Goal: Task Accomplishment & Management: Manage account settings

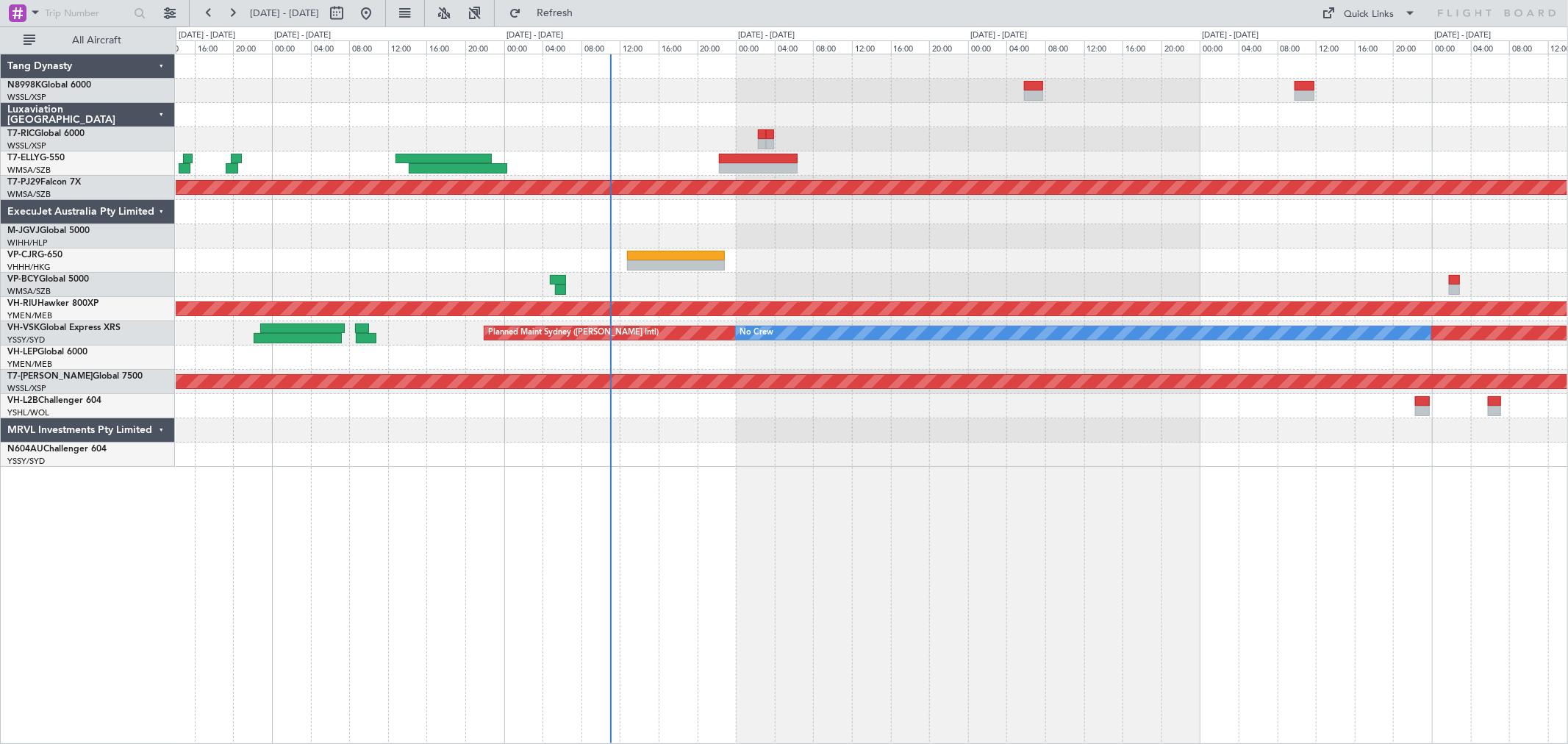
click at [719, 208] on div "Planned Maint [GEOGRAPHIC_DATA] (Sultan [PERSON_NAME] [PERSON_NAME] - Subang) P…" at bounding box center [871, 261] width 1391 height 413
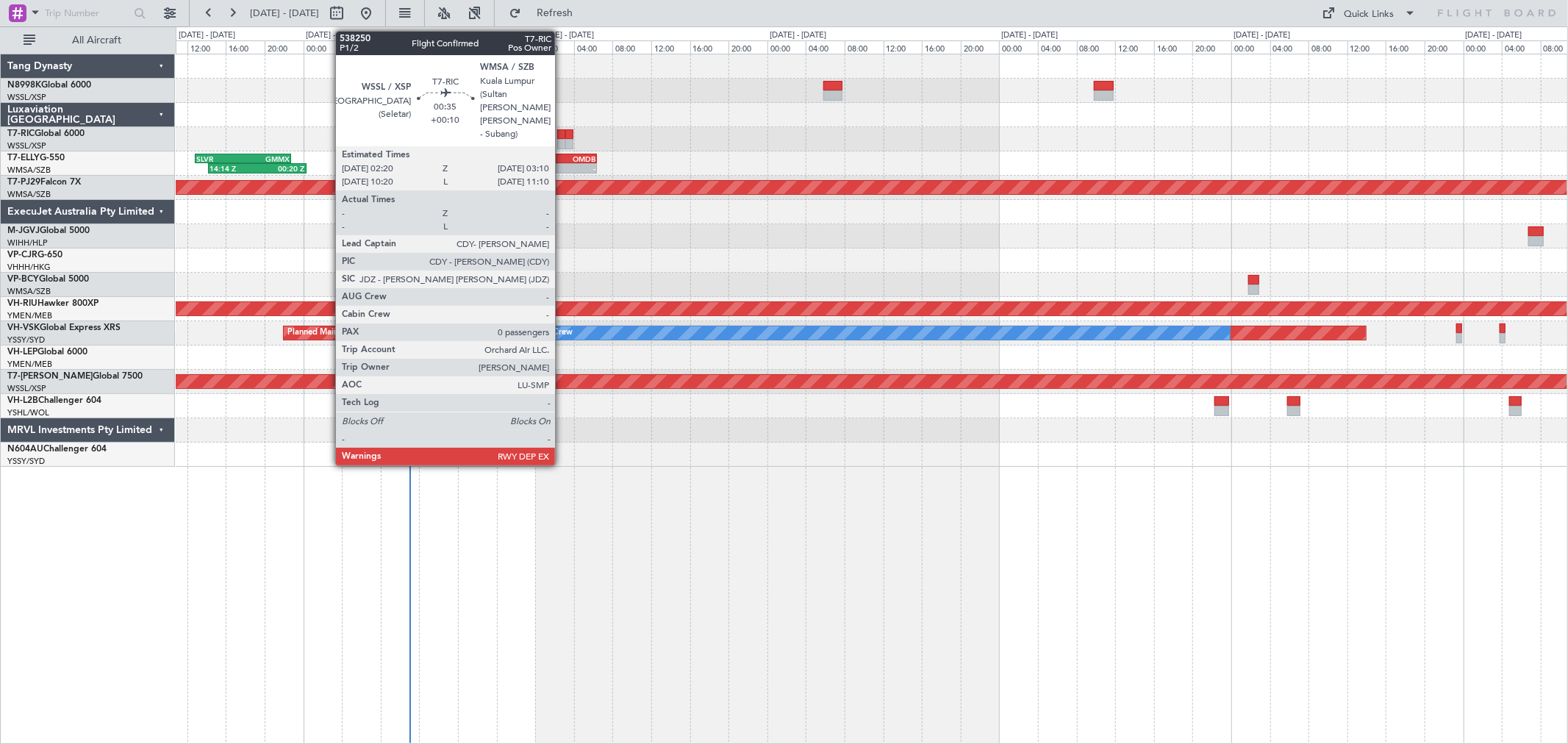
click at [562, 133] on div at bounding box center [561, 135] width 8 height 11
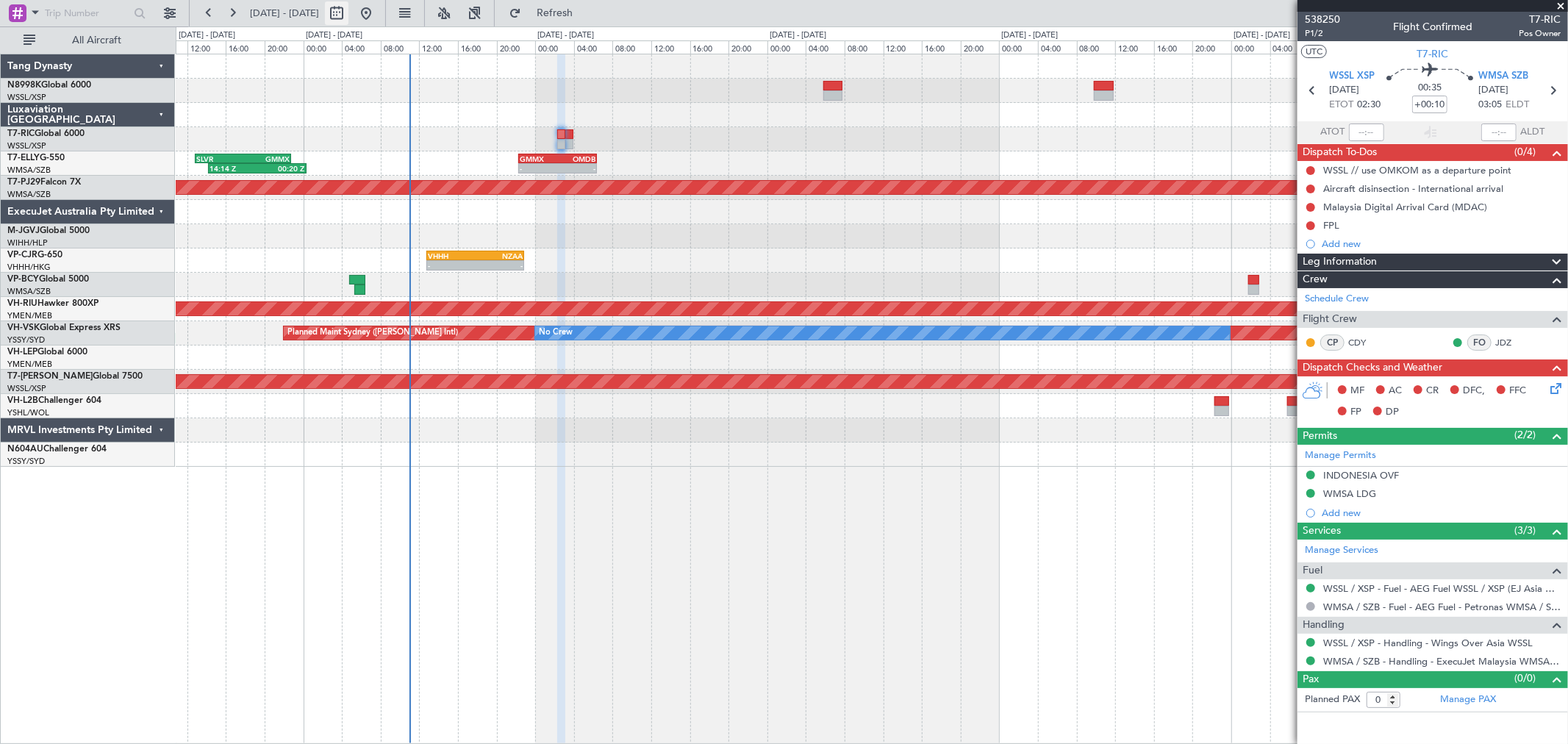
click at [348, 11] on button at bounding box center [336, 13] width 24 height 24
select select "10"
select select "2025"
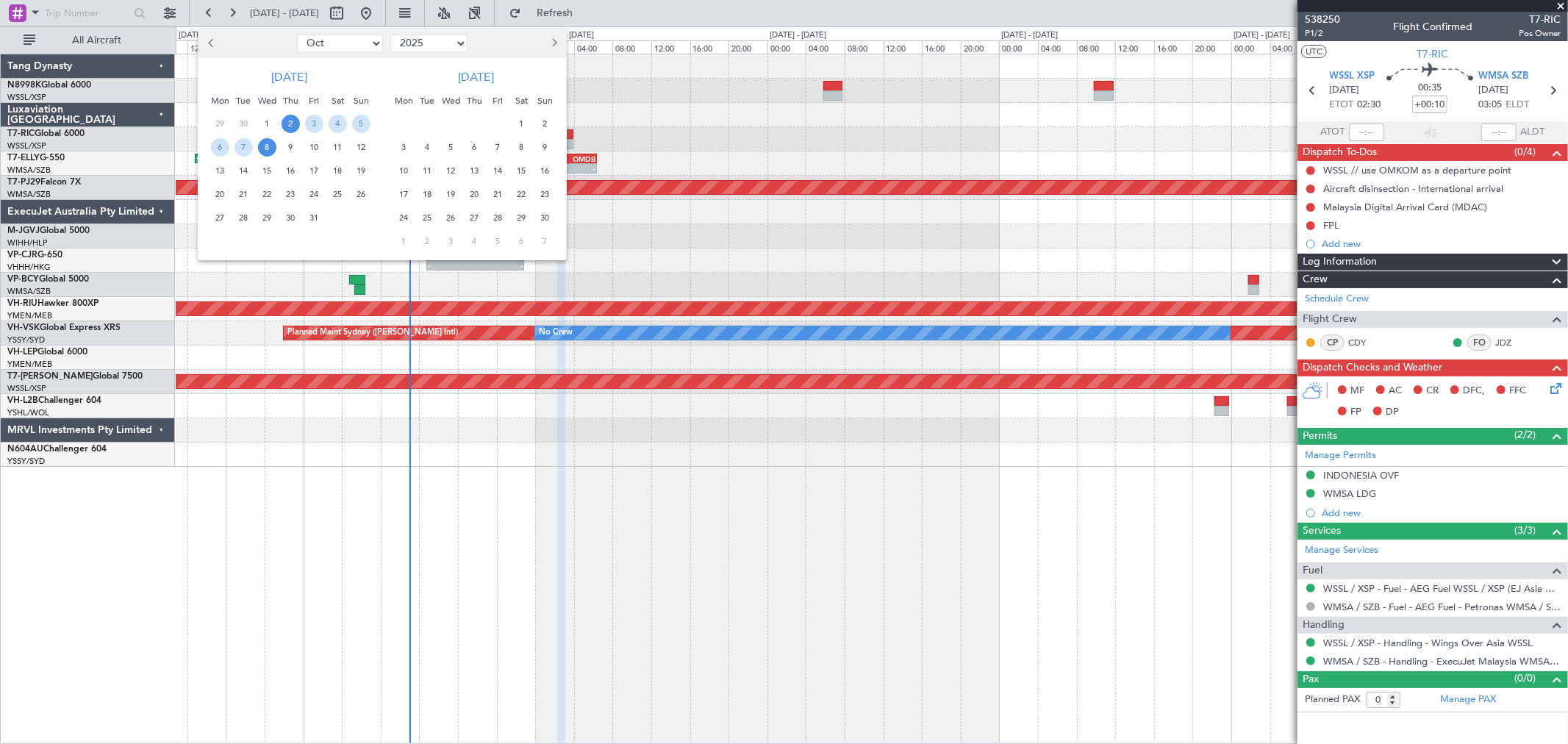
click at [552, 41] on span "Next month" at bounding box center [553, 42] width 9 height 9
click at [519, 173] on span "20" at bounding box center [521, 171] width 18 height 18
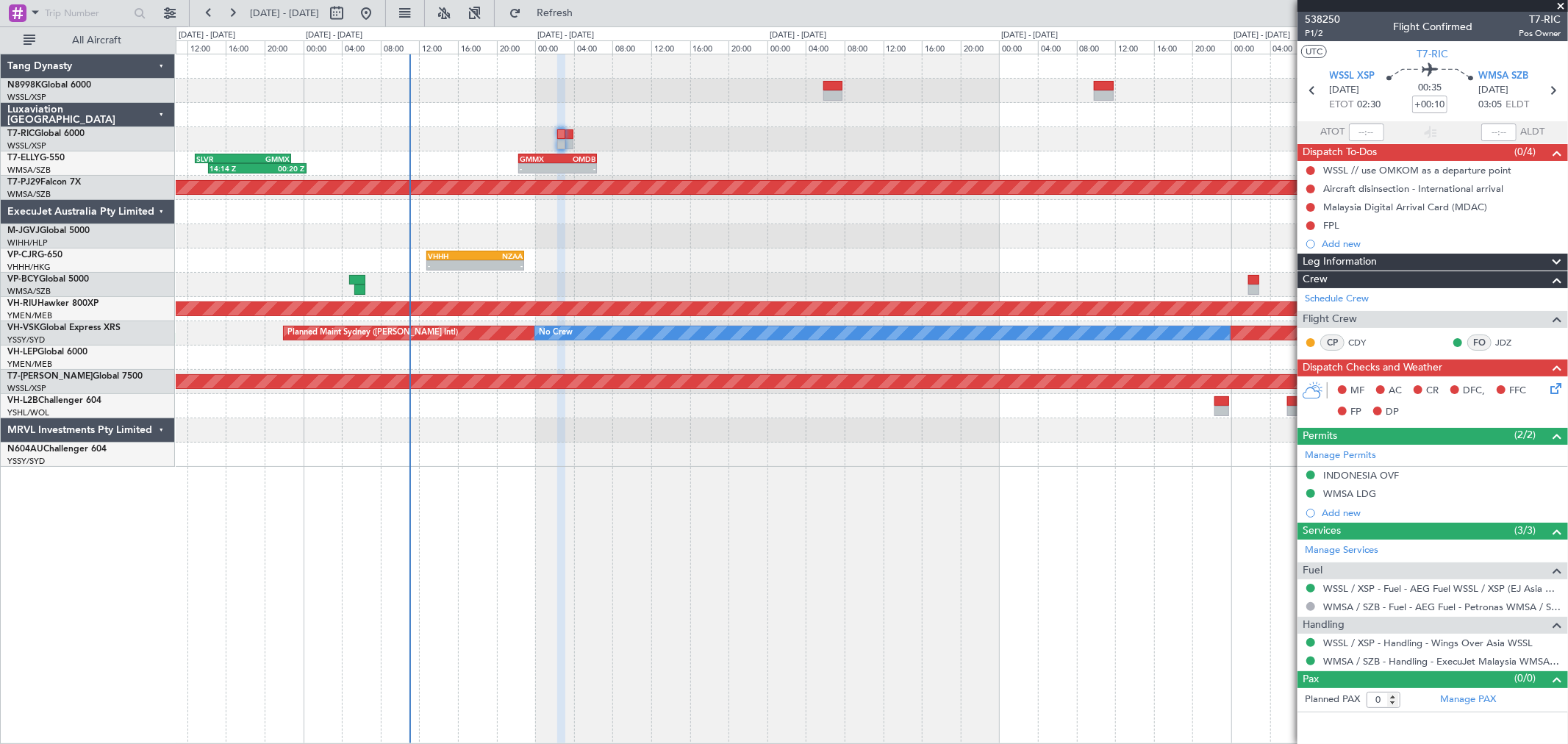
select select "12"
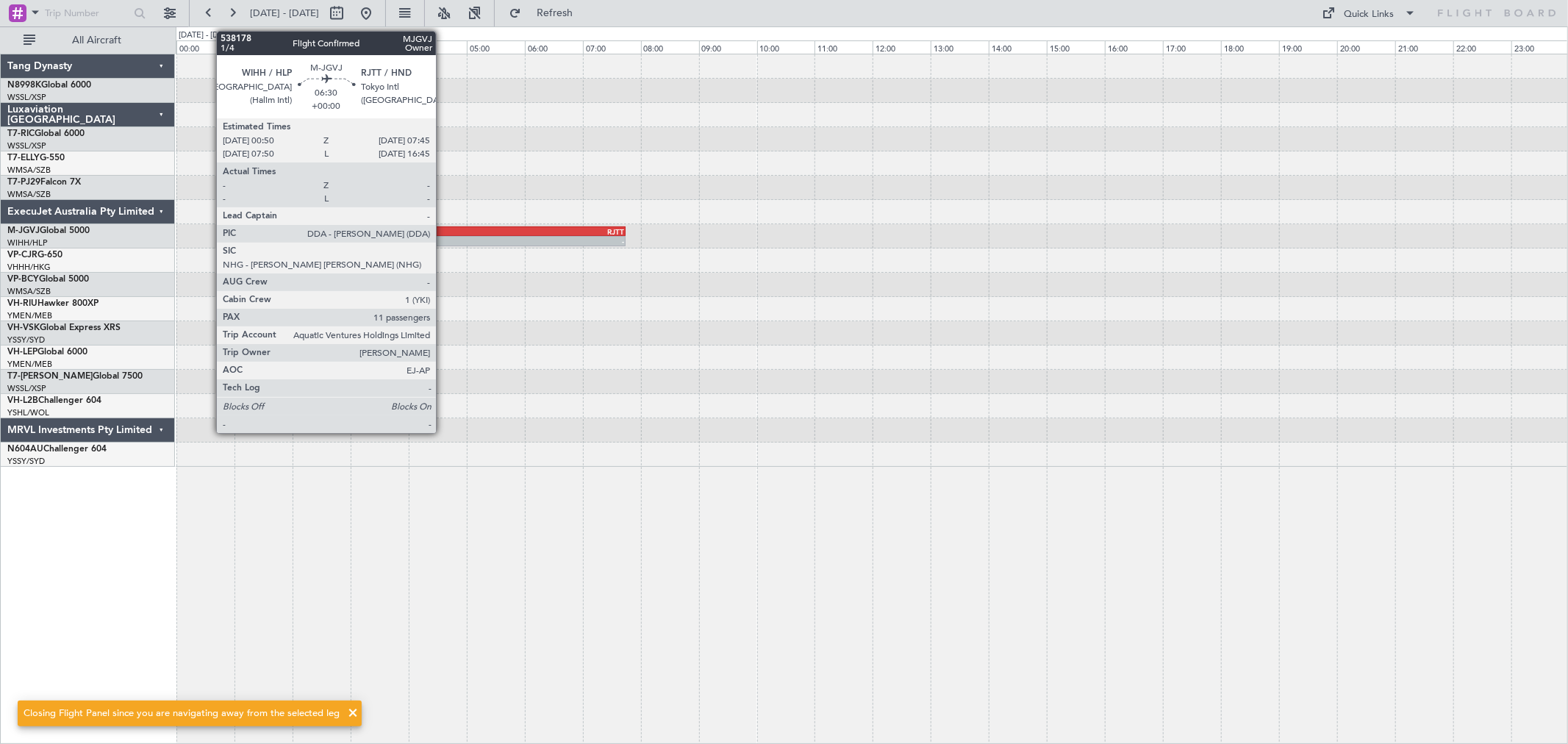
click at [443, 230] on div "RJTT" at bounding box center [524, 232] width 199 height 9
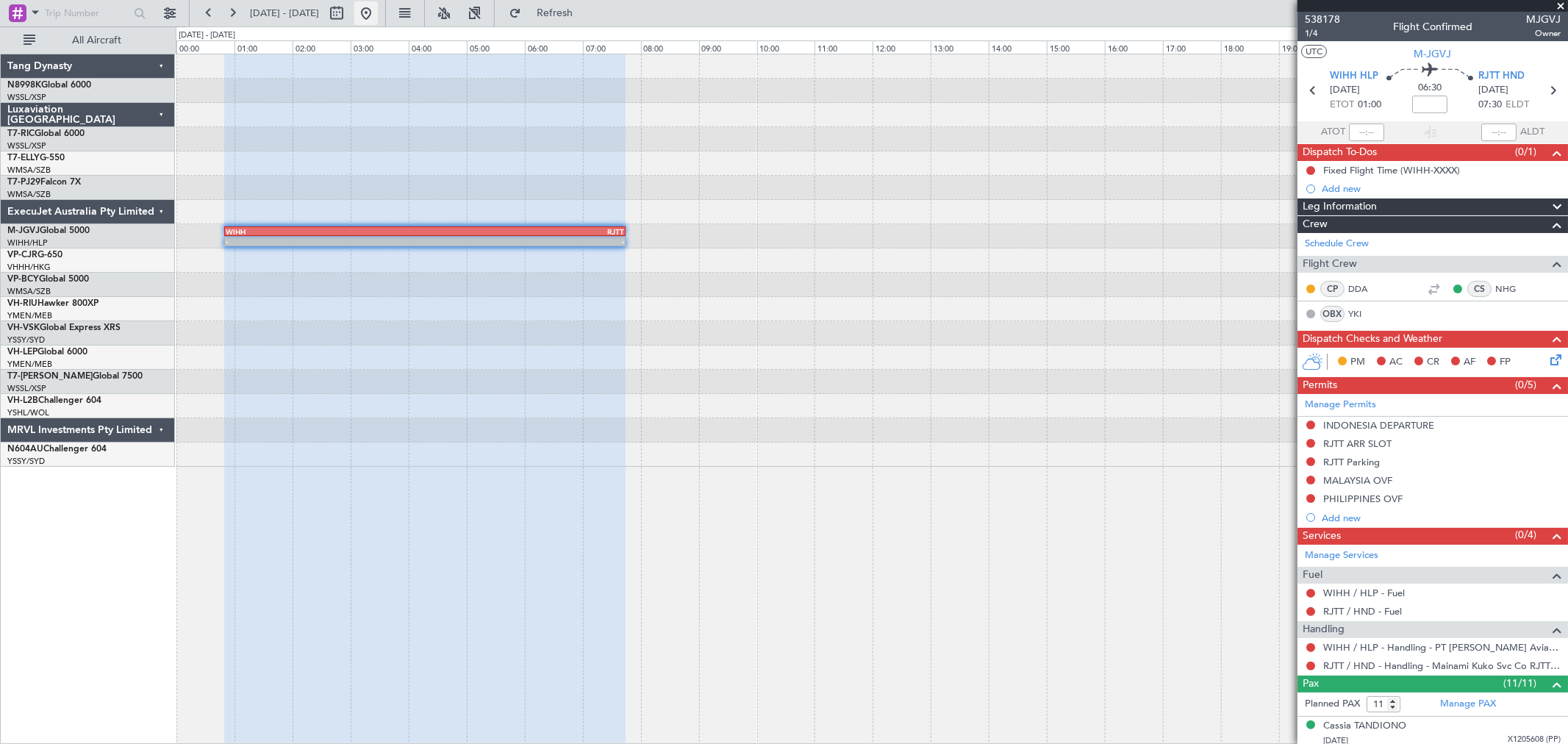
click at [377, 17] on button at bounding box center [366, 13] width 24 height 24
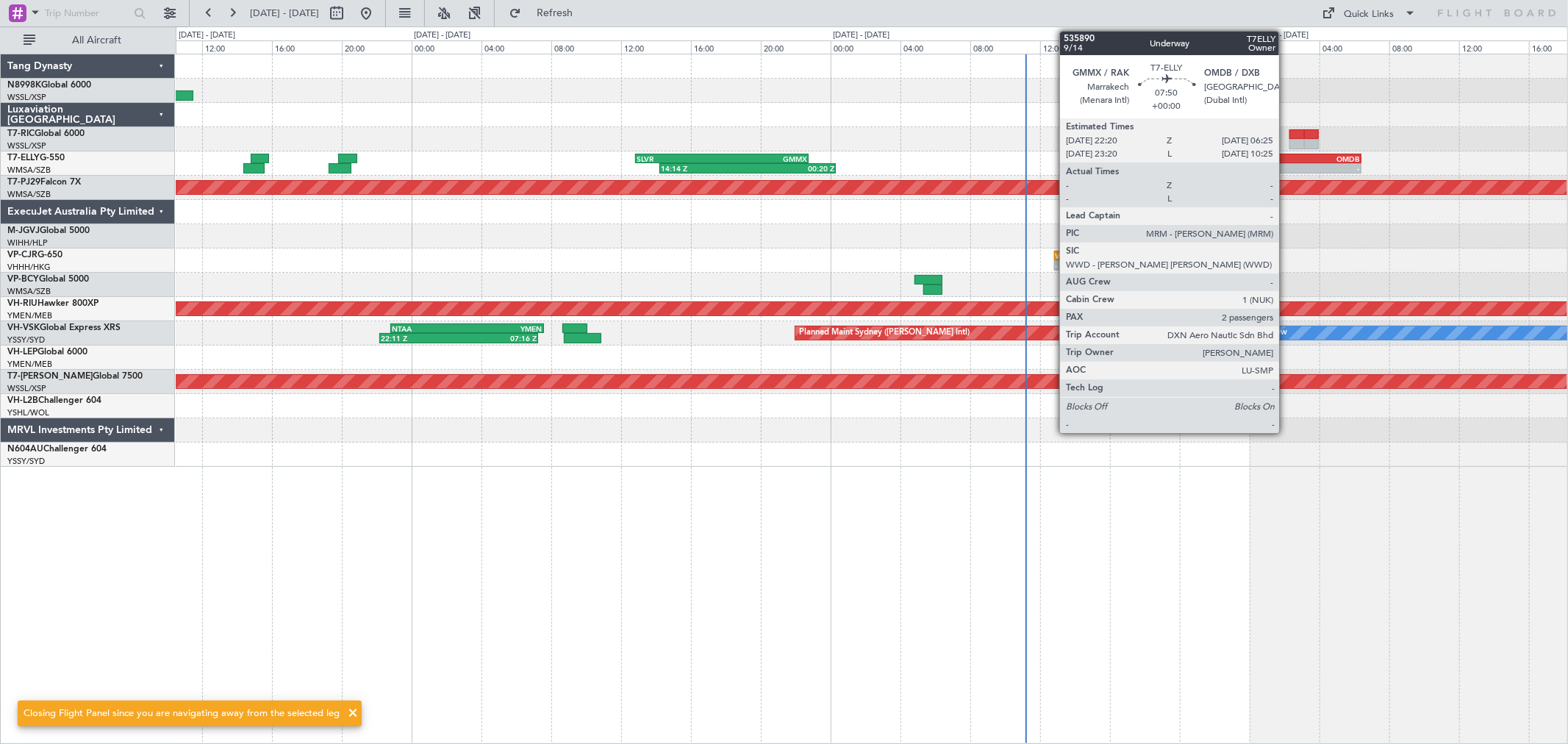
click at [1282, 164] on div "- -" at bounding box center [1290, 168] width 141 height 11
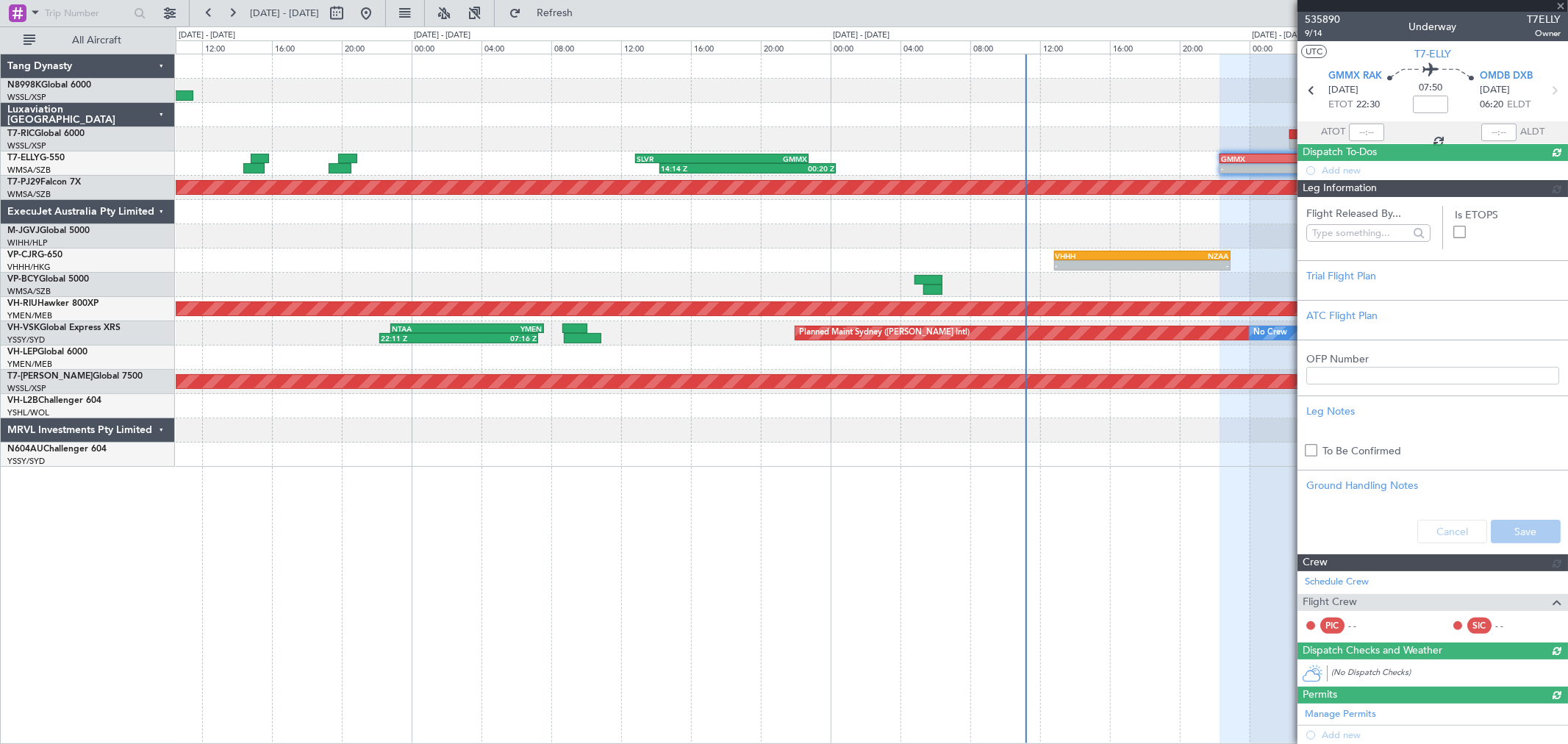
drag, startPoint x: 1448, startPoint y: 185, endPoint x: 1174, endPoint y: 243, distance: 280.1
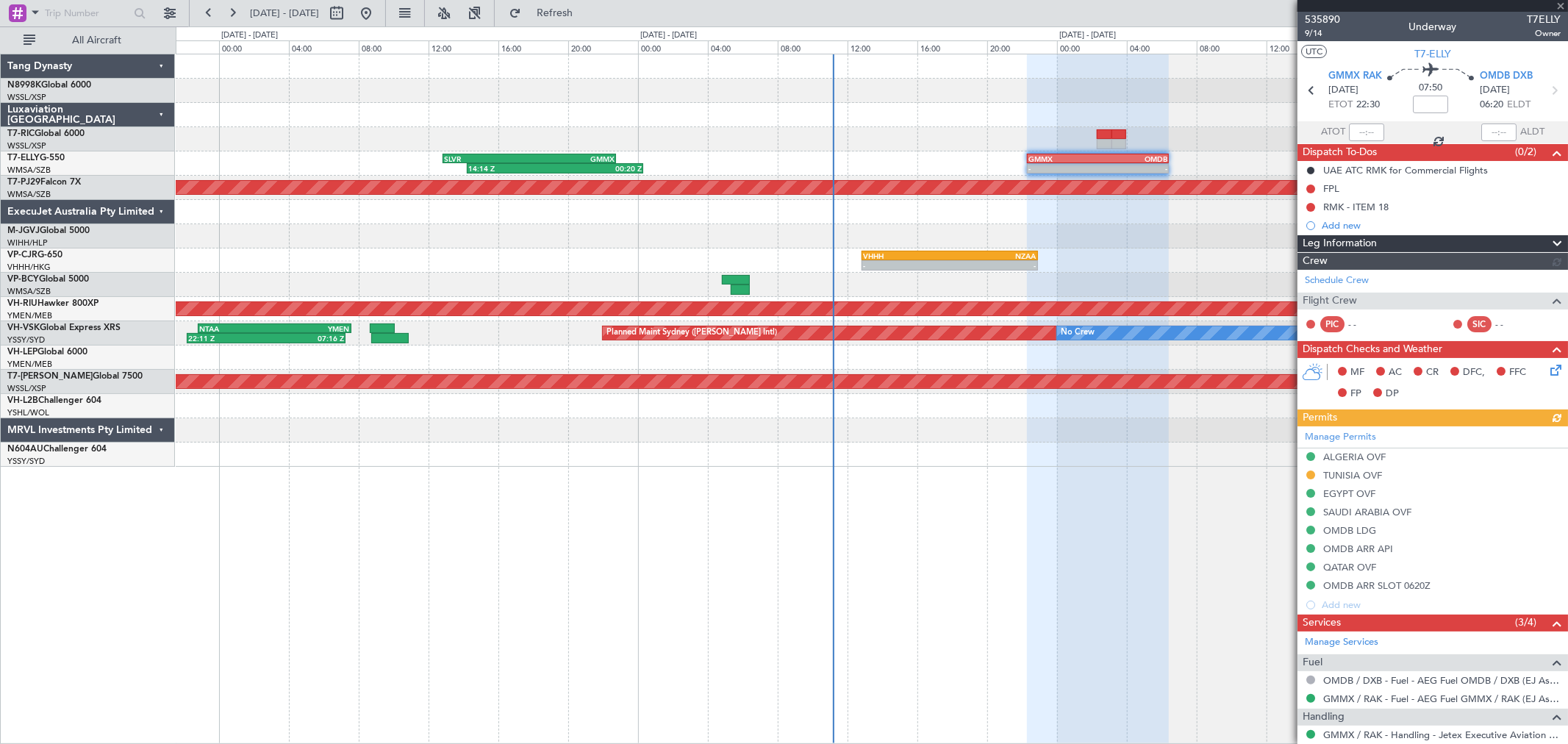
click at [703, 142] on div at bounding box center [871, 139] width 1391 height 25
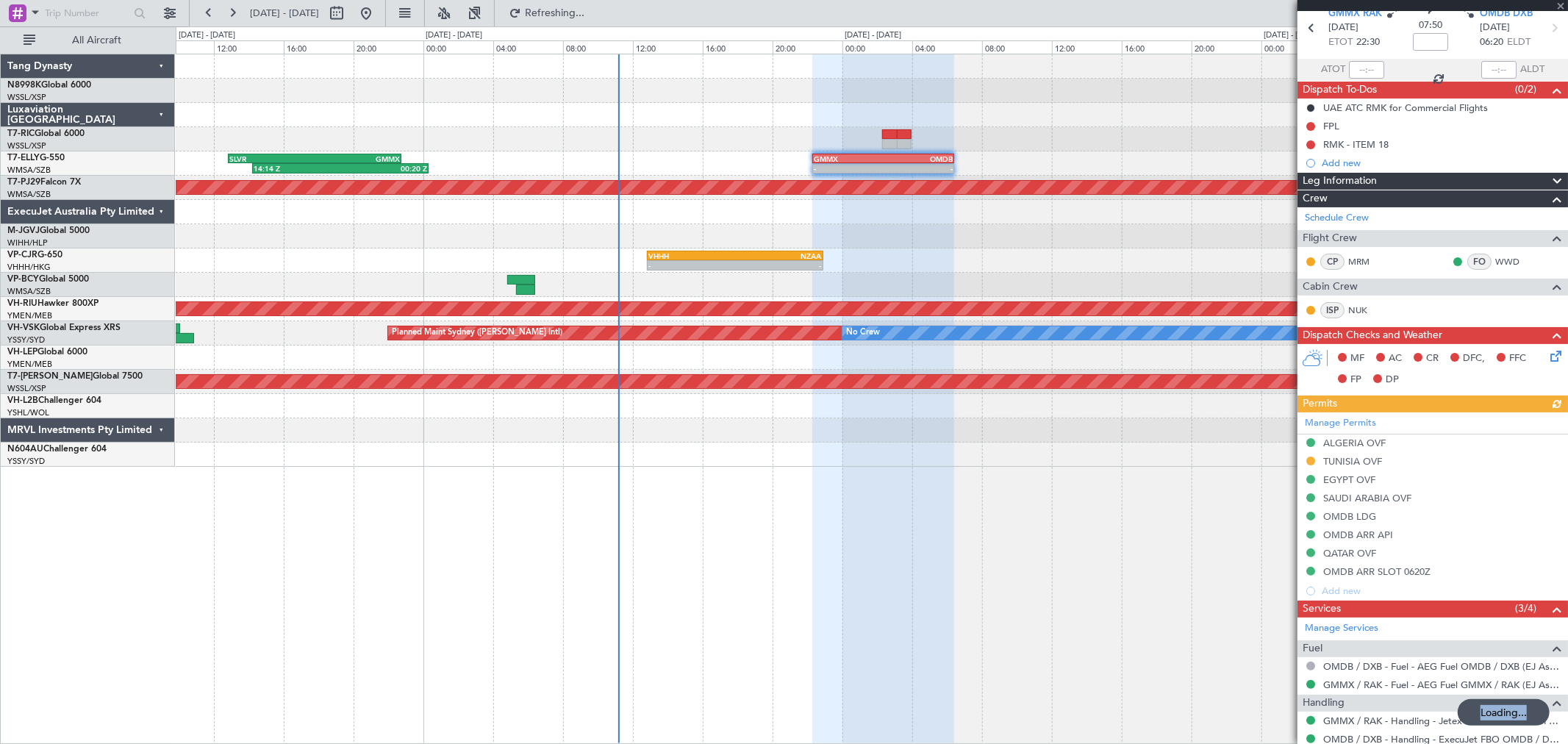
scroll to position [210, 0]
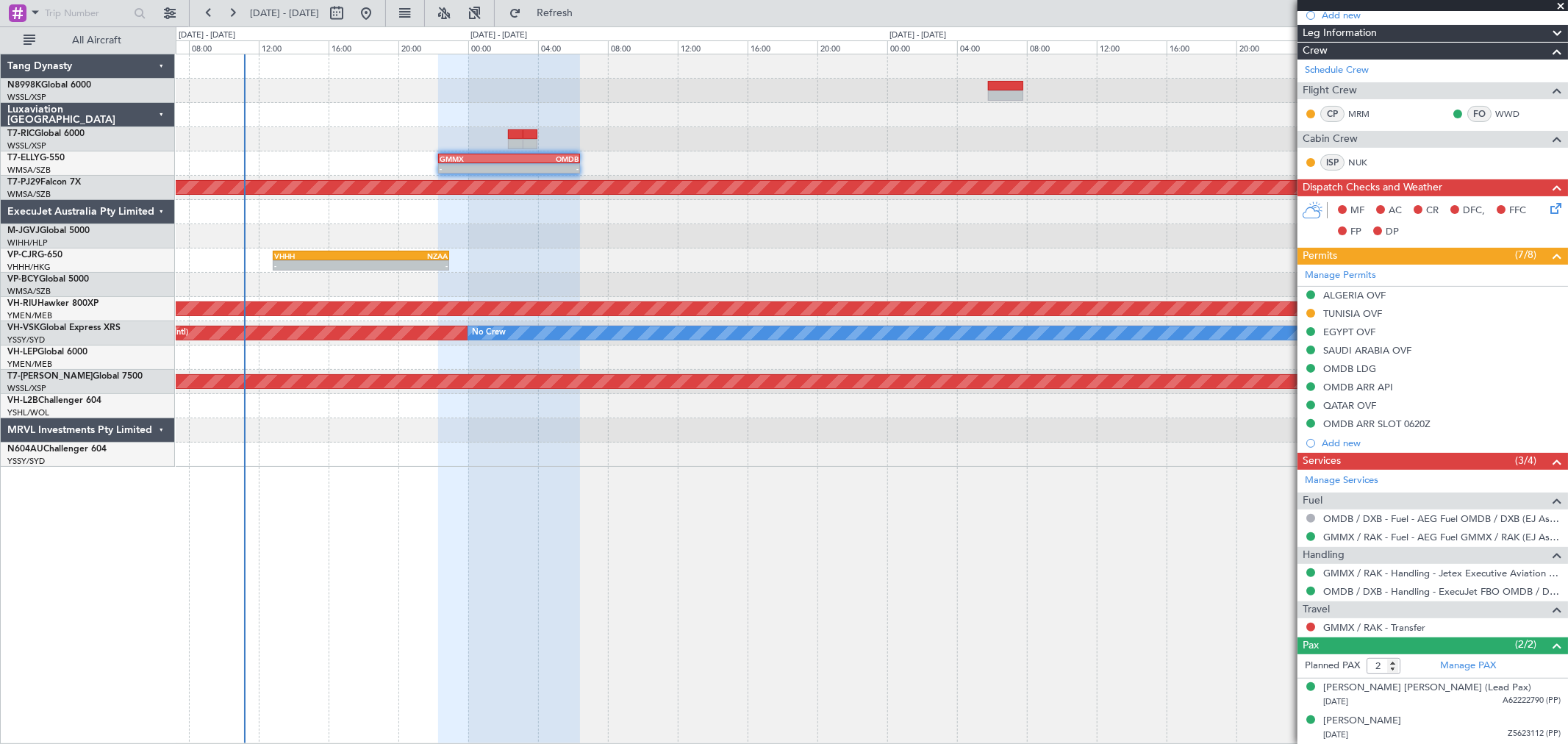
click at [731, 157] on div "- - GMMX 22:20 Z OMDB 06:25 Z 14:14 Z 00:20 Z SLVR 12:50 Z GMMX 22:45 Z Planned…" at bounding box center [871, 261] width 1391 height 413
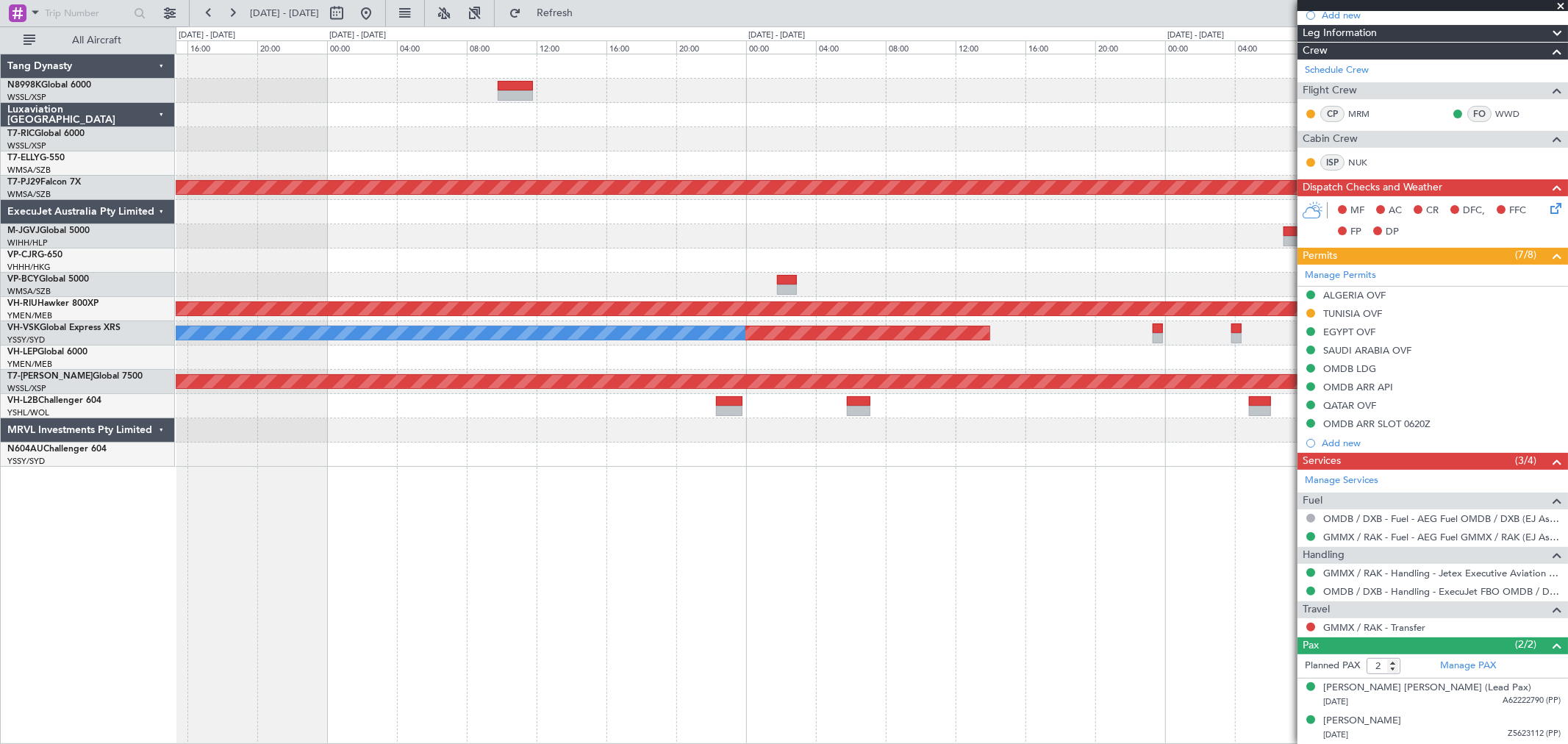
click at [758, 162] on div "Planned Maint [GEOGRAPHIC_DATA] (Sultan [PERSON_NAME] [PERSON_NAME] - Subang) P…" at bounding box center [871, 261] width 1391 height 413
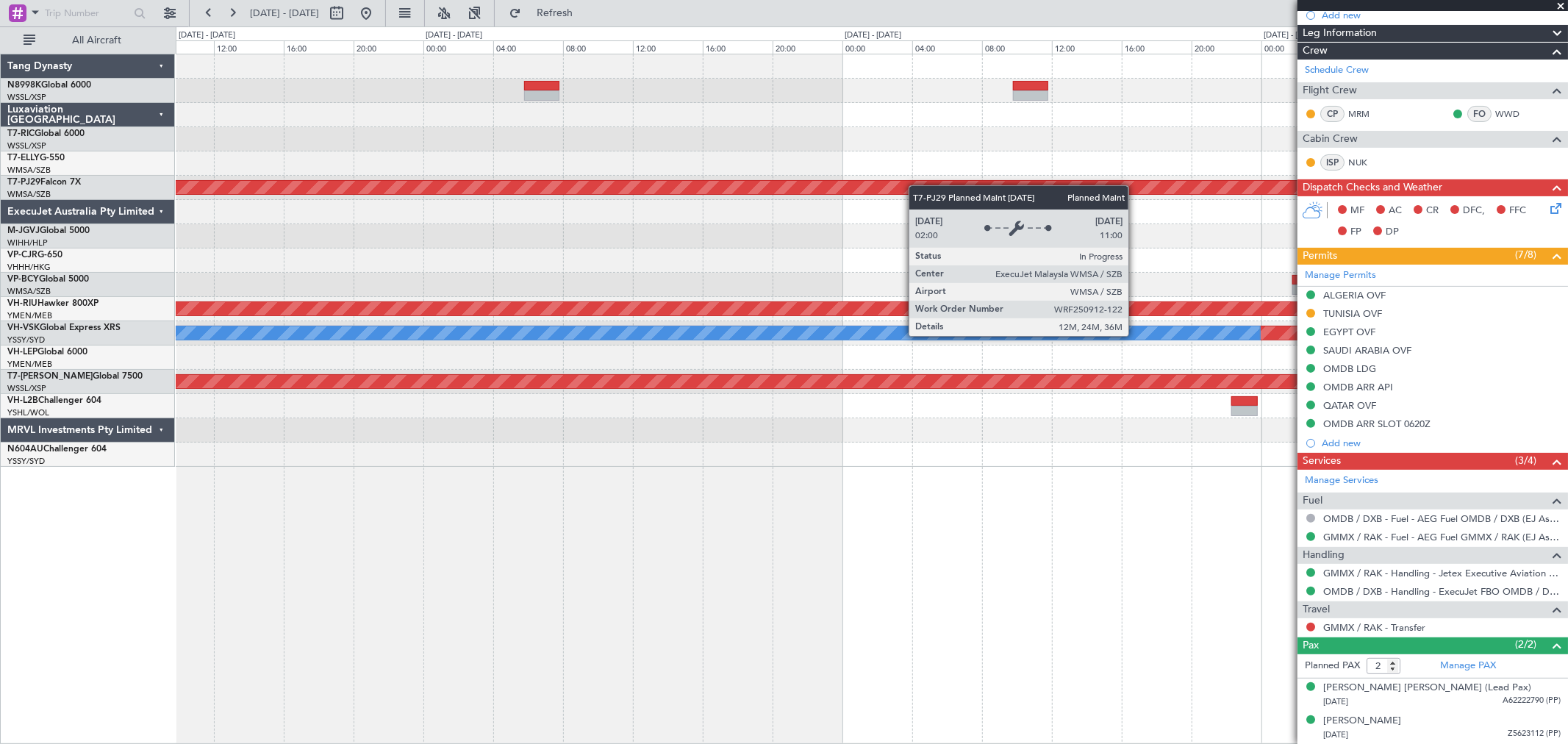
click at [1012, 189] on div "- - GMMX 22:20 Z OMDB 06:25 Z Planned Maint Kuala Lumpur (Sultan Abdul Aziz Sha…" at bounding box center [871, 261] width 1391 height 413
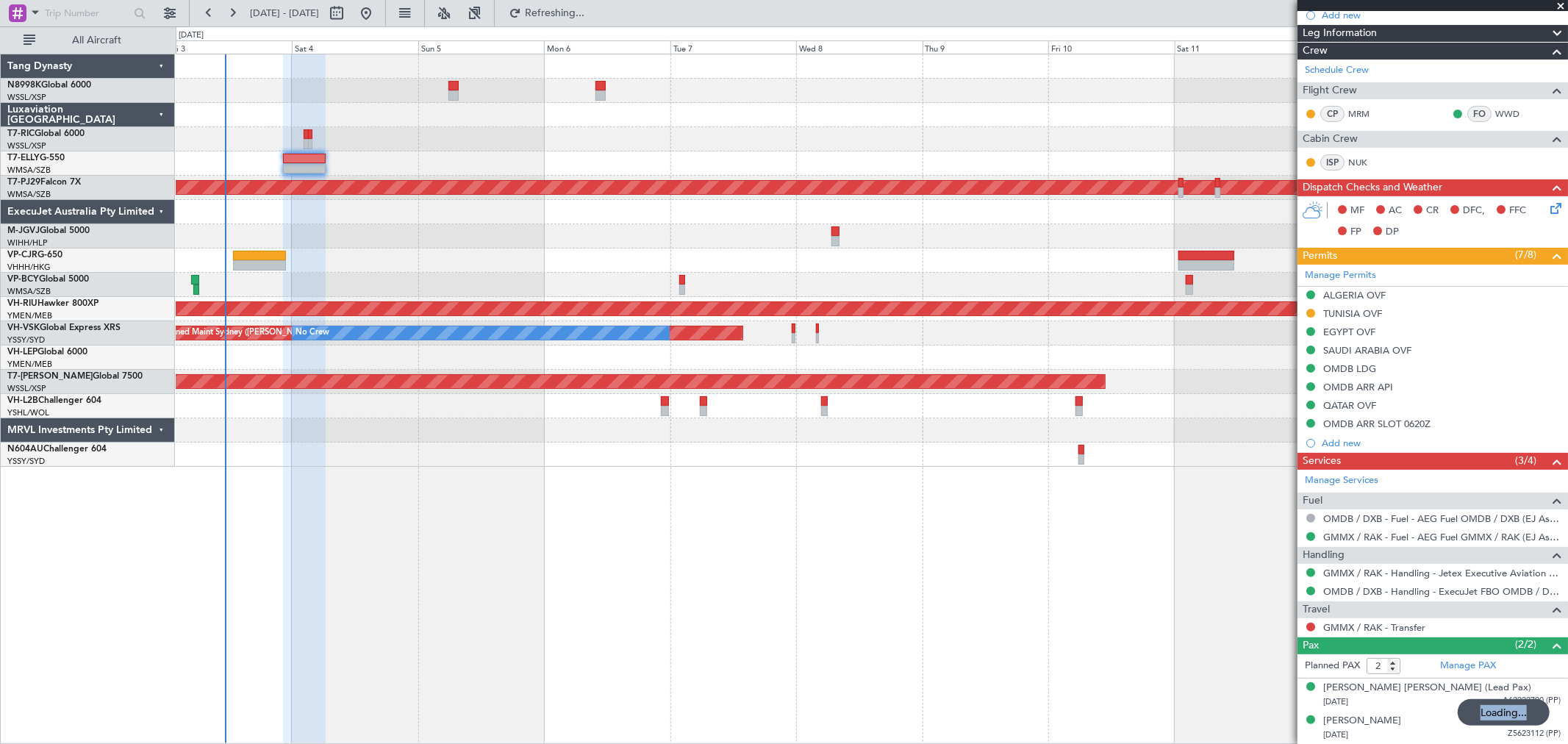
click at [714, 206] on div "Planned Maint [GEOGRAPHIC_DATA] (Sultan [PERSON_NAME] [PERSON_NAME] - Subang) P…" at bounding box center [871, 261] width 1391 height 413
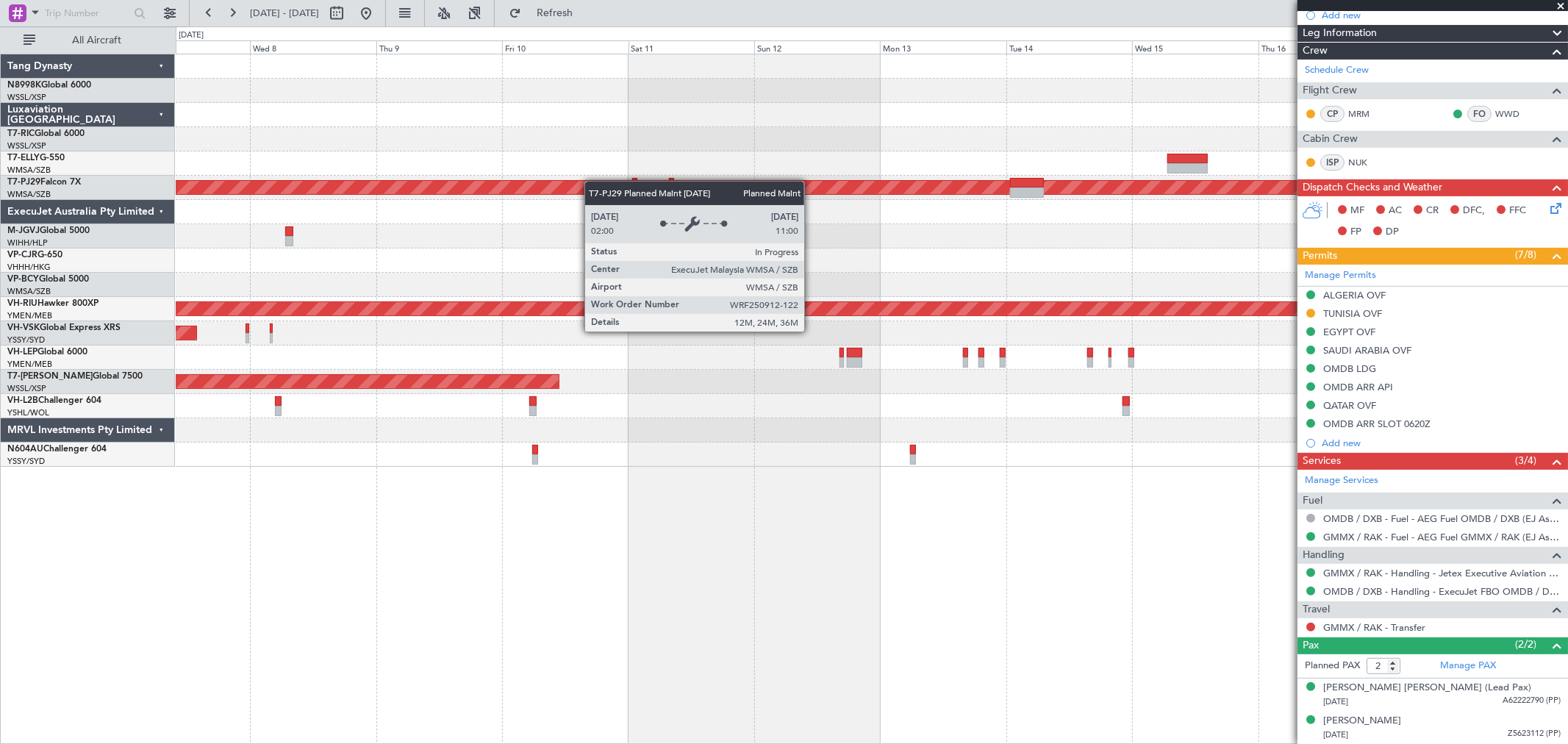
click at [512, 184] on div "Planned Maint [GEOGRAPHIC_DATA] (Sultan [PERSON_NAME] [PERSON_NAME] - Subang) P…" at bounding box center [871, 261] width 1391 height 413
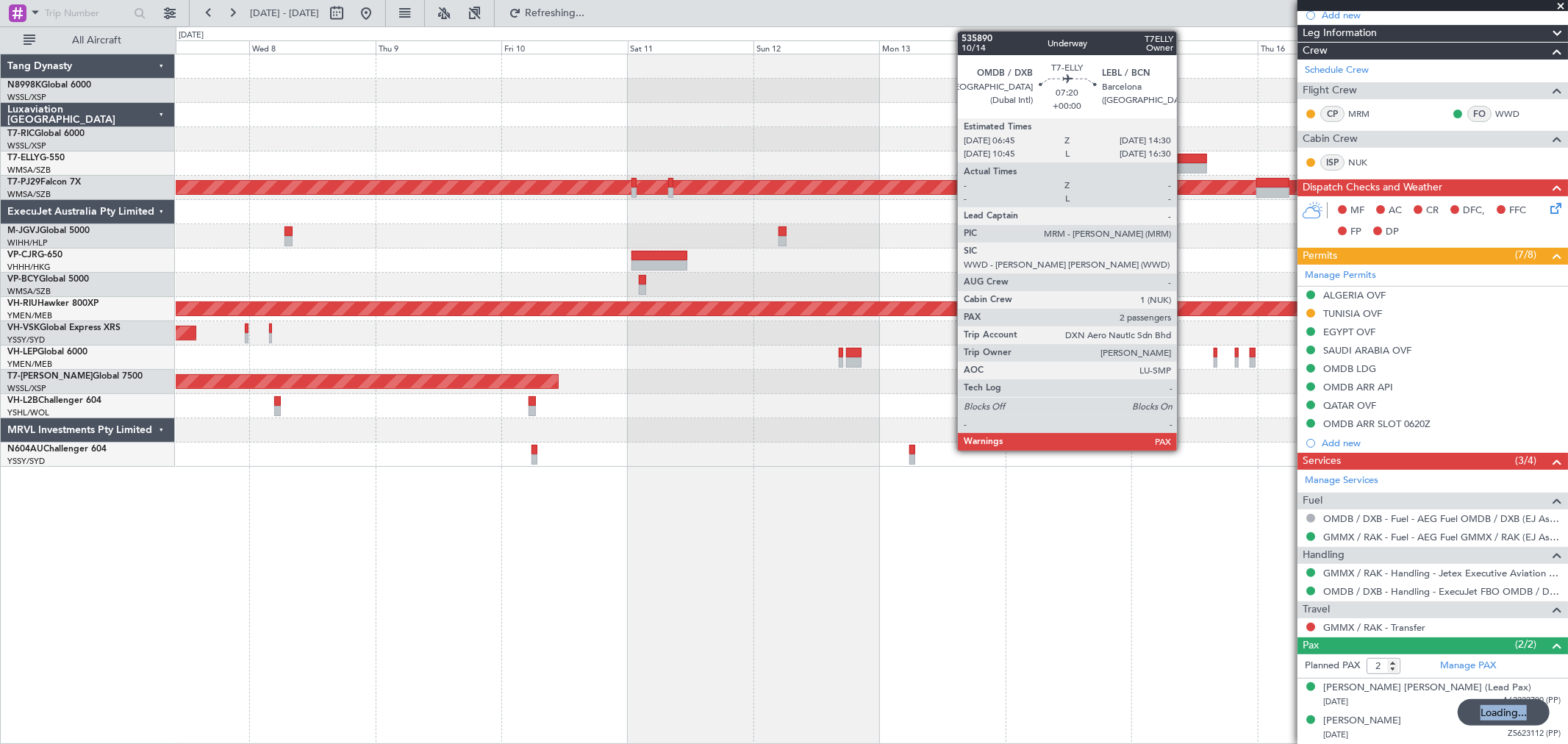
click at [1184, 160] on div at bounding box center [1187, 159] width 41 height 11
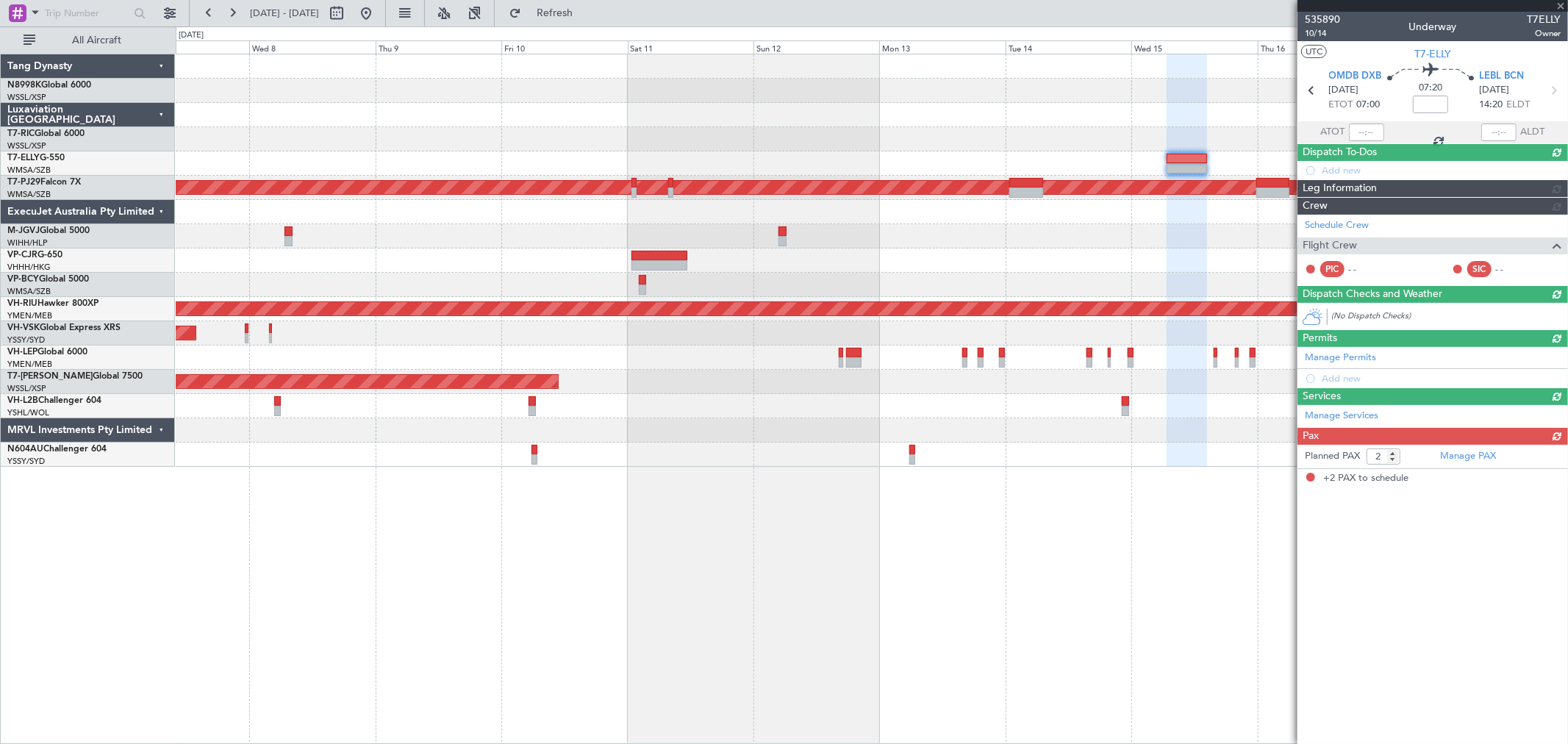
scroll to position [0, 0]
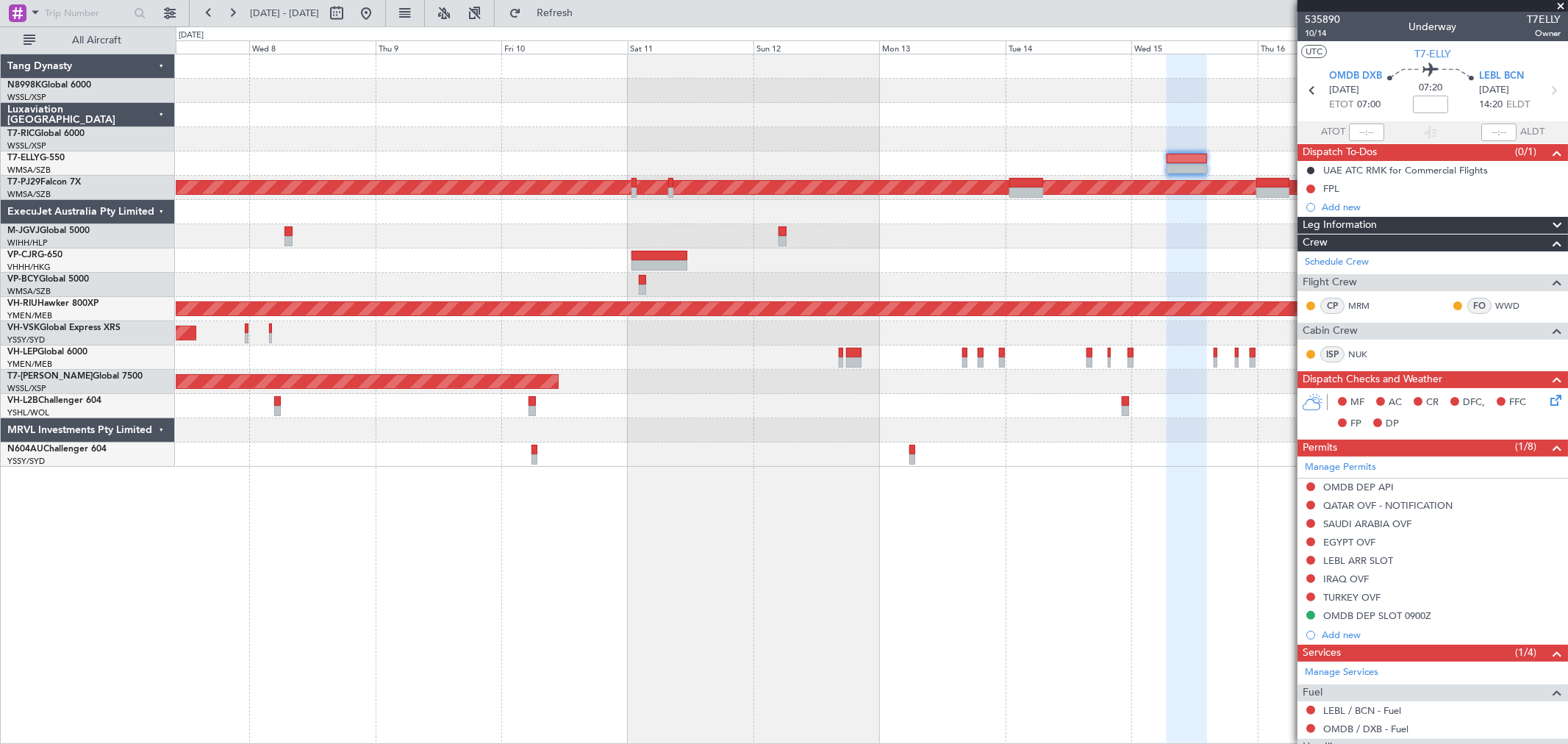
click at [651, 278] on div "Planned Maint [GEOGRAPHIC_DATA] (Sultan [PERSON_NAME] [PERSON_NAME] - Subang) P…" at bounding box center [871, 261] width 1391 height 413
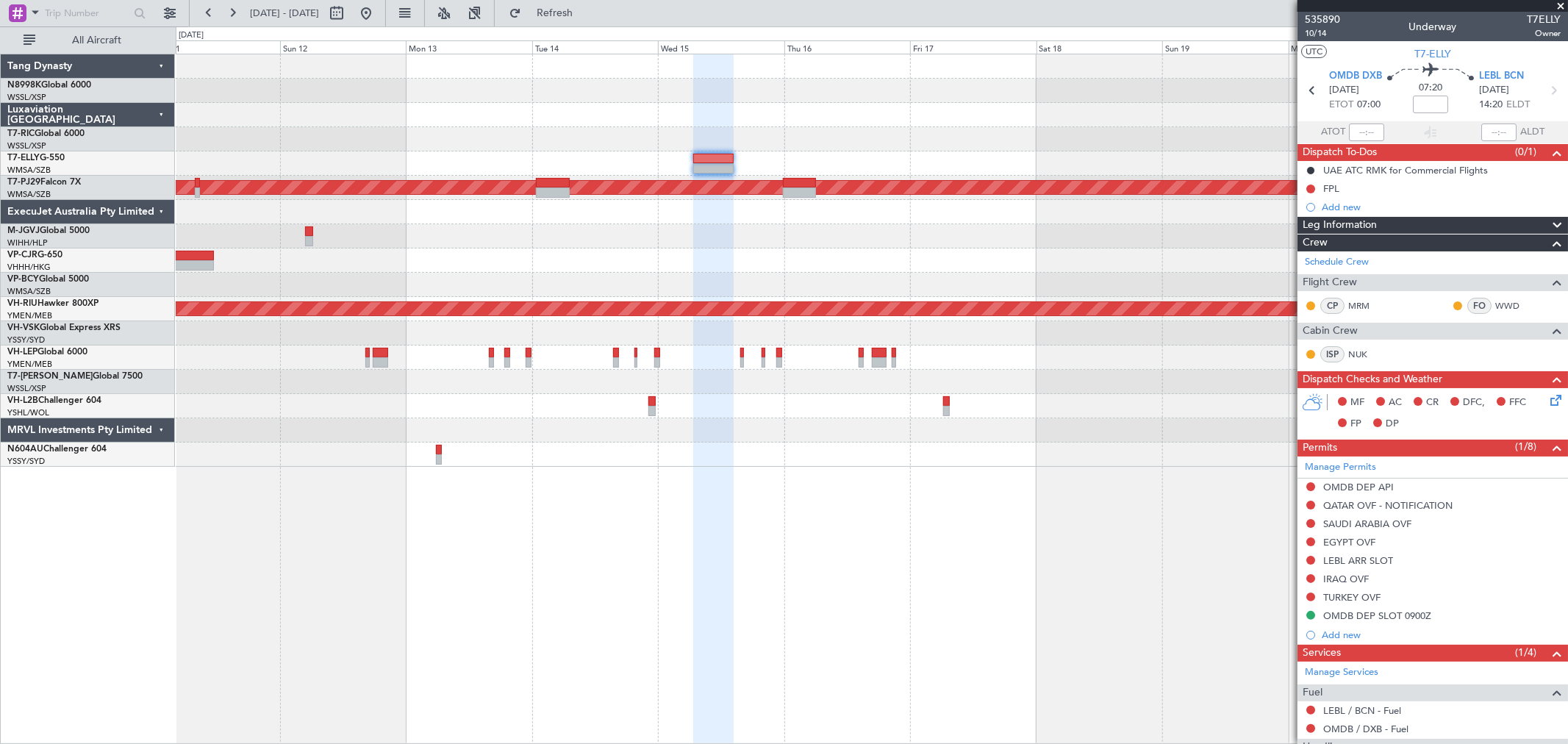
click at [775, 273] on div "Planned Maint Kuala Lumpur (Sultan Abdul Aziz Shah - Subang) Planned Maint Melb…" at bounding box center [871, 261] width 1391 height 413
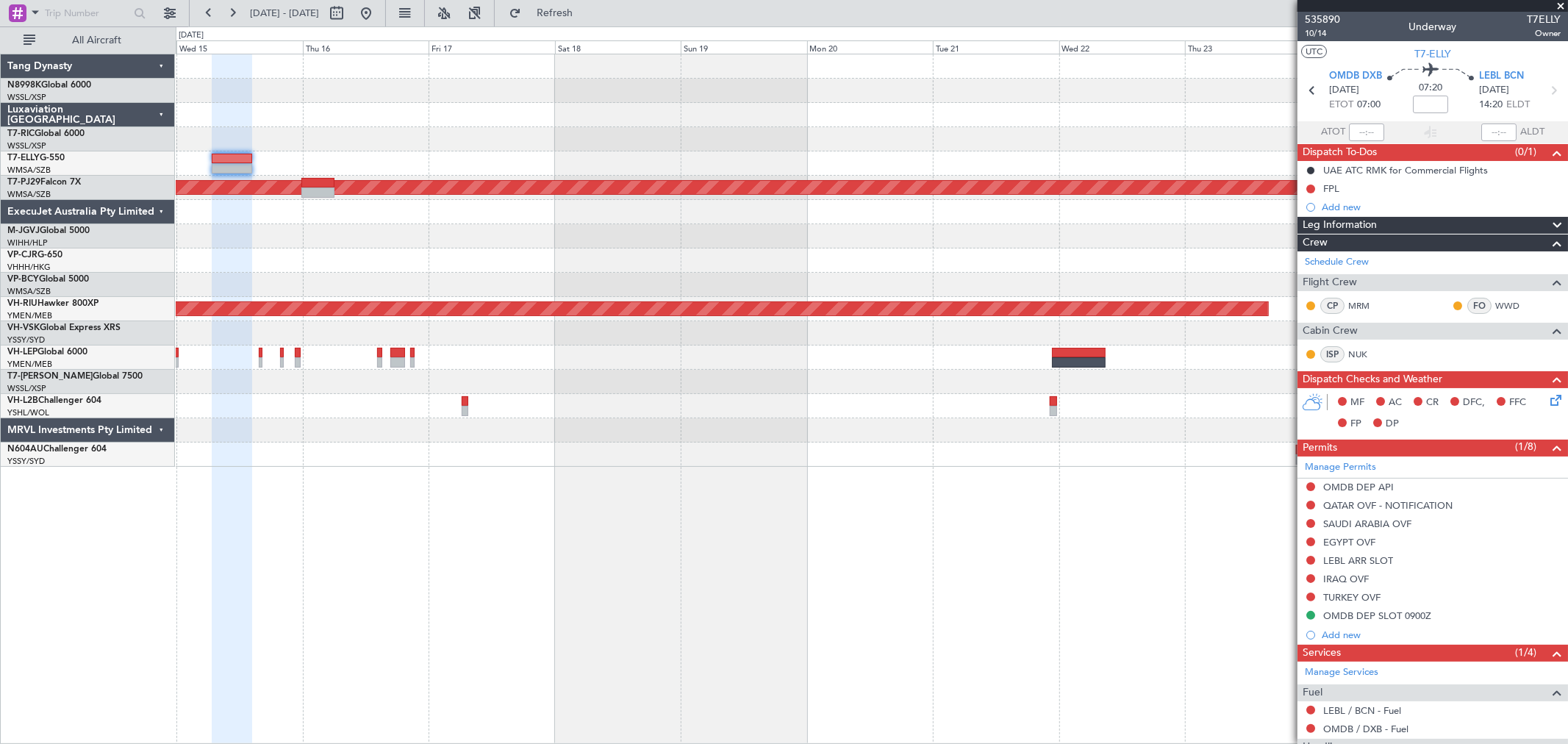
click at [686, 287] on div at bounding box center [871, 285] width 1391 height 25
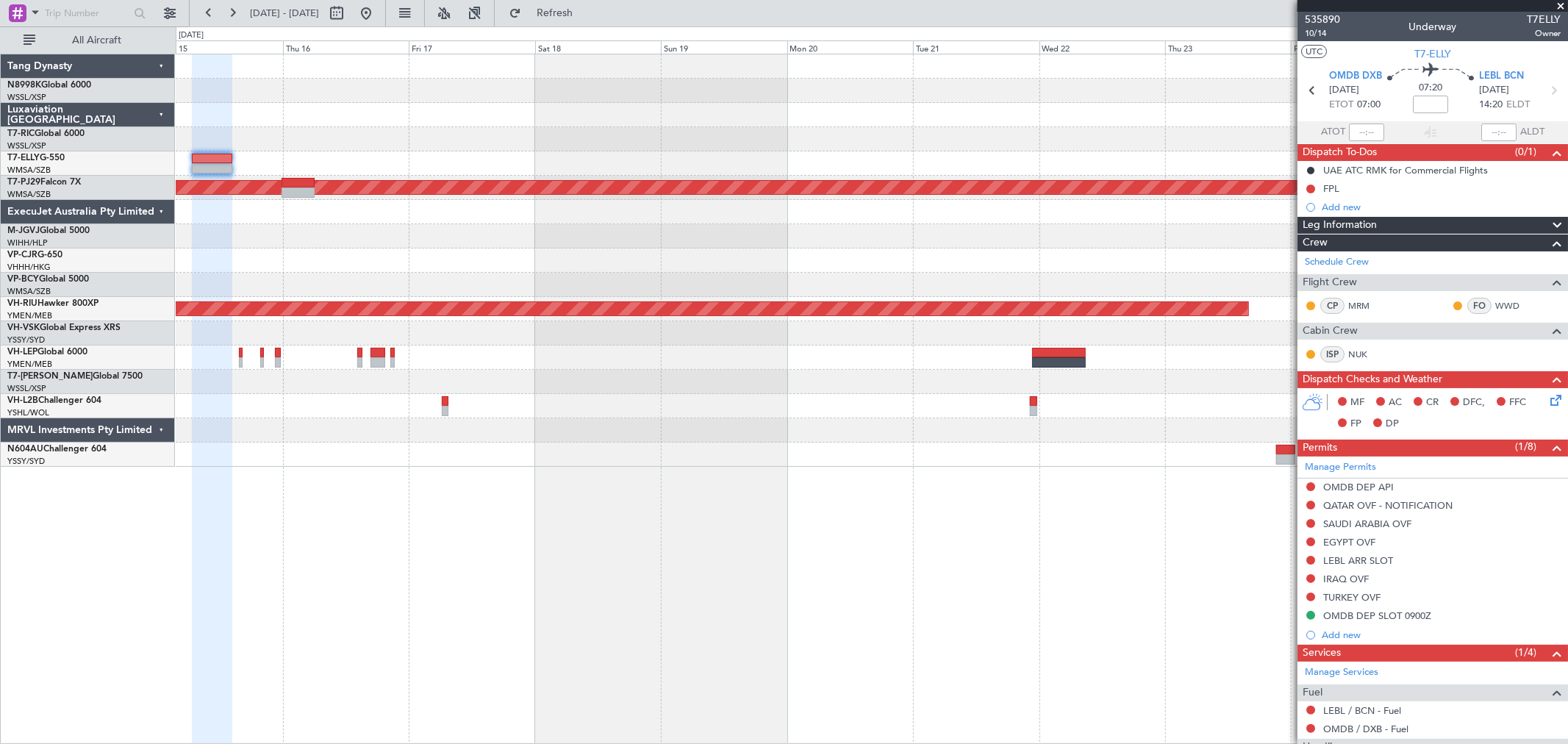
click at [612, 284] on div at bounding box center [871, 285] width 1391 height 25
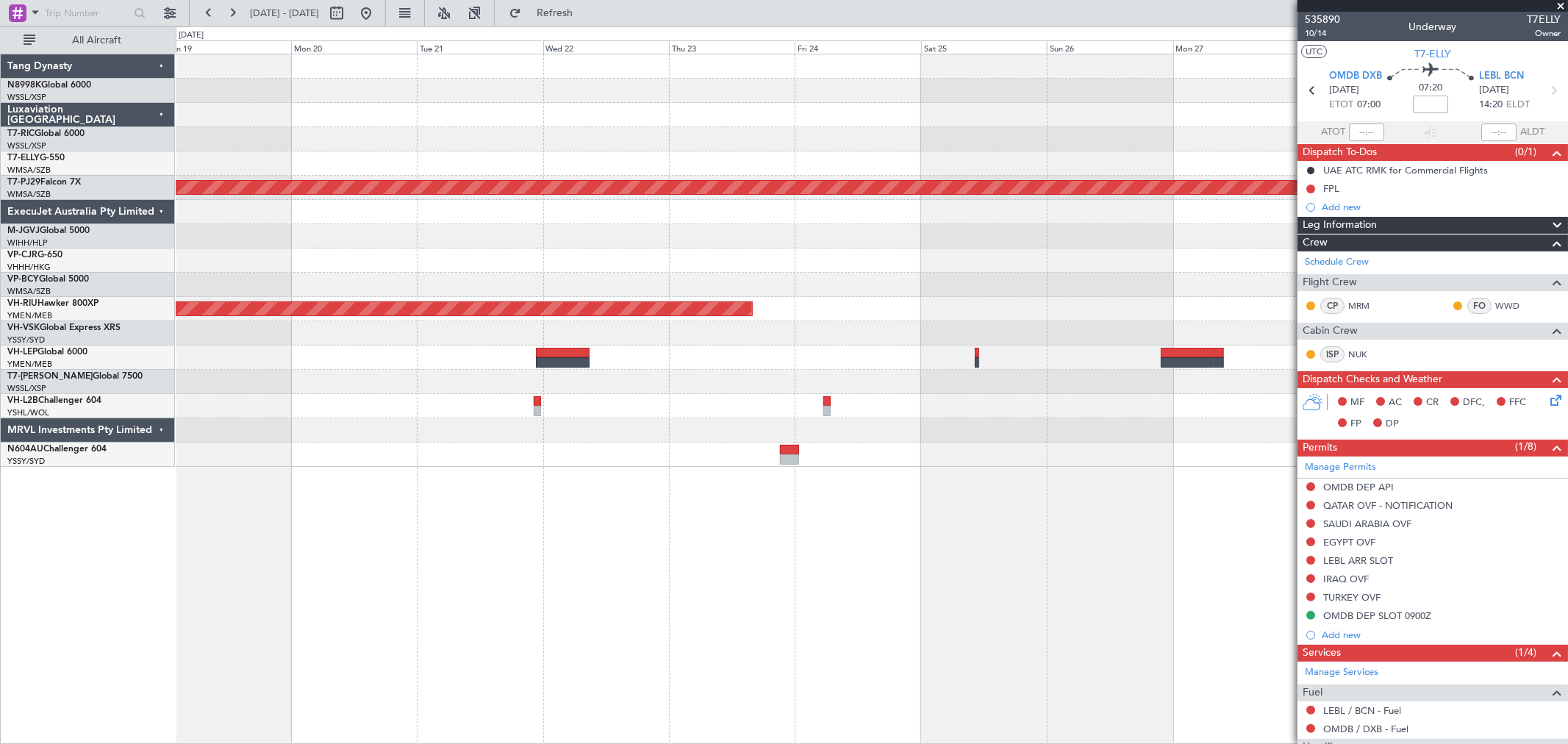
click at [996, 260] on div at bounding box center [871, 261] width 1391 height 25
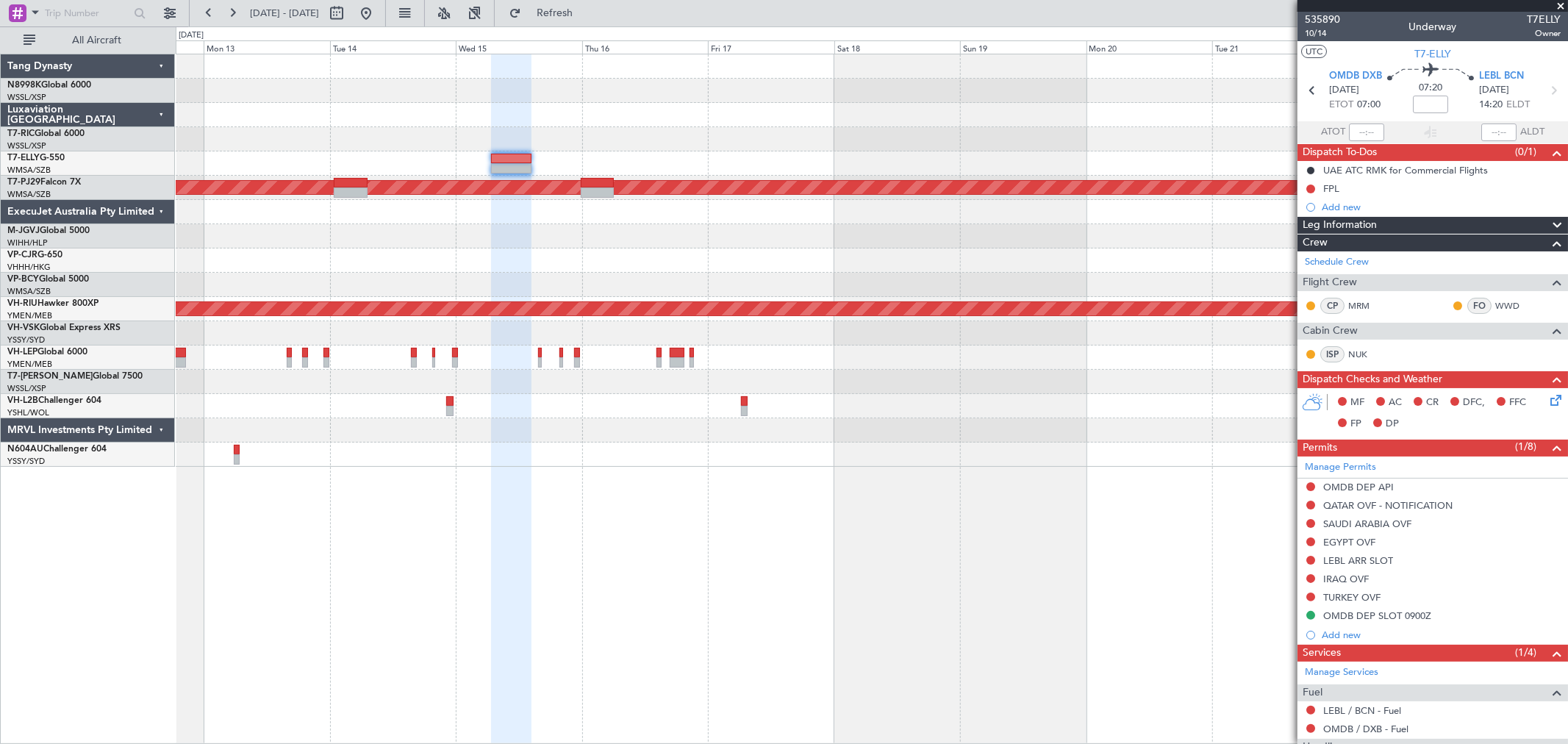
click at [1068, 251] on div at bounding box center [871, 261] width 1391 height 25
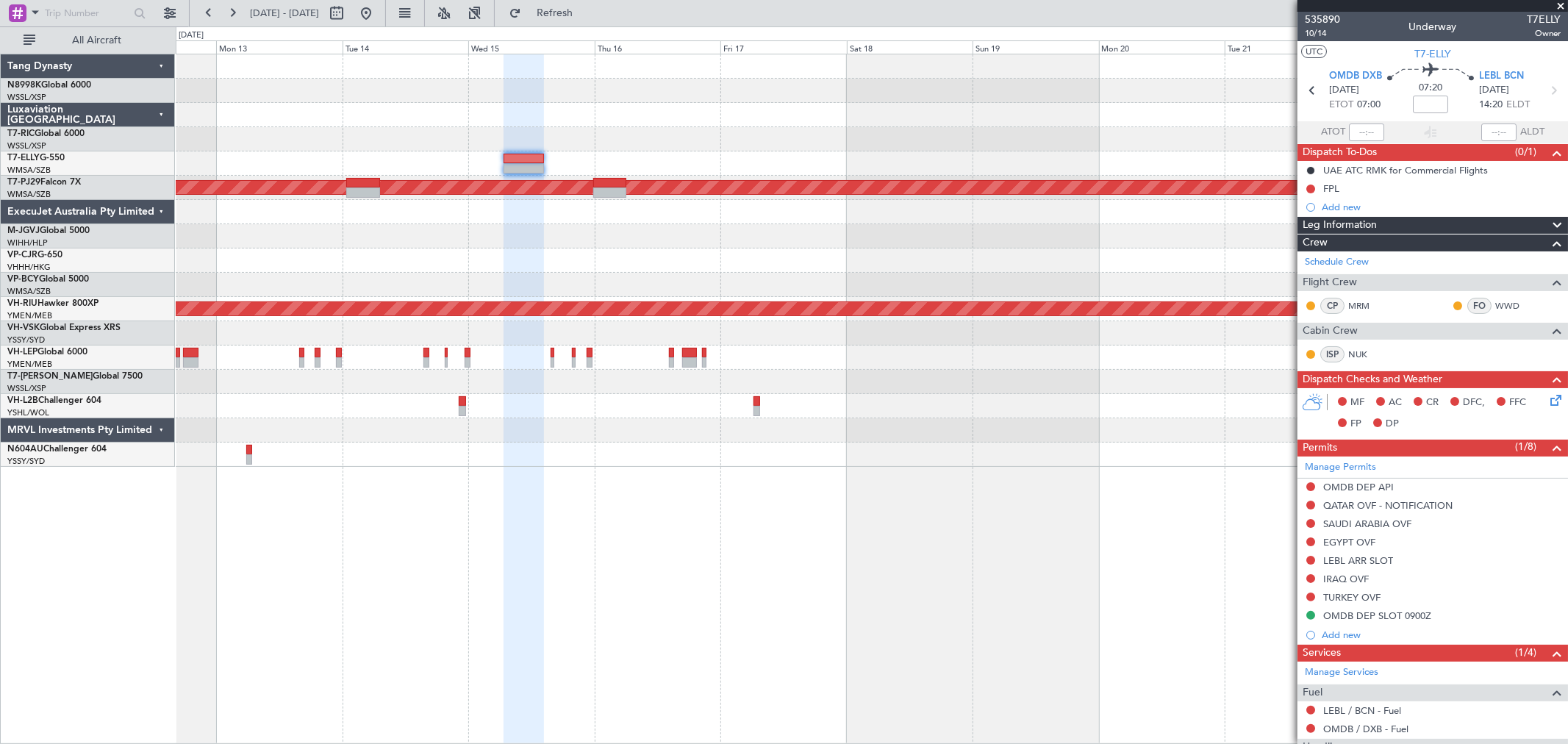
click at [1103, 251] on div "Planned Maint Kuala Lumpur (Sultan Abdul Aziz Shah - Subang) Planned Maint Melb…" at bounding box center [871, 261] width 1391 height 413
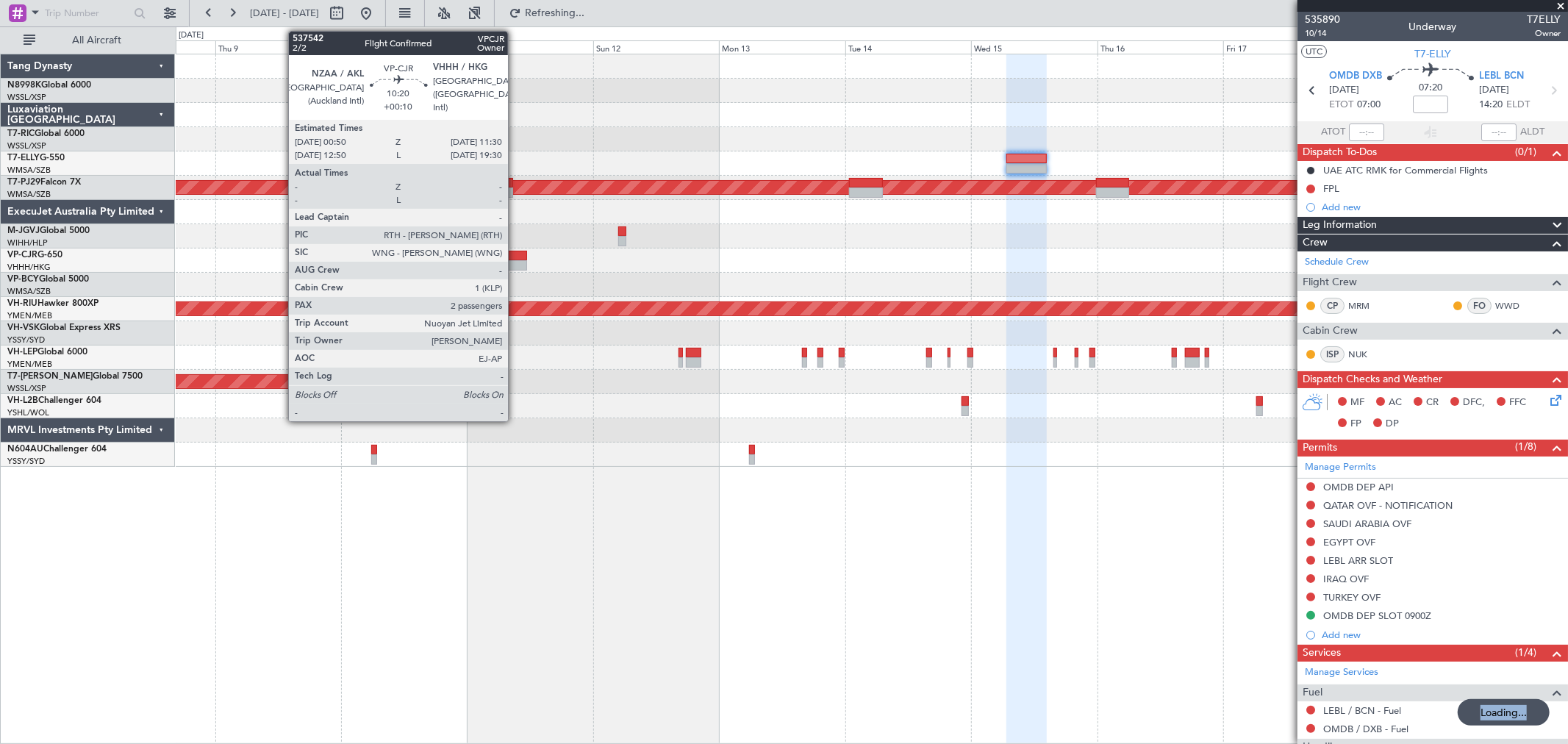
click at [511, 257] on div at bounding box center [499, 256] width 56 height 11
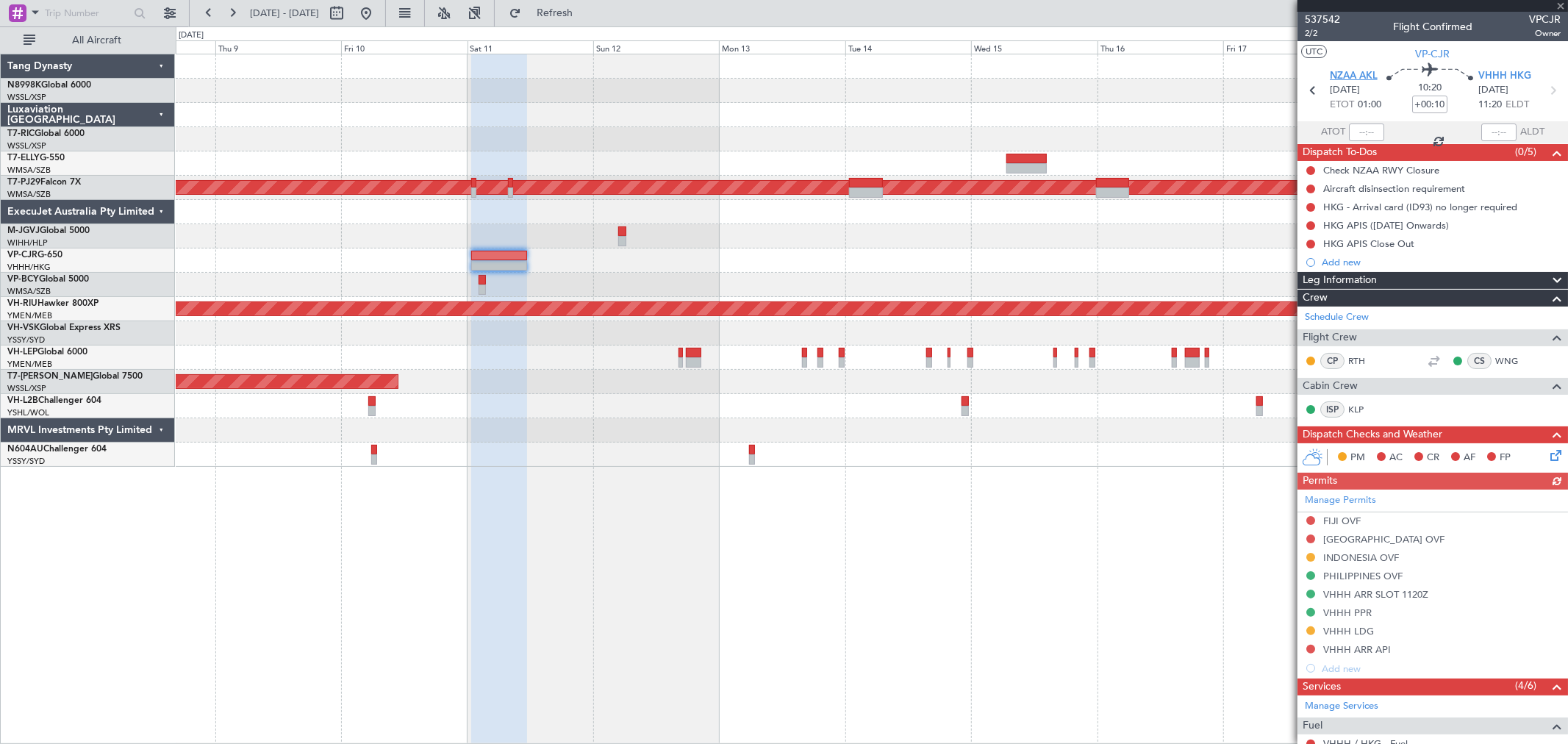
click at [1282, 77] on span "NZAA AKL" at bounding box center [1353, 77] width 48 height 15
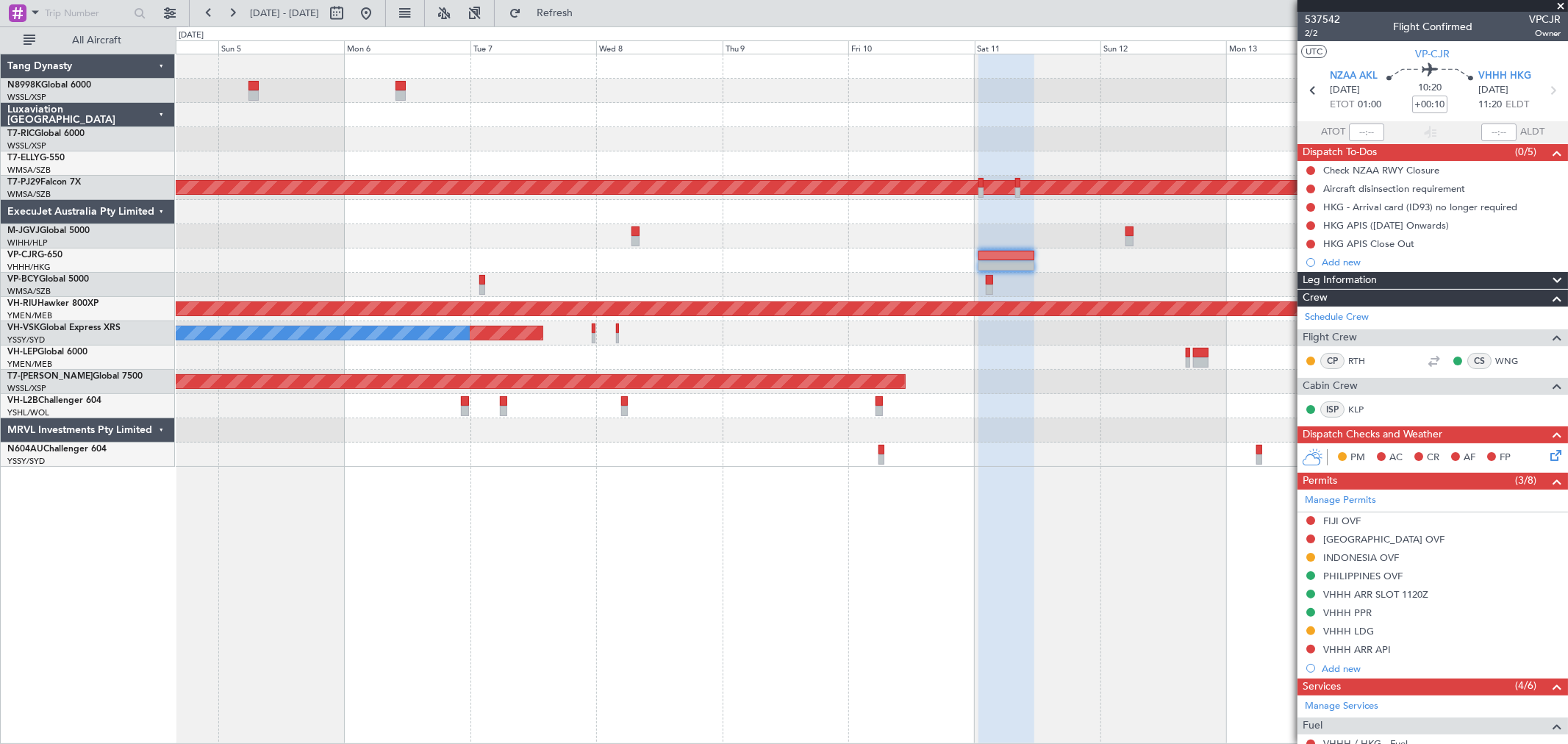
click at [1050, 240] on div at bounding box center [871, 237] width 1391 height 25
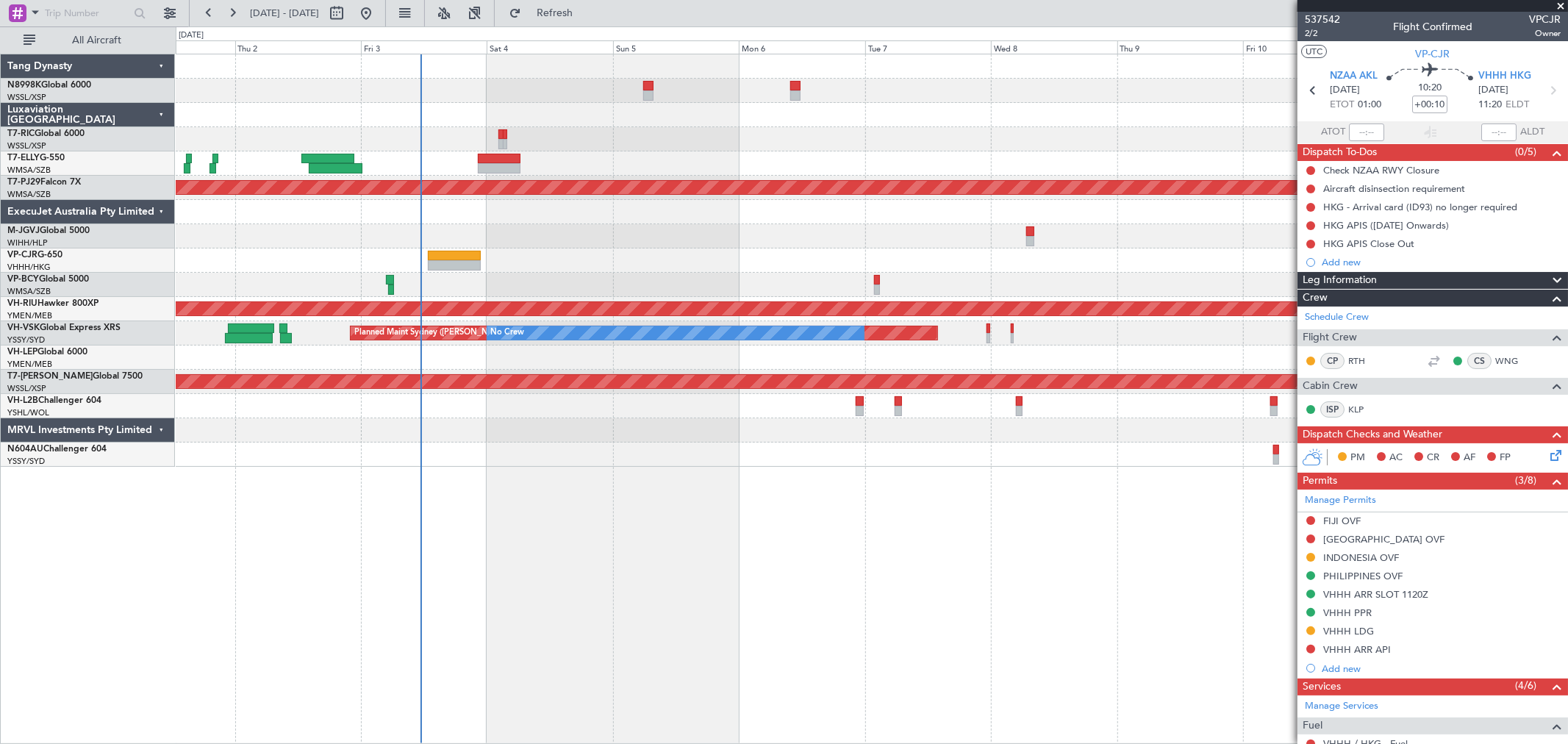
click at [956, 248] on div "Planned Maint [GEOGRAPHIC_DATA] ([GEOGRAPHIC_DATA] Intl)" at bounding box center [871, 261] width 1391 height 25
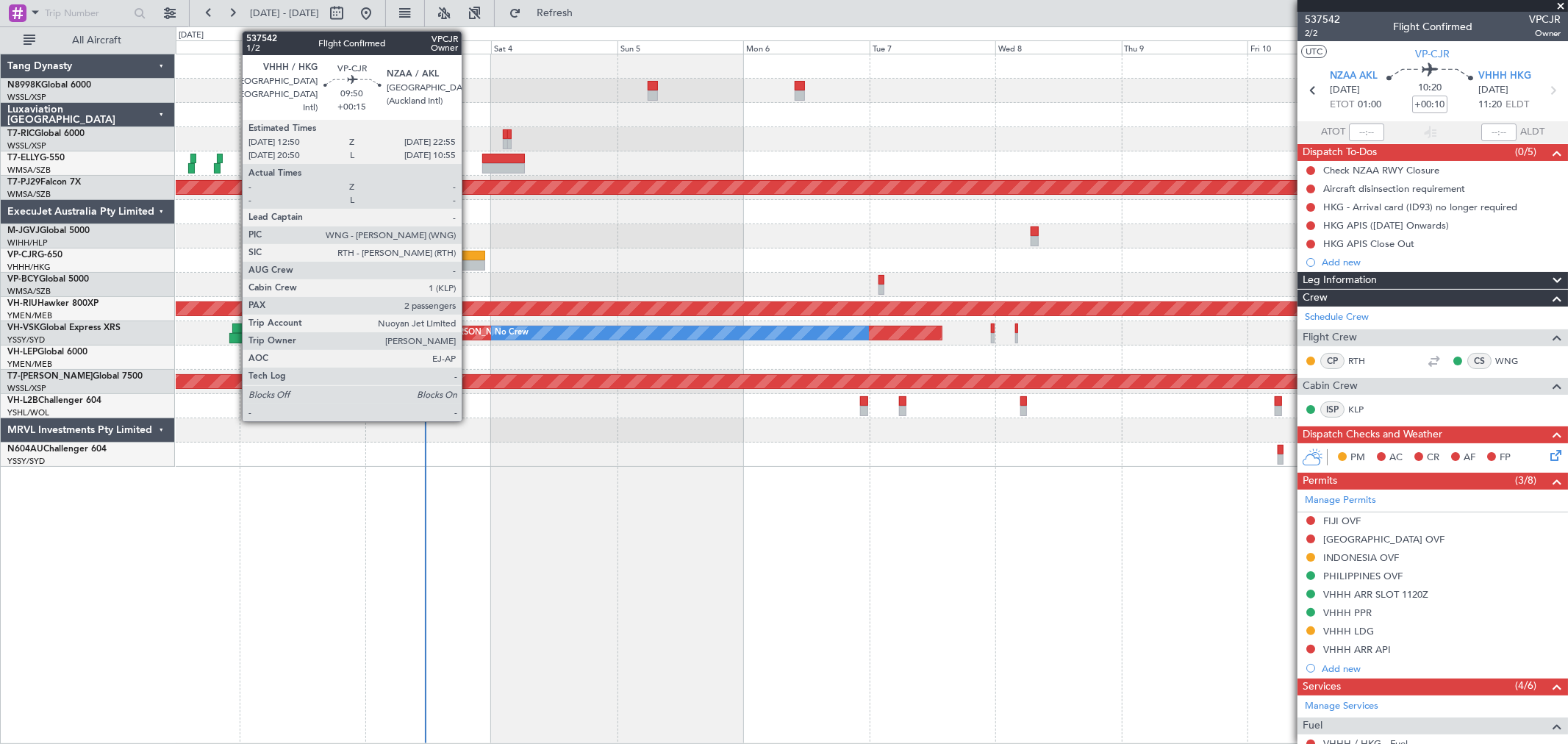
click at [469, 251] on div at bounding box center [458, 256] width 54 height 11
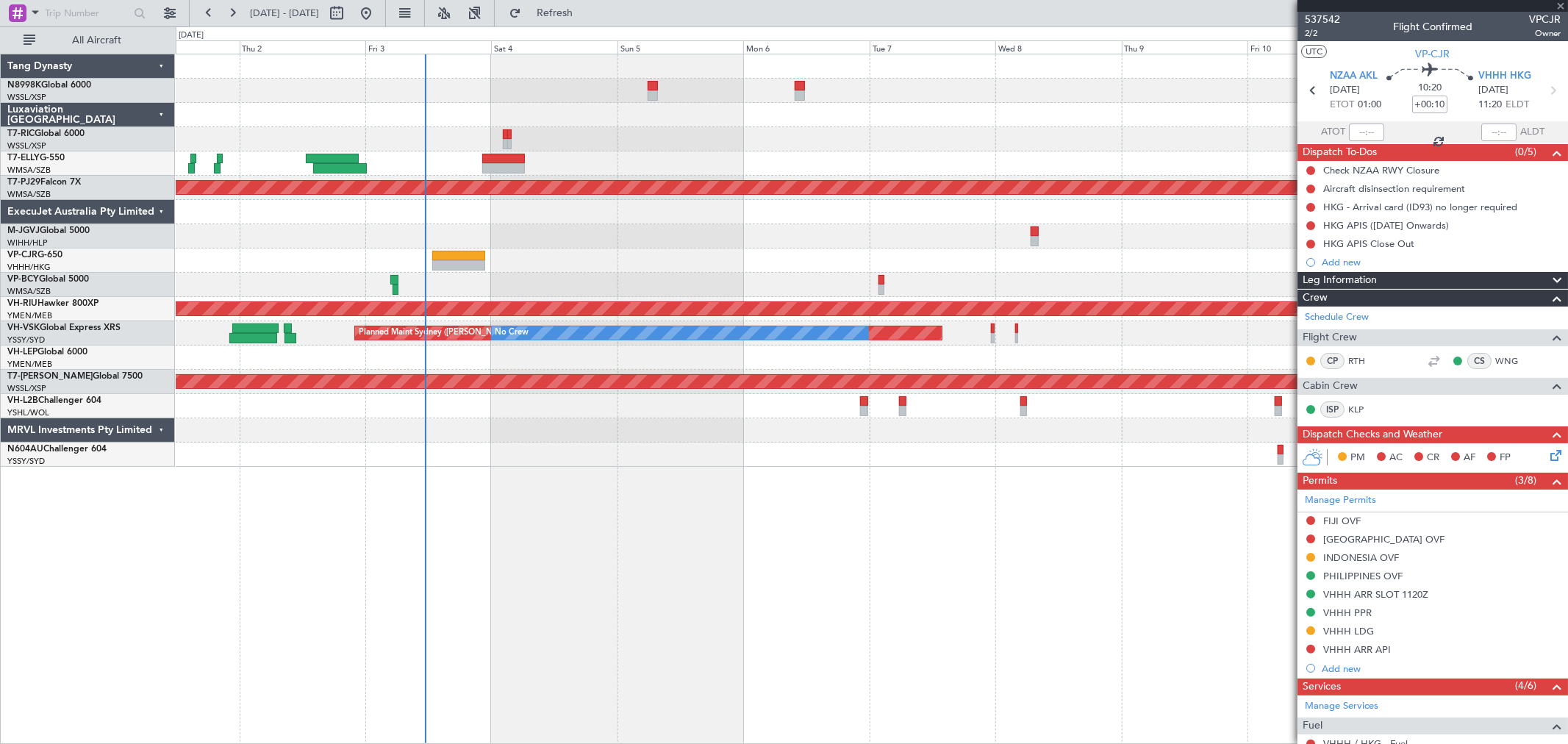
type input "+00:15"
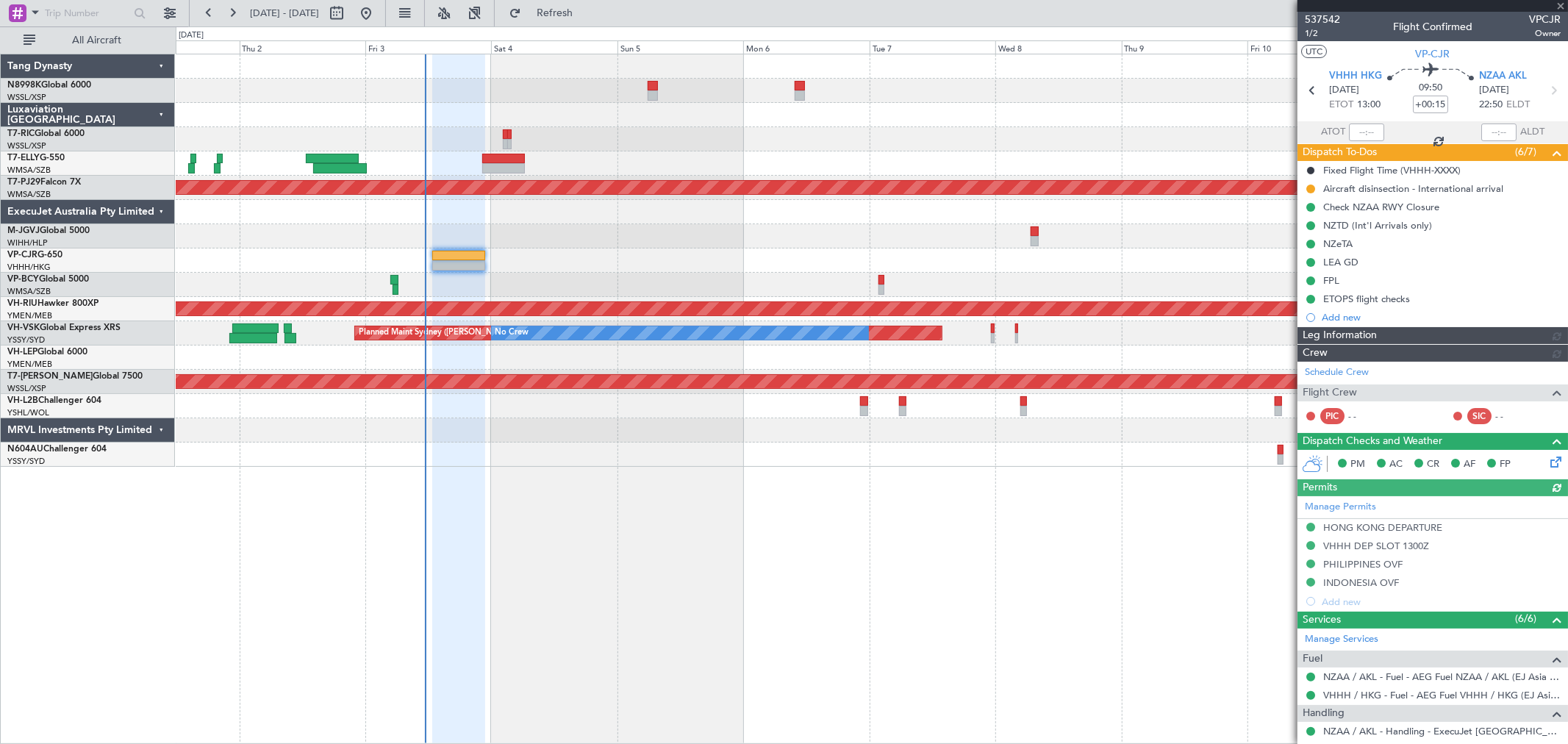
type input "[PERSON_NAME] (LEU)"
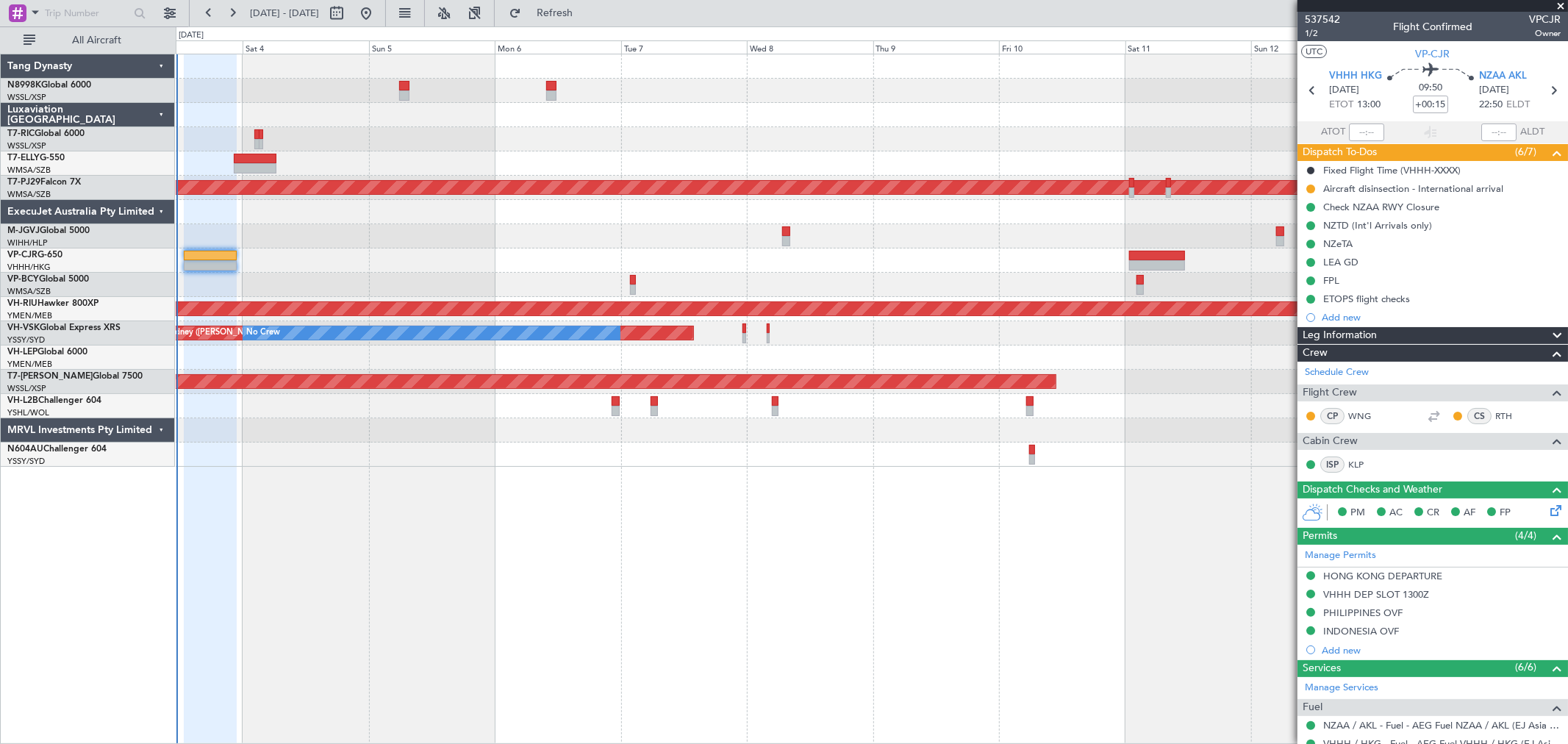
click at [619, 262] on div "Planned Maint [GEOGRAPHIC_DATA] (Sultan [PERSON_NAME] [PERSON_NAME] - Subang) P…" at bounding box center [871, 261] width 1391 height 413
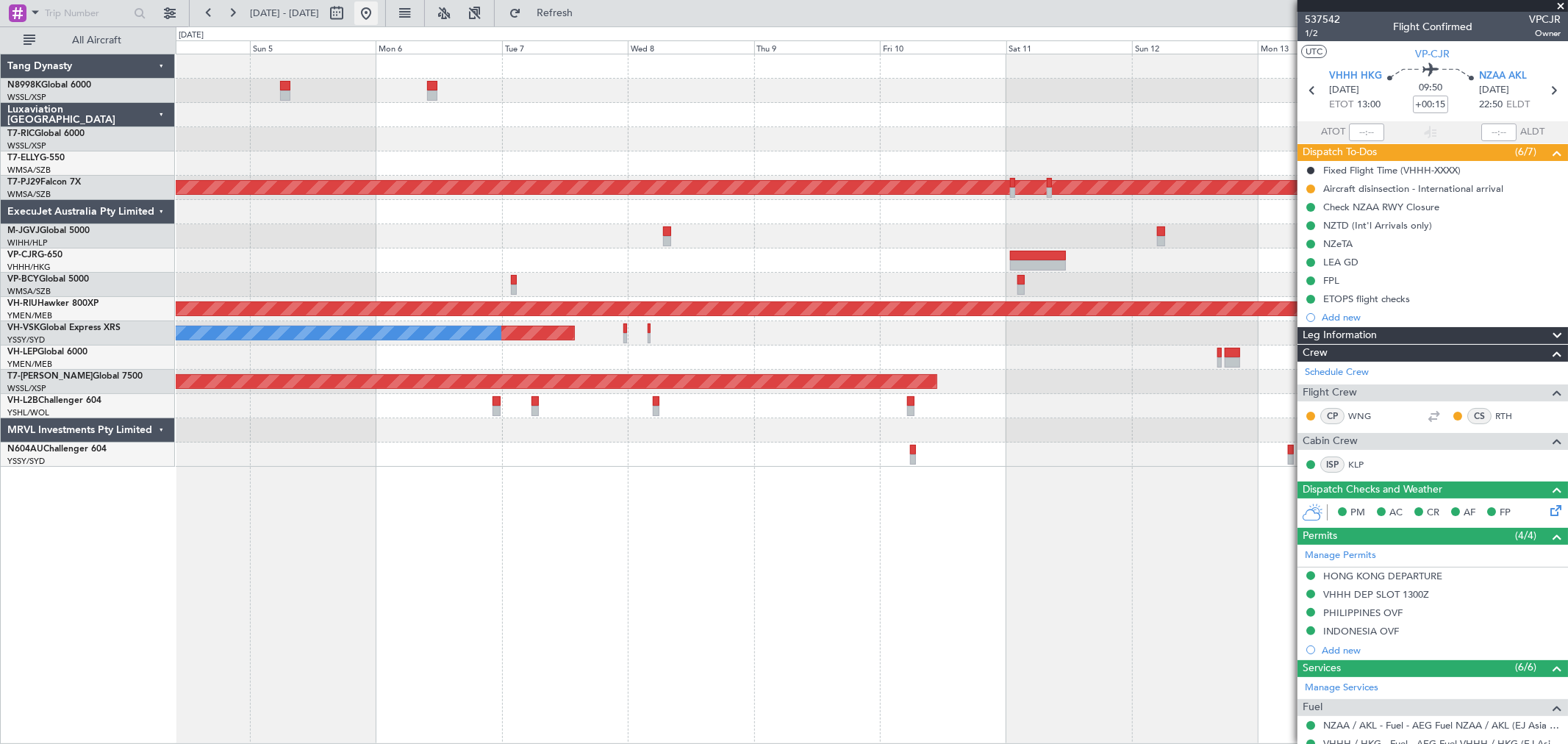
click at [377, 15] on button at bounding box center [366, 13] width 24 height 24
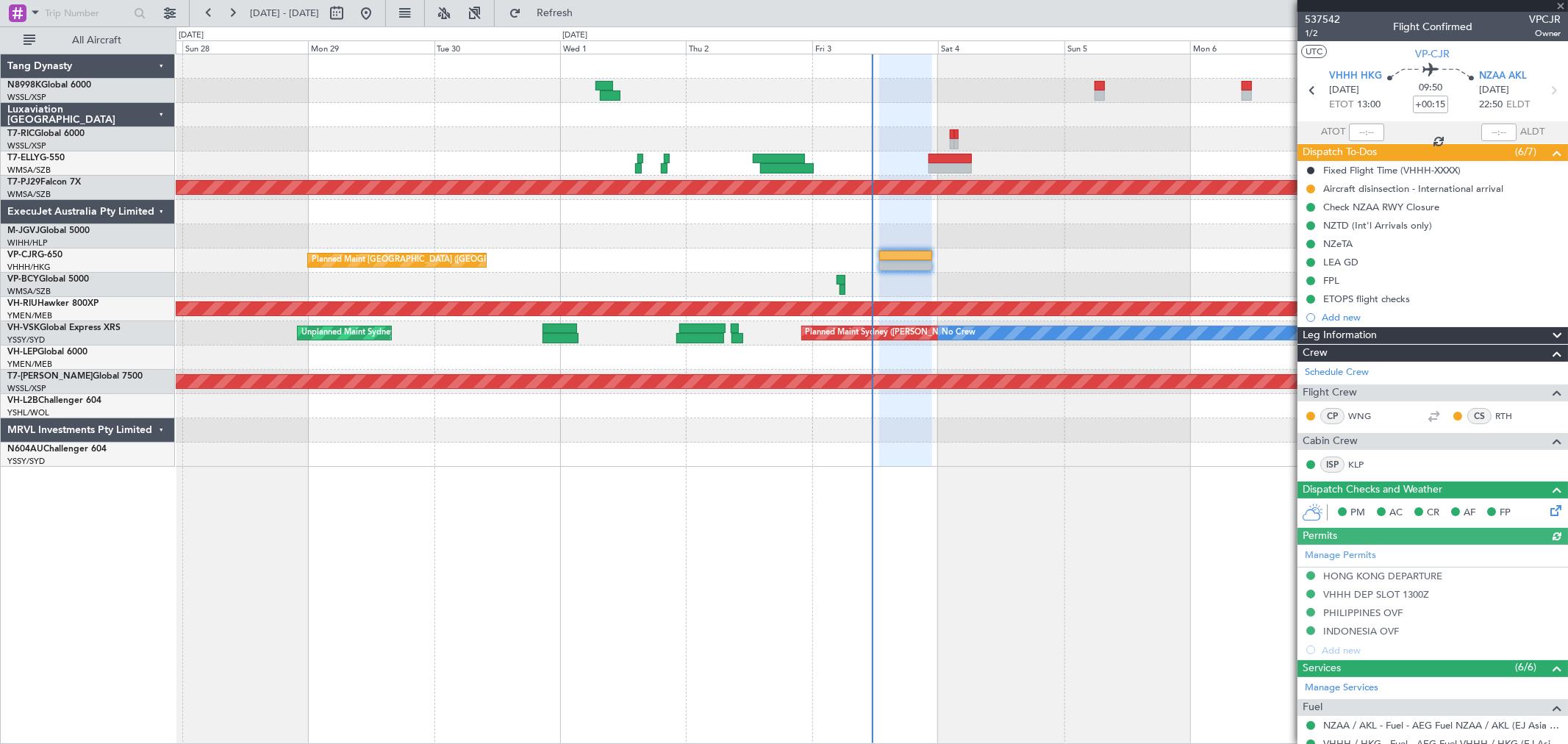
type input "[PERSON_NAME] (LEU)"
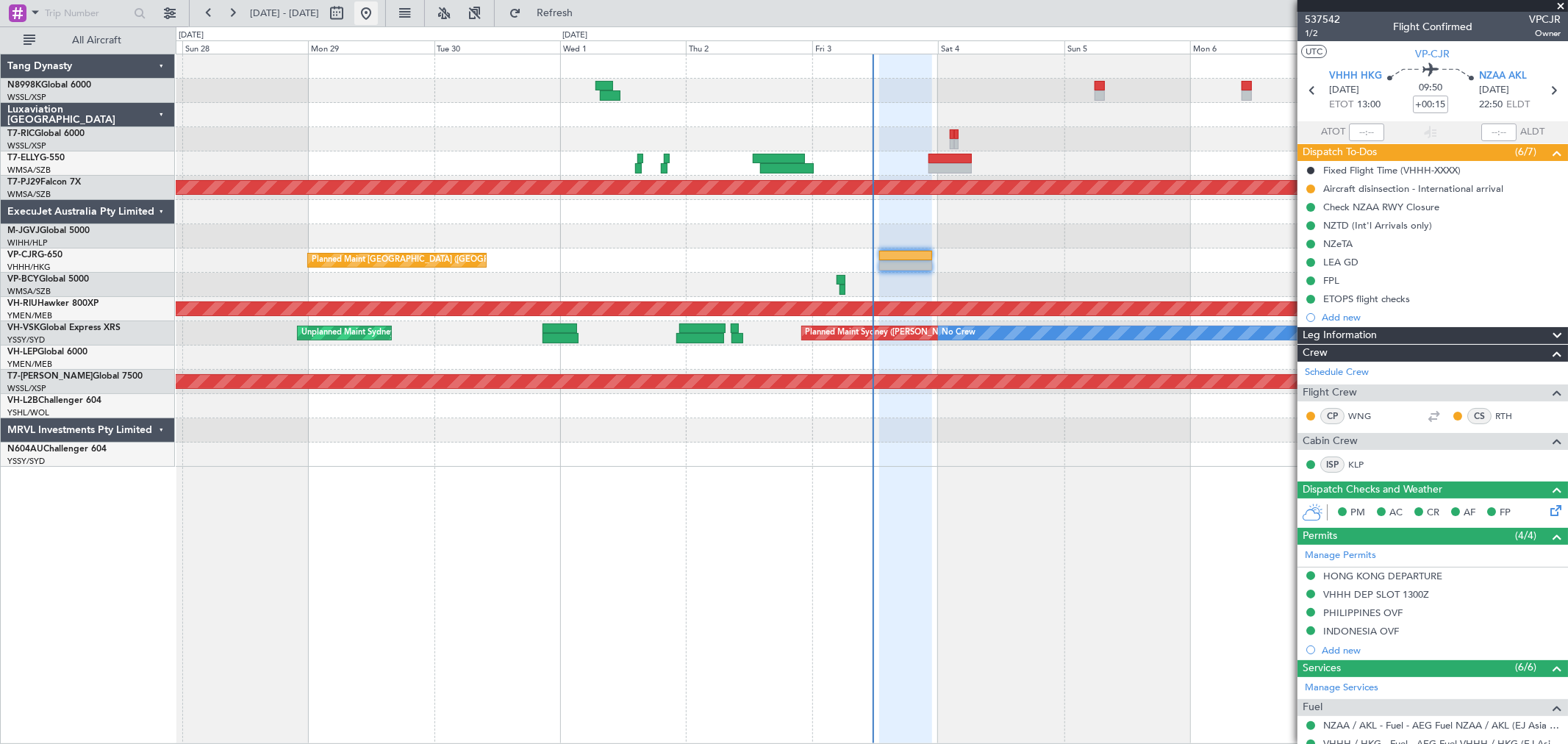
click at [377, 5] on button at bounding box center [366, 13] width 24 height 24
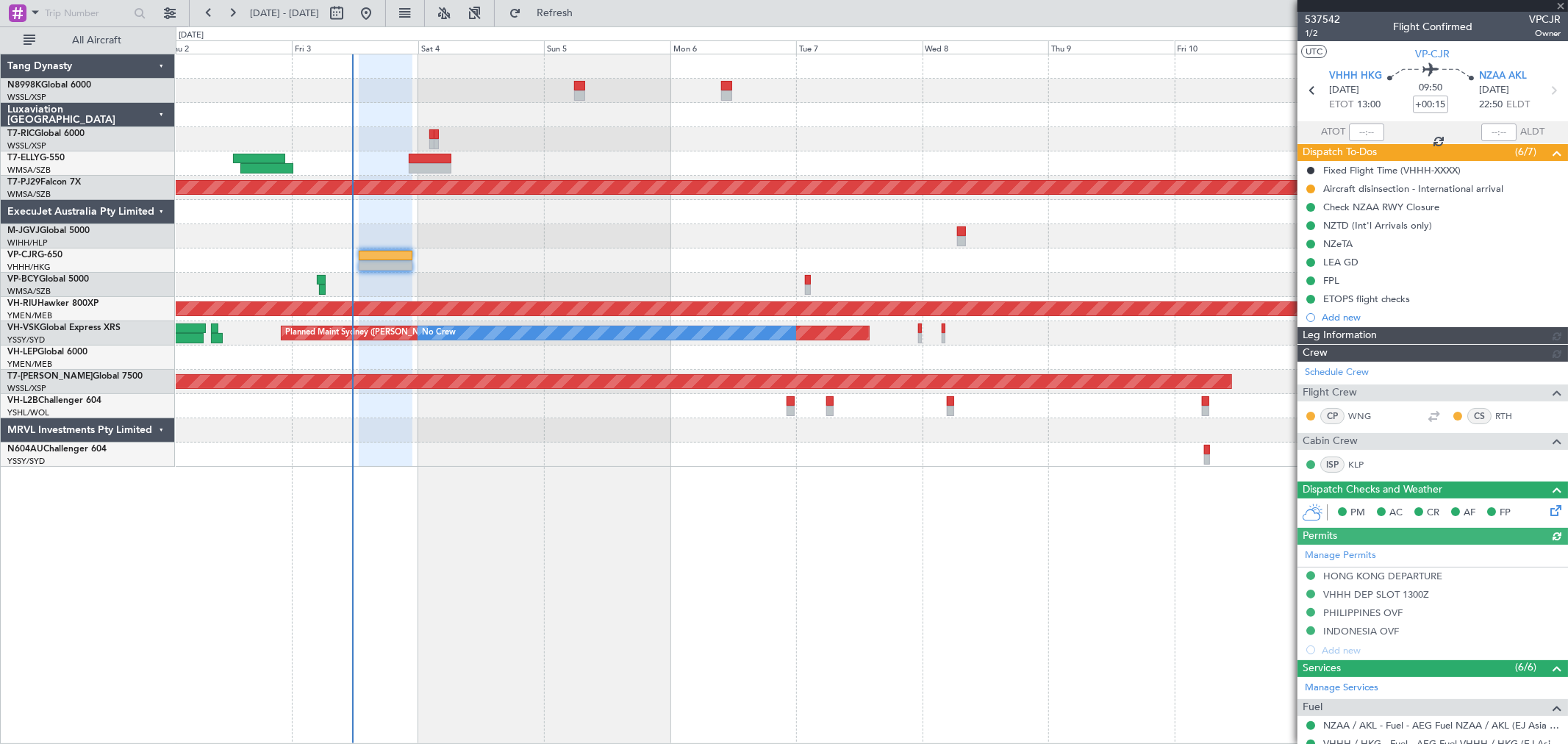
type input "[PERSON_NAME] (LEU)"
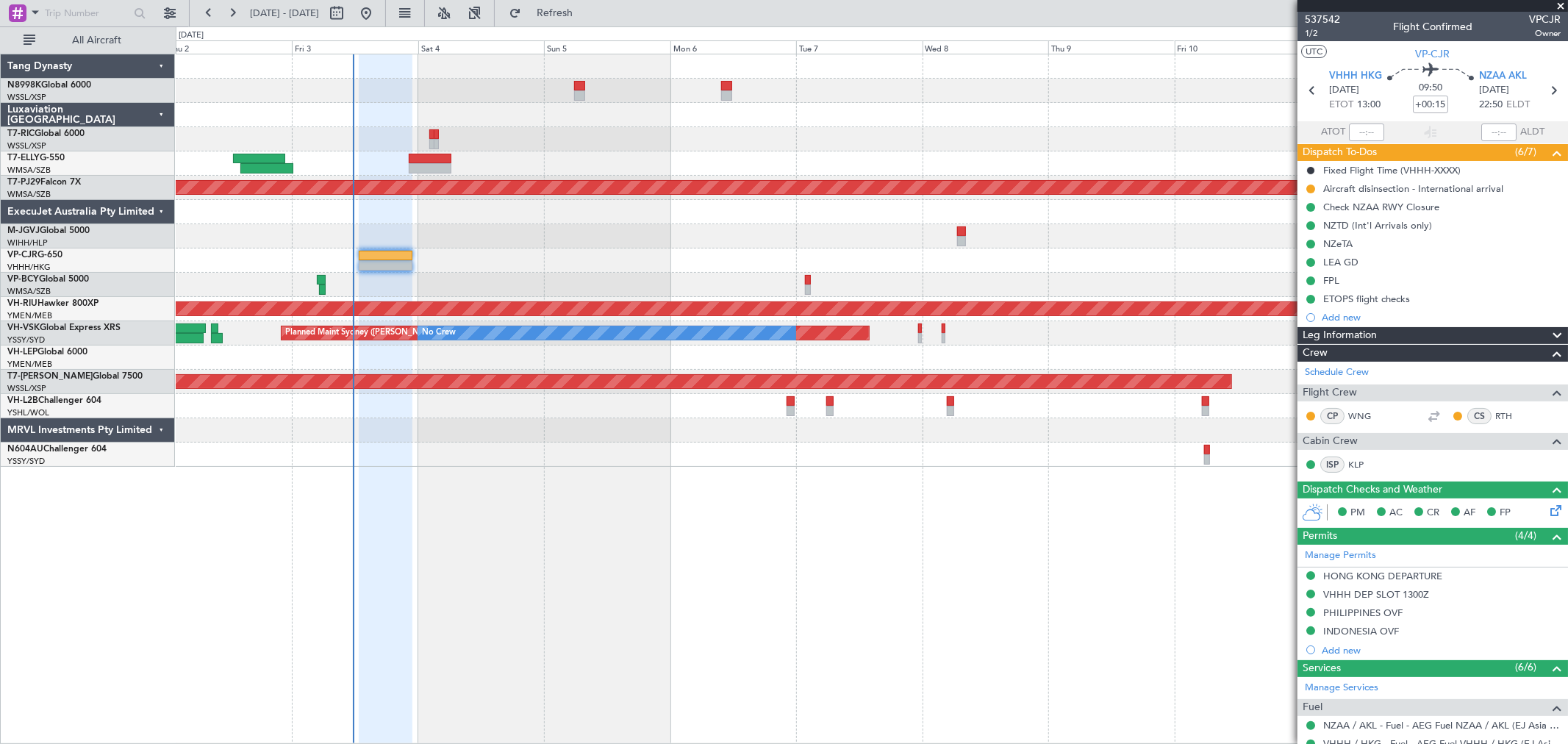
type input "[PERSON_NAME] (LEU)"
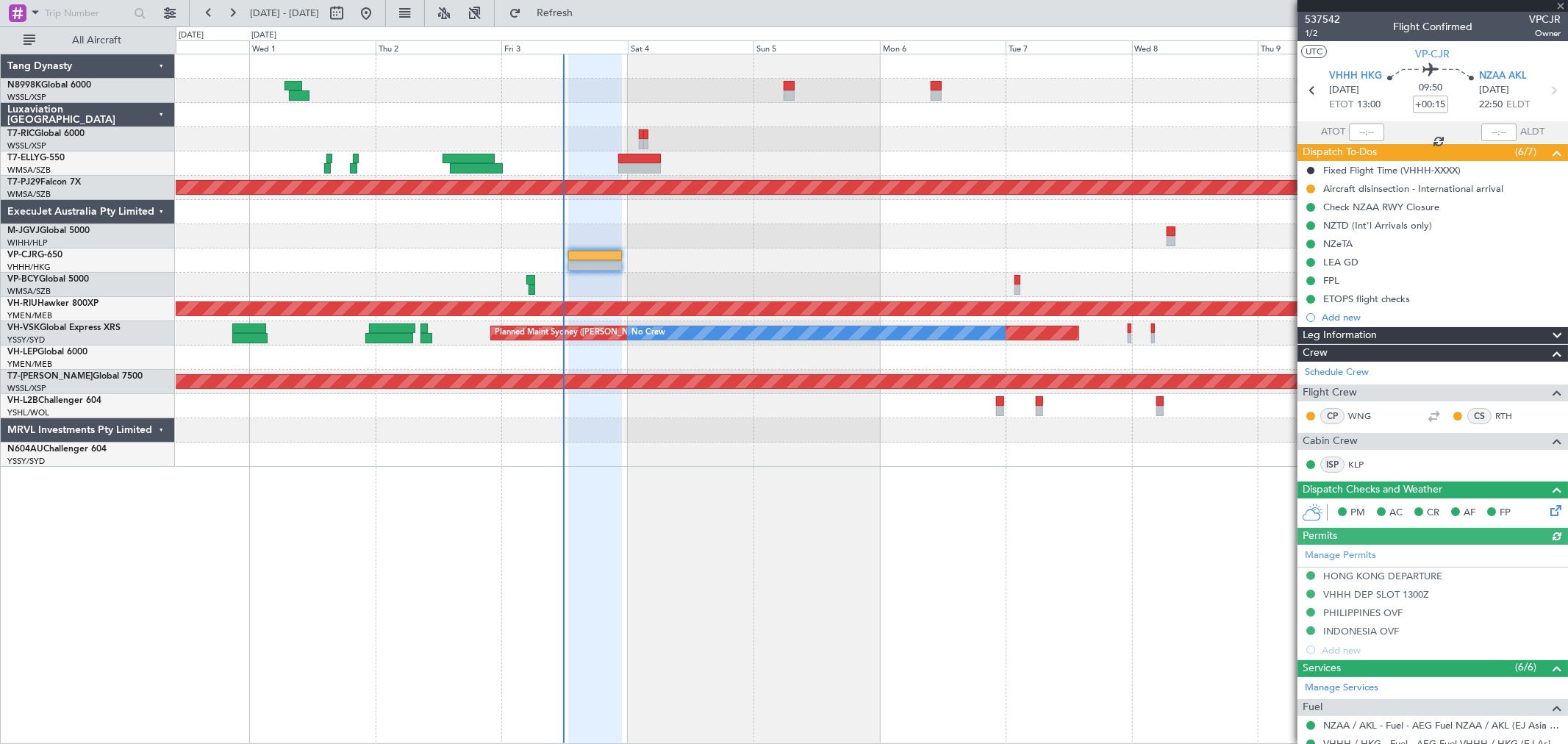
click at [710, 238] on div at bounding box center [871, 237] width 1391 height 25
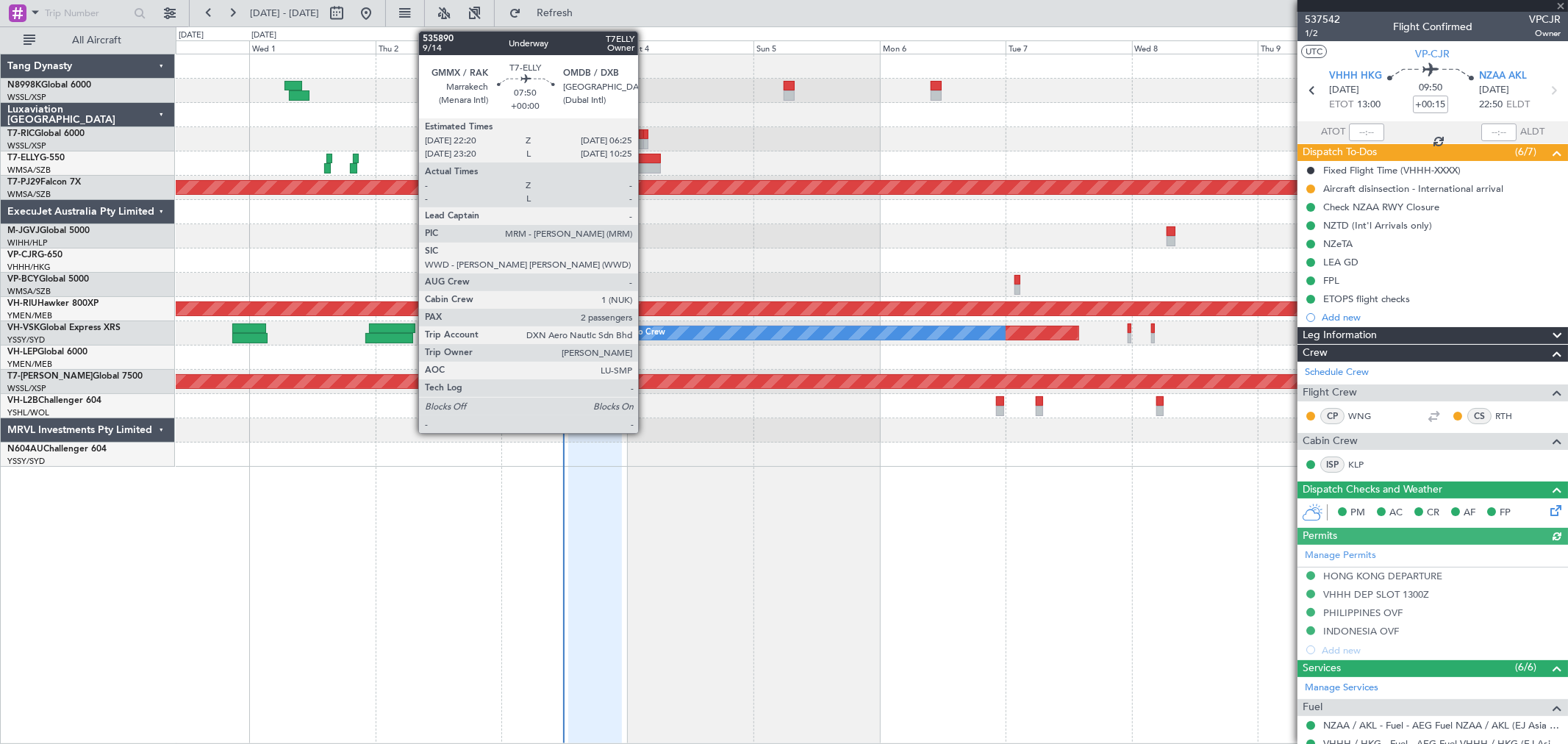
click at [645, 158] on div at bounding box center [639, 159] width 42 height 11
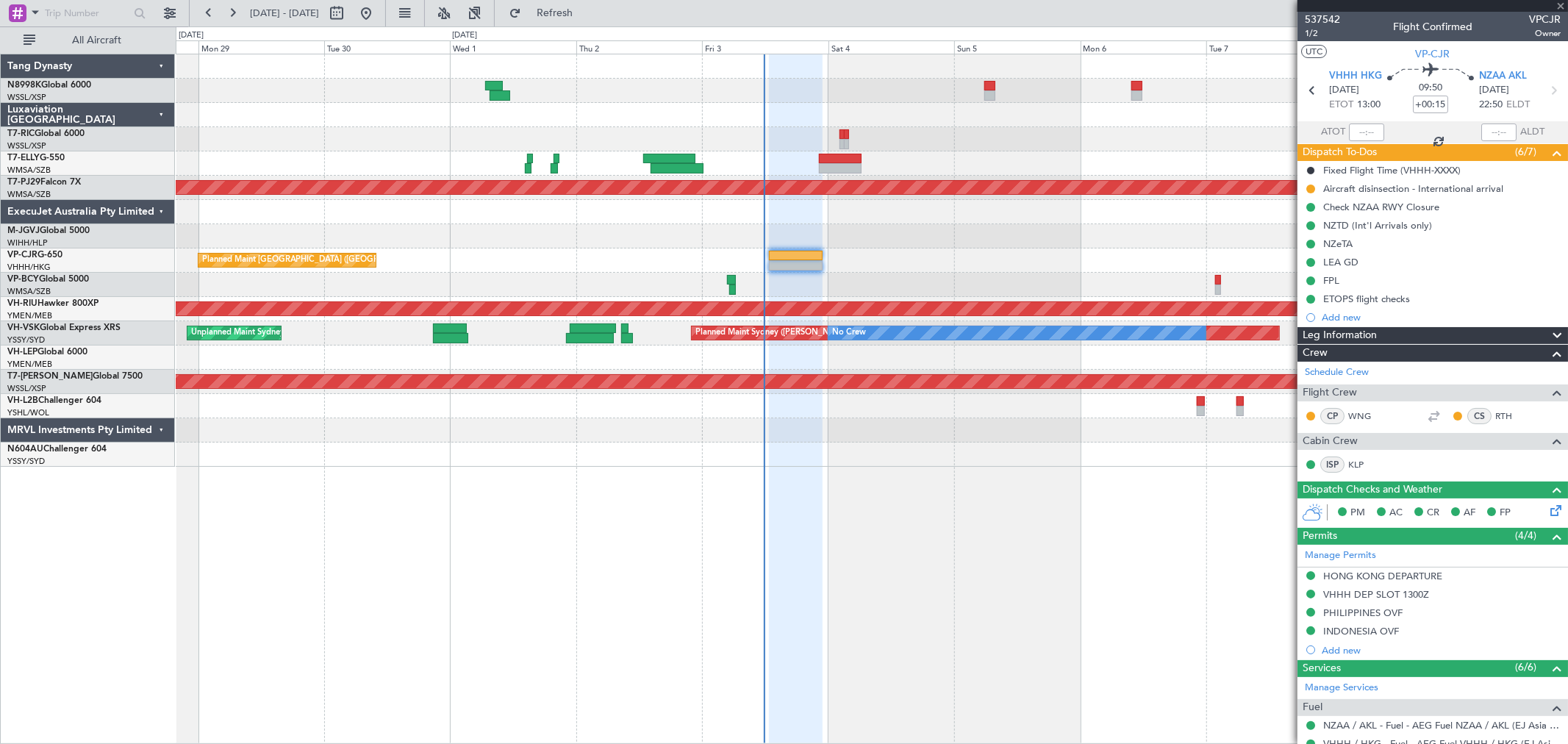
click at [576, 131] on div "Planned Maint Hong Kong (Hong Kong Intl) Planned Maint Kuala Lumpur (Sultan Abd…" at bounding box center [871, 261] width 1391 height 413
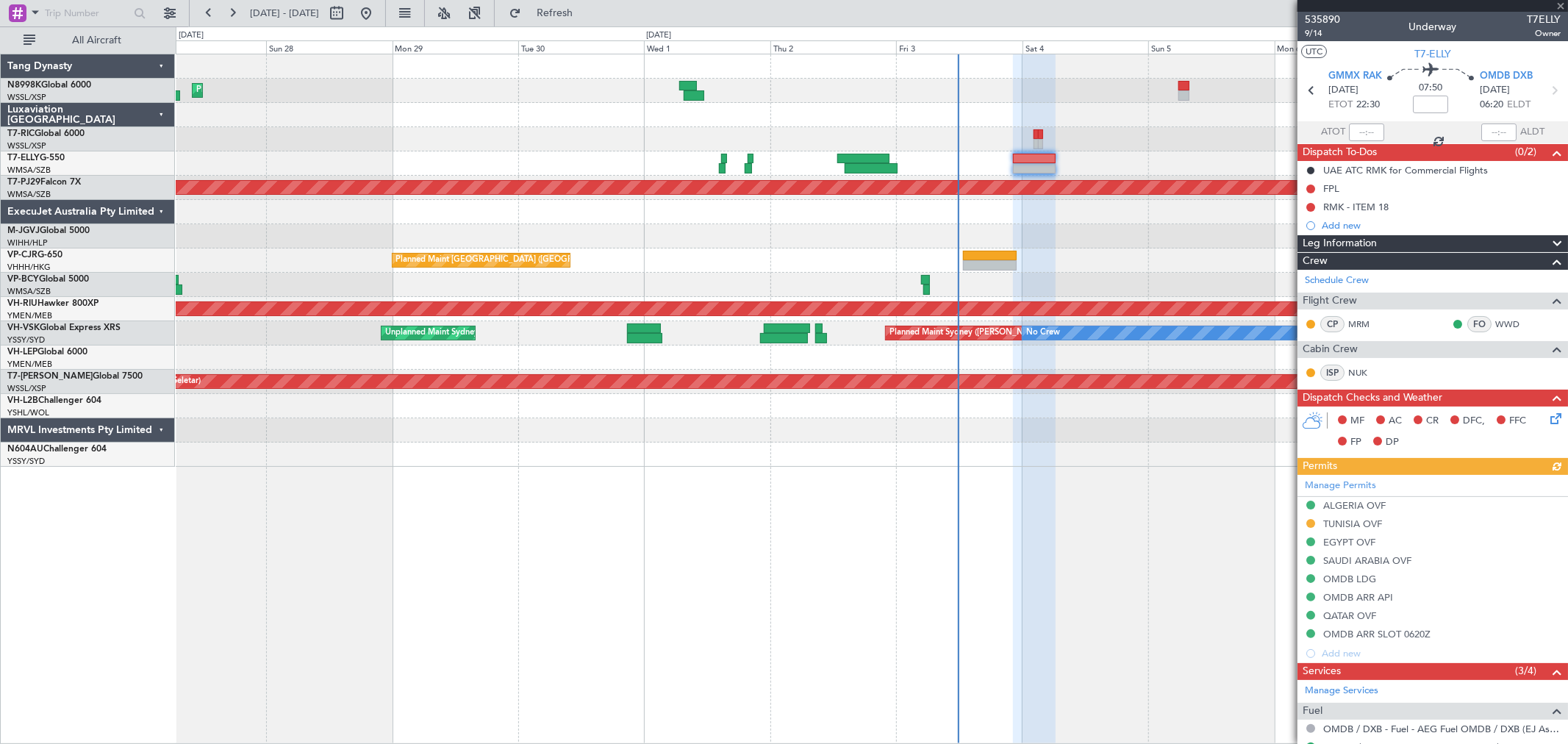
click at [824, 105] on div at bounding box center [871, 115] width 1391 height 25
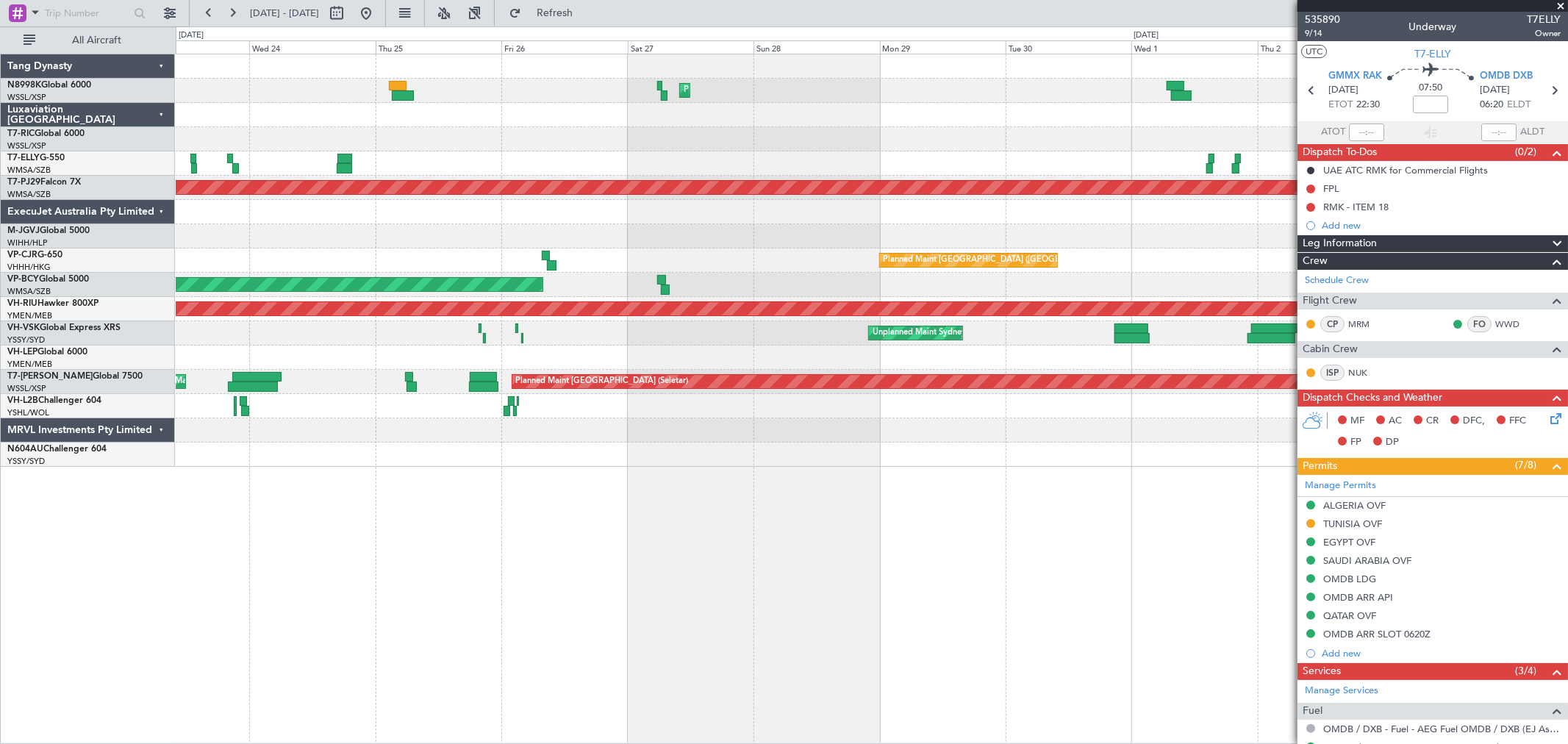
click at [816, 131] on div "Planned Maint Hong Kong (Hong Kong Intl) Planned Maint Dubai (Dubai Intl) MEL D…" at bounding box center [871, 261] width 1391 height 413
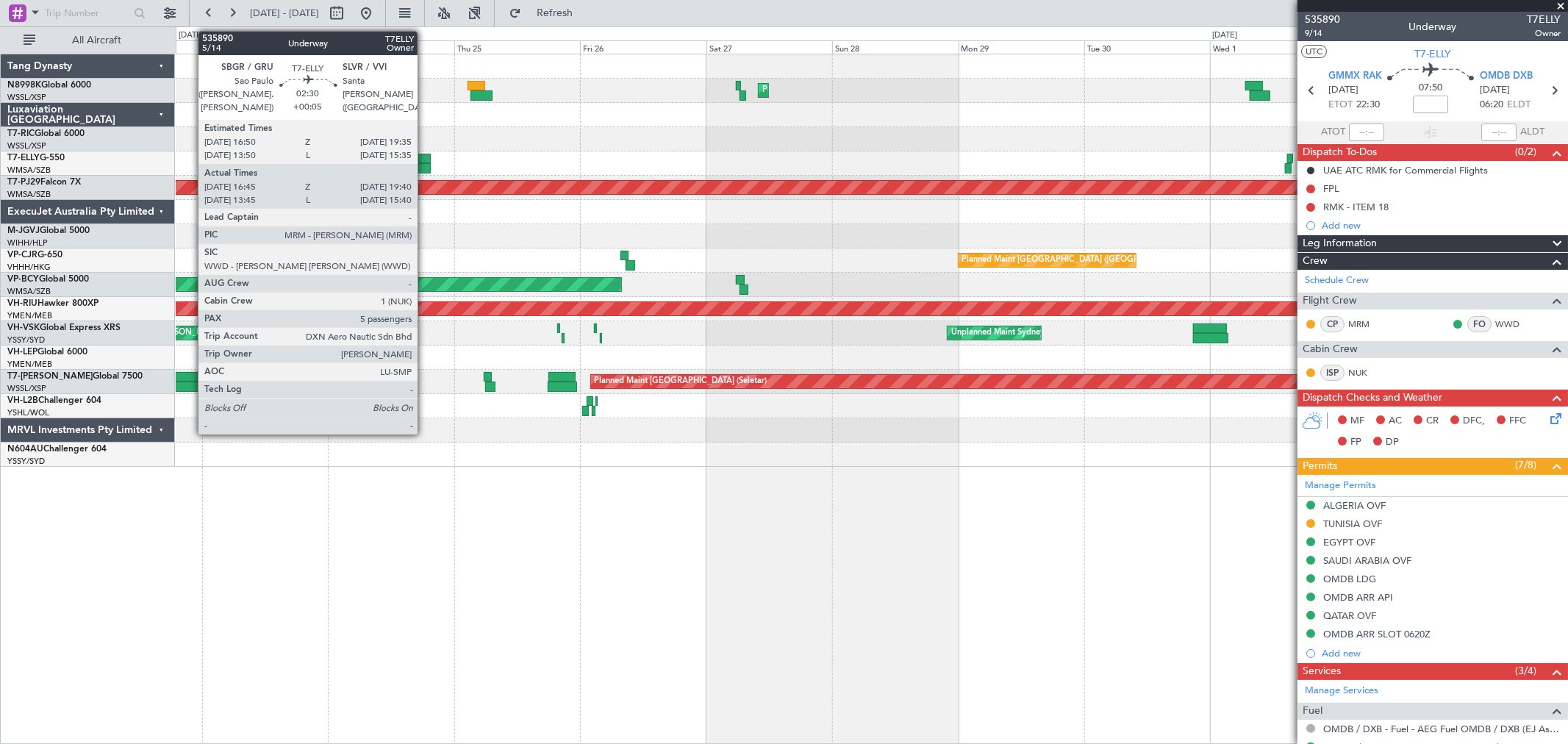
click at [425, 166] on div at bounding box center [423, 168] width 16 height 11
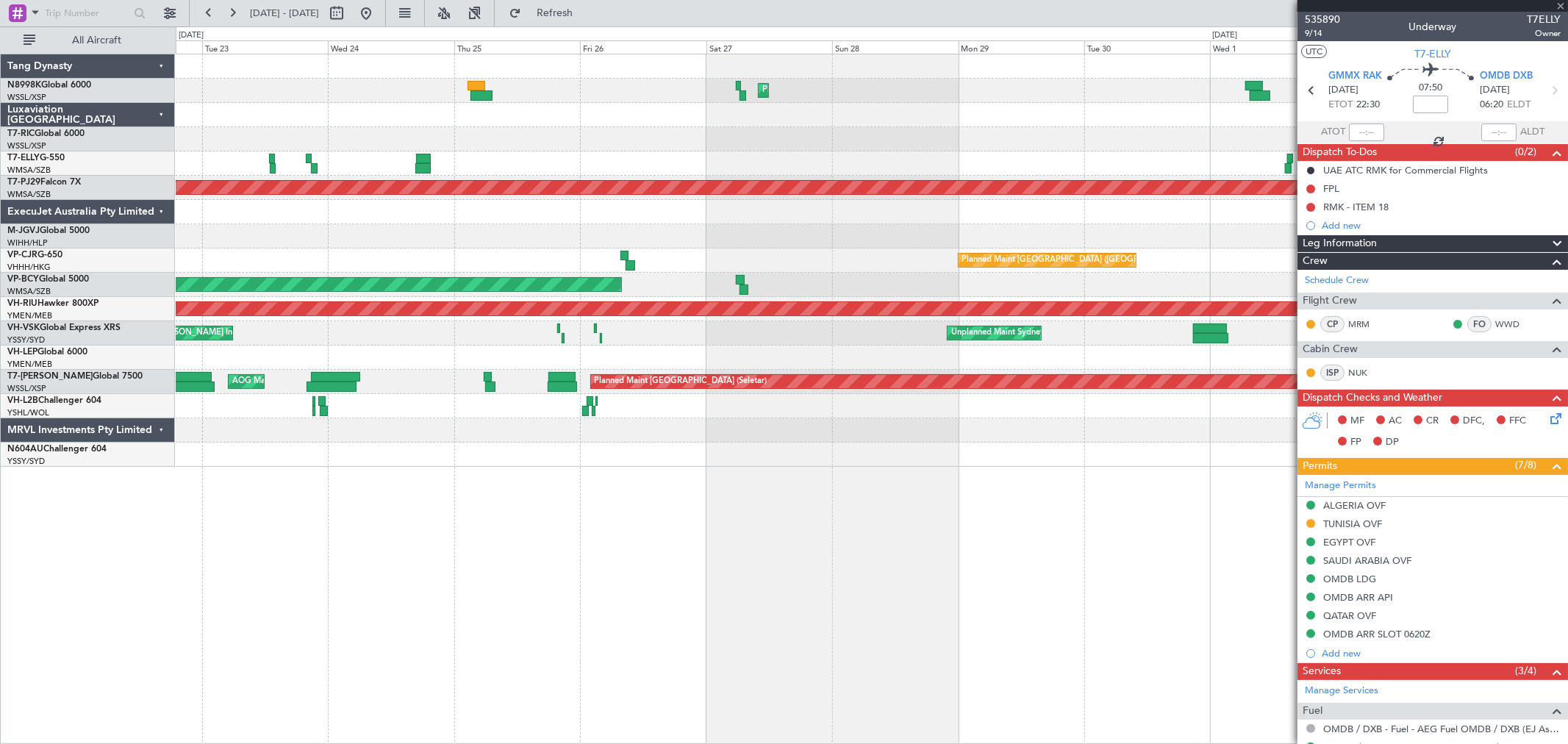
type input "+00:05"
type input "16:55"
type input "19:35"
type input "5"
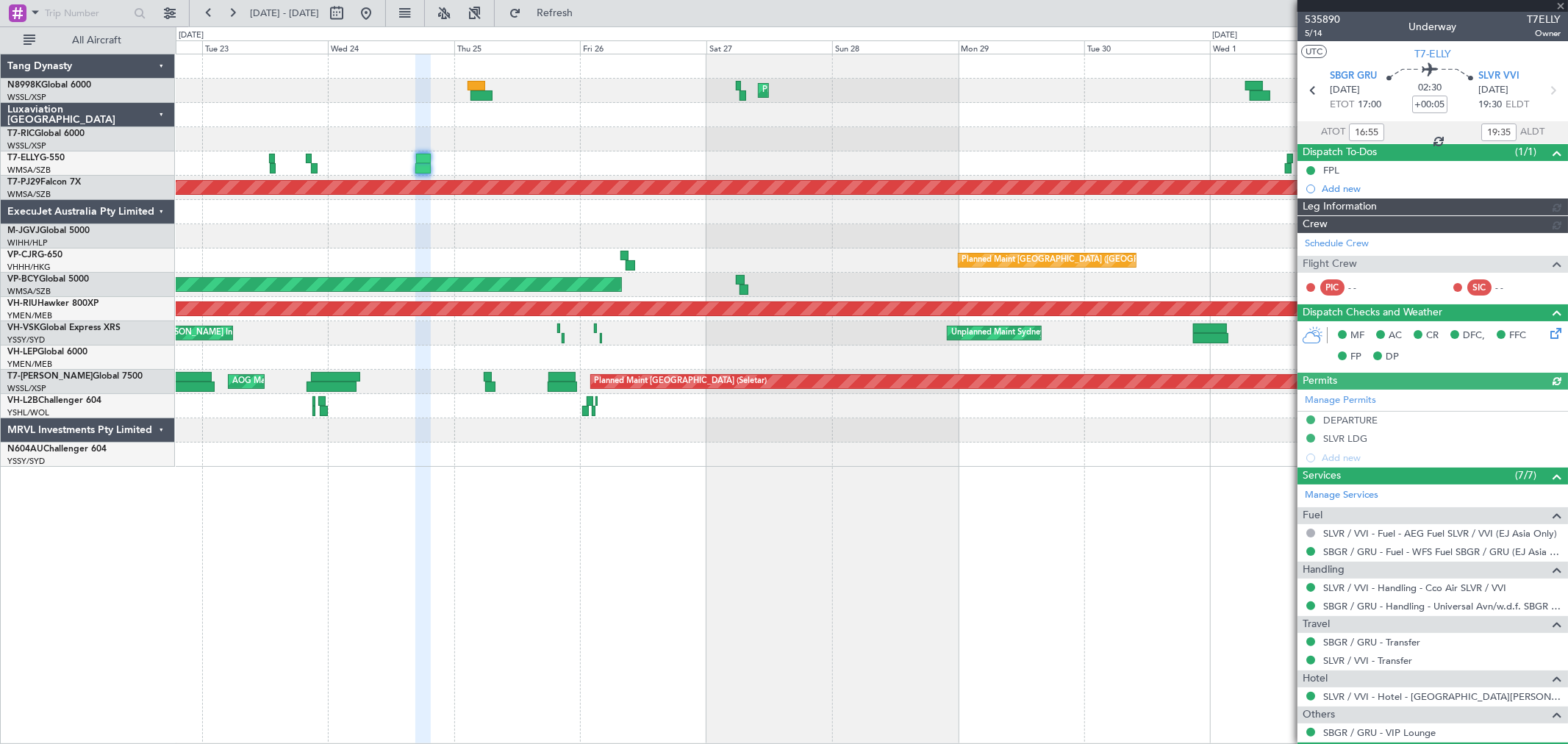
type input "Kennis Yau (KYA)"
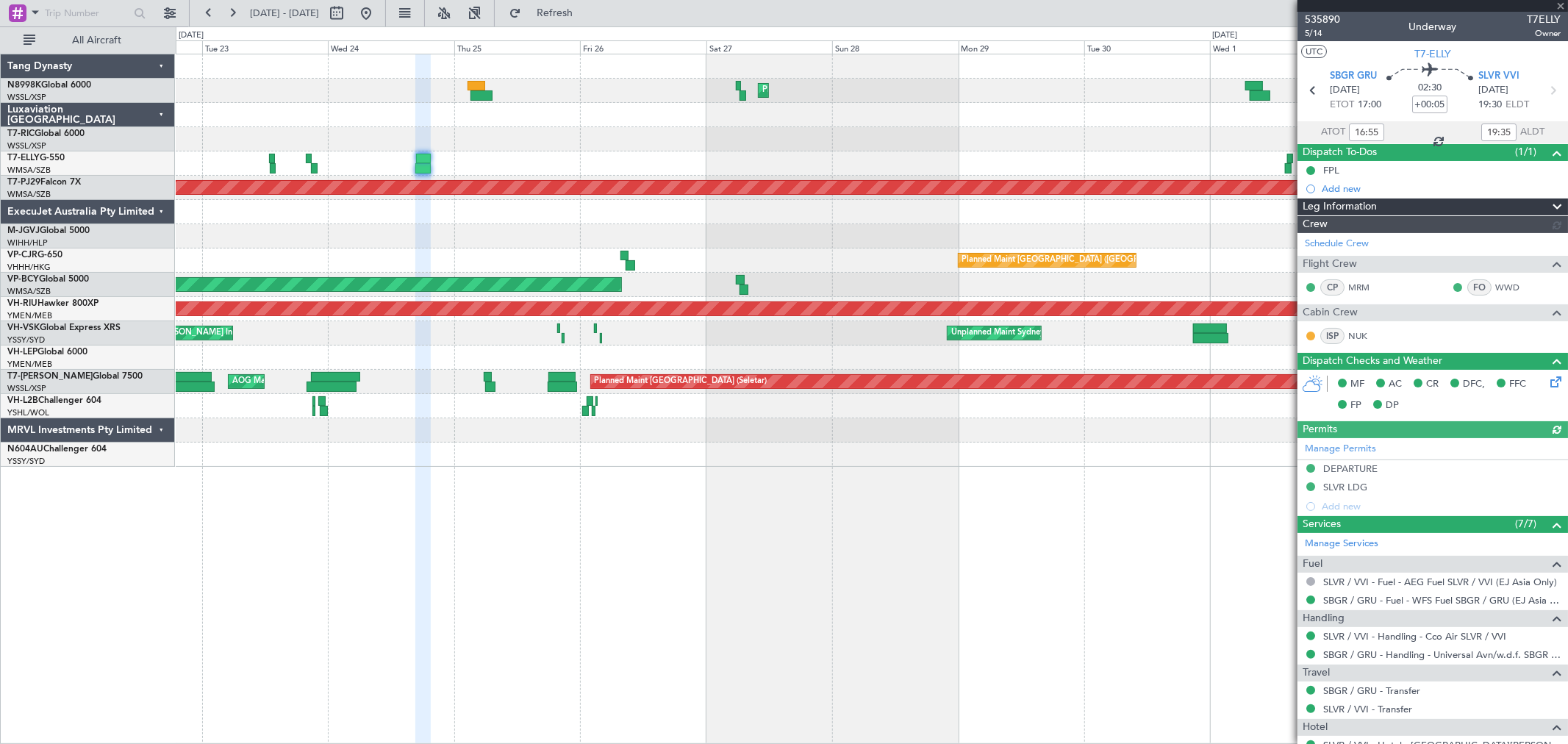
type input "Kennis Yau (KYA)"
click at [377, 11] on button at bounding box center [366, 13] width 24 height 24
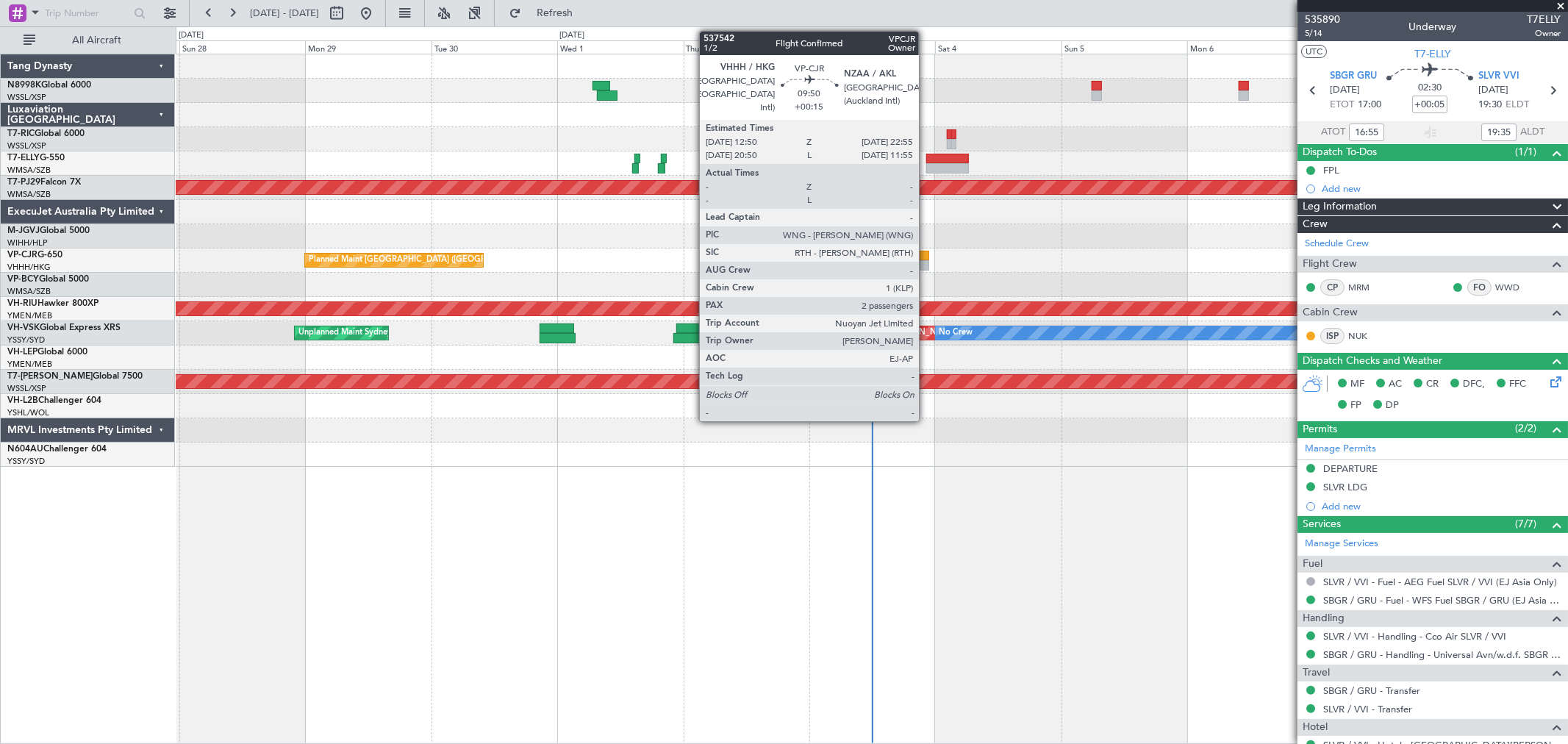
click at [923, 257] on div at bounding box center [903, 256] width 54 height 11
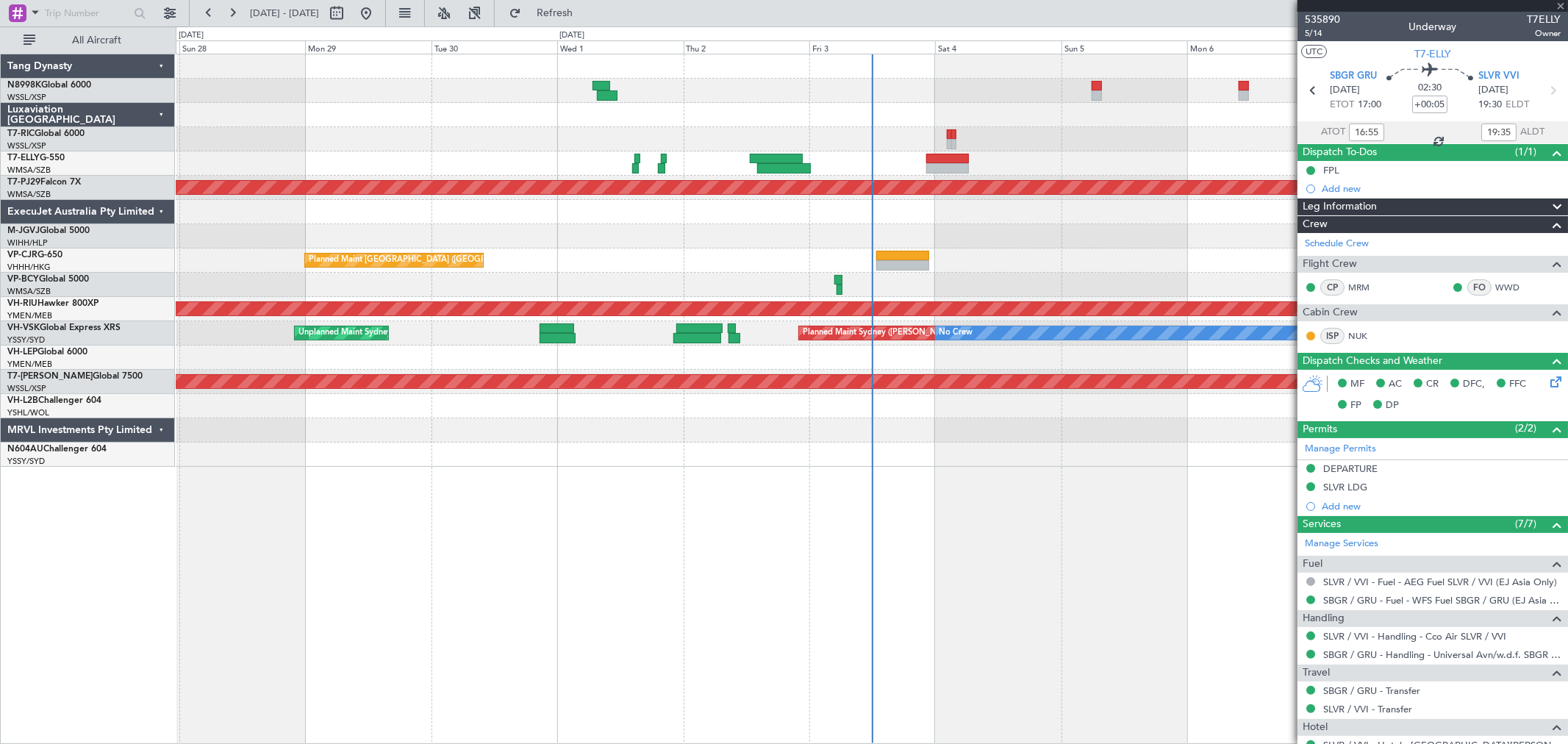
type input "+00:15"
type input "2"
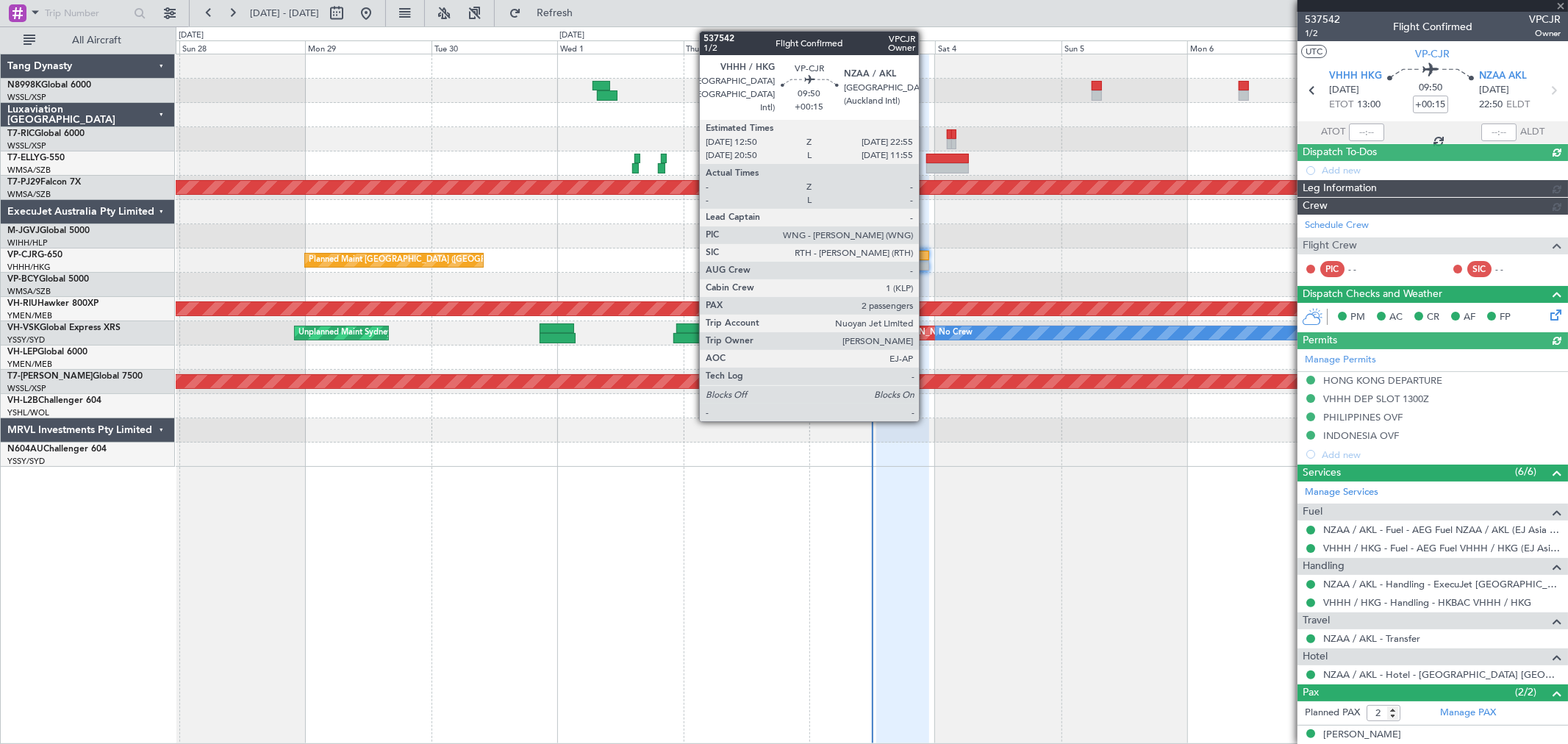
type input "[PERSON_NAME] (LEU)"
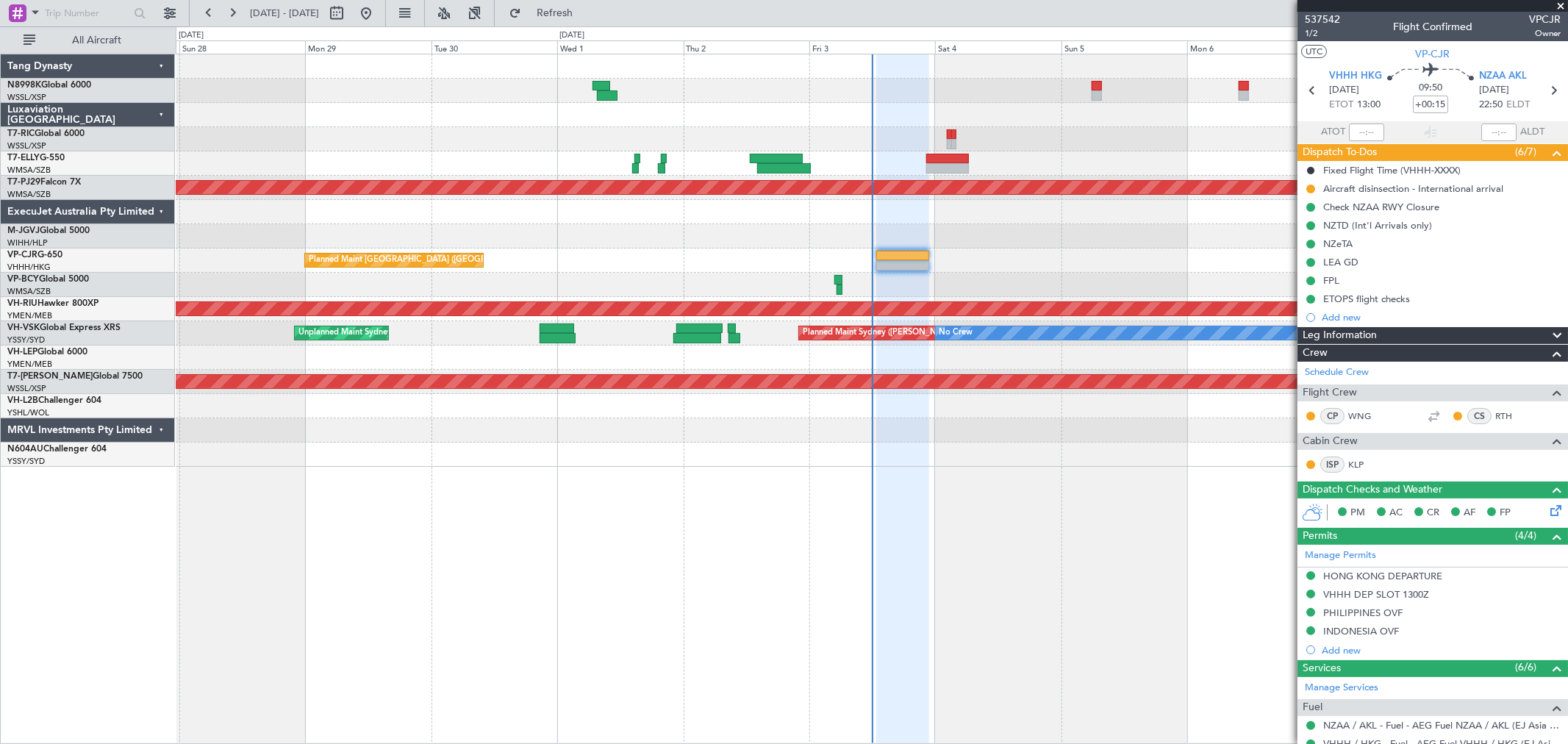
click at [645, 251] on div "Planned Maint [GEOGRAPHIC_DATA] ([GEOGRAPHIC_DATA] Intl)" at bounding box center [871, 261] width 1391 height 25
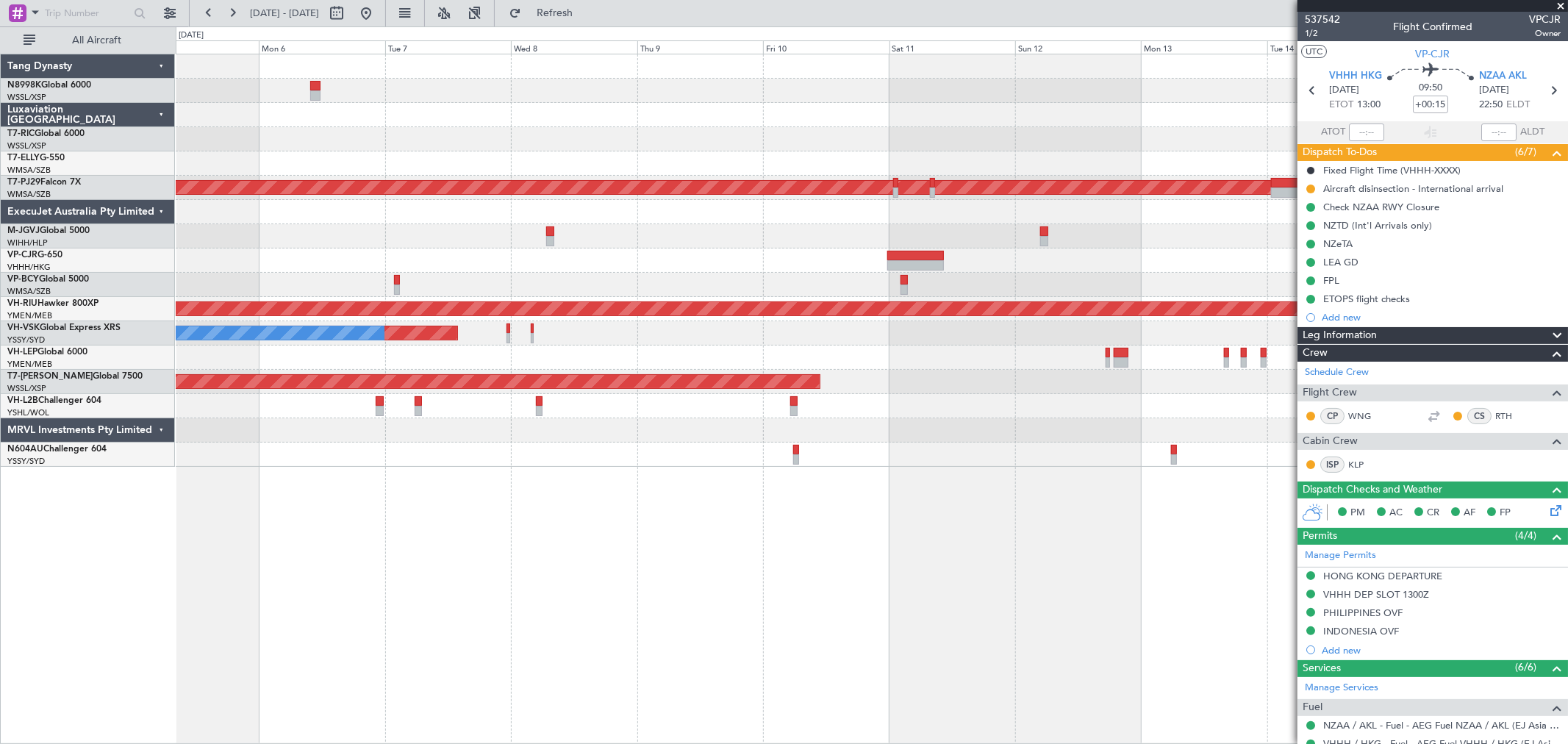
click at [587, 238] on div at bounding box center [871, 237] width 1391 height 25
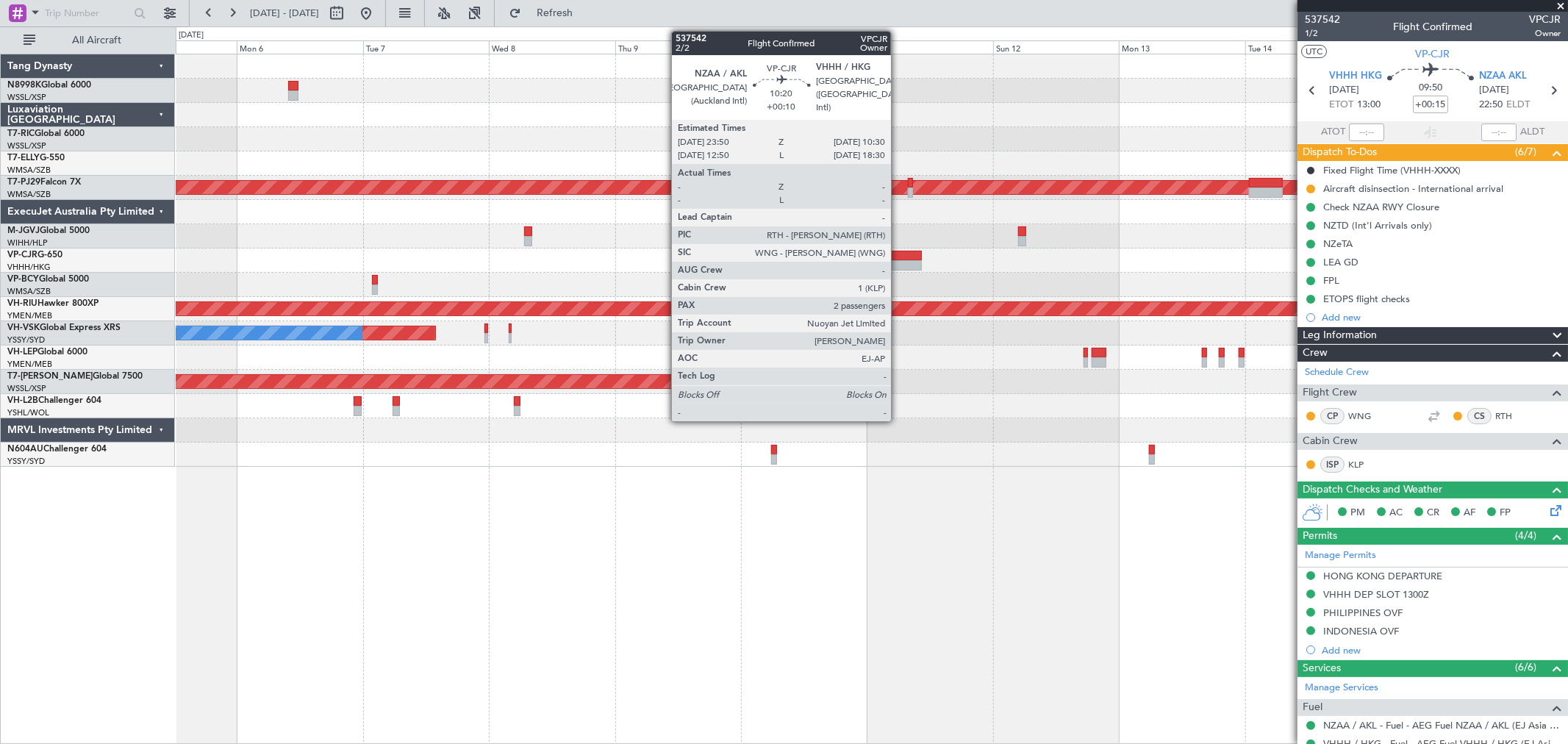
click at [898, 255] on div at bounding box center [893, 256] width 56 height 11
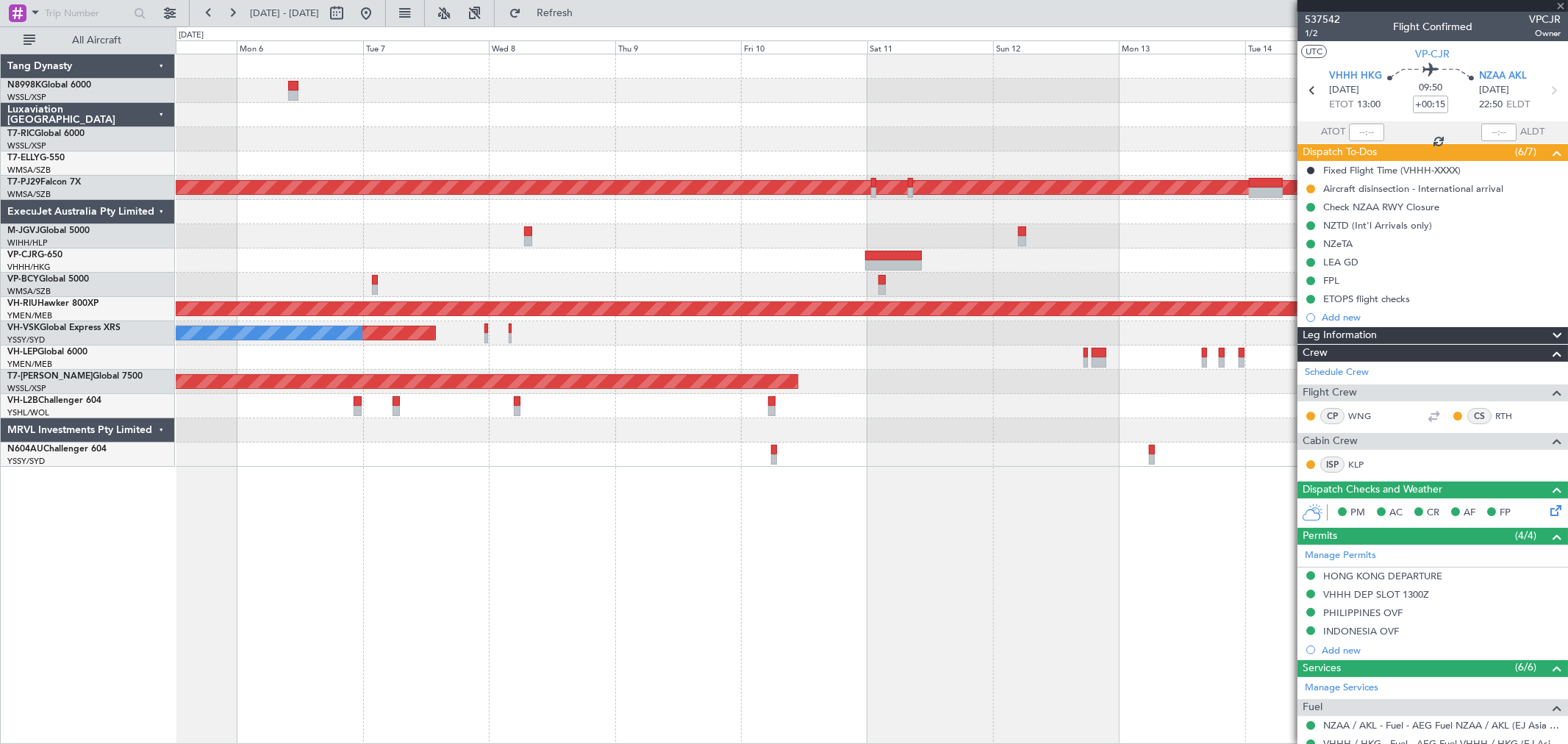
type input "+00:10"
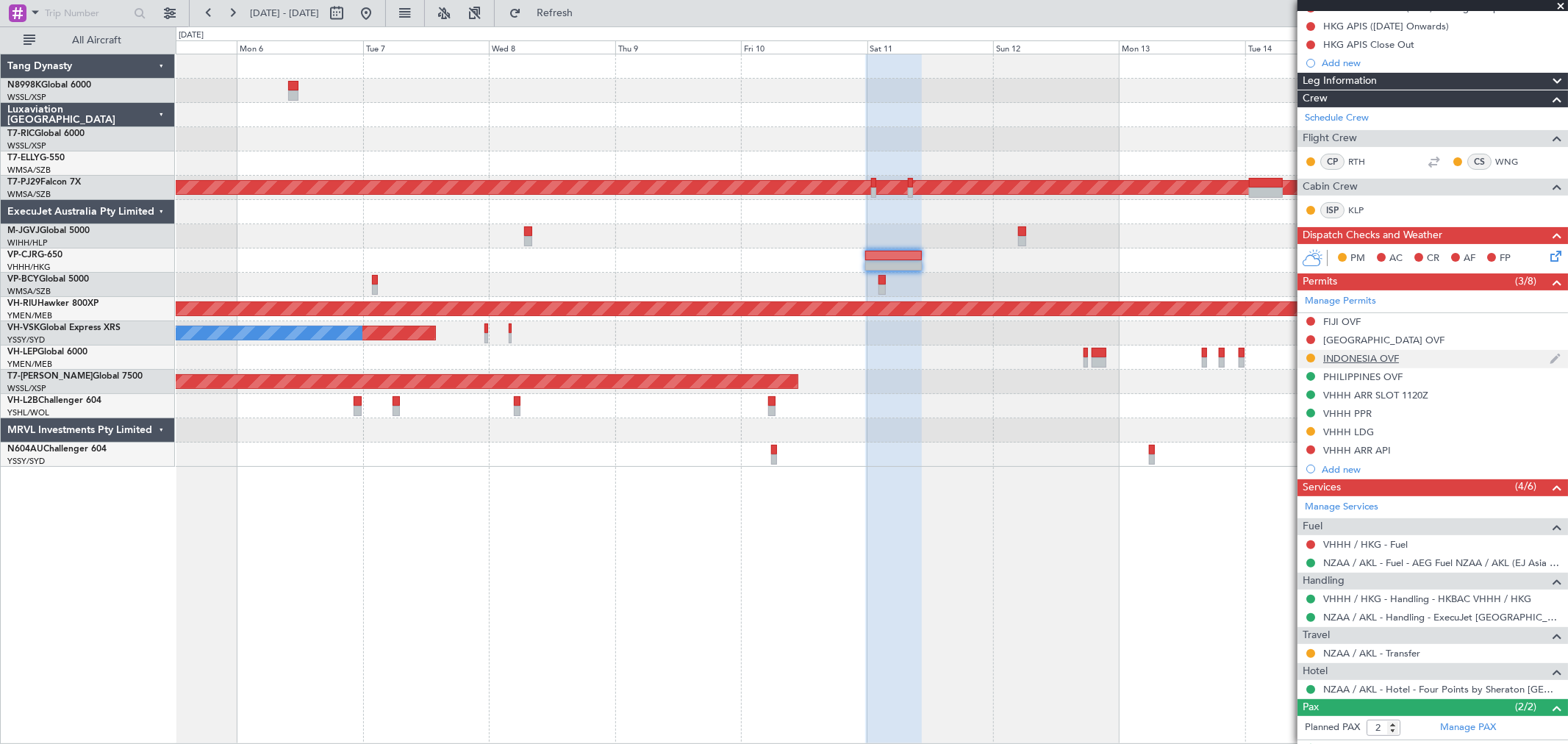
scroll to position [245, 0]
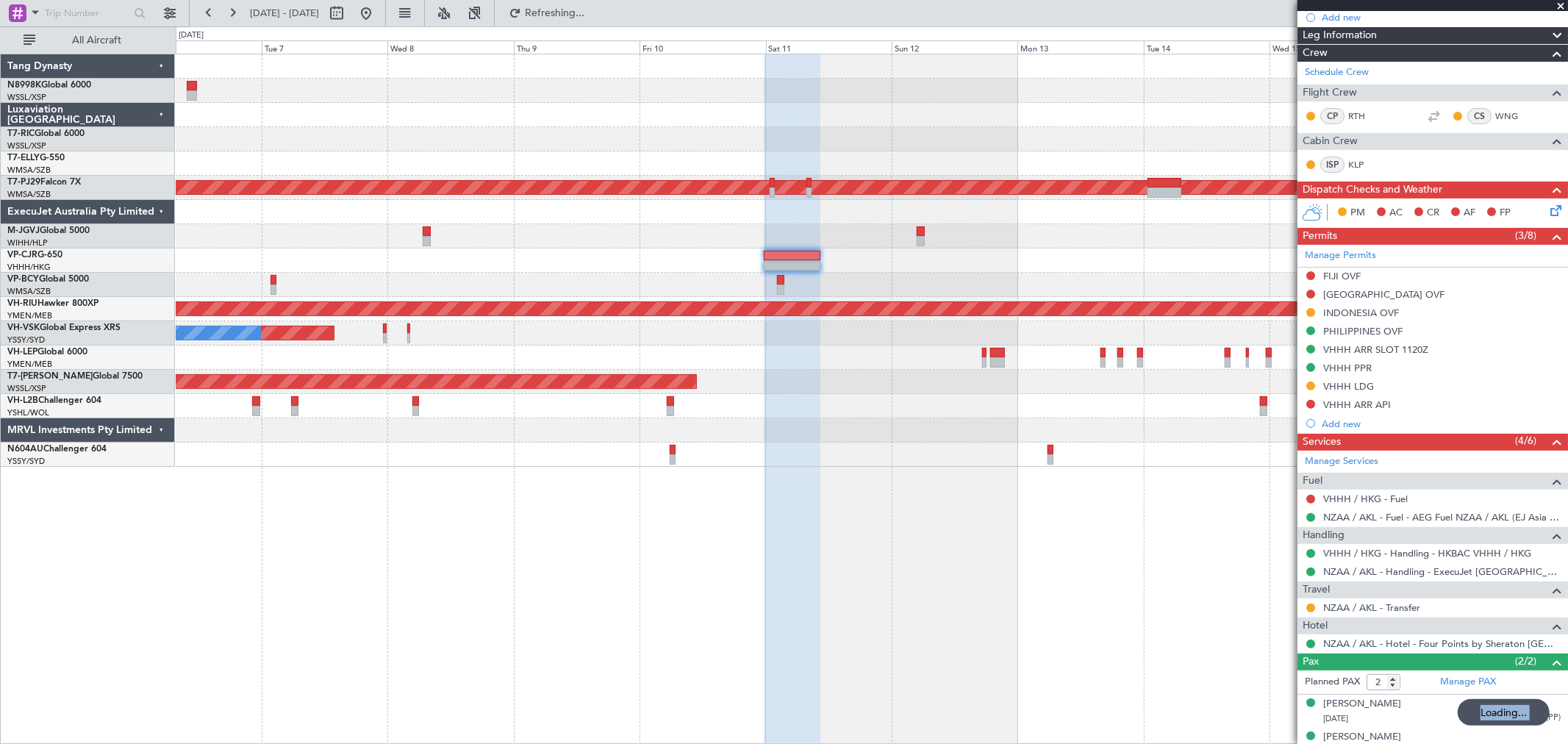
click at [1029, 259] on div "Planned Maint [GEOGRAPHIC_DATA] (Sultan [PERSON_NAME] [PERSON_NAME] - Subang) P…" at bounding box center [871, 261] width 1391 height 413
click at [377, 15] on button at bounding box center [366, 13] width 24 height 24
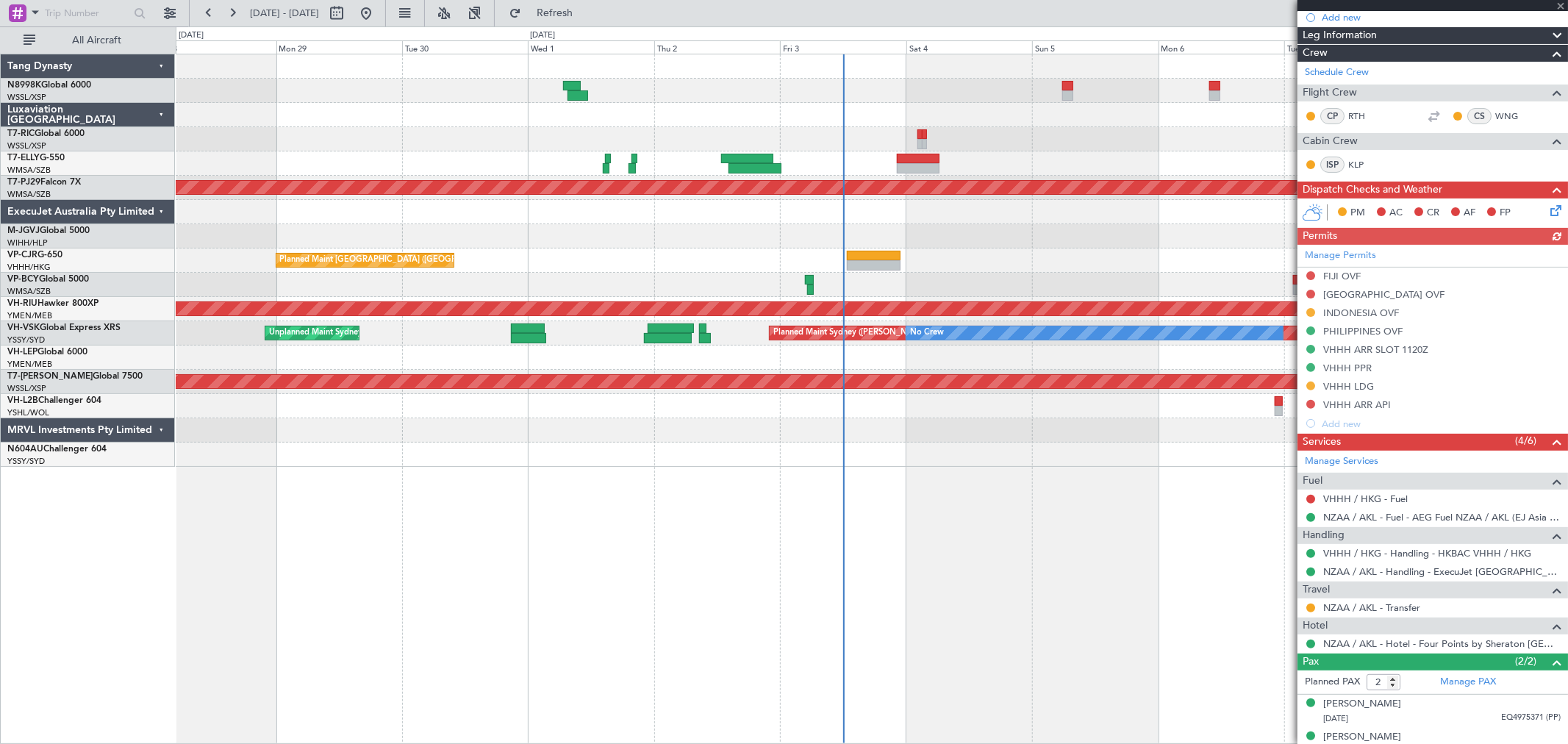
click at [909, 270] on div "Planned Maint [GEOGRAPHIC_DATA] ([GEOGRAPHIC_DATA] Intl)" at bounding box center [871, 261] width 1391 height 25
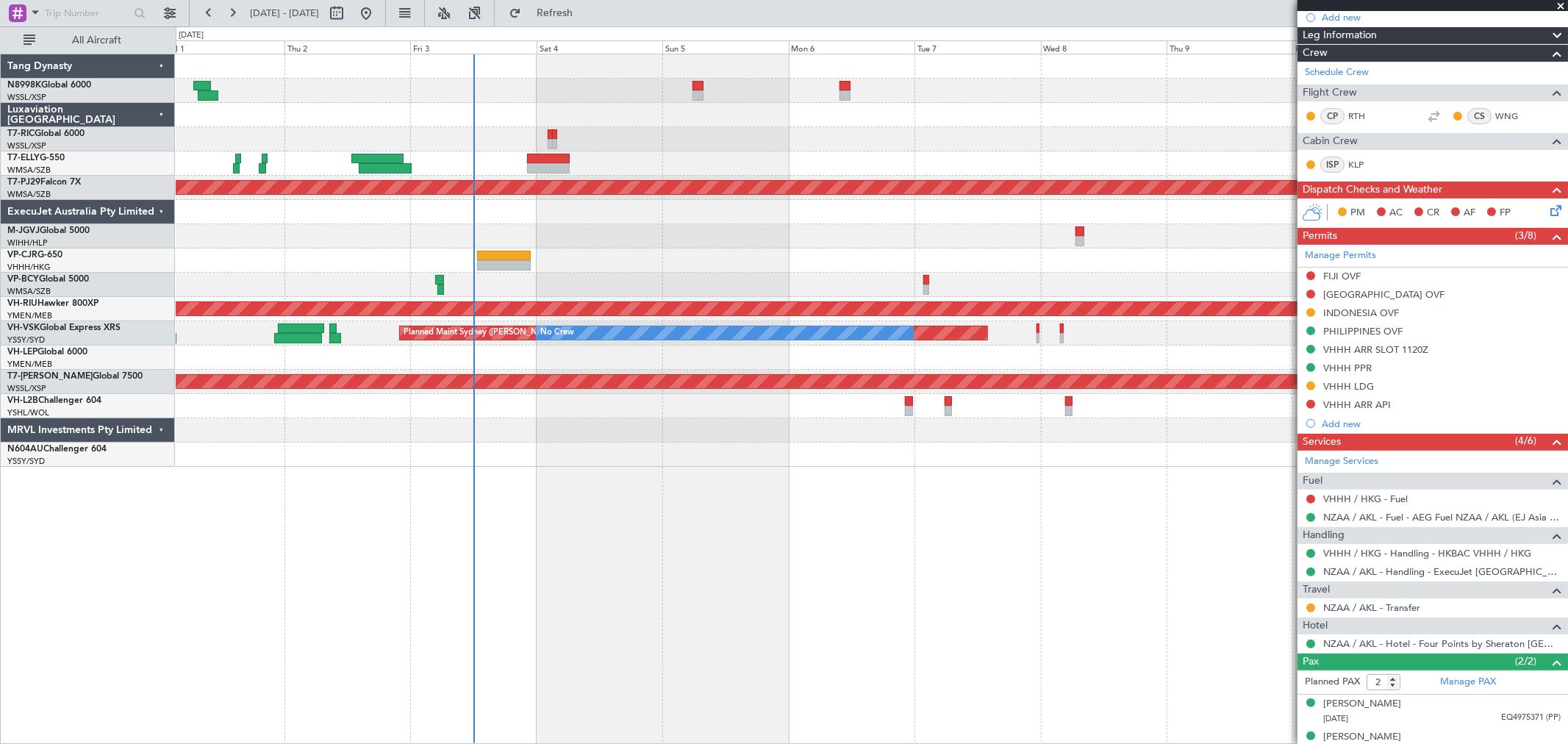
click at [908, 272] on div "Planned Maint [GEOGRAPHIC_DATA] (Sultan [PERSON_NAME] [PERSON_NAME] - Subang) P…" at bounding box center [871, 261] width 1391 height 413
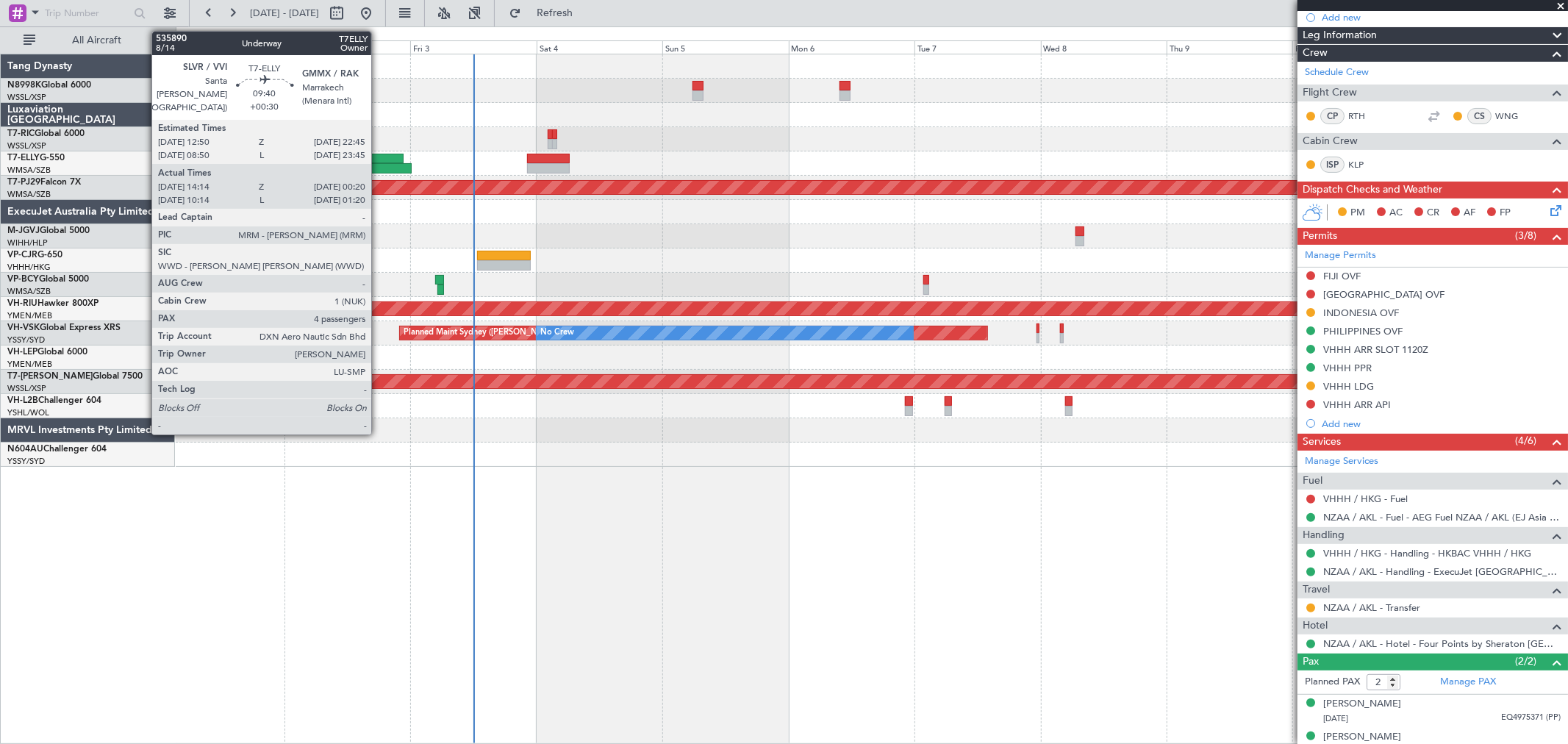
click at [378, 166] on div at bounding box center [385, 168] width 54 height 11
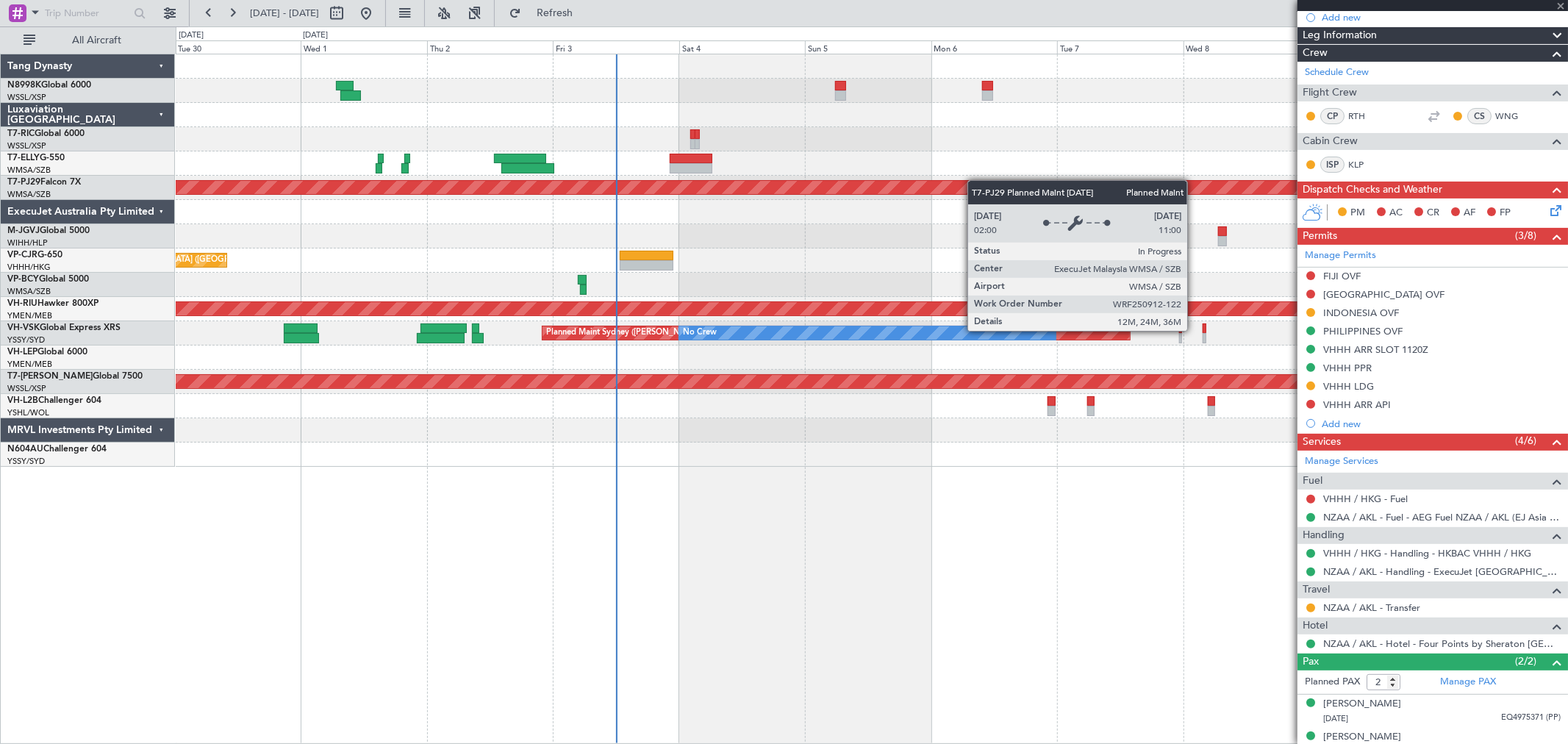
click at [1019, 188] on div "Planned Maint [GEOGRAPHIC_DATA] (Sultan [PERSON_NAME] [PERSON_NAME] - Subang)" at bounding box center [871, 188] width 1391 height 25
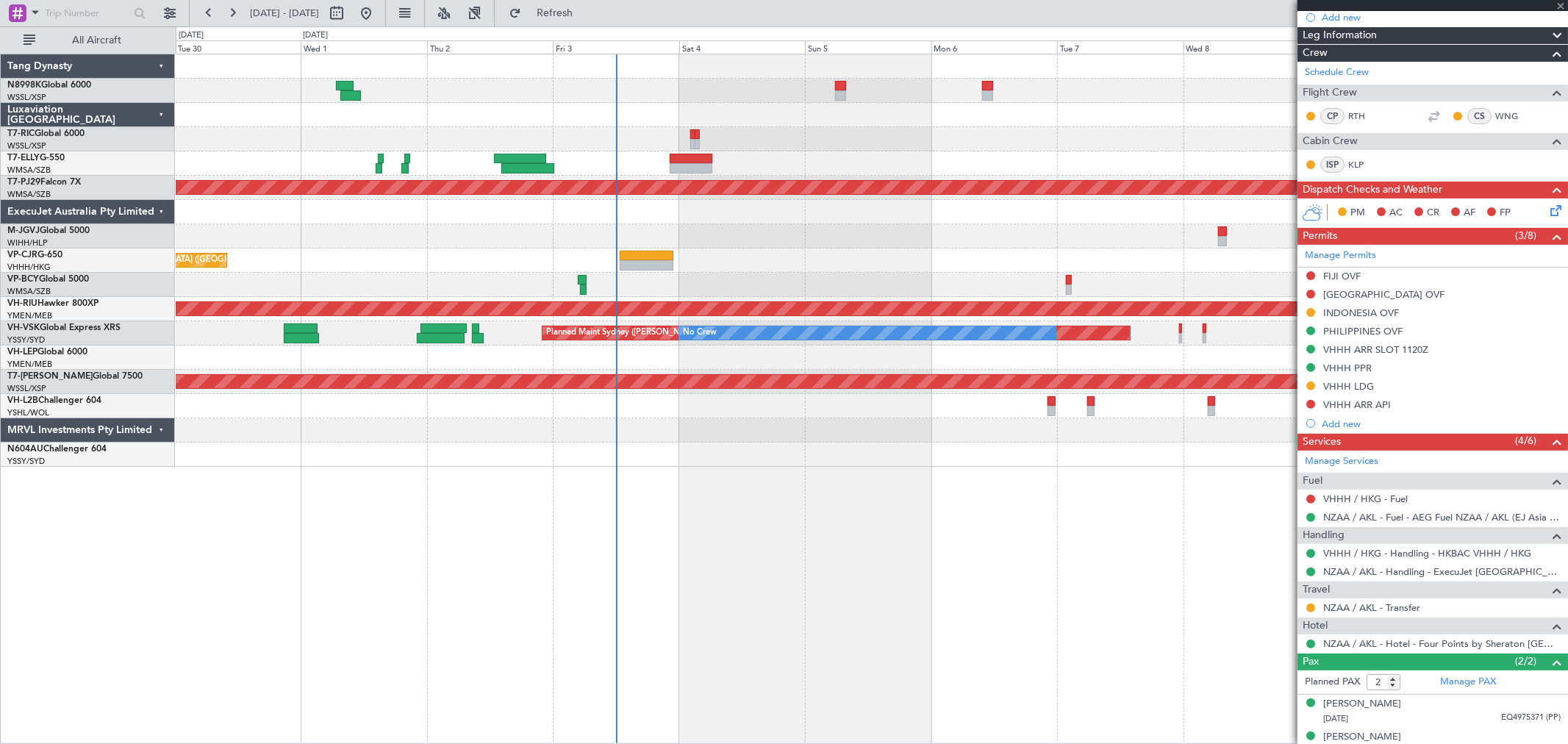
type input "+00:30"
type input "14:24"
type input "00:15"
type input "4"
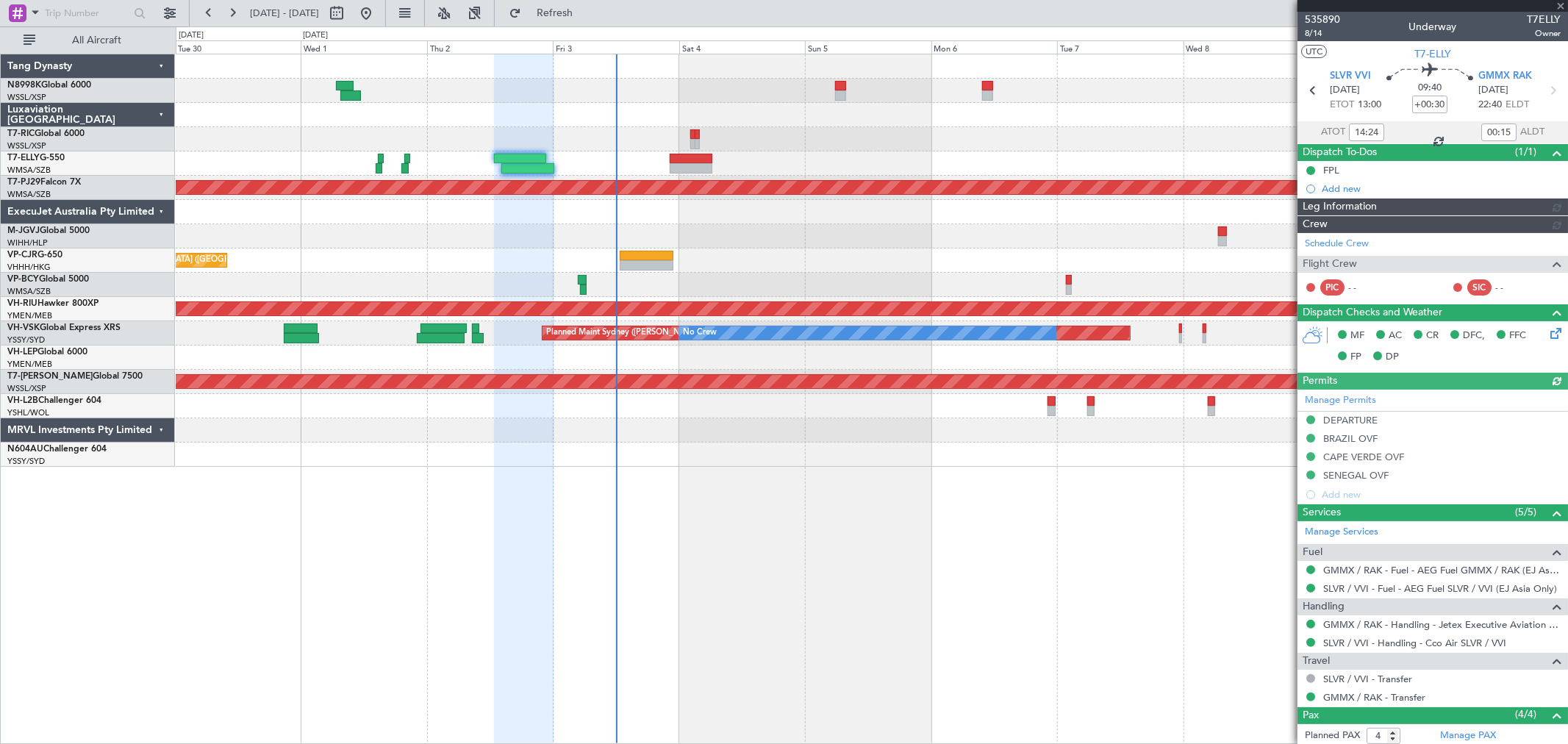
type input "Kennis Yau (KYA)"
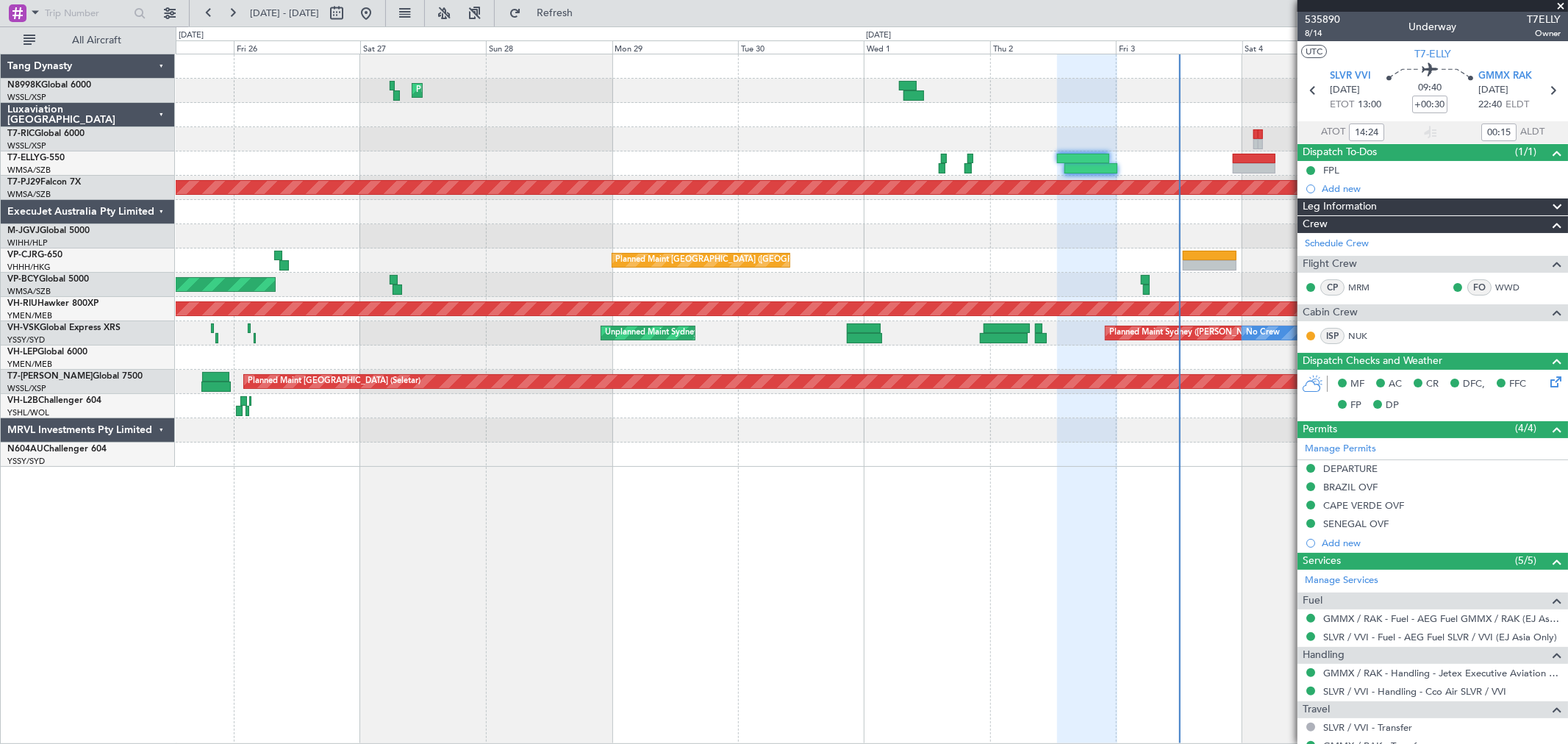
click at [996, 263] on div "Planned Maint Hong Kong (Hong Kong Intl) Planned Maint Kuala Lumpur (Sultan Abd…" at bounding box center [871, 261] width 1391 height 413
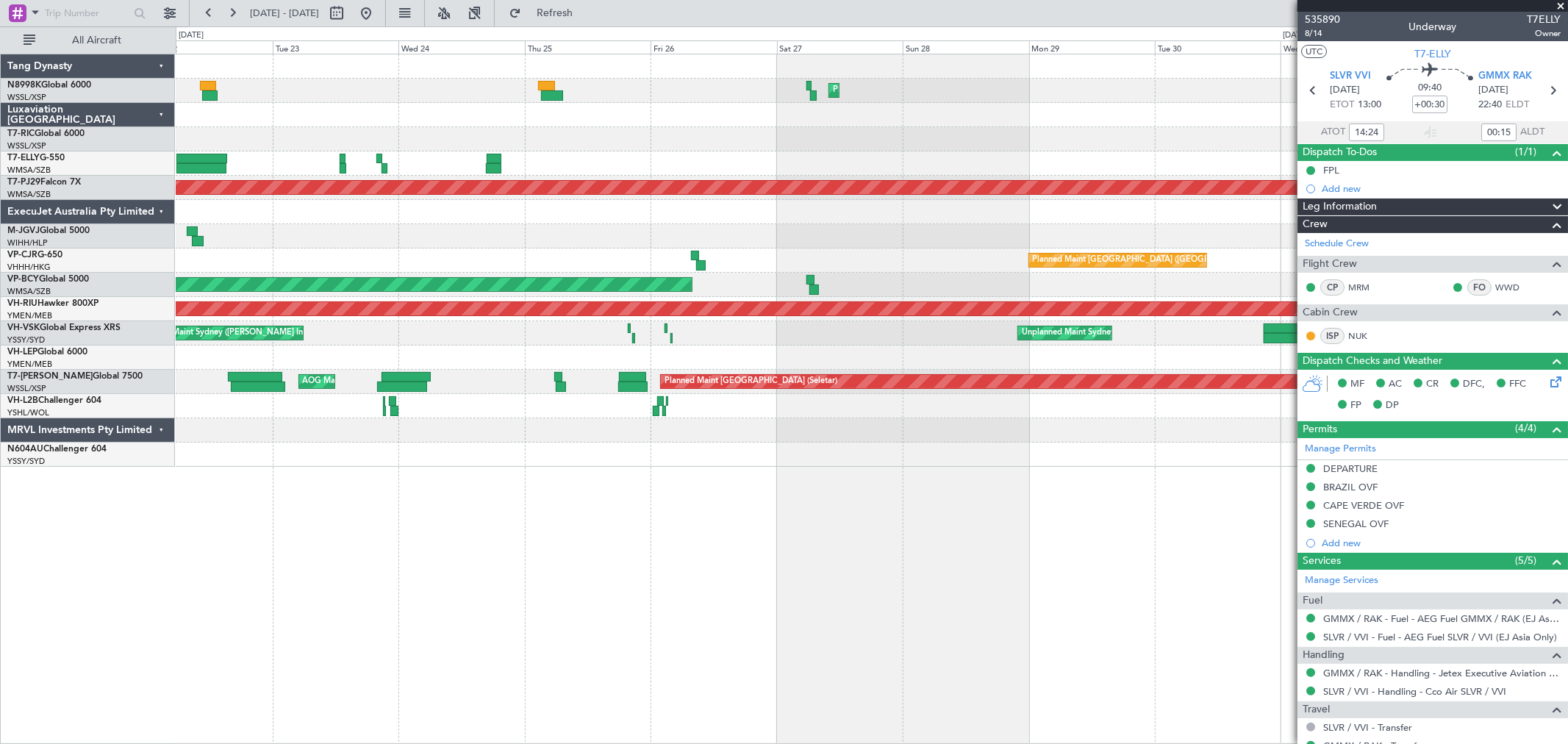
click at [1001, 224] on div "Planned Maint Hong Kong (Hong Kong Intl) MEL Dubai (Dubai Intl) Planned Maint D…" at bounding box center [871, 261] width 1391 height 413
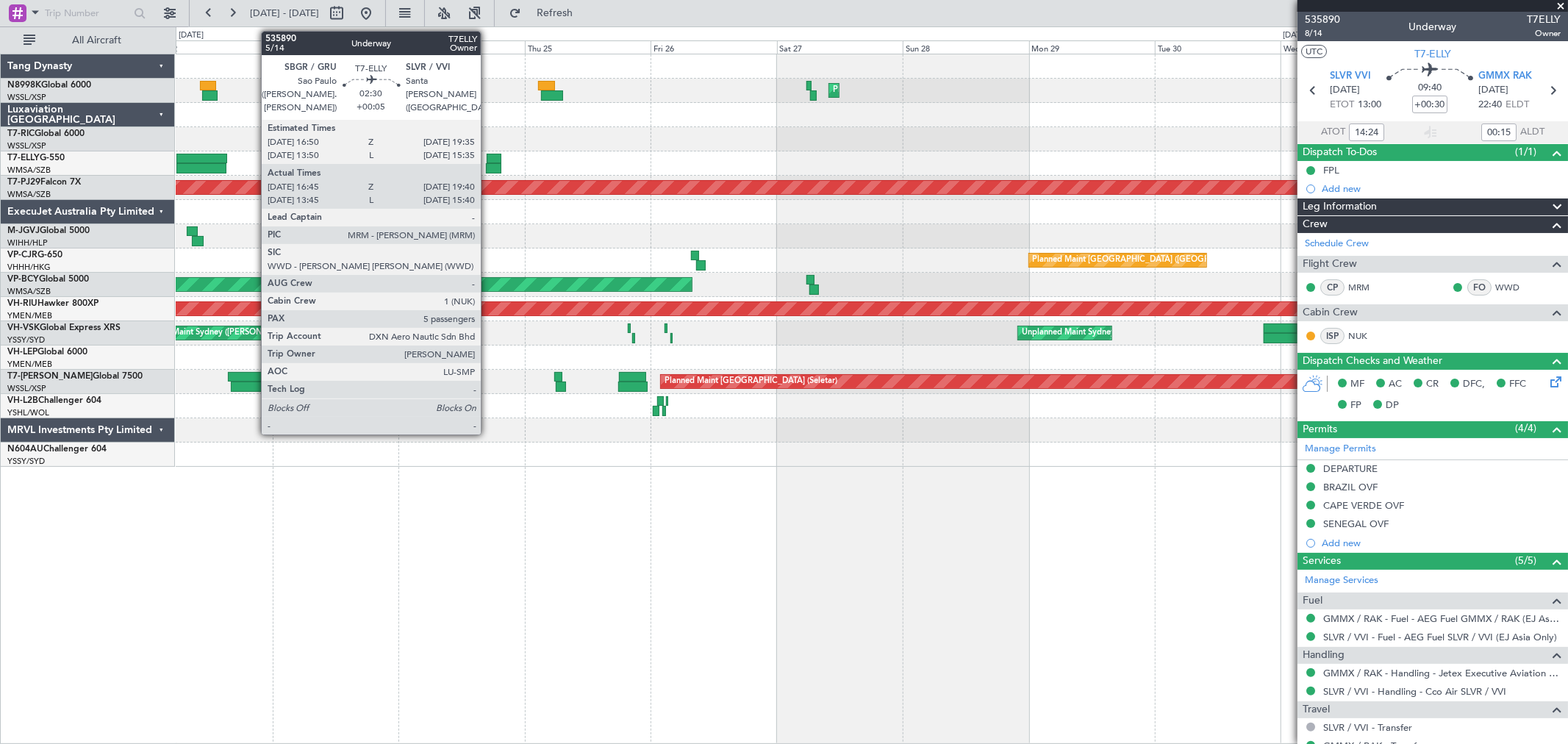
click at [493, 160] on div at bounding box center [494, 159] width 15 height 11
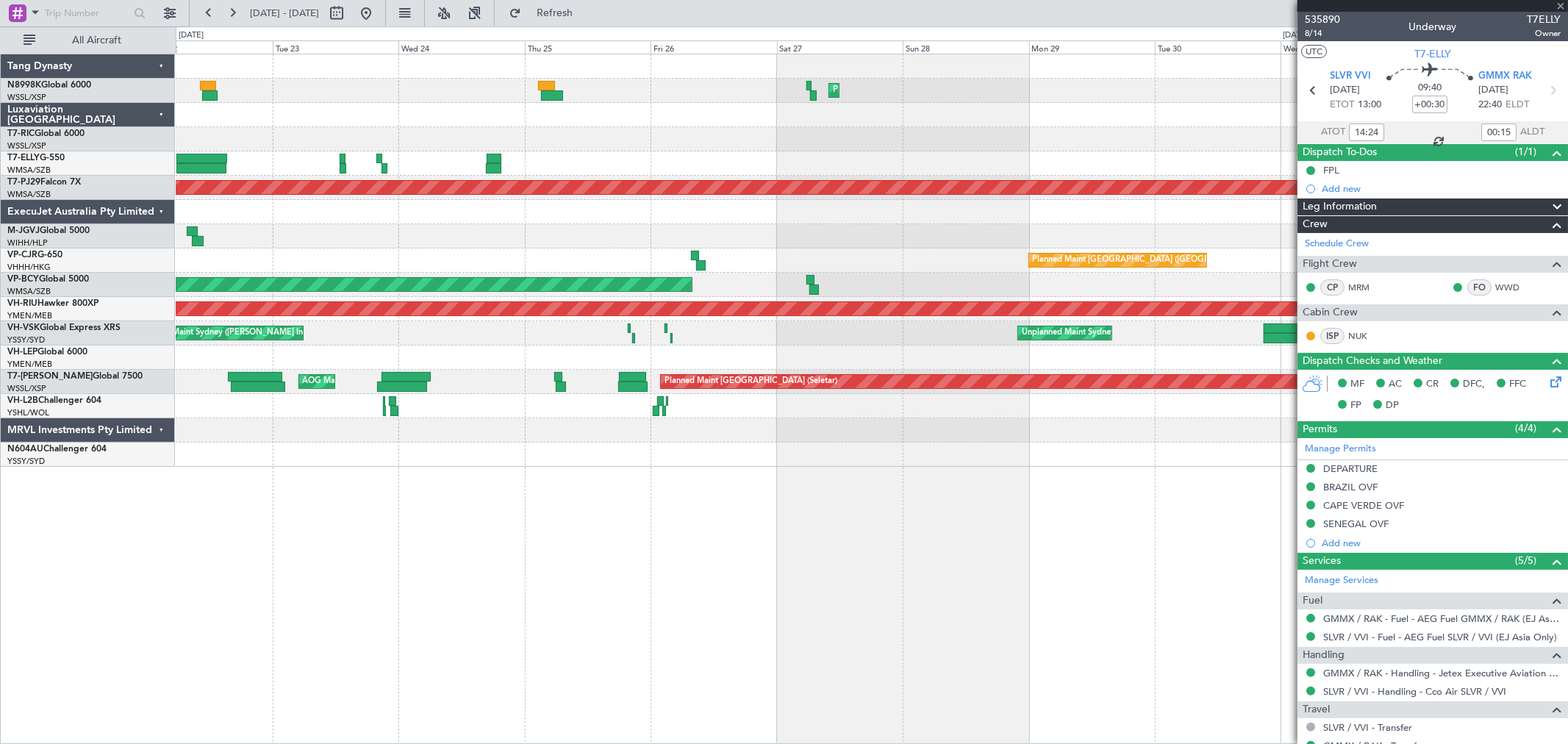
type input "+00:05"
type input "16:55"
type input "19:35"
type input "5"
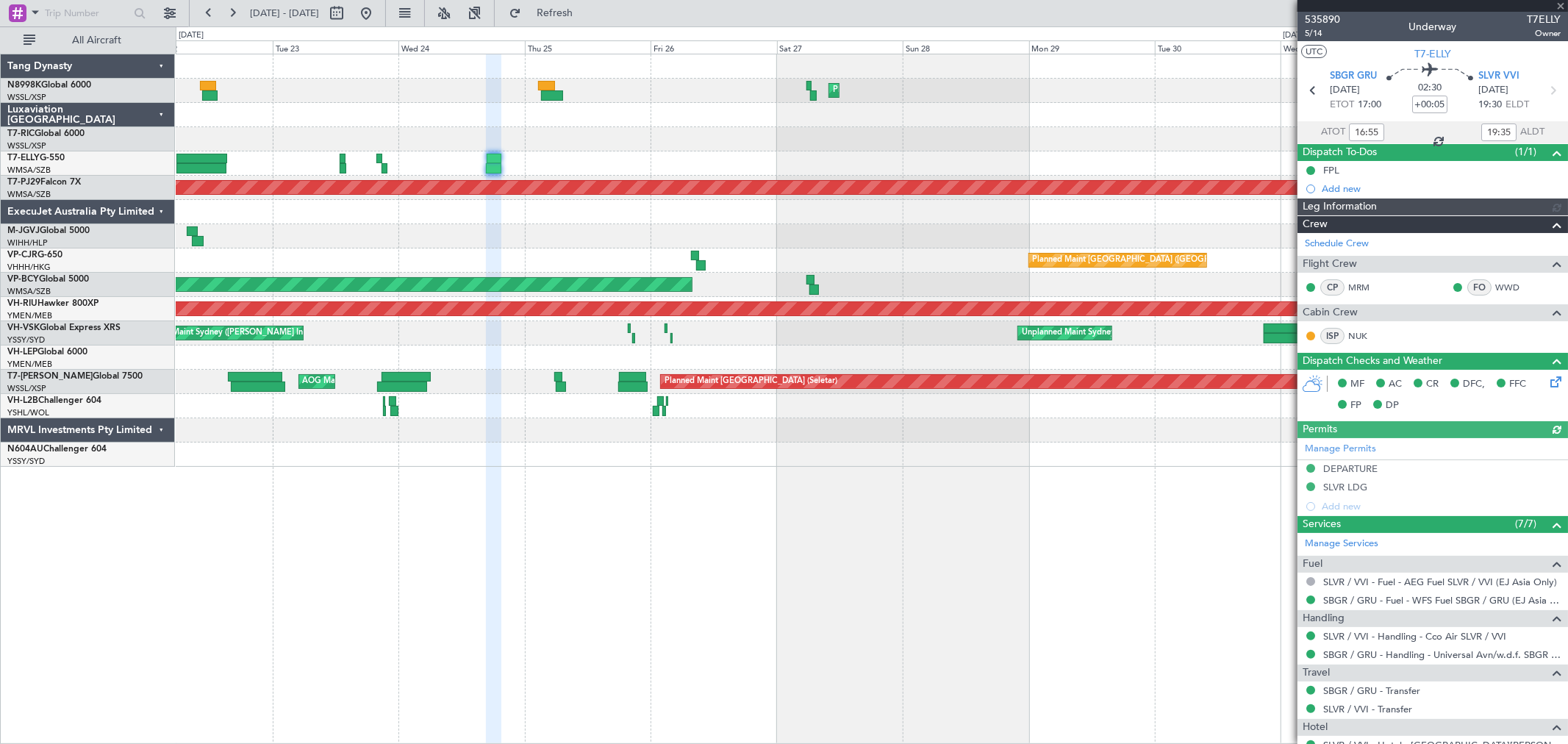
type input "Kennis Yau (KYA)"
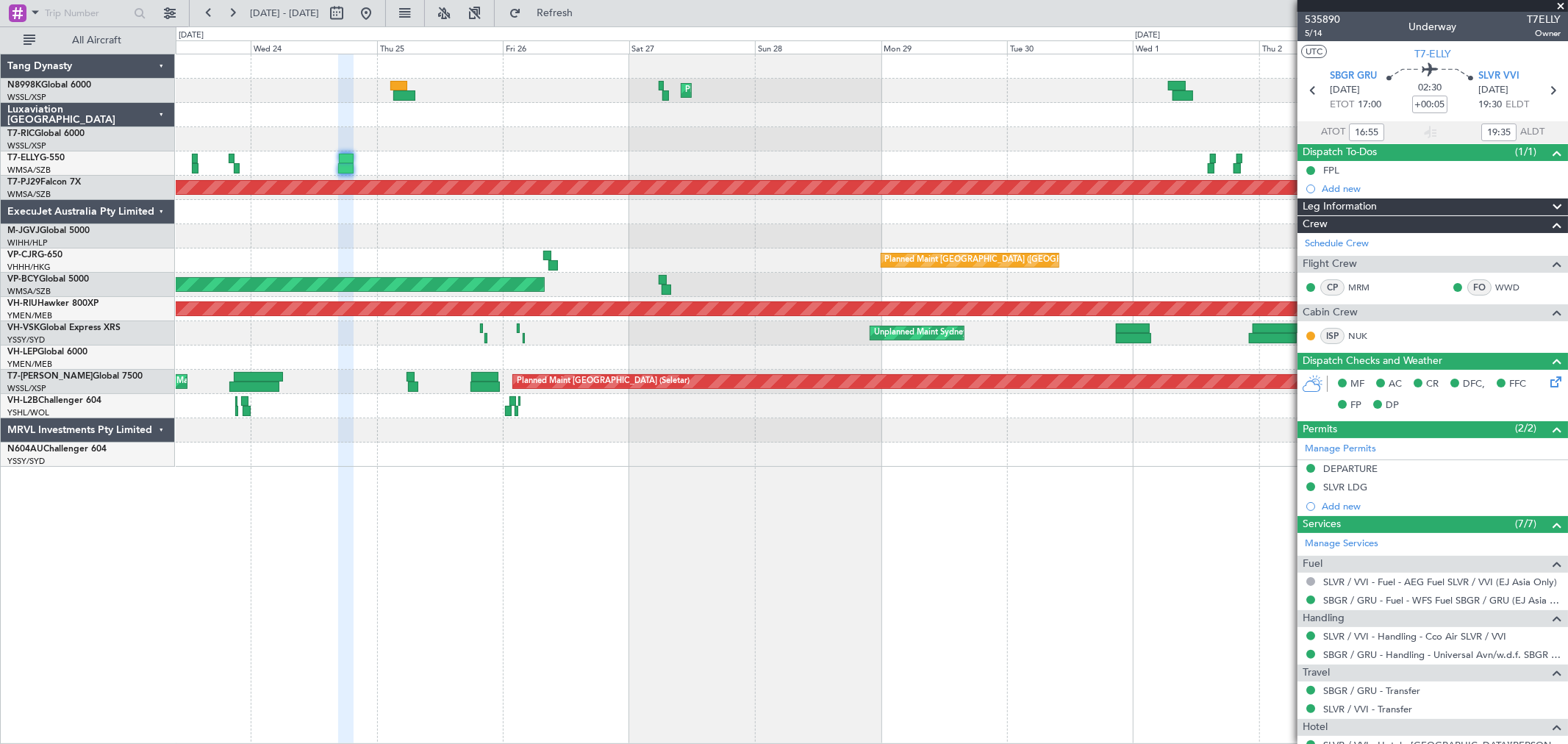
click at [588, 170] on div "MEL Dubai (Dubai Intl) Planned Maint Dubai (Dubai Intl)" at bounding box center [871, 164] width 1391 height 25
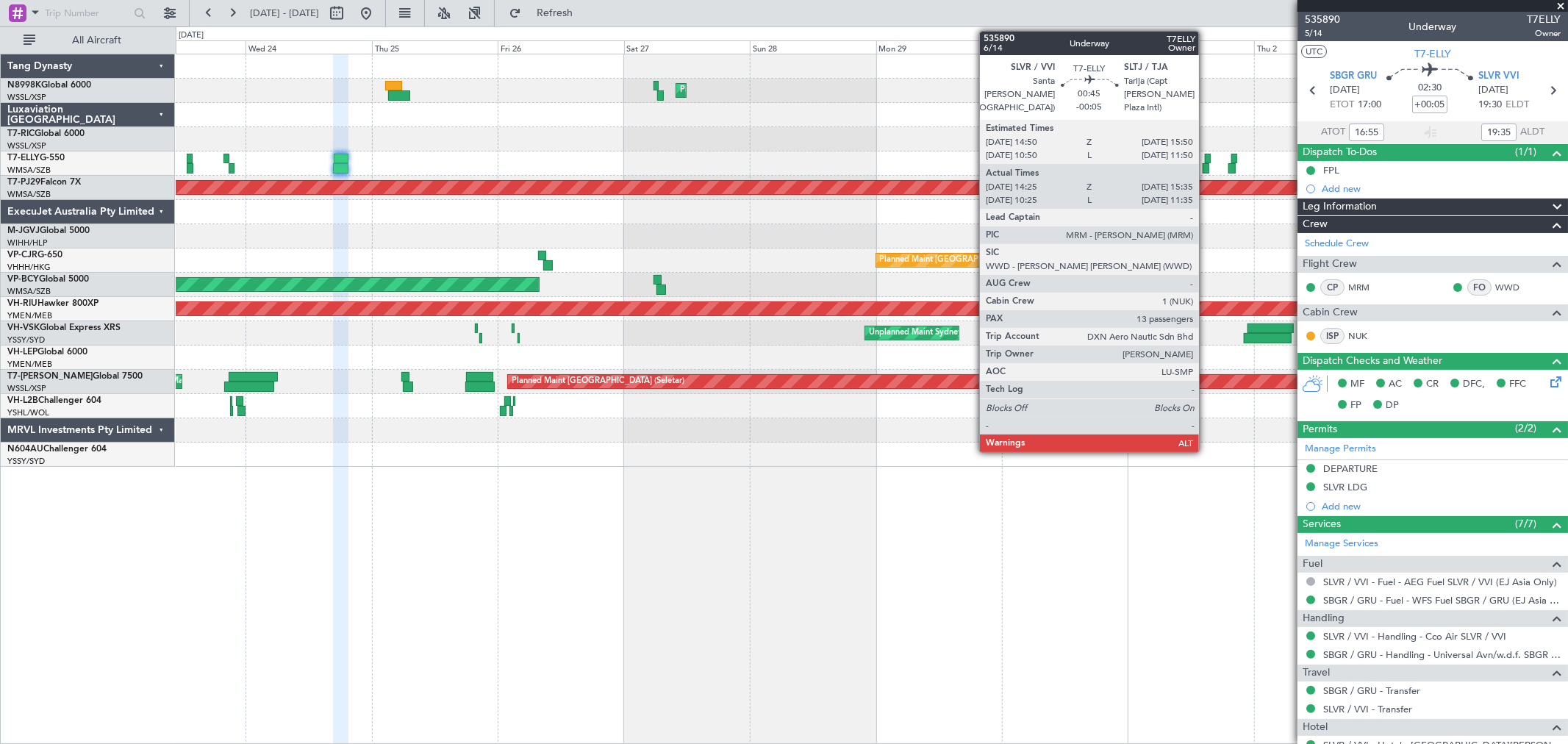
click at [1206, 166] on div at bounding box center [1205, 168] width 7 height 11
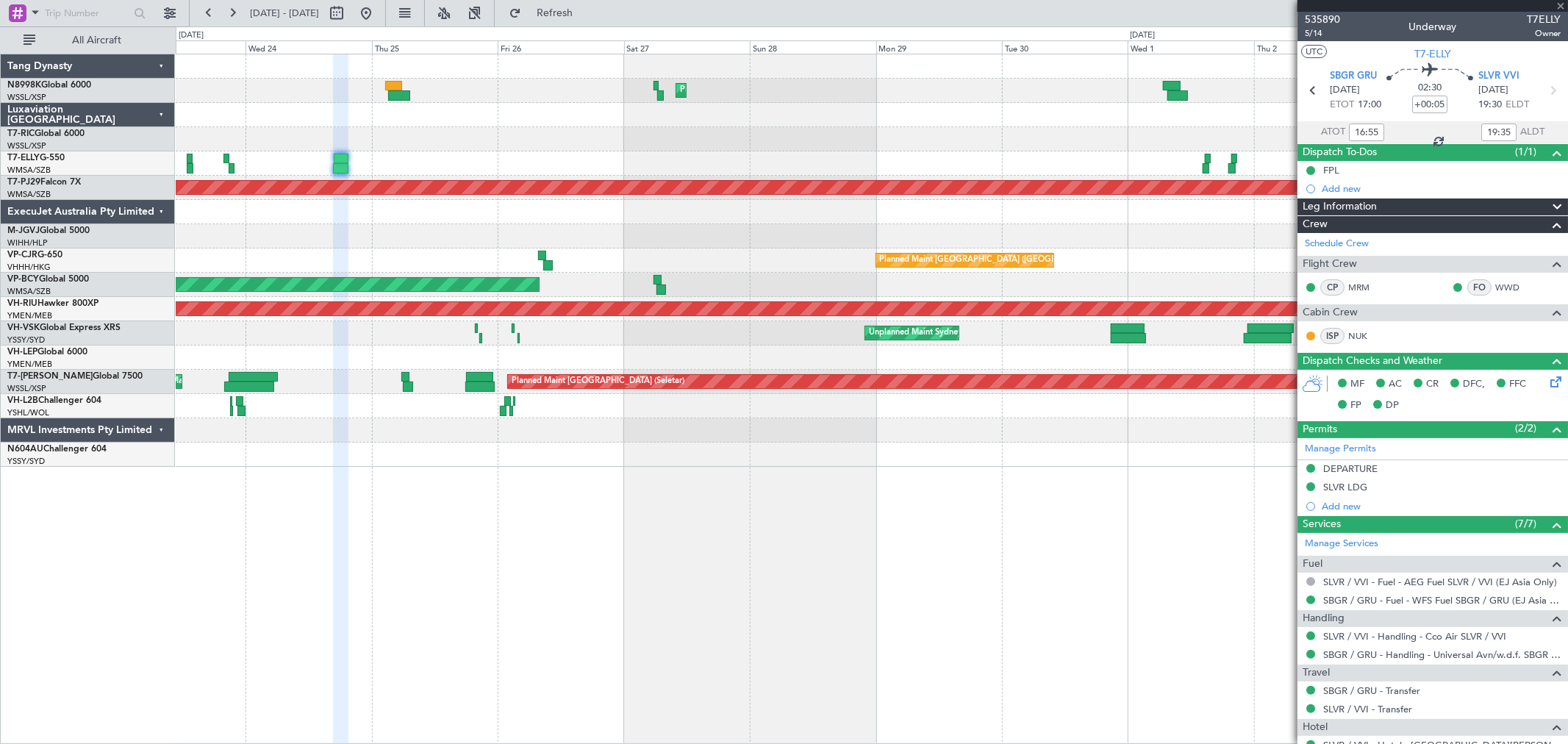
type input "-00:05"
type input "14:35"
type input "15:30"
type input "13"
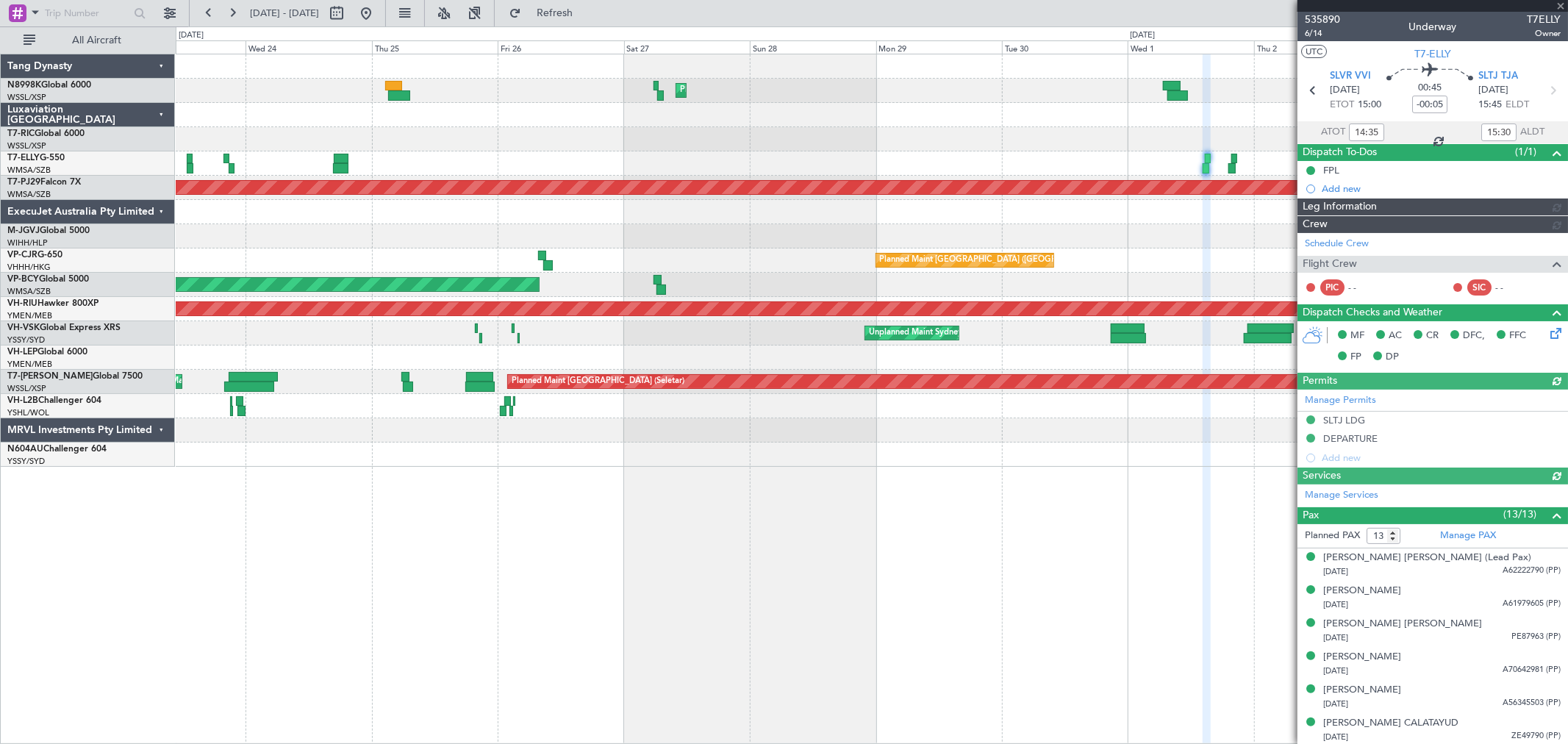
type input "Kennis Yau (KYA)"
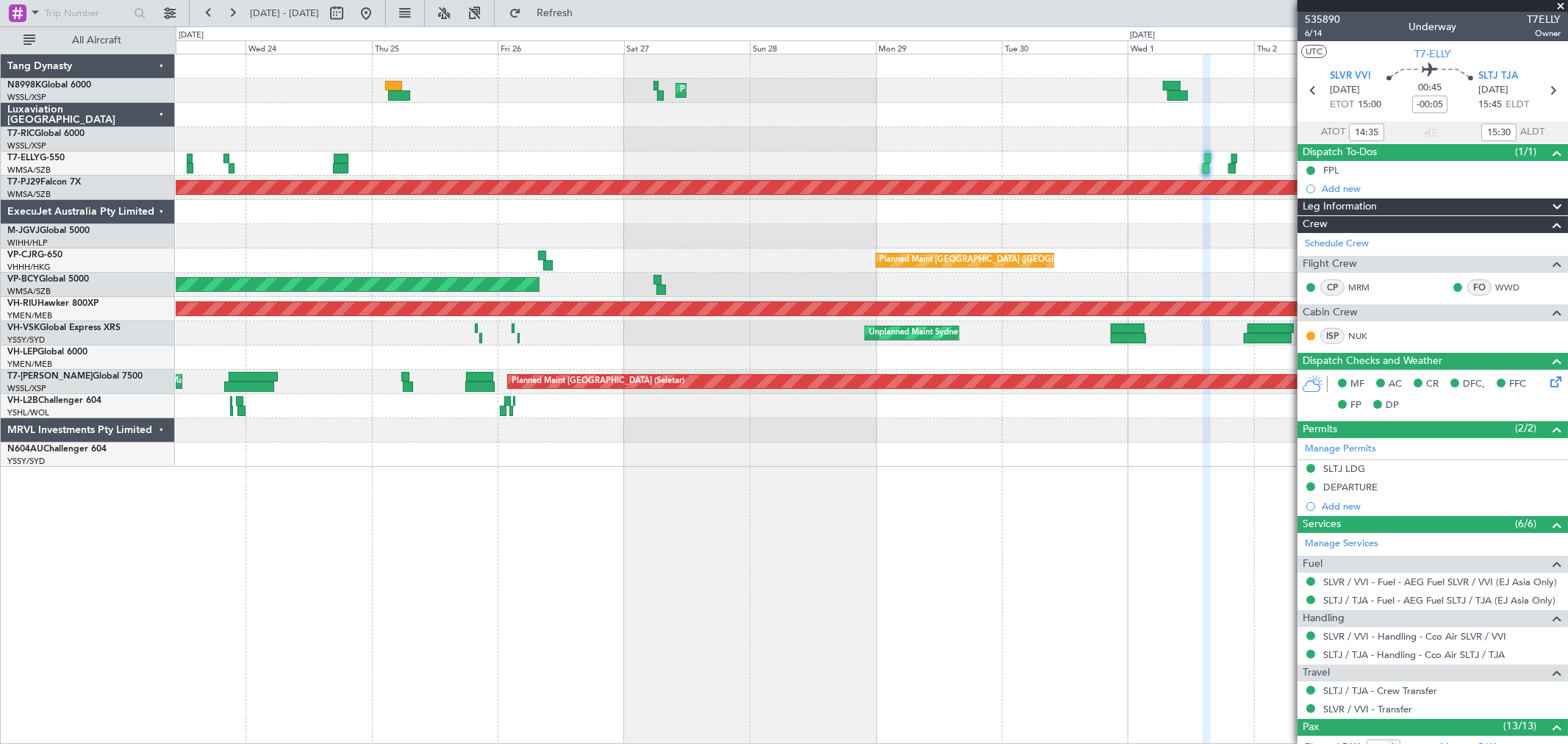
click at [648, 184] on div "Planned Maint Hong Kong (Hong Kong Intl) MEL Dubai (Dubai Intl) Planned Maint D…" at bounding box center [871, 261] width 1391 height 413
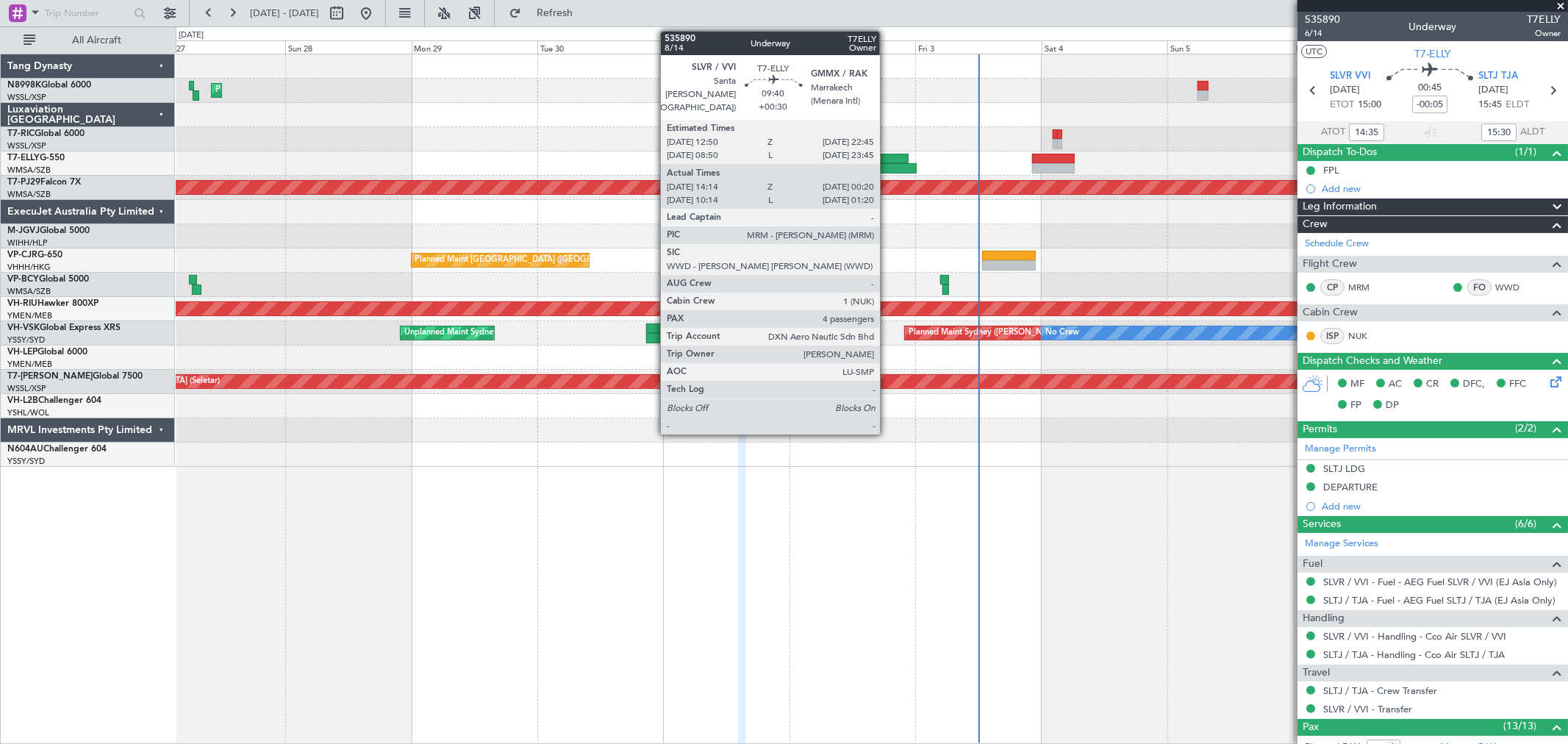
click at [887, 163] on div at bounding box center [890, 168] width 54 height 11
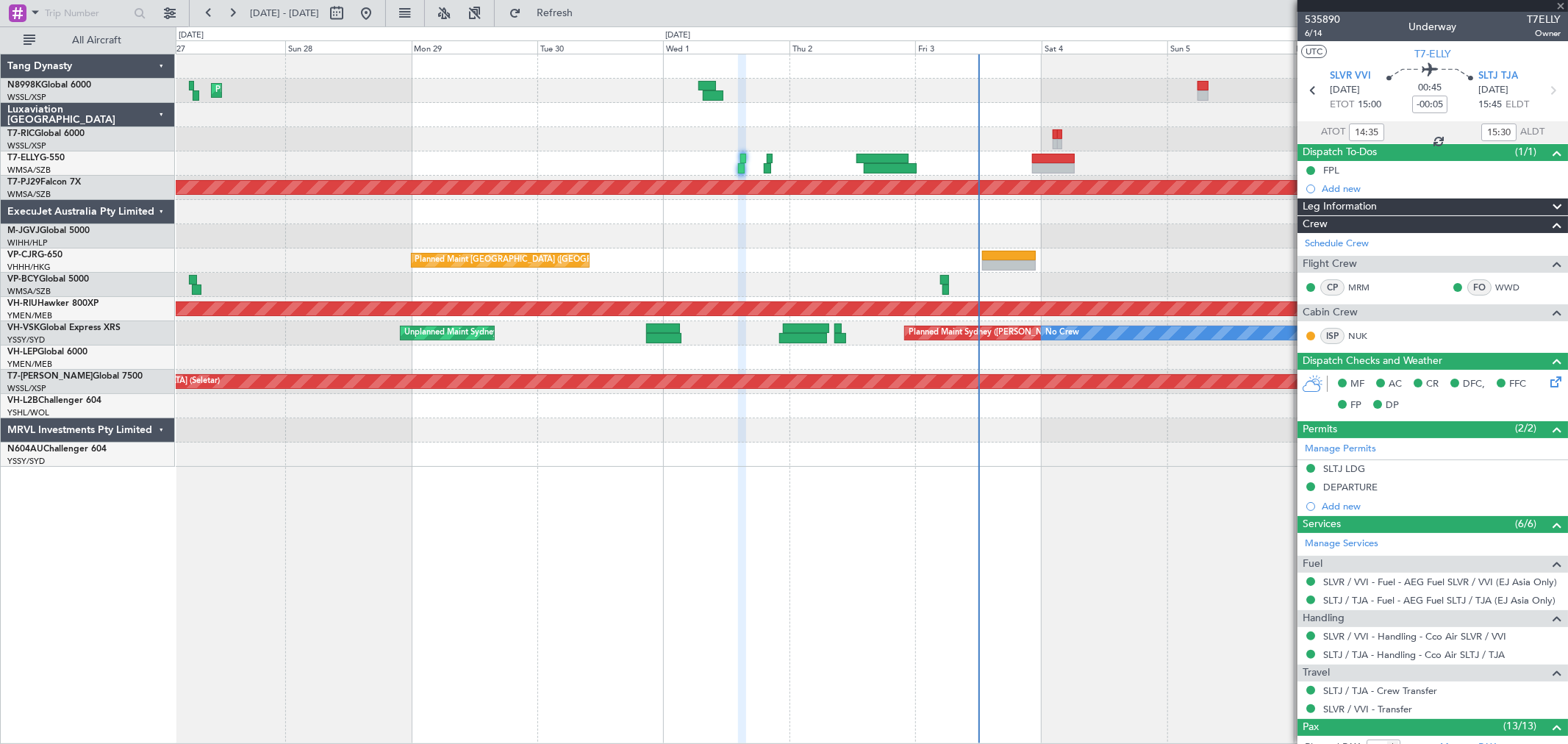
type input "+00:30"
type input "14:24"
type input "00:15"
type input "4"
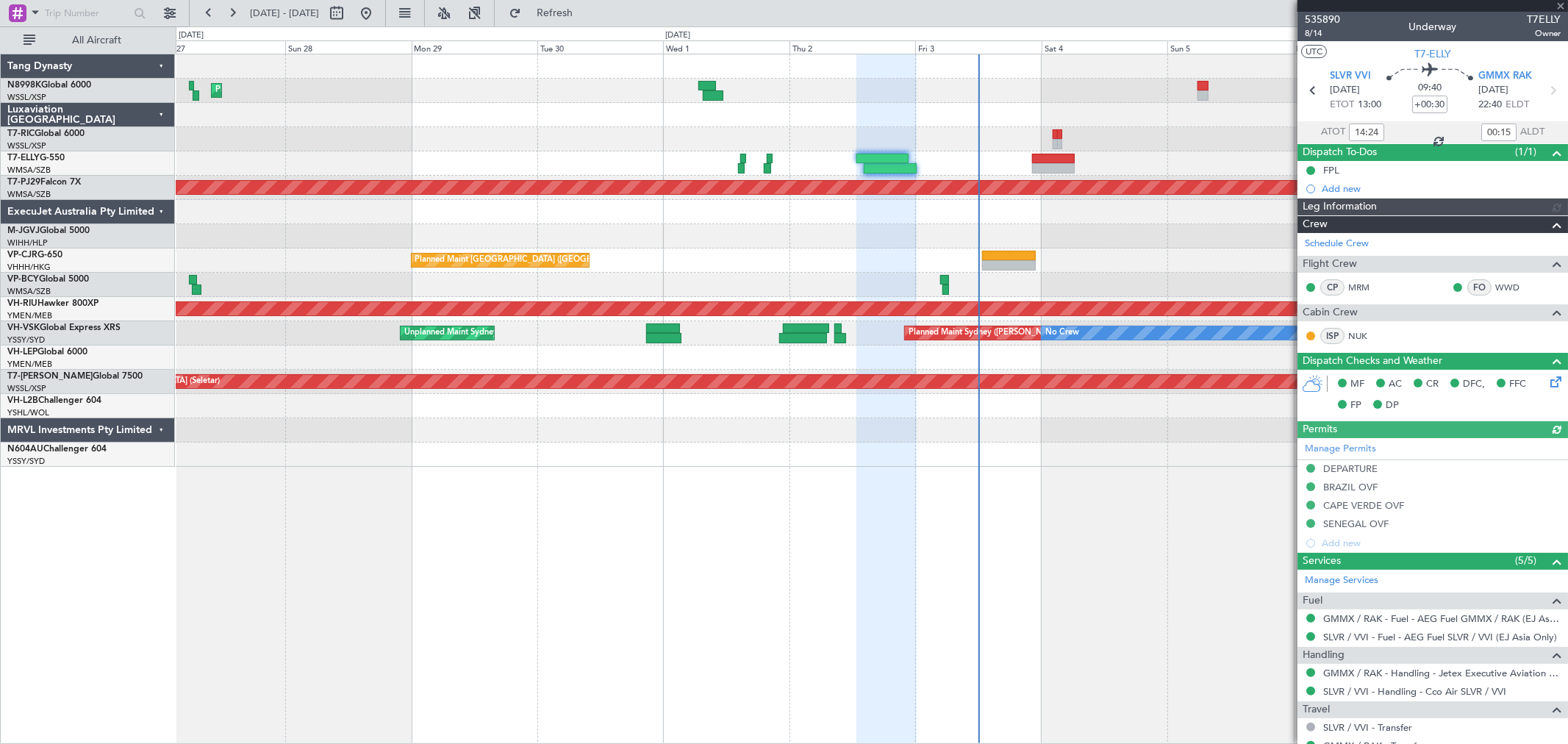
type input "Kennis Yau (KYA)"
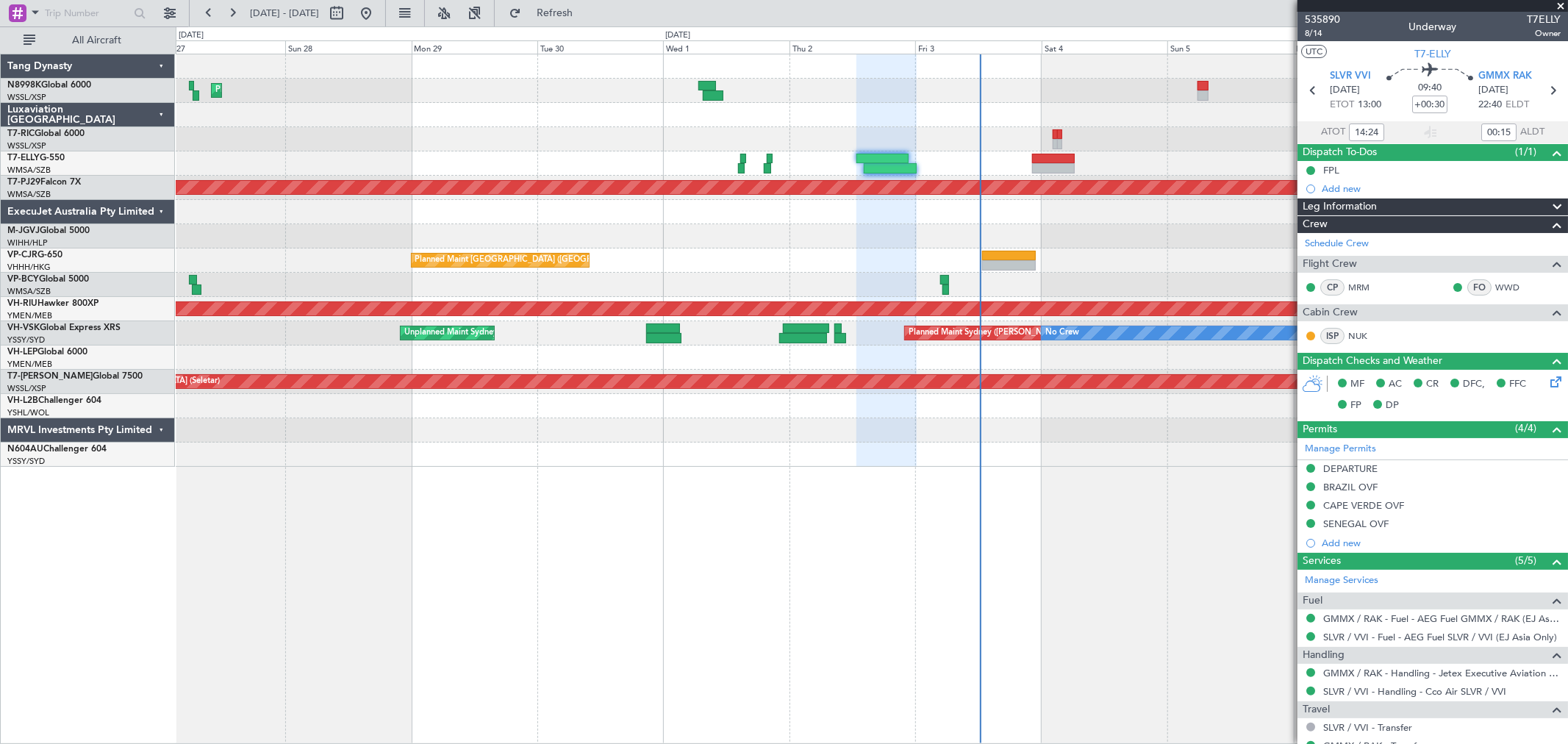
type input "Kennis Yau (KYA)"
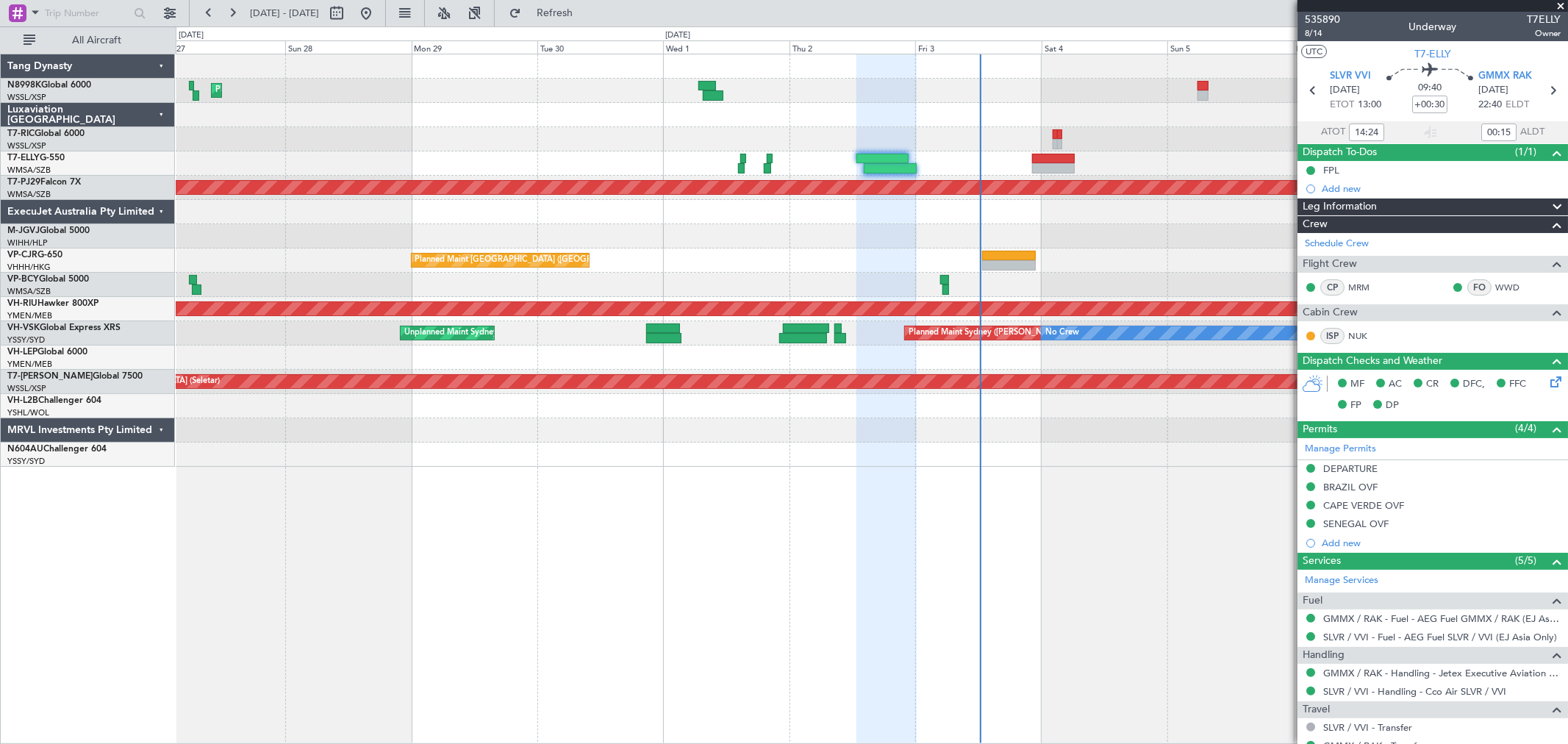
click at [920, 268] on div "Planned Maint Hong Kong (Hong Kong Intl) Planned Maint Kuala Lumpur (Sultan Abd…" at bounding box center [871, 261] width 1391 height 413
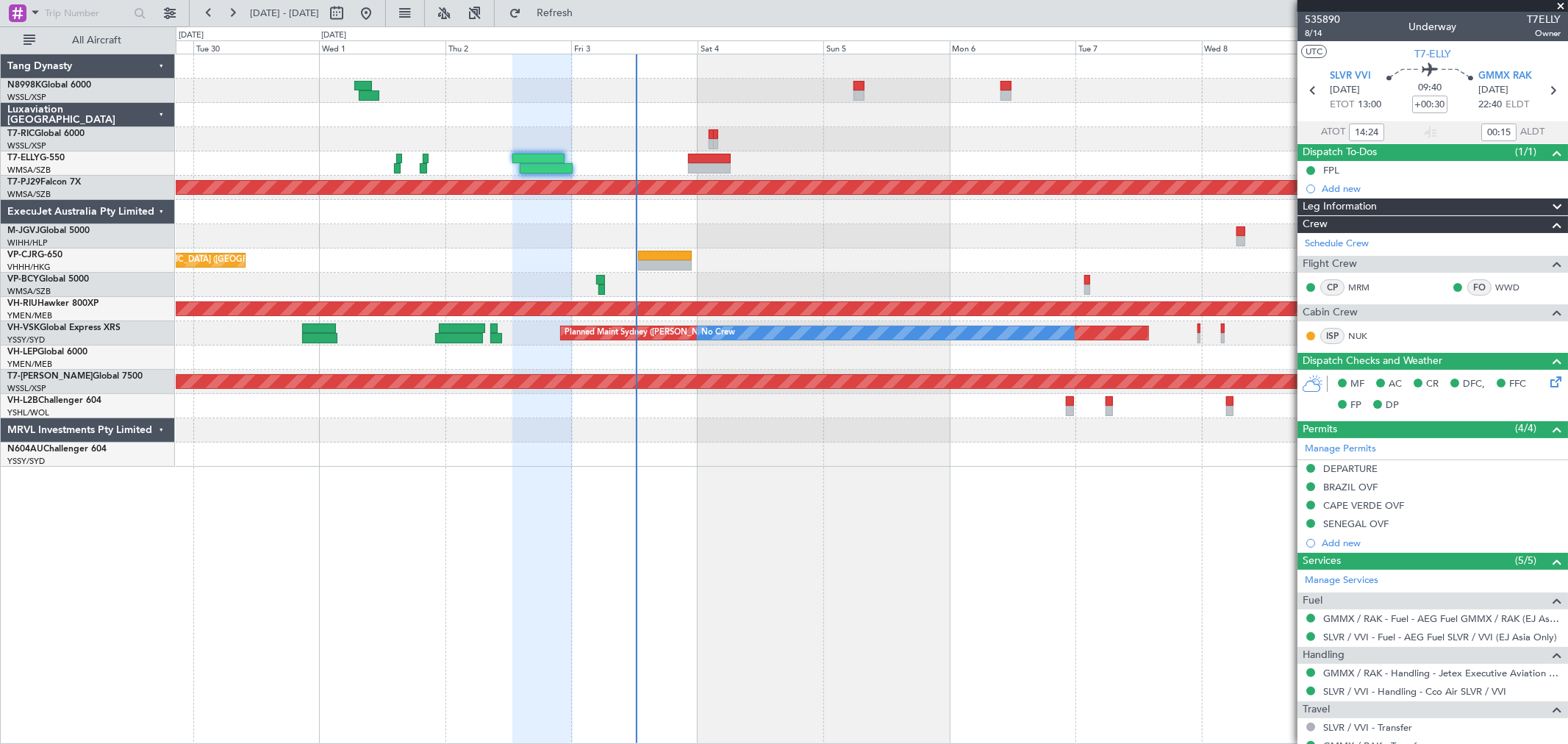
click at [856, 275] on div "Planned Maint Hong Kong (Hong Kong Intl) Planned Maint Kuala Lumpur (Sultan Abd…" at bounding box center [871, 261] width 1391 height 413
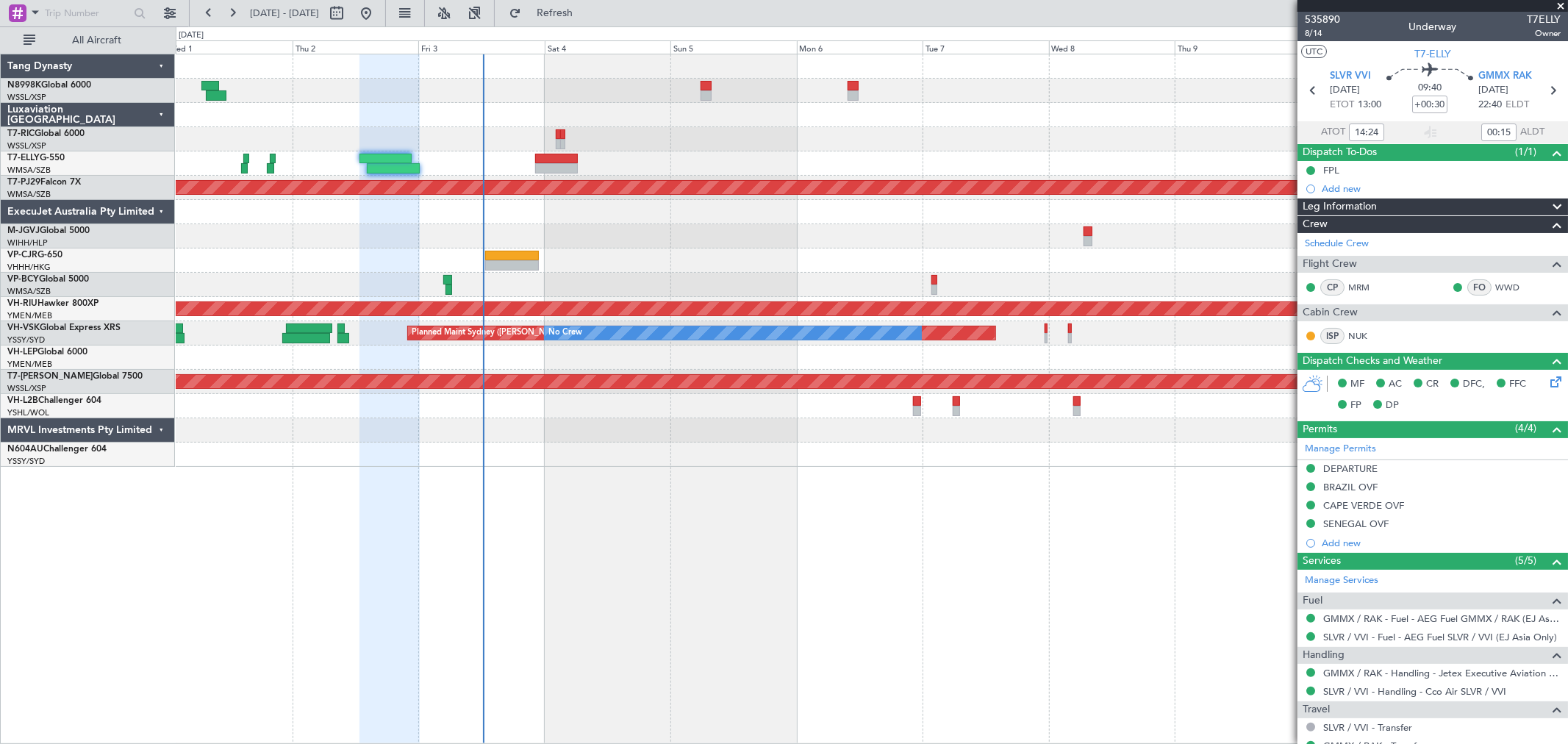
click at [648, 250] on div "Planned Maint [GEOGRAPHIC_DATA] (Sultan [PERSON_NAME] [PERSON_NAME] - Subang) P…" at bounding box center [871, 261] width 1391 height 413
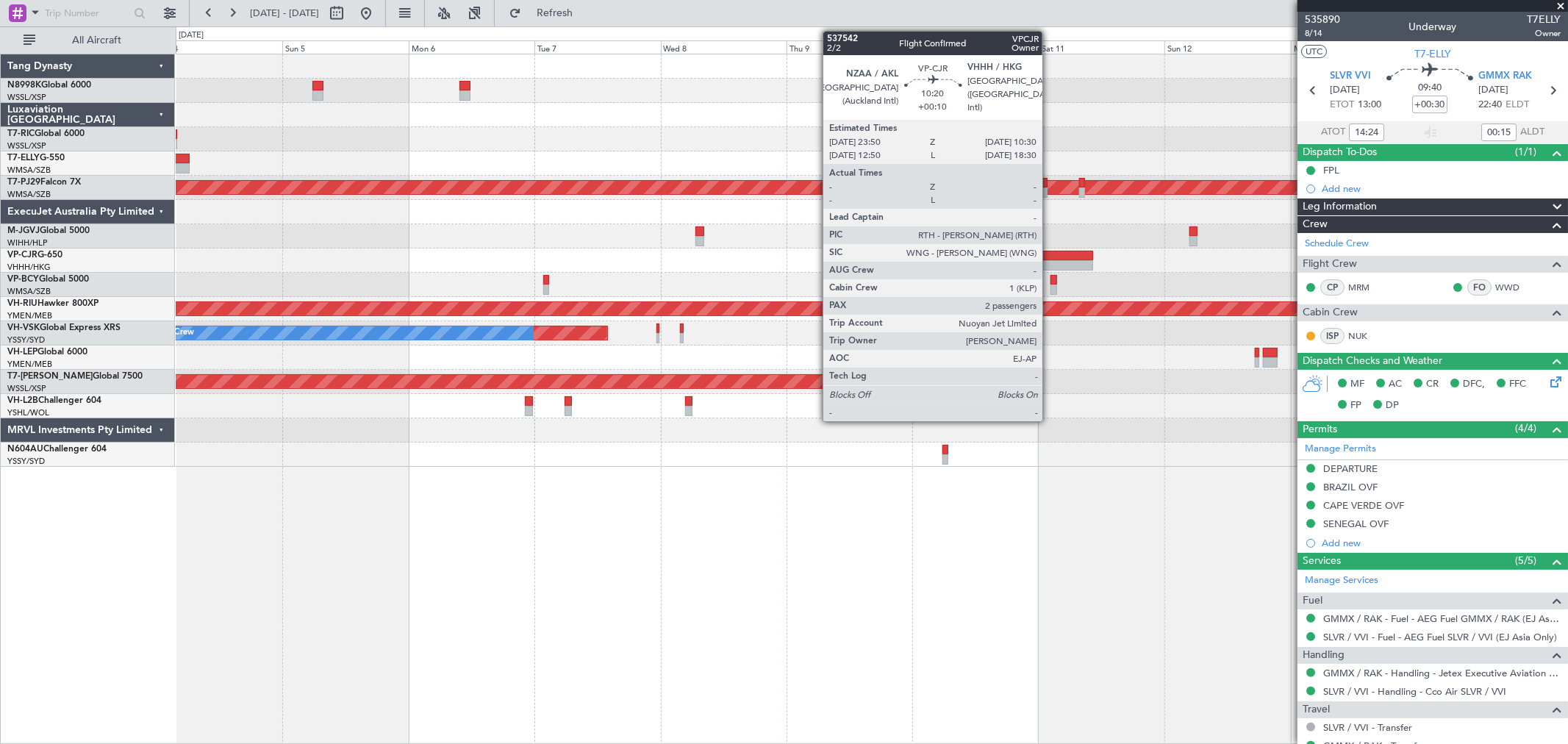
click at [1050, 258] on div at bounding box center [1066, 256] width 56 height 11
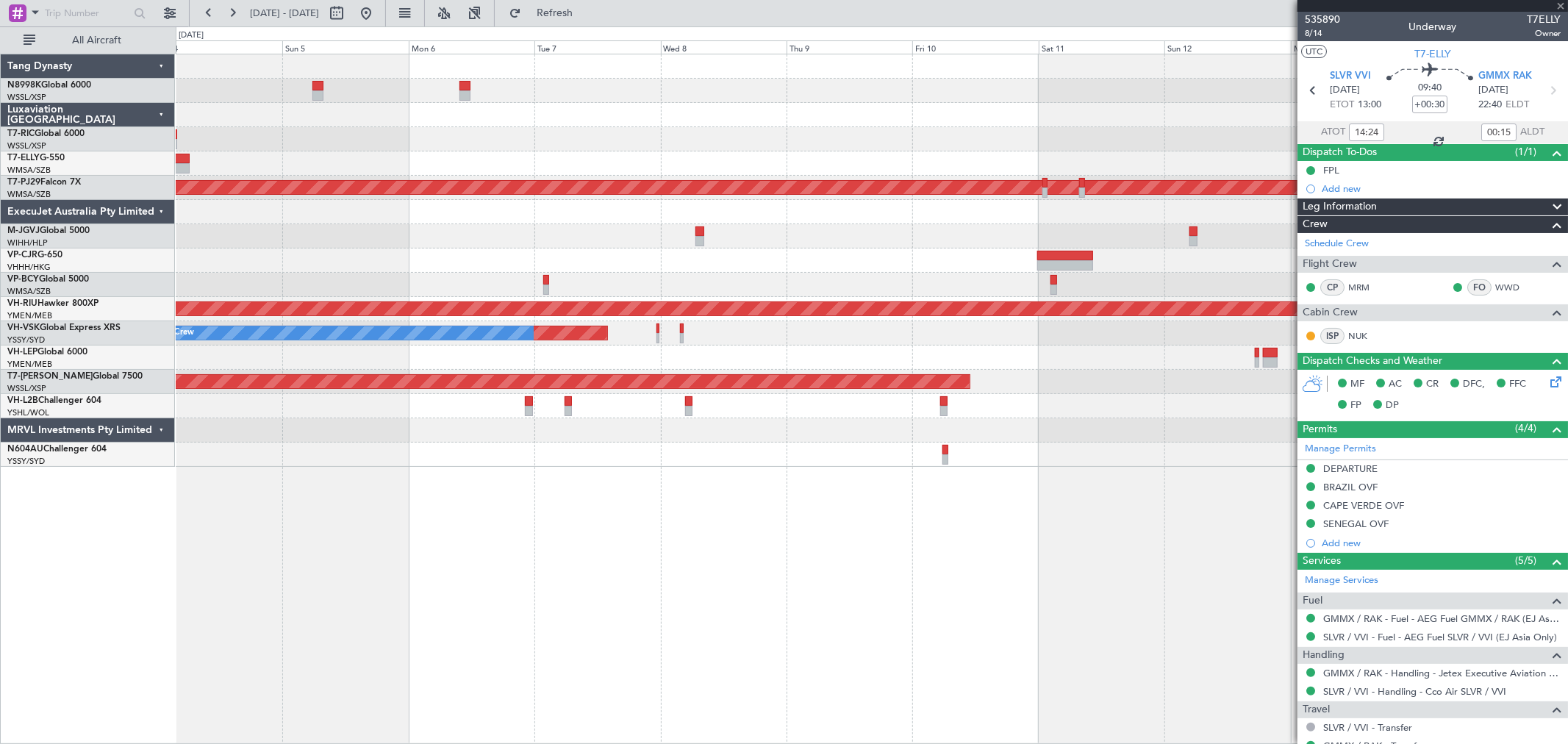
click at [1052, 255] on div at bounding box center [1066, 256] width 56 height 11
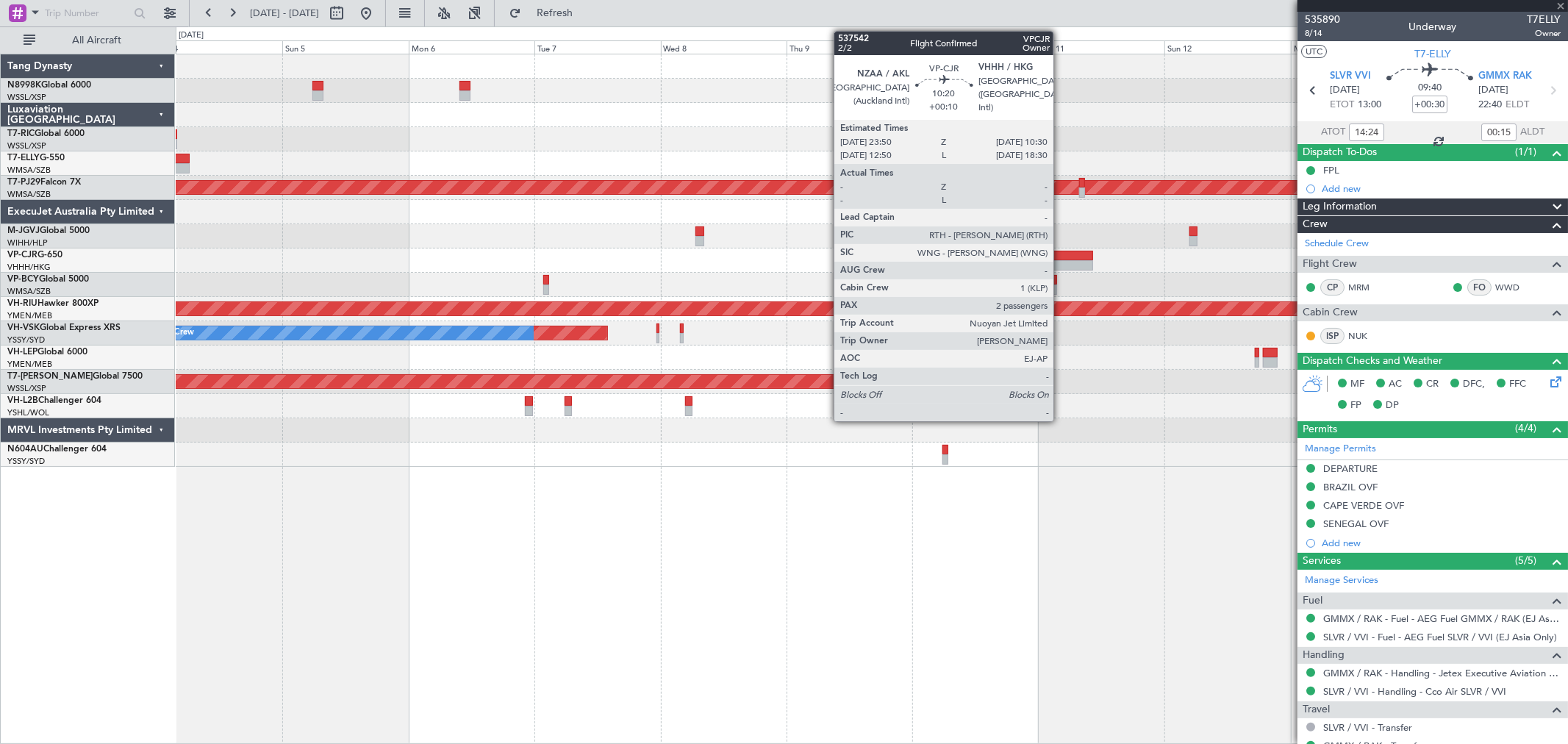
click at [1060, 254] on div at bounding box center [1066, 256] width 56 height 11
type input "+00:10"
type input "2"
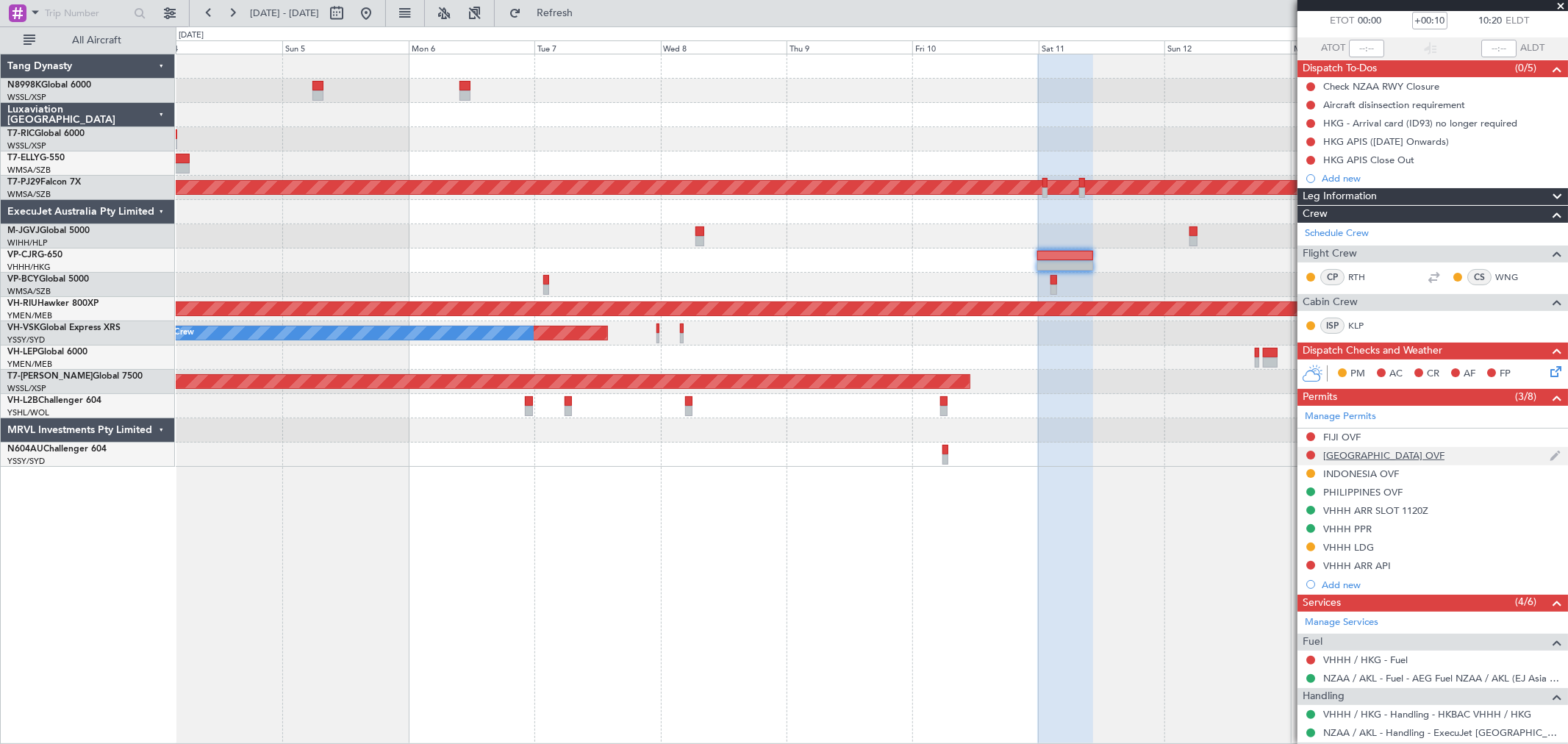
scroll to position [245, 0]
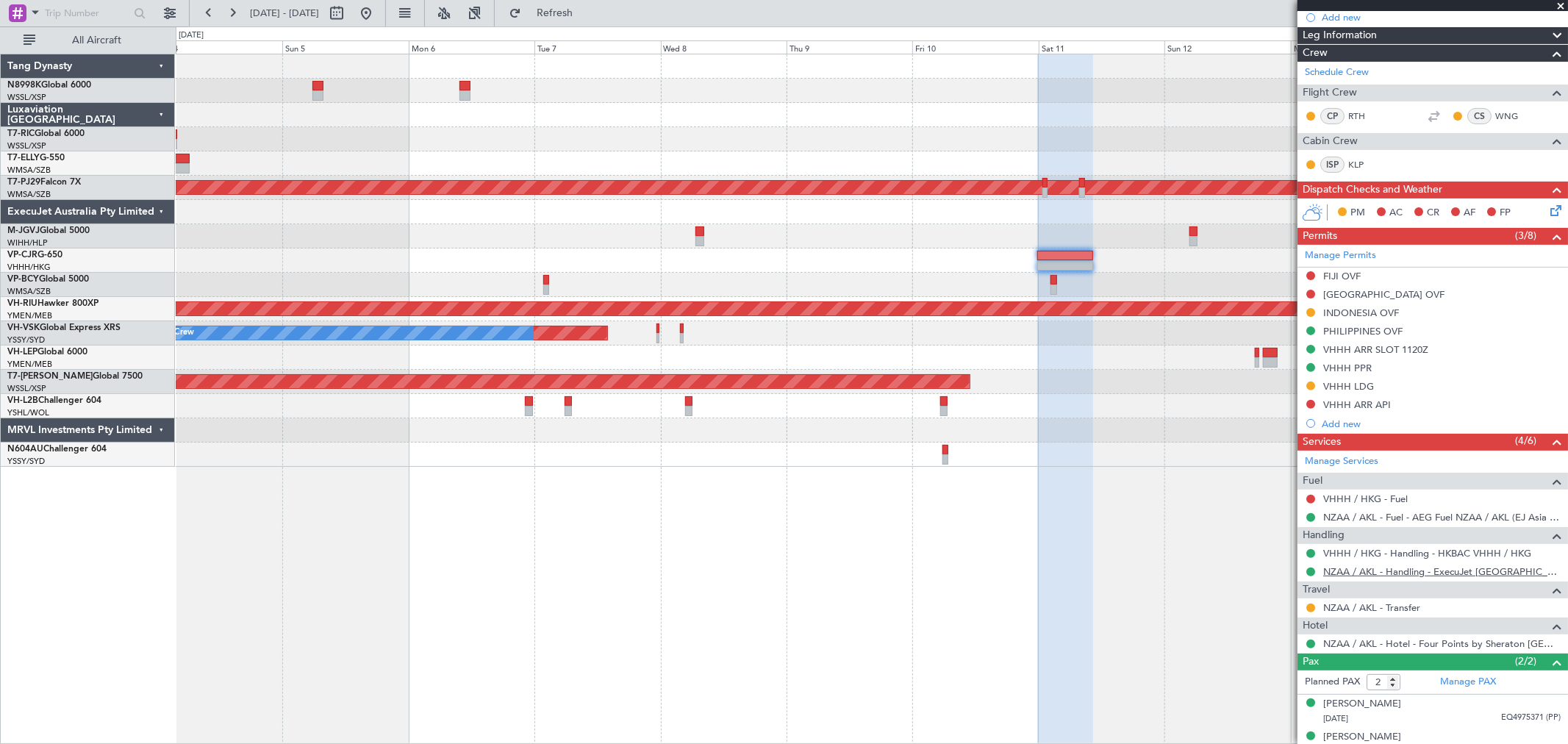
click at [1282, 571] on link "NZAA / AKL - Handling - ExecuJet [GEOGRAPHIC_DATA] FBO NZAA / [GEOGRAPHIC_DATA]" at bounding box center [1441, 571] width 238 height 12
click at [1282, 552] on link "VHHH / HKG - Handling - HKBAC VHHH / HKG" at bounding box center [1426, 553] width 208 height 12
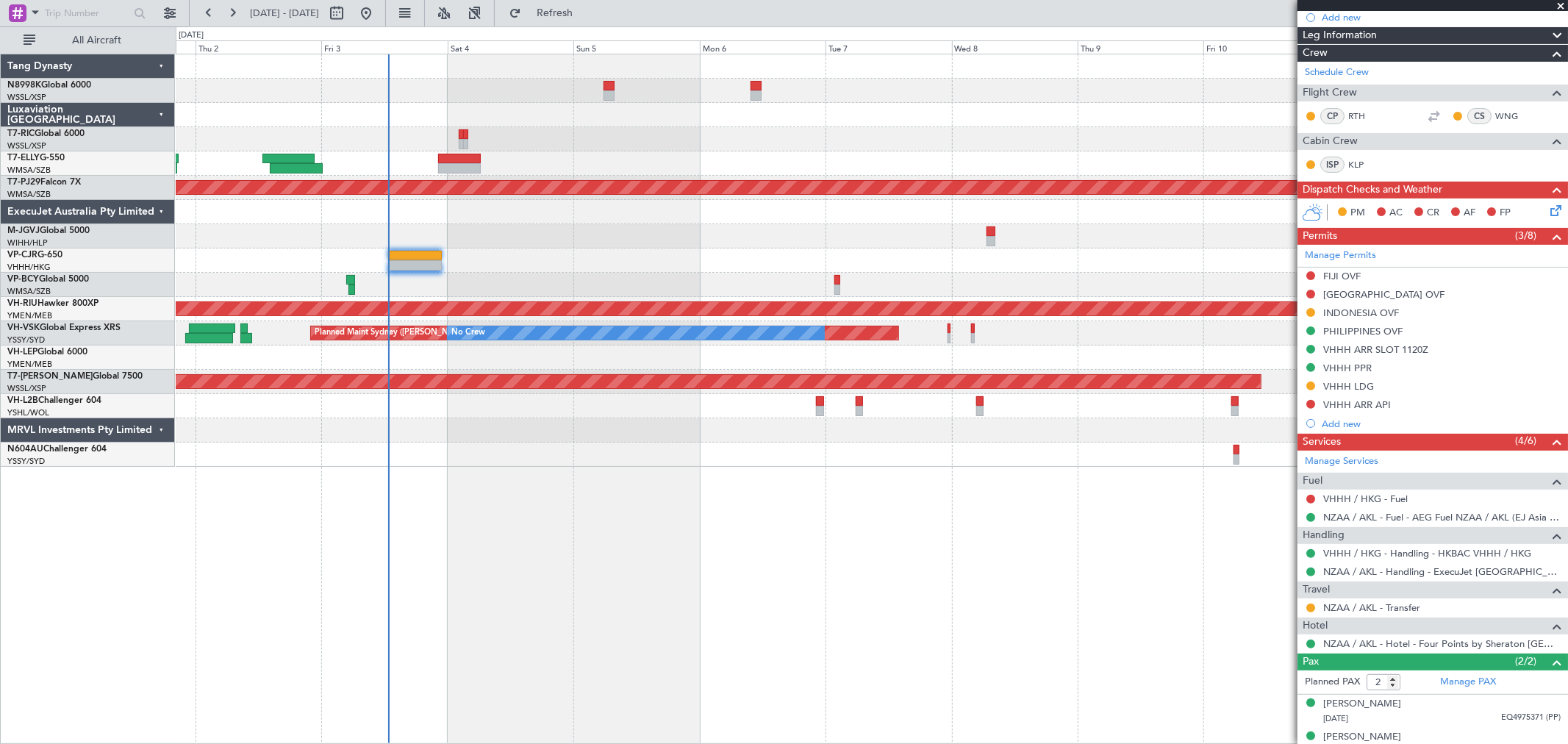
click at [1068, 253] on div "Planned Maint [GEOGRAPHIC_DATA] (Sultan [PERSON_NAME] [PERSON_NAME] - Subang) P…" at bounding box center [871, 261] width 1391 height 413
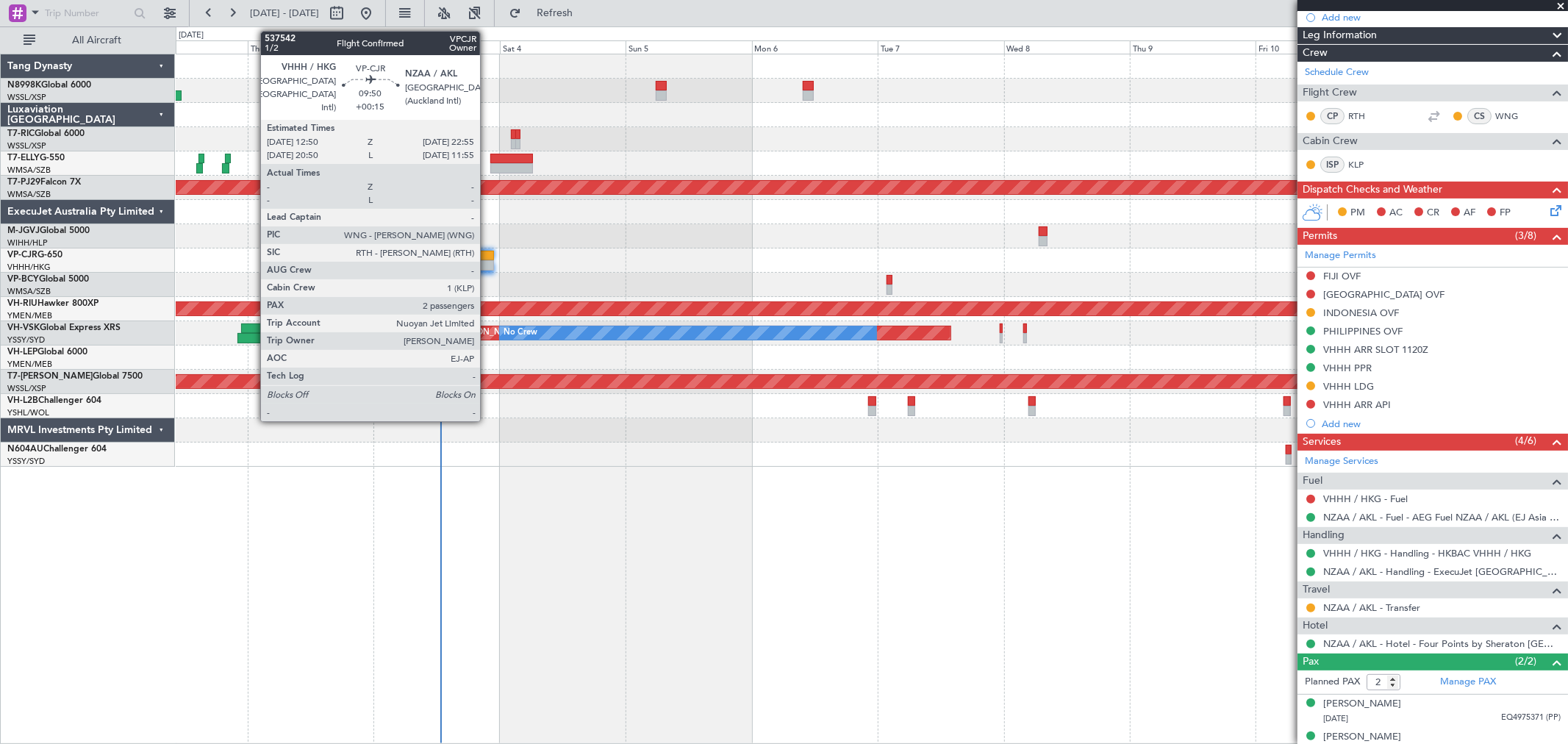
click at [487, 254] on div at bounding box center [466, 256] width 54 height 11
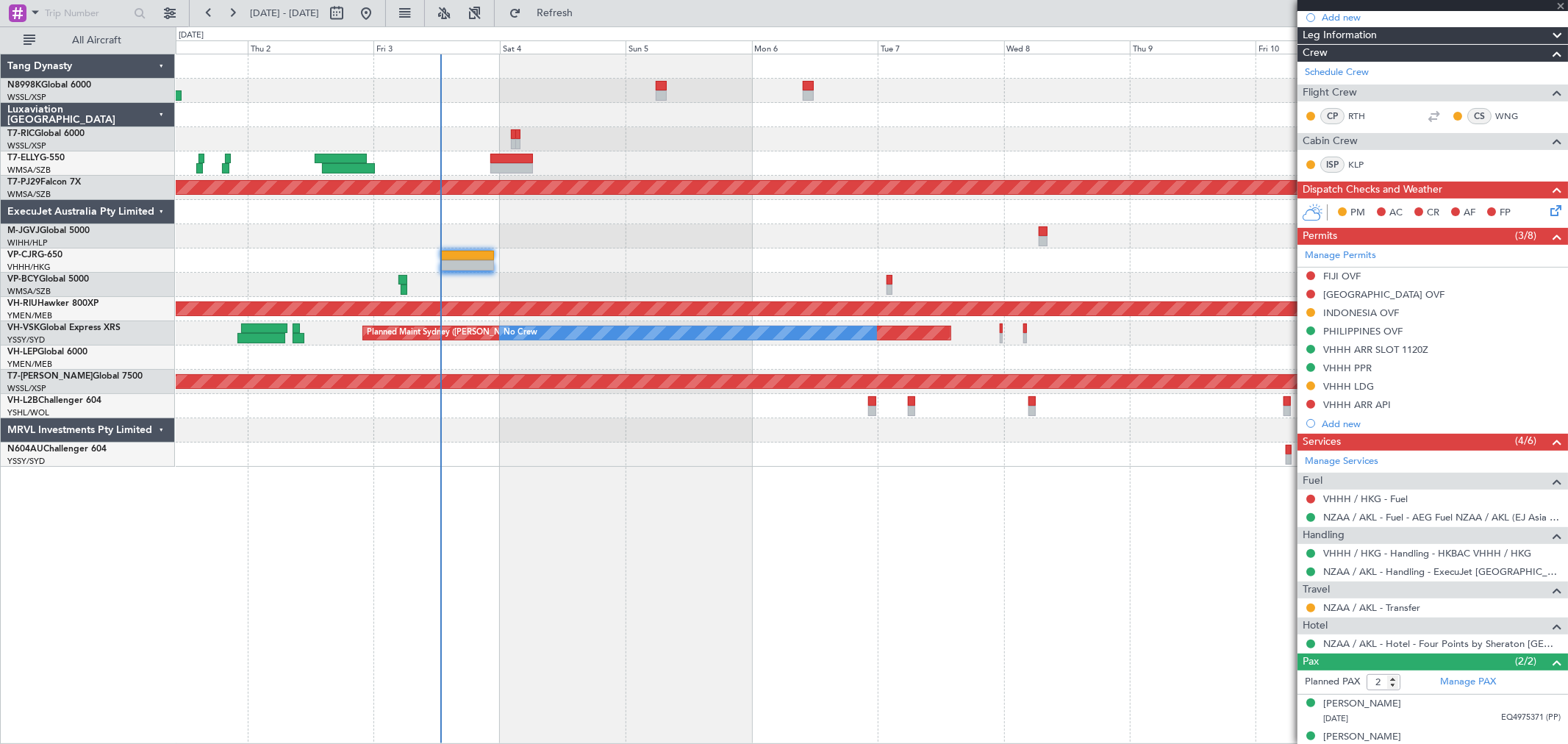
type input "+00:15"
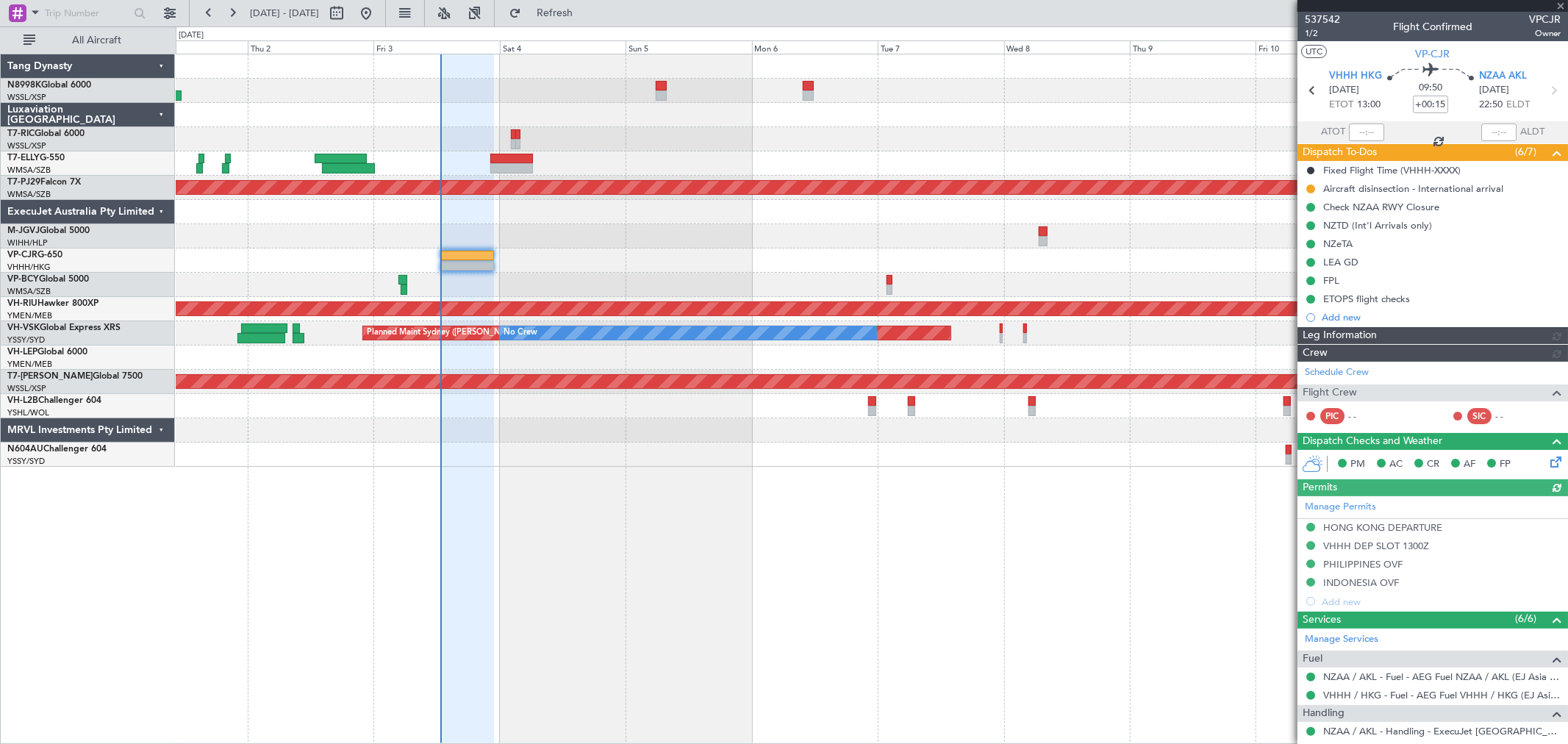
type input "[PERSON_NAME] (LEU)"
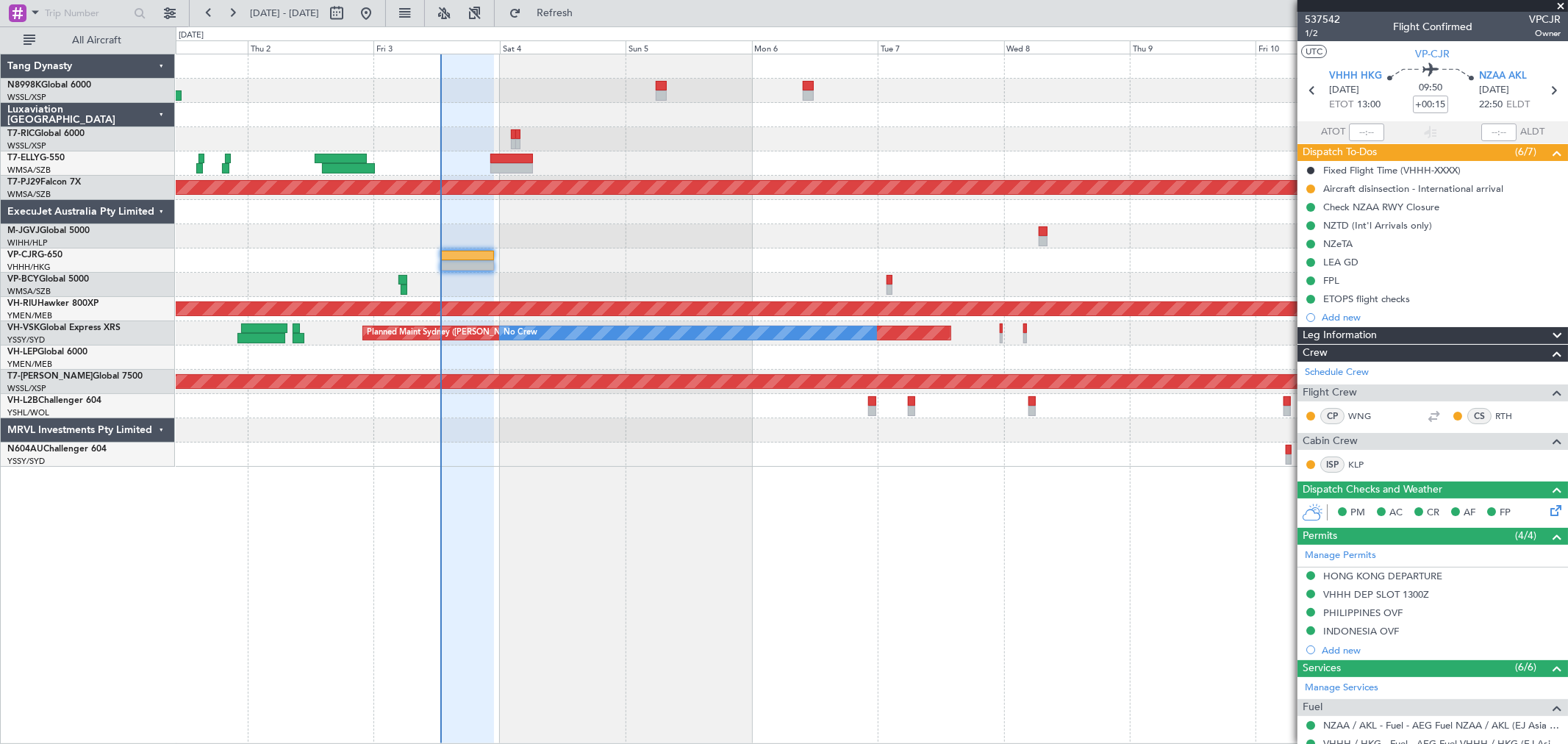
click at [1006, 259] on div "Planned Maint [GEOGRAPHIC_DATA] (Sultan [PERSON_NAME] [PERSON_NAME] - Subang) P…" at bounding box center [871, 261] width 1391 height 413
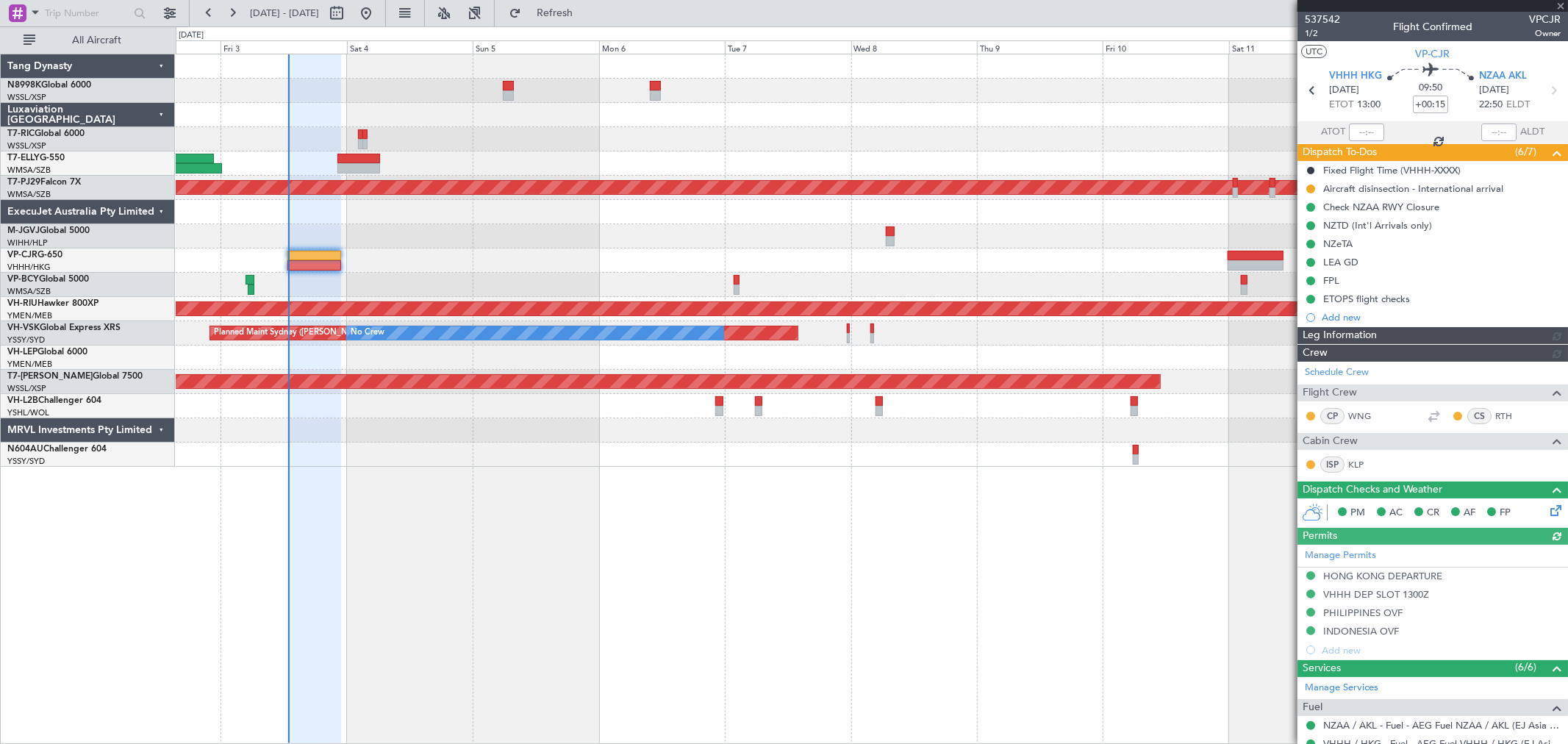
type input "[PERSON_NAME] (LEU)"
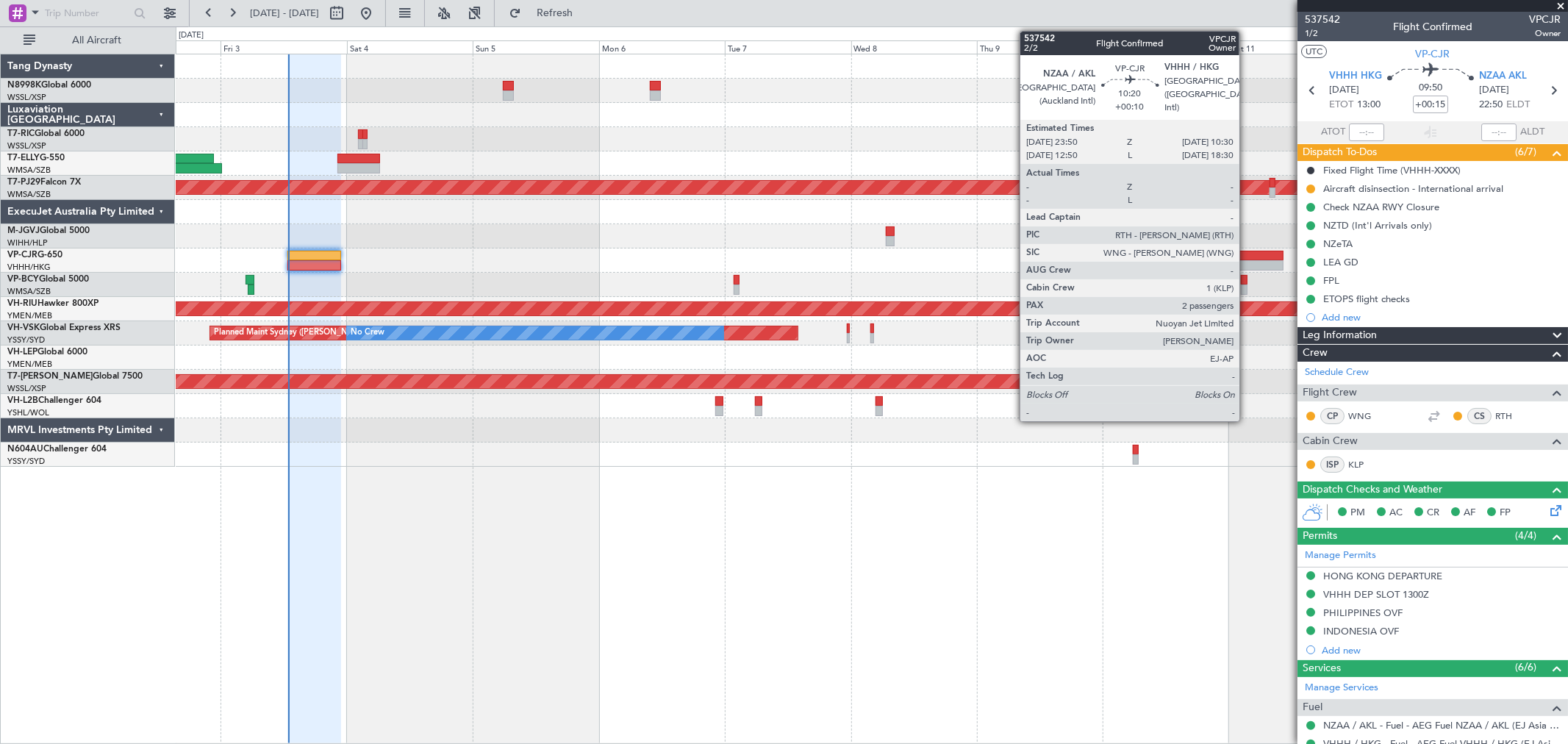
click at [1247, 261] on div at bounding box center [1256, 266] width 56 height 11
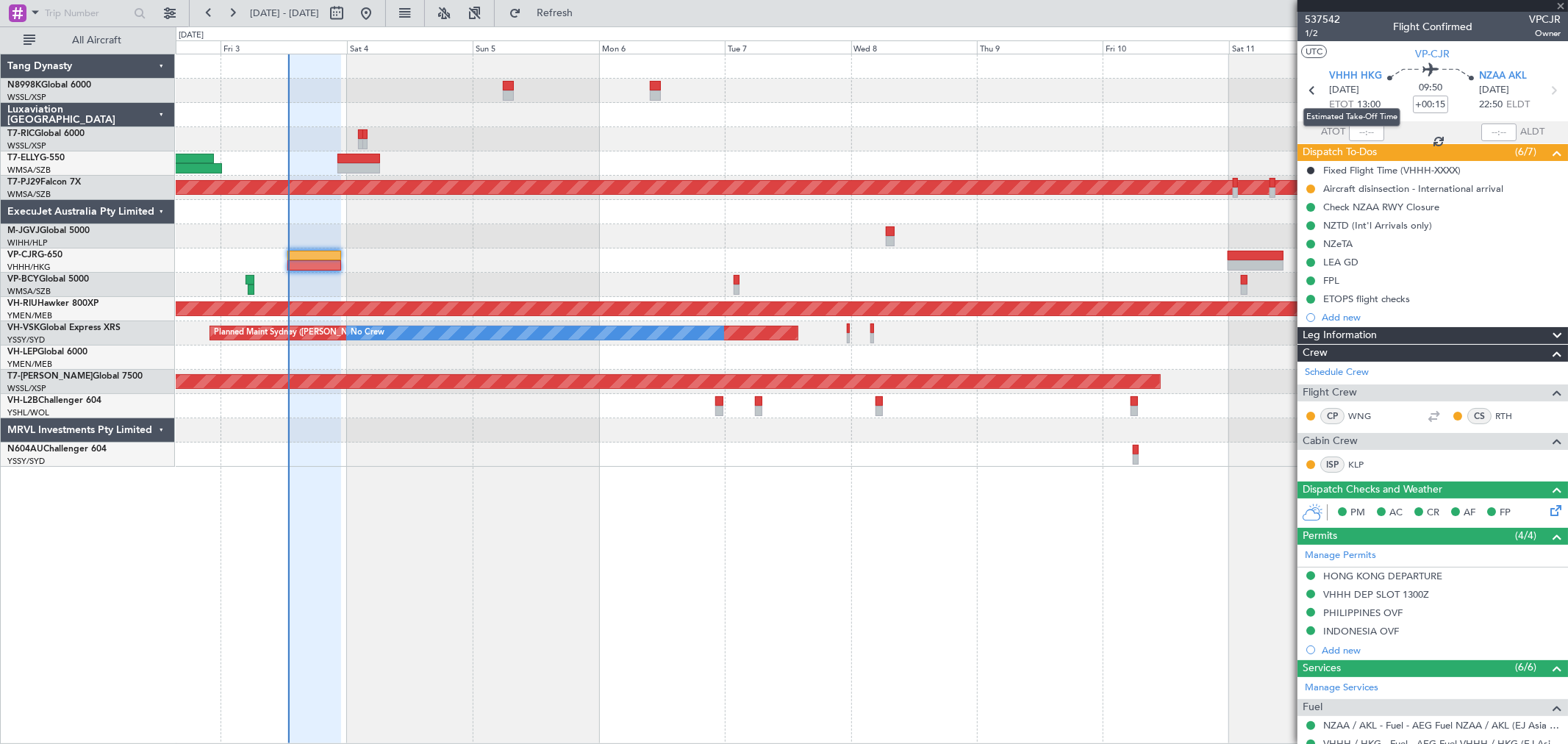
type input "+00:10"
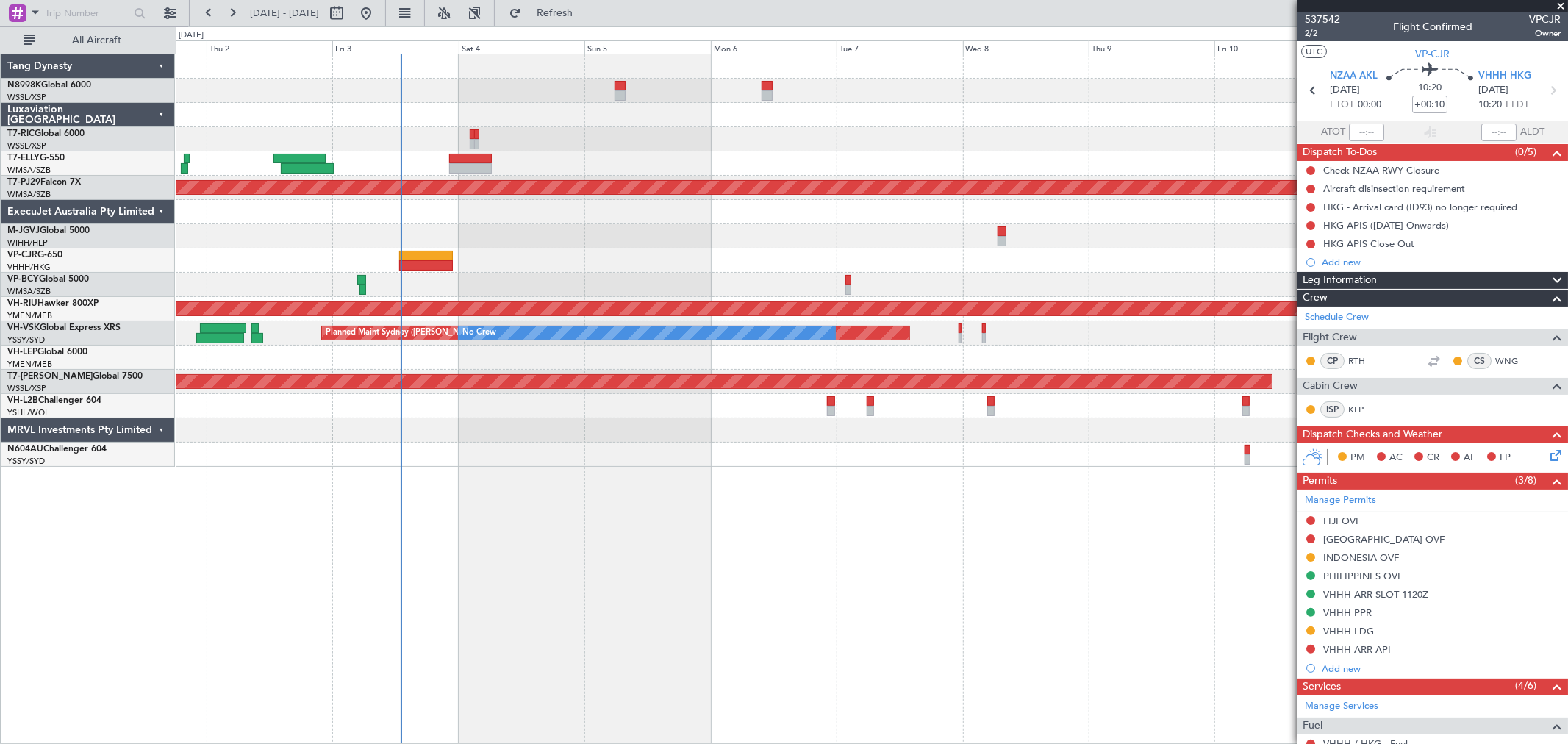
click at [583, 261] on div "Planned Maint [GEOGRAPHIC_DATA] ([GEOGRAPHIC_DATA] Intl)" at bounding box center [871, 261] width 1391 height 25
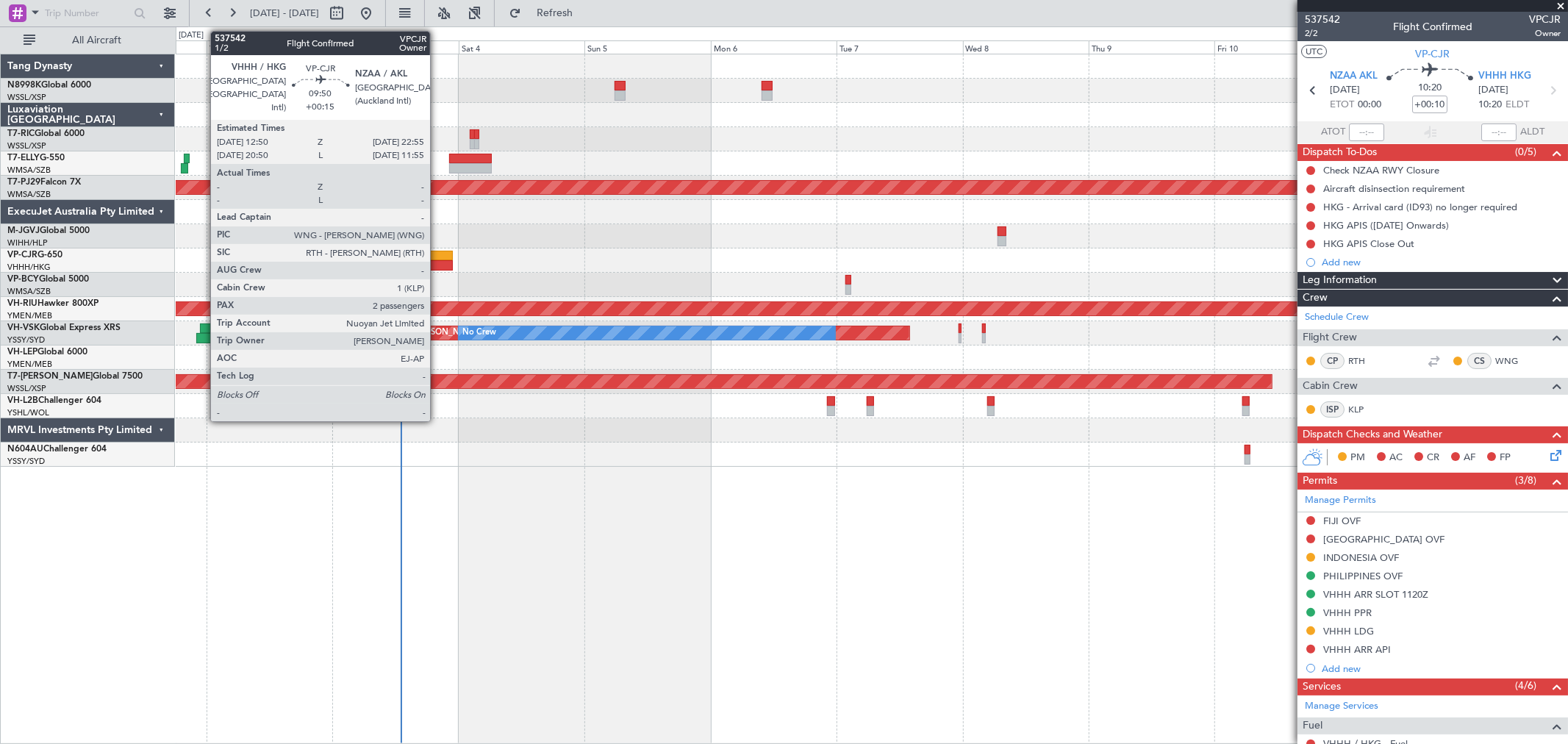
click at [437, 257] on div at bounding box center [426, 256] width 54 height 11
type input "+00:15"
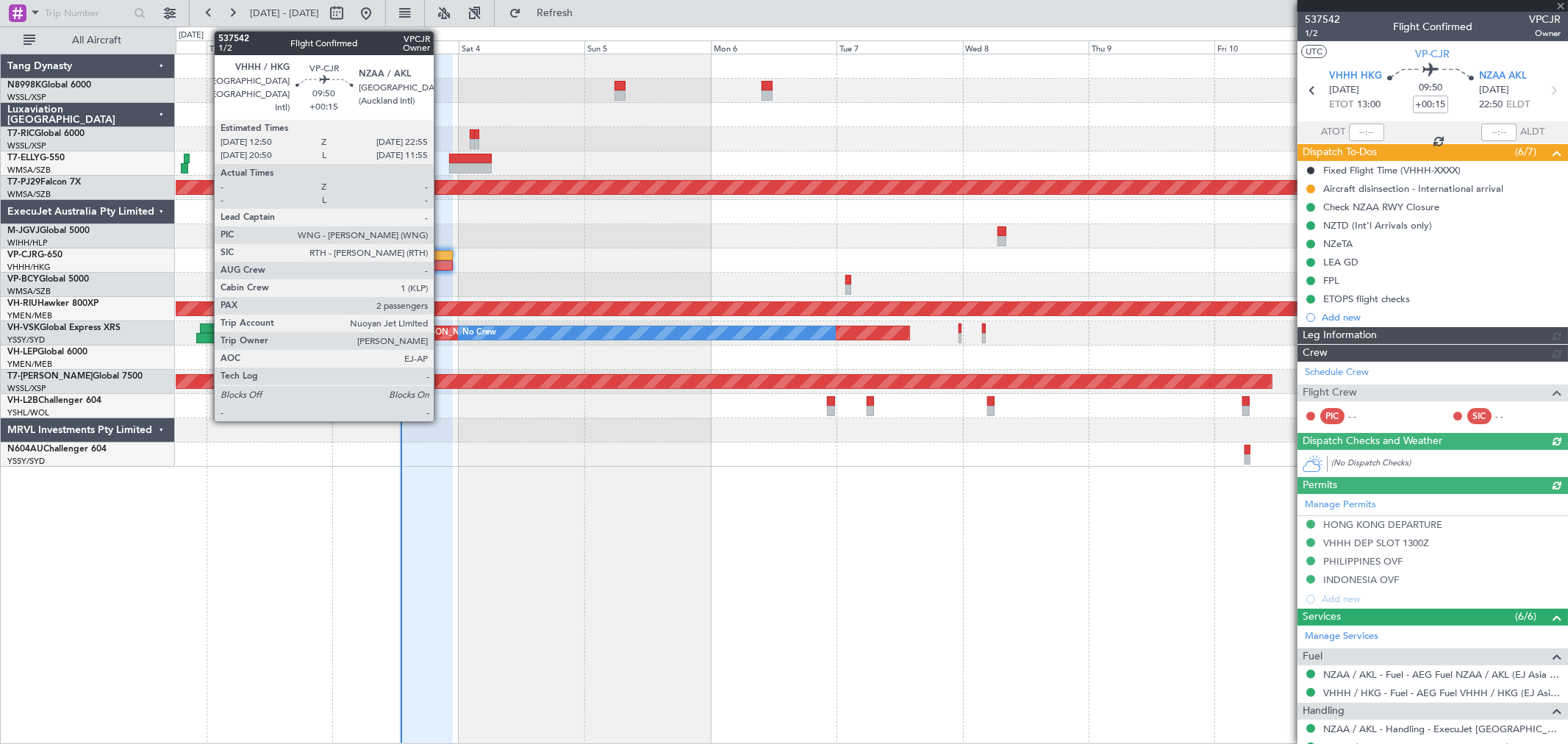
type input "[PERSON_NAME] (LEU)"
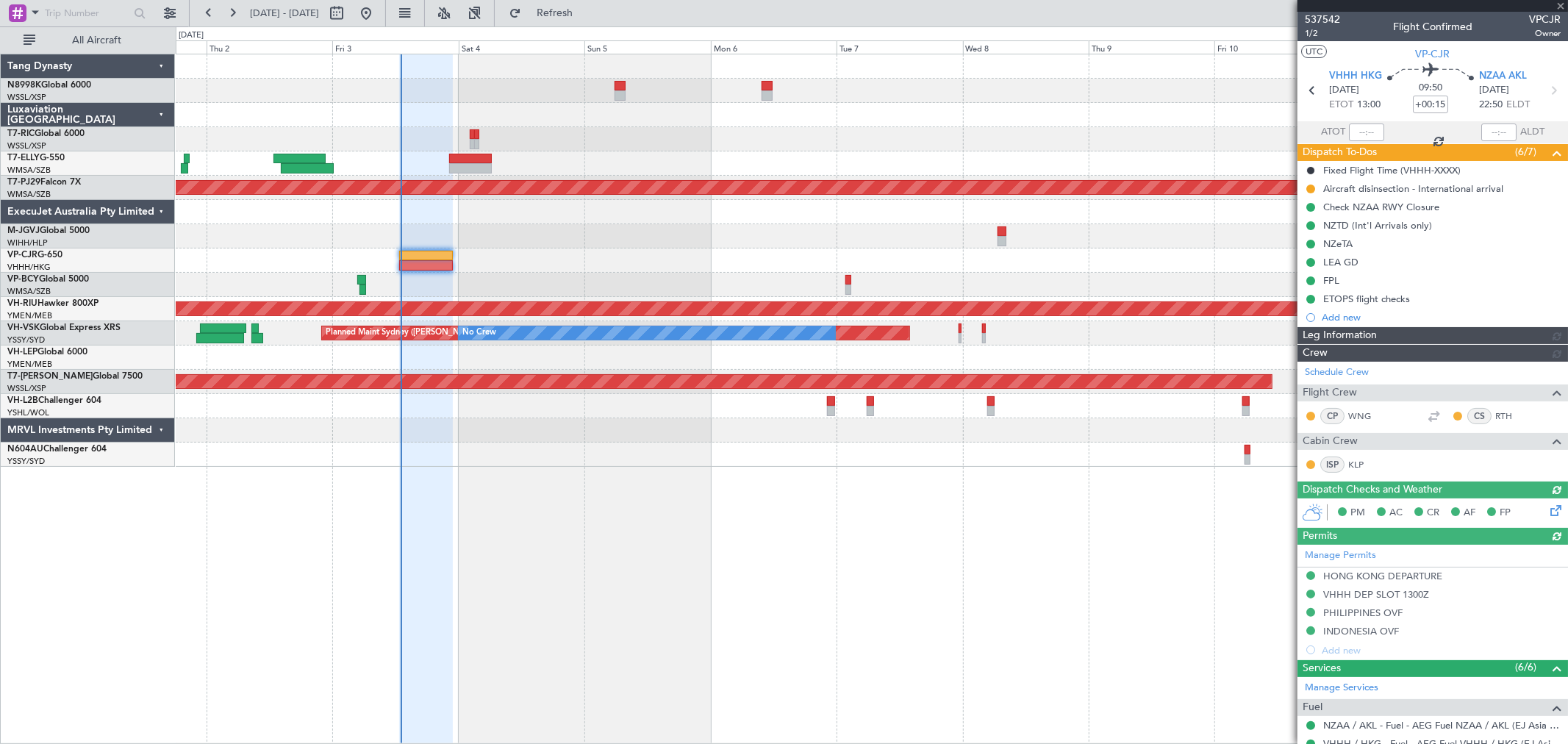
type input "[PERSON_NAME] (LEU)"
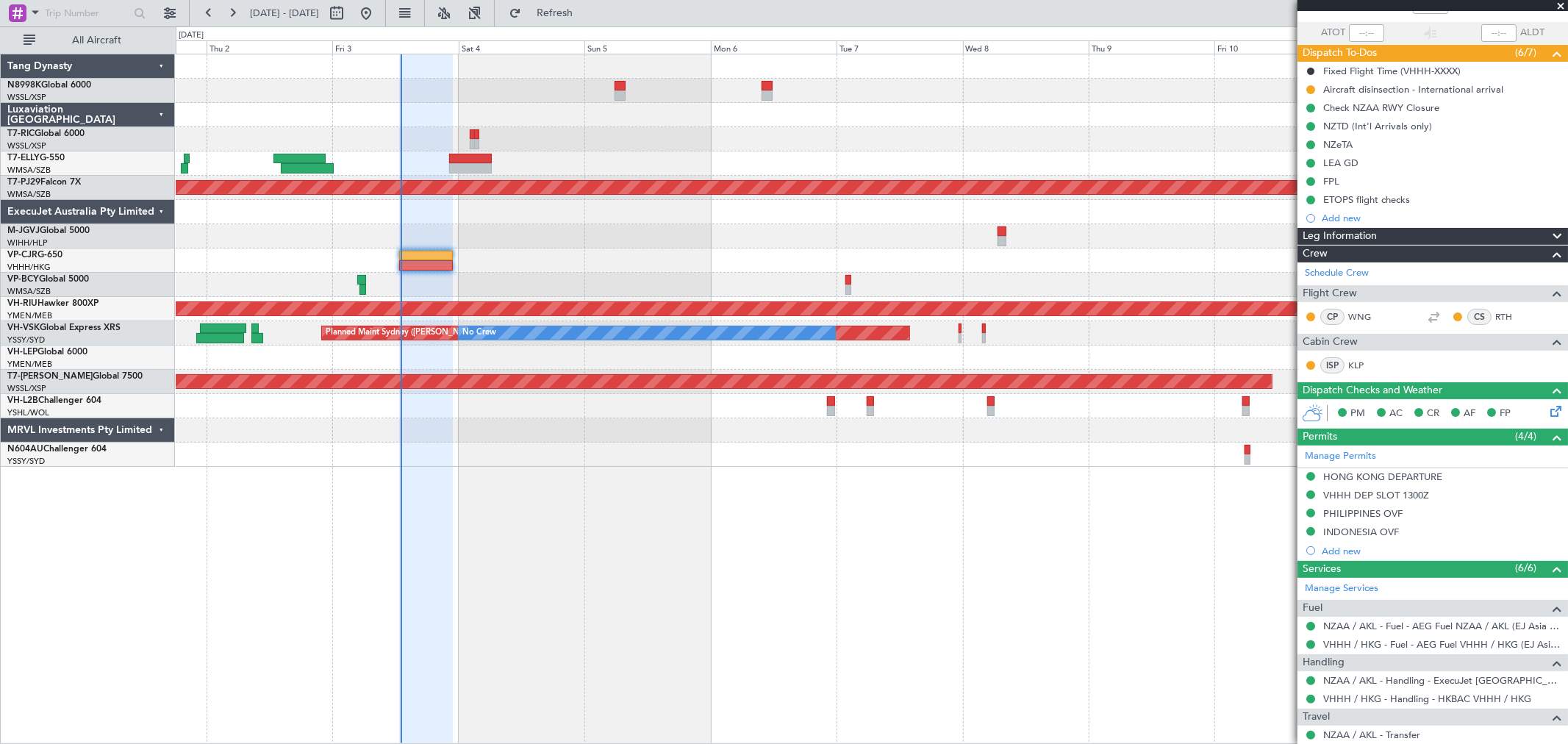
scroll to position [243, 0]
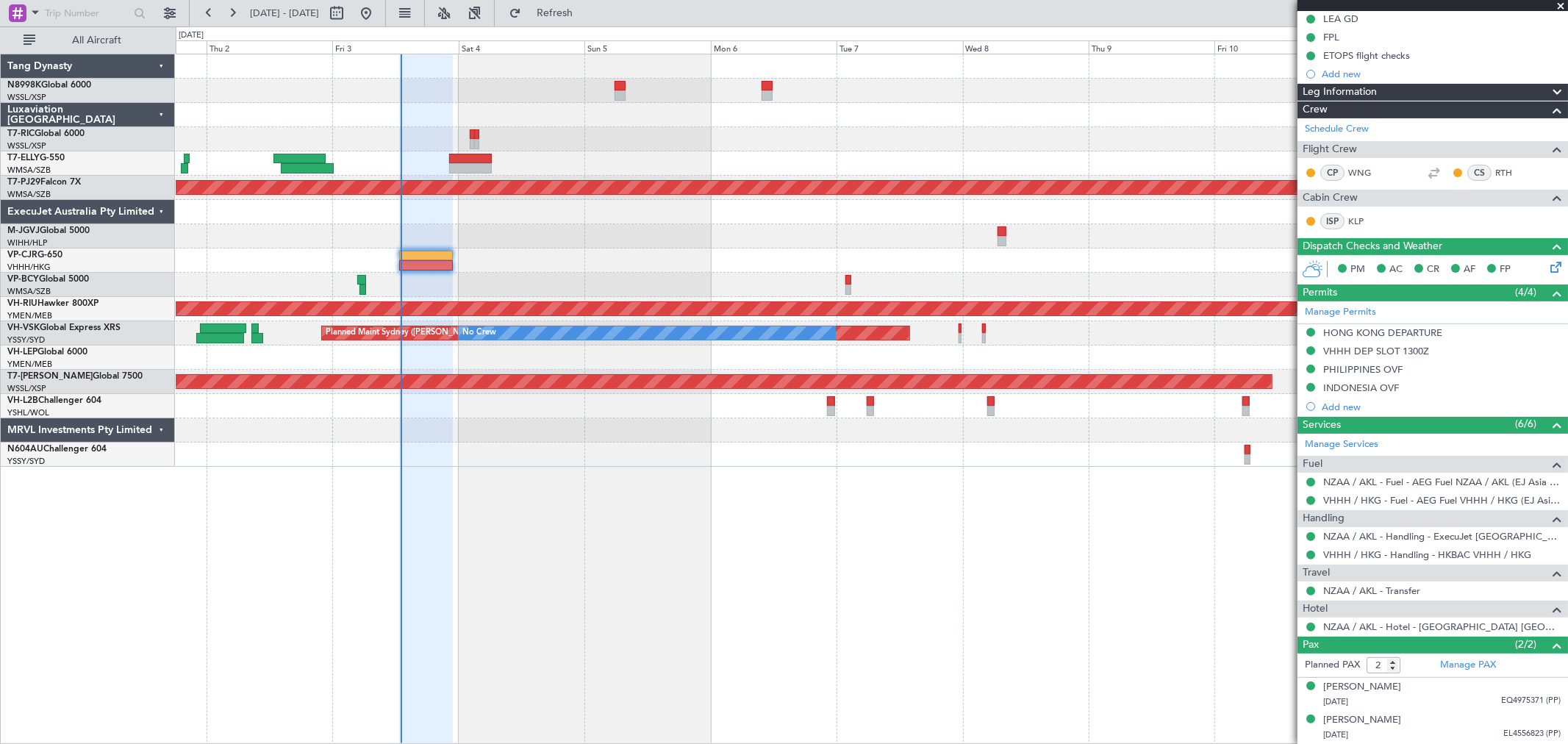
click at [741, 114] on div at bounding box center [871, 115] width 1391 height 25
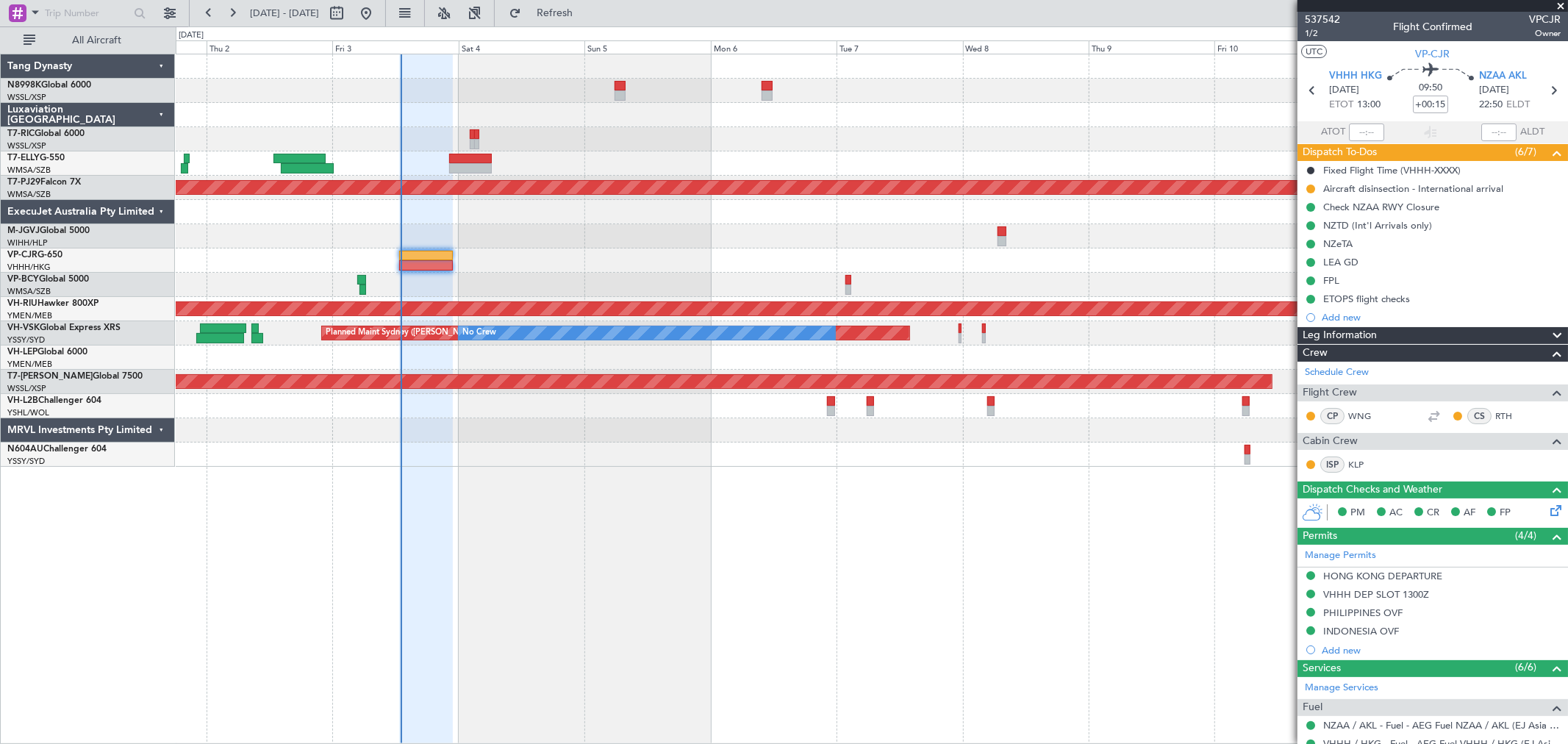
scroll to position [243, 0]
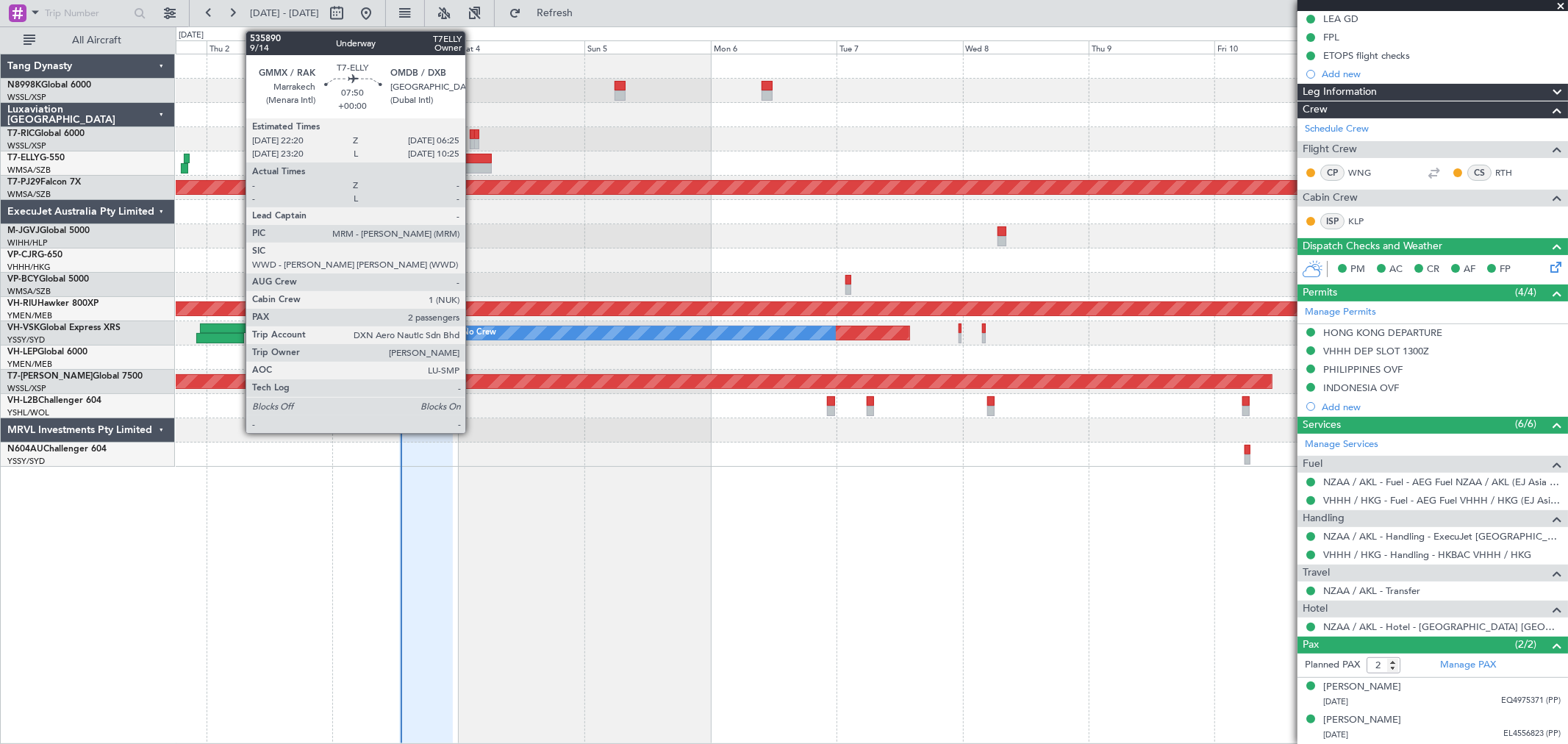
click at [473, 164] on div at bounding box center [470, 168] width 42 height 11
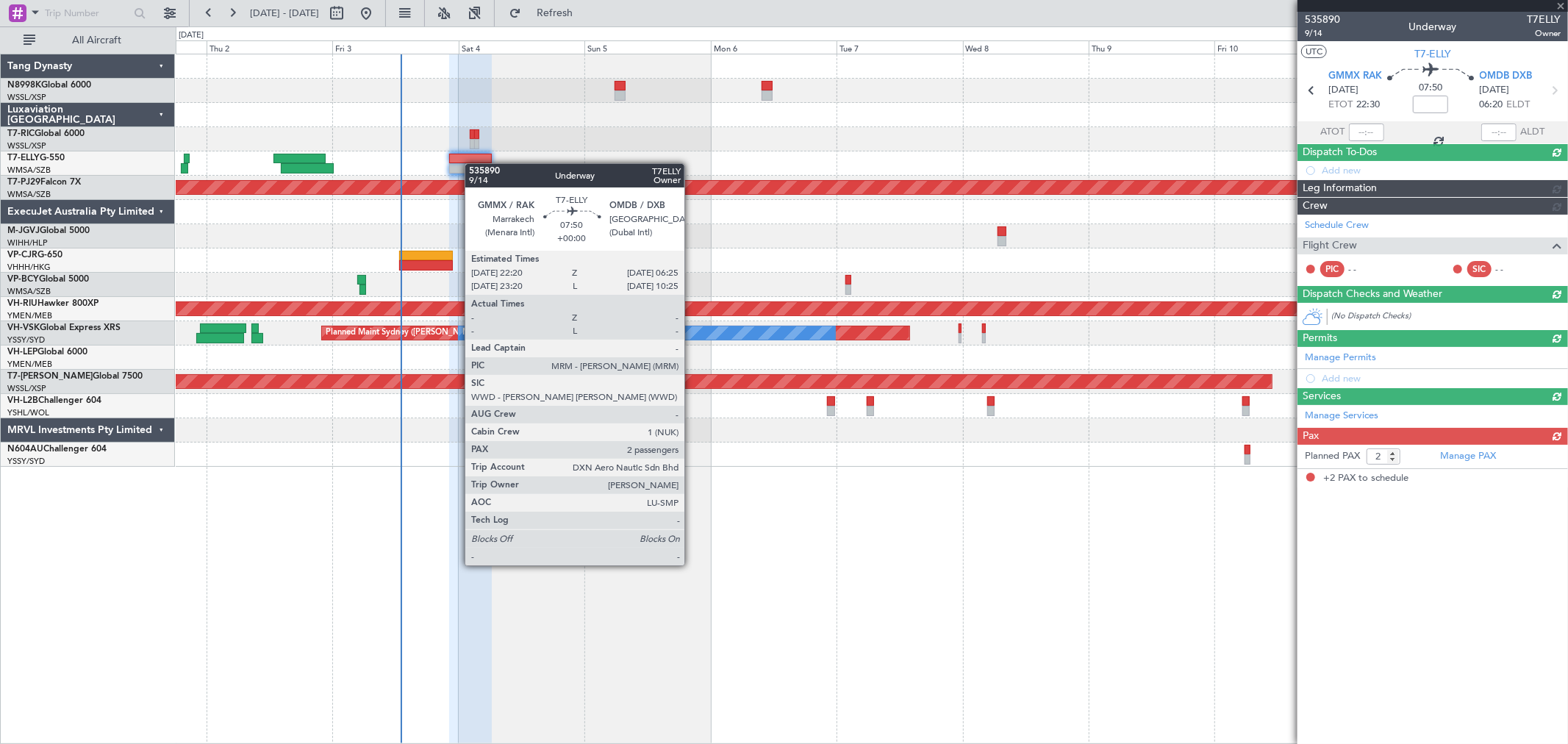
scroll to position [0, 0]
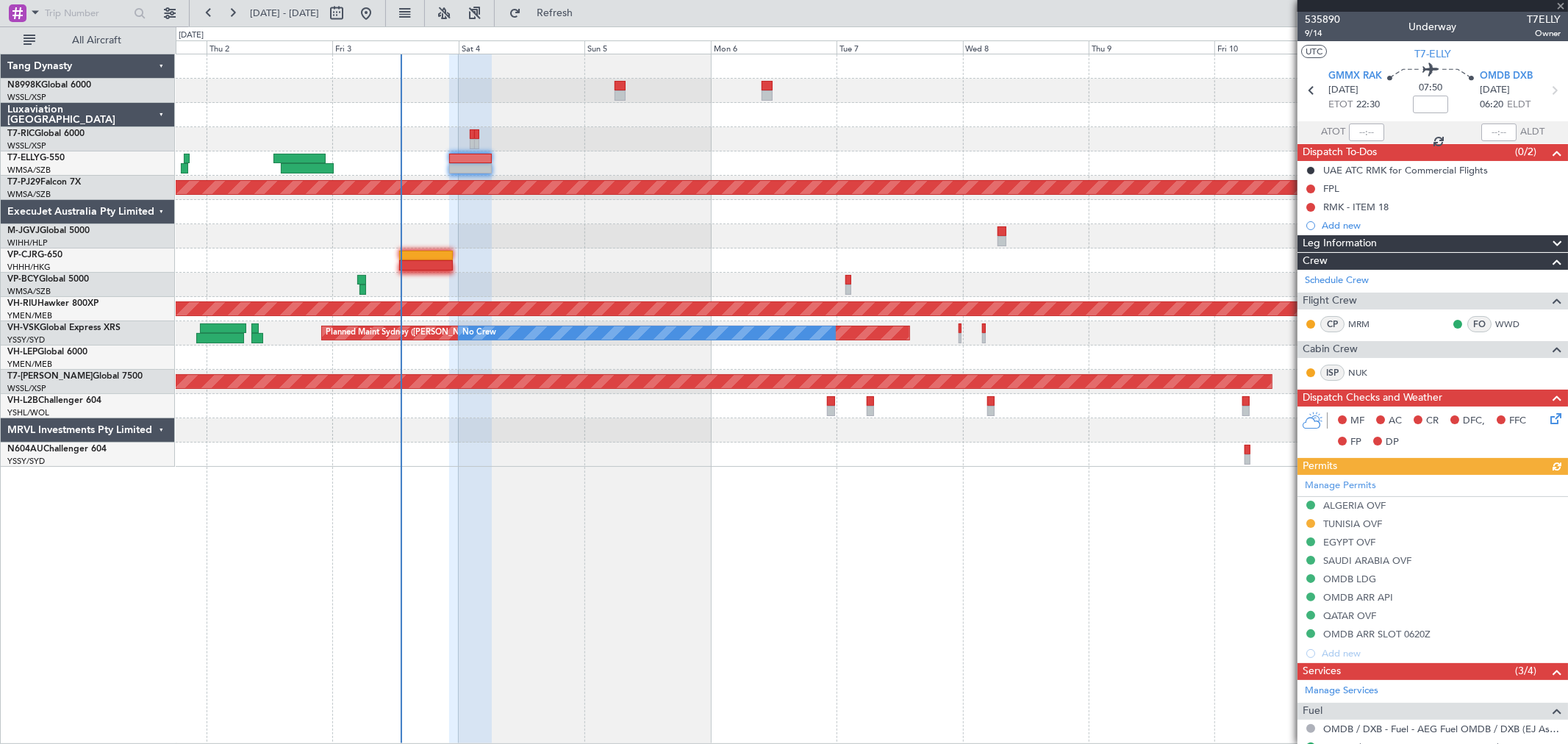
click at [621, 140] on div at bounding box center [871, 139] width 1391 height 25
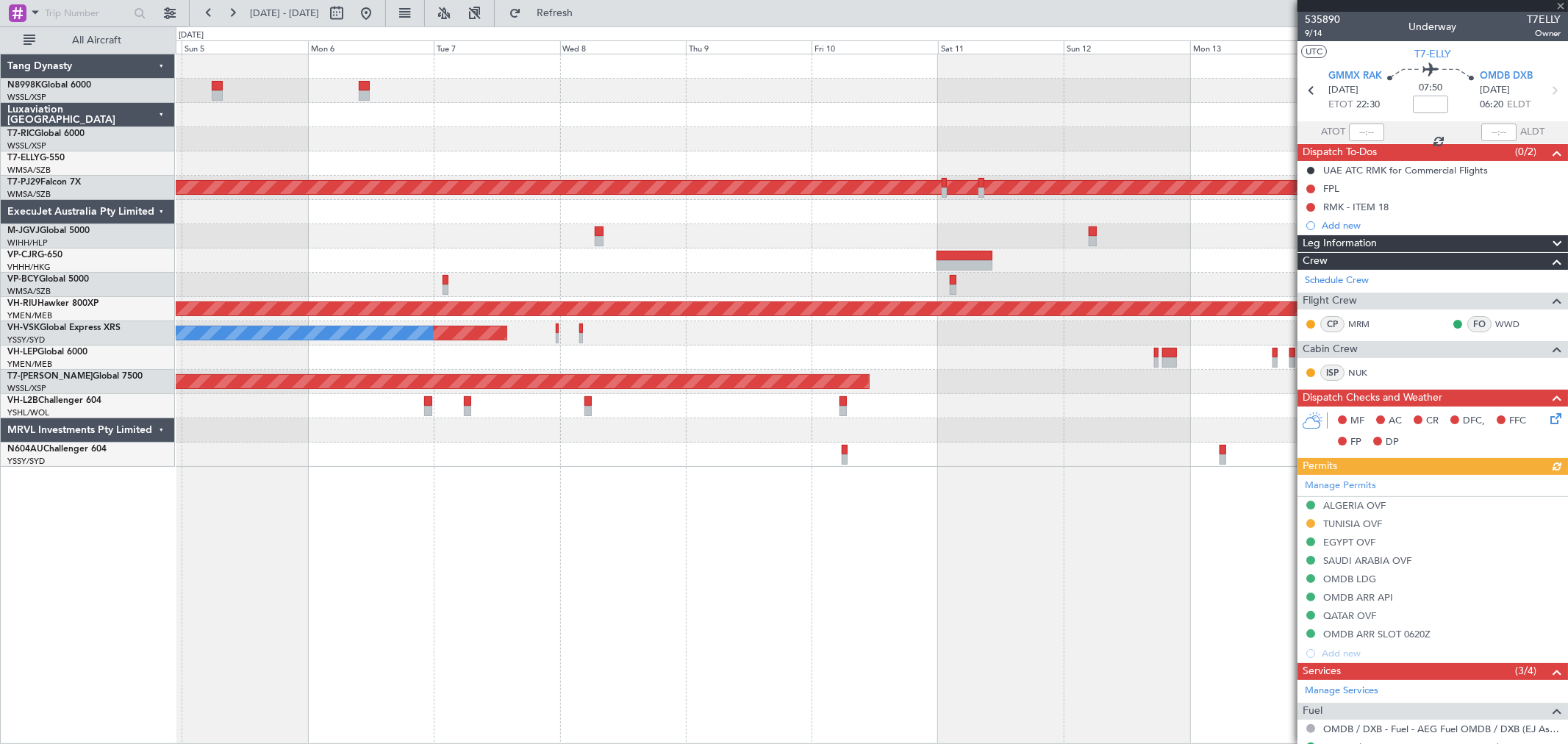
click at [817, 162] on div "Planned Maint [GEOGRAPHIC_DATA] (Sultan [PERSON_NAME] [PERSON_NAME] - Subang) P…" at bounding box center [871, 261] width 1391 height 413
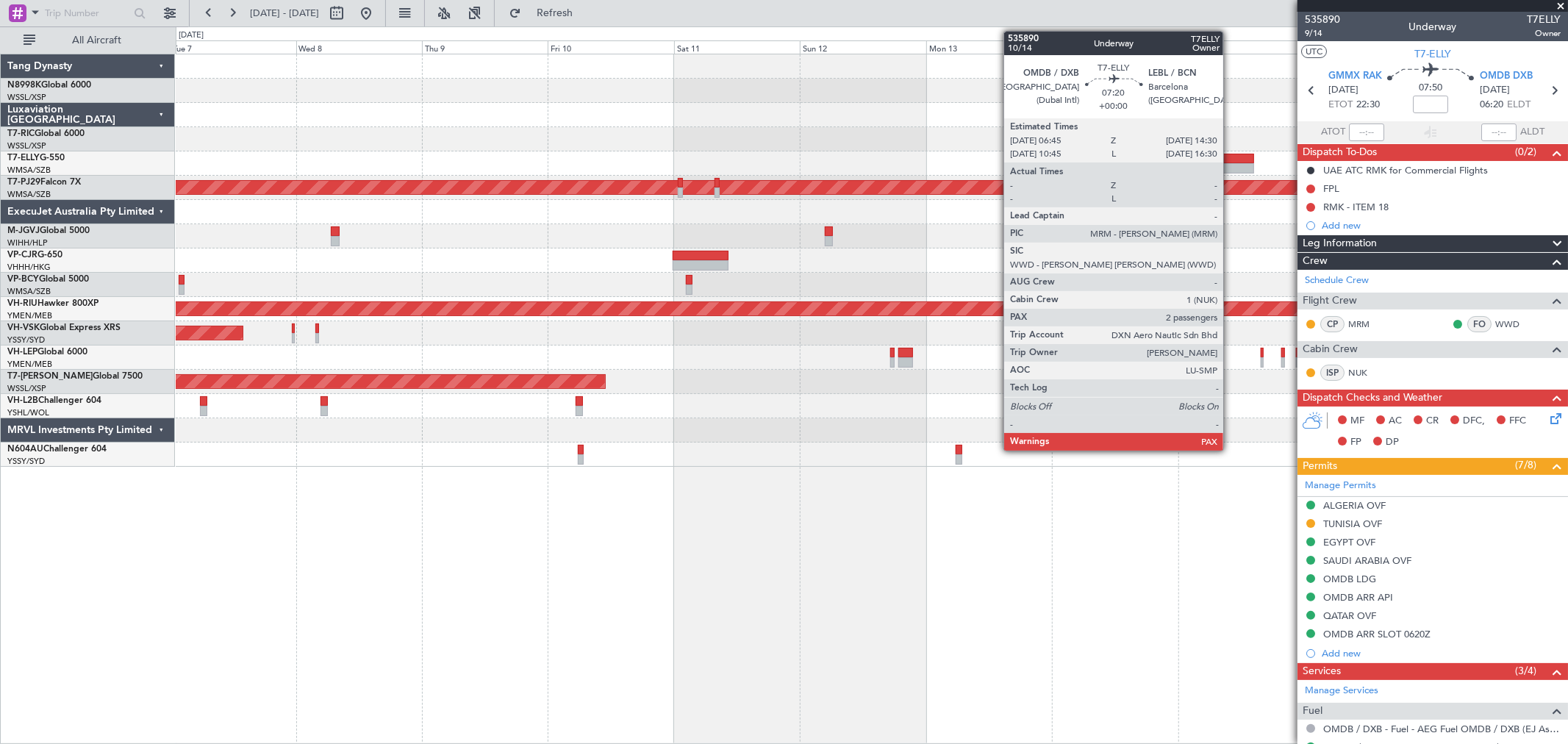
click at [1230, 159] on div at bounding box center [1233, 159] width 41 height 11
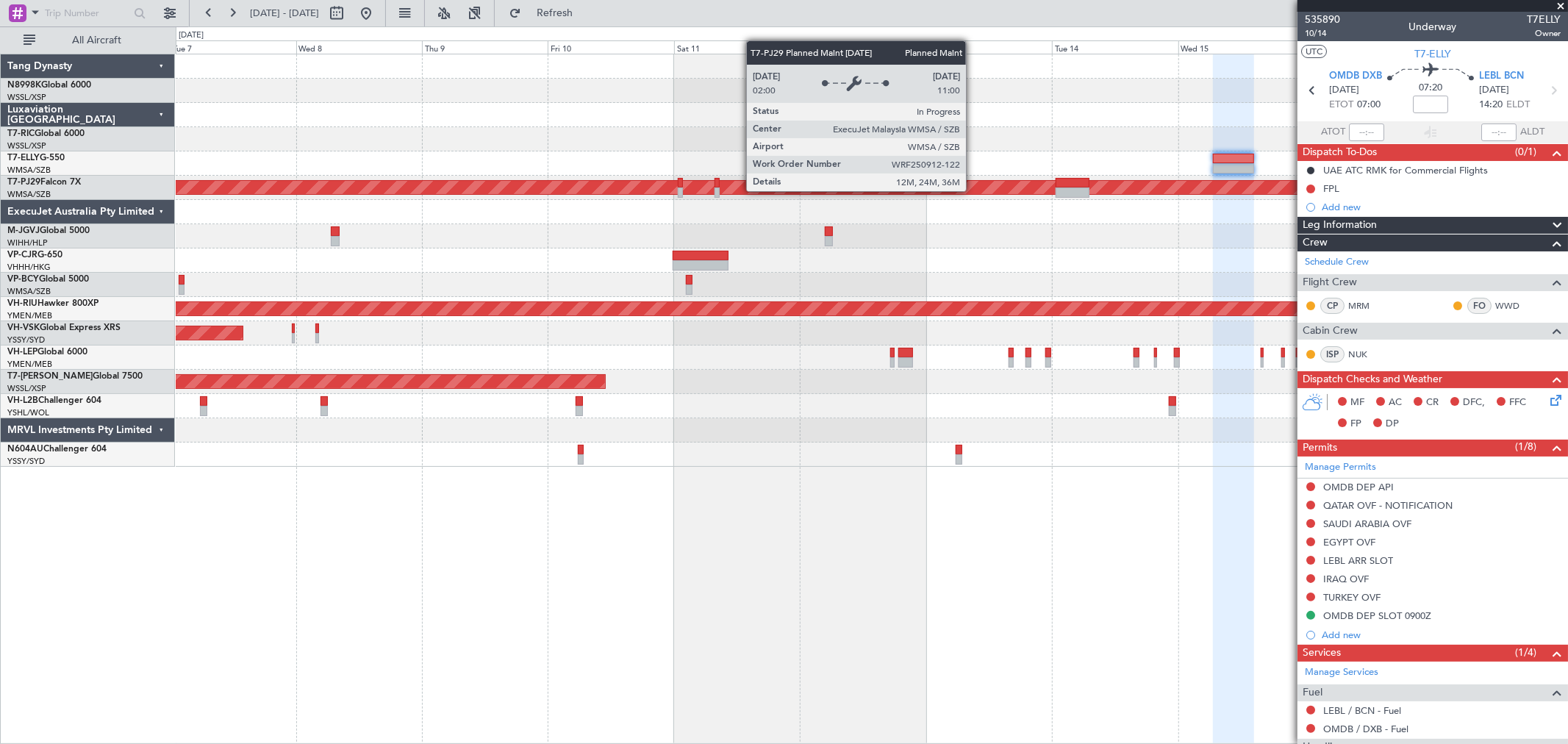
click at [680, 210] on div "Planned Maint [GEOGRAPHIC_DATA] (Sultan [PERSON_NAME] [PERSON_NAME] - Subang) P…" at bounding box center [871, 261] width 1391 height 413
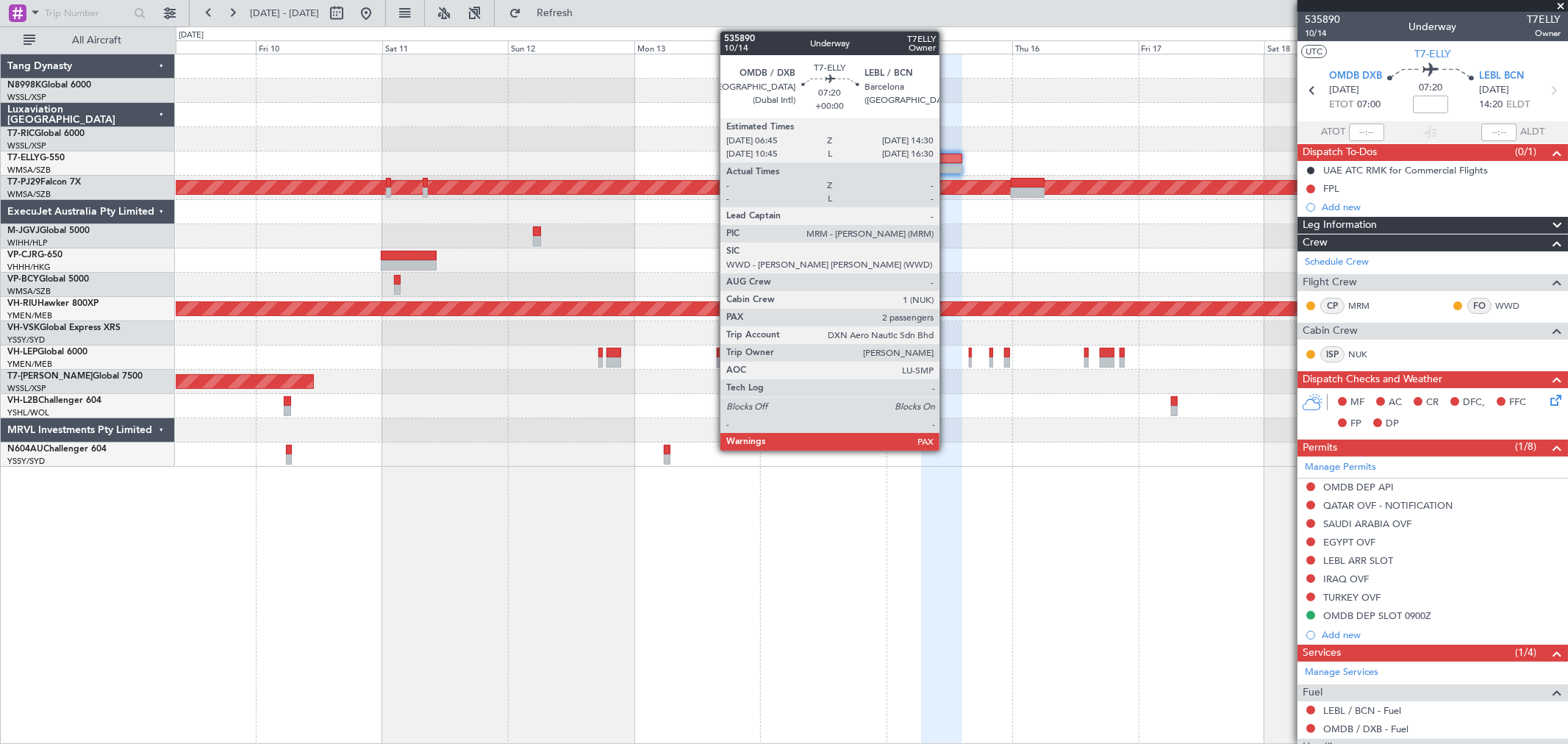
click at [947, 158] on div at bounding box center [942, 159] width 41 height 11
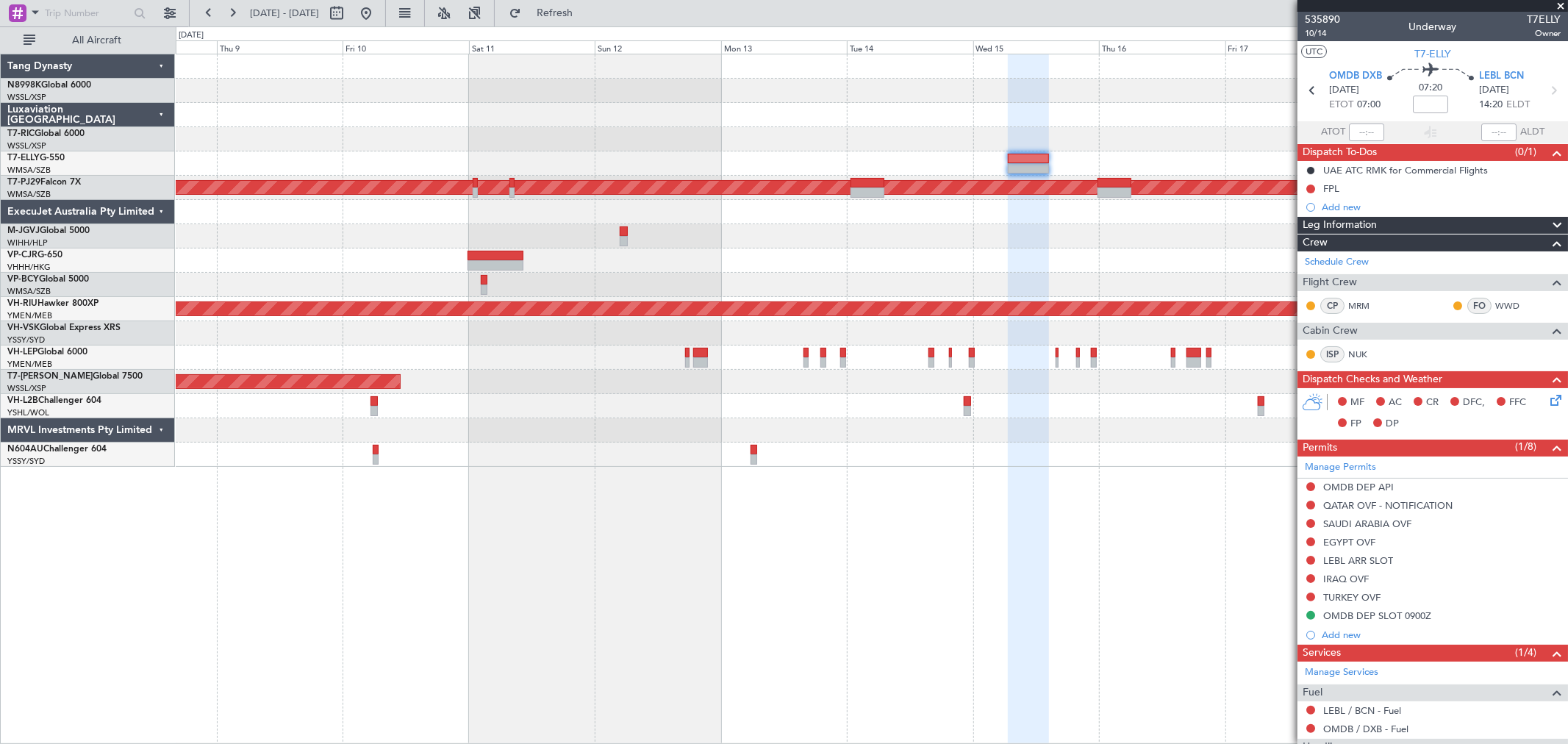
click at [752, 113] on div at bounding box center [871, 115] width 1391 height 25
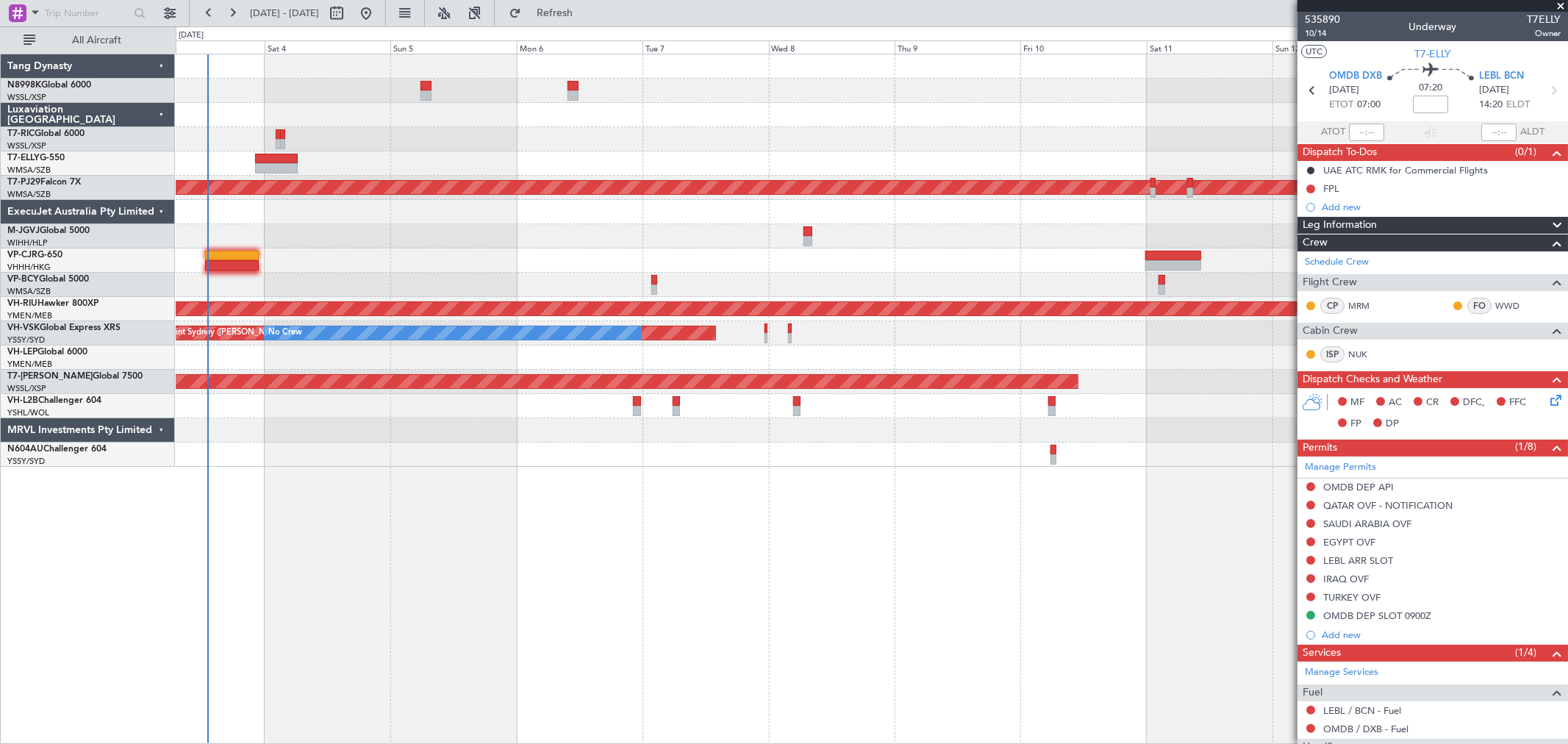
click at [944, 115] on div "Planned Maint [GEOGRAPHIC_DATA] (Sultan [PERSON_NAME] [PERSON_NAME] - Subang) P…" at bounding box center [871, 261] width 1391 height 413
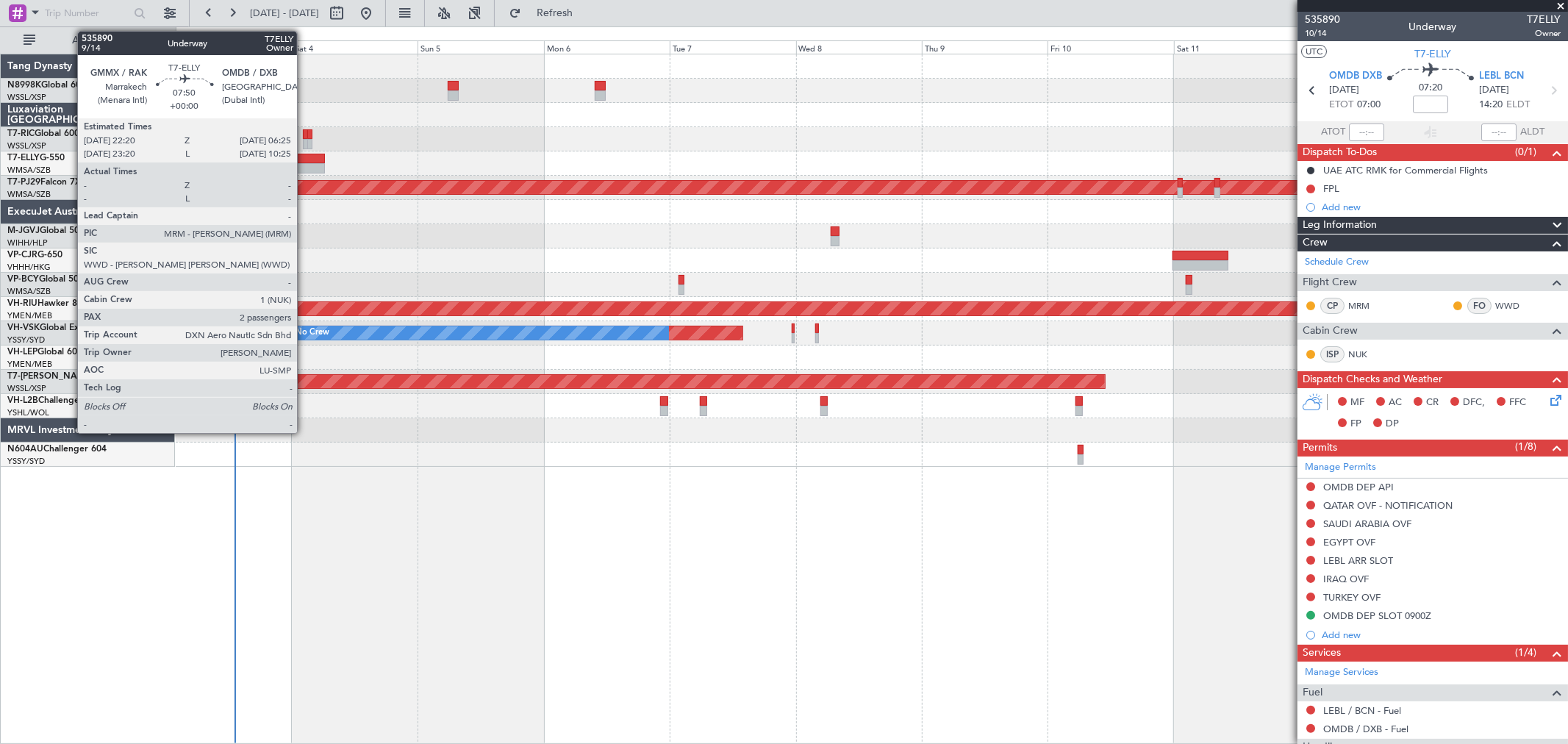
click at [303, 166] on div at bounding box center [304, 168] width 42 height 11
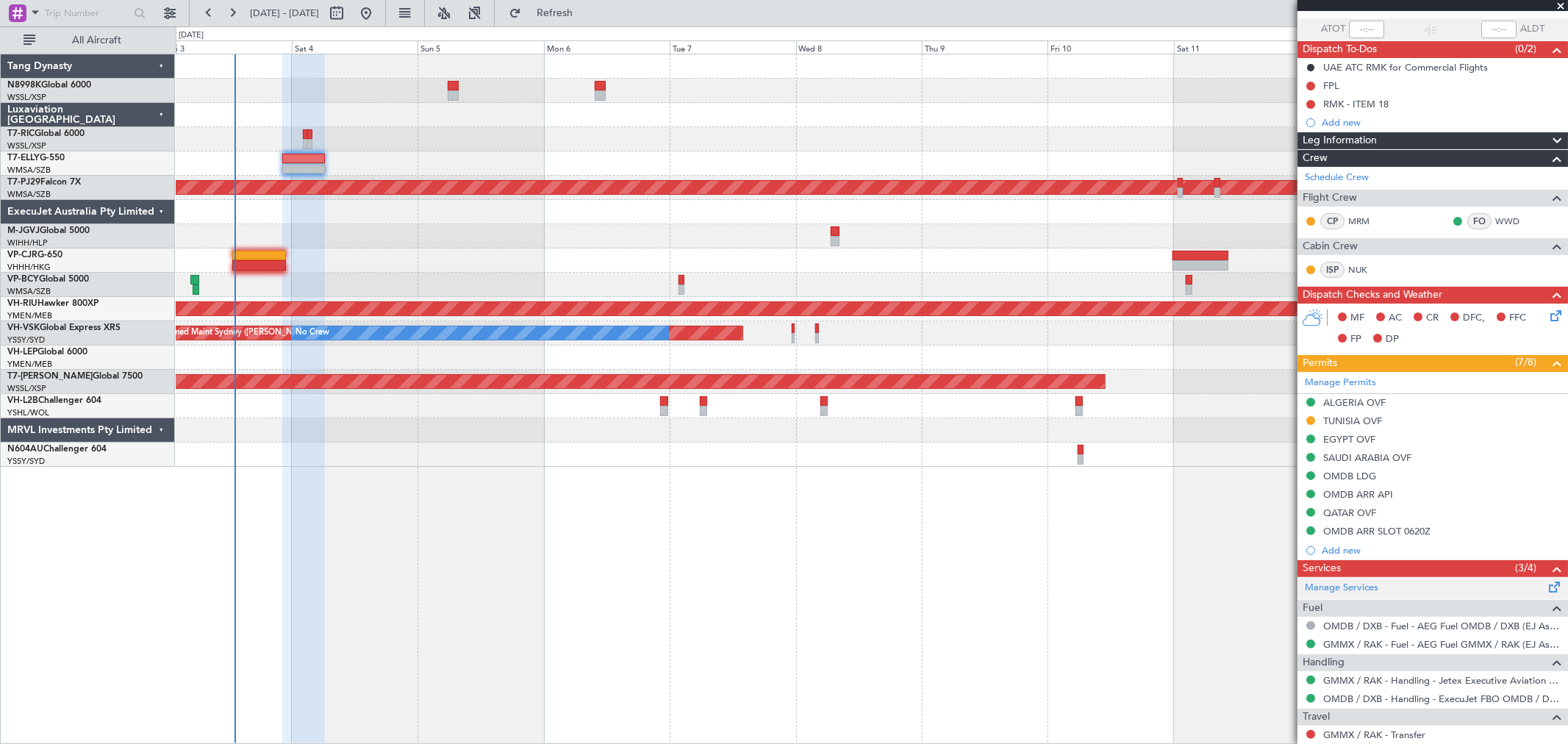
scroll to position [210, 0]
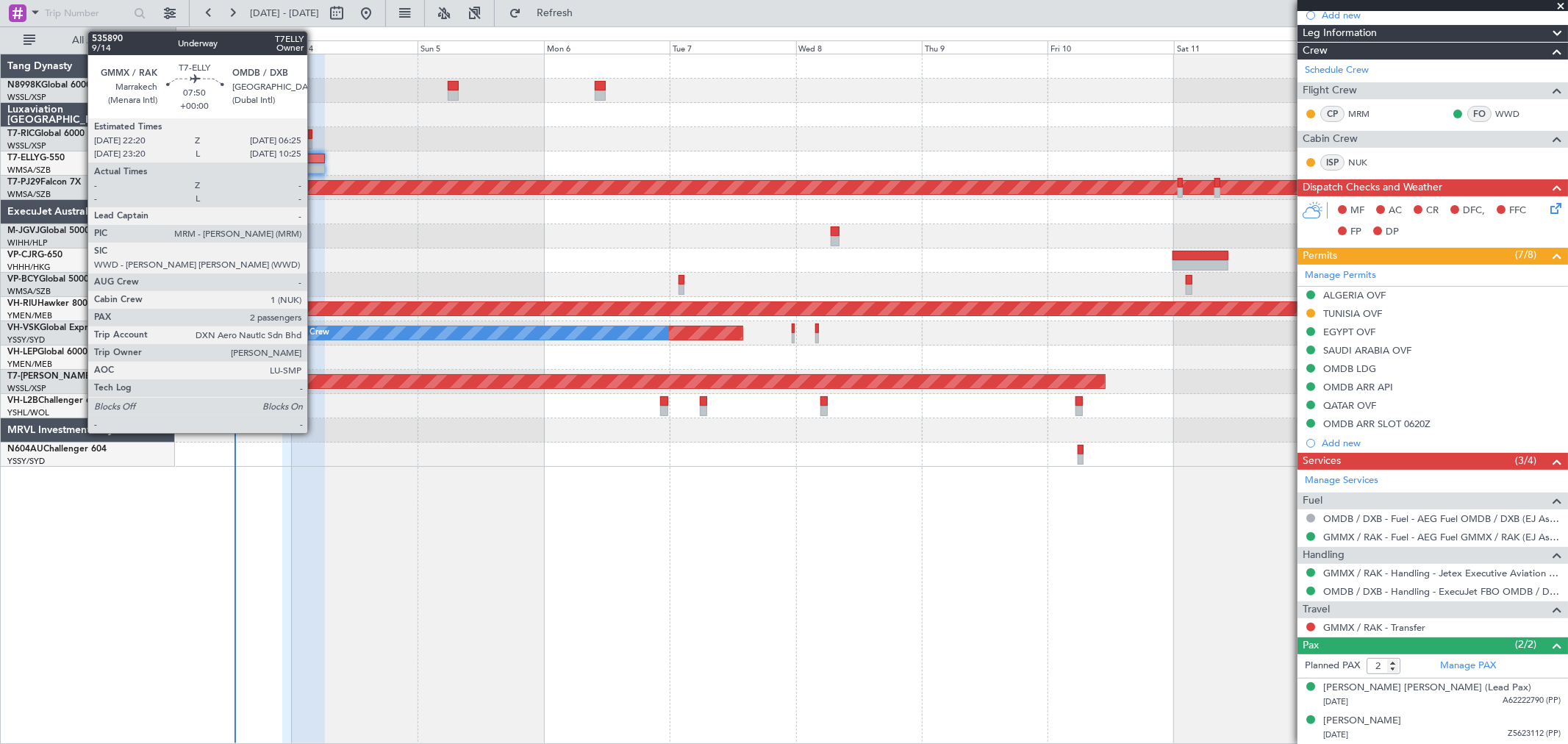
click at [314, 169] on div at bounding box center [304, 168] width 42 height 11
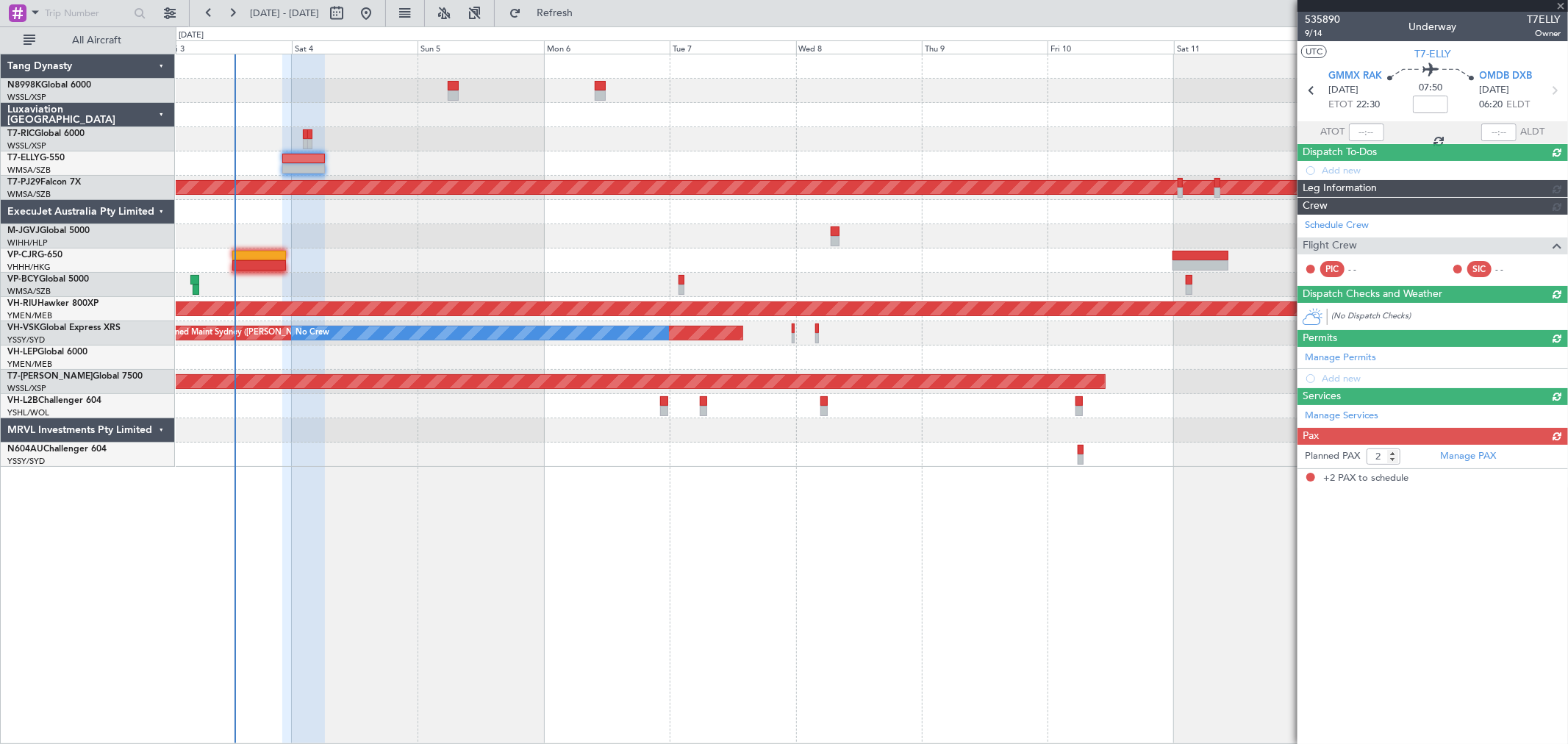
scroll to position [0, 0]
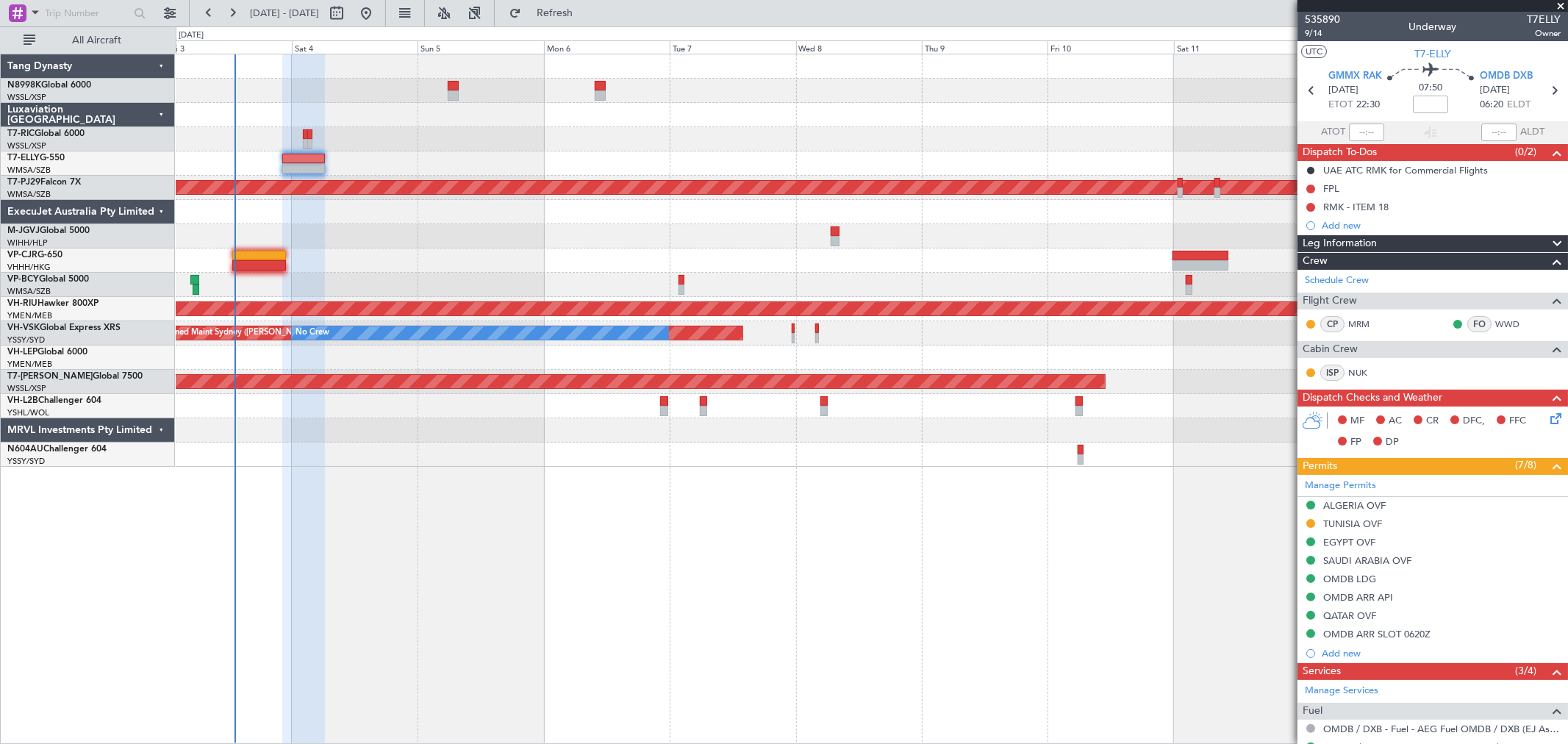
click at [939, 162] on div "Planned Maint [GEOGRAPHIC_DATA] (Sultan [PERSON_NAME] [PERSON_NAME] - Subang) P…" at bounding box center [871, 261] width 1391 height 413
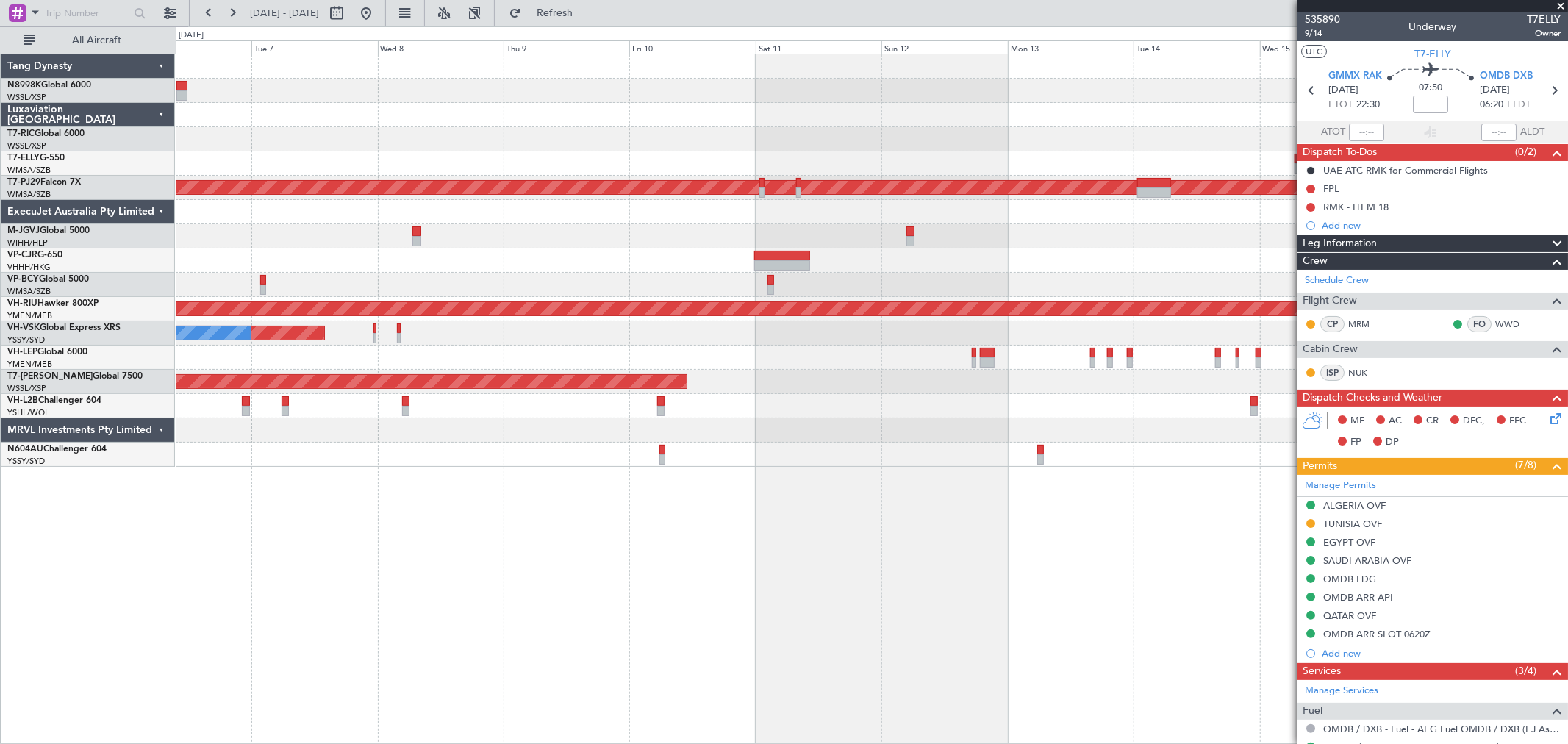
click at [939, 152] on div "Planned Maint [GEOGRAPHIC_DATA] (Sultan [PERSON_NAME] [PERSON_NAME] - Subang) P…" at bounding box center [871, 261] width 1391 height 413
click at [1135, 126] on div at bounding box center [871, 115] width 1391 height 25
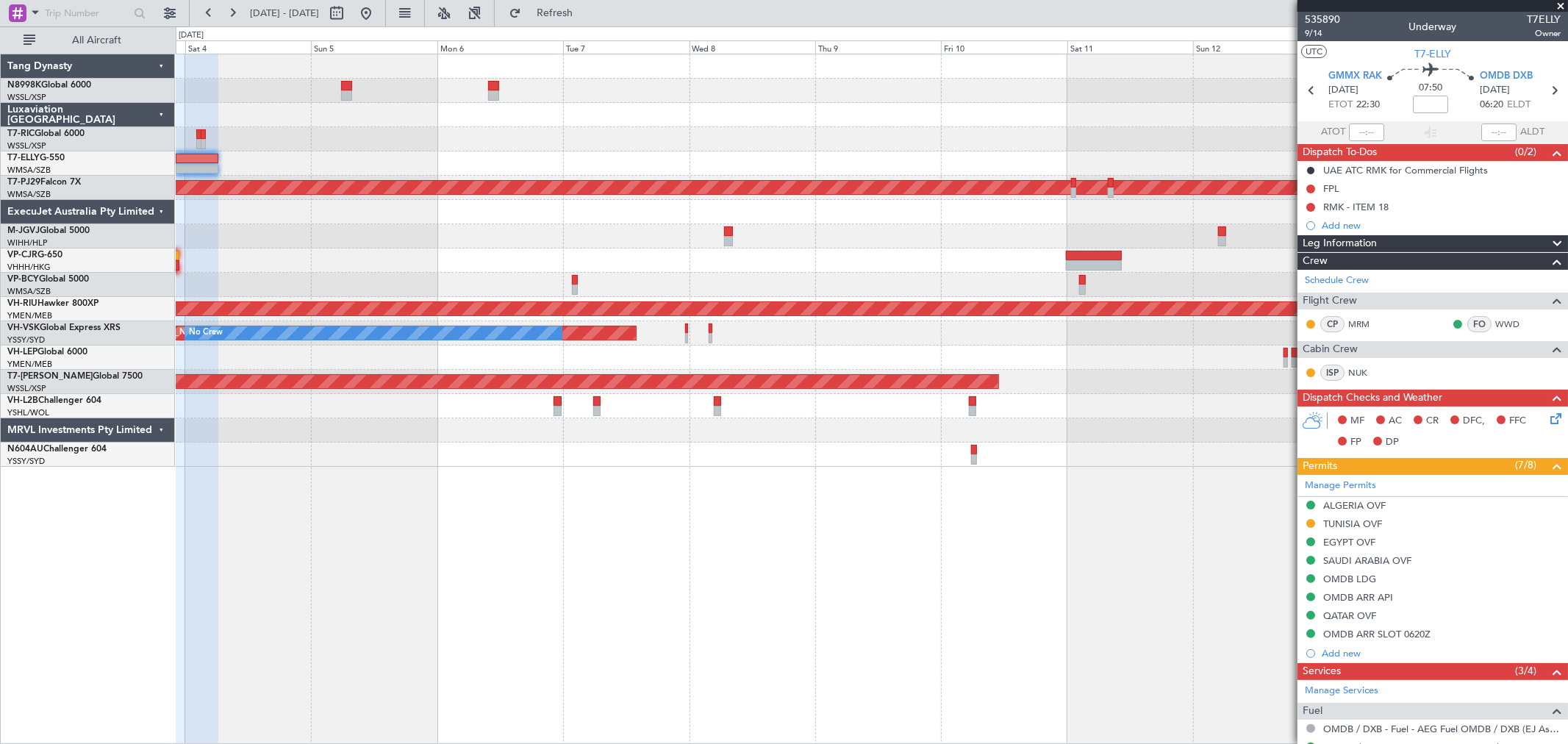
click at [1257, 122] on div "Planned Maint [GEOGRAPHIC_DATA] (Sultan [PERSON_NAME] [PERSON_NAME] - Subang) P…" at bounding box center [871, 261] width 1391 height 413
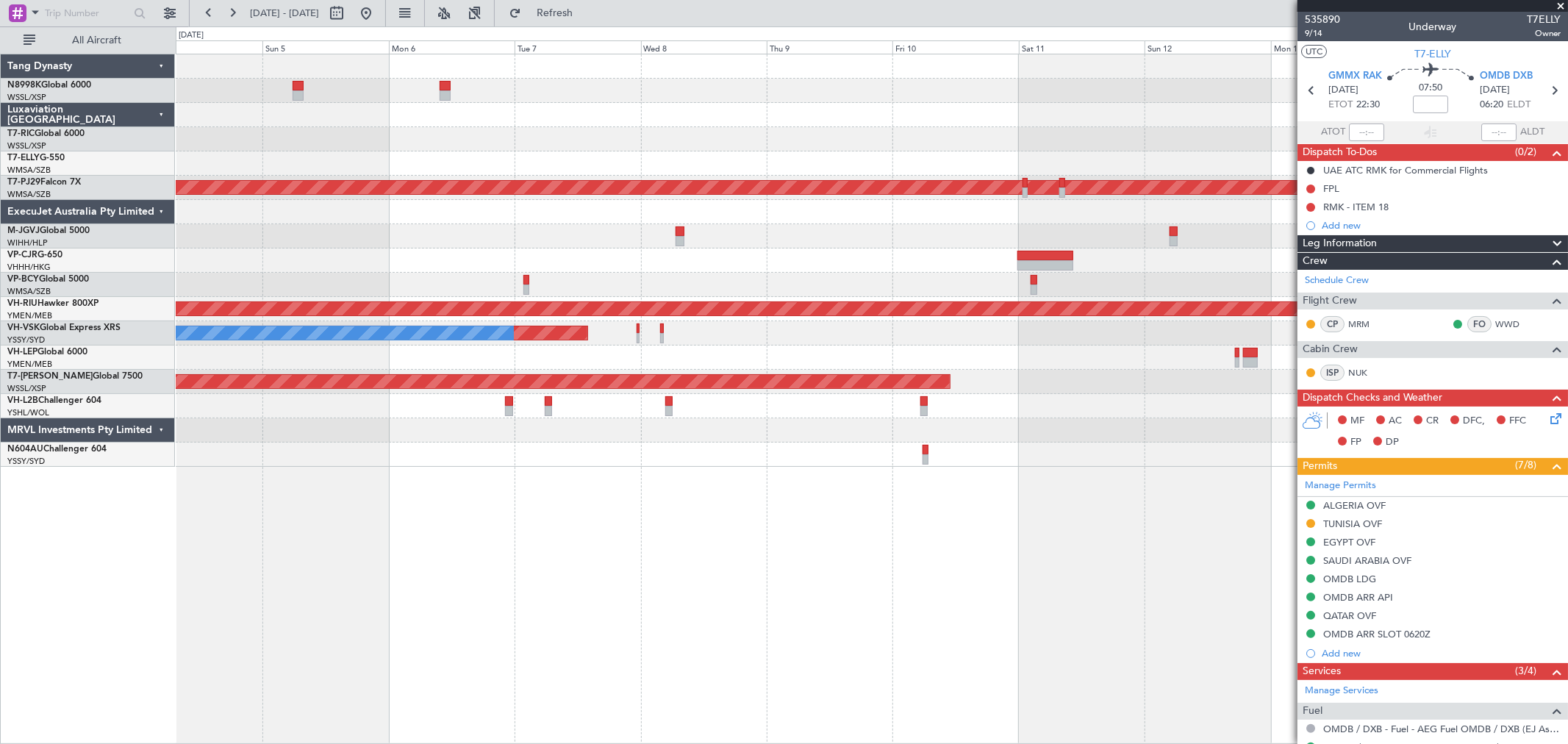
click at [923, 162] on div "Planned Maint [GEOGRAPHIC_DATA] (Sultan [PERSON_NAME] [PERSON_NAME] - Subang) P…" at bounding box center [871, 261] width 1391 height 413
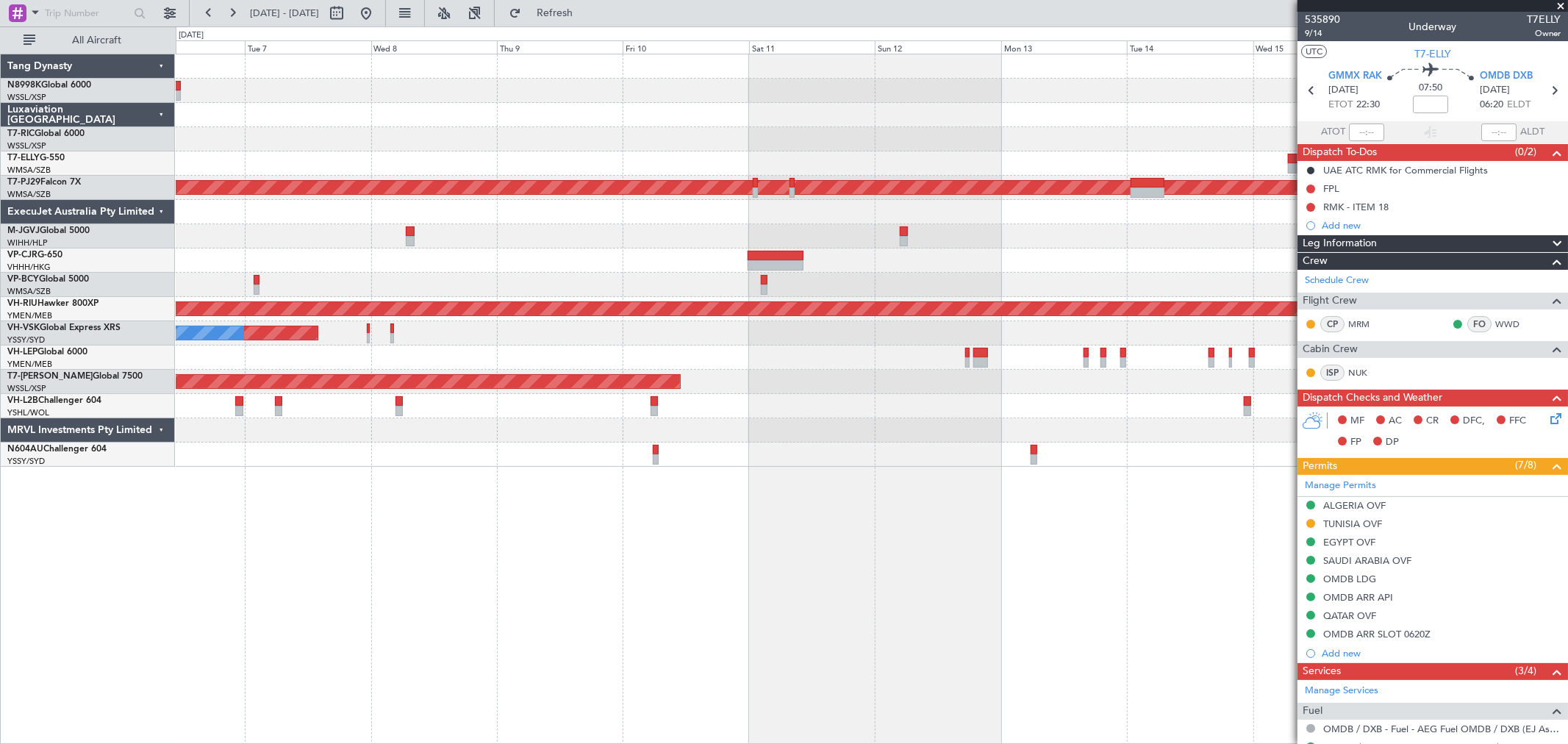
click at [886, 167] on div "Planned Maint [GEOGRAPHIC_DATA] (Sultan [PERSON_NAME] [PERSON_NAME] - Subang) P…" at bounding box center [871, 261] width 1391 height 413
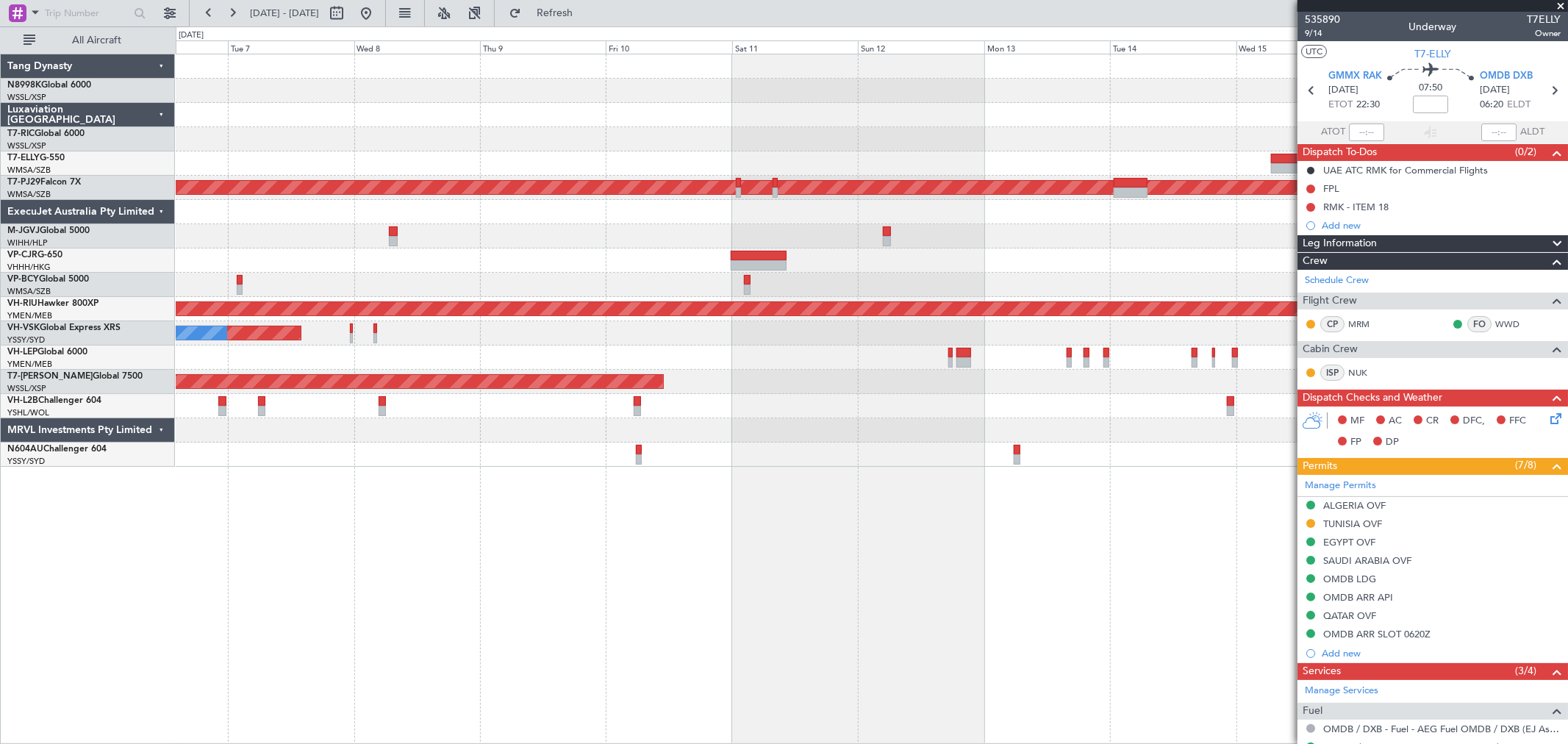
click at [876, 180] on div "Planned Maint [GEOGRAPHIC_DATA] (Sultan [PERSON_NAME] [PERSON_NAME] - Subang) P…" at bounding box center [871, 261] width 1391 height 413
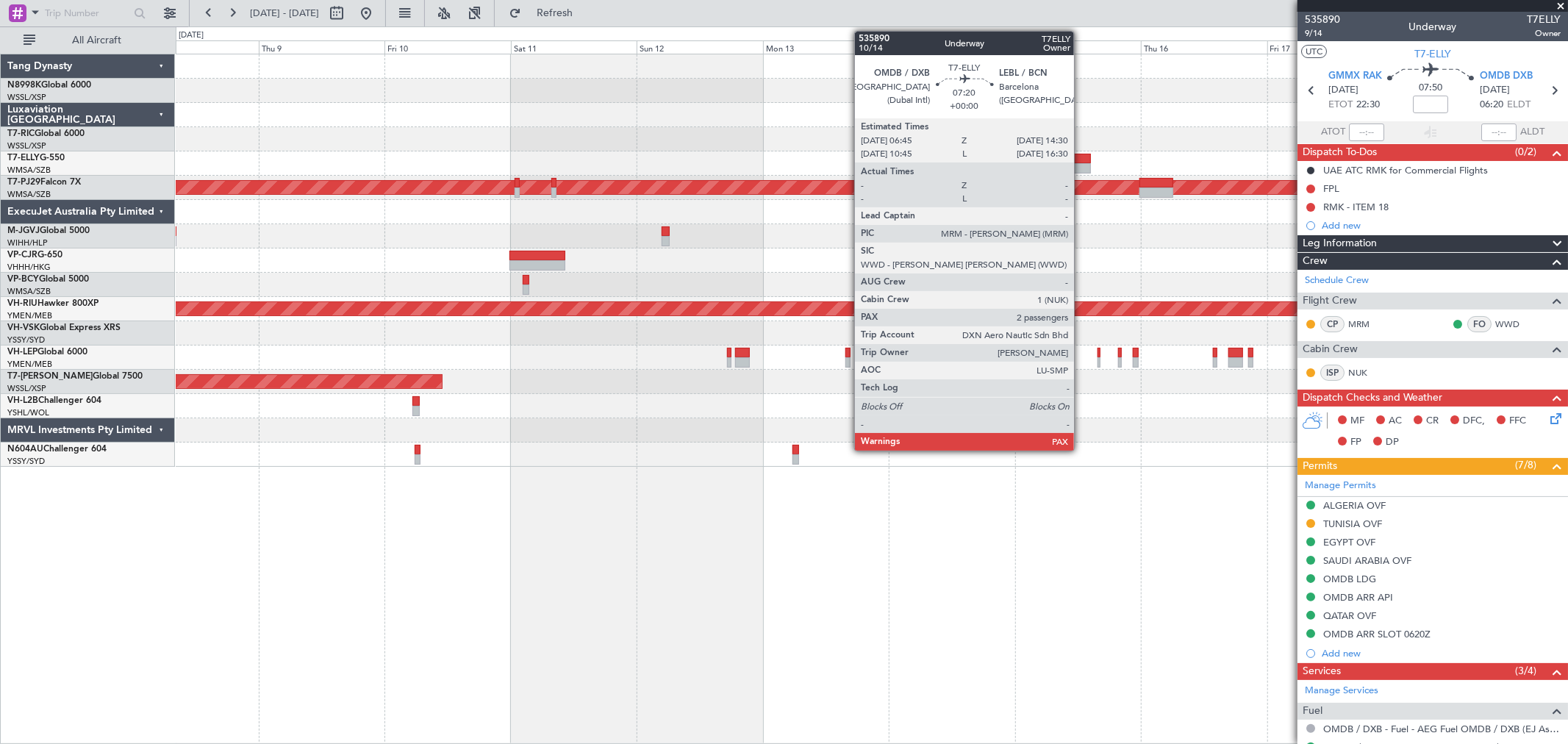
click at [1081, 160] on div at bounding box center [1070, 159] width 41 height 11
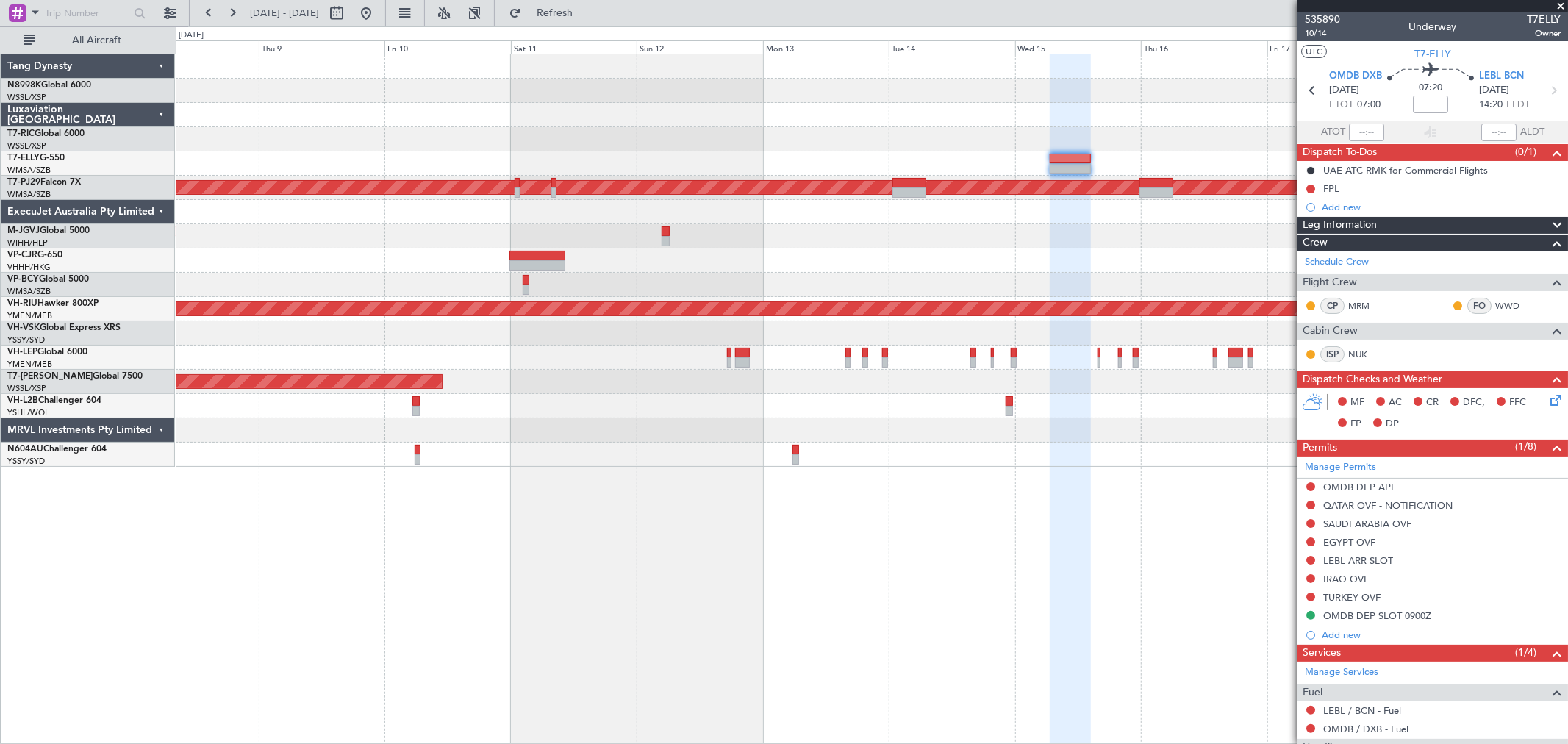
click at [1316, 38] on span "10/14" at bounding box center [1323, 33] width 35 height 12
click at [844, 143] on div "Planned Maint [GEOGRAPHIC_DATA] (Sultan [PERSON_NAME] [PERSON_NAME] - Subang) P…" at bounding box center [871, 261] width 1391 height 413
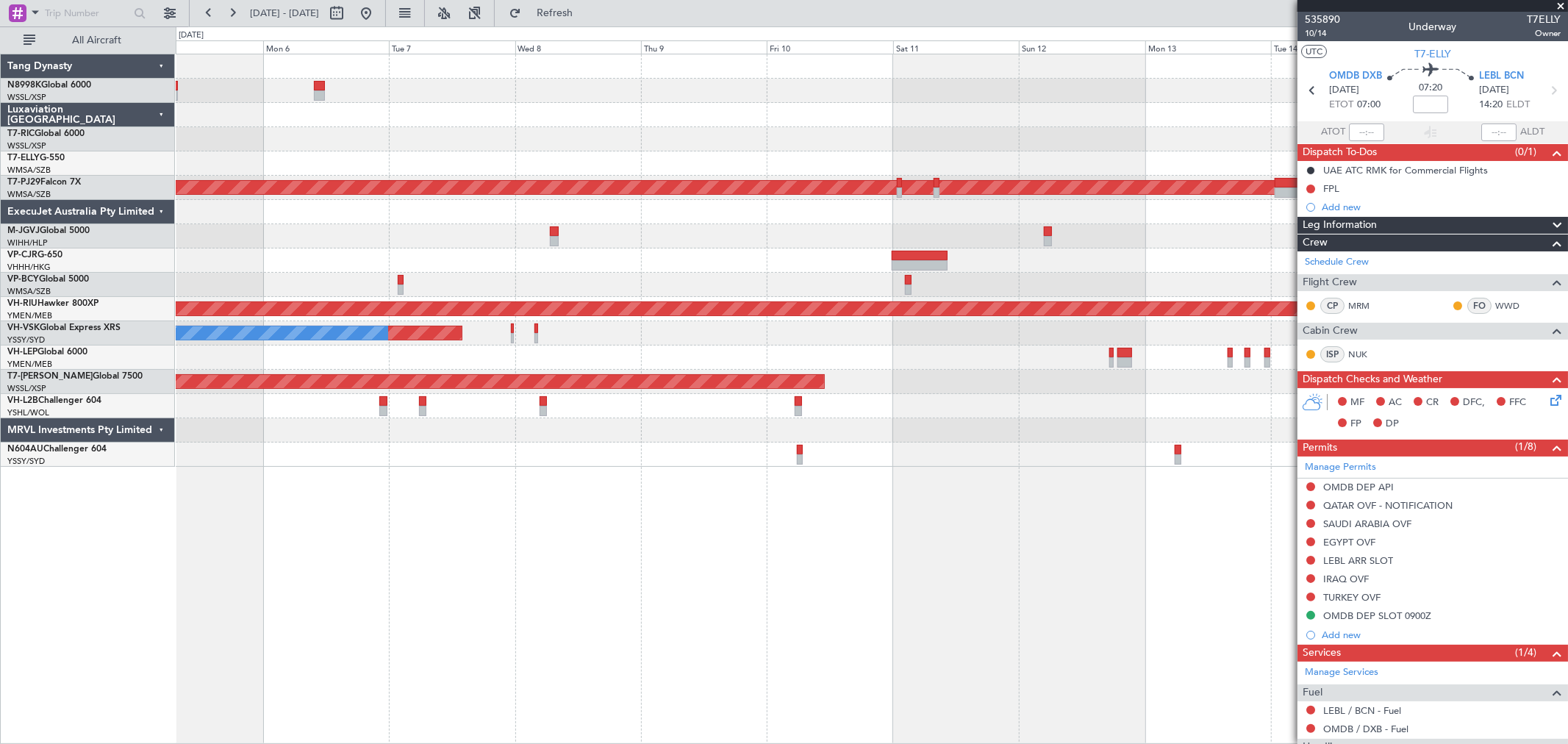
click at [895, 145] on div at bounding box center [871, 139] width 1391 height 25
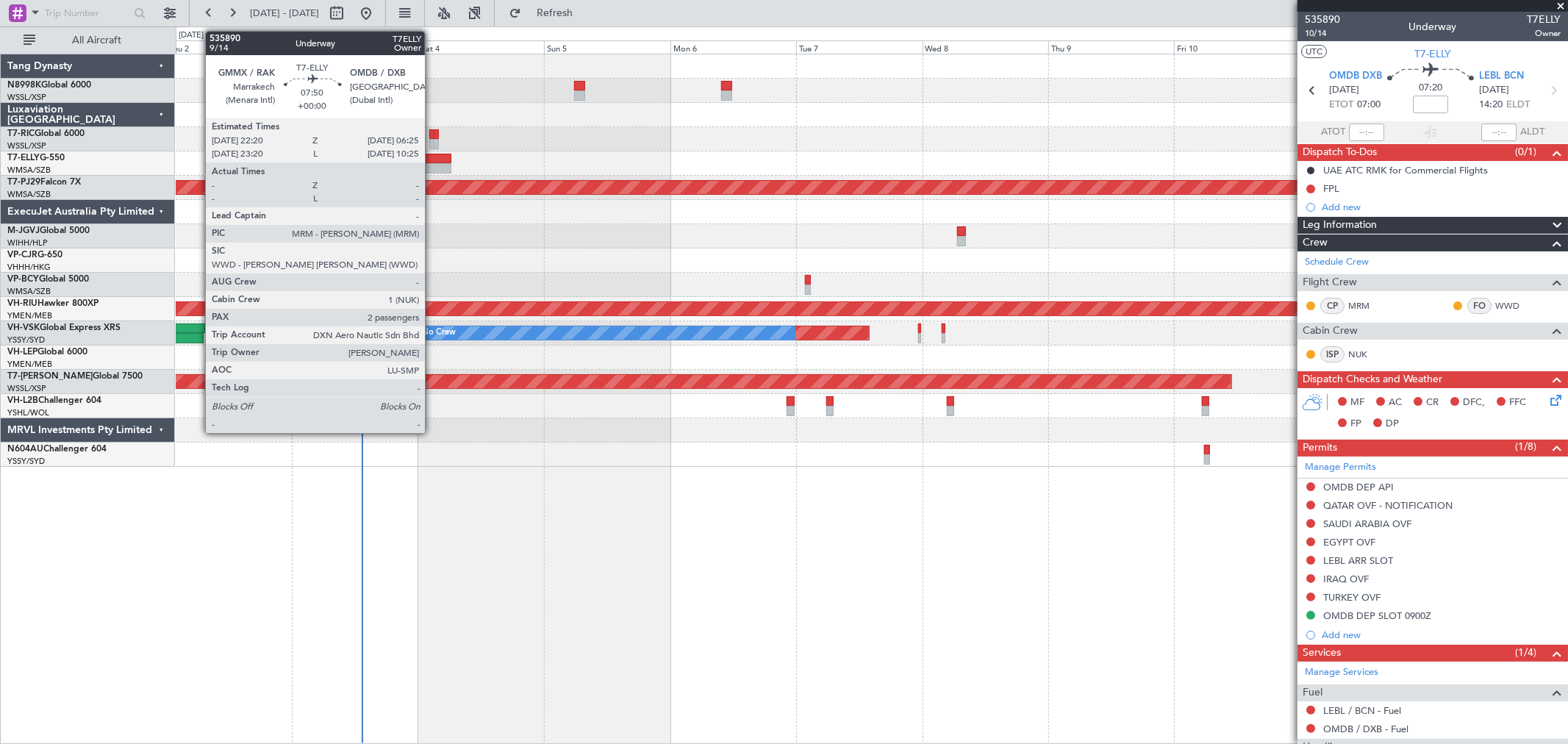
click at [432, 166] on div at bounding box center [429, 168] width 42 height 11
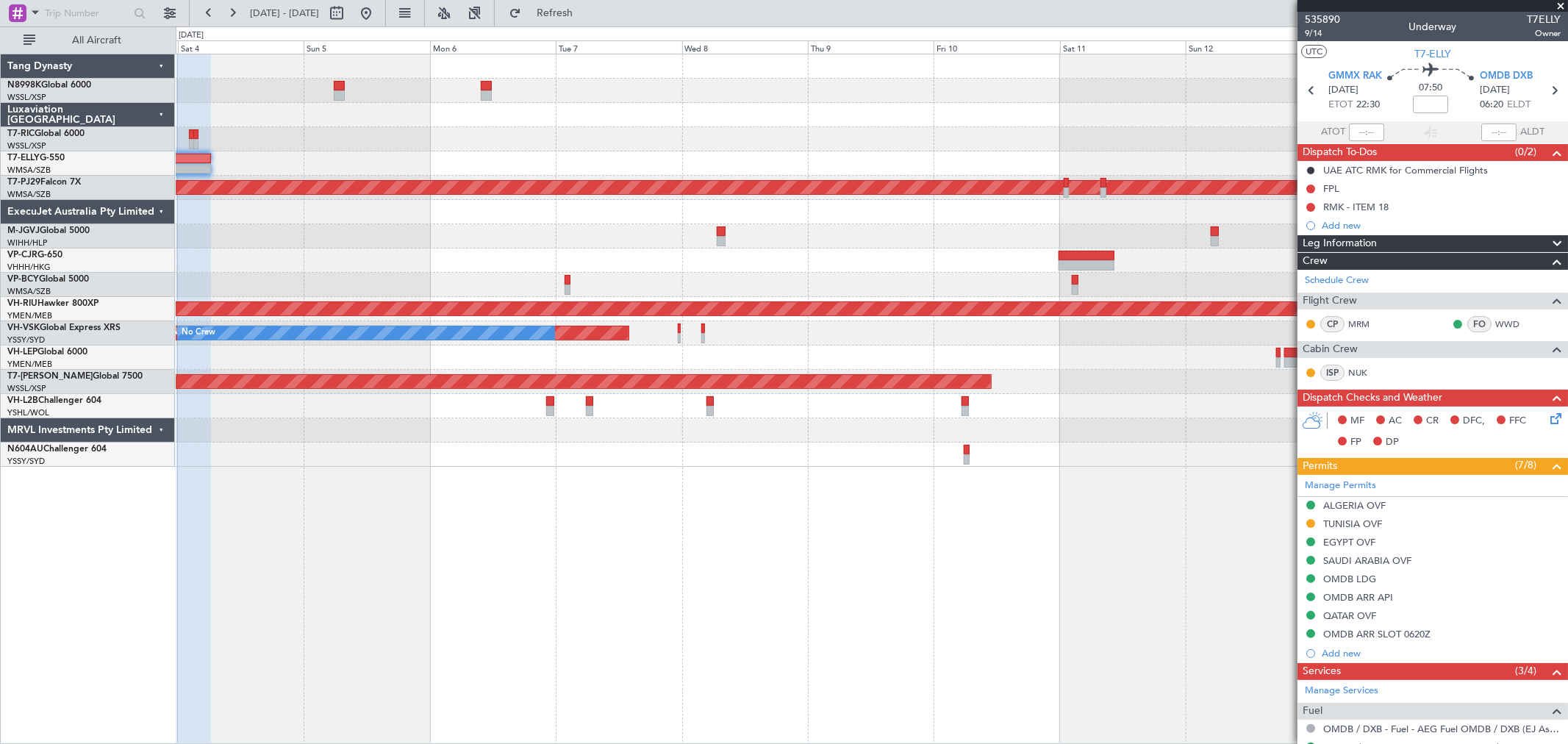
click at [788, 147] on div at bounding box center [871, 139] width 1391 height 25
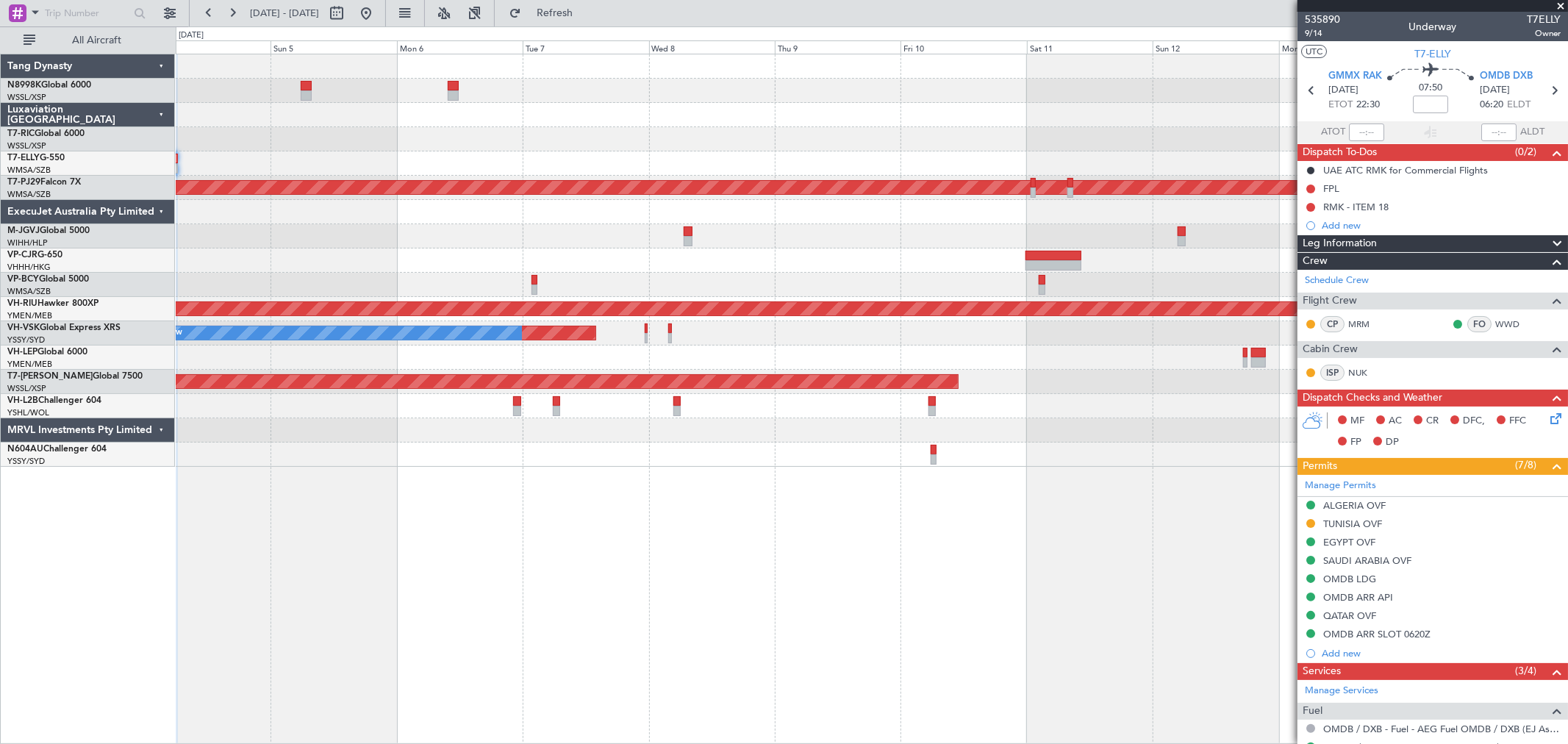
click at [927, 147] on div at bounding box center [871, 139] width 1391 height 25
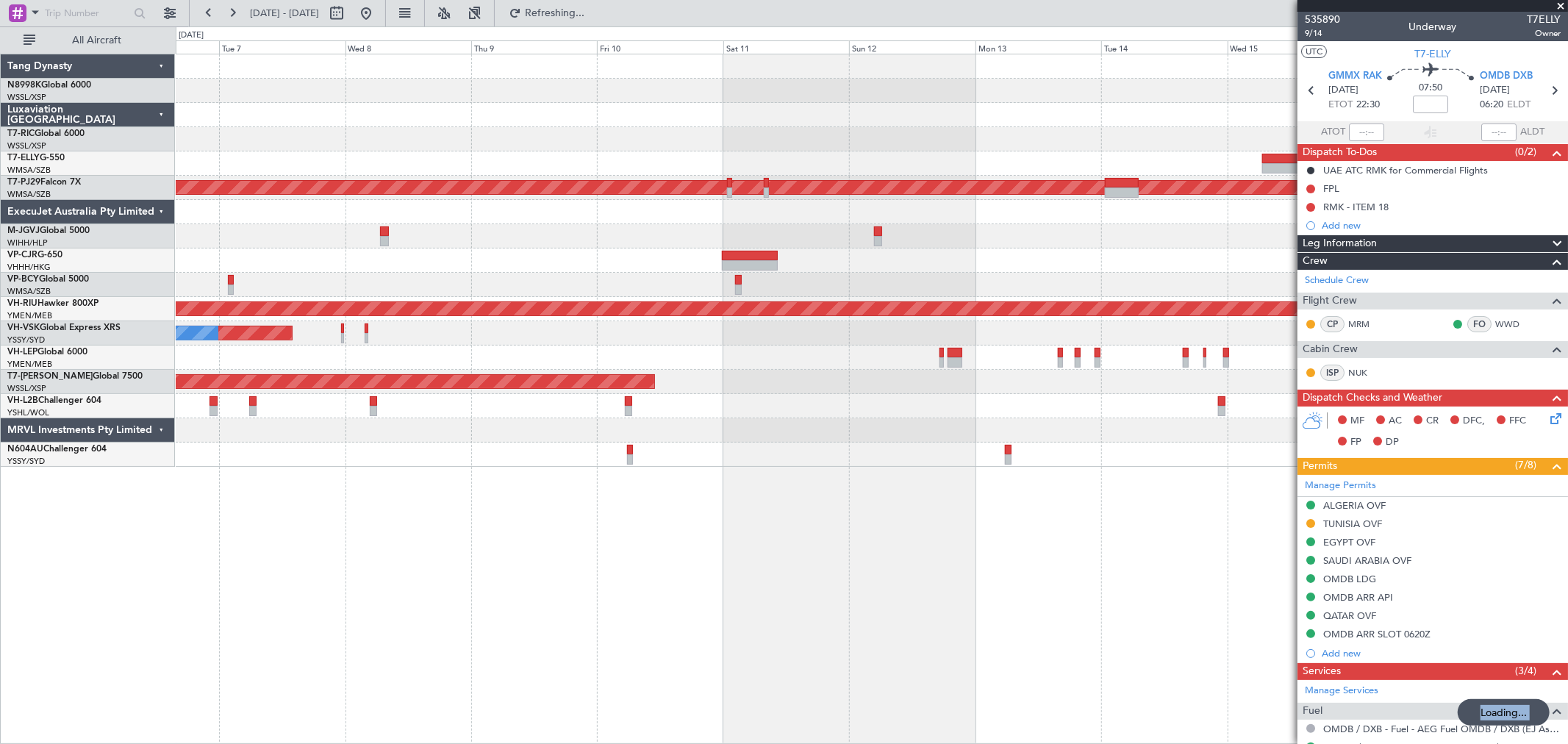
click at [1025, 122] on div at bounding box center [871, 115] width 1391 height 25
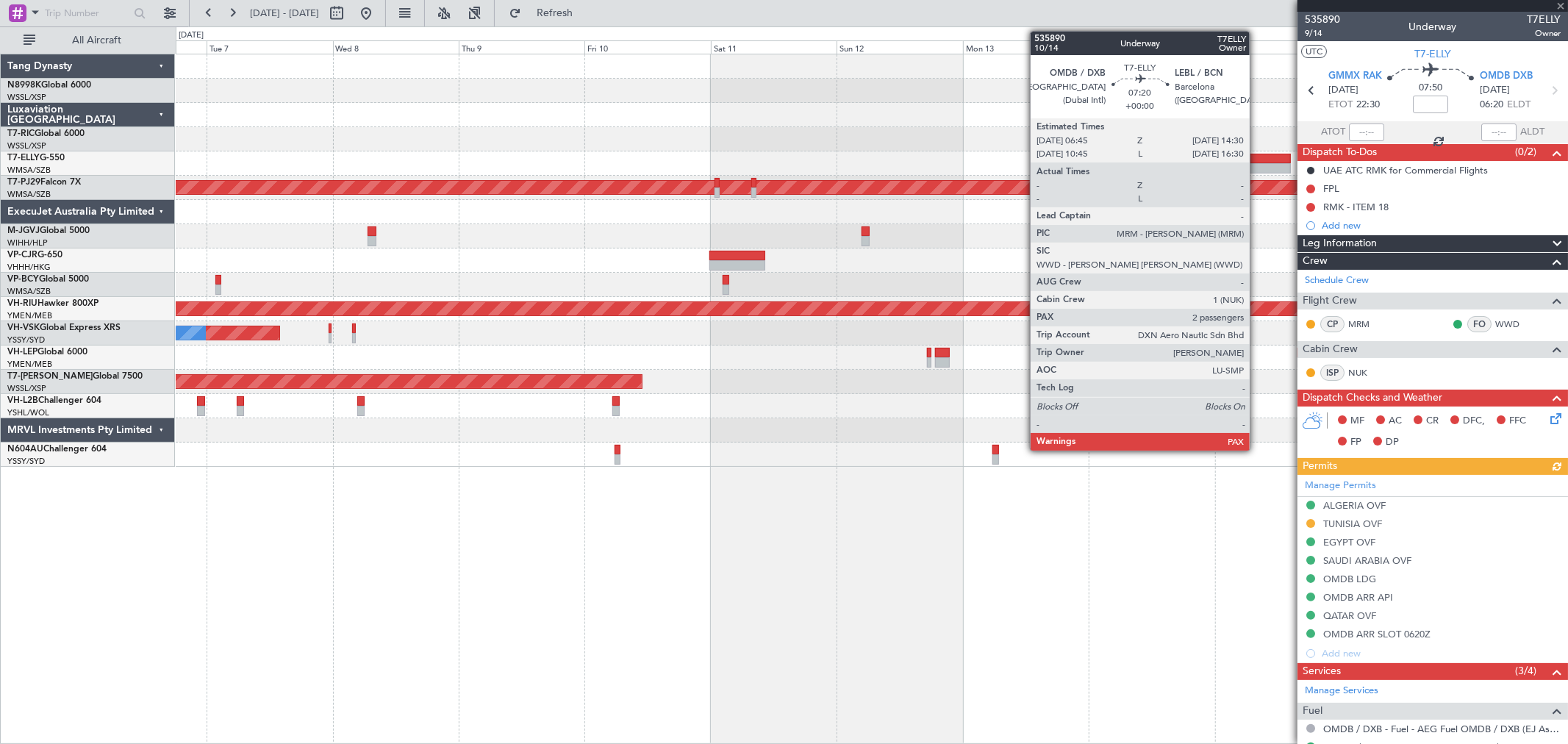
click at [1260, 164] on div at bounding box center [1270, 168] width 41 height 11
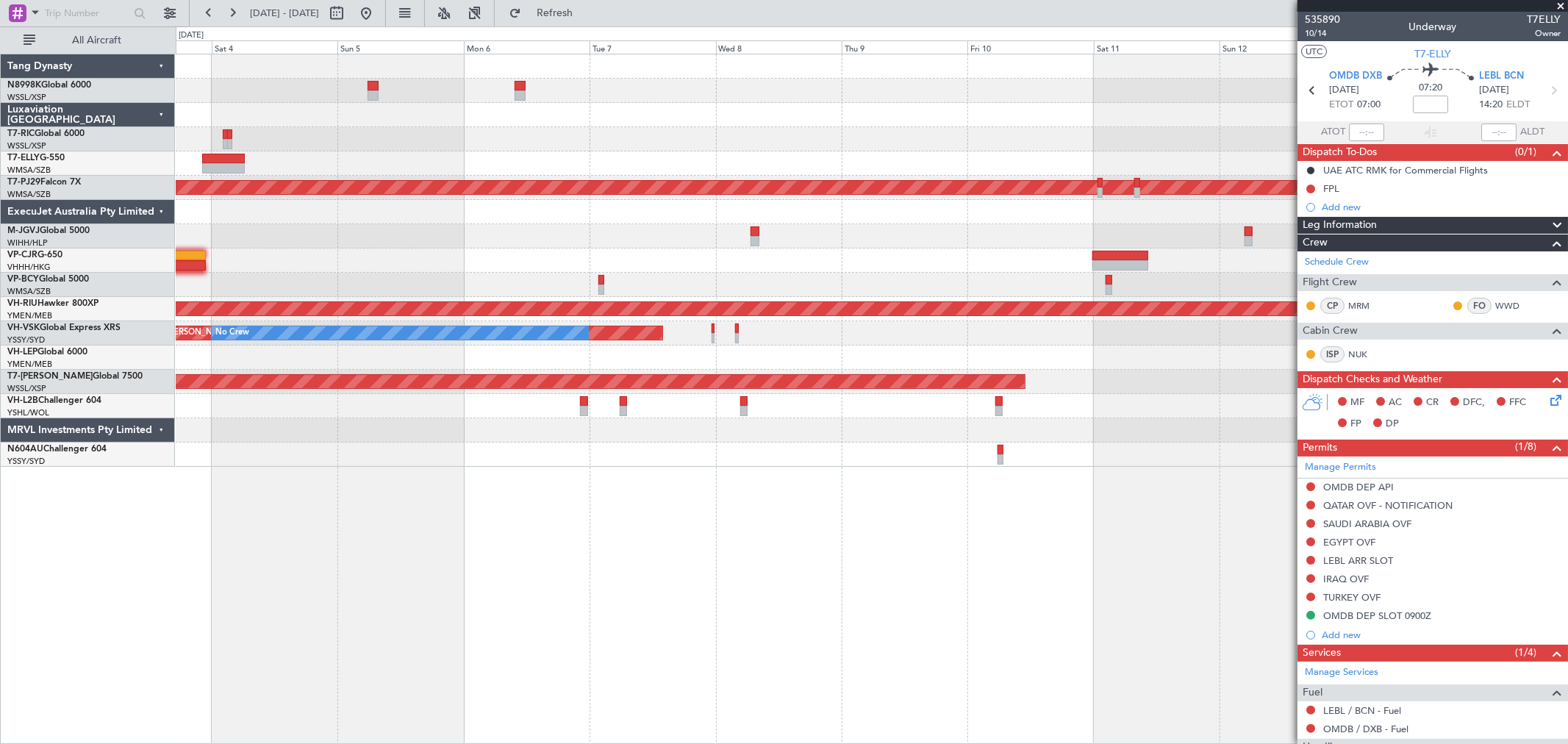
click at [769, 248] on div at bounding box center [871, 261] width 1391 height 25
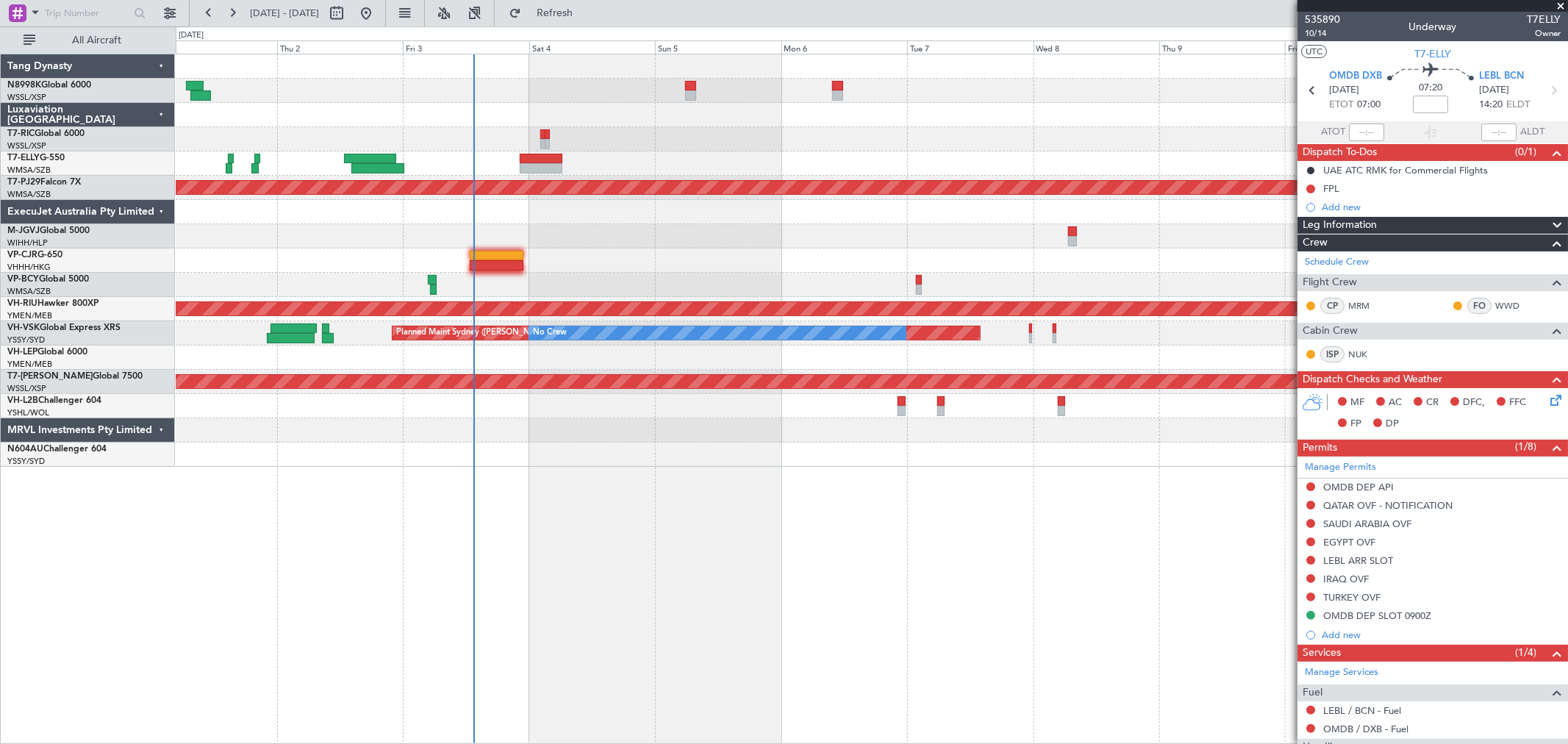
click at [848, 266] on div "Planned Maint [GEOGRAPHIC_DATA] ([GEOGRAPHIC_DATA] Intl)" at bounding box center [871, 261] width 1391 height 25
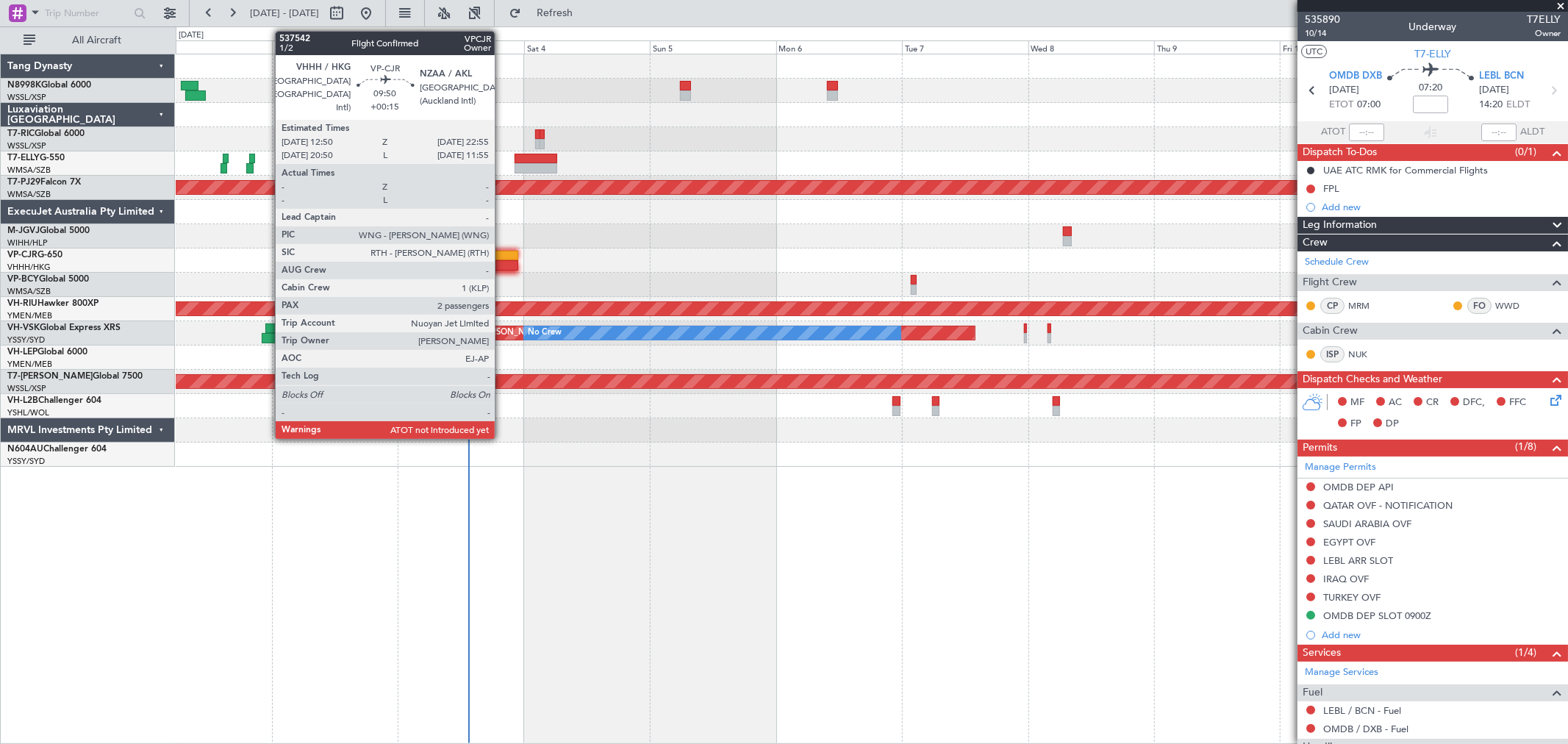
click at [501, 259] on div "Planned Maint [GEOGRAPHIC_DATA] ([GEOGRAPHIC_DATA] Intl)" at bounding box center [871, 261] width 1391 height 25
click at [495, 254] on div at bounding box center [491, 256] width 54 height 11
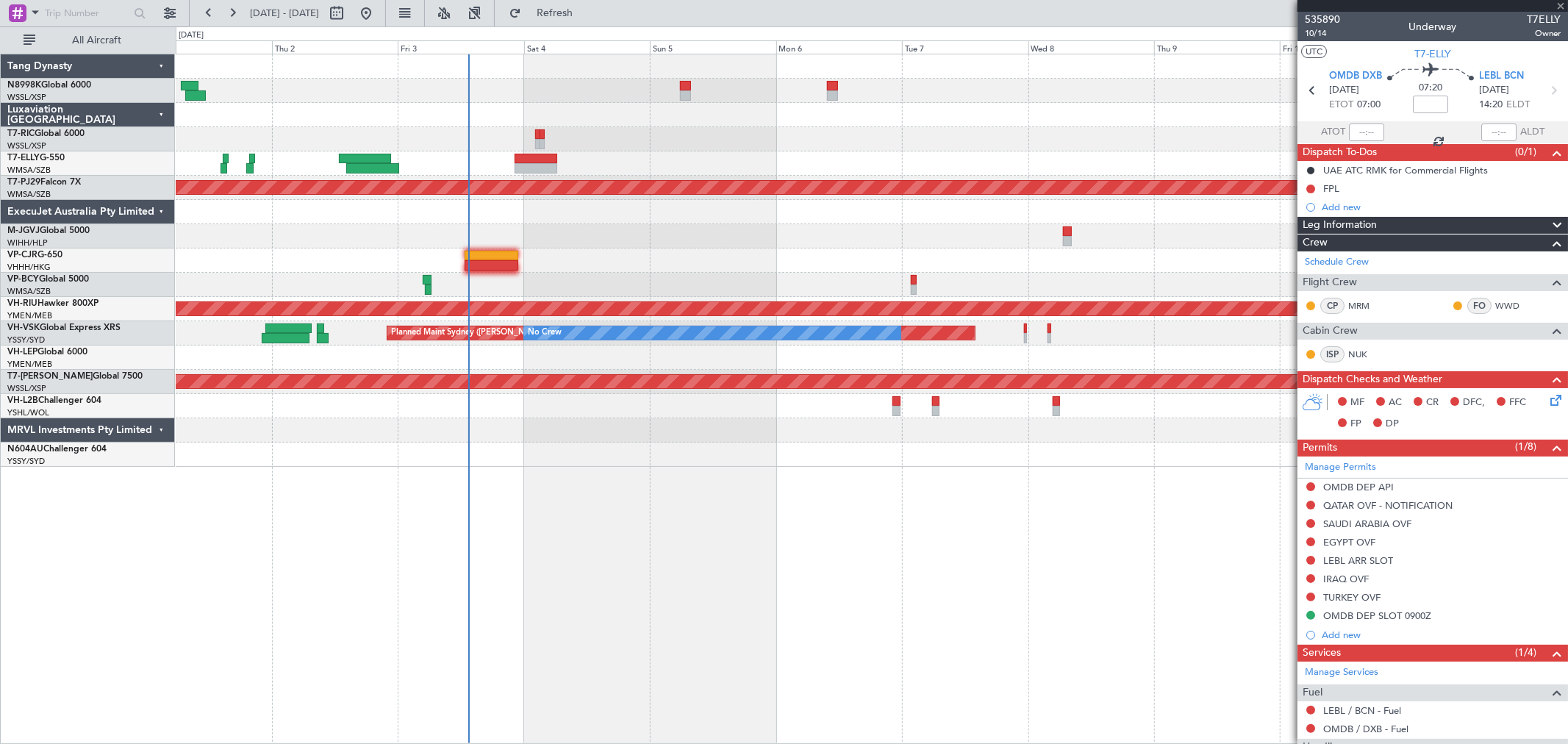
type input "+00:15"
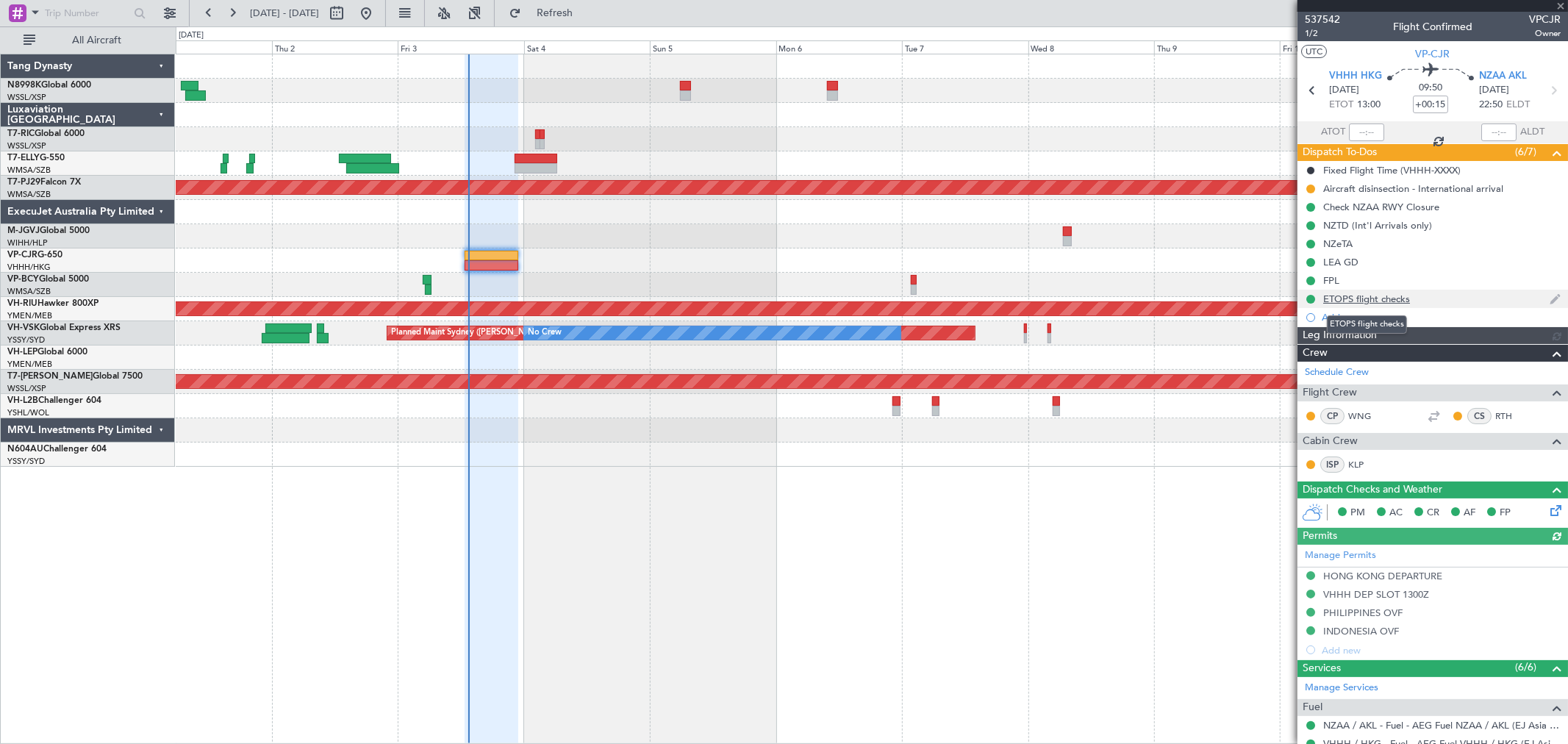
type input "[PERSON_NAME] (LEU)"
click at [1363, 131] on input "text" at bounding box center [1367, 132] width 35 height 18
type input "13:25"
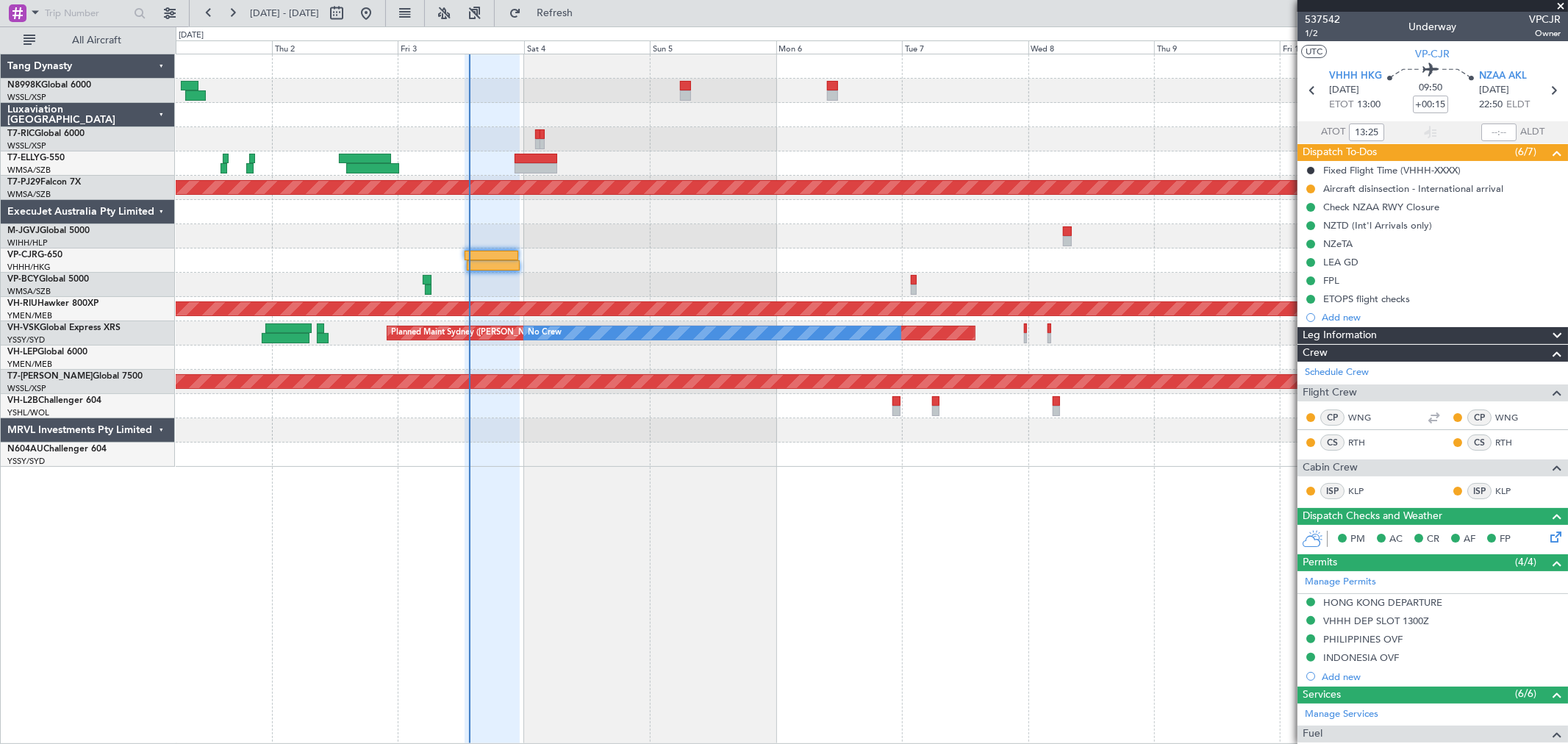
type input "[PERSON_NAME] (LEU)"
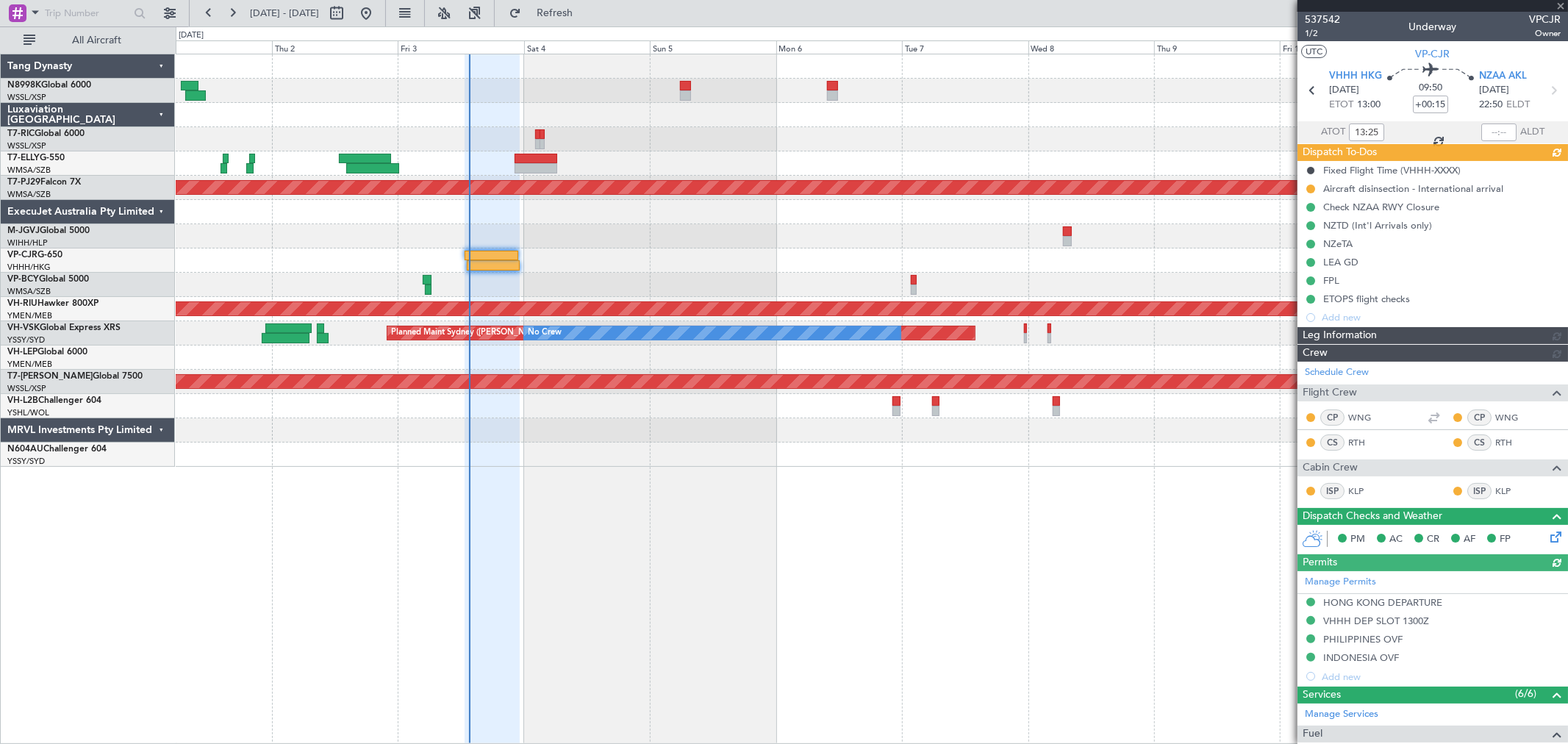
type input "[PERSON_NAME] (LEU)"
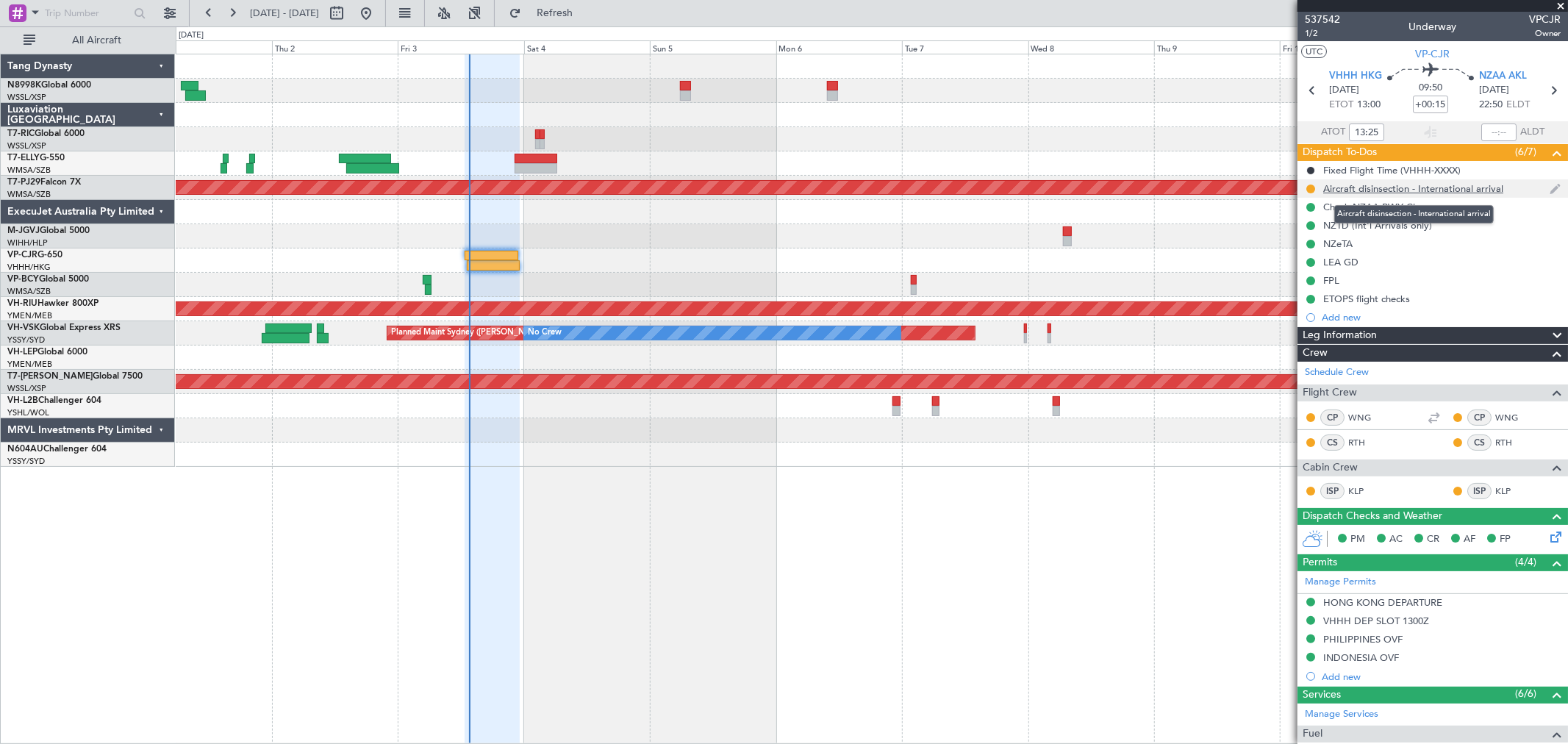
click at [1389, 184] on div "Aircraft disinsection - International arrival" at bounding box center [1412, 188] width 180 height 12
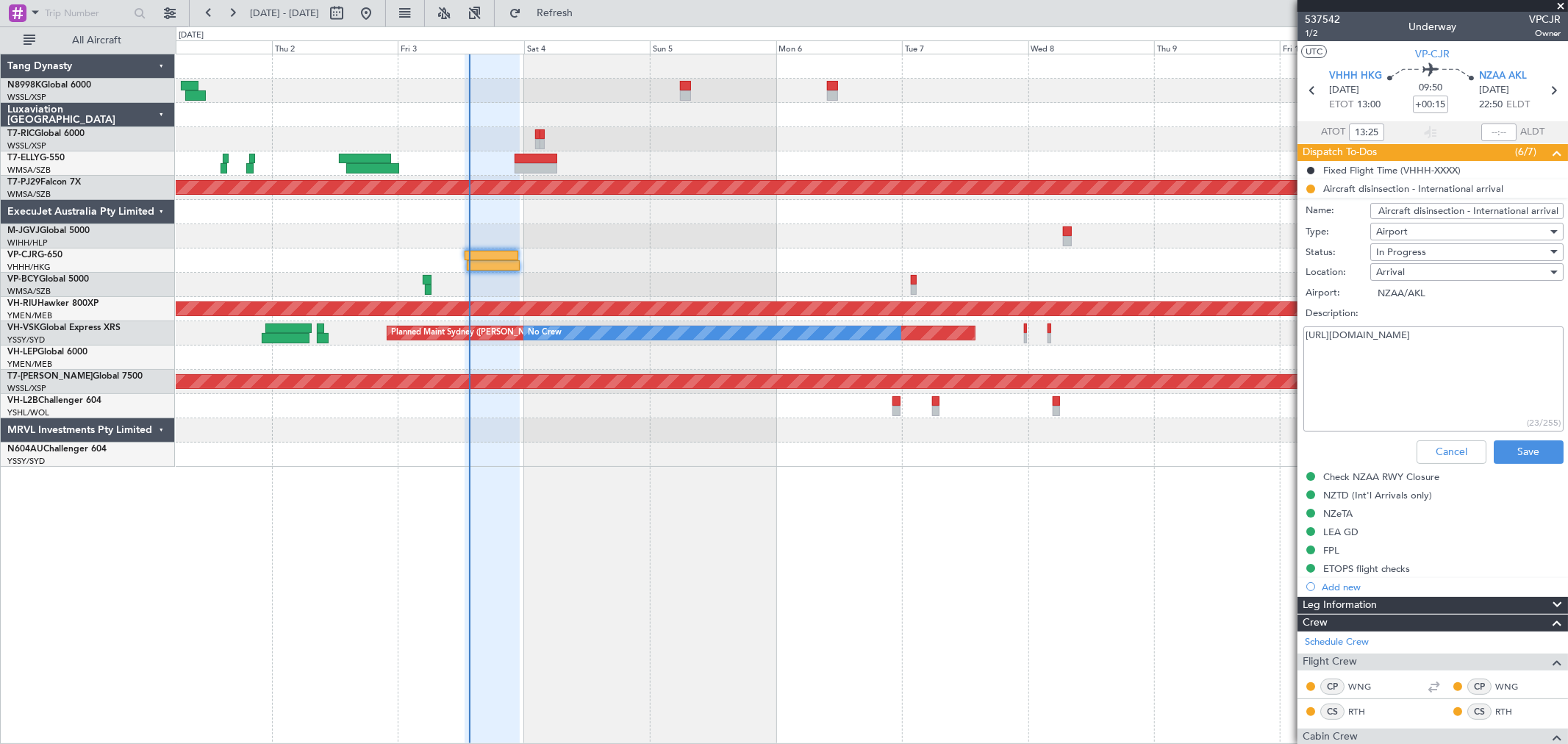
click at [1419, 339] on textarea "[URL][DOMAIN_NAME]" at bounding box center [1433, 379] width 260 height 105
drag, startPoint x: 1422, startPoint y: 335, endPoint x: 1294, endPoint y: 333, distance: 128.0
click at [1294, 333] on fb-app "[DATE] - [DATE] Refresh Quick Links All Aircraft Planned Maint [GEOGRAPHIC_DATA…" at bounding box center [784, 378] width 1568 height 733
type input "13:25"
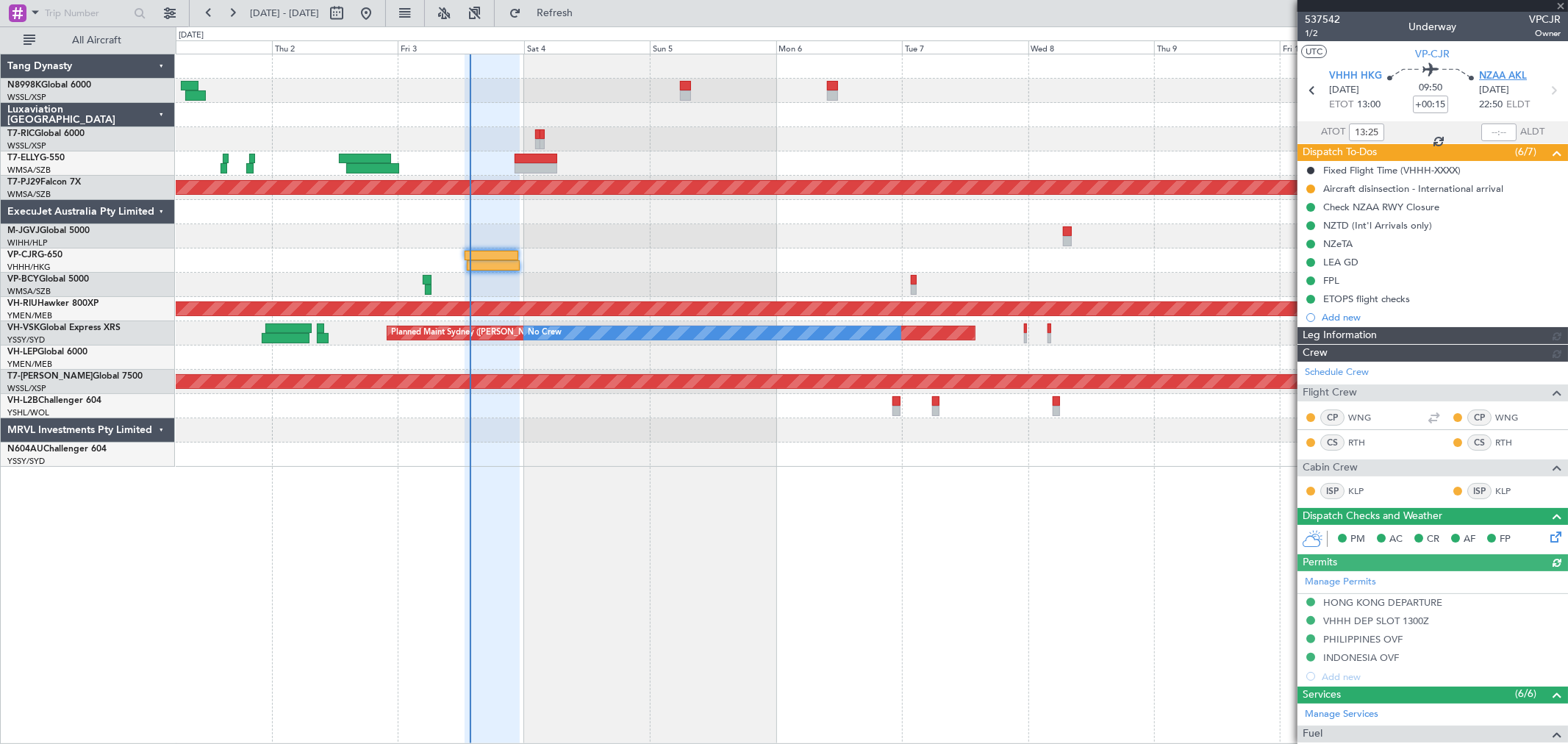
type input "[PERSON_NAME] (LEU)"
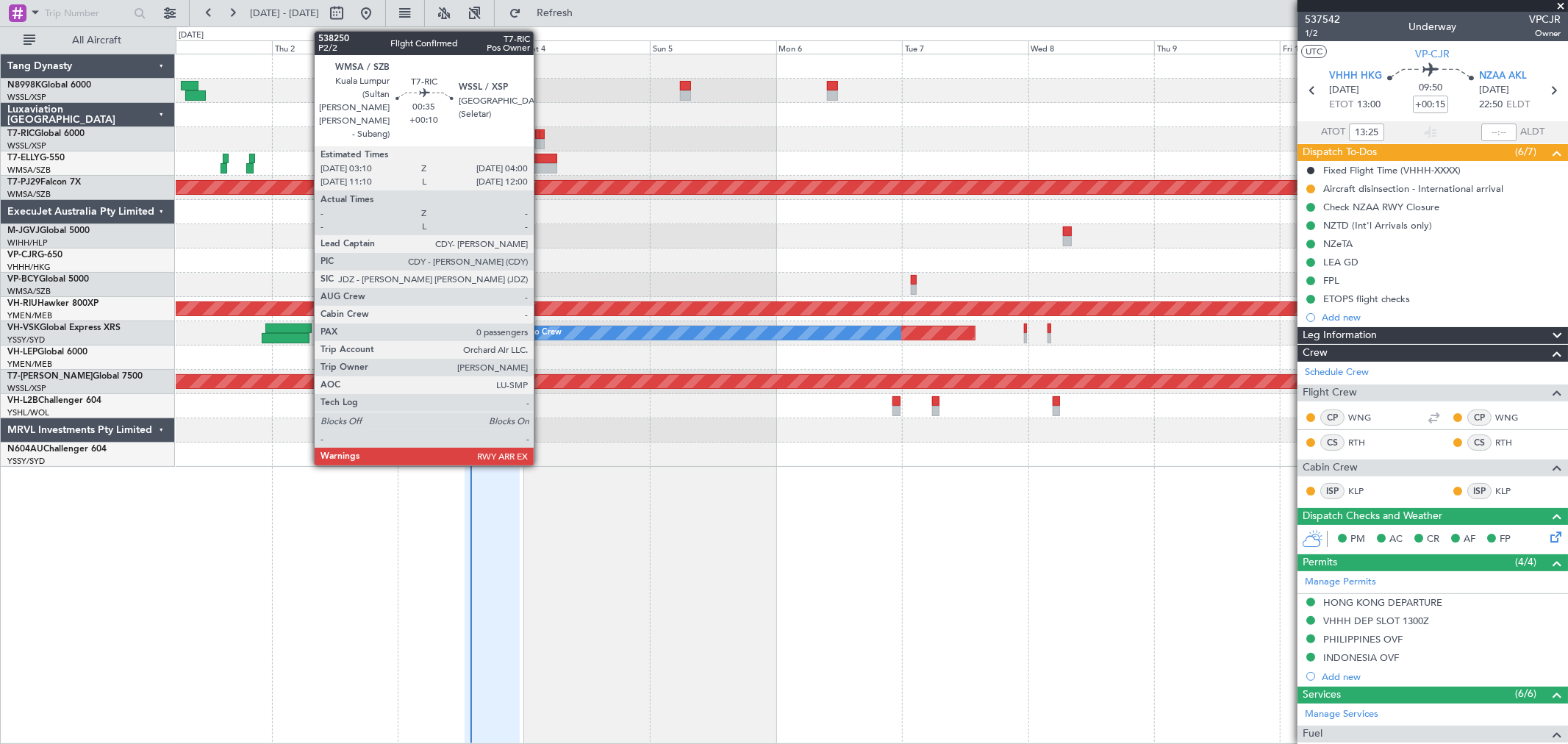
click at [541, 136] on div at bounding box center [541, 135] width 4 height 11
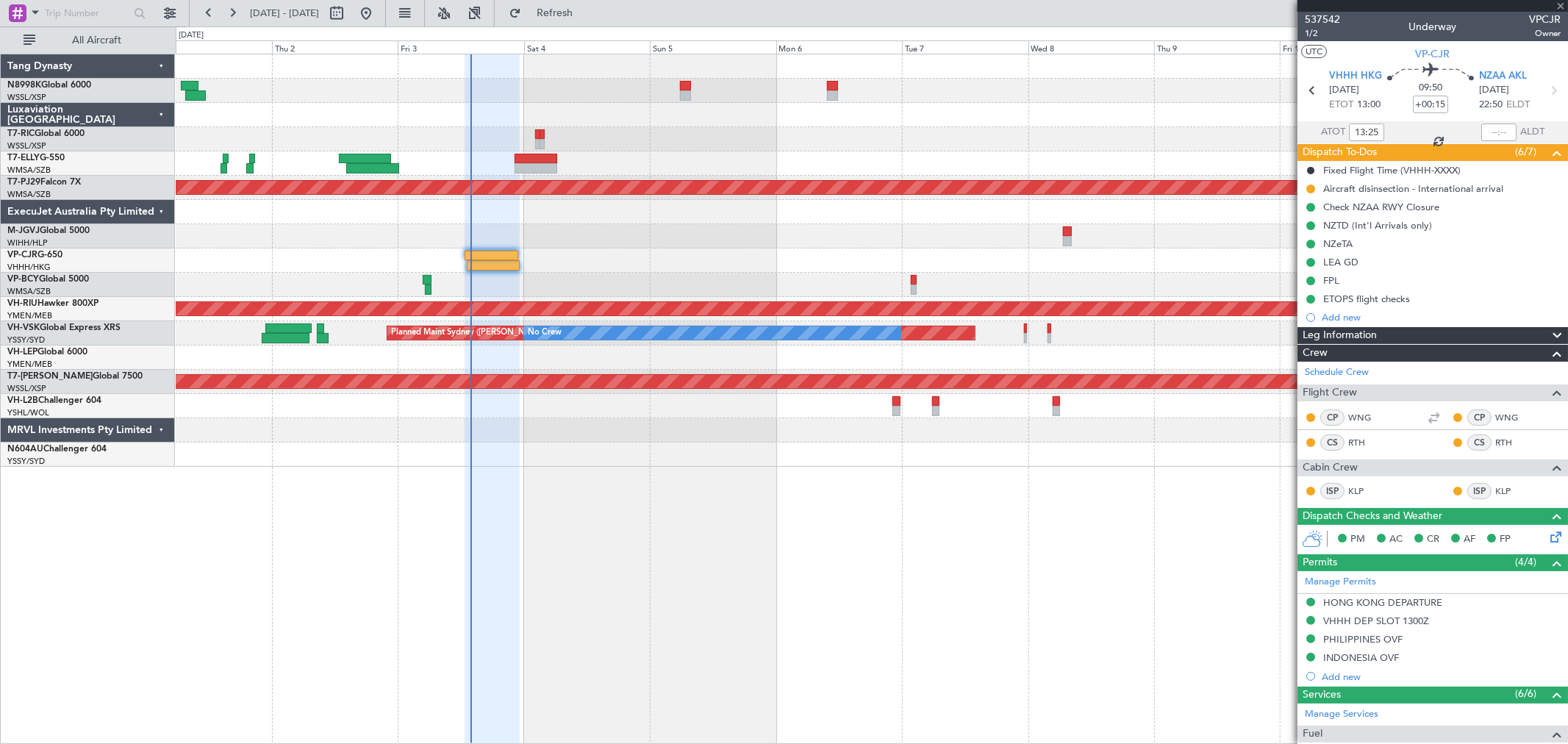
type input "+00:10"
type input "0"
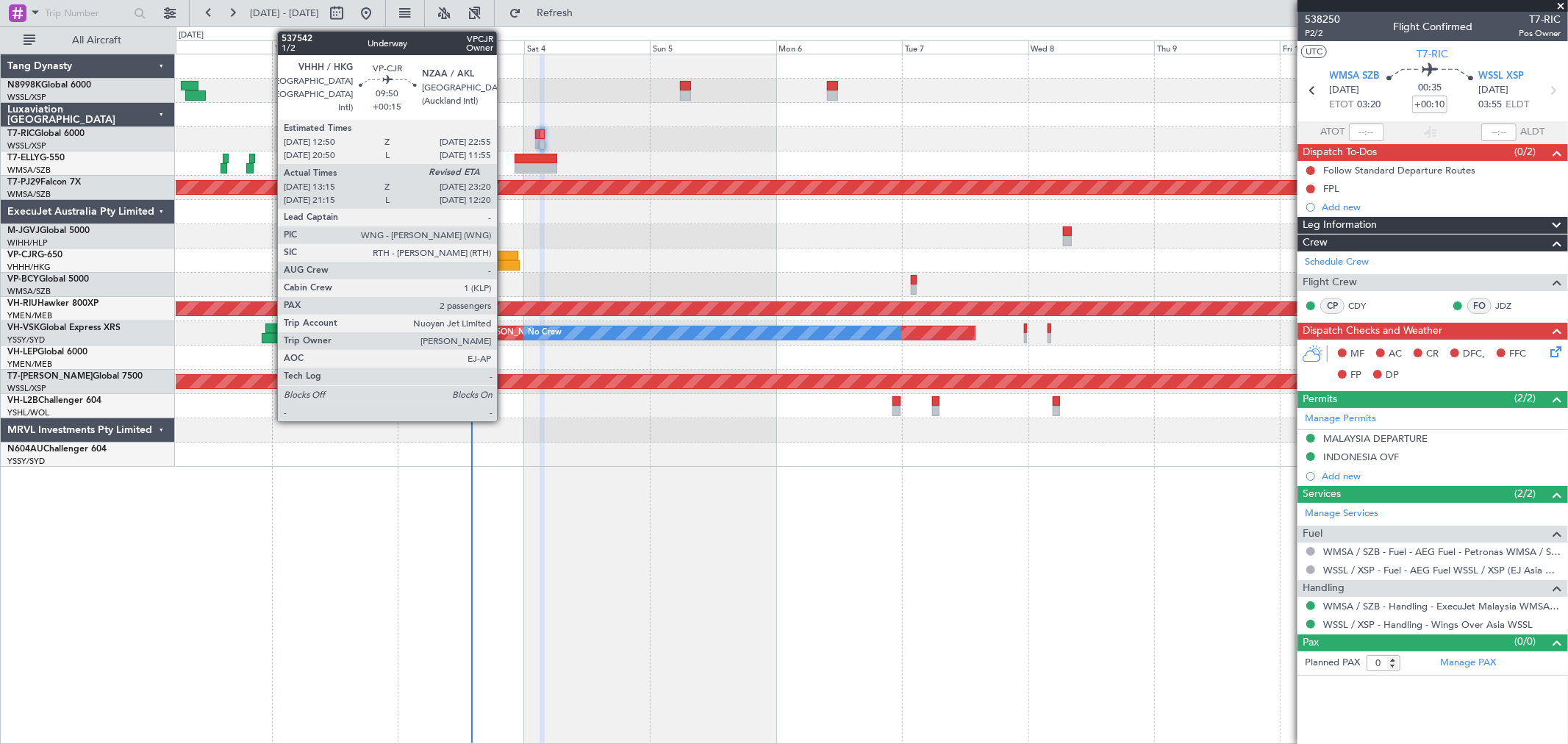
click at [504, 262] on div at bounding box center [493, 266] width 54 height 11
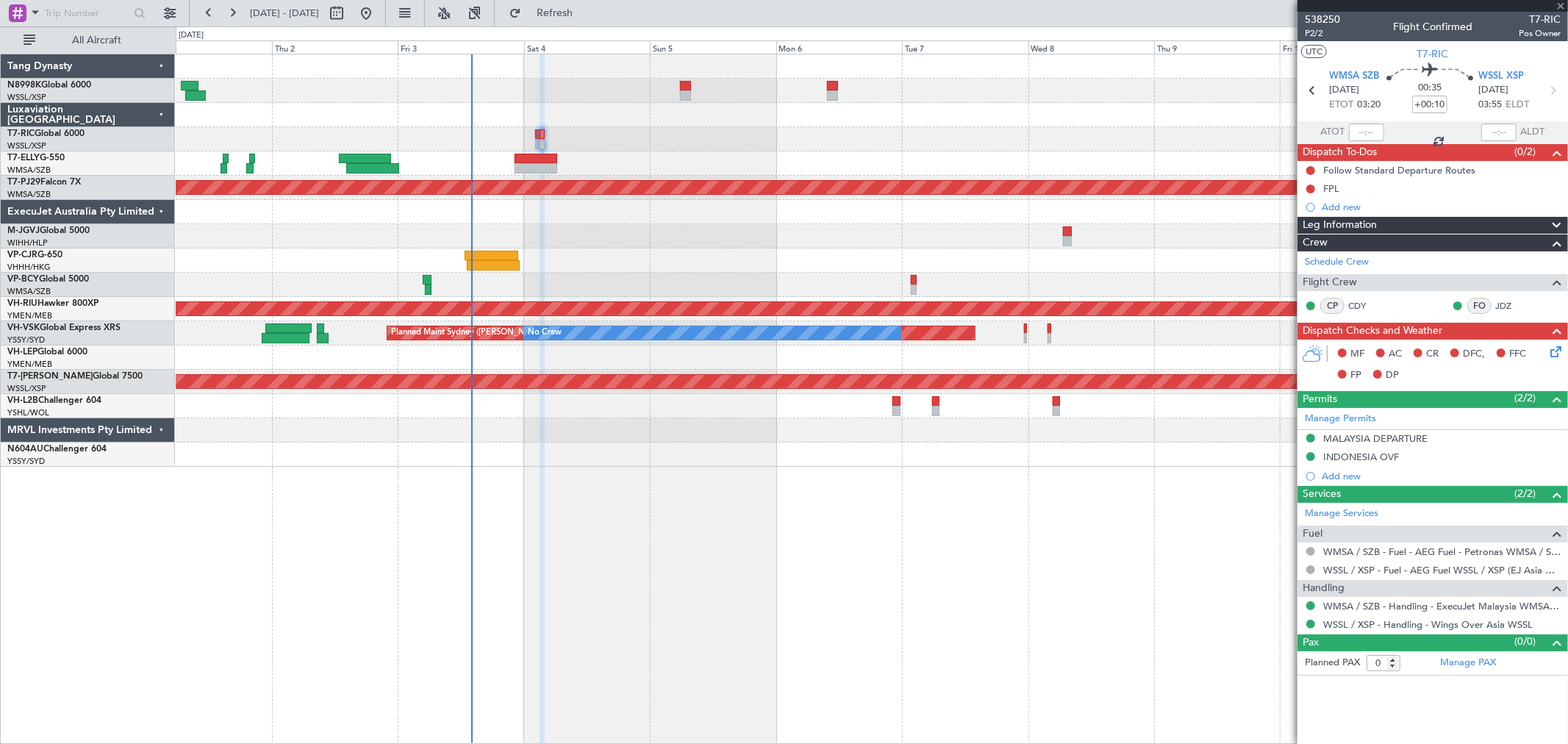
type input "+00:15"
type input "13:25"
type input "2"
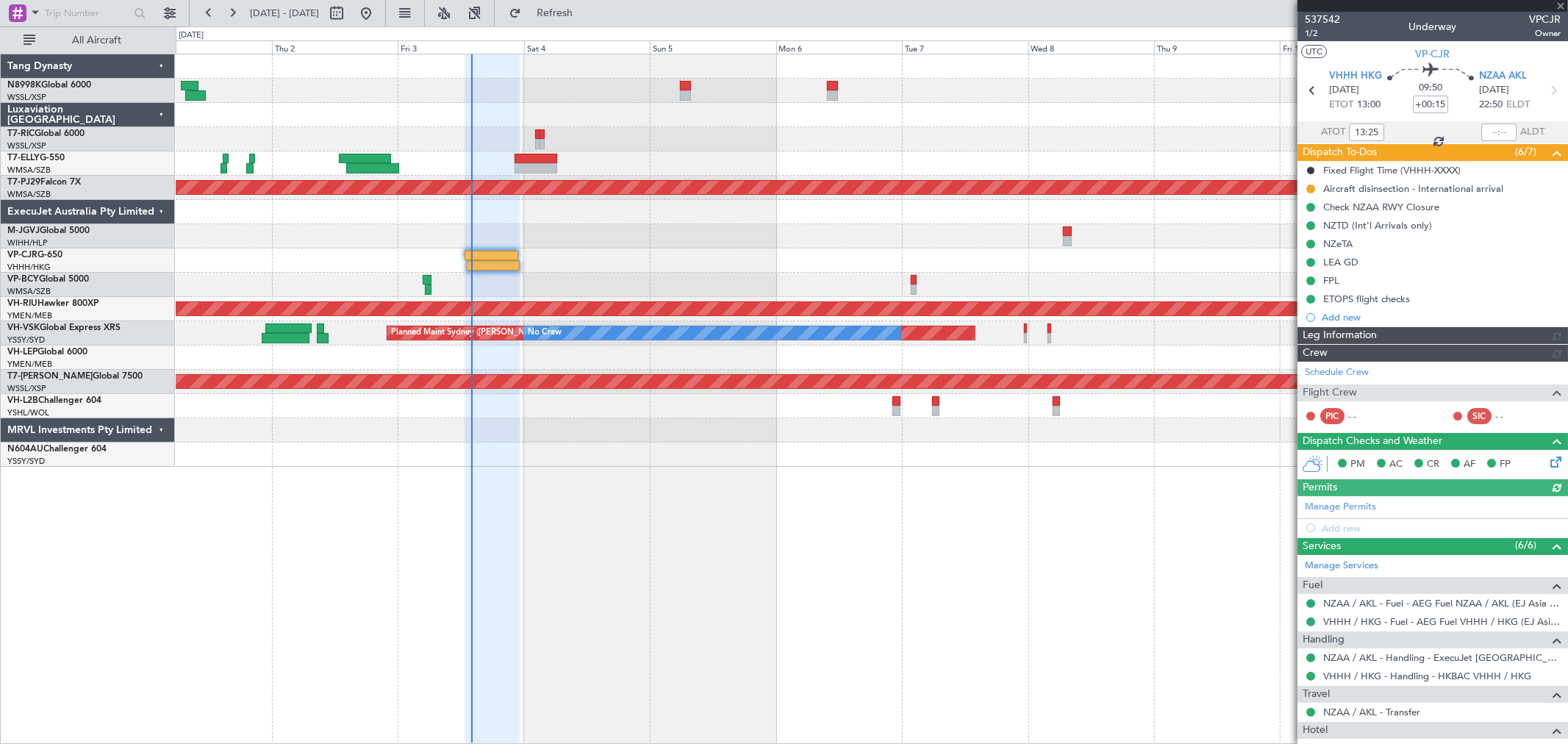
type input "[PERSON_NAME] (LEU)"
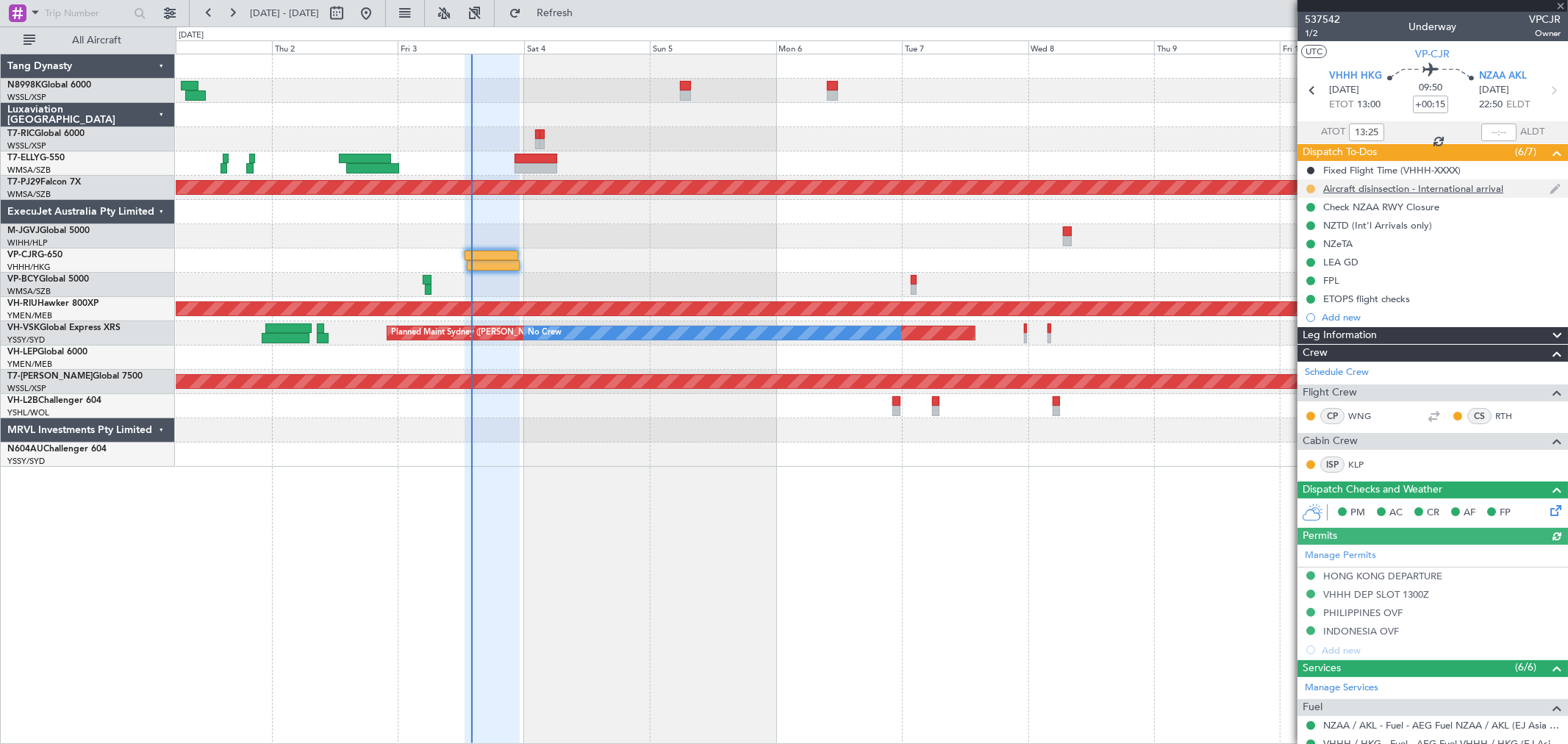
click at [1313, 189] on button at bounding box center [1310, 189] width 9 height 9
click at [1284, 255] on span at bounding box center [1282, 254] width 9 height 9
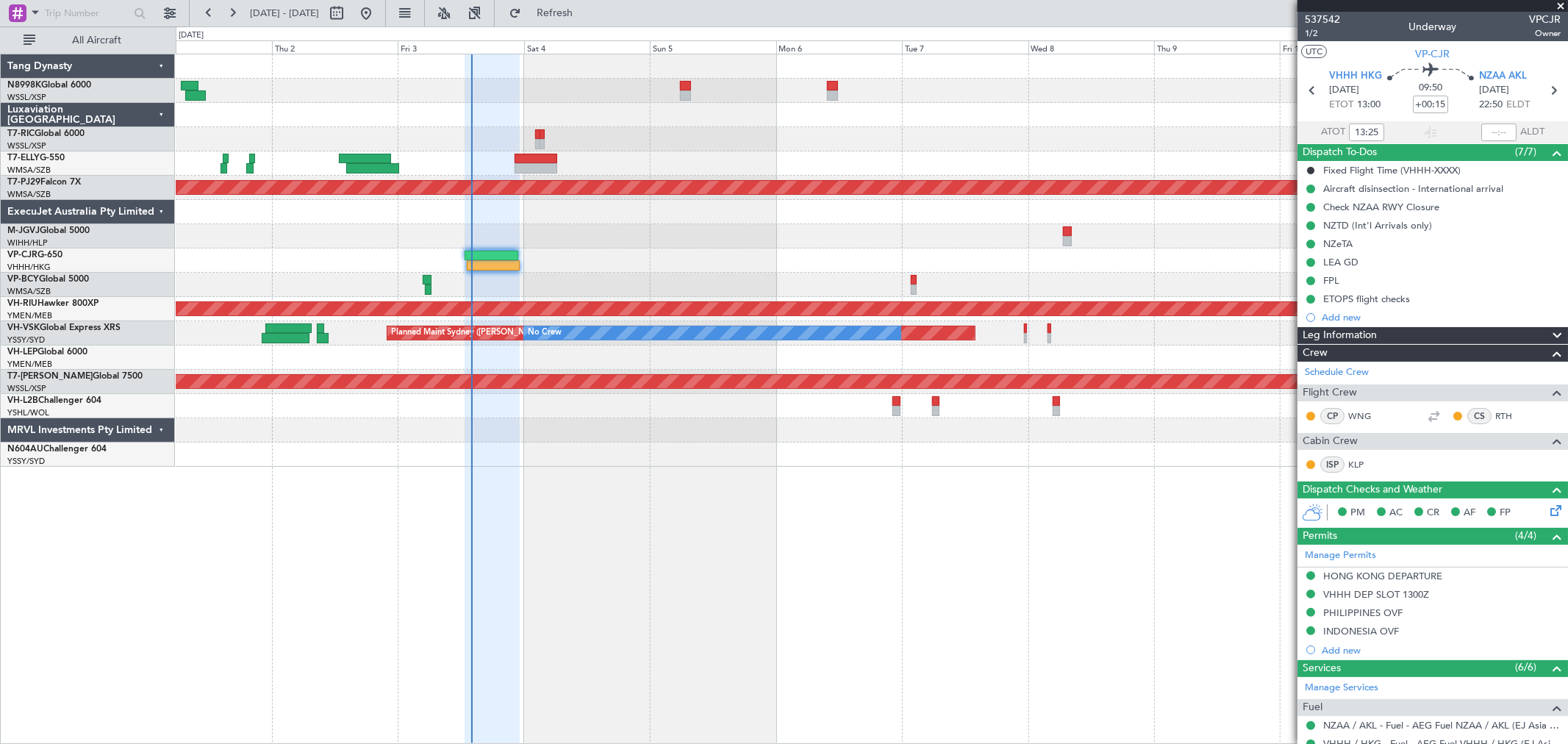
click at [929, 165] on div "Planned Maint [GEOGRAPHIC_DATA] (Sultan [PERSON_NAME] [PERSON_NAME] - Subang) P…" at bounding box center [871, 261] width 1391 height 413
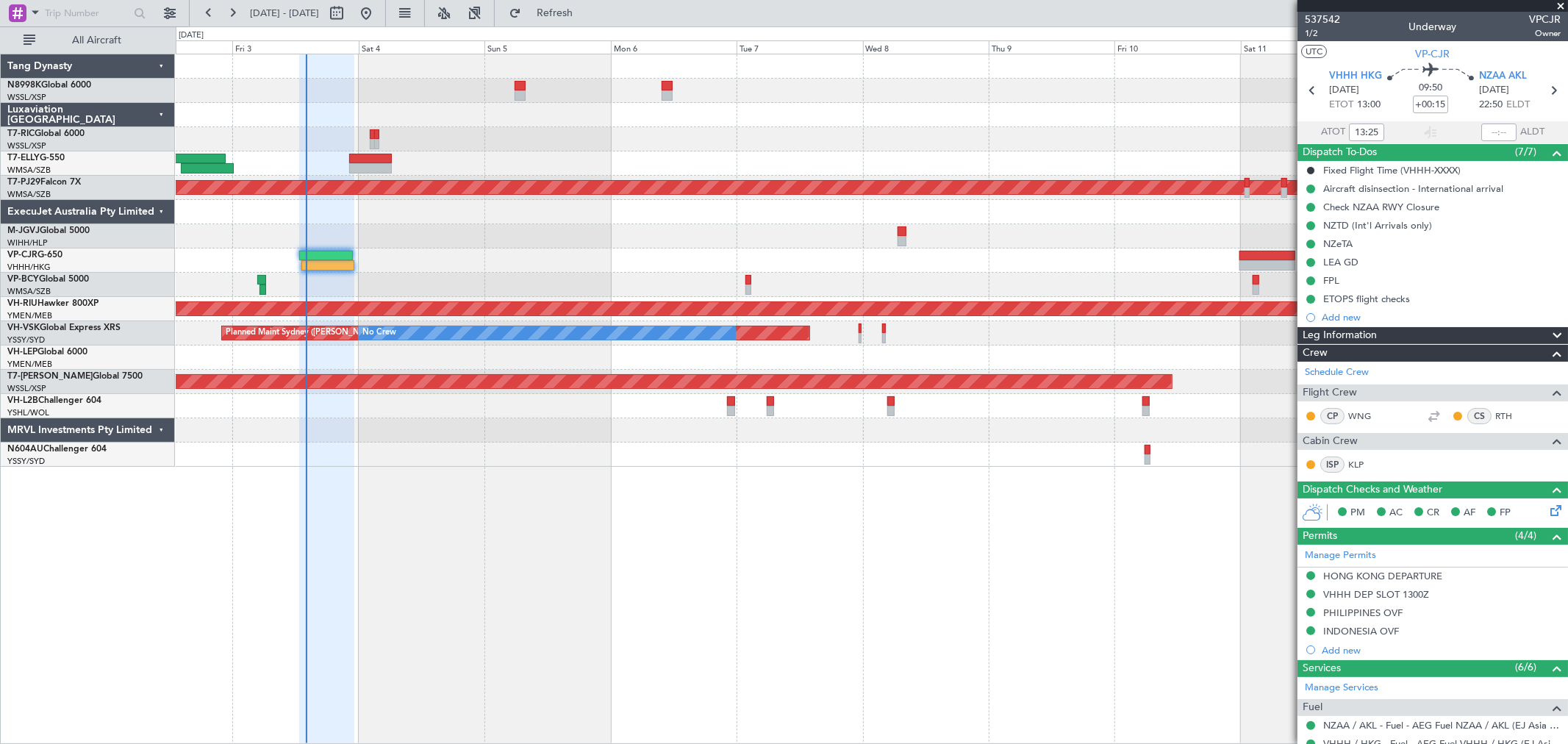
click at [863, 159] on div "Planned Maint [GEOGRAPHIC_DATA] (Sultan [PERSON_NAME] [PERSON_NAME] - Subang) P…" at bounding box center [871, 261] width 1391 height 413
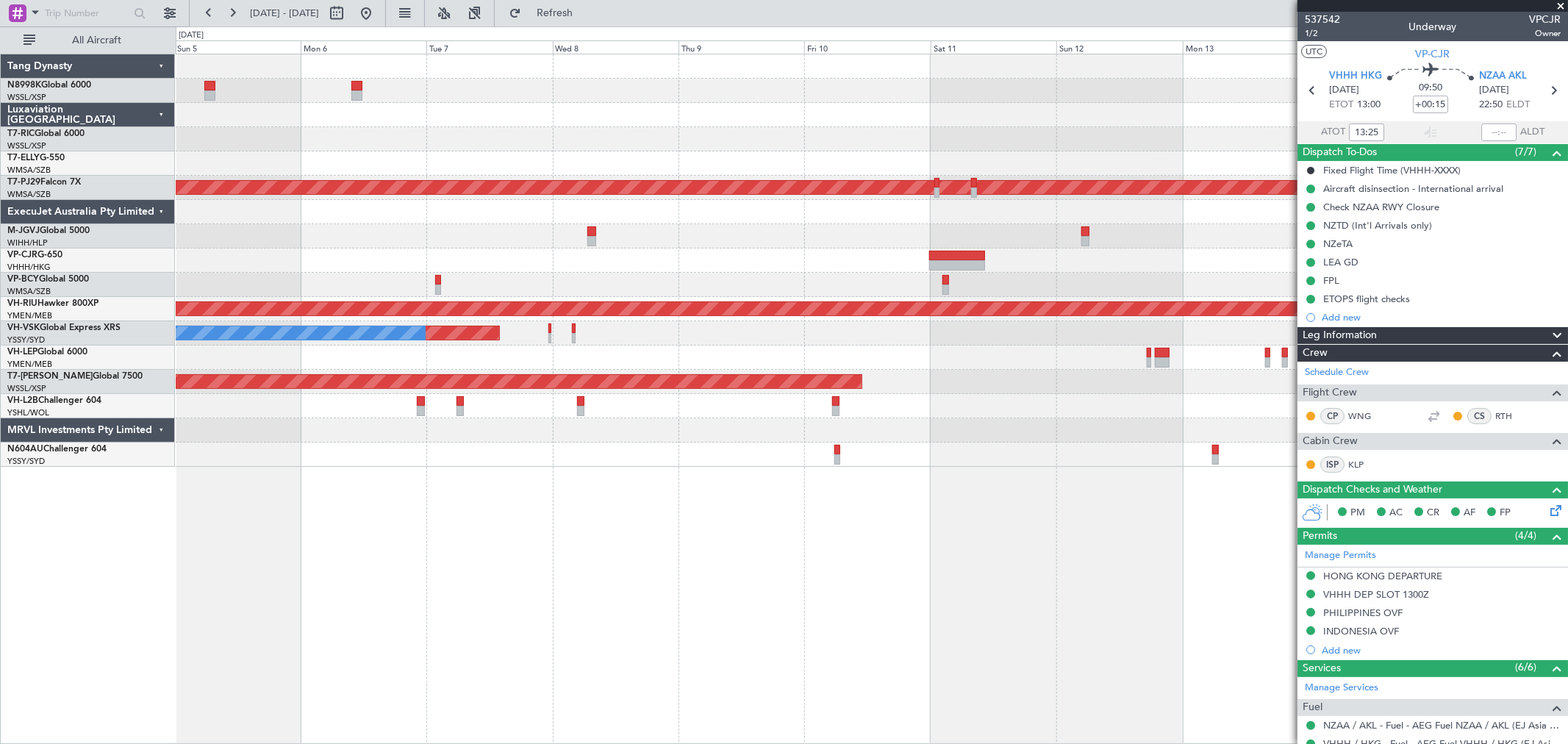
click at [868, 175] on div "Planned Maint [GEOGRAPHIC_DATA] (Sultan [PERSON_NAME] [PERSON_NAME] - Subang) P…" at bounding box center [871, 261] width 1391 height 413
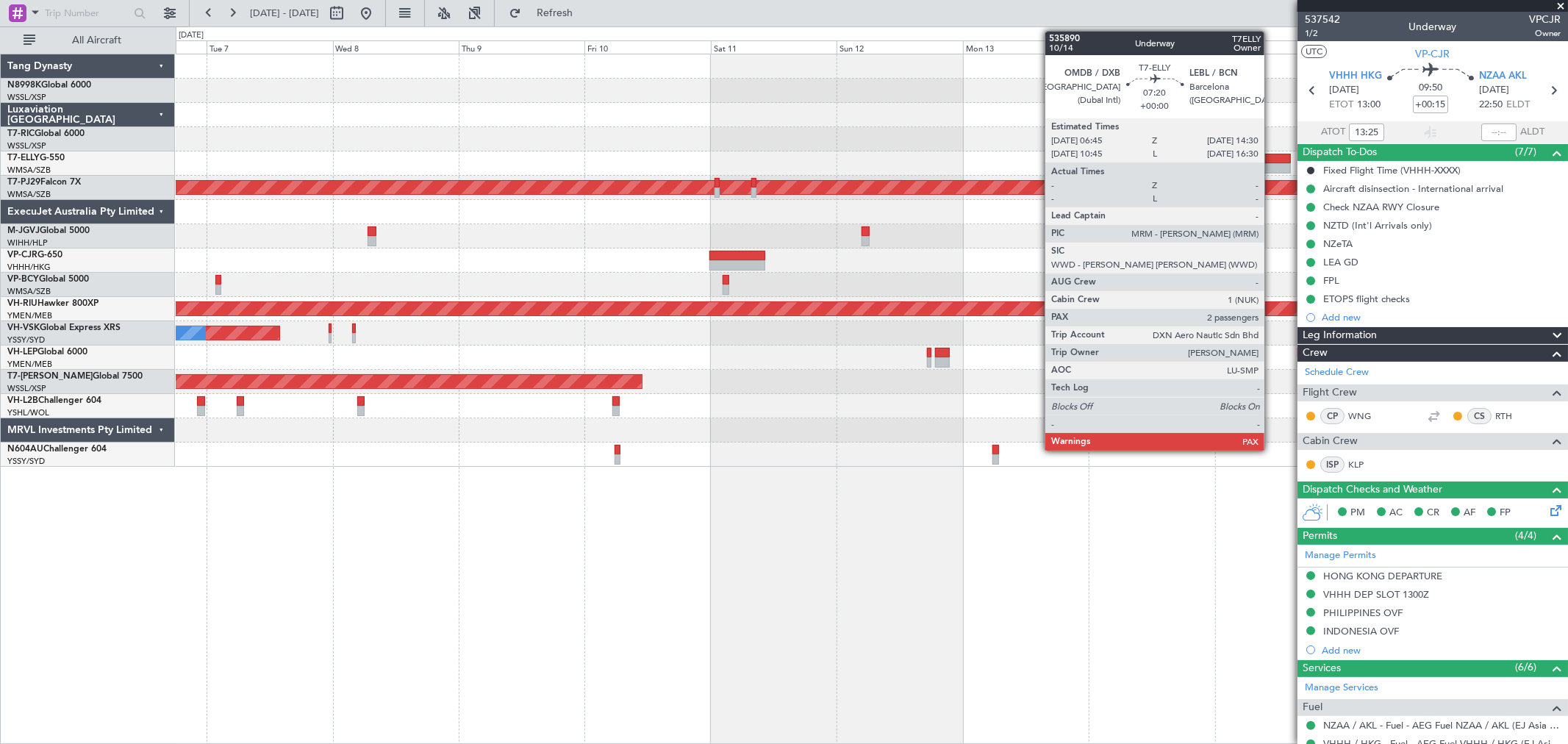
click at [1271, 160] on div at bounding box center [1270, 159] width 41 height 11
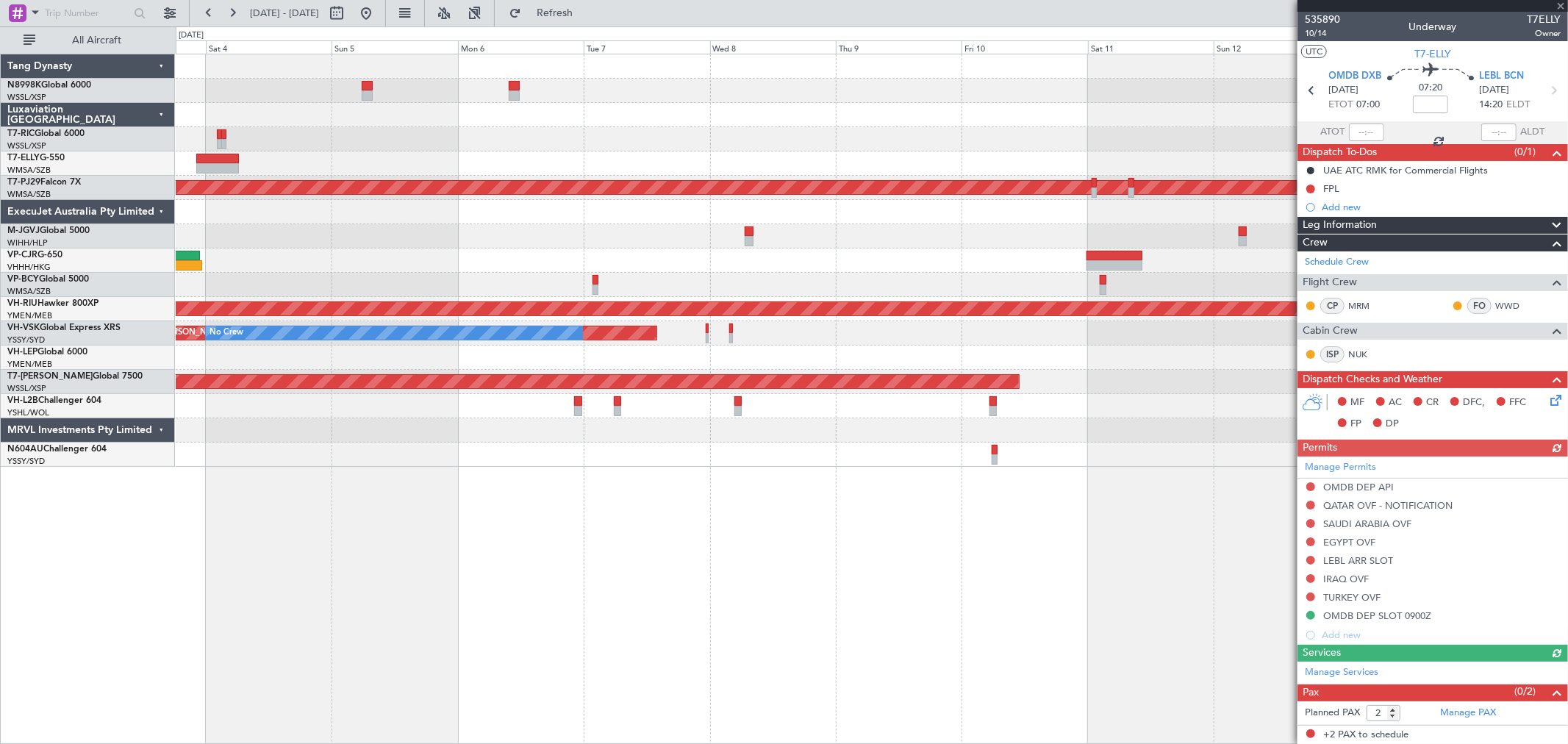
click at [622, 134] on div at bounding box center [871, 139] width 1391 height 25
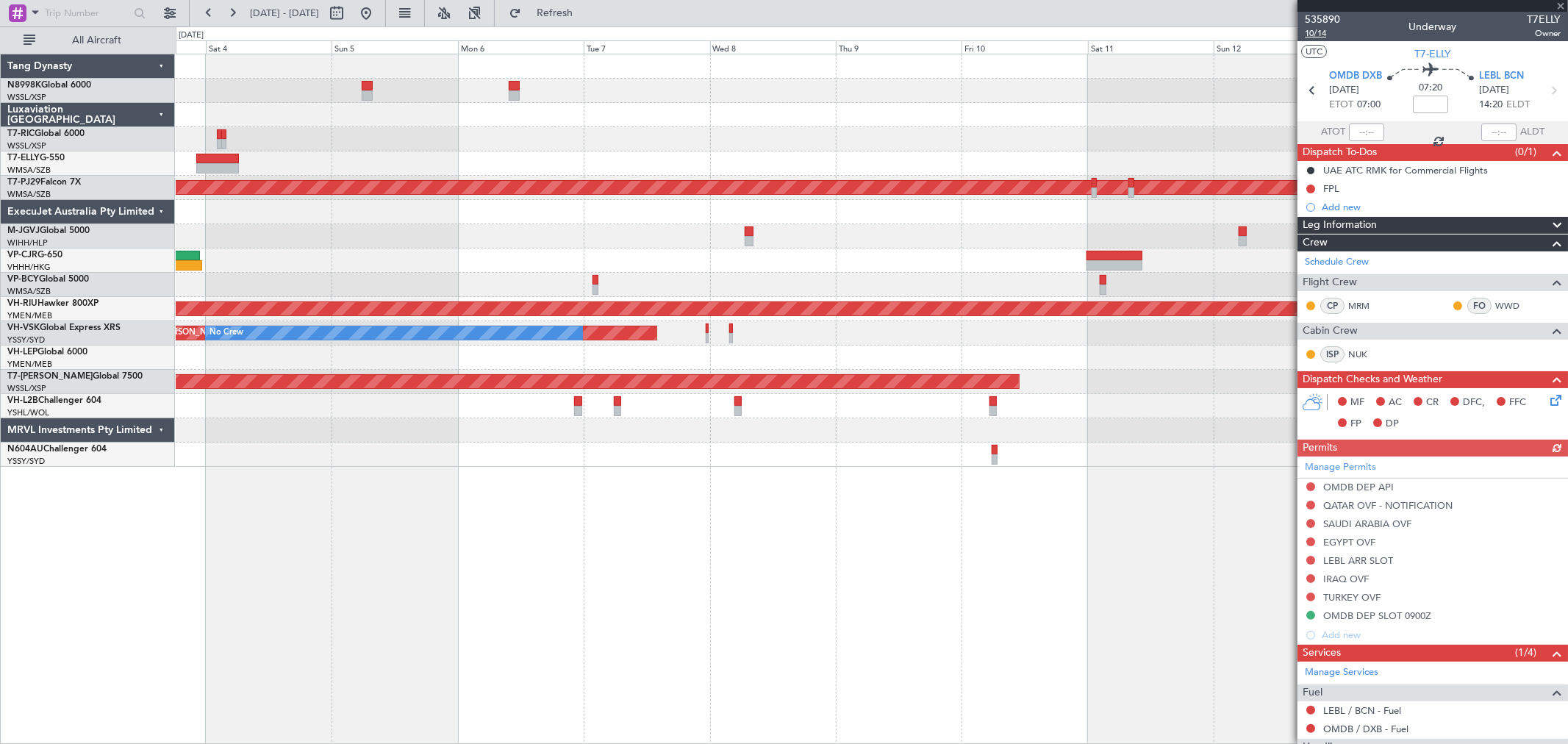
click at [1319, 34] on span "10/14" at bounding box center [1323, 33] width 35 height 12
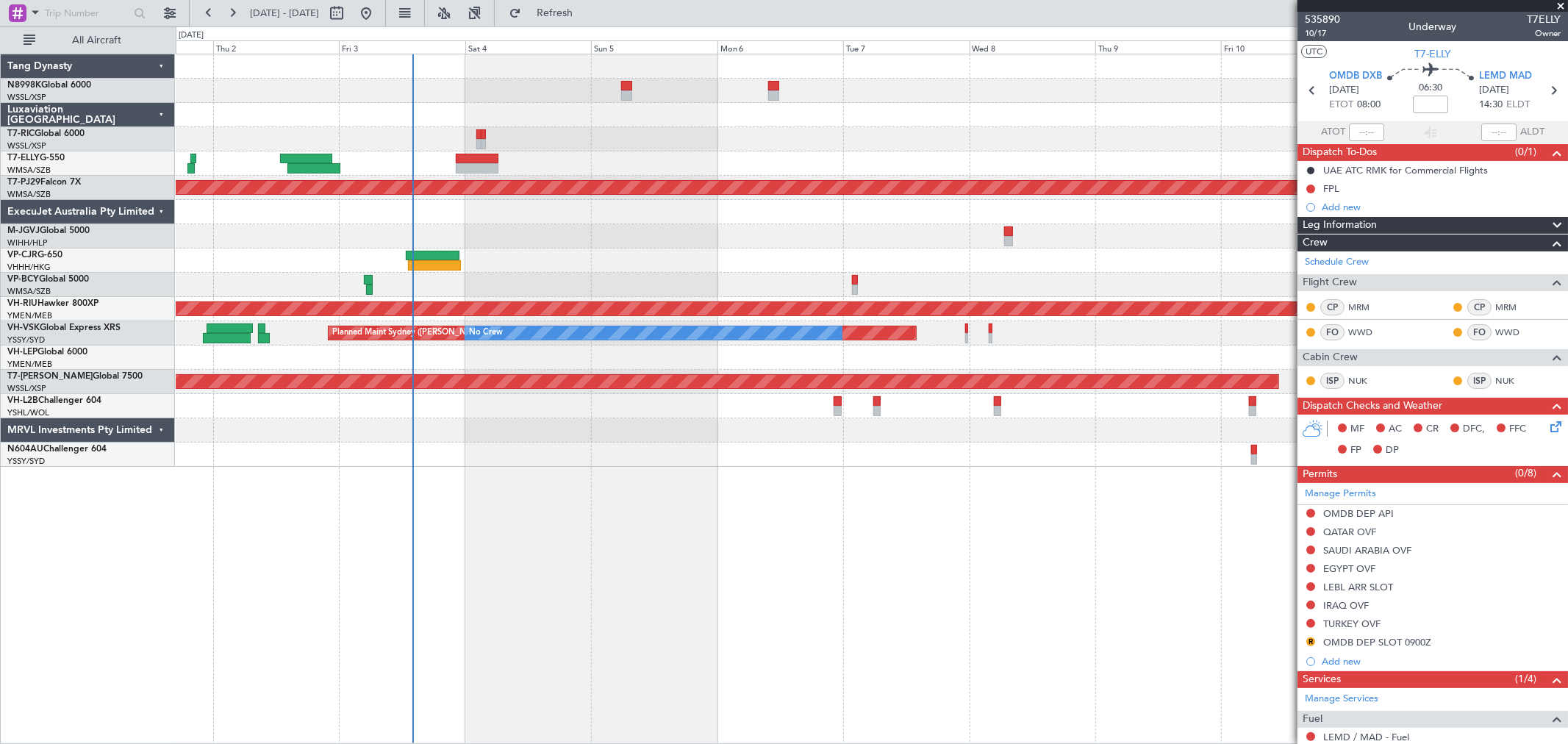
click at [937, 158] on div "Planned Maint [GEOGRAPHIC_DATA] (Sultan [PERSON_NAME] [PERSON_NAME] - Subang) P…" at bounding box center [871, 261] width 1391 height 413
click at [950, 151] on div at bounding box center [871, 164] width 1391 height 25
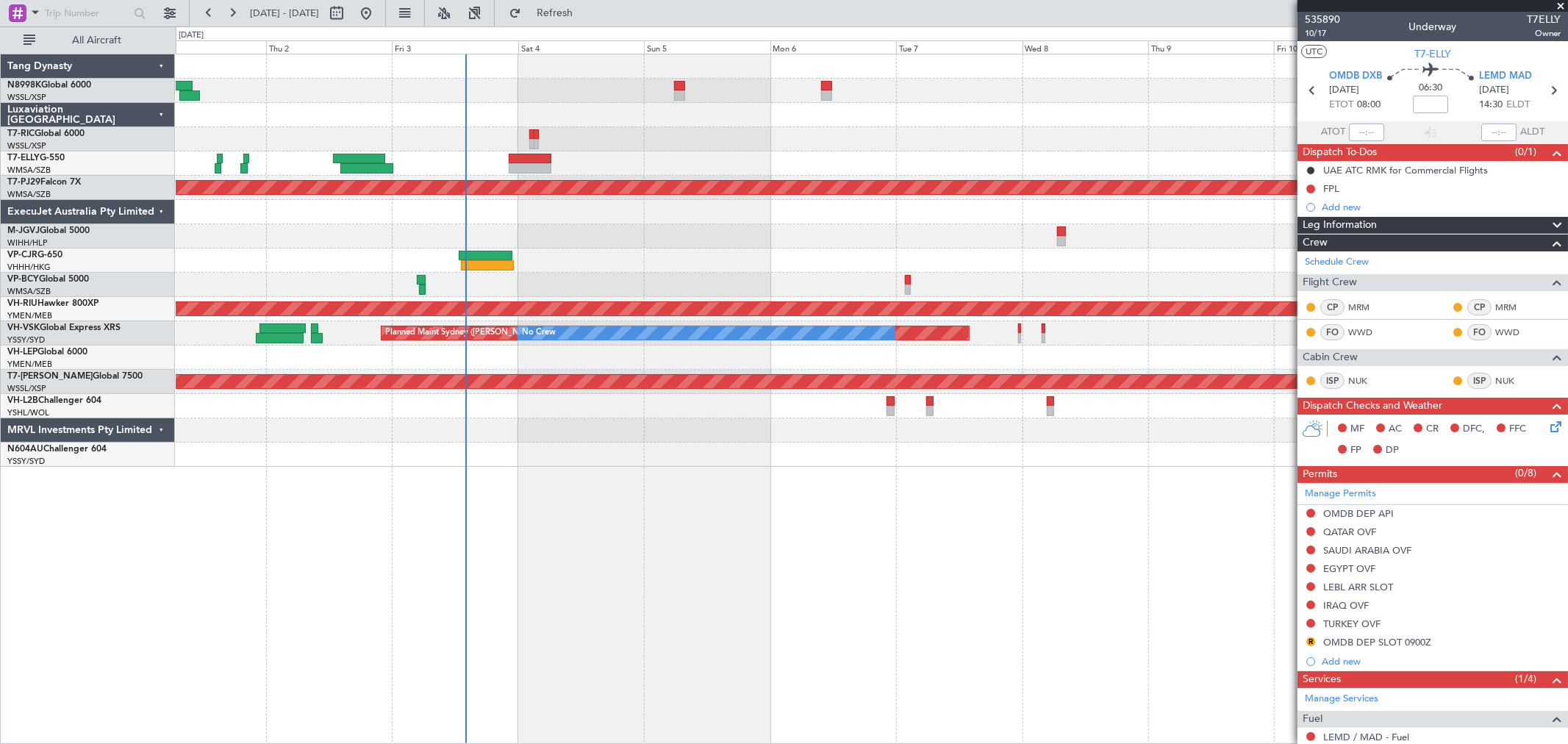
click at [774, 173] on div at bounding box center [871, 164] width 1391 height 25
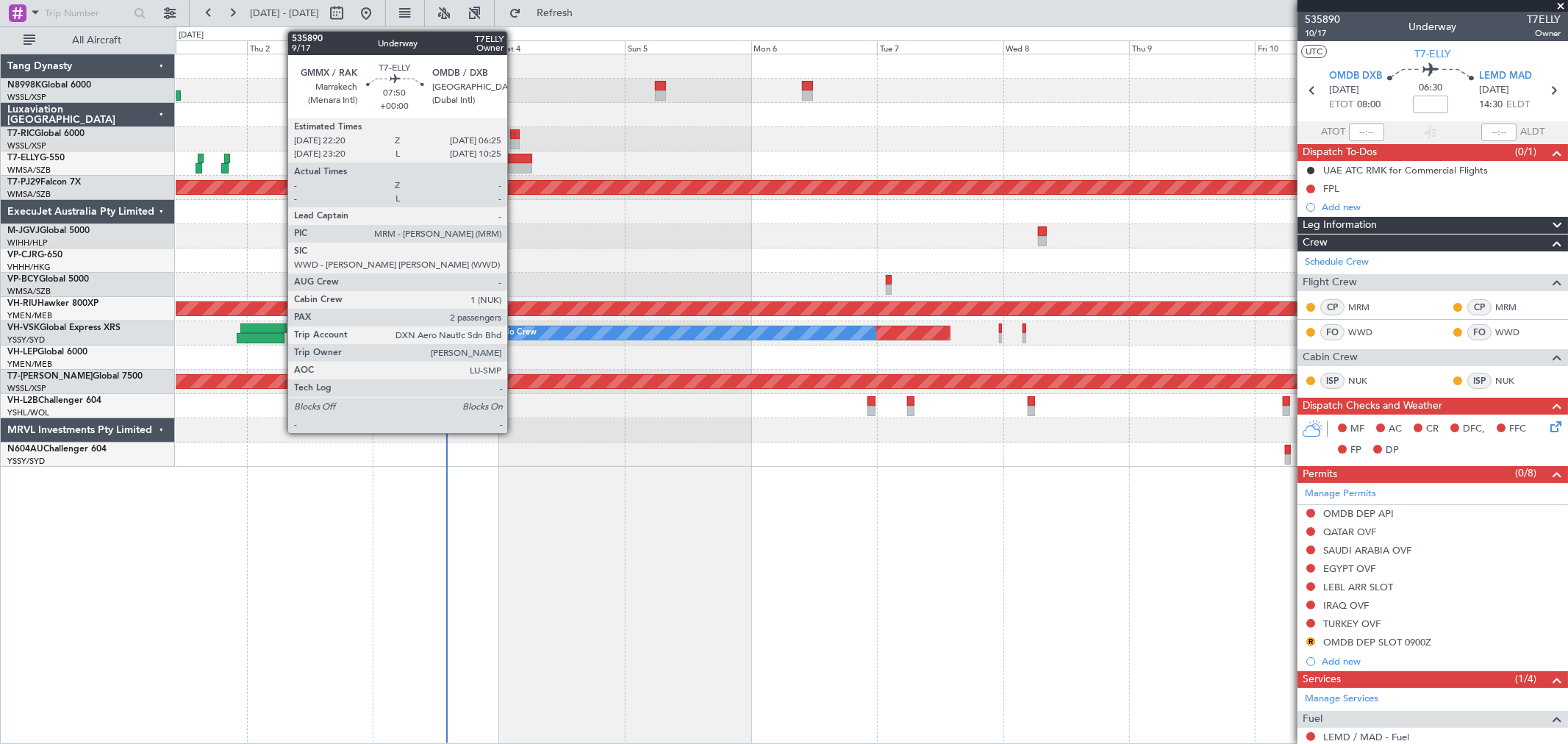
click at [513, 163] on div at bounding box center [510, 168] width 42 height 11
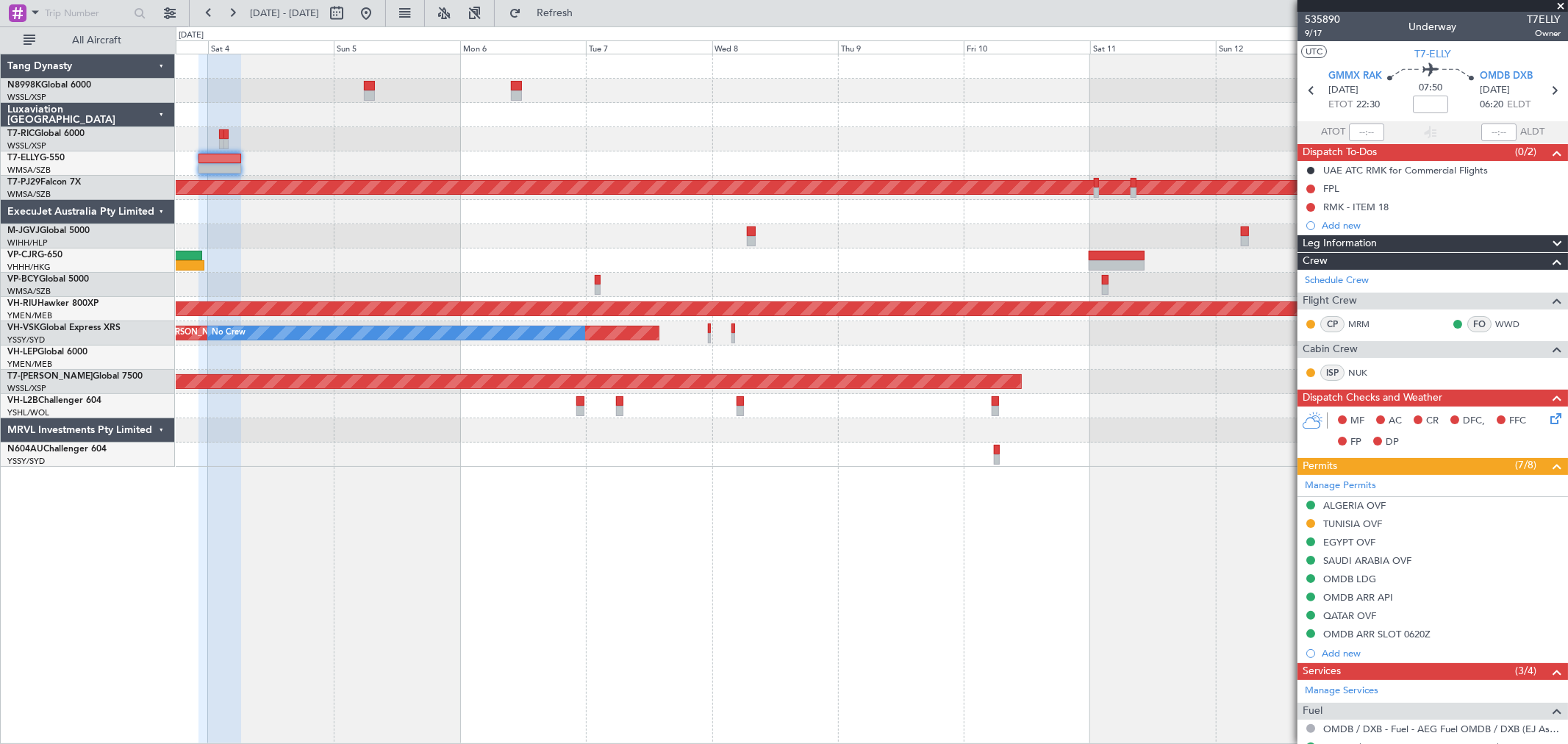
click at [751, 158] on div "Planned Maint [GEOGRAPHIC_DATA] (Sultan [PERSON_NAME] [PERSON_NAME] - Subang) P…" at bounding box center [871, 261] width 1391 height 413
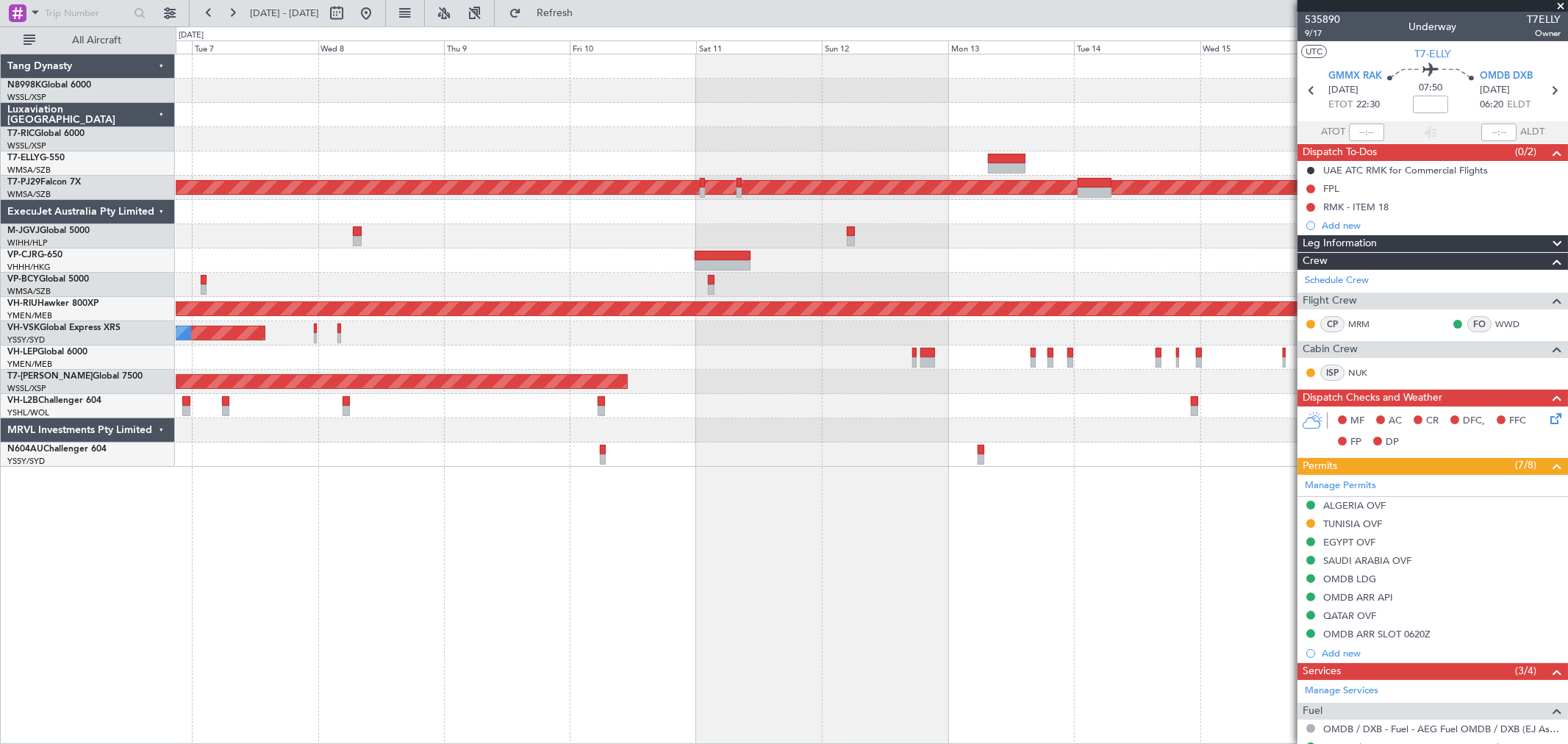
click at [717, 167] on div "Planned Maint [GEOGRAPHIC_DATA] (Sultan [PERSON_NAME] [PERSON_NAME] - Subang) P…" at bounding box center [871, 261] width 1391 height 413
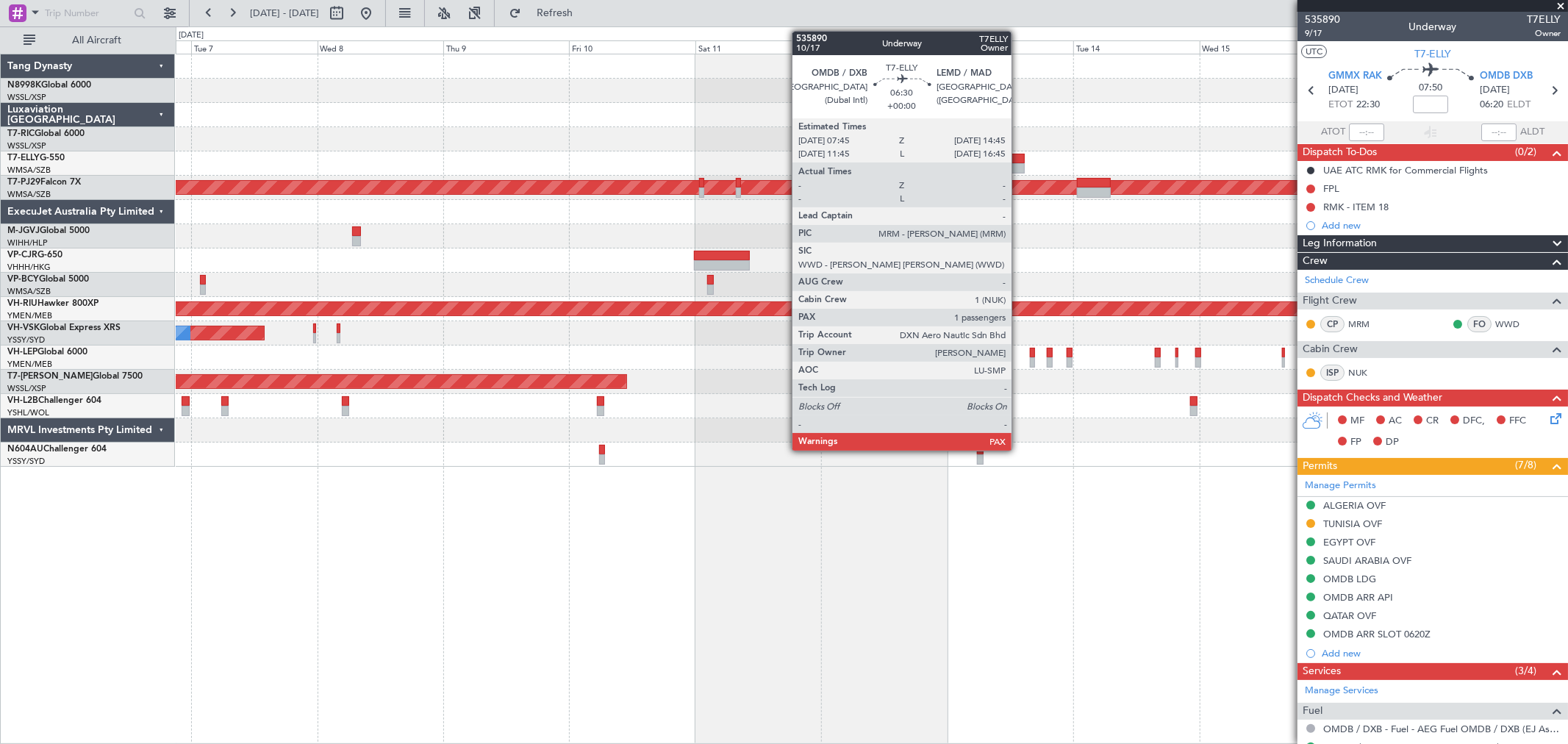
click at [1019, 158] on div at bounding box center [1006, 159] width 38 height 11
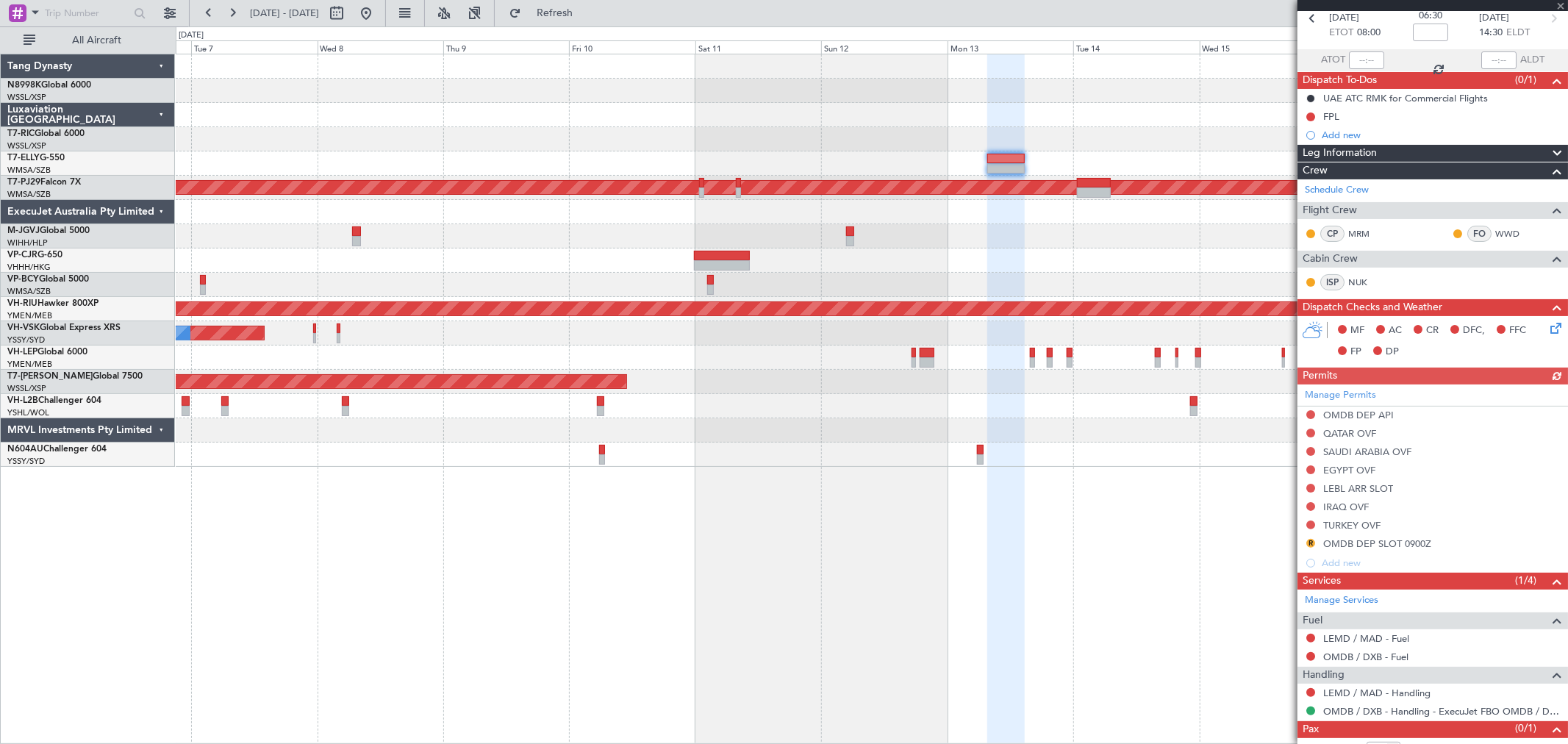
scroll to position [108, 0]
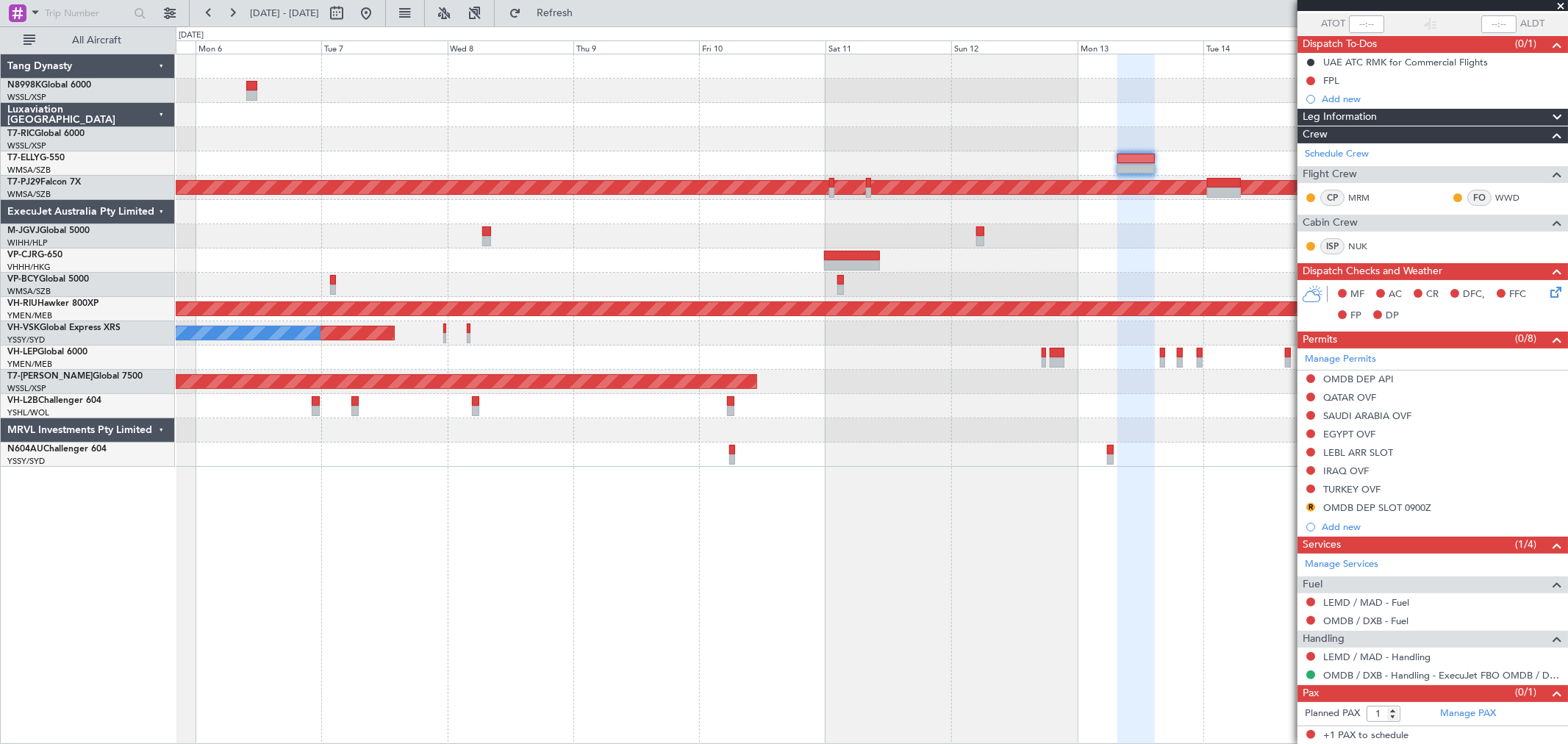
click at [993, 152] on div at bounding box center [871, 164] width 1391 height 25
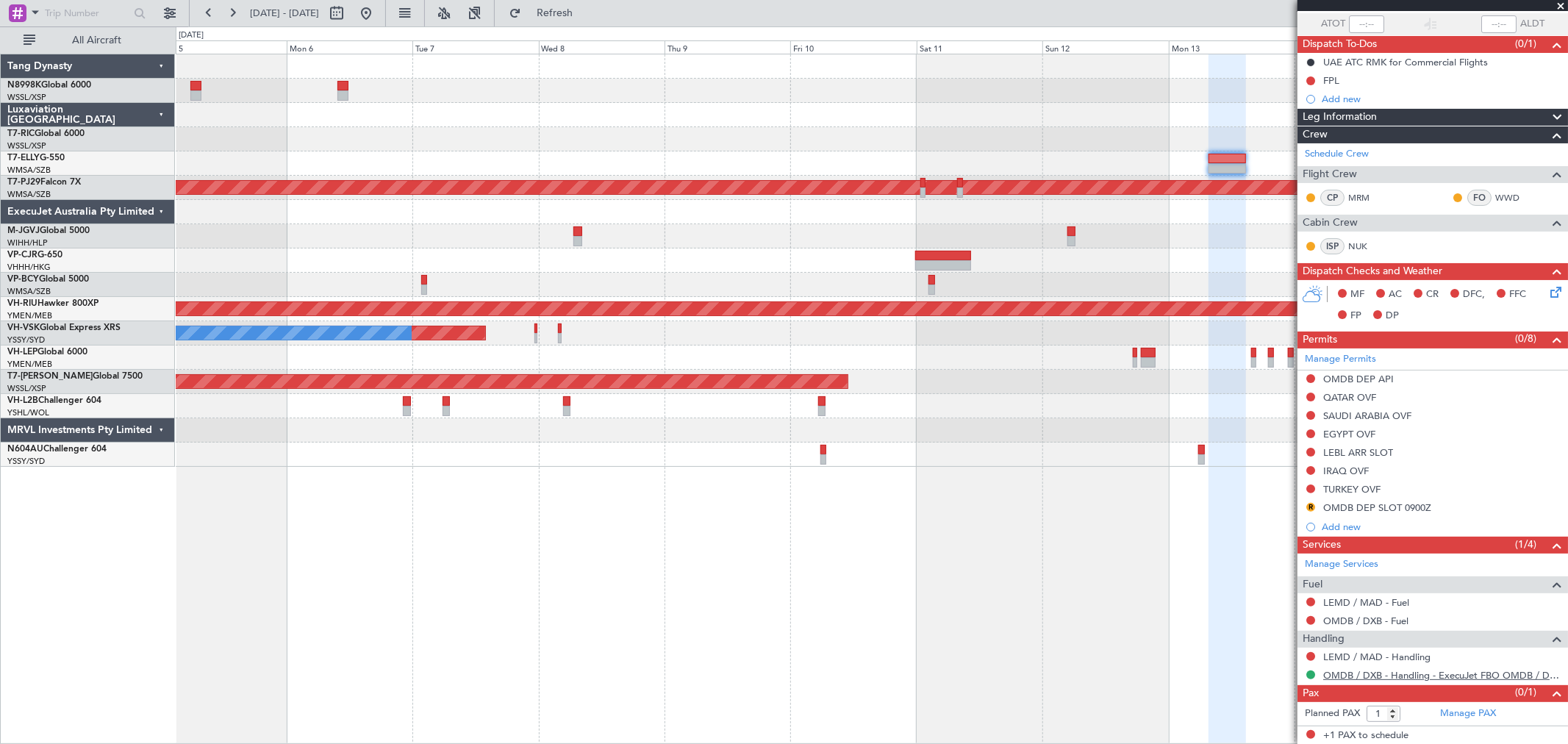
click at [1372, 675] on link "OMDB / DXB - Handling - ExecuJet FBO OMDB / DXB" at bounding box center [1441, 675] width 238 height 12
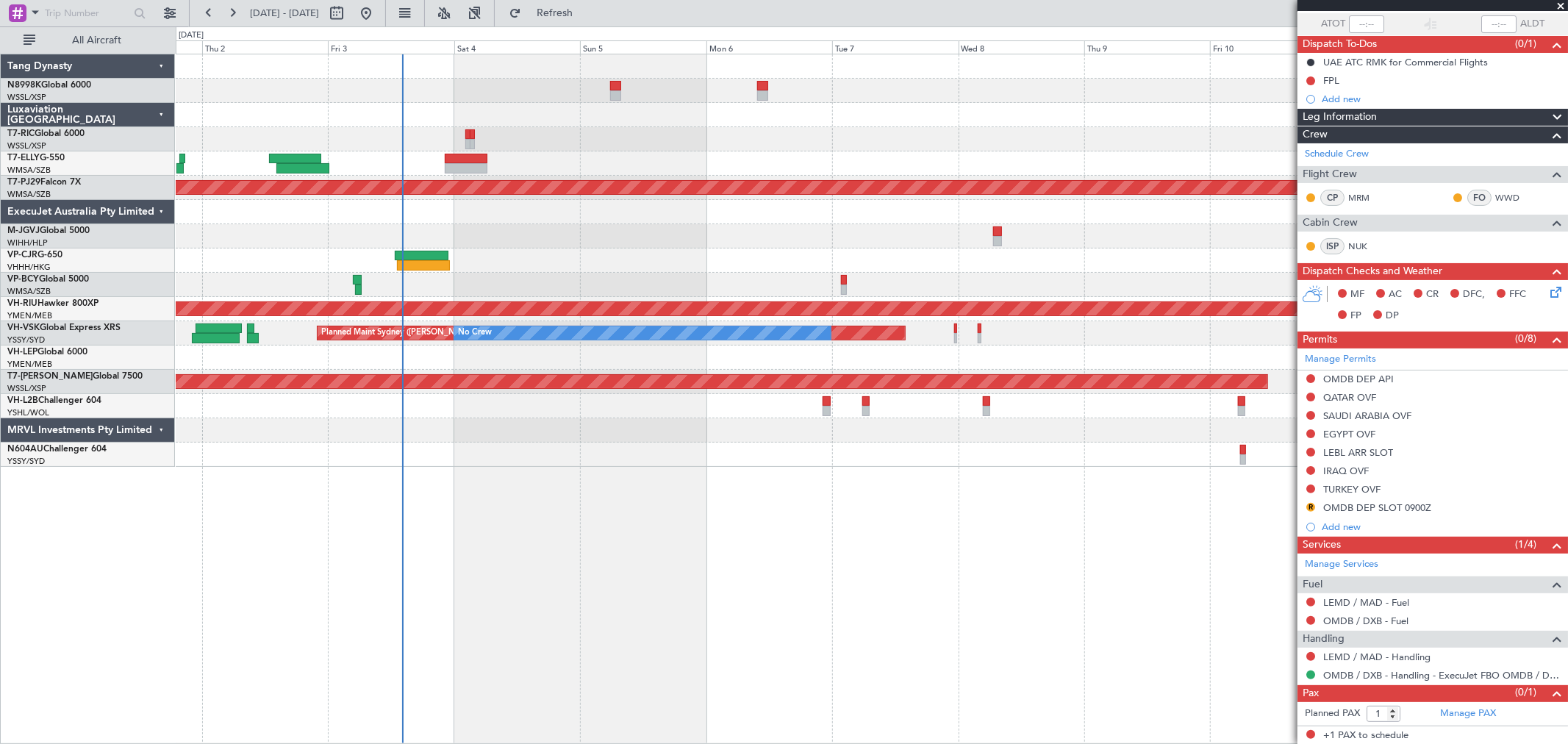
click at [993, 221] on div at bounding box center [871, 212] width 1391 height 25
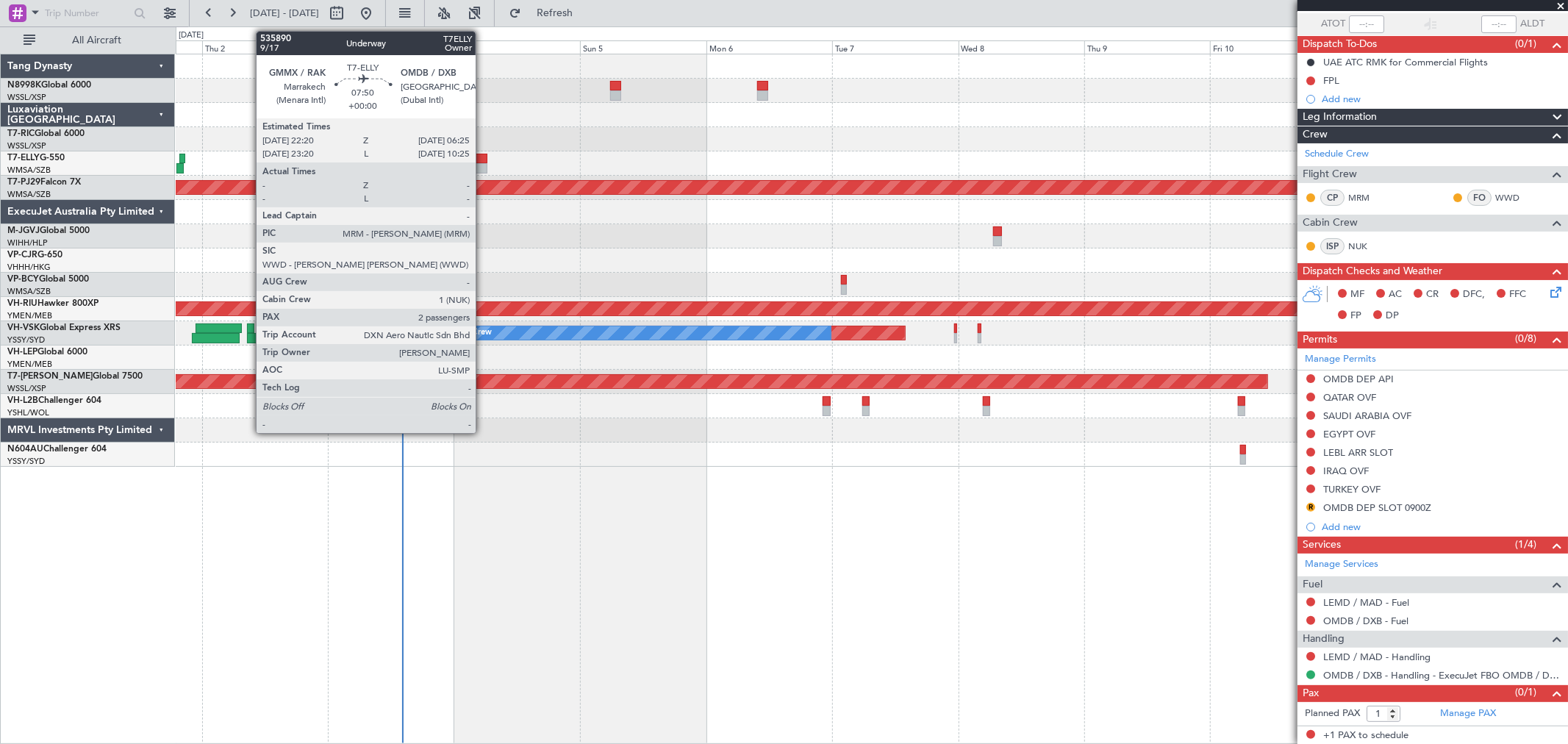
click at [474, 156] on div at bounding box center [465, 159] width 42 height 11
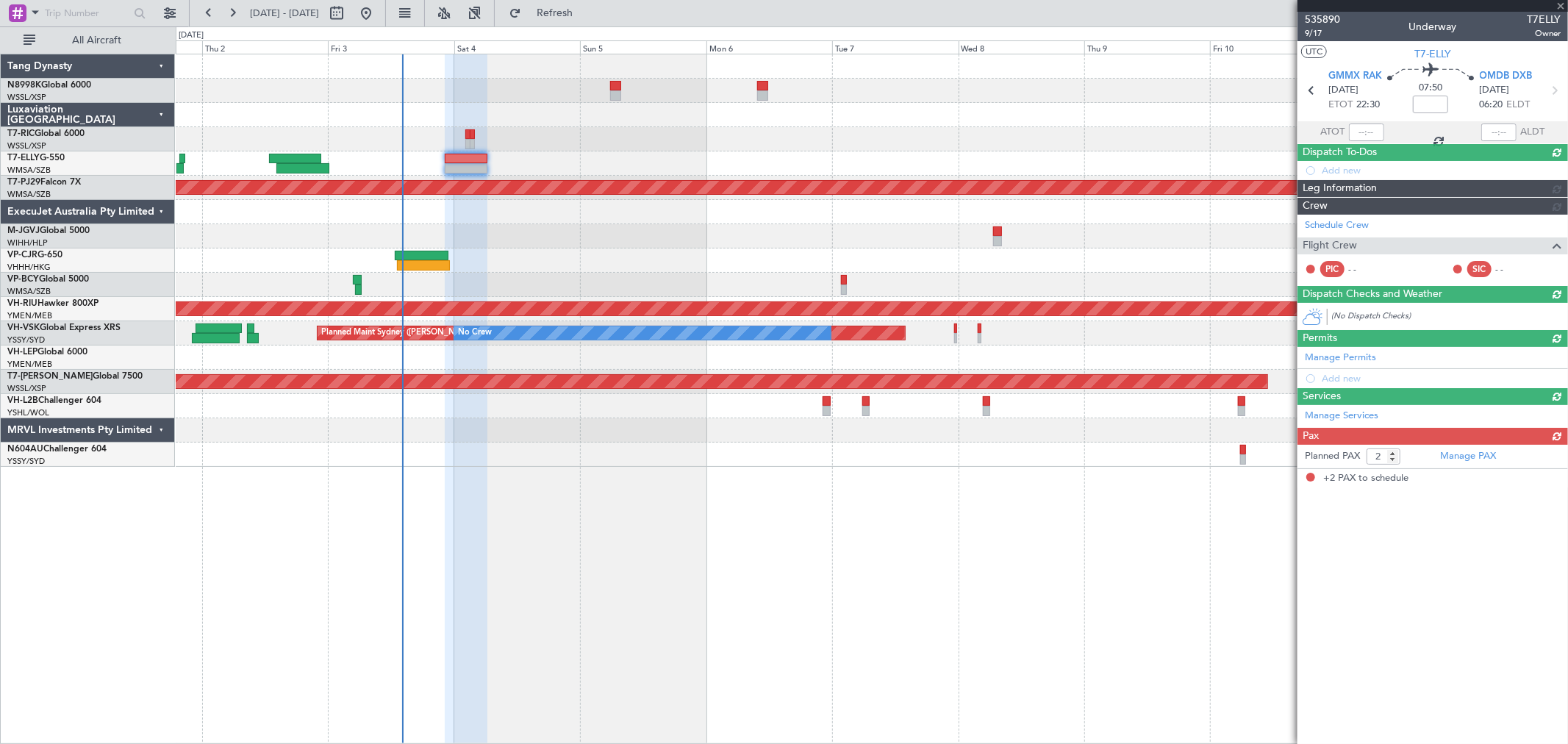
scroll to position [0, 0]
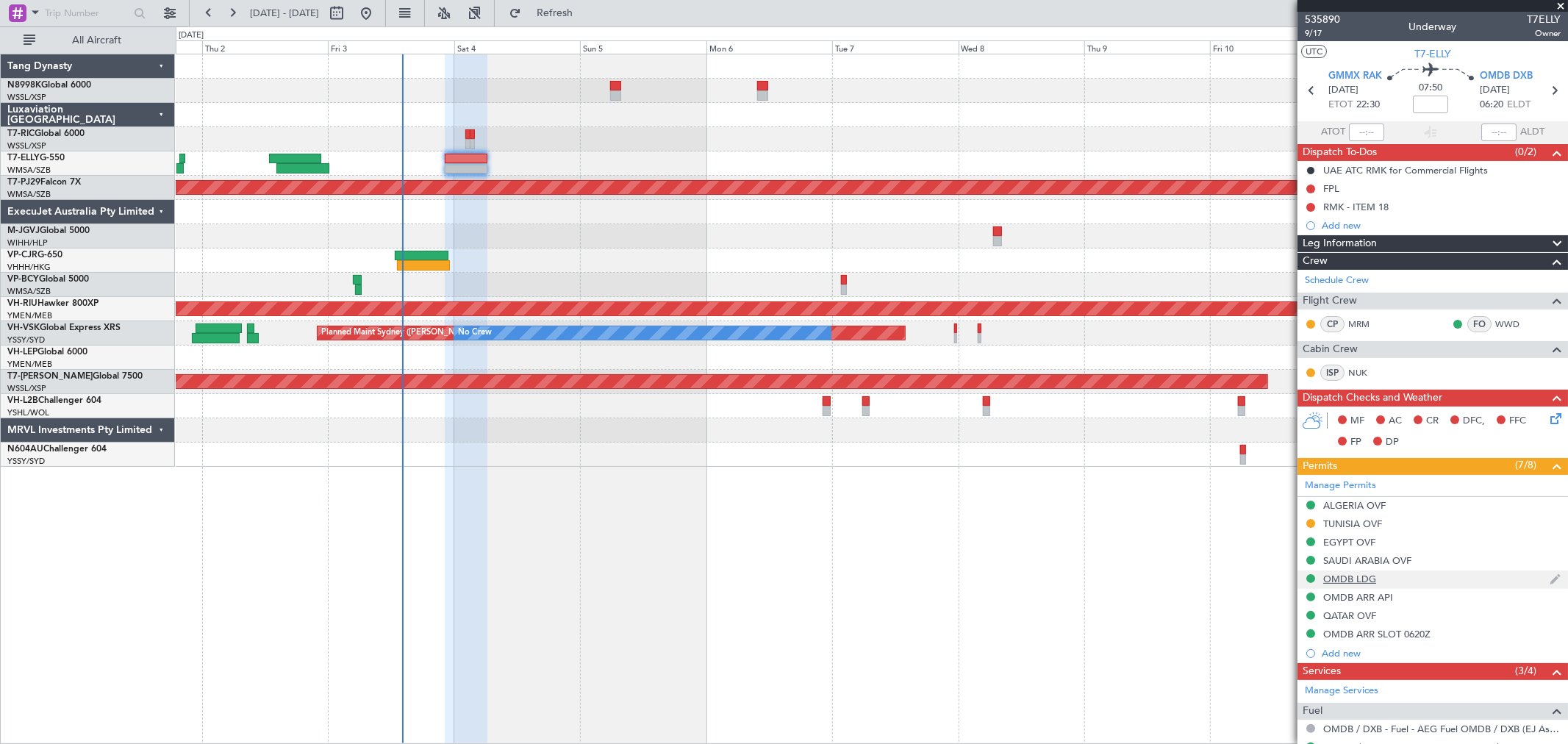
click at [1349, 578] on div "OMDB LDG" at bounding box center [1349, 579] width 53 height 12
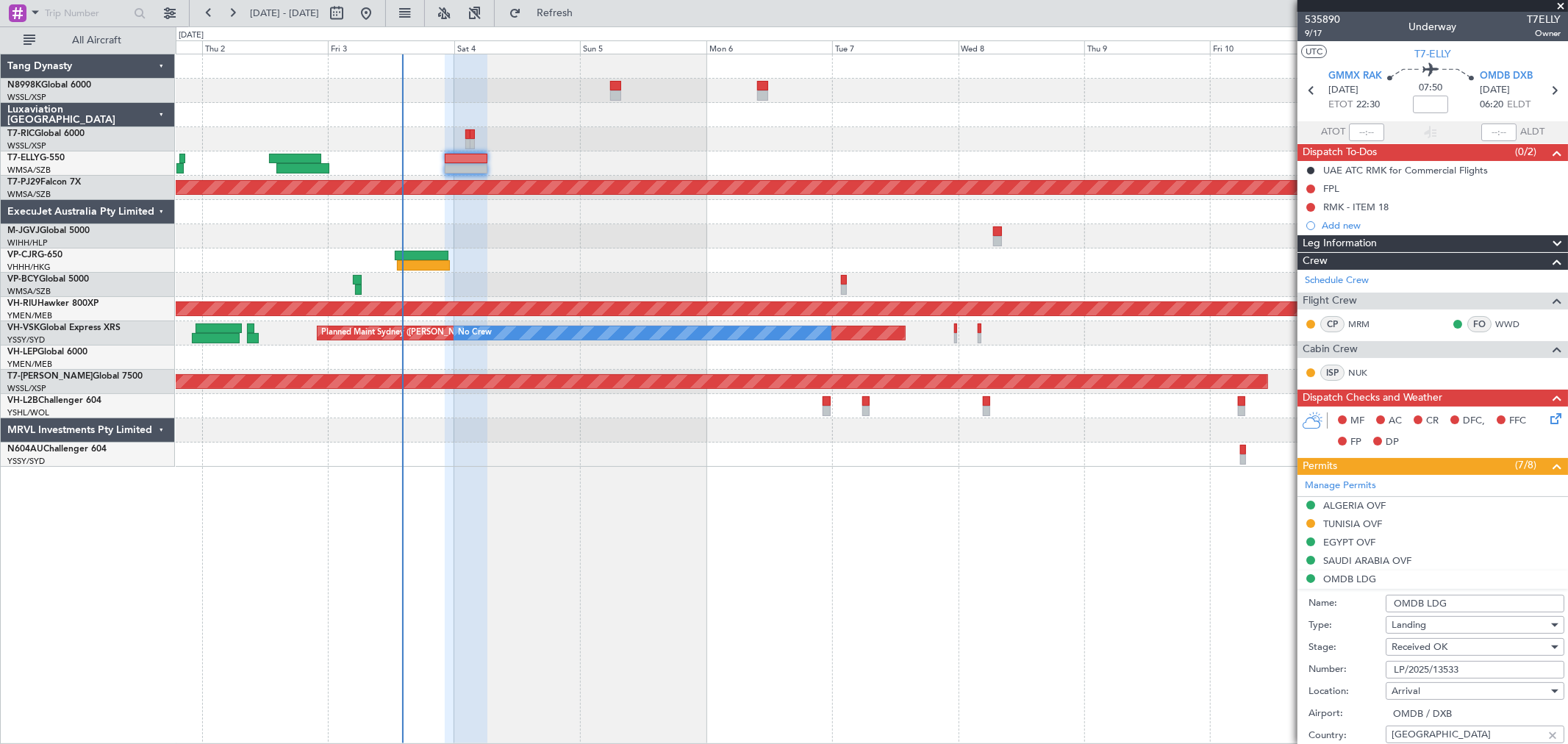
drag, startPoint x: 1470, startPoint y: 671, endPoint x: 1319, endPoint y: 671, distance: 151.0
click at [1322, 671] on div "Number: LP/2025/13533" at bounding box center [1436, 669] width 256 height 22
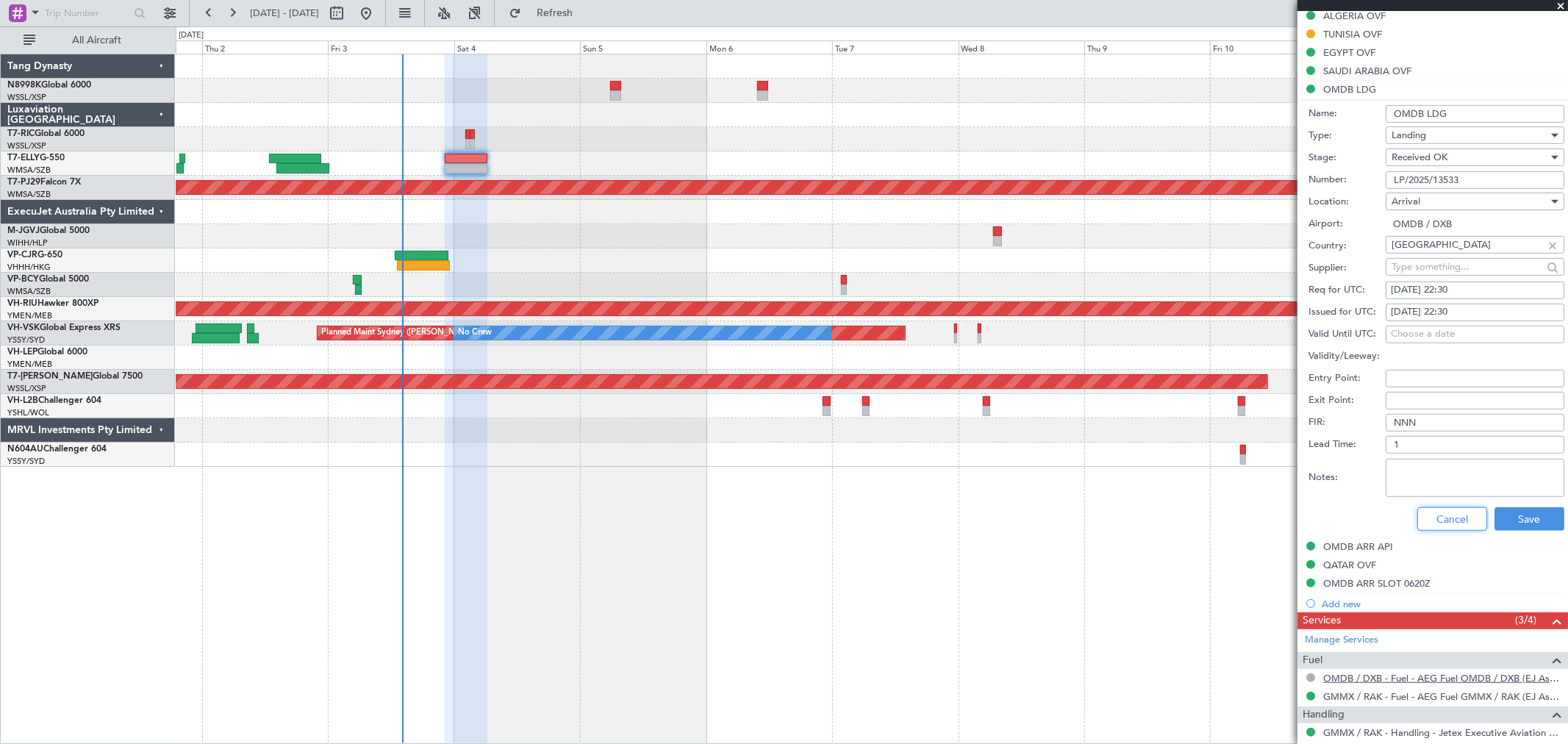
click at [1440, 526] on button "Cancel" at bounding box center [1451, 519] width 70 height 24
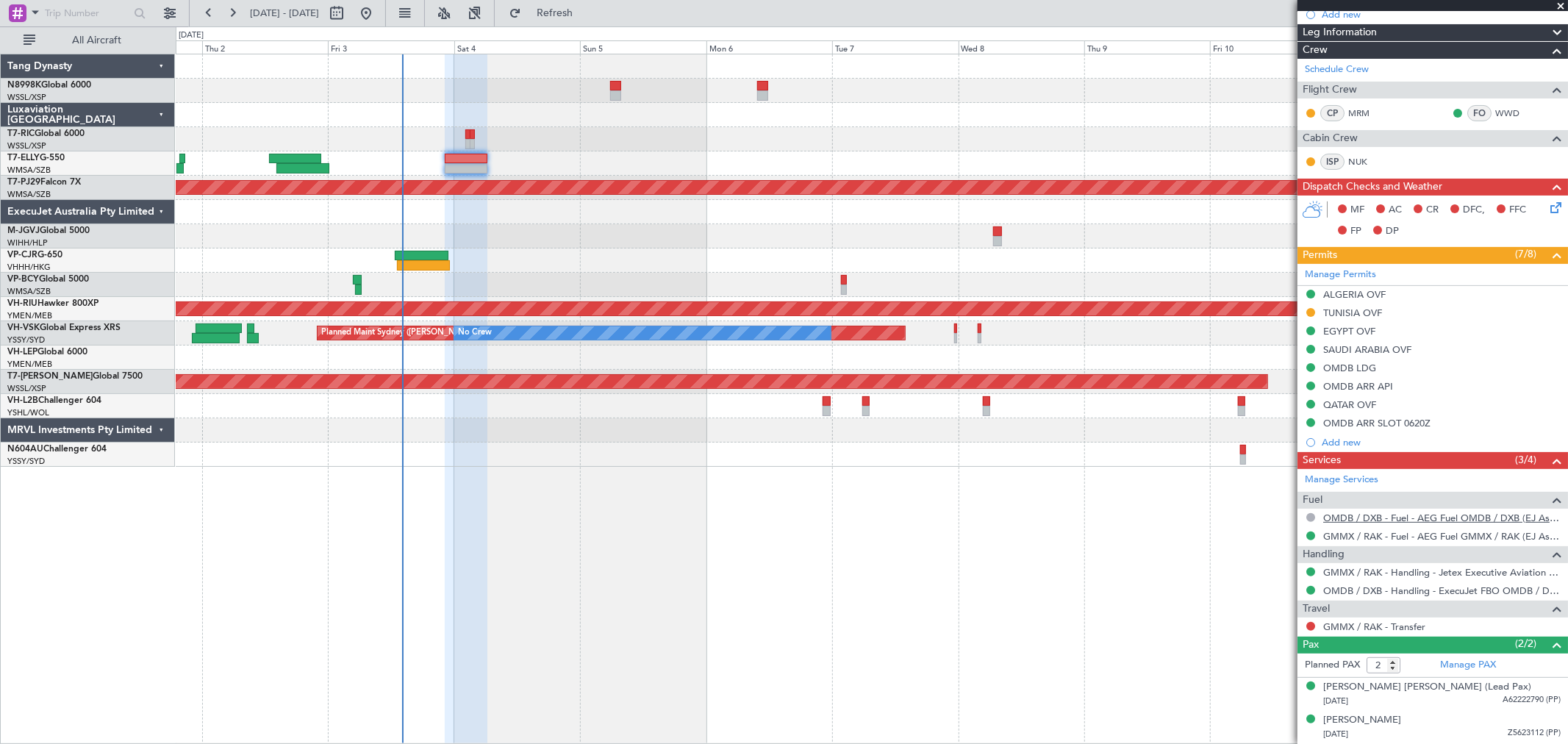
scroll to position [210, 0]
click at [890, 128] on div "Planned Maint [GEOGRAPHIC_DATA] (Sultan [PERSON_NAME] [PERSON_NAME] - Subang) P…" at bounding box center [871, 261] width 1391 height 413
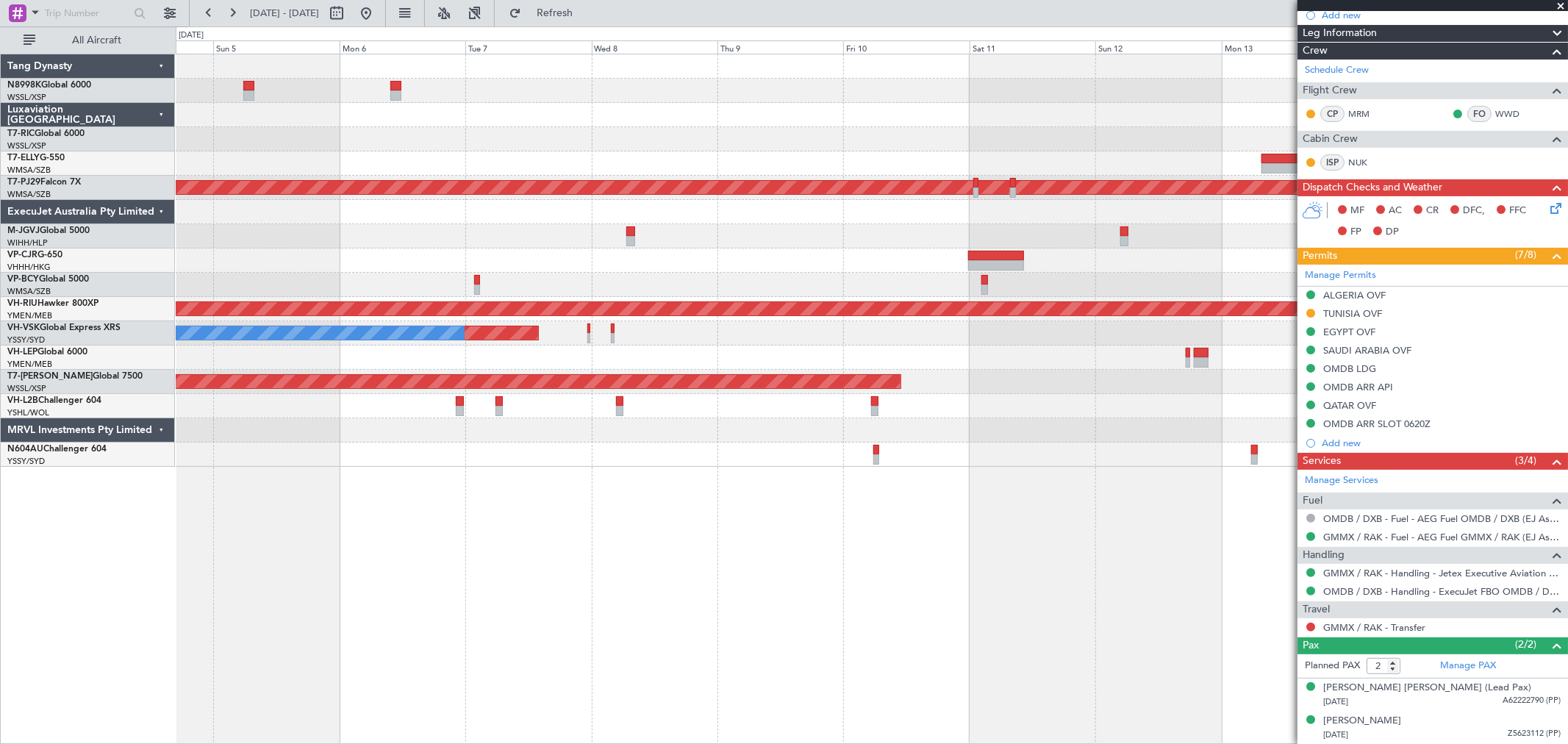
click at [1037, 114] on div at bounding box center [871, 115] width 1391 height 25
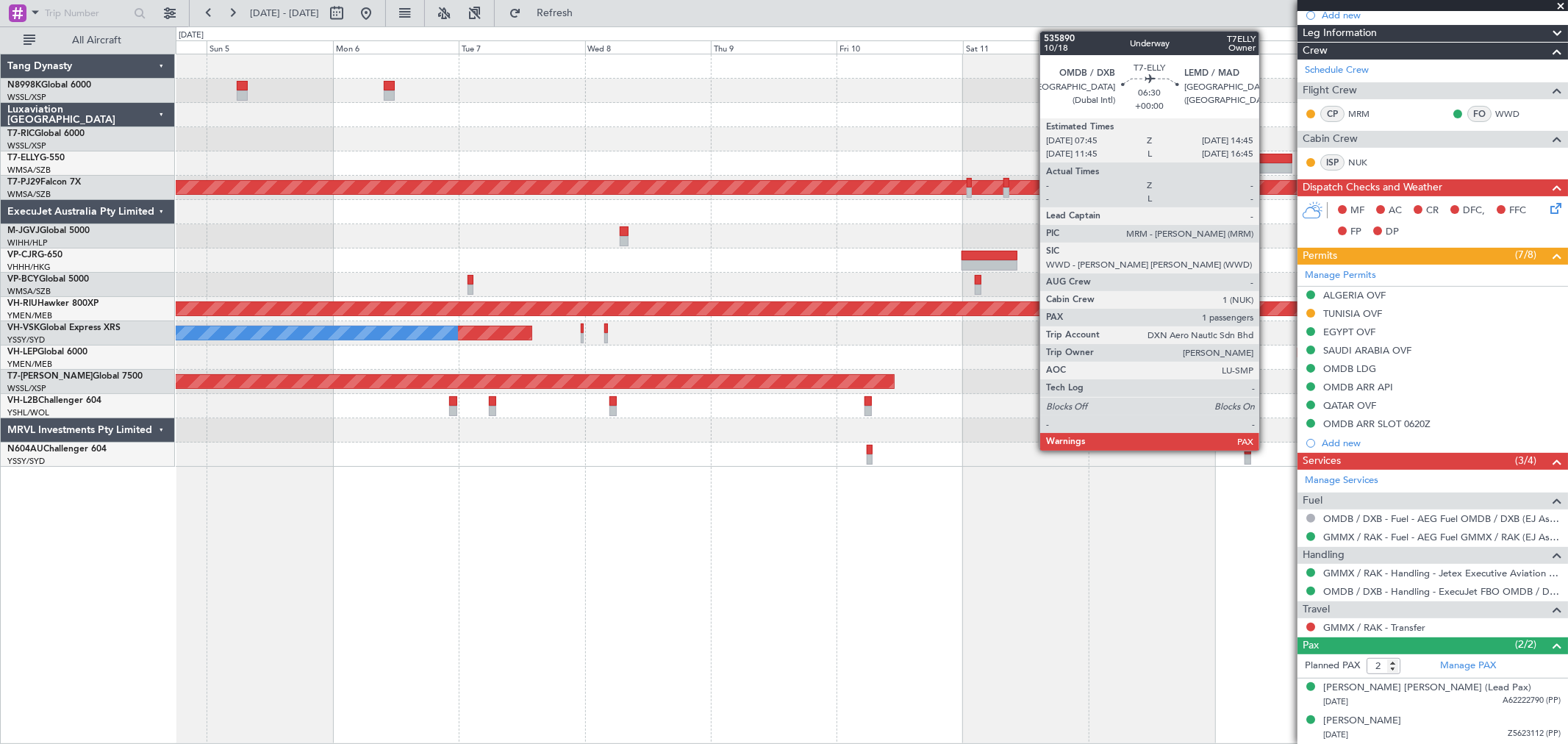
click at [1266, 165] on div at bounding box center [1273, 168] width 38 height 11
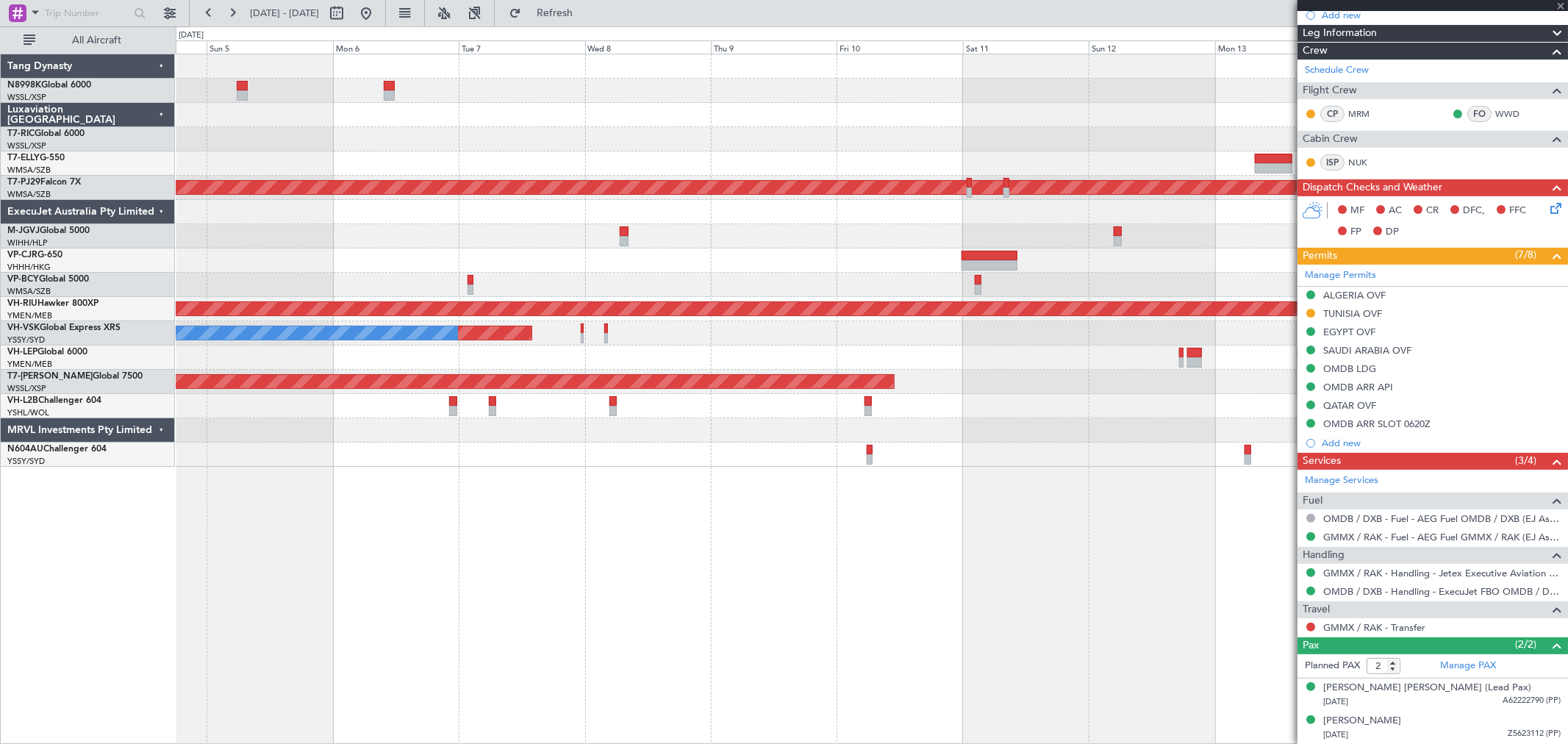
type input "1"
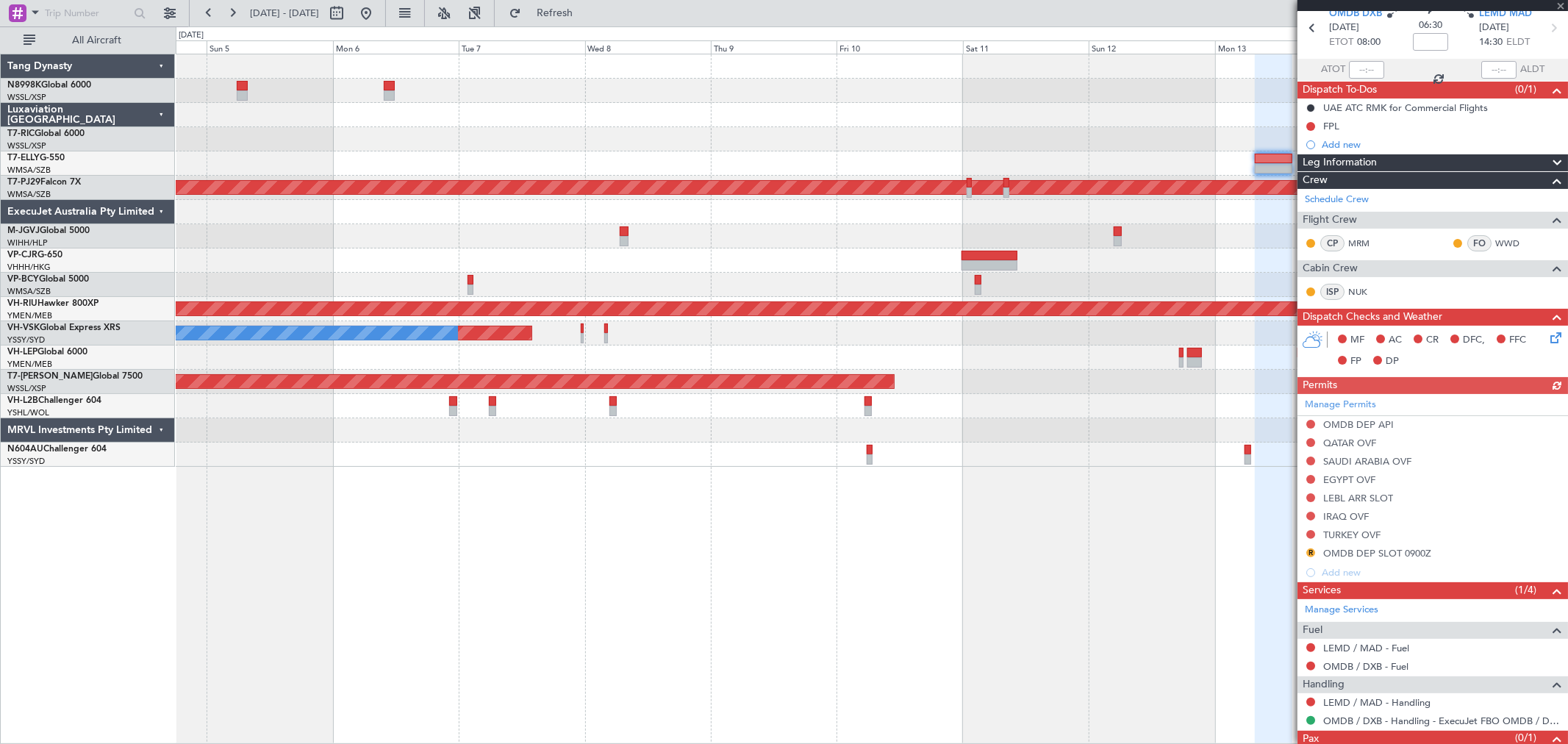
scroll to position [108, 0]
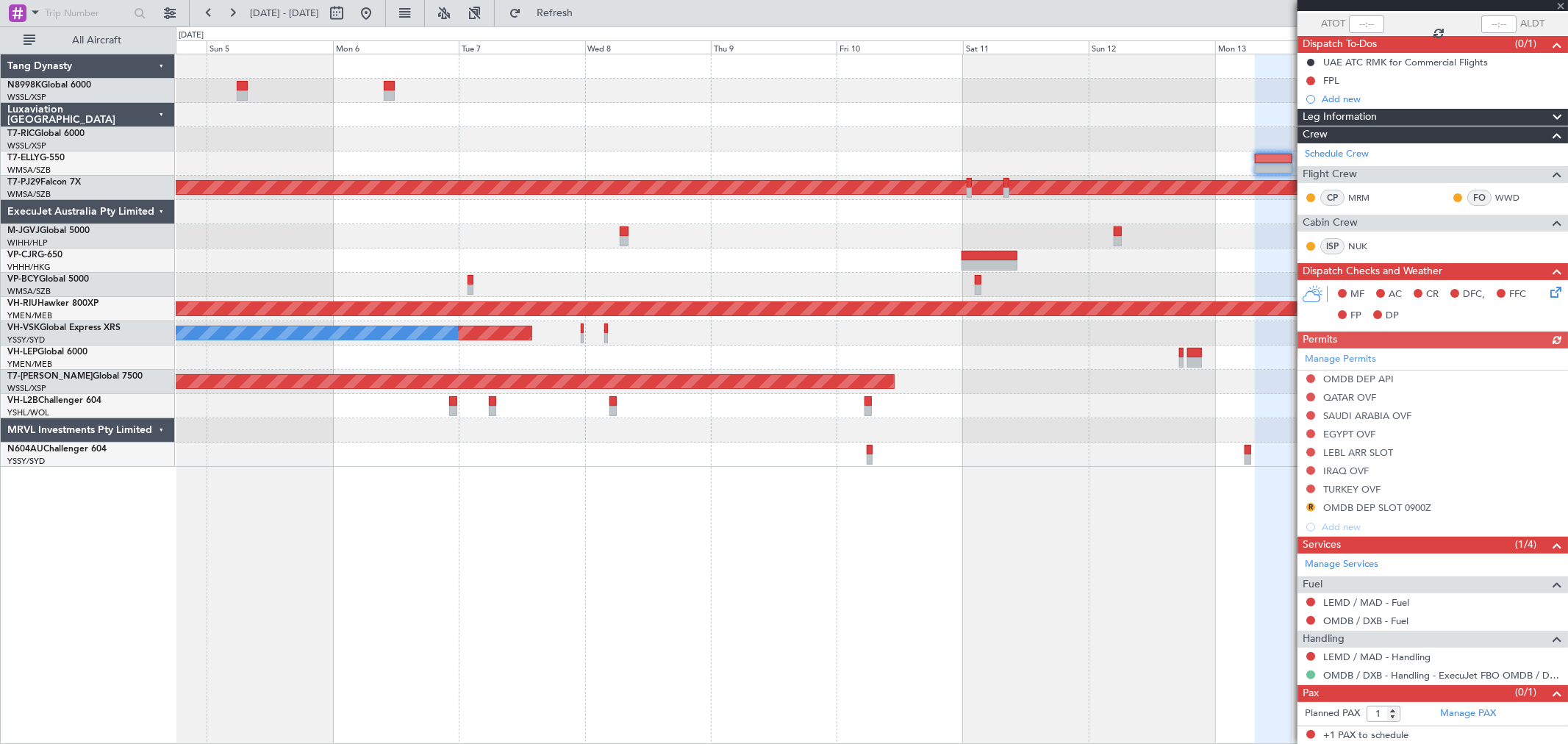
click at [1310, 674] on button at bounding box center [1310, 675] width 9 height 9
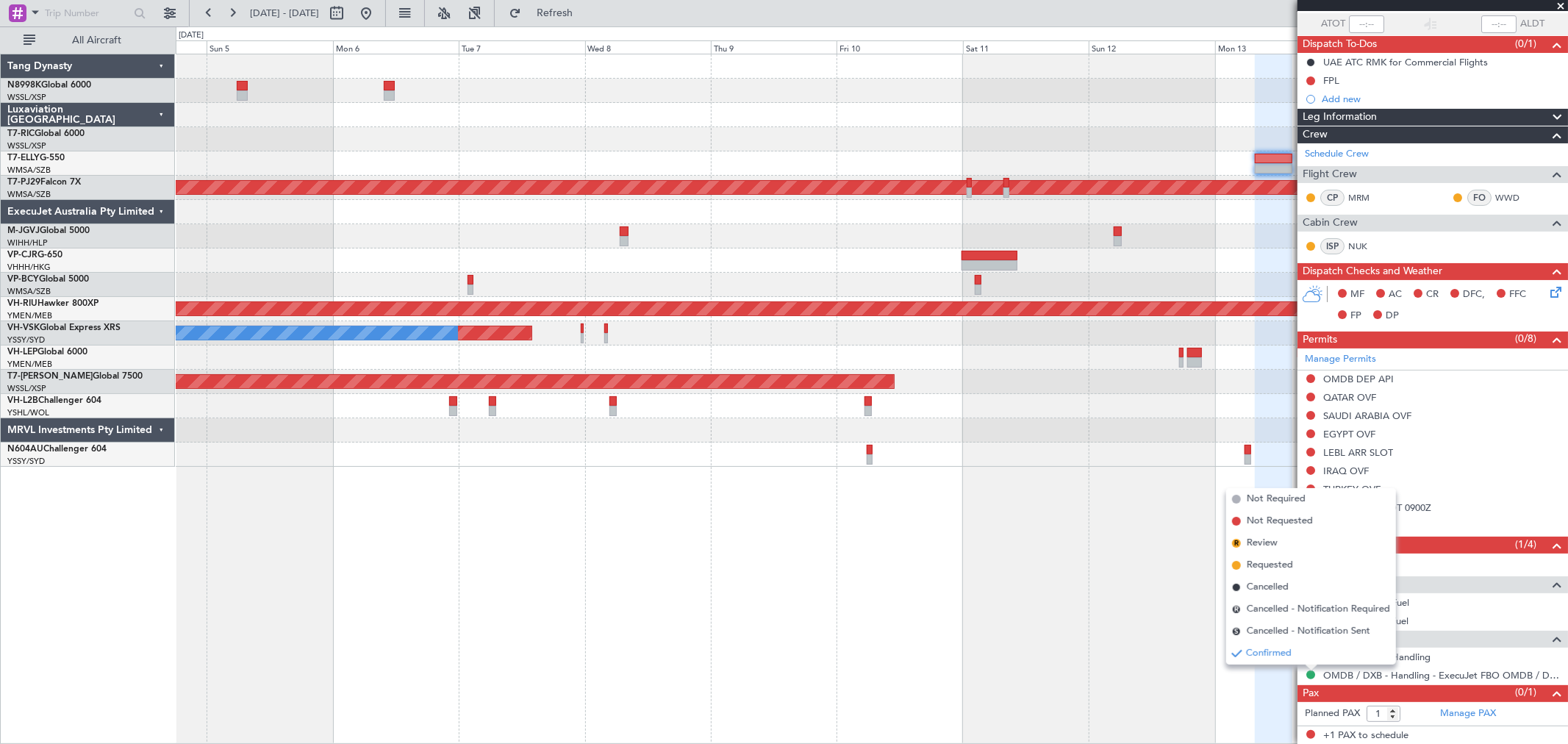
click at [1280, 567] on span "Requested" at bounding box center [1270, 565] width 47 height 15
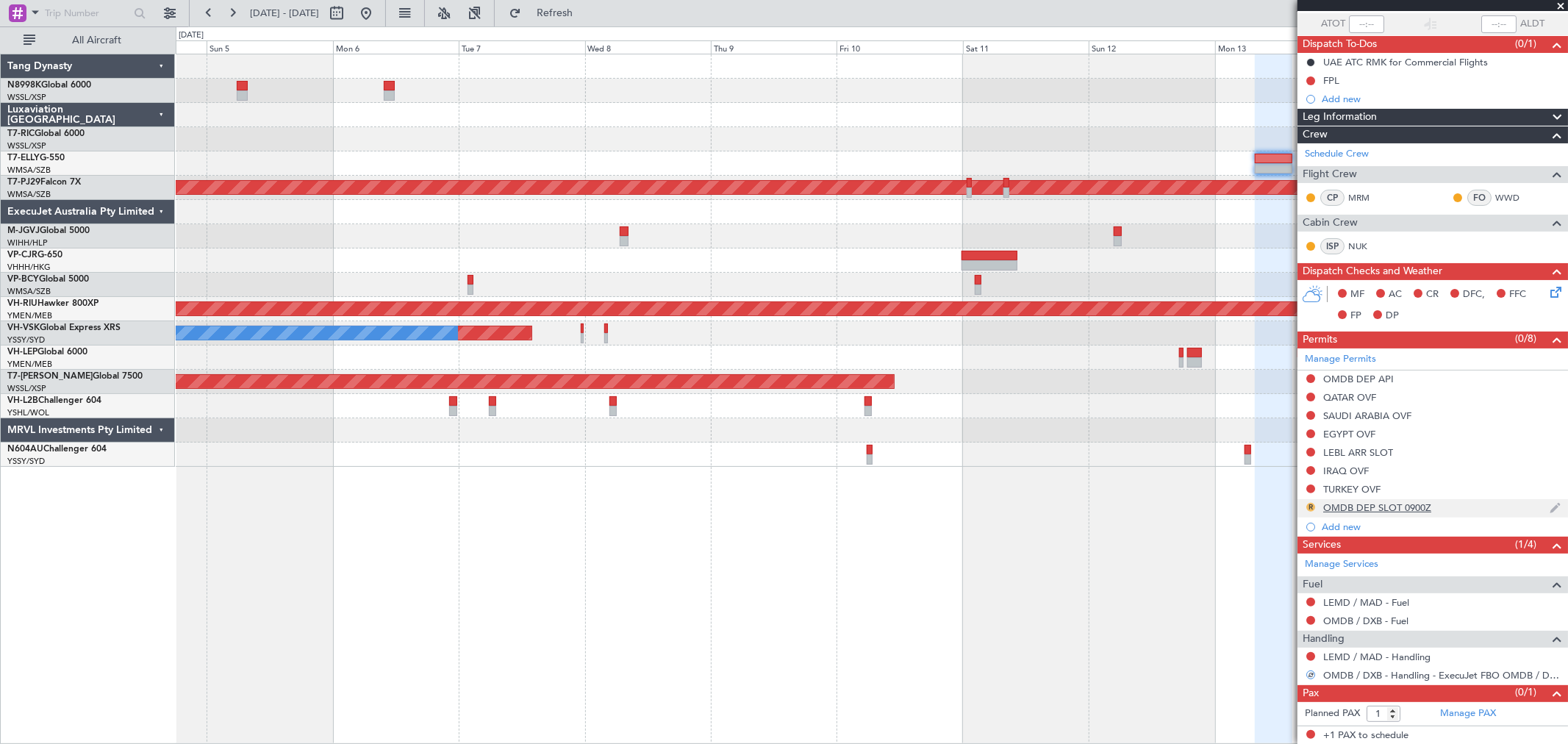
click at [1310, 505] on button "R" at bounding box center [1310, 507] width 9 height 9
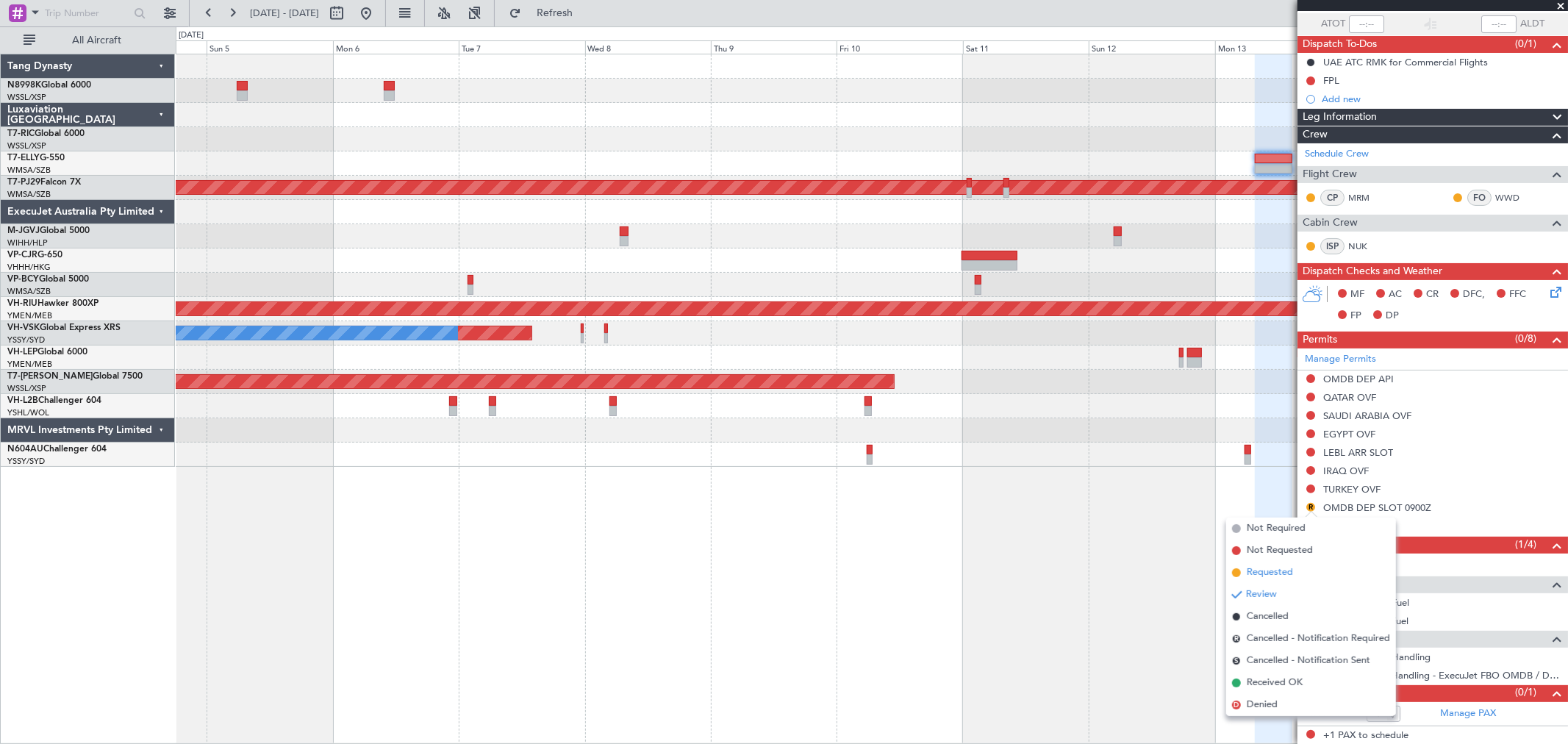
click at [1263, 571] on span "Requested" at bounding box center [1270, 572] width 47 height 15
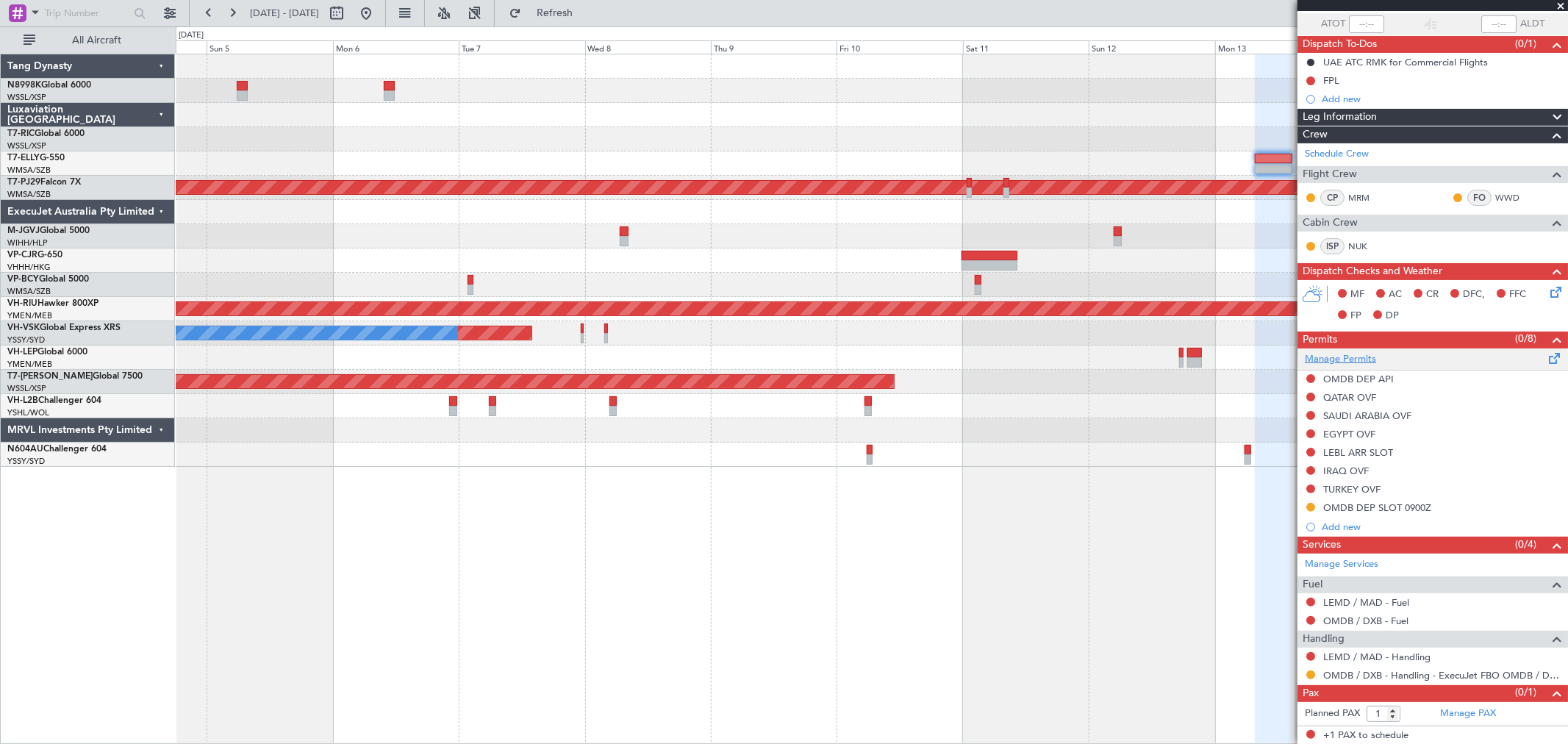
click at [1341, 363] on link "Manage Permits" at bounding box center [1340, 359] width 71 height 15
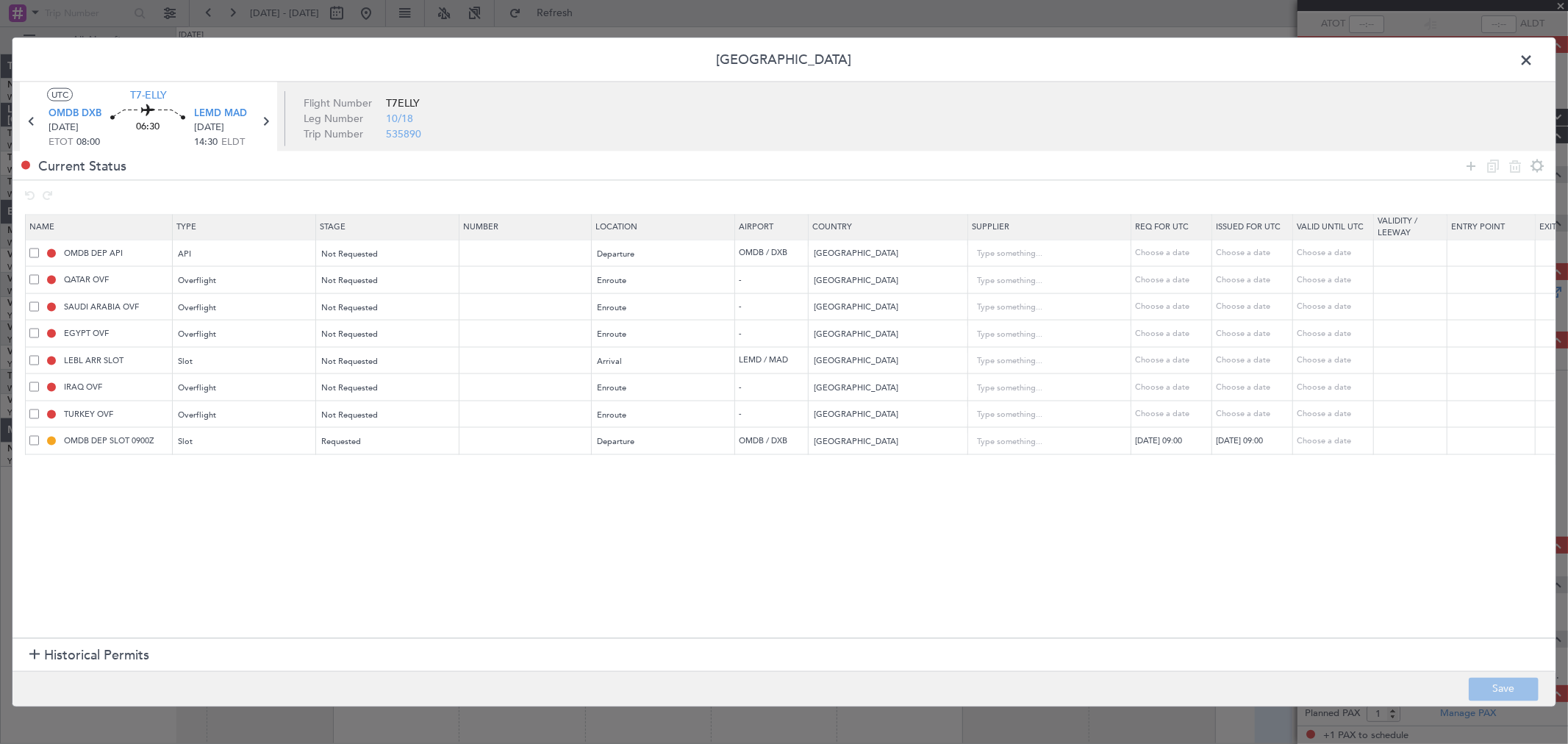
click at [26, 247] on td "OMDB DEP API" at bounding box center [99, 253] width 147 height 27
click at [35, 251] on span at bounding box center [33, 252] width 10 height 10
click at [40, 247] on input "checkbox" at bounding box center [40, 247] width 0 height 0
click at [1514, 165] on icon at bounding box center [1514, 166] width 18 height 18
type input "QATAR OVF"
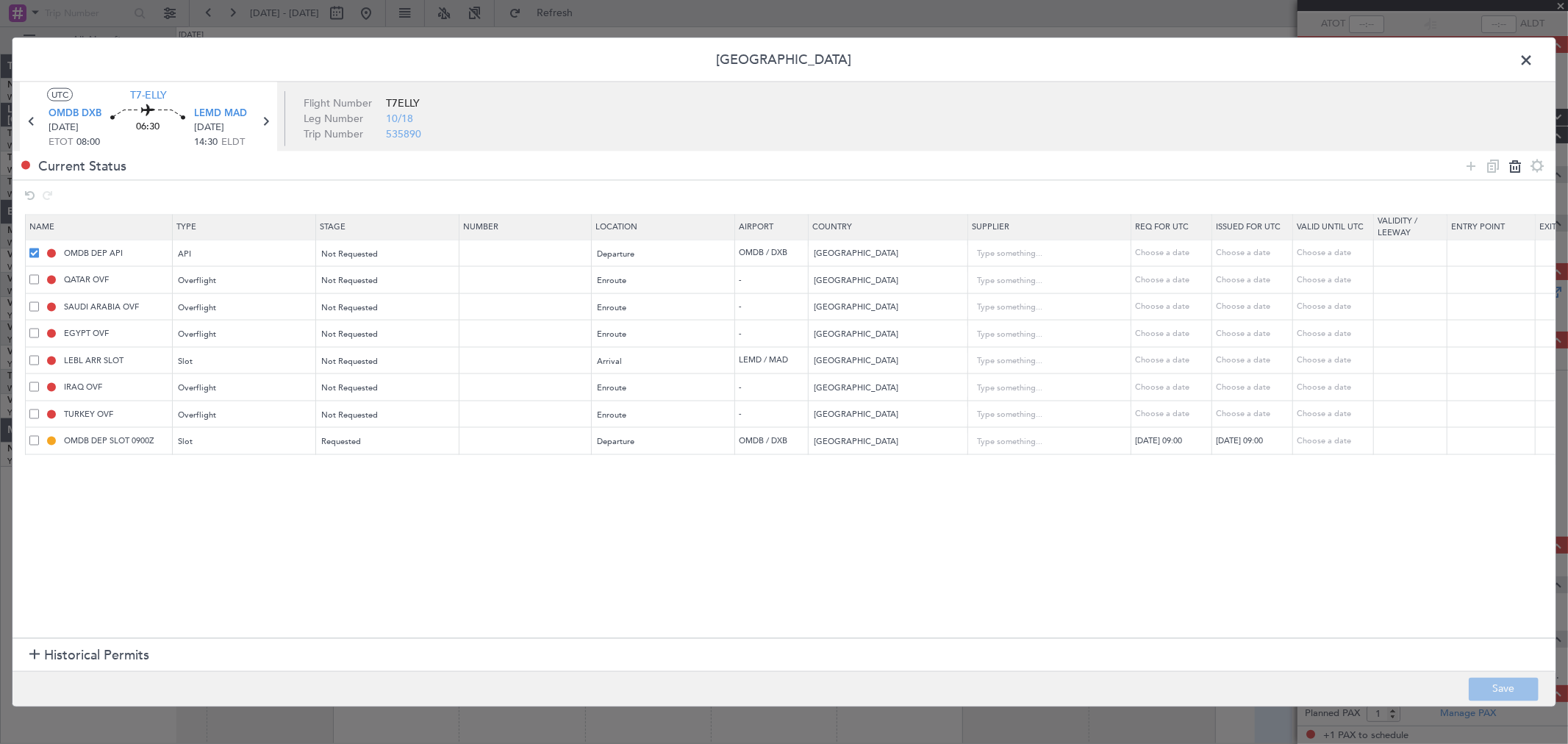
type input "[GEOGRAPHIC_DATA]"
type input "2"
type input "SAUDI ARABIA OVF"
type input "[GEOGRAPHIC_DATA]"
type input "EGYPT OVF"
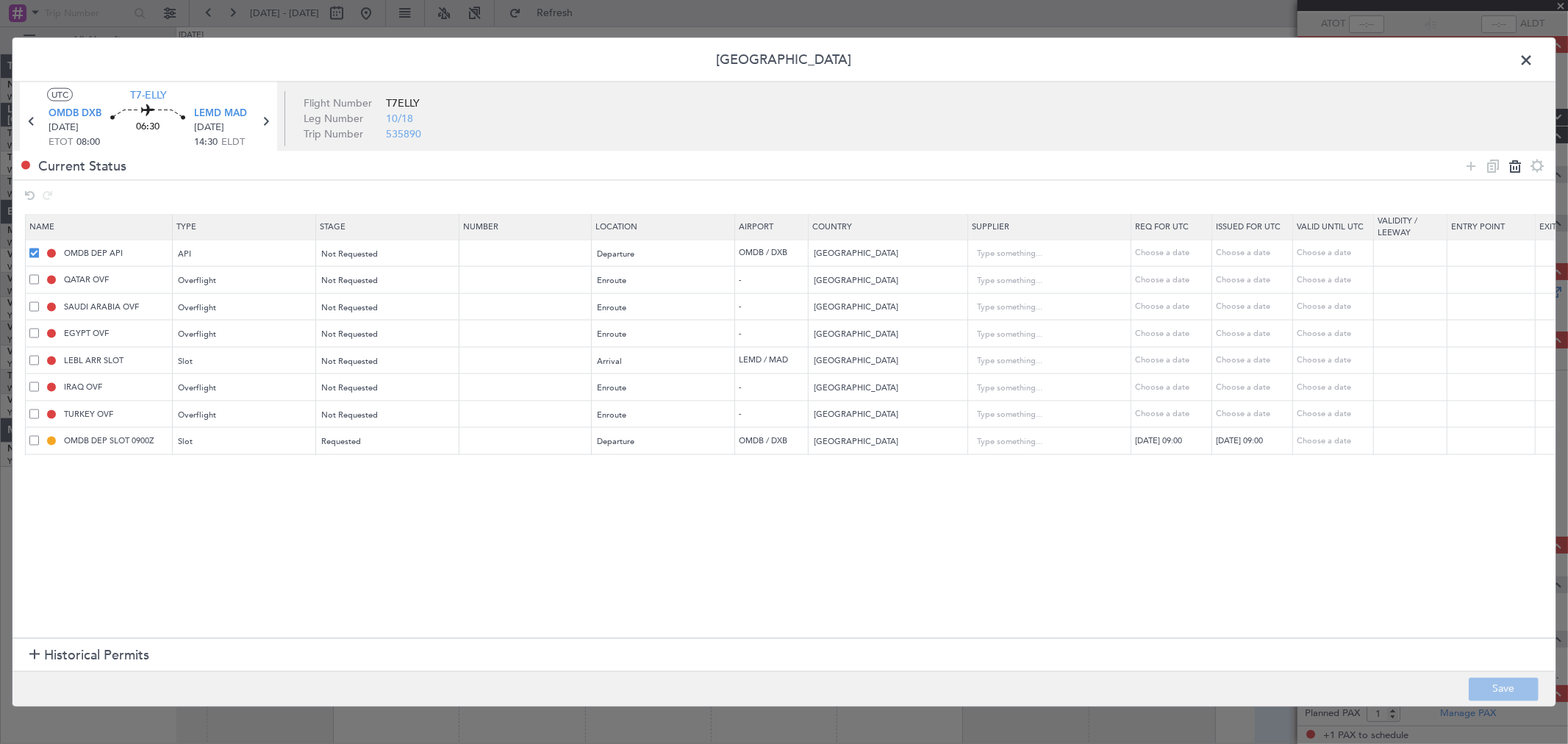
type input "[GEOGRAPHIC_DATA]"
type input "LEBL ARR SLOT"
type input "[GEOGRAPHIC_DATA]"
type input "IRAQ OVF"
type input "[GEOGRAPHIC_DATA]"
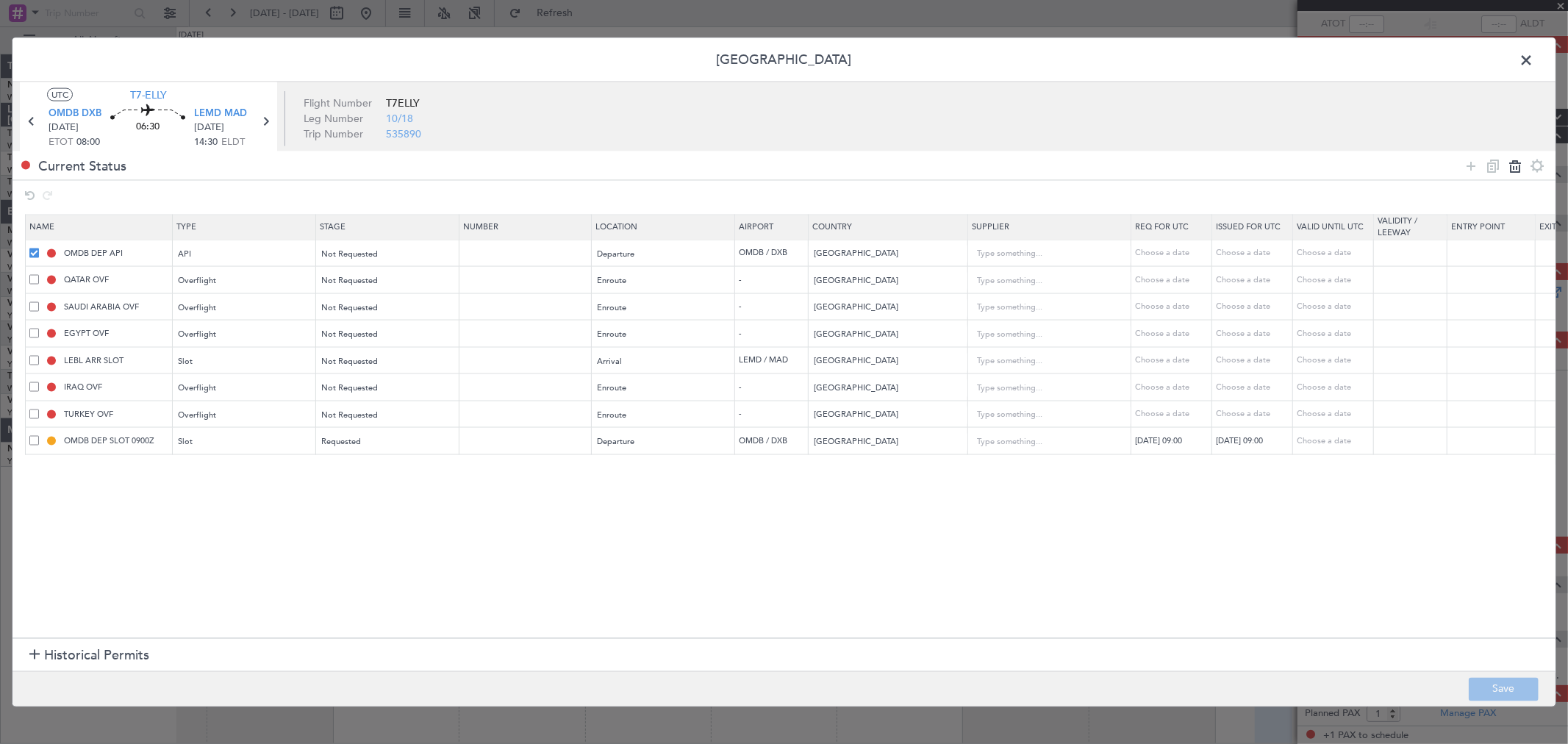
type input "1"
type input "TURKEY OVF"
type input "[GEOGRAPHIC_DATA]"
type input "OMDB DEP SLOT 0900Z"
type input "[GEOGRAPHIC_DATA]"
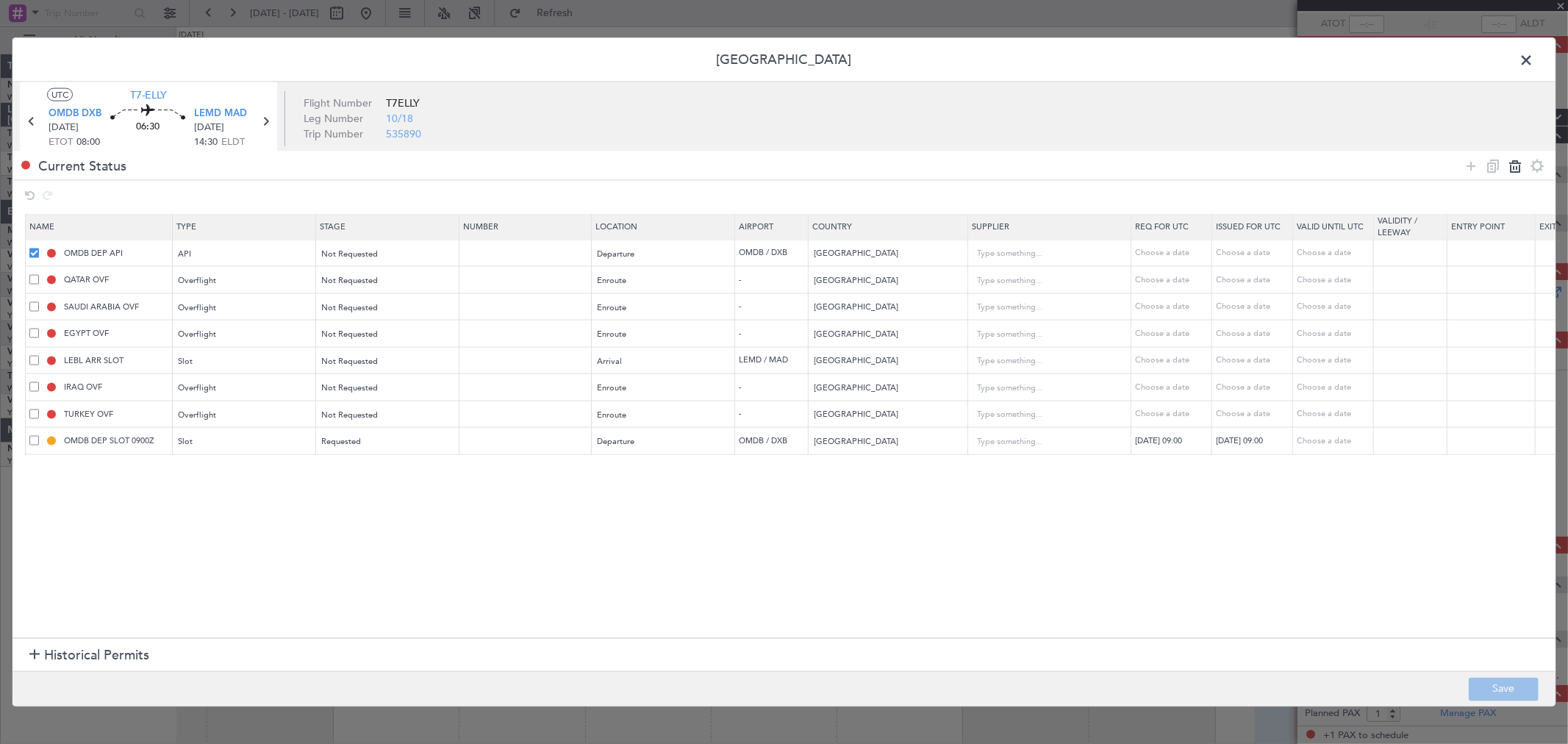
type input "1"
type input "K EJF107 15OCT15OCT 0030000 014GA5 0900BCN D / RE.T7ELLY/"
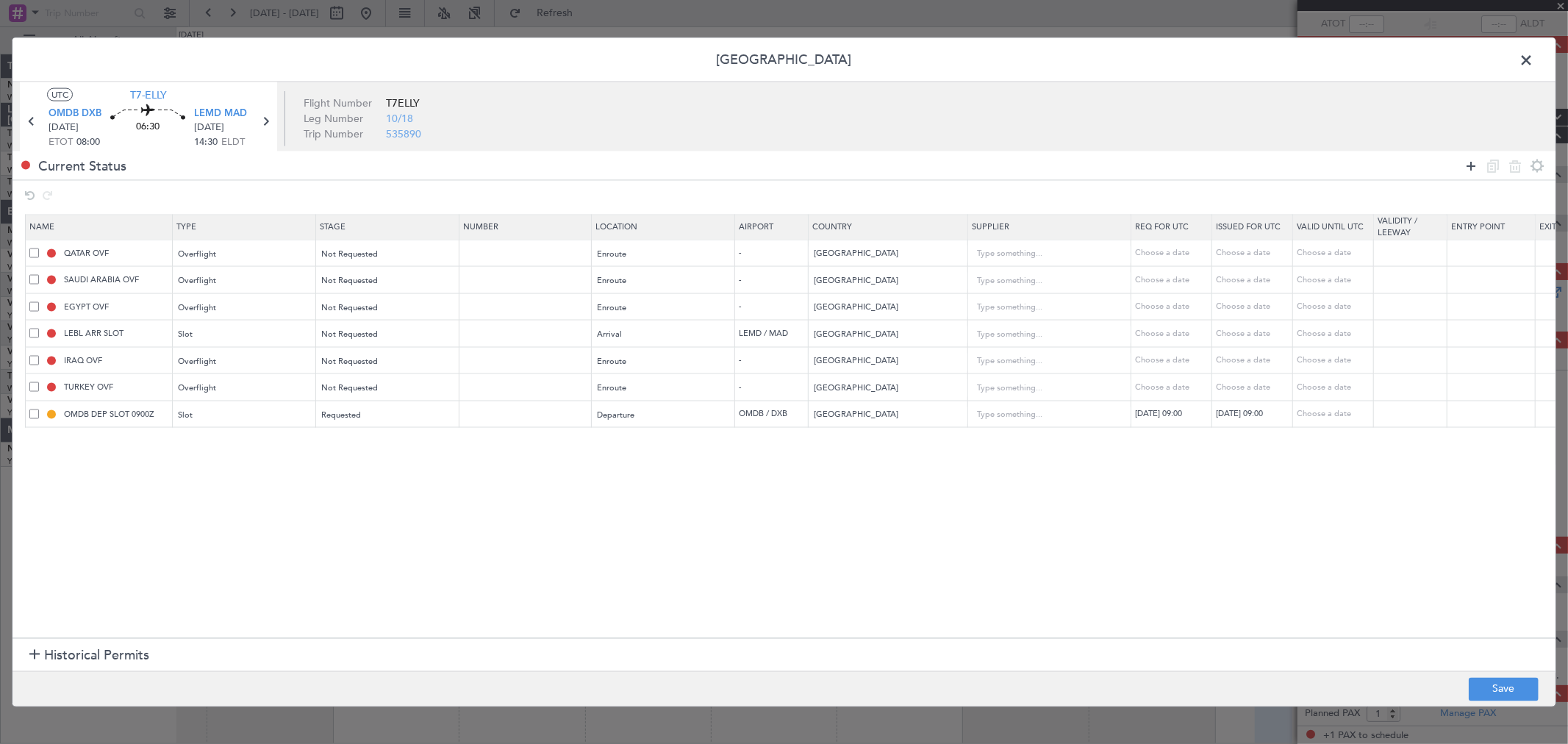
click at [1475, 162] on icon at bounding box center [1470, 166] width 18 height 18
click at [246, 444] on div "Type" at bounding box center [240, 442] width 122 height 22
click at [203, 519] on span "API" at bounding box center [245, 517] width 131 height 22
click at [649, 441] on span "Select an option" at bounding box center [628, 442] width 60 height 11
click at [634, 471] on span "Departure" at bounding box center [664, 473] width 131 height 22
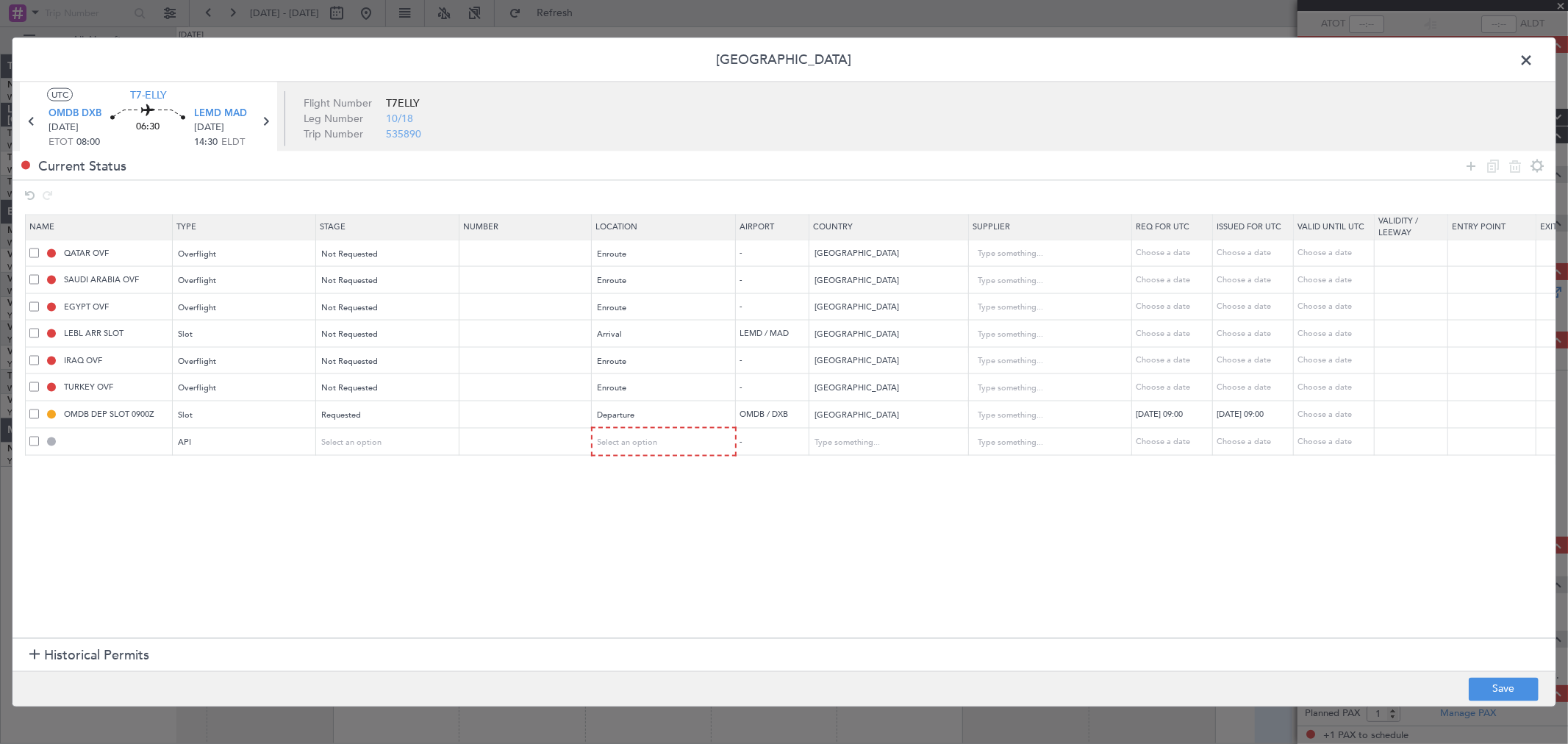
click at [634, 471] on section "Name Type Stage Number Location Airport Country Supplier Req For Utc Issued For…" at bounding box center [783, 424] width 1542 height 427
click at [1491, 676] on footer "Save" at bounding box center [783, 689] width 1542 height 35
click at [1505, 688] on button "Save" at bounding box center [1503, 689] width 70 height 24
type input "OMDB DEP API"
type input "[GEOGRAPHIC_DATA]"
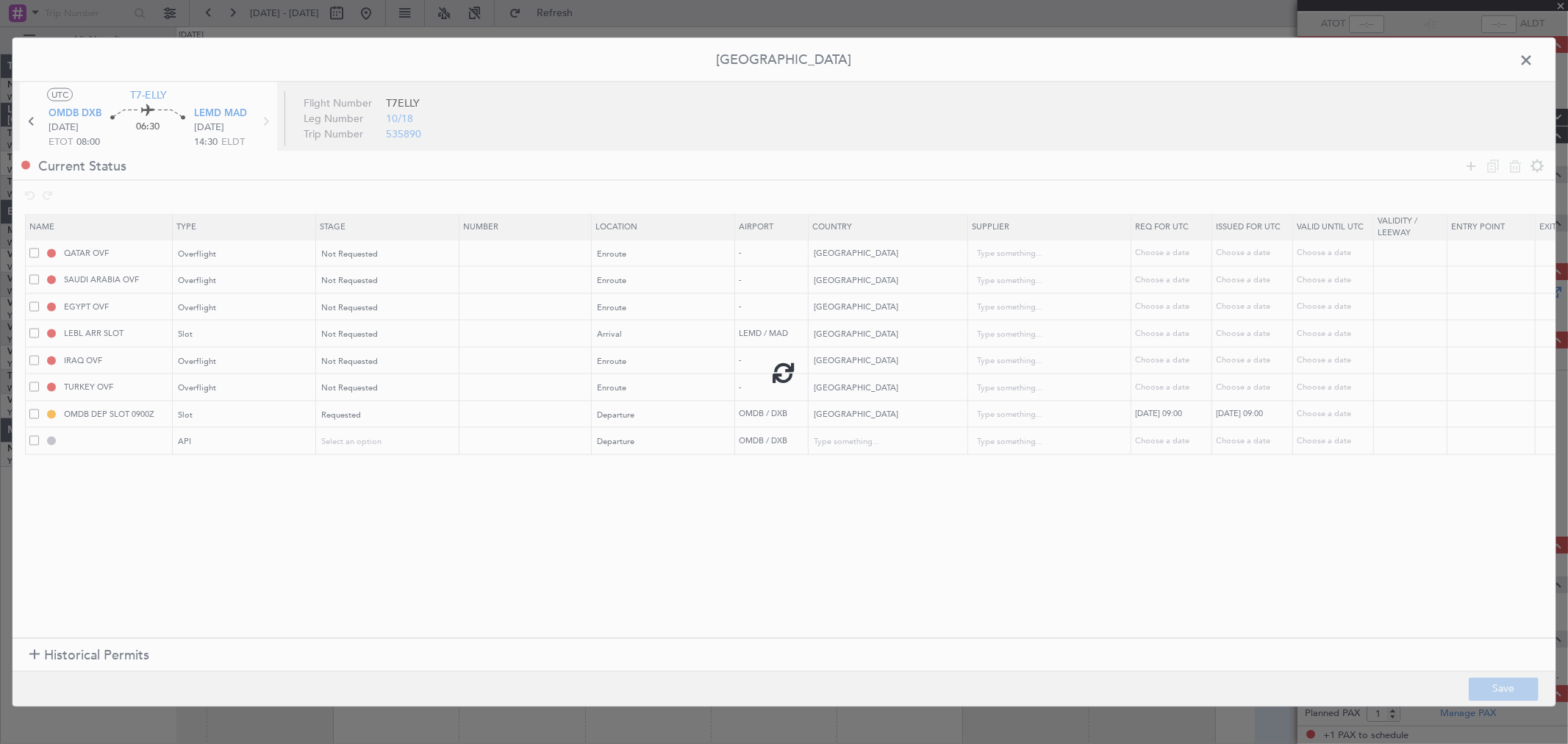
type input "NNN"
type input "1"
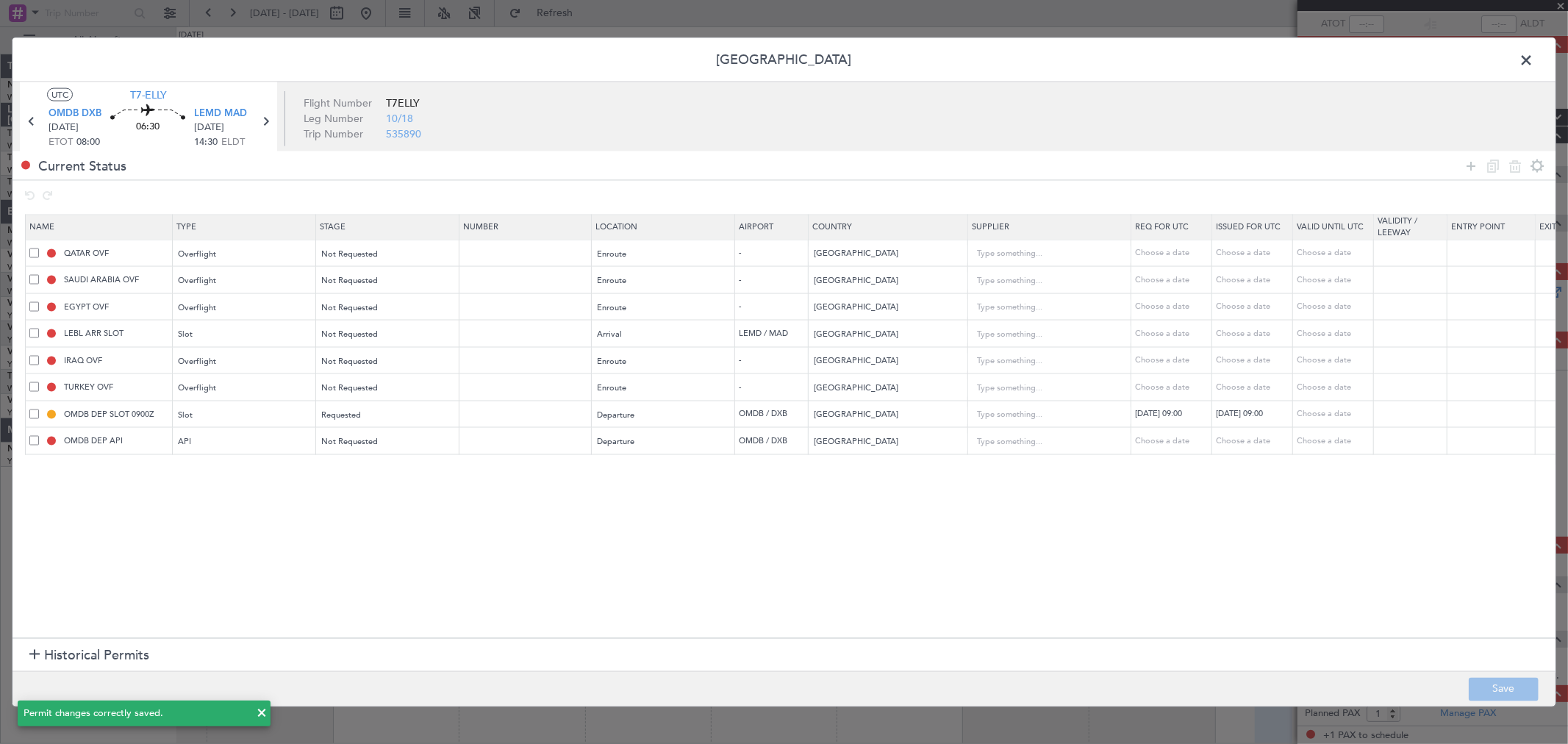
click at [1533, 63] on span at bounding box center [1533, 63] width 0 height 29
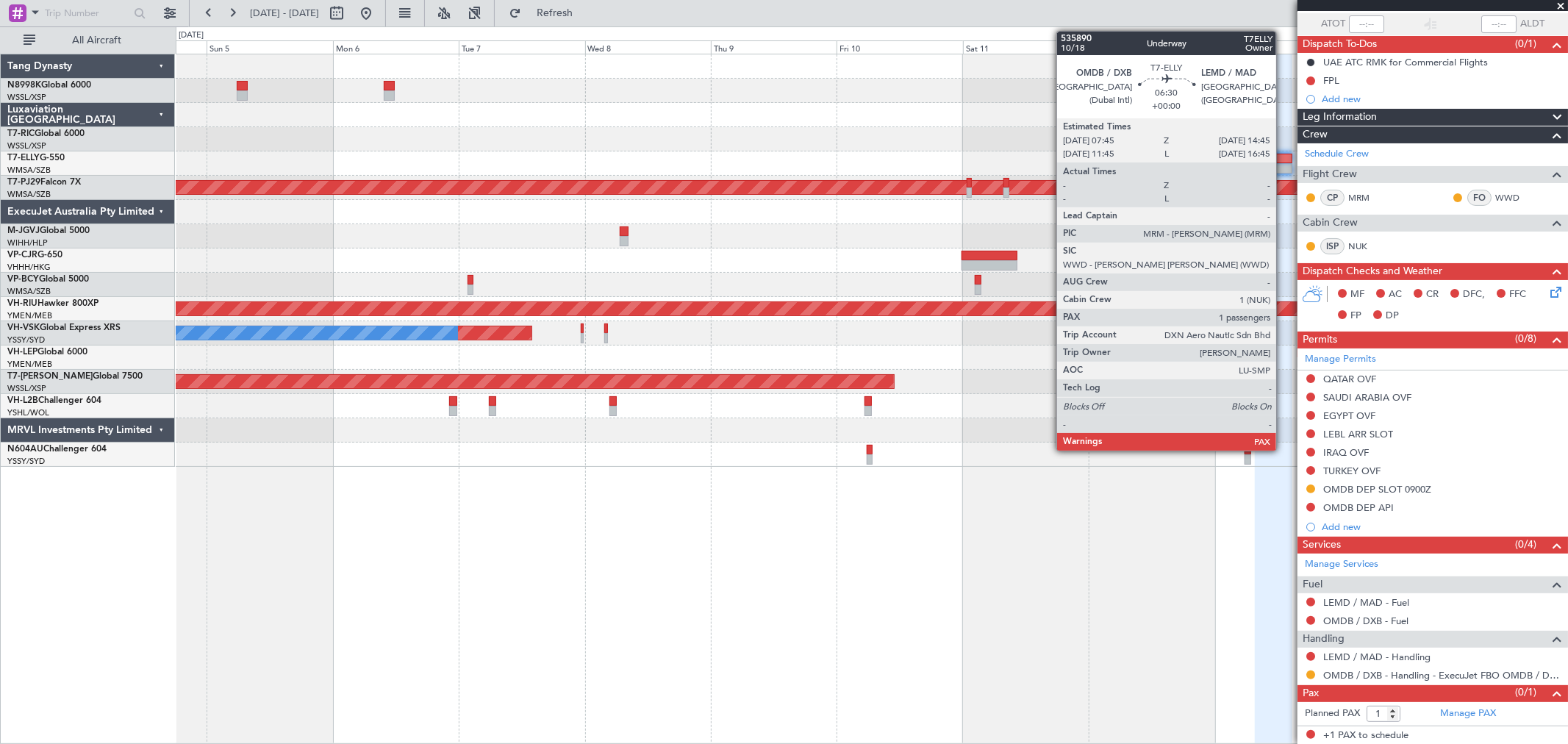
click at [1283, 158] on div at bounding box center [1273, 159] width 38 height 11
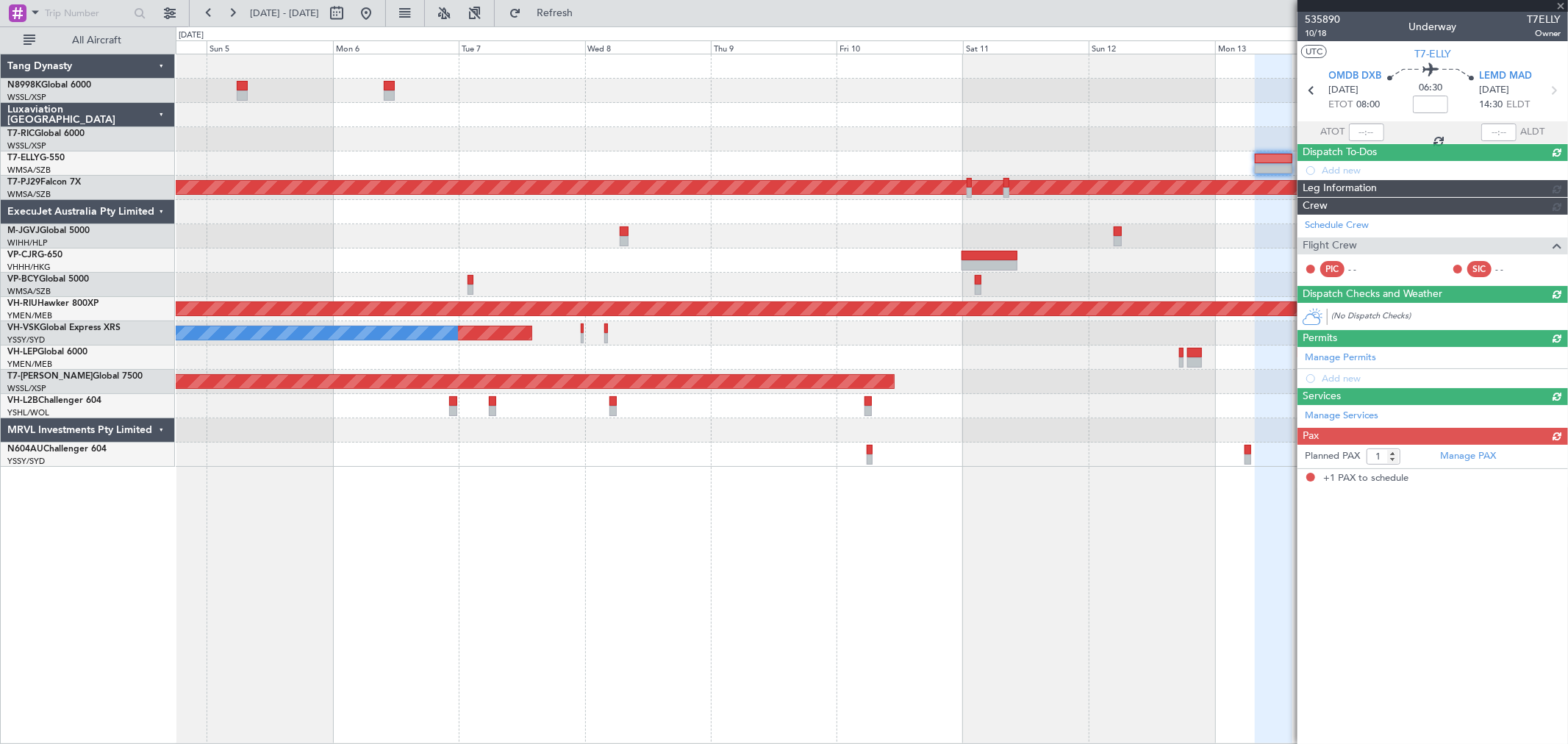
scroll to position [0, 0]
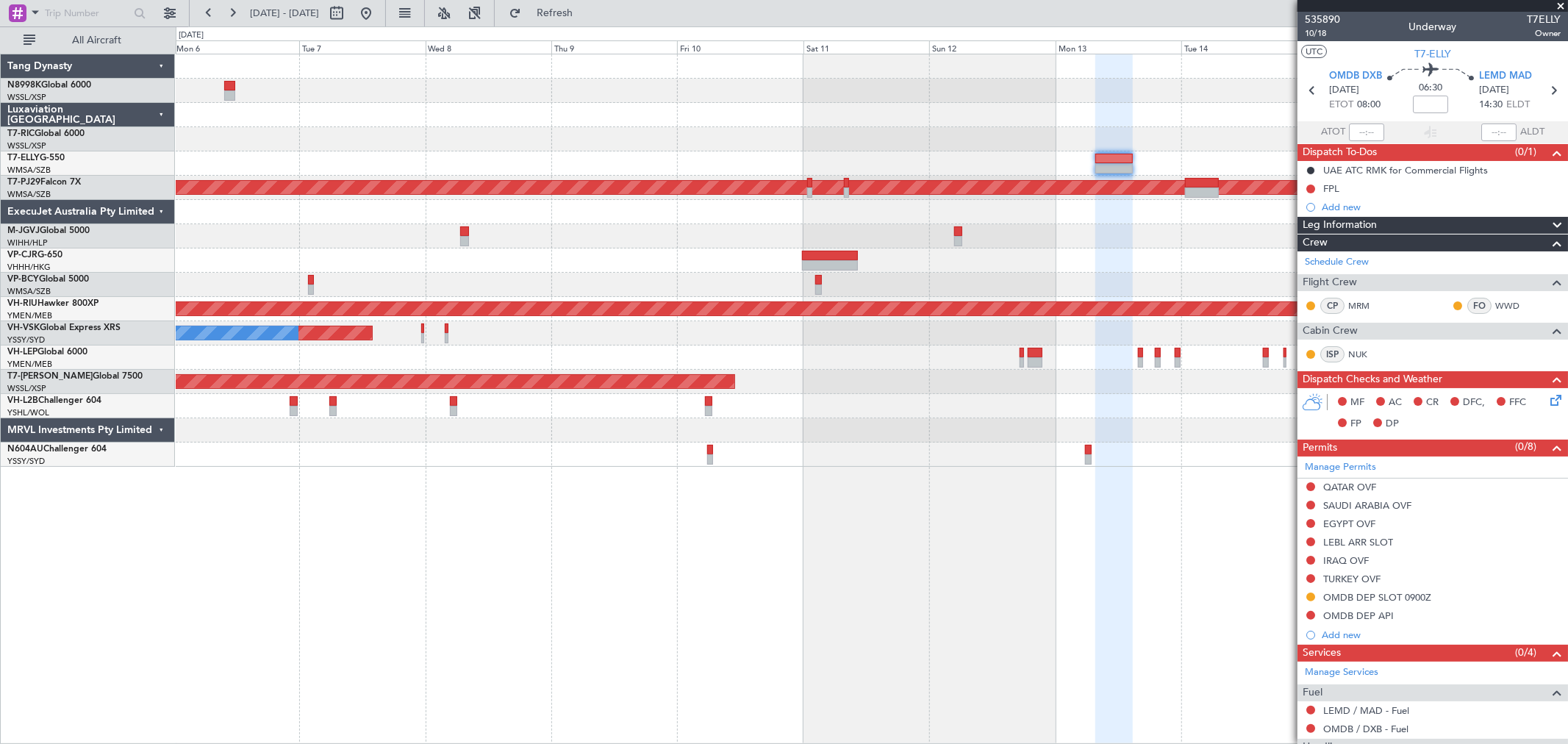
click at [979, 127] on div "Planned Maint [GEOGRAPHIC_DATA] (Sultan [PERSON_NAME] [PERSON_NAME] - Subang) P…" at bounding box center [871, 261] width 1391 height 413
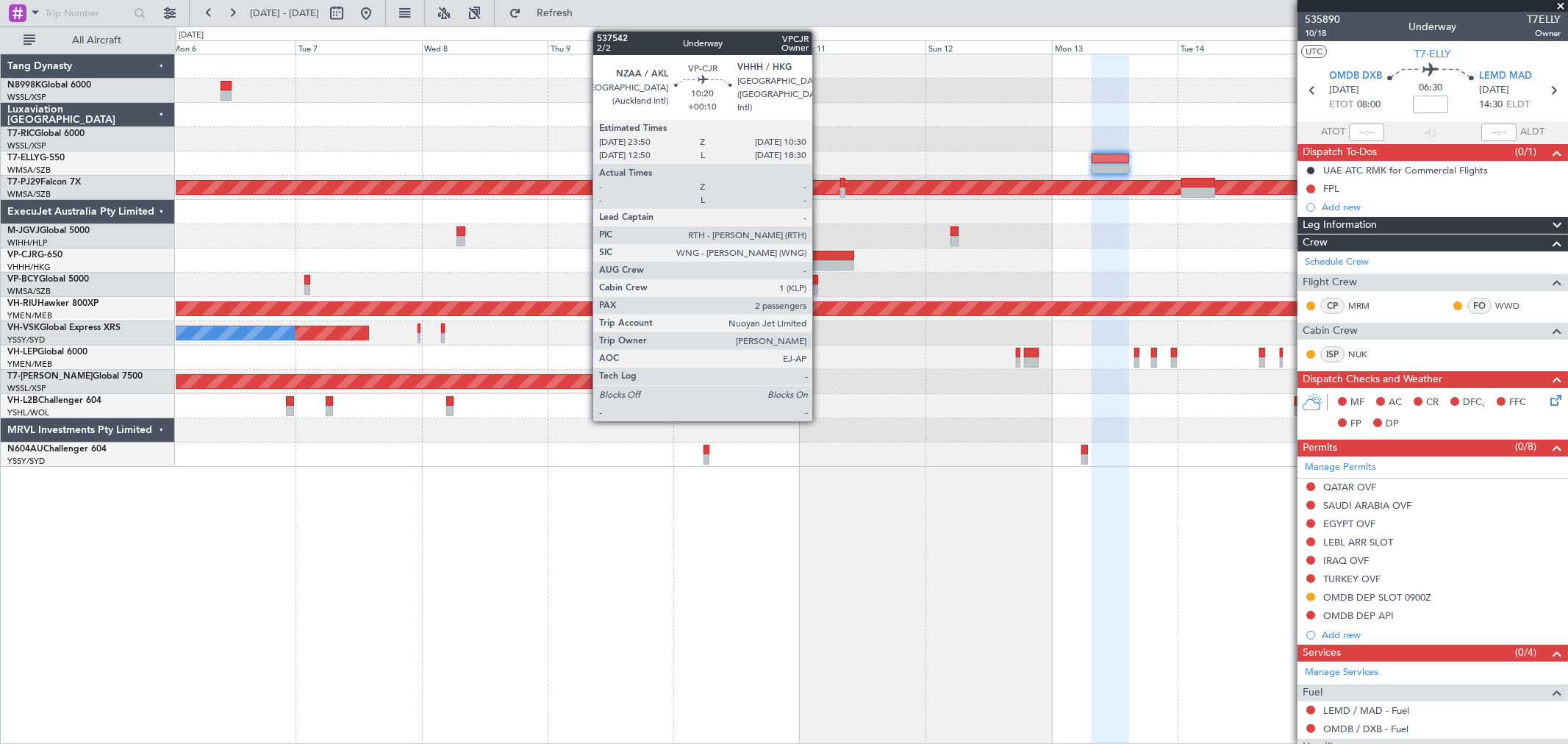
click at [819, 255] on div at bounding box center [826, 256] width 56 height 11
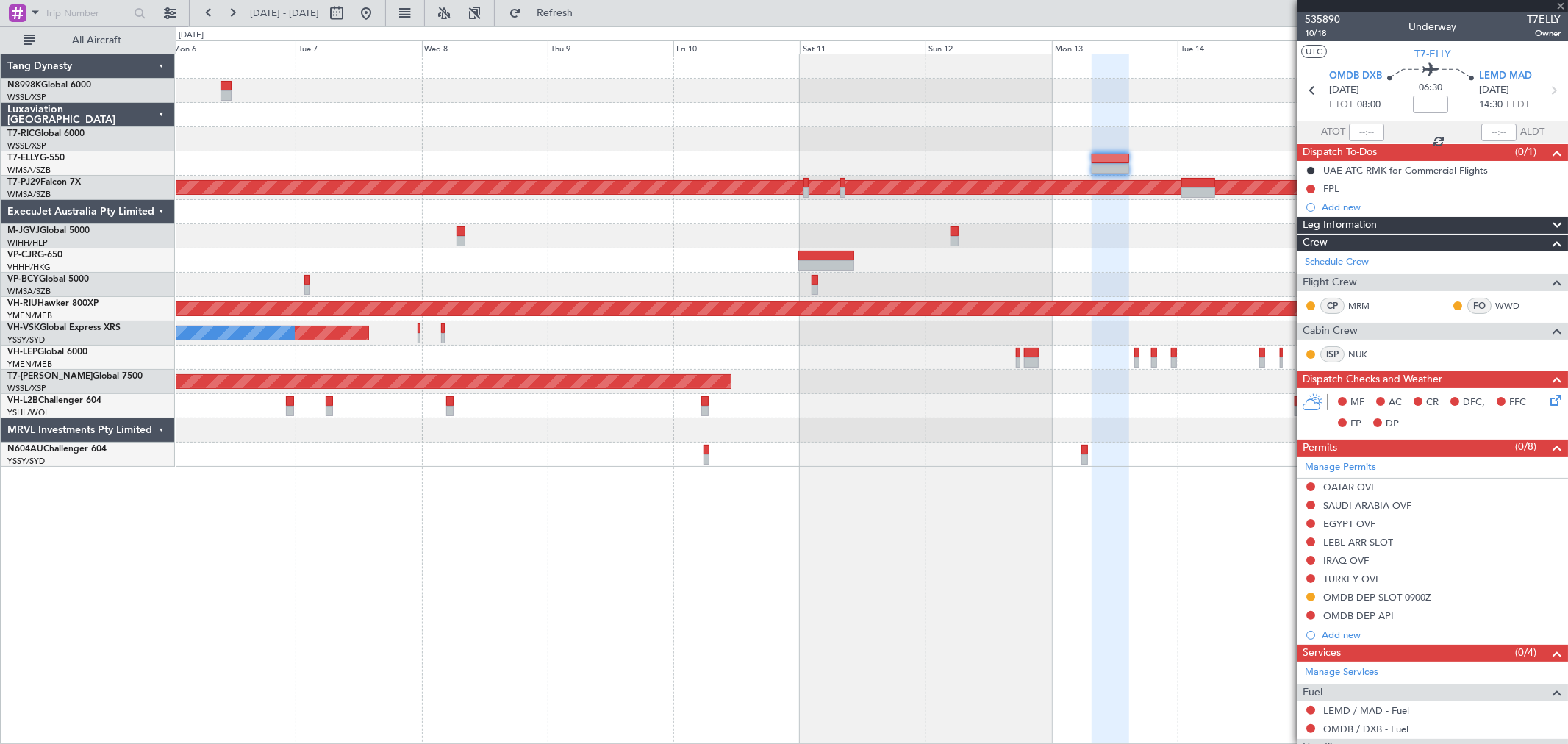
type input "+00:10"
type input "2"
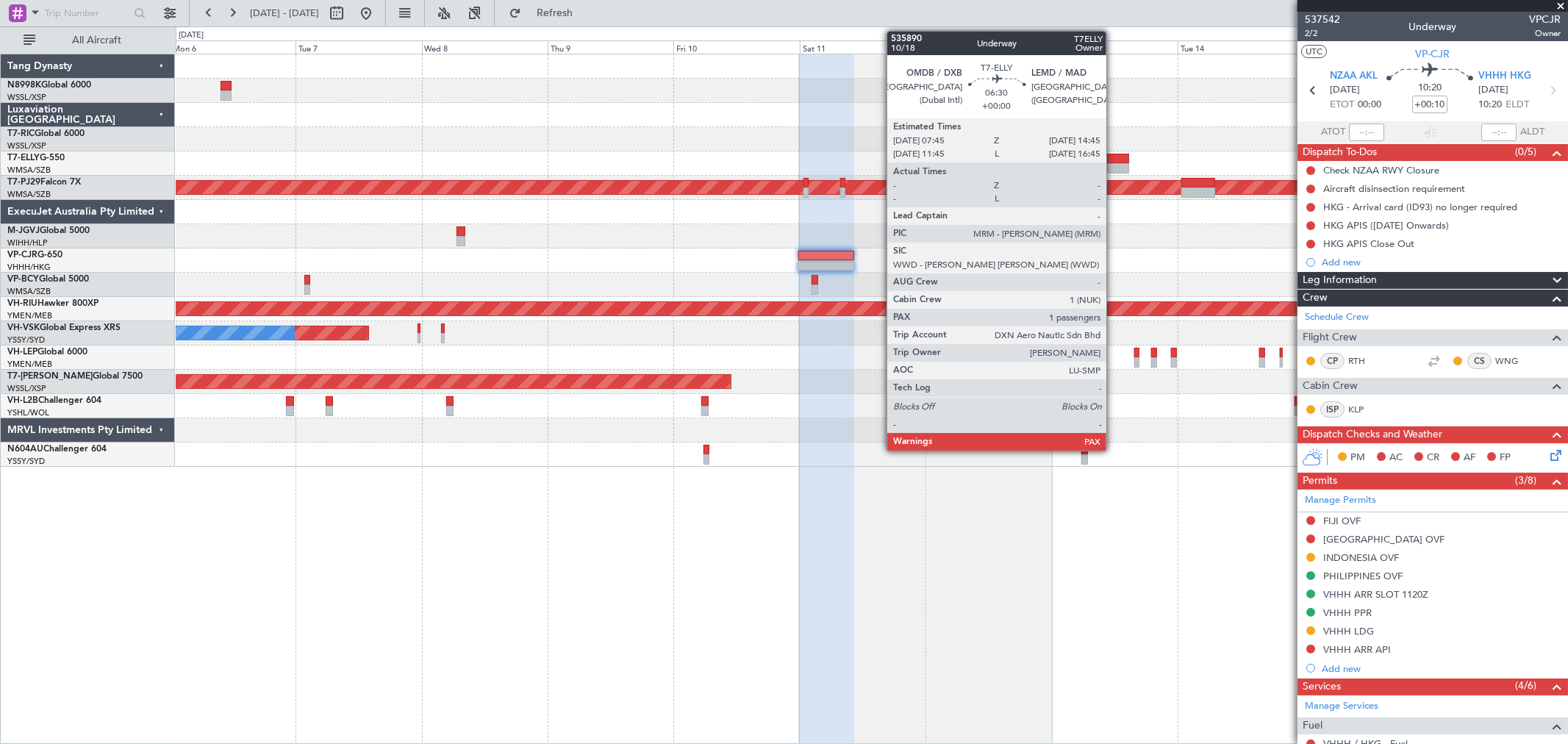
click at [1113, 158] on div at bounding box center [1110, 159] width 38 height 11
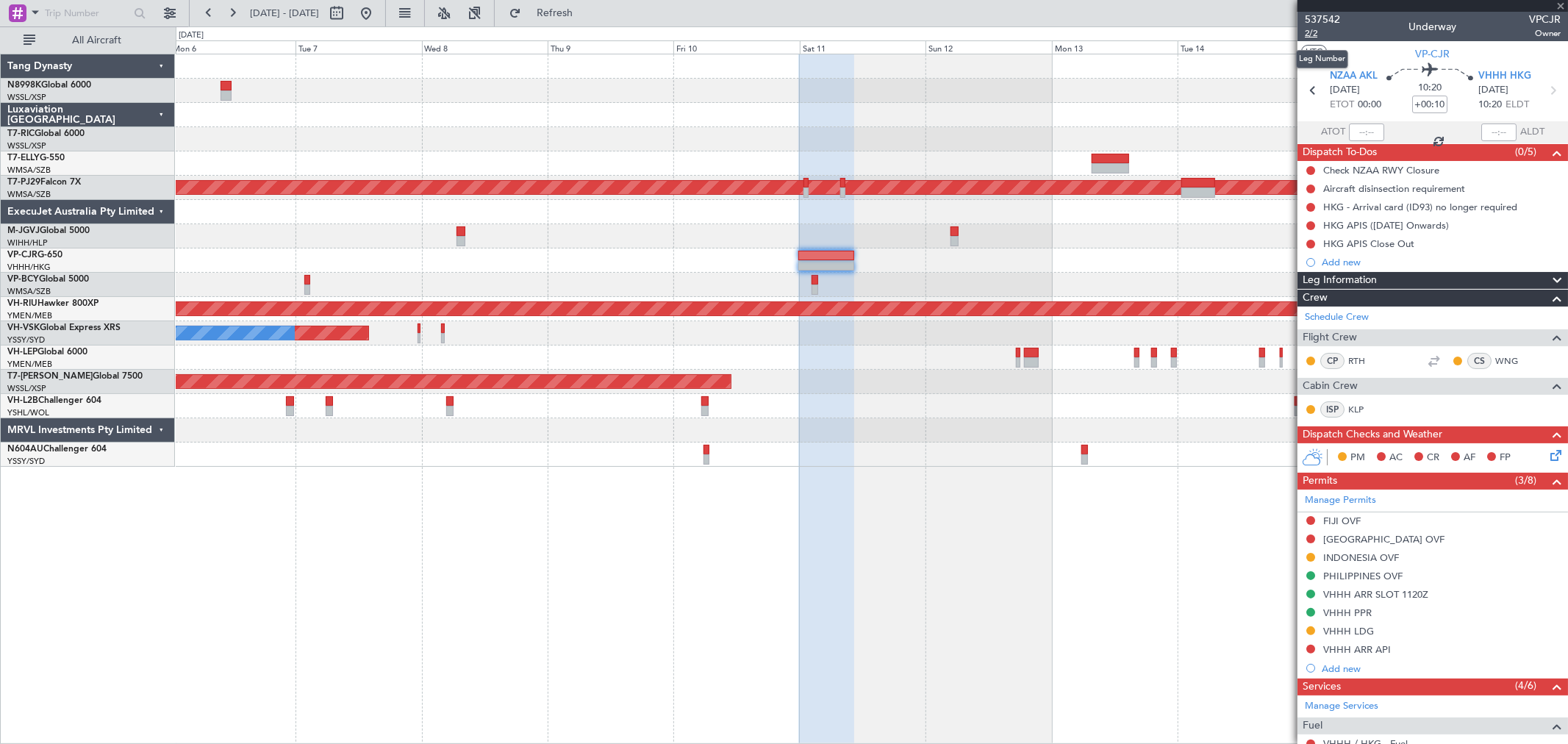
type input "1"
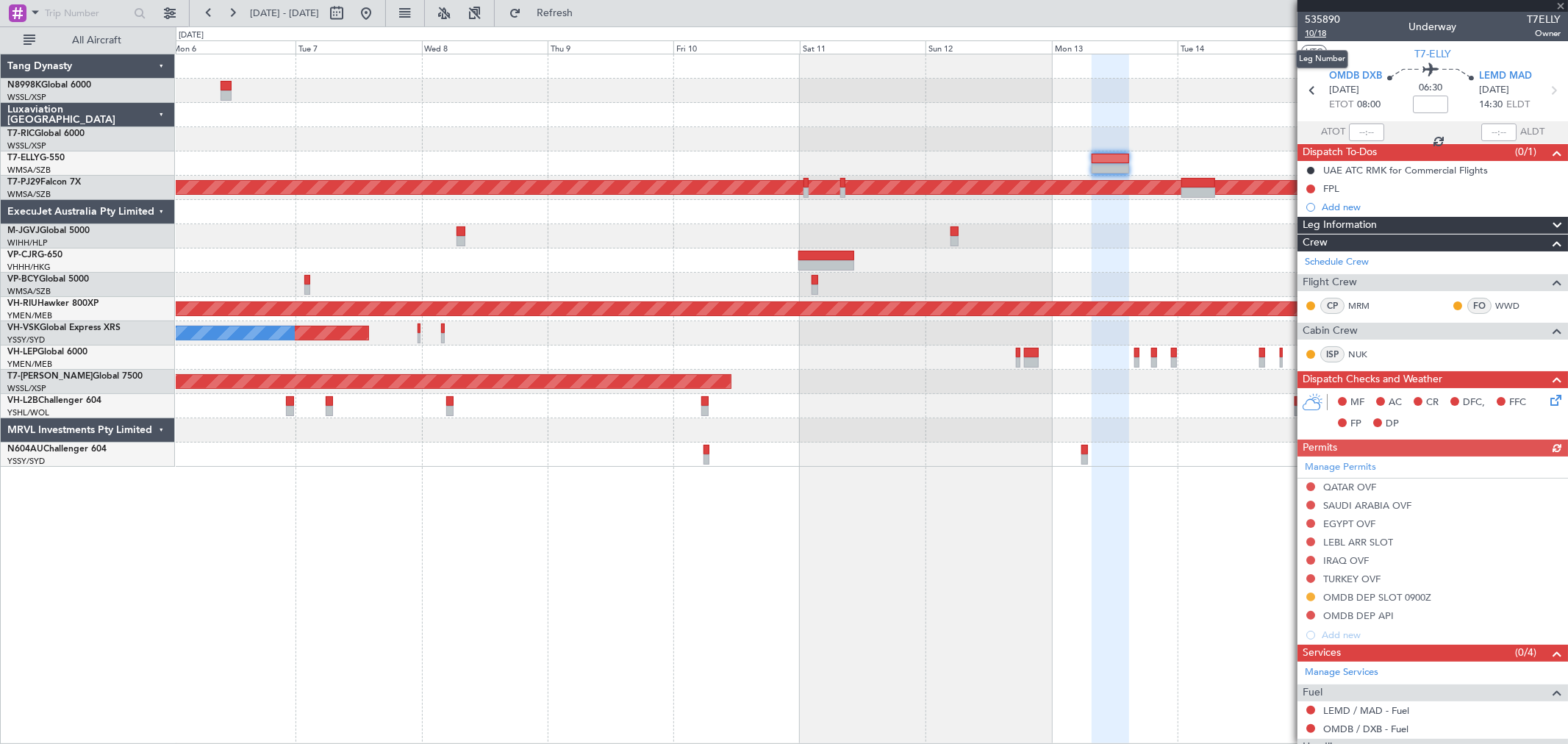
click at [1314, 34] on span "10/18" at bounding box center [1323, 33] width 35 height 12
click at [1329, 258] on link "Schedule Crew" at bounding box center [1337, 262] width 64 height 15
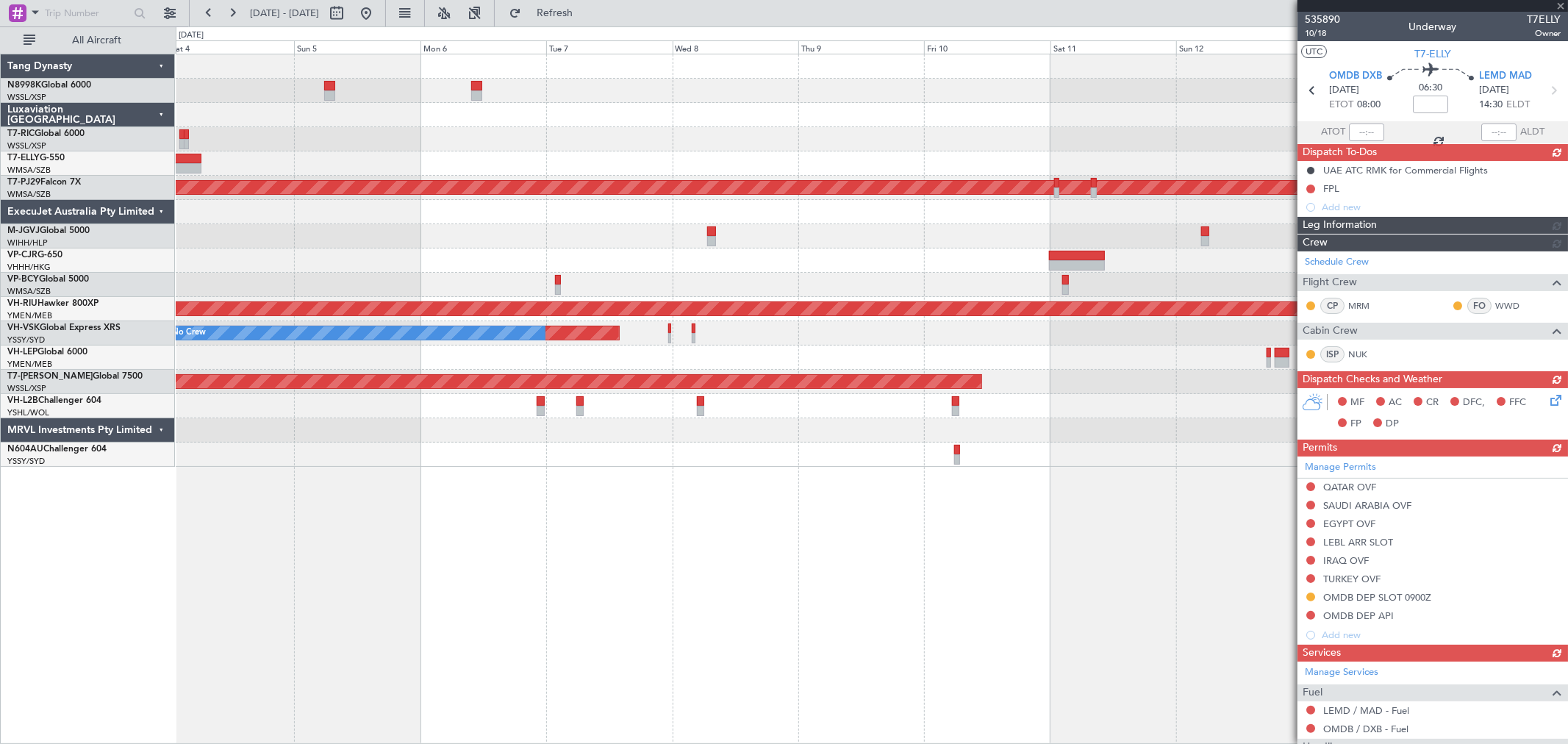
click at [962, 114] on div at bounding box center [871, 115] width 1391 height 25
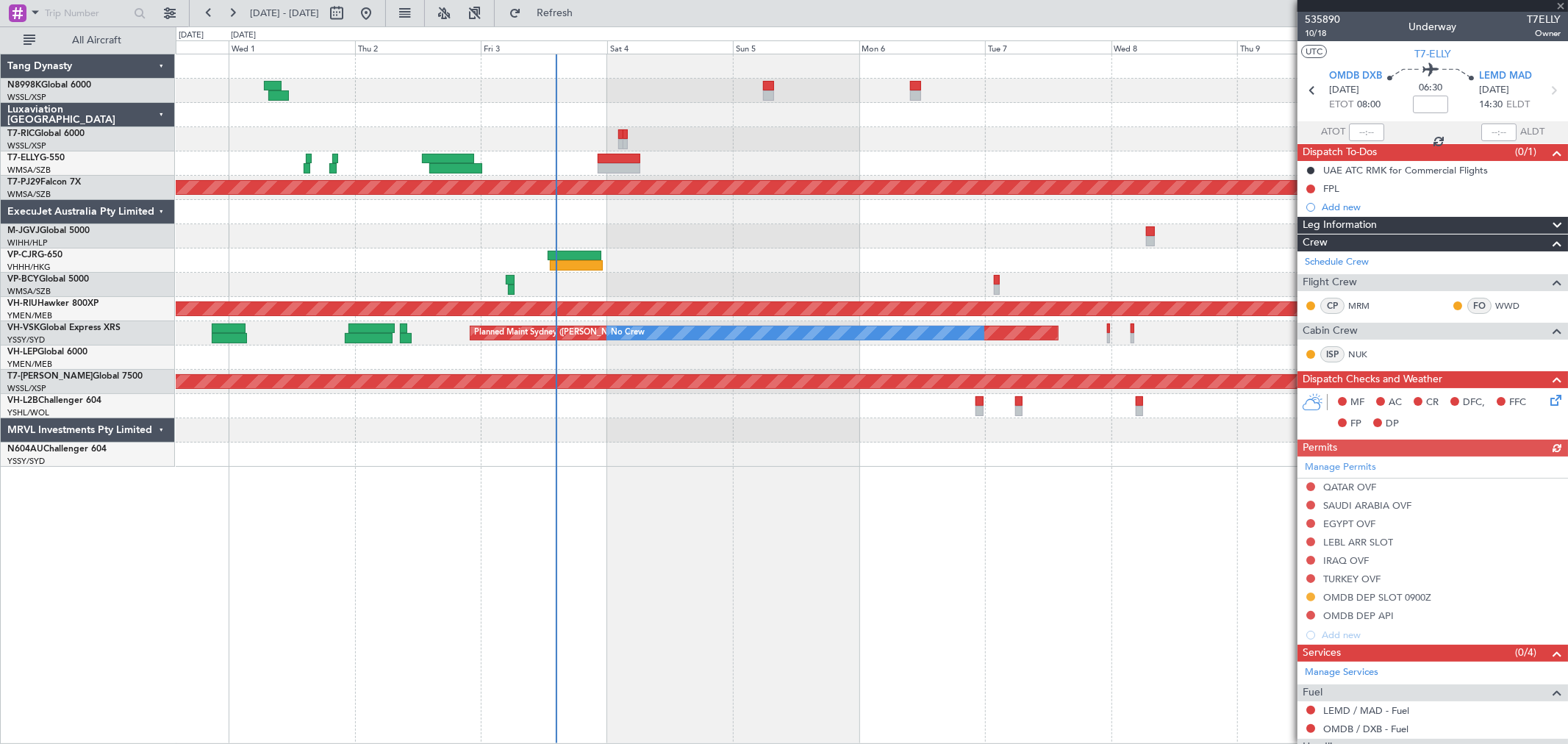
click at [934, 118] on div "Planned Maint [GEOGRAPHIC_DATA] (Sultan [PERSON_NAME] [PERSON_NAME] - Subang) P…" at bounding box center [871, 261] width 1391 height 413
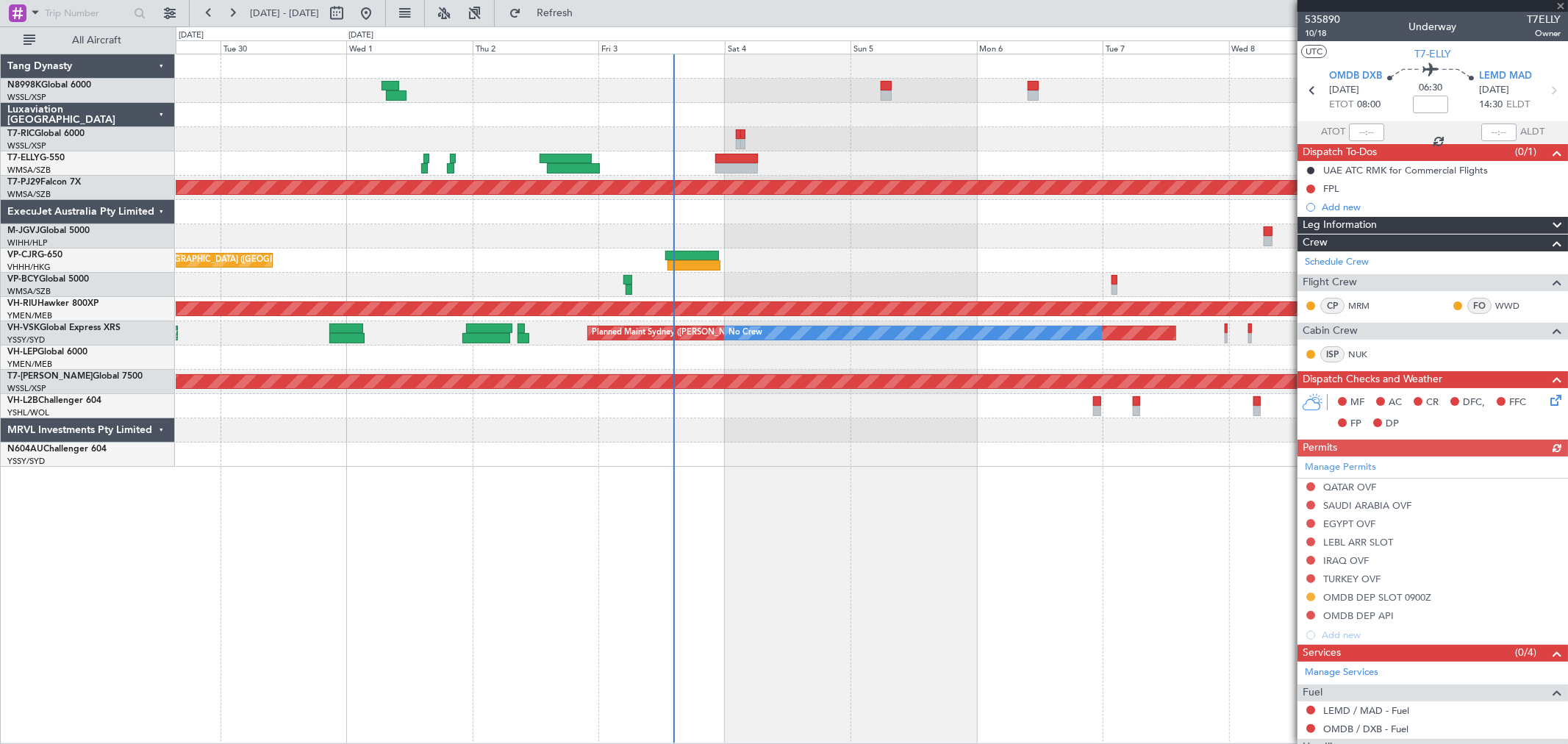
click at [687, 130] on div at bounding box center [871, 139] width 1391 height 25
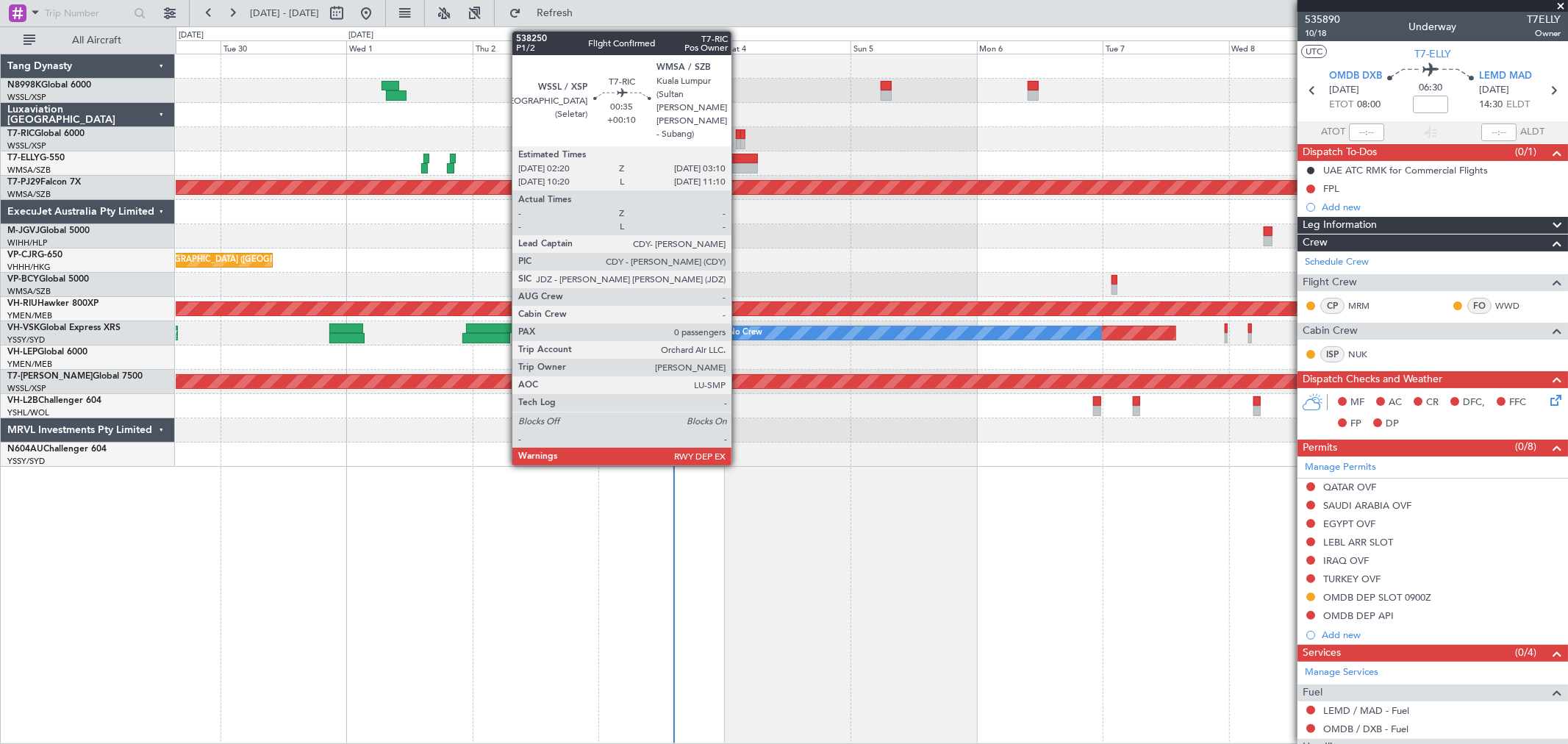
click at [738, 140] on div at bounding box center [737, 144] width 4 height 11
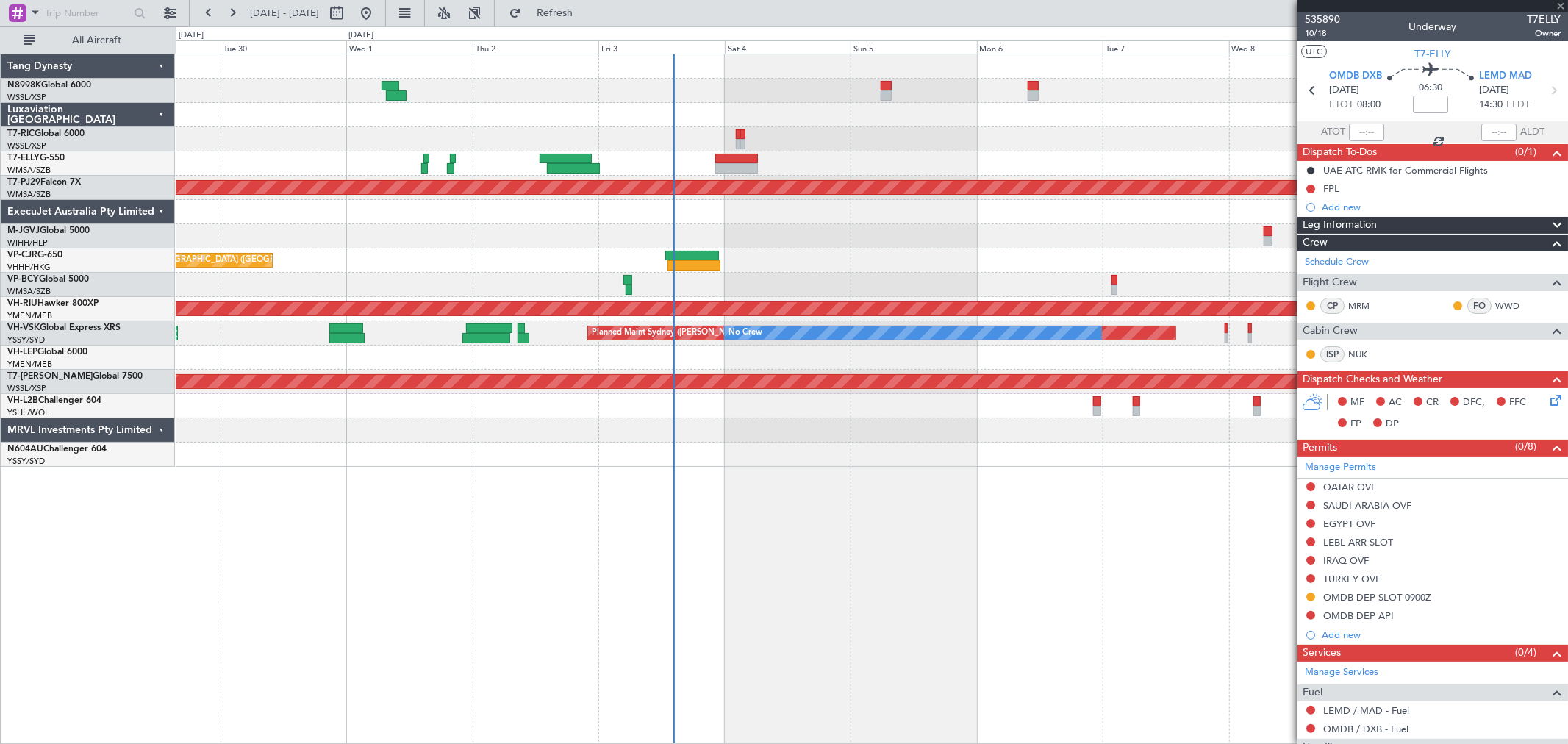
type input "+00:10"
type input "0"
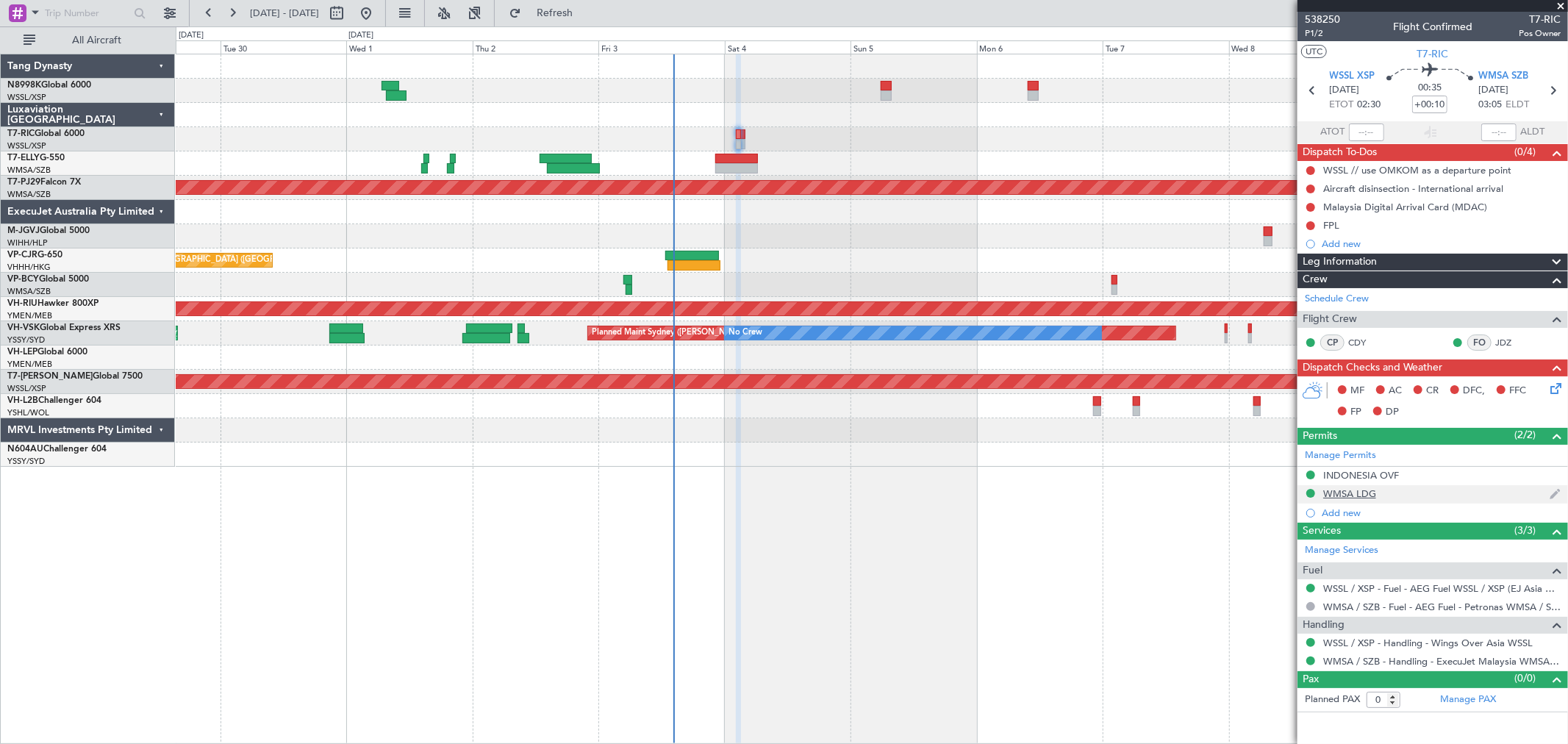
click at [1362, 497] on div "WMSA LDG" at bounding box center [1349, 494] width 53 height 12
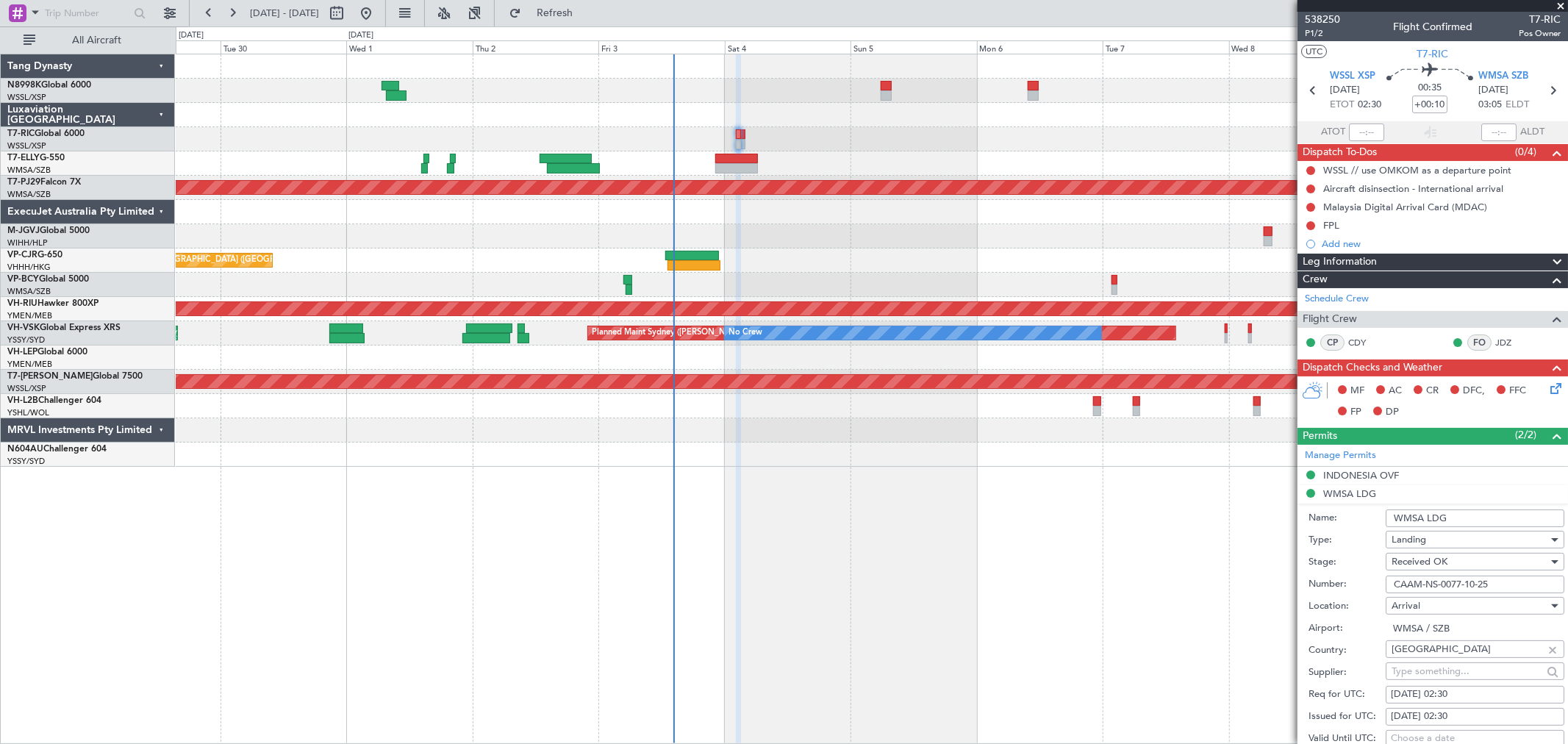
drag, startPoint x: 1503, startPoint y: 587, endPoint x: 1367, endPoint y: 587, distance: 136.0
click at [1367, 587] on div "Number: CAAM-NS-0077-10-25" at bounding box center [1436, 584] width 256 height 22
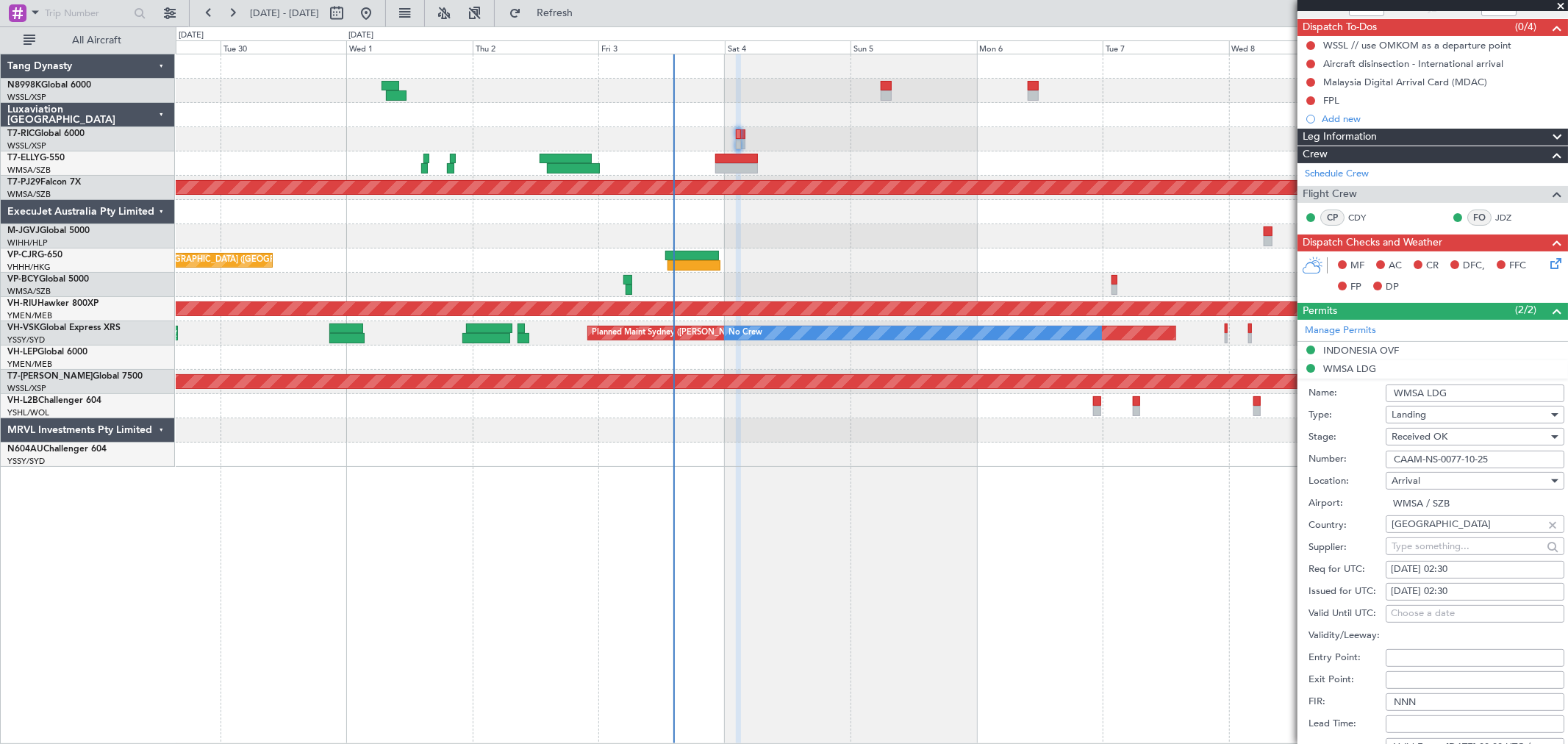
scroll to position [245, 0]
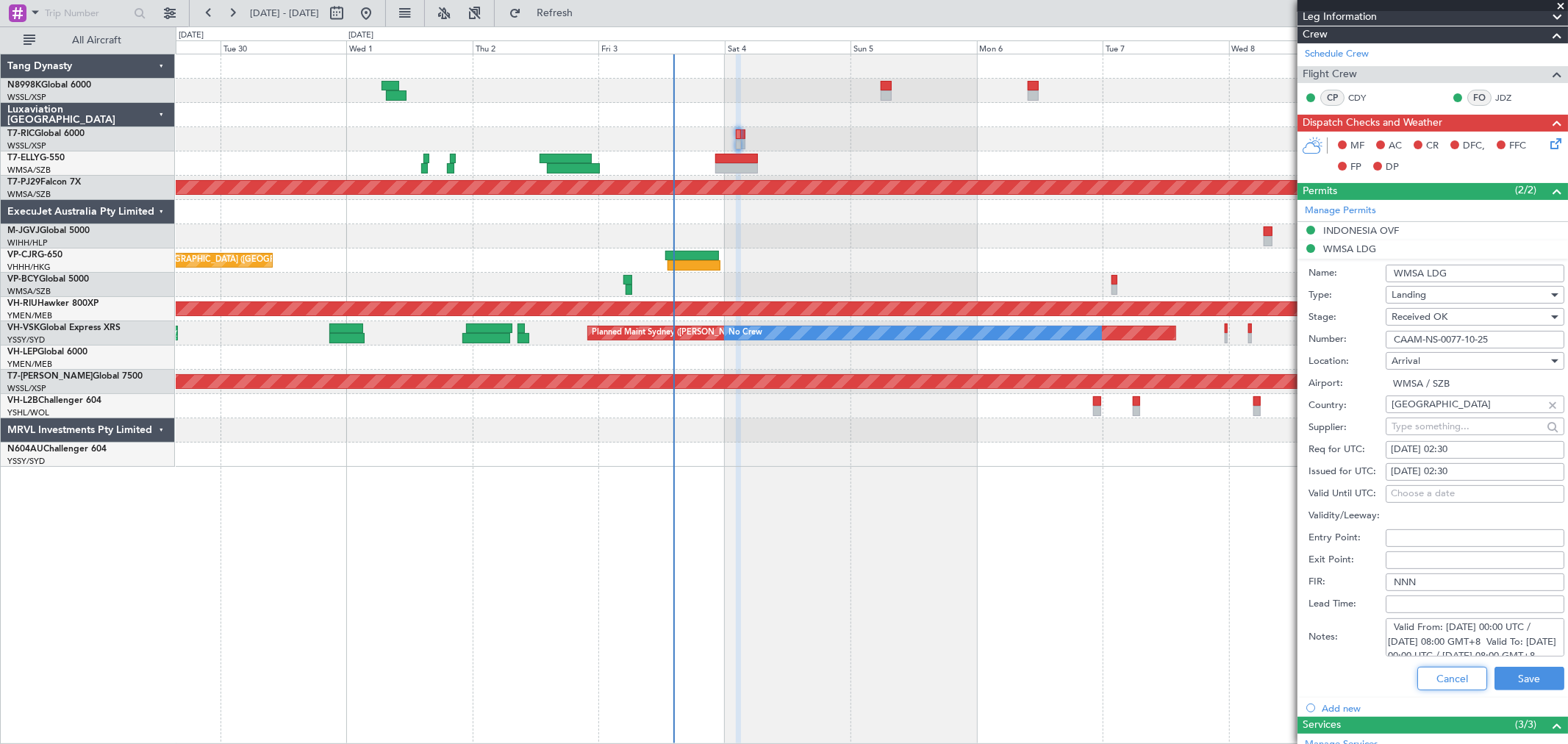
drag, startPoint x: 1453, startPoint y: 672, endPoint x: 1456, endPoint y: 643, distance: 29.2
click at [1452, 672] on button "Cancel" at bounding box center [1451, 679] width 70 height 24
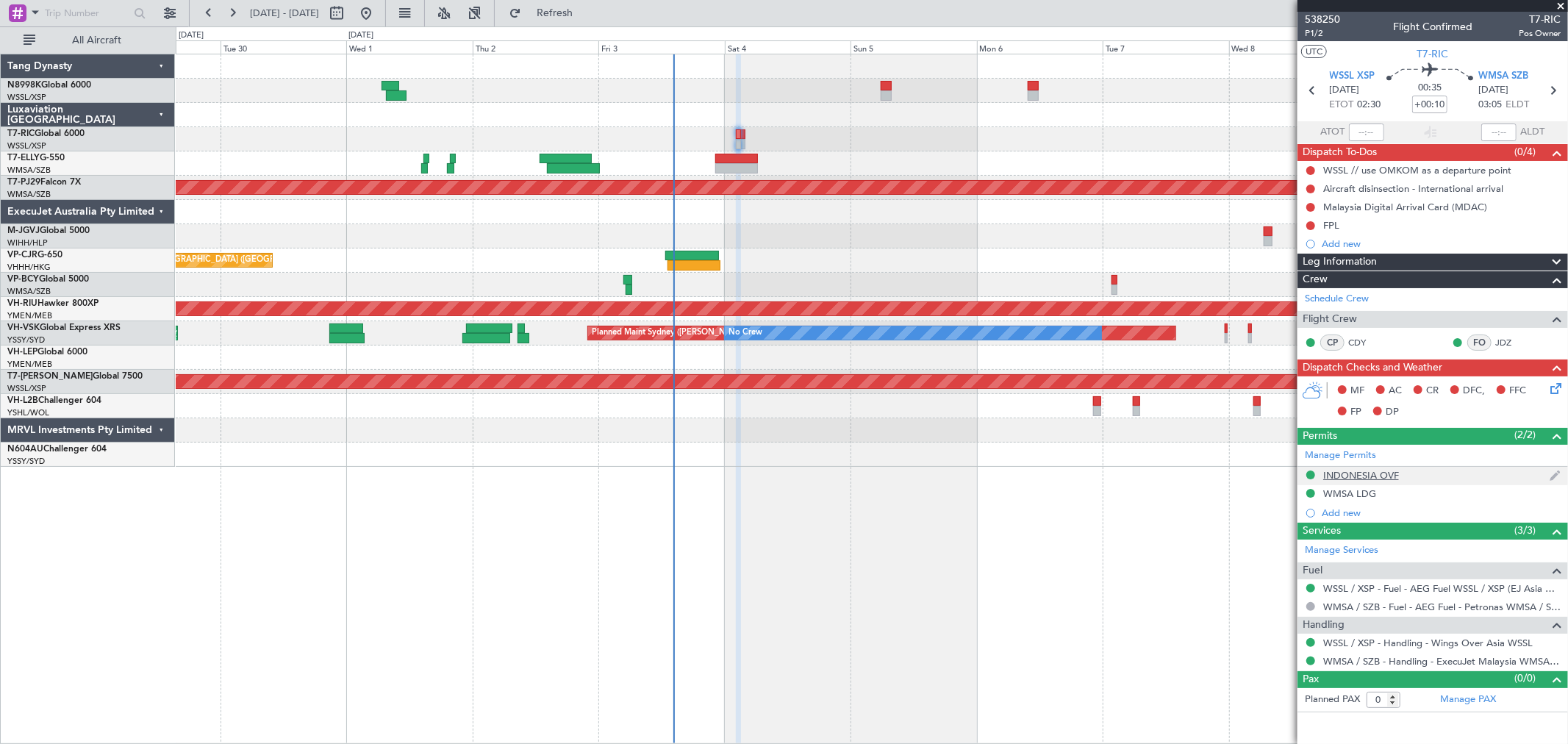
click at [1355, 471] on div "INDONESIA OVF" at bounding box center [1360, 475] width 76 height 12
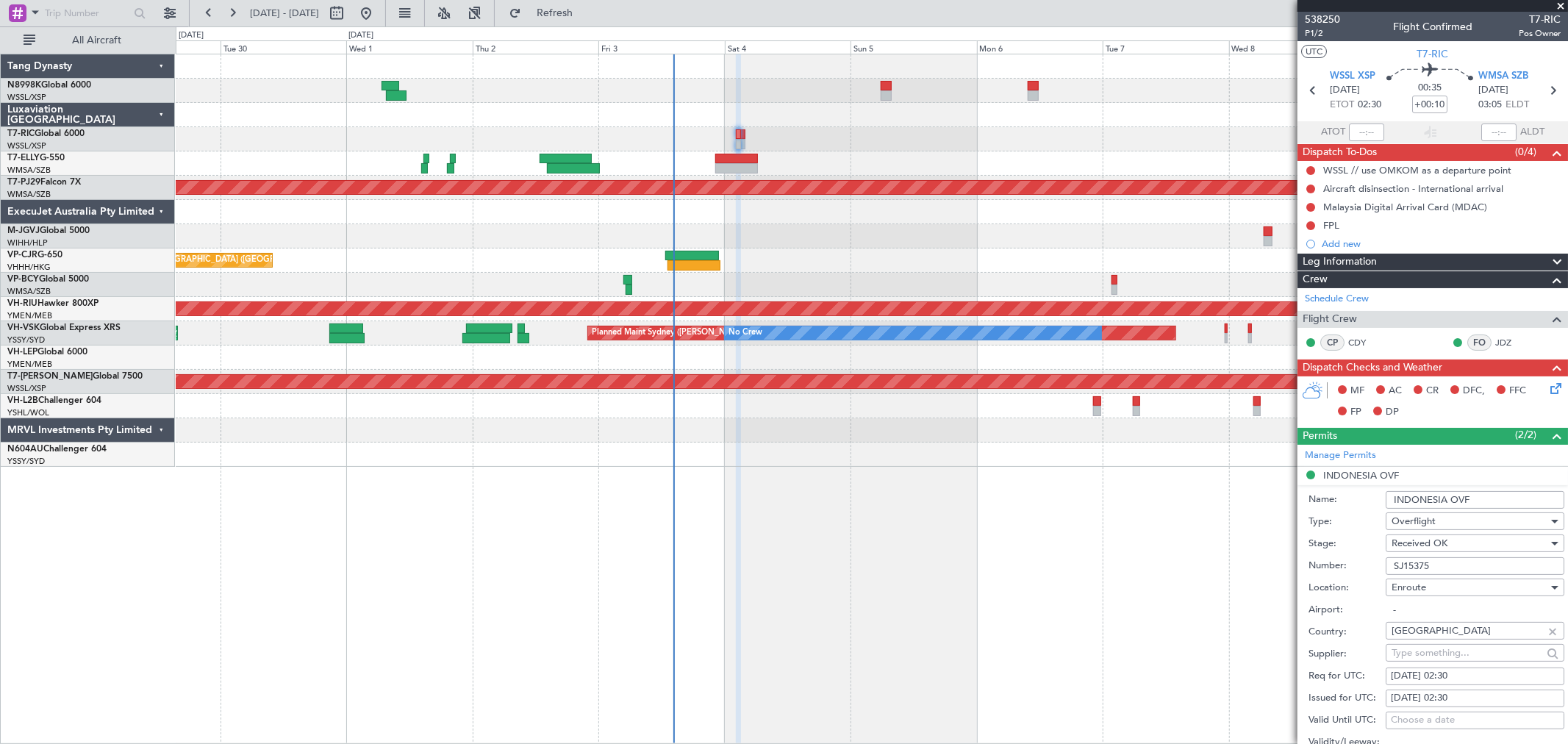
drag, startPoint x: 1478, startPoint y: 502, endPoint x: 1324, endPoint y: 502, distance: 154.0
click at [1328, 501] on div "Name: INDONESIA OVF" at bounding box center [1436, 499] width 256 height 22
drag, startPoint x: 1447, startPoint y: 567, endPoint x: 1334, endPoint y: 569, distance: 113.0
click at [1352, 568] on div "Number: SJ15375" at bounding box center [1436, 566] width 256 height 22
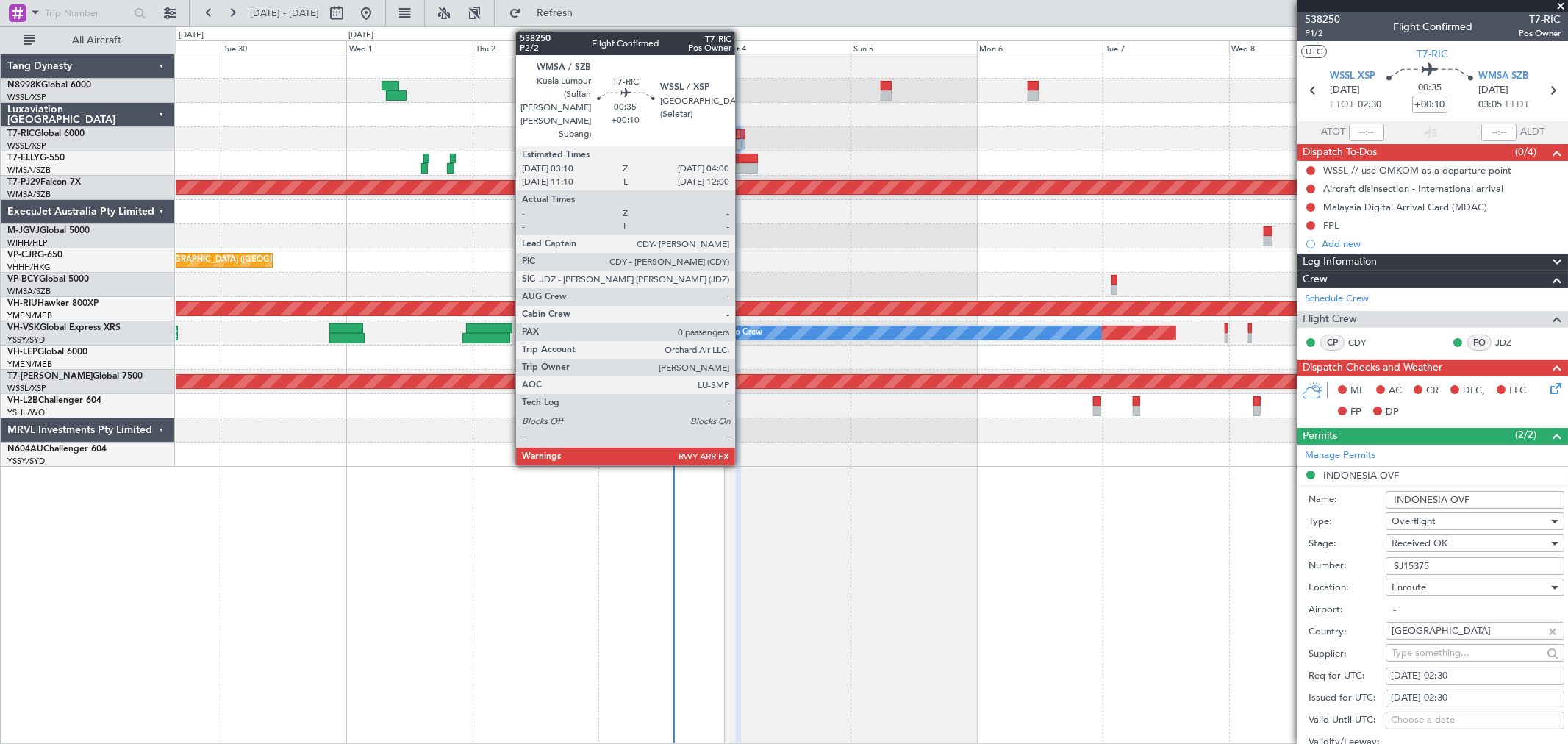
click at [743, 141] on div at bounding box center [742, 144] width 4 height 11
click at [744, 137] on div at bounding box center [742, 135] width 4 height 11
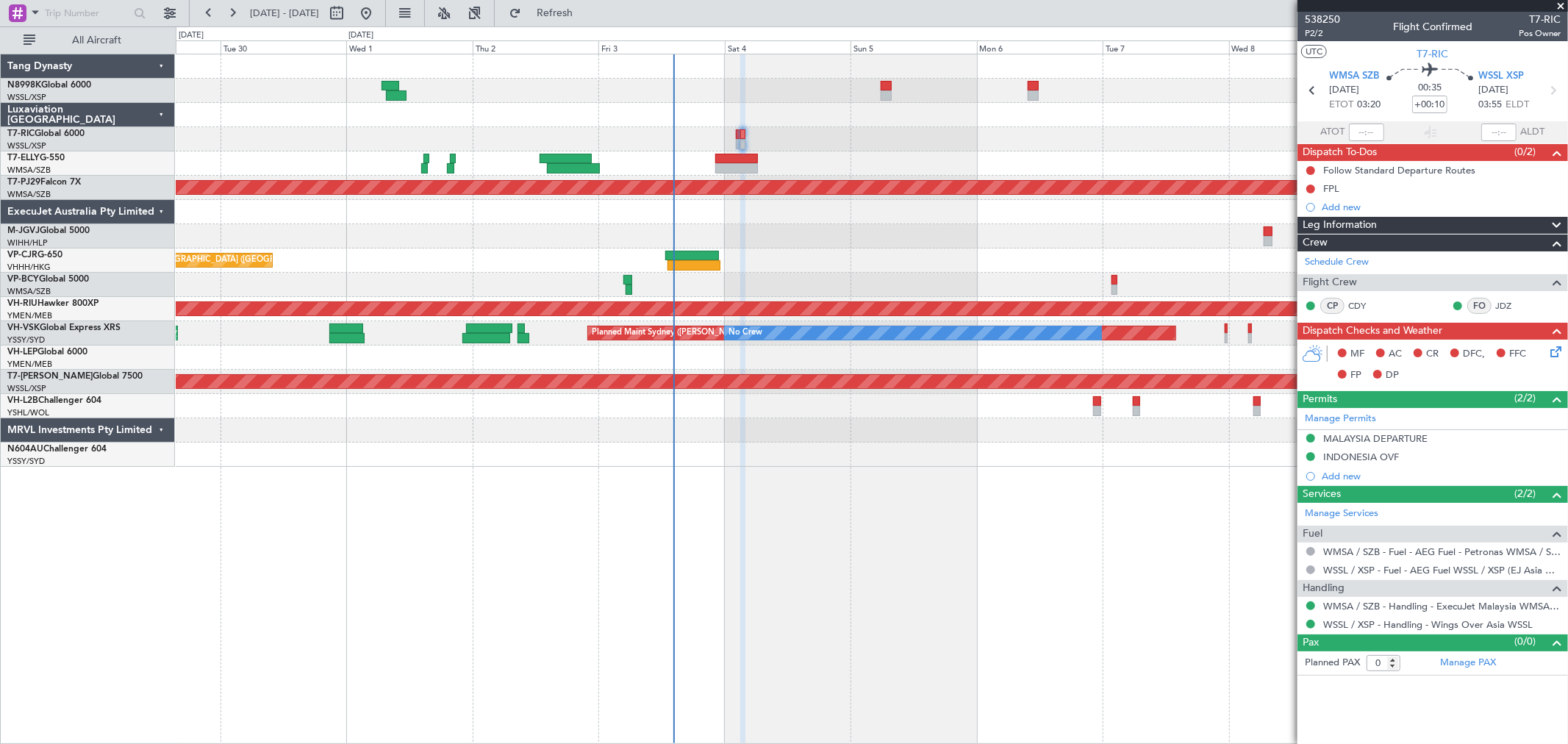
drag, startPoint x: 1376, startPoint y: 442, endPoint x: 1391, endPoint y: 443, distance: 15.0
click at [1376, 442] on div "MALAYSIA DEPARTURE" at bounding box center [1374, 438] width 105 height 12
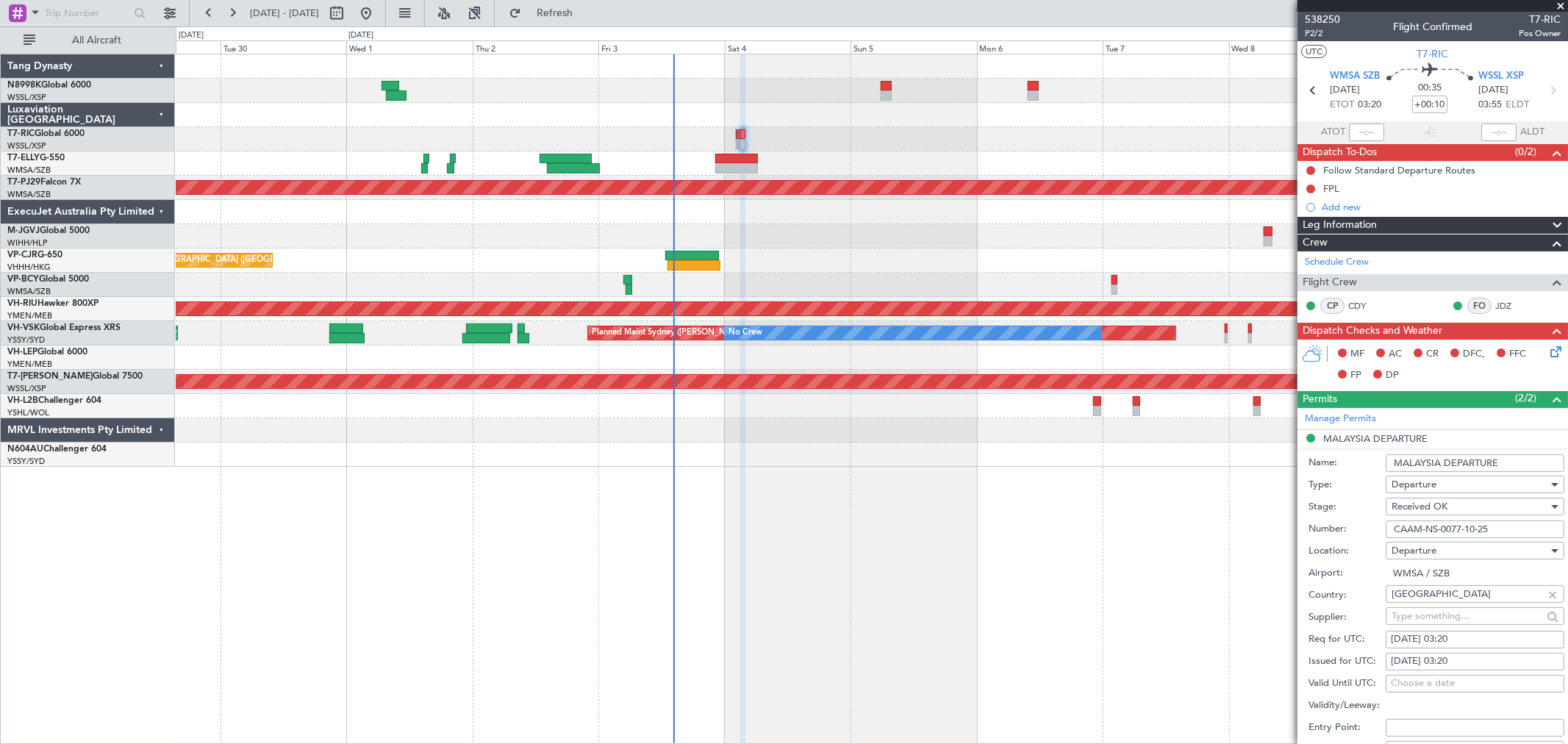
drag, startPoint x: 1506, startPoint y: 527, endPoint x: 1300, endPoint y: 533, distance: 206.1
click at [1300, 533] on form "Name: MALAYSIA DEPARTURE Type: Departure Stage: Received OK Number: CAAM-NS-007…" at bounding box center [1432, 668] width 270 height 439
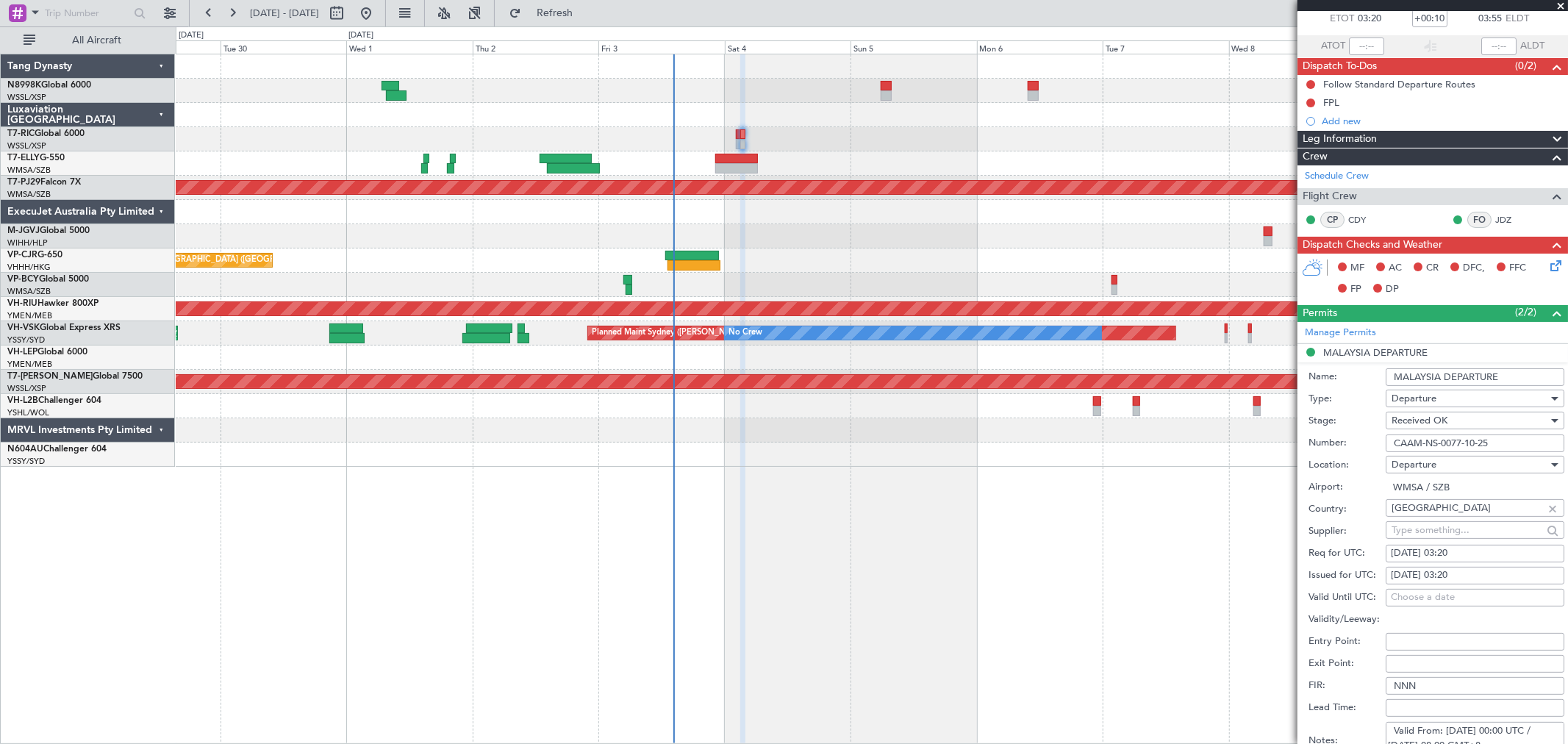
scroll to position [163, 0]
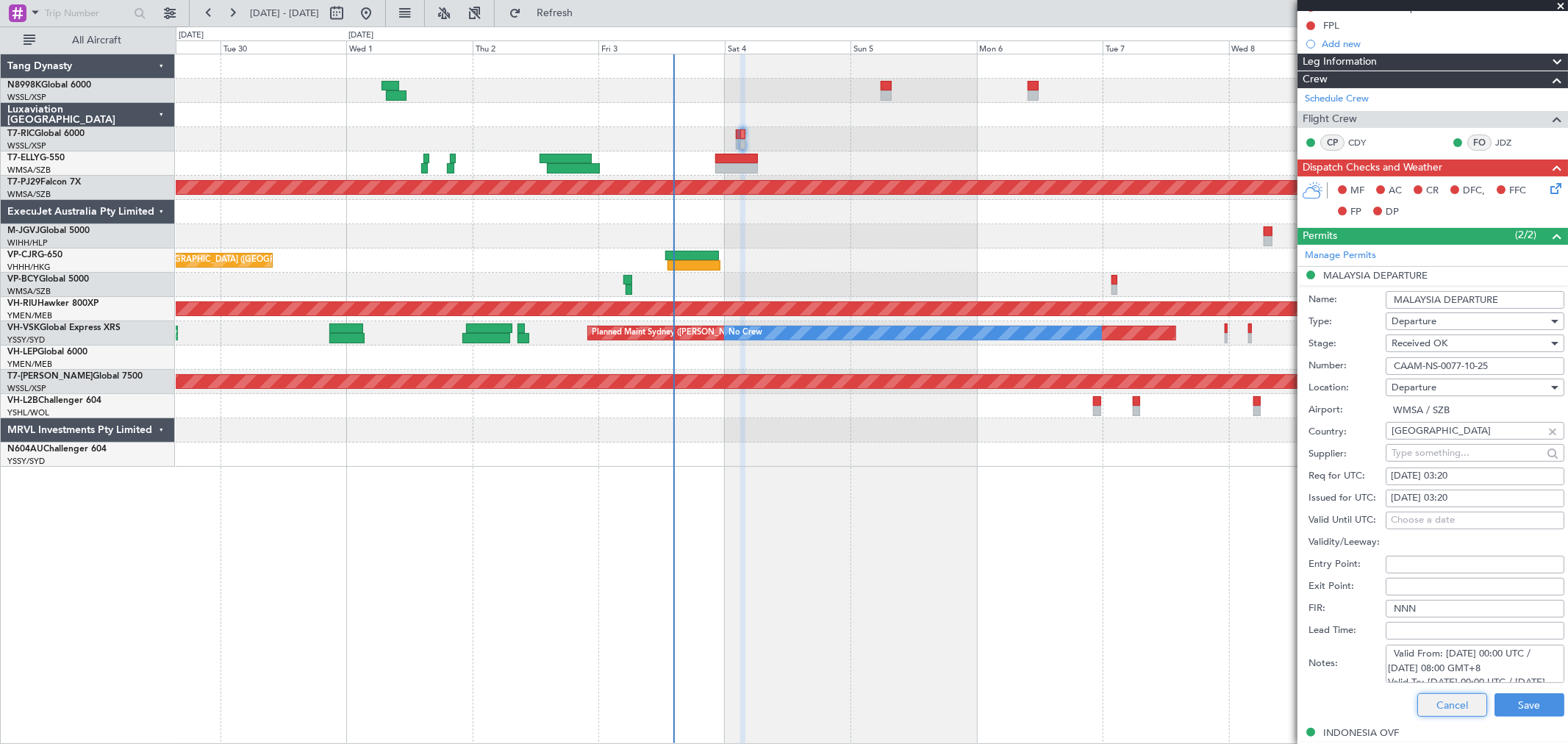
click at [1439, 701] on button "Cancel" at bounding box center [1451, 705] width 70 height 24
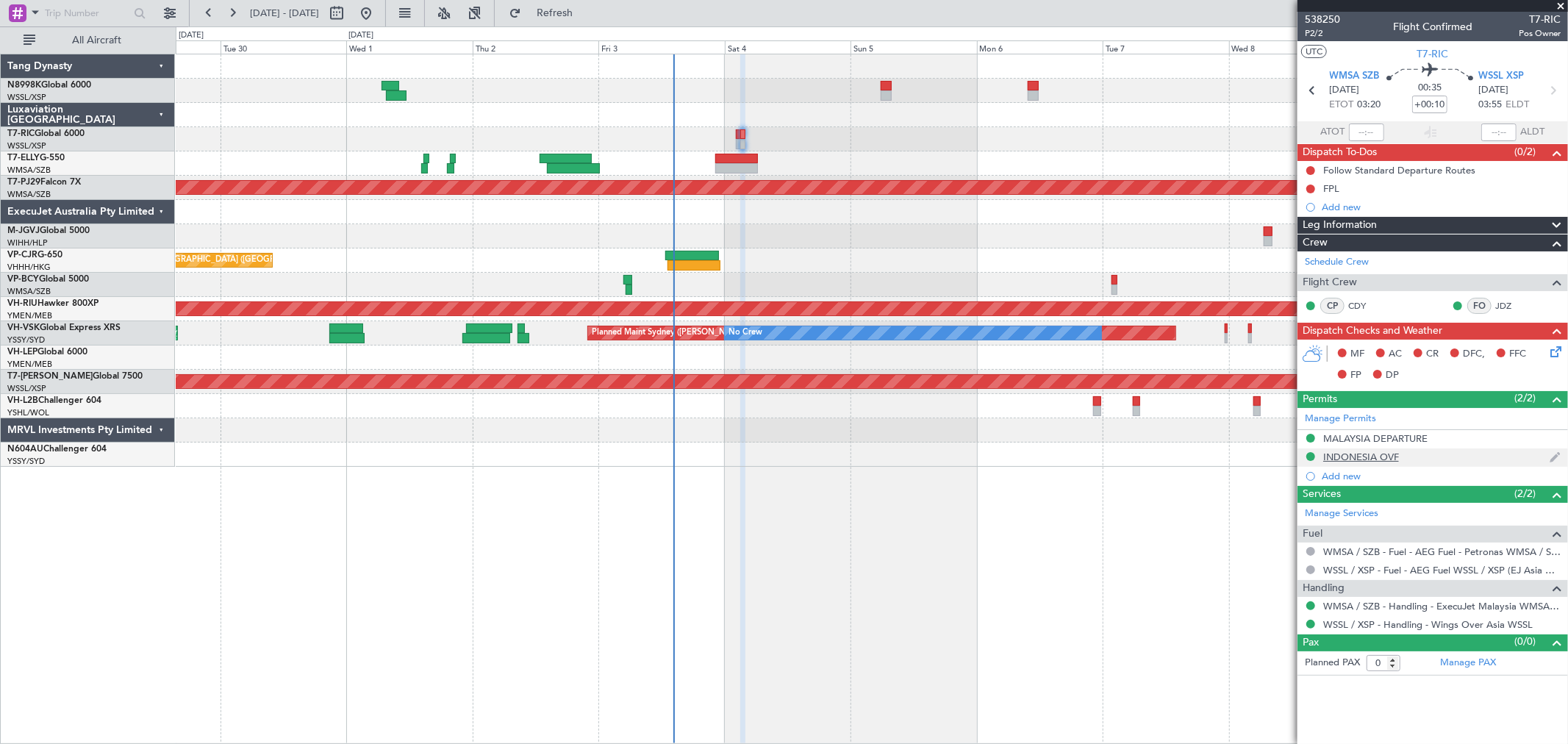
click at [1381, 453] on div "INDONESIA OVF" at bounding box center [1360, 457] width 76 height 12
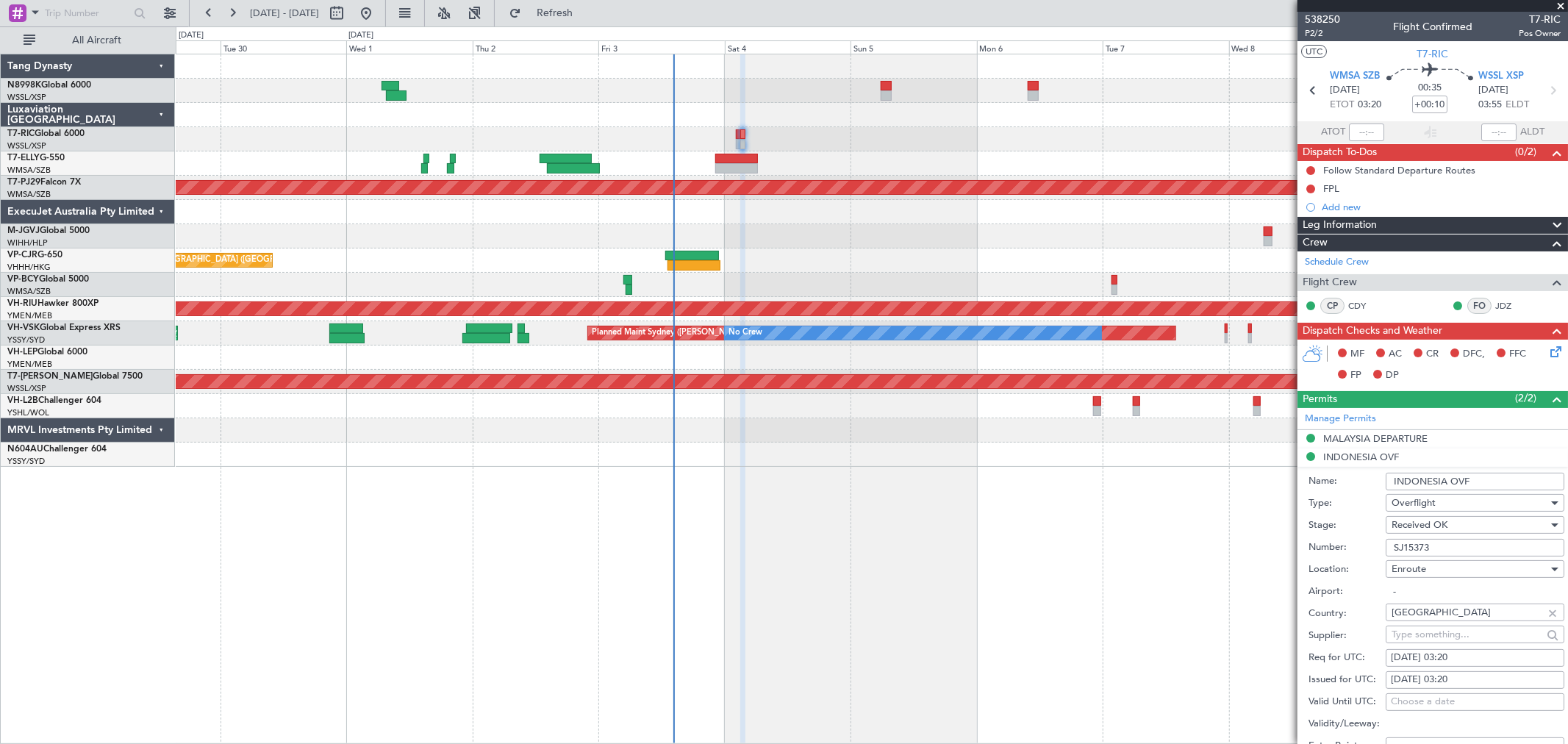
drag, startPoint x: 1486, startPoint y: 482, endPoint x: 1336, endPoint y: 489, distance: 150.2
click at [1341, 487] on div "Name: INDONESIA OVF" at bounding box center [1436, 482] width 256 height 22
drag, startPoint x: 1443, startPoint y: 548, endPoint x: 1340, endPoint y: 549, distance: 103.0
click at [1341, 549] on div "Number: SJ15373" at bounding box center [1436, 548] width 256 height 22
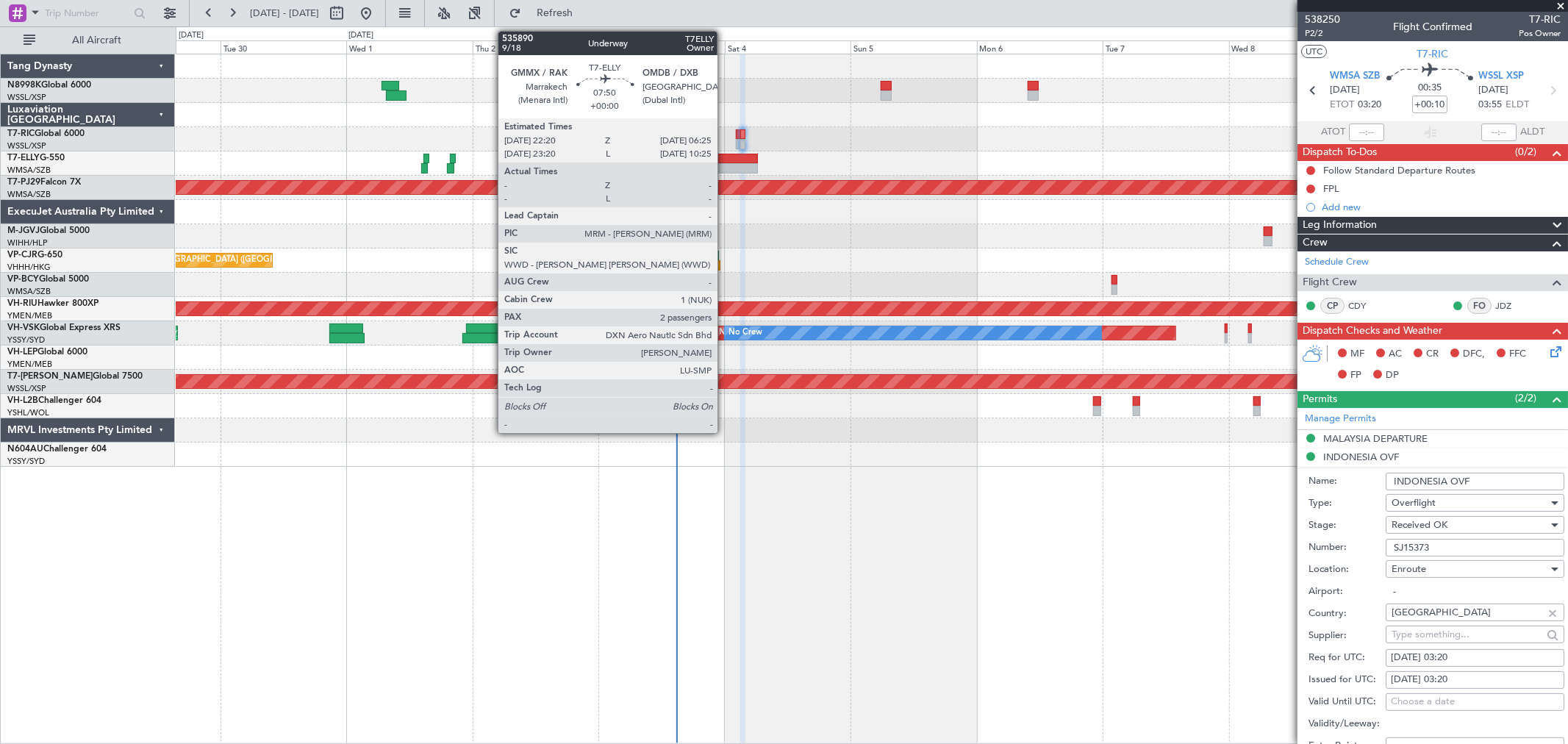
click at [725, 159] on div at bounding box center [736, 159] width 42 height 11
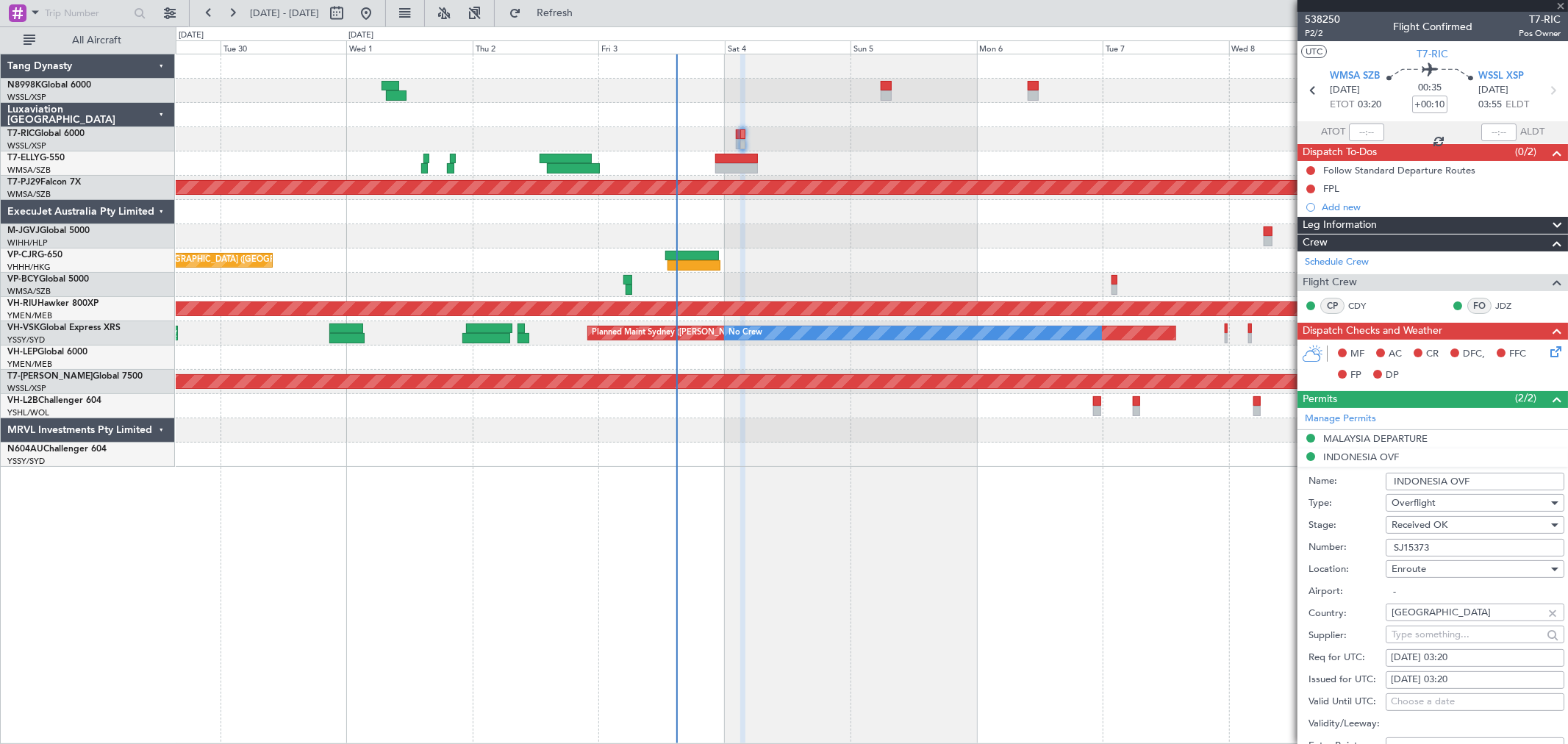
type input "2"
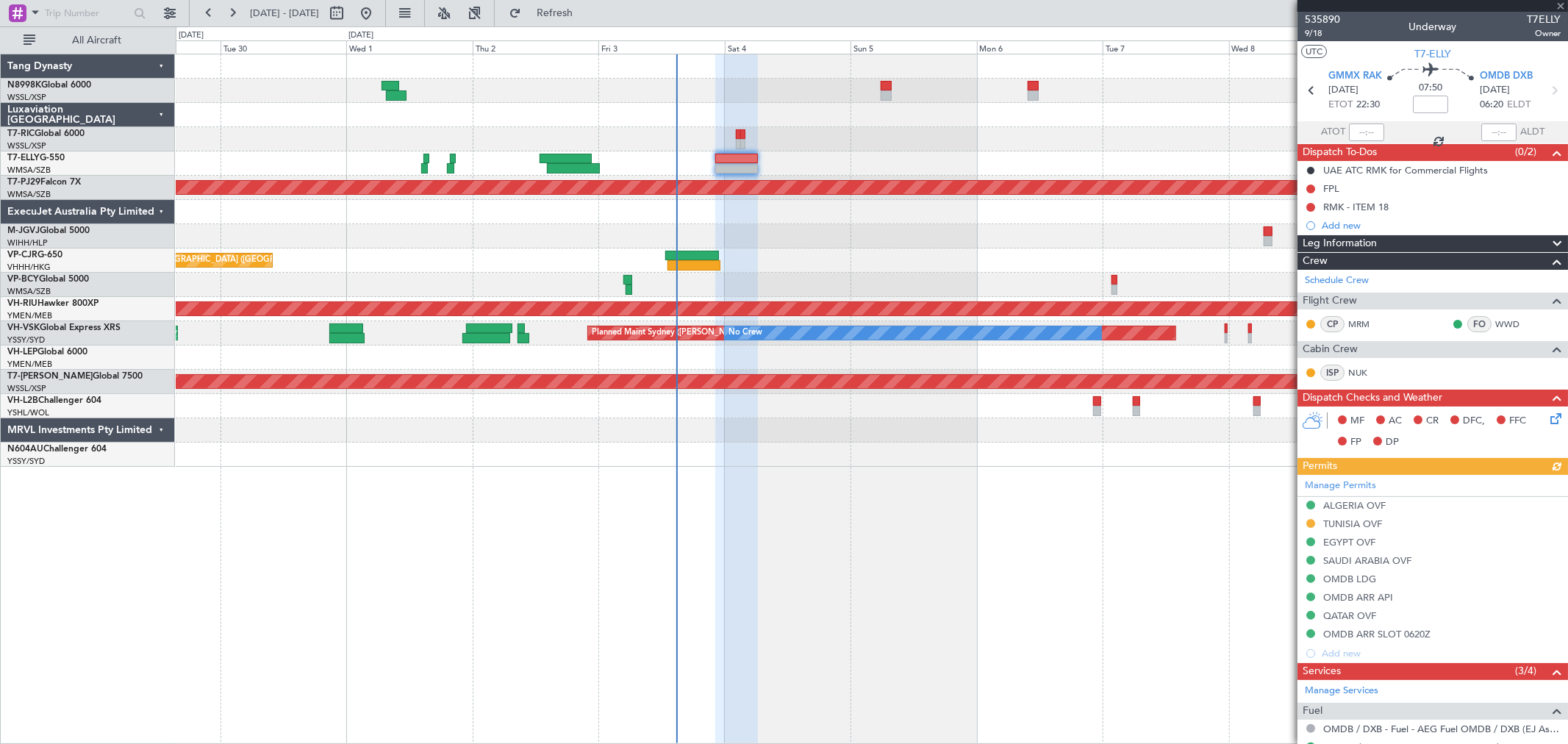
click at [1314, 523] on div "Manage Permits ALGERIA OVF TUNISIA OVF EGYPT OVF SAUDI ARABIA OVF OMDB LDG OMDB…" at bounding box center [1432, 570] width 270 height 188
click at [1308, 522] on div "Manage Permits ALGERIA OVF TUNISIA OVF EGYPT OVF SAUDI ARABIA OVF OMDB LDG OMDB…" at bounding box center [1432, 570] width 270 height 188
click at [1308, 522] on button at bounding box center [1310, 524] width 9 height 9
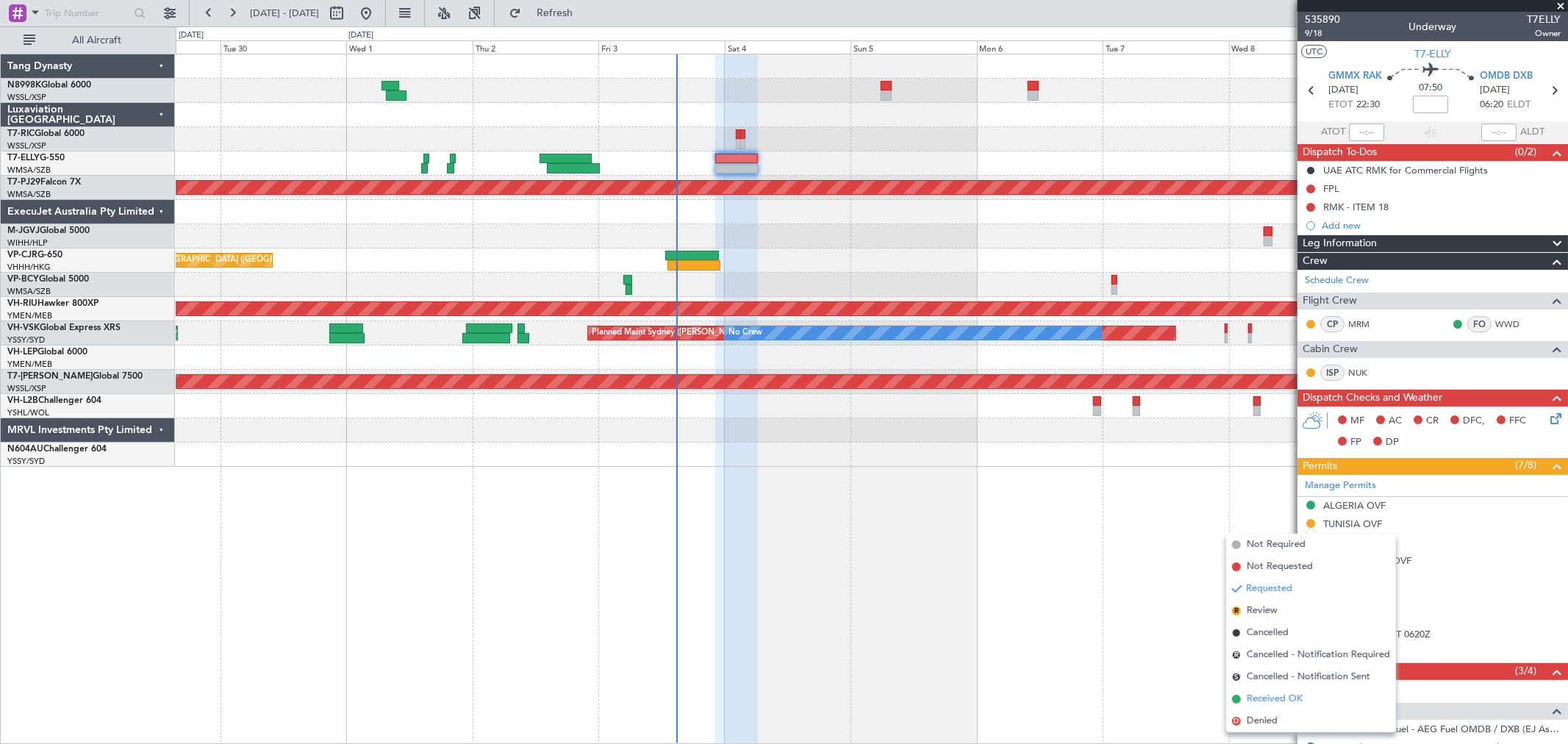
click at [1268, 689] on li "Received OK" at bounding box center [1310, 699] width 170 height 22
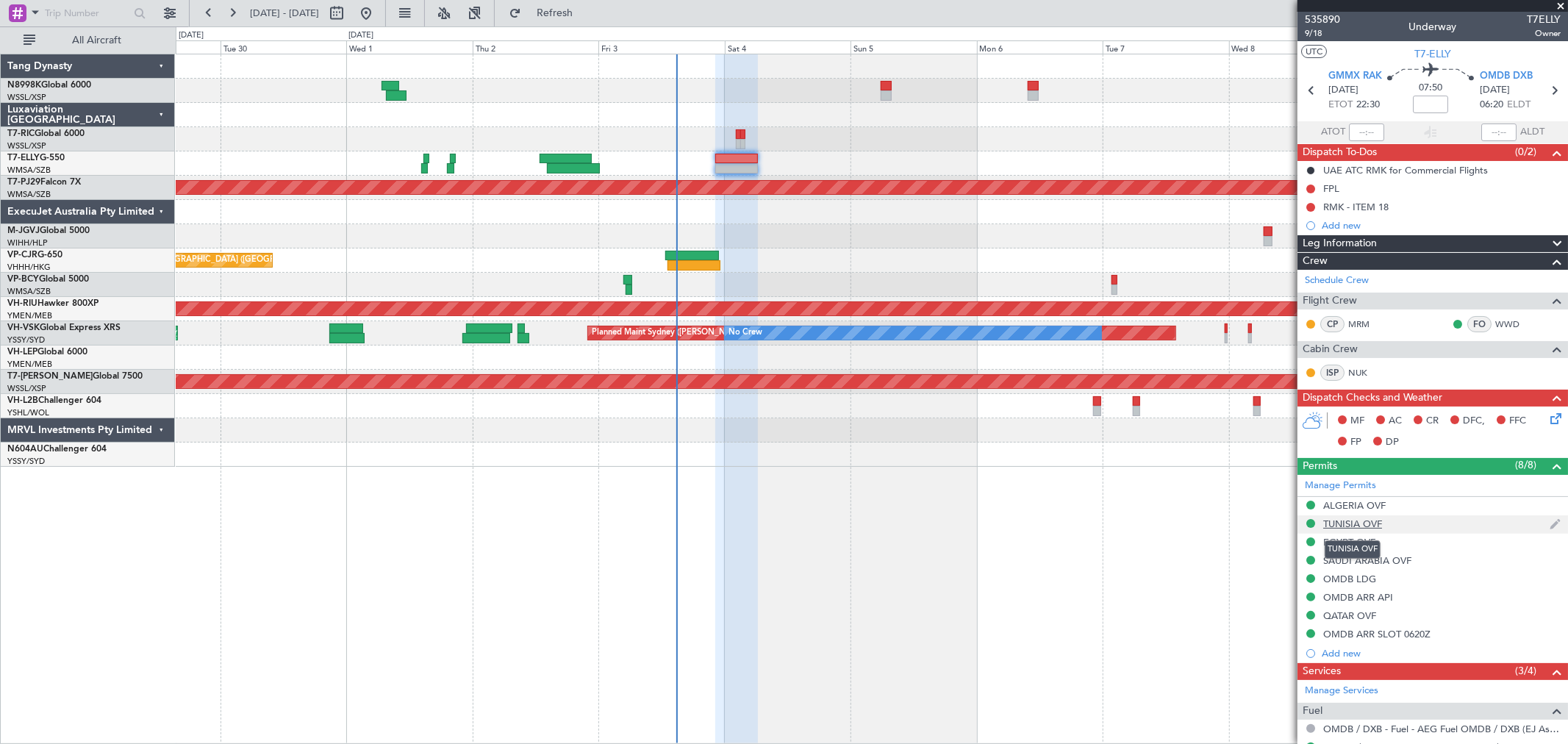
click at [1365, 525] on div "TUNISIA OVF" at bounding box center [1352, 524] width 59 height 12
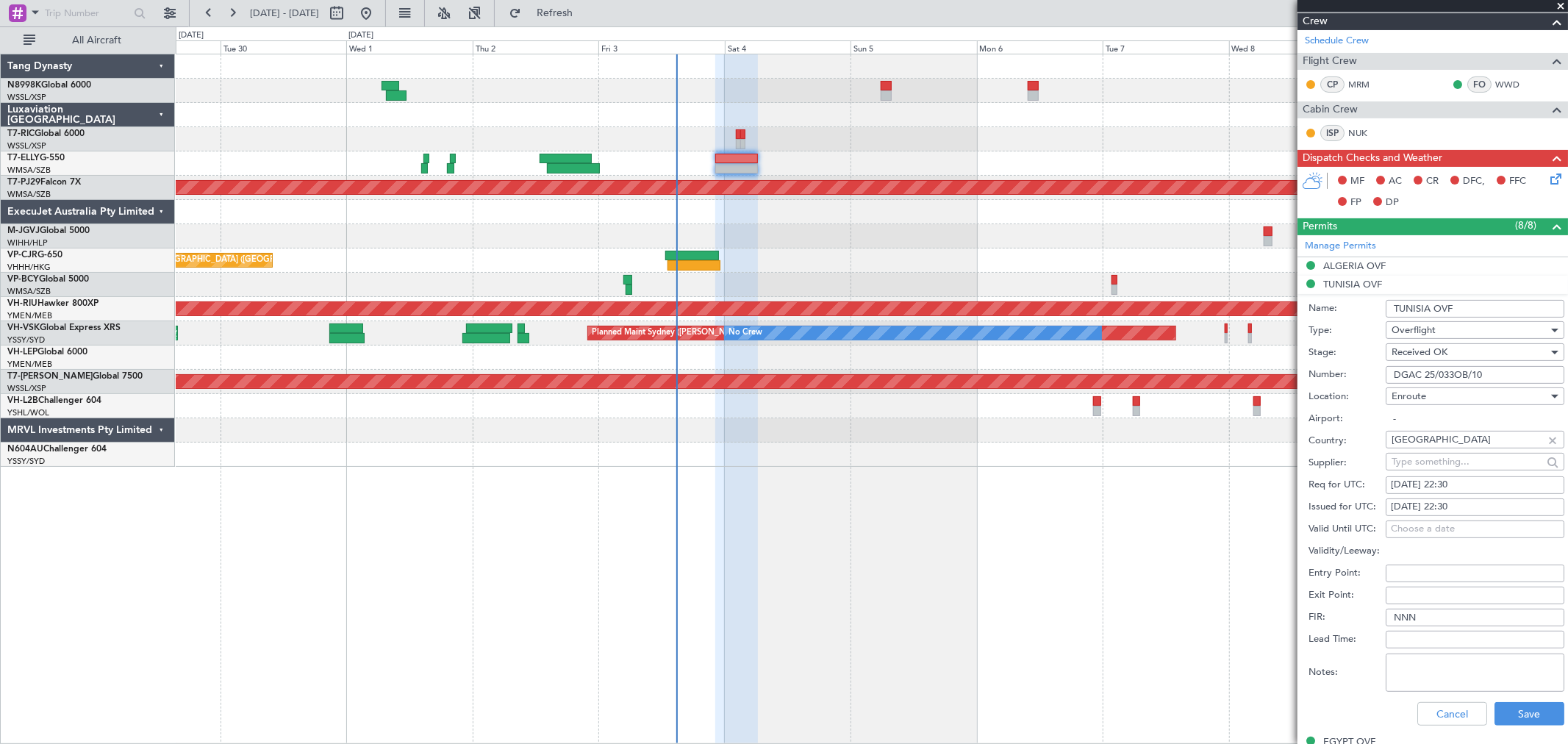
scroll to position [245, 0]
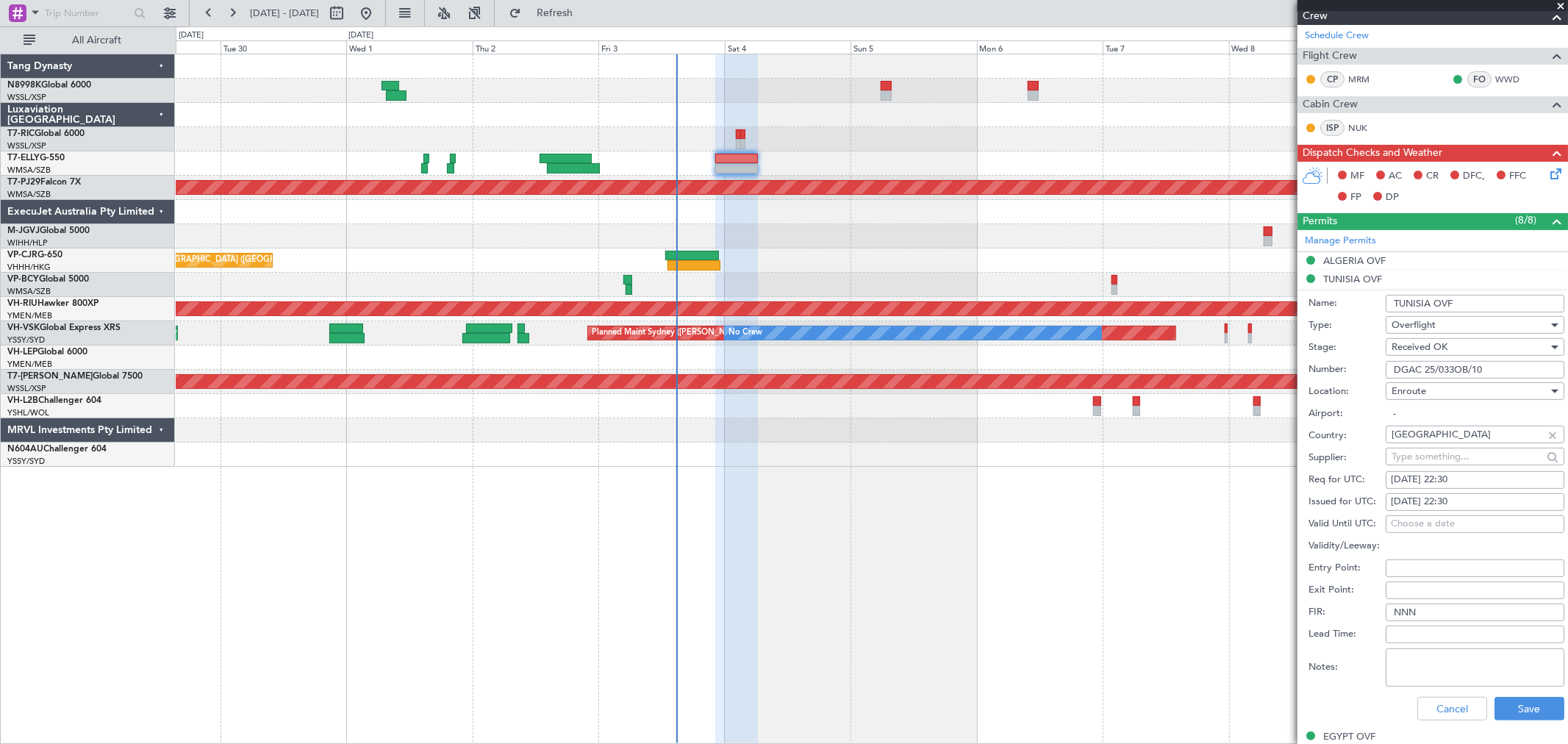
drag, startPoint x: 1502, startPoint y: 369, endPoint x: 1325, endPoint y: 370, distance: 177.0
click at [1341, 368] on div "Number: DGAC 25/033OB/10" at bounding box center [1436, 370] width 256 height 22
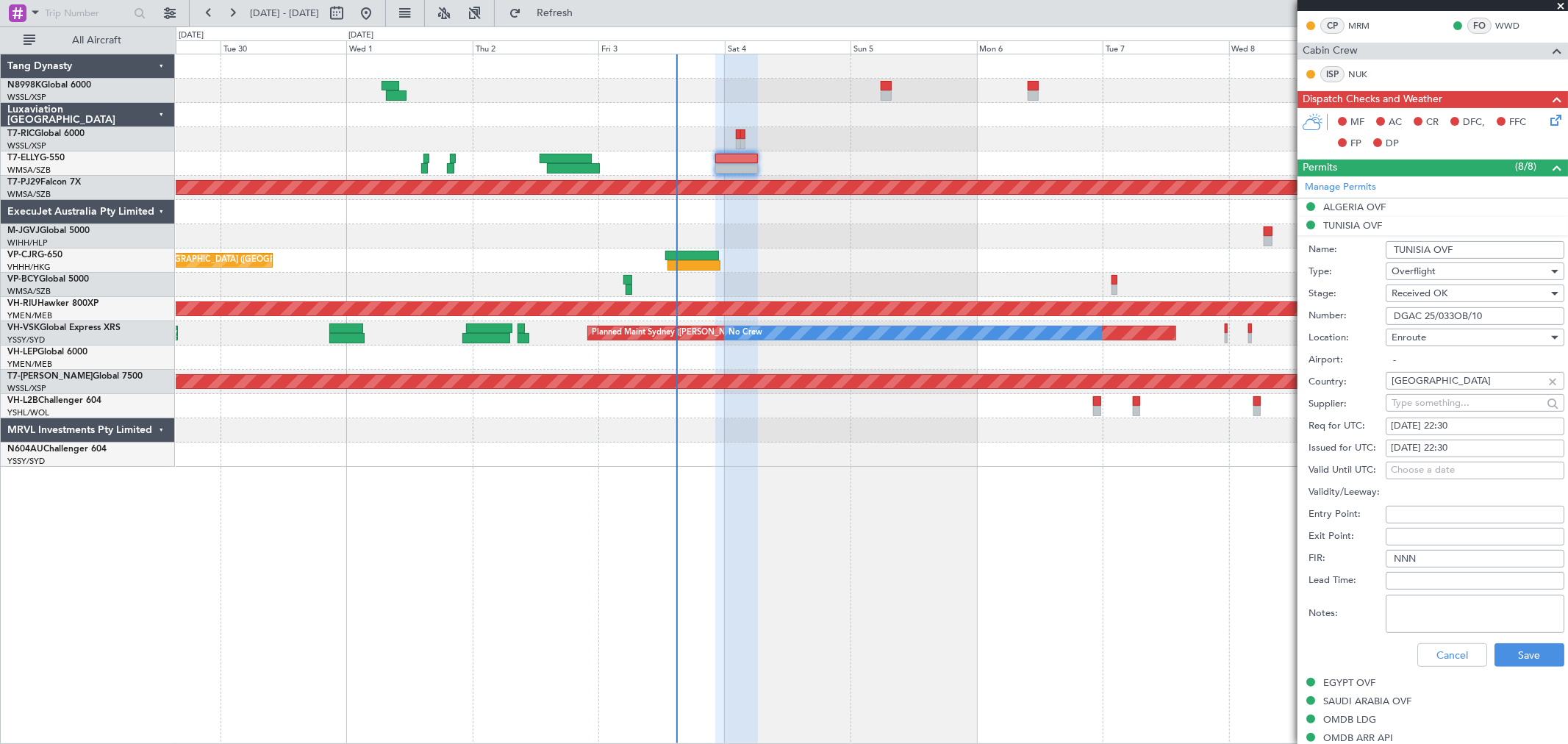
scroll to position [327, 0]
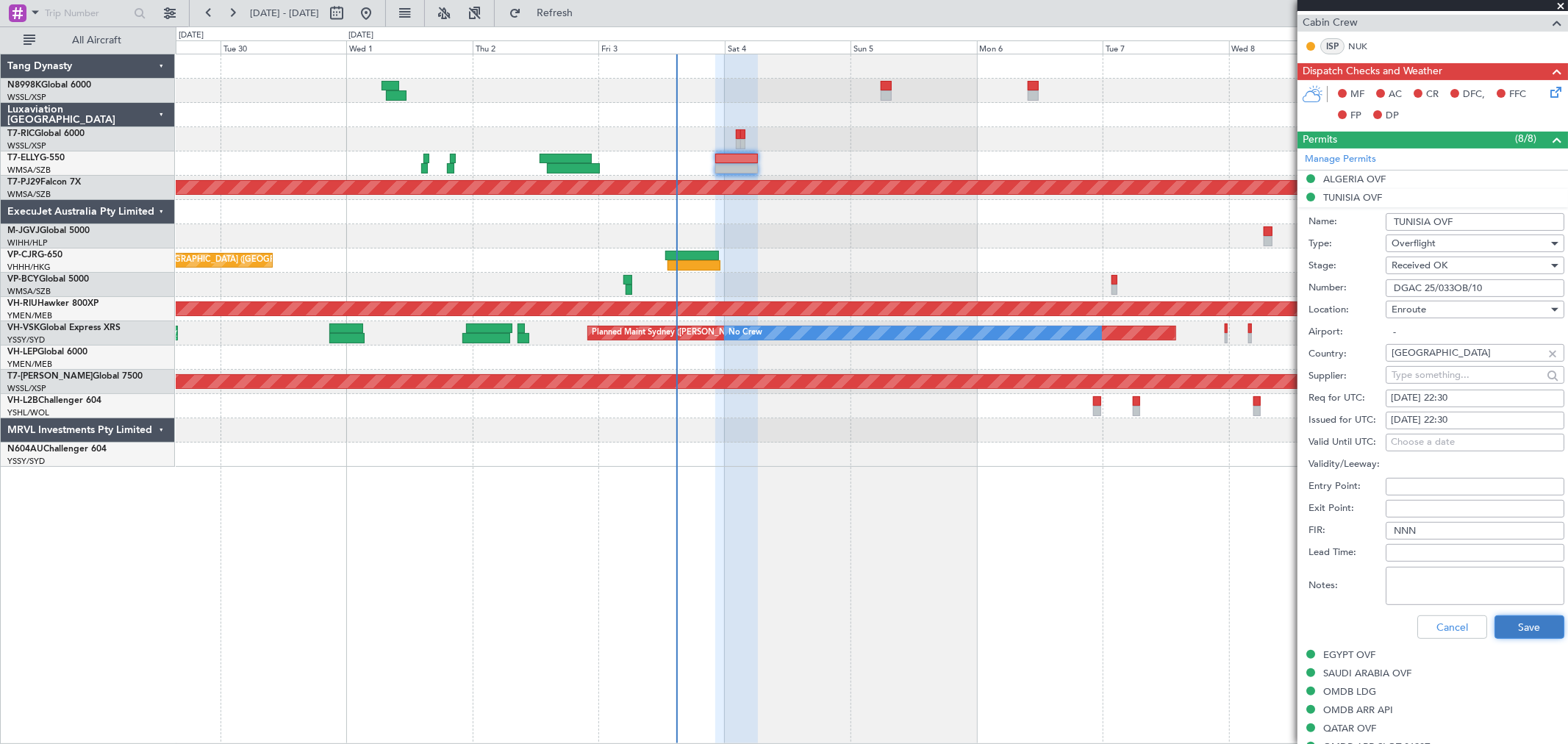
click at [1508, 620] on button "Save" at bounding box center [1528, 627] width 70 height 24
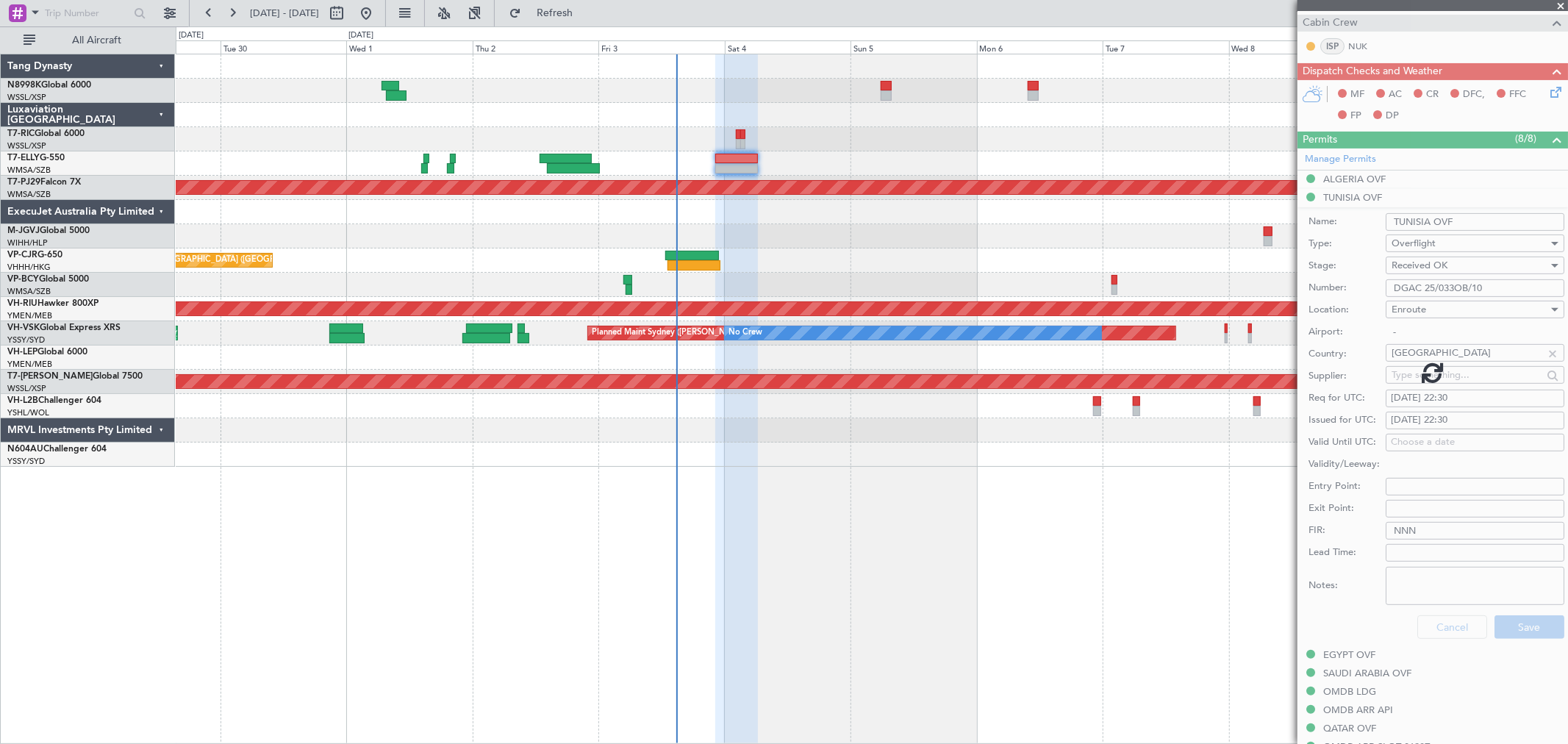
scroll to position [210, 0]
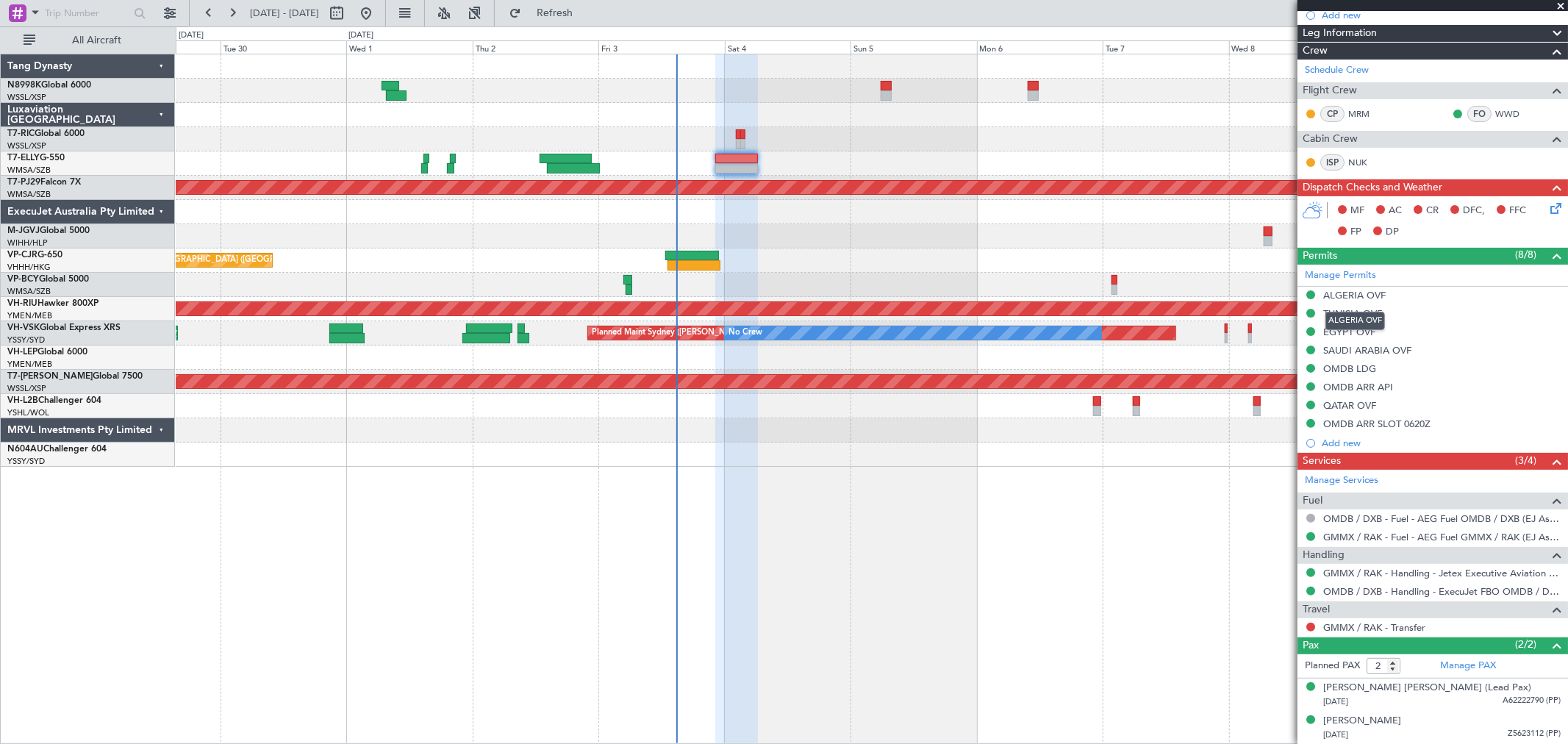
click at [1355, 319] on div "ALGERIA OVF" at bounding box center [1355, 320] width 60 height 18
click at [1335, 313] on div "TUNISIA OVF" at bounding box center [1352, 313] width 59 height 12
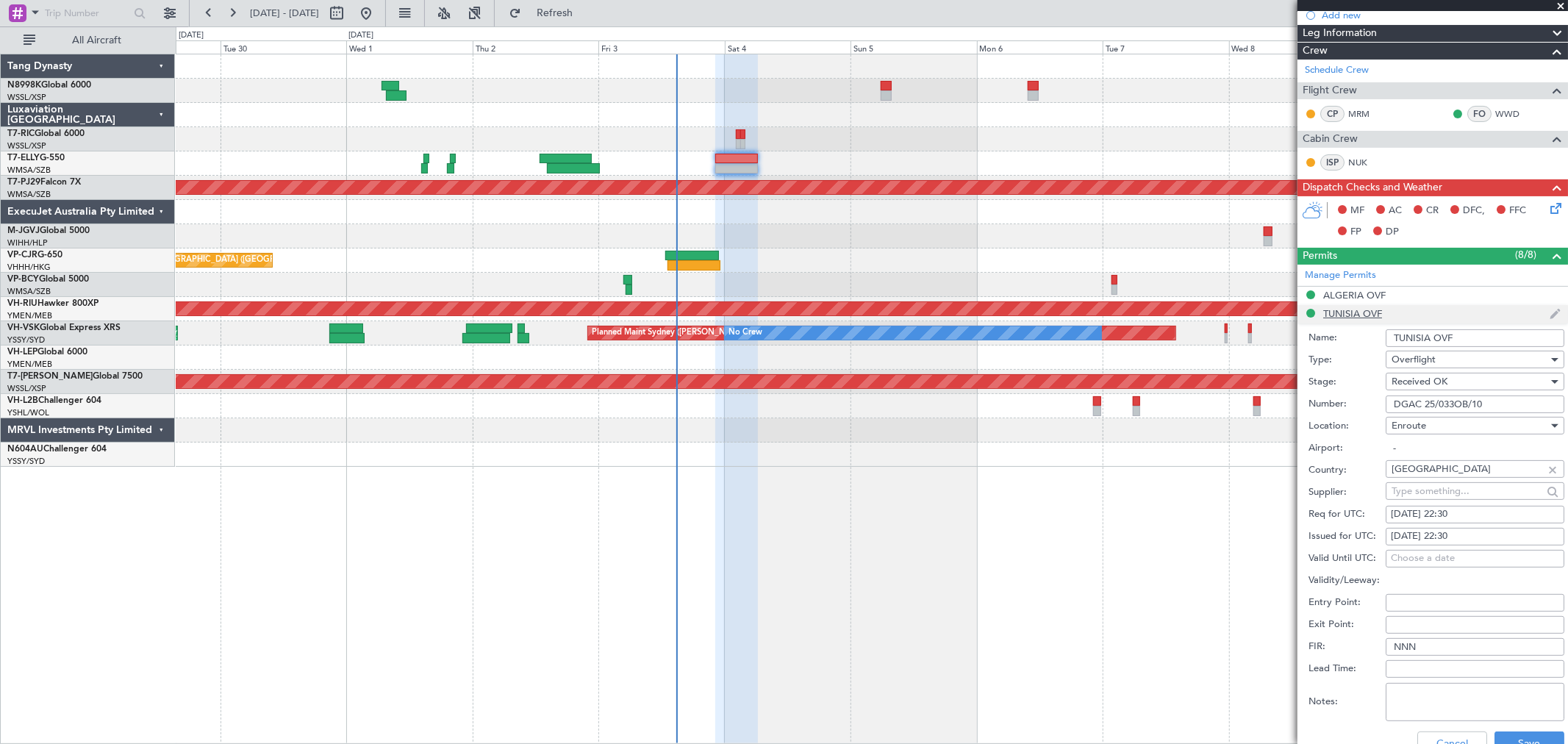
scroll to position [327, 0]
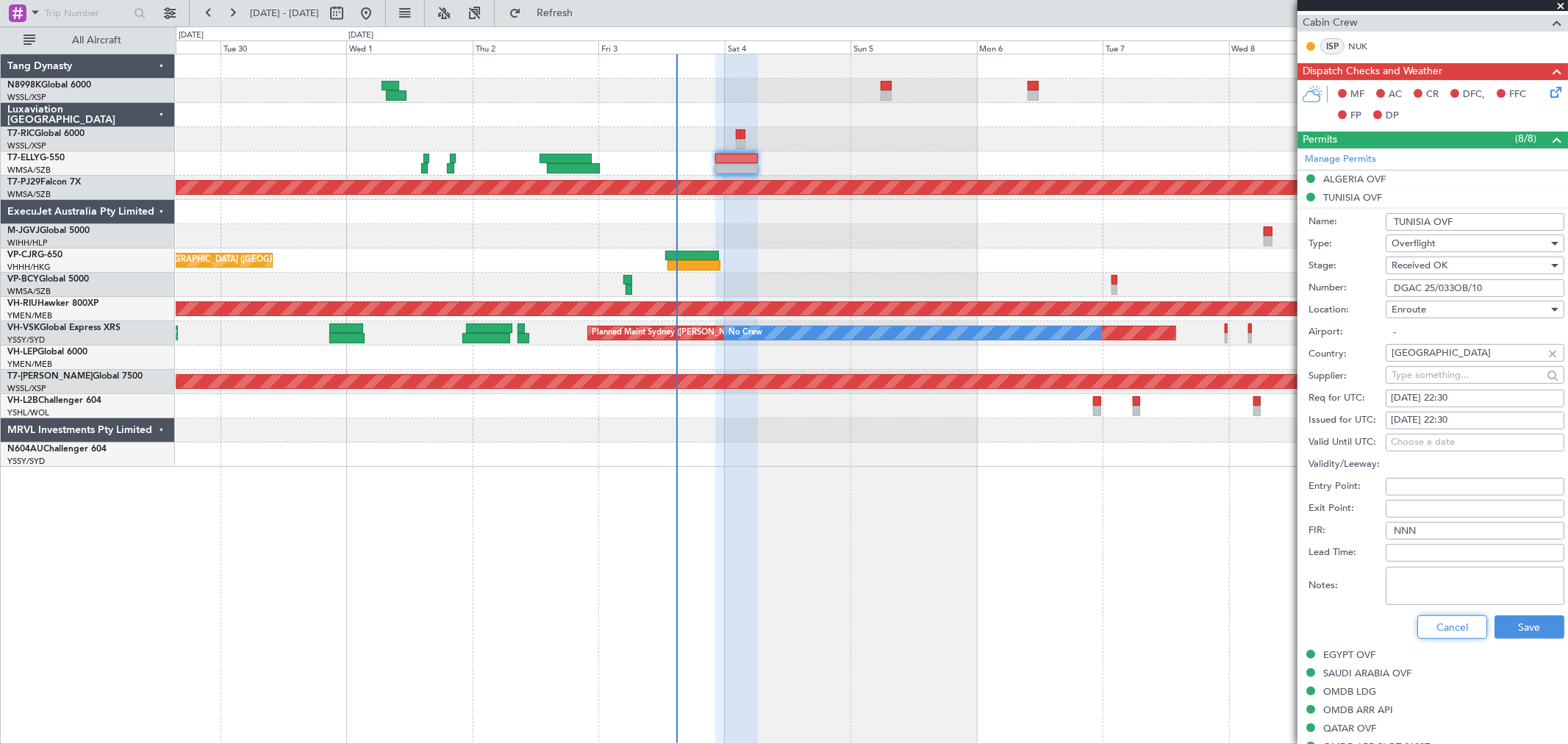
click at [1439, 627] on button "Cancel" at bounding box center [1451, 627] width 70 height 24
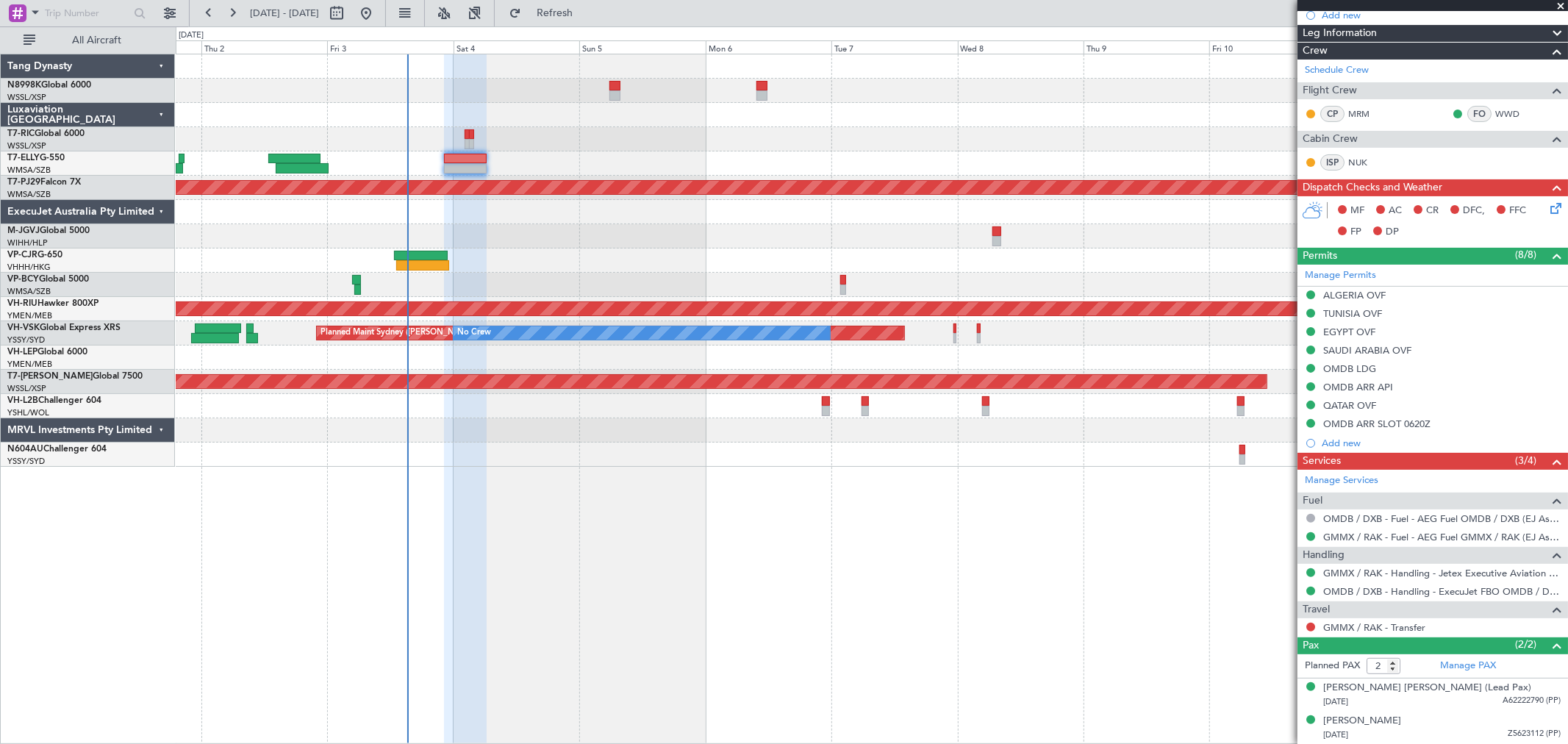
click at [626, 254] on div "Planned Maint [GEOGRAPHIC_DATA] (Sultan [PERSON_NAME] [PERSON_NAME] - Subang) P…" at bounding box center [871, 261] width 1391 height 413
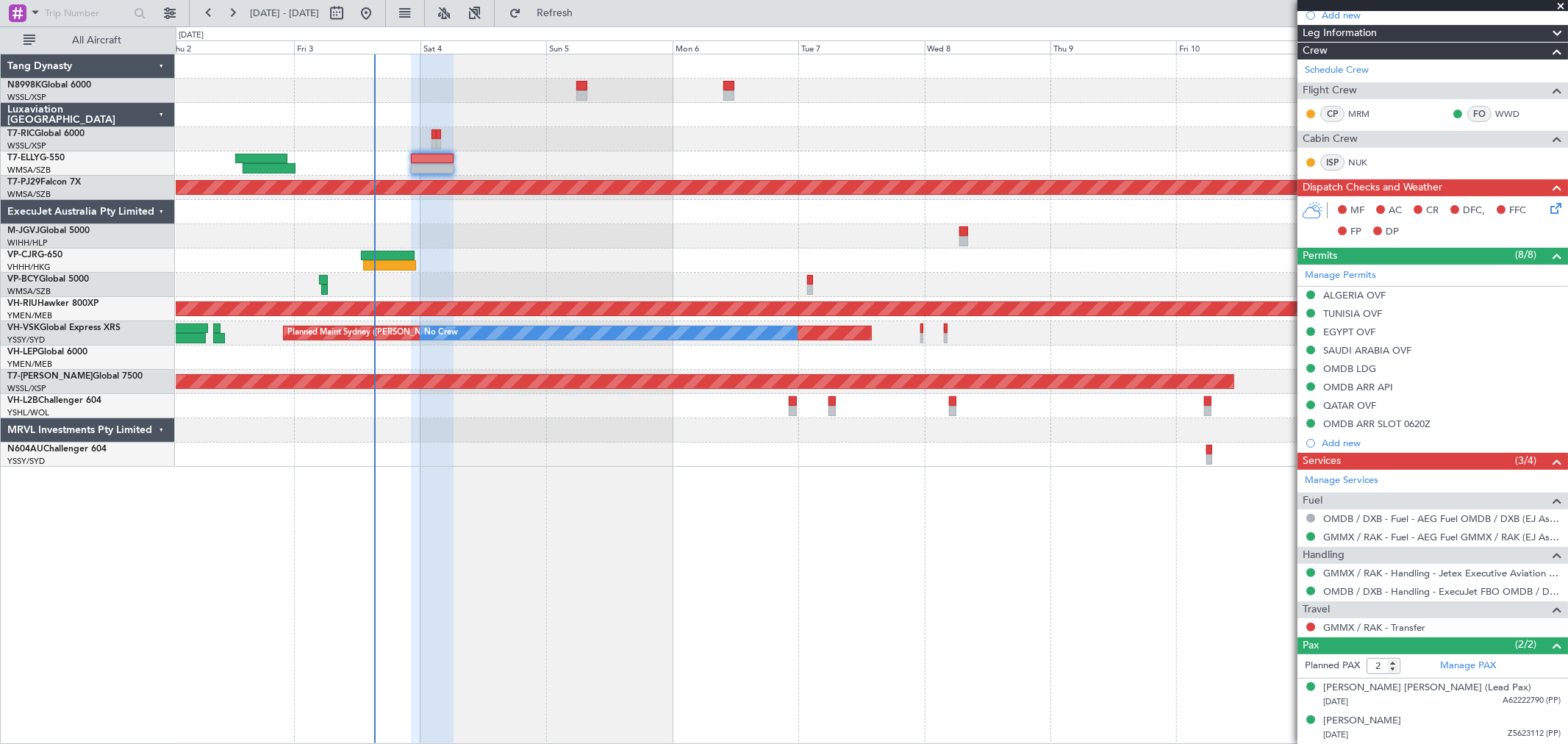
click at [641, 255] on div "Planned Maint [GEOGRAPHIC_DATA] (Sultan [PERSON_NAME] [PERSON_NAME] - Subang) P…" at bounding box center [871, 261] width 1391 height 413
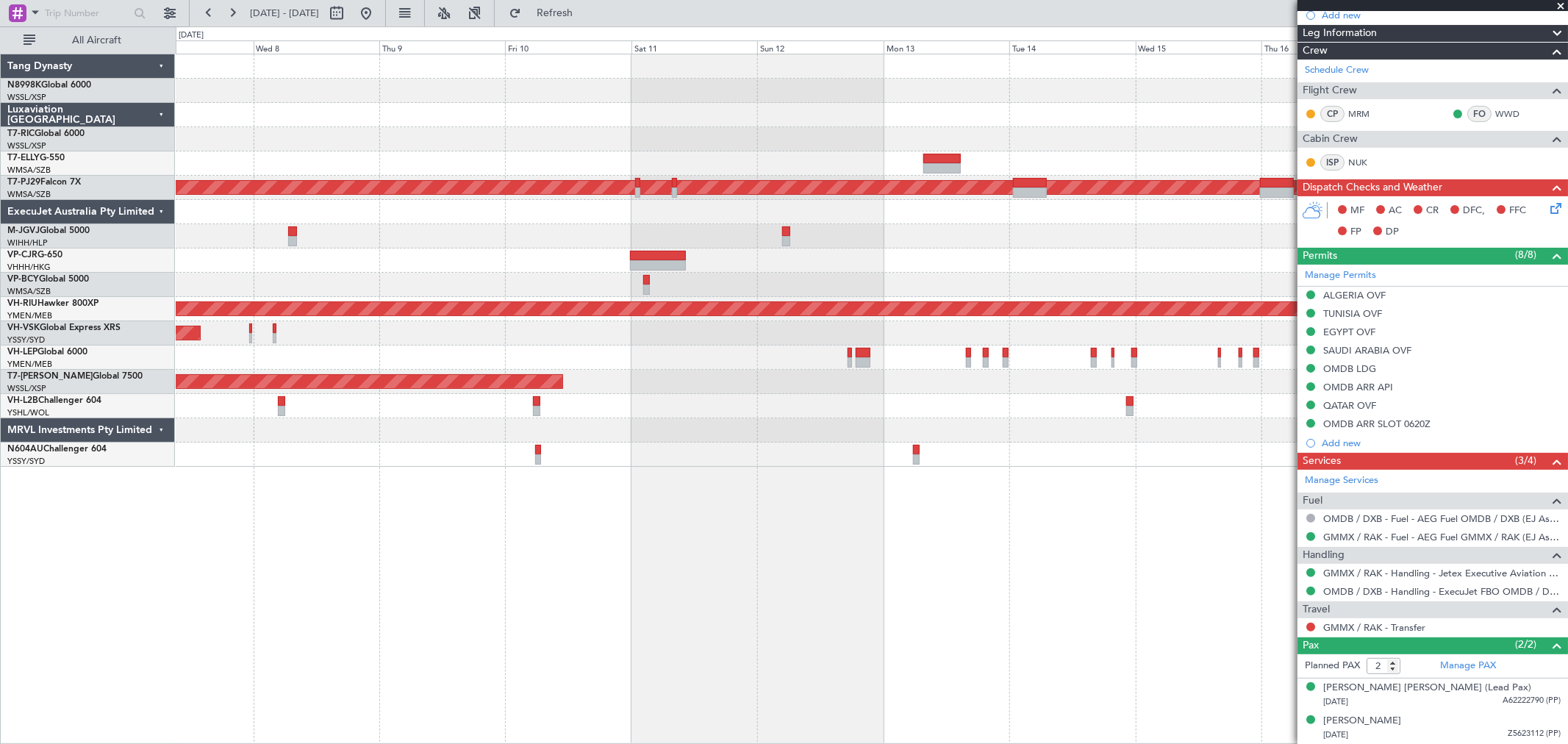
click at [529, 266] on div at bounding box center [871, 261] width 1391 height 25
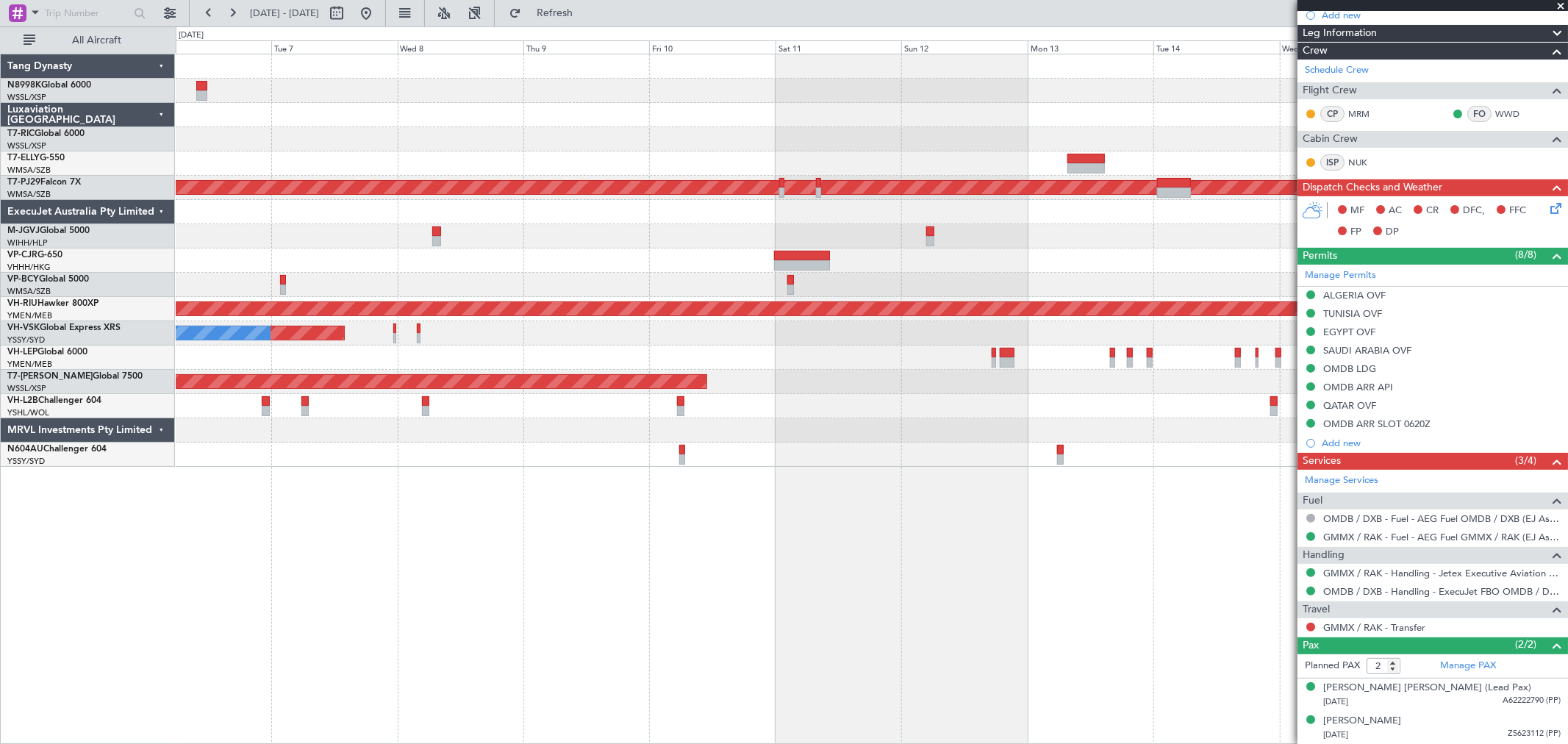
click at [1013, 329] on div "Planned Maint Sydney (Kingsford Smith Intl) No Crew" at bounding box center [871, 334] width 1391 height 25
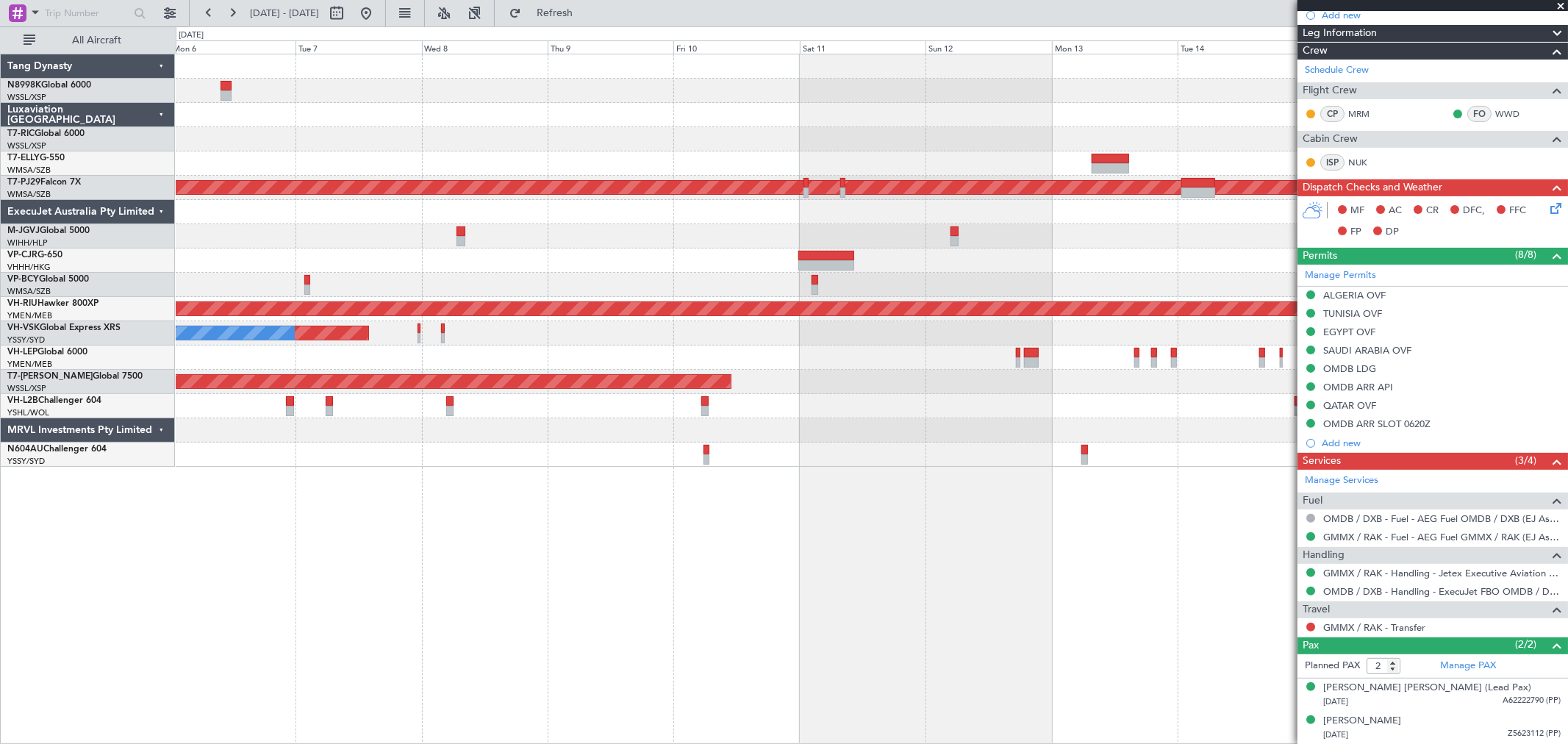
click at [985, 335] on div "Planned Maint Sydney (Kingsford Smith Intl) No Crew" at bounding box center [871, 334] width 1391 height 25
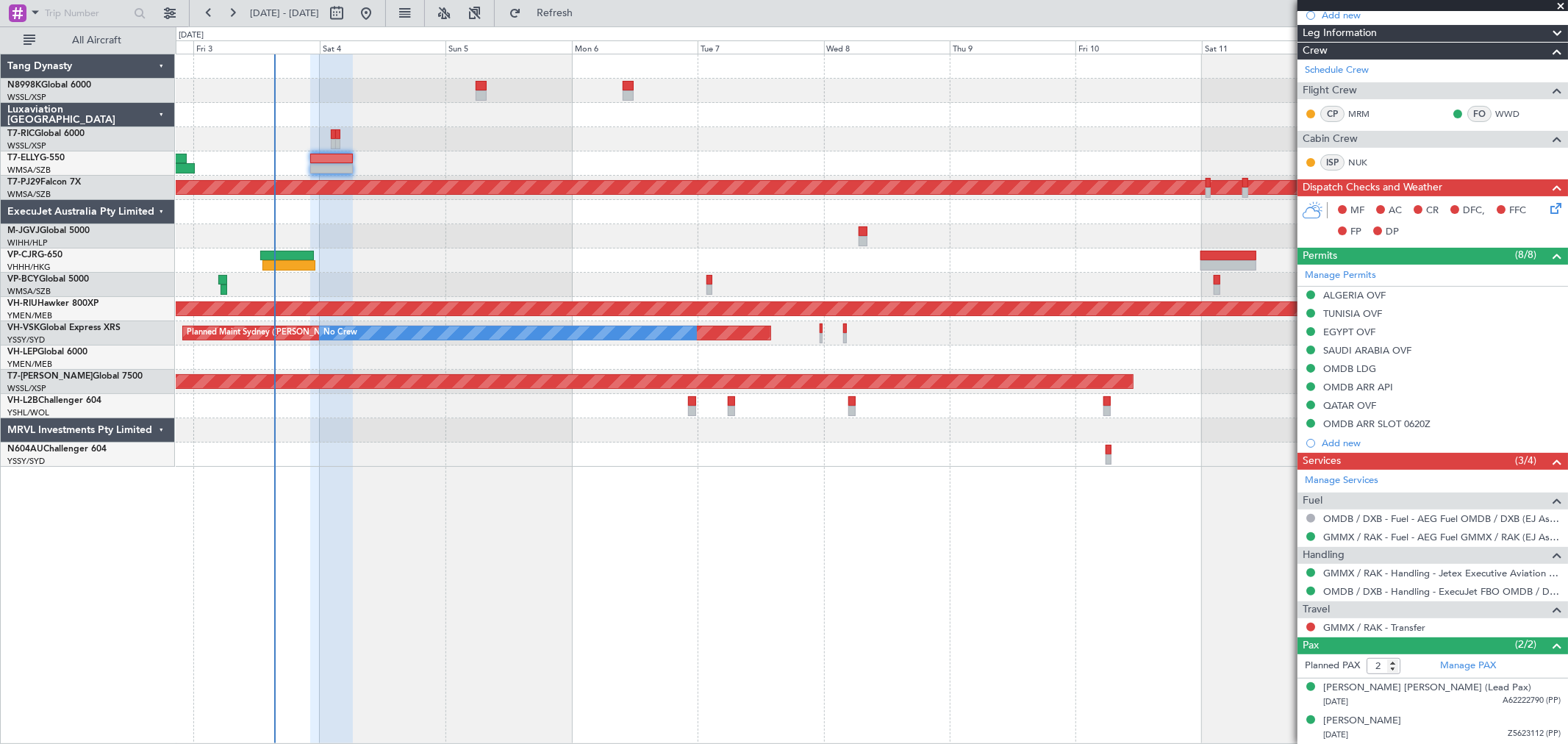
click at [501, 359] on div at bounding box center [871, 358] width 1391 height 25
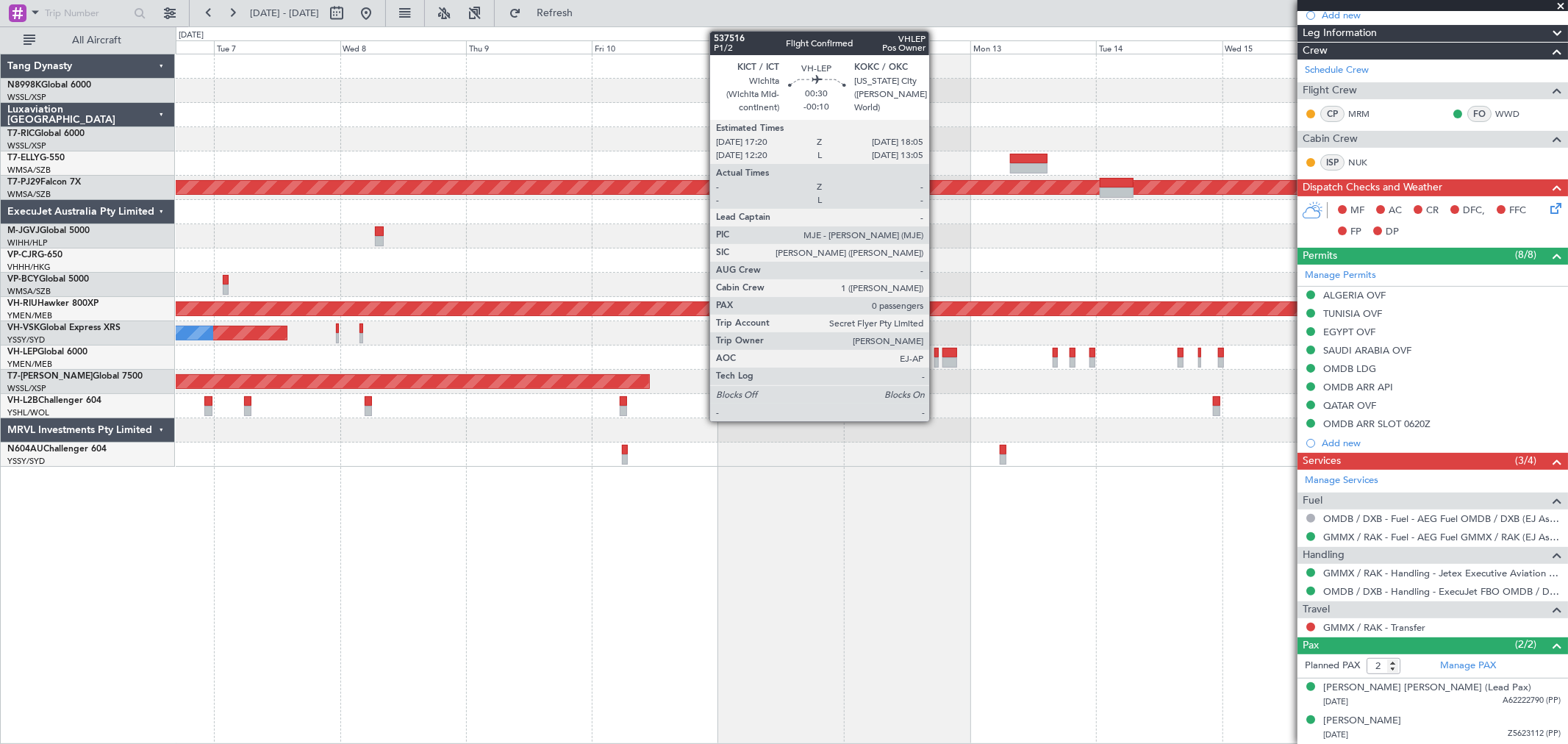
click at [936, 350] on div at bounding box center [936, 353] width 4 height 11
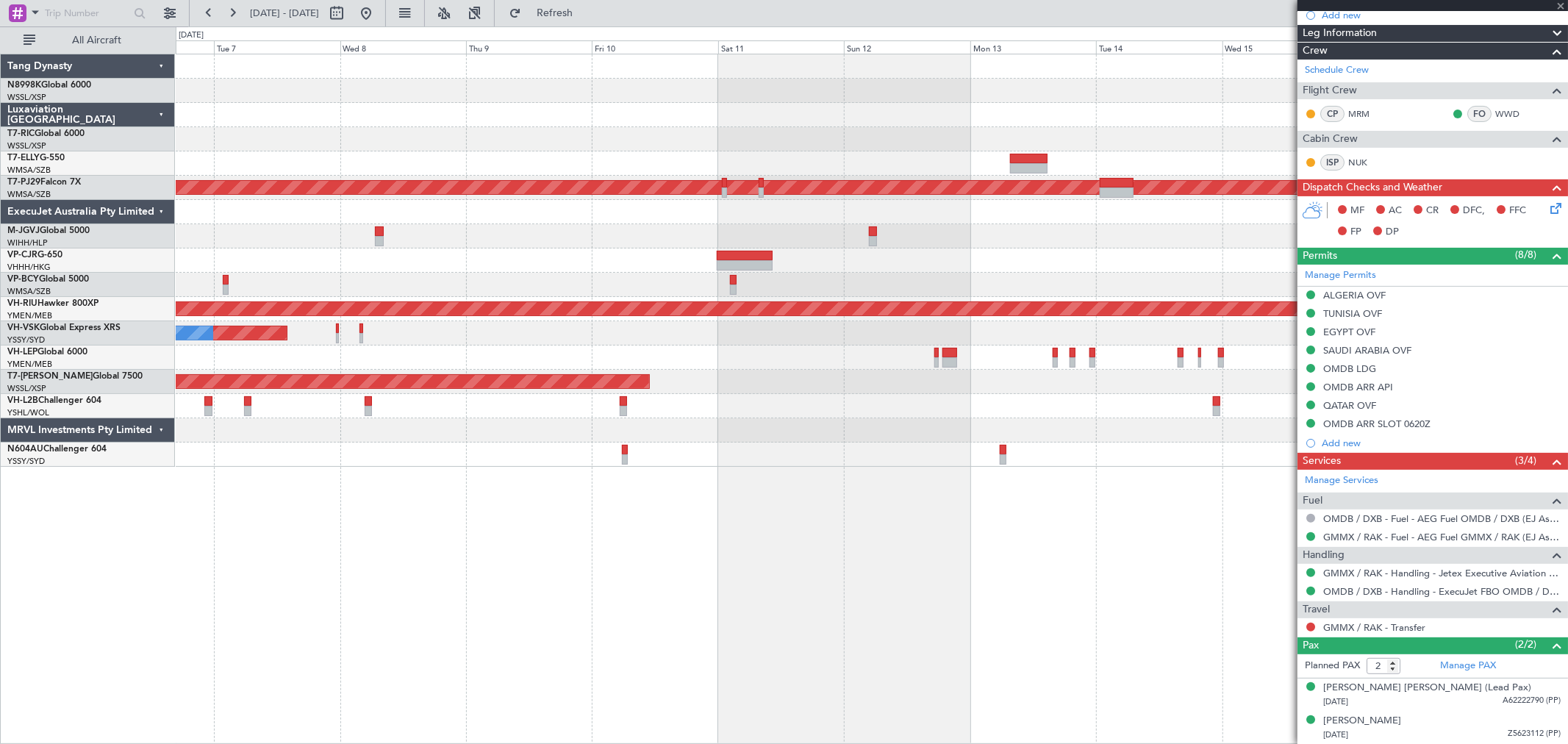
type input "-00:10"
type input "0"
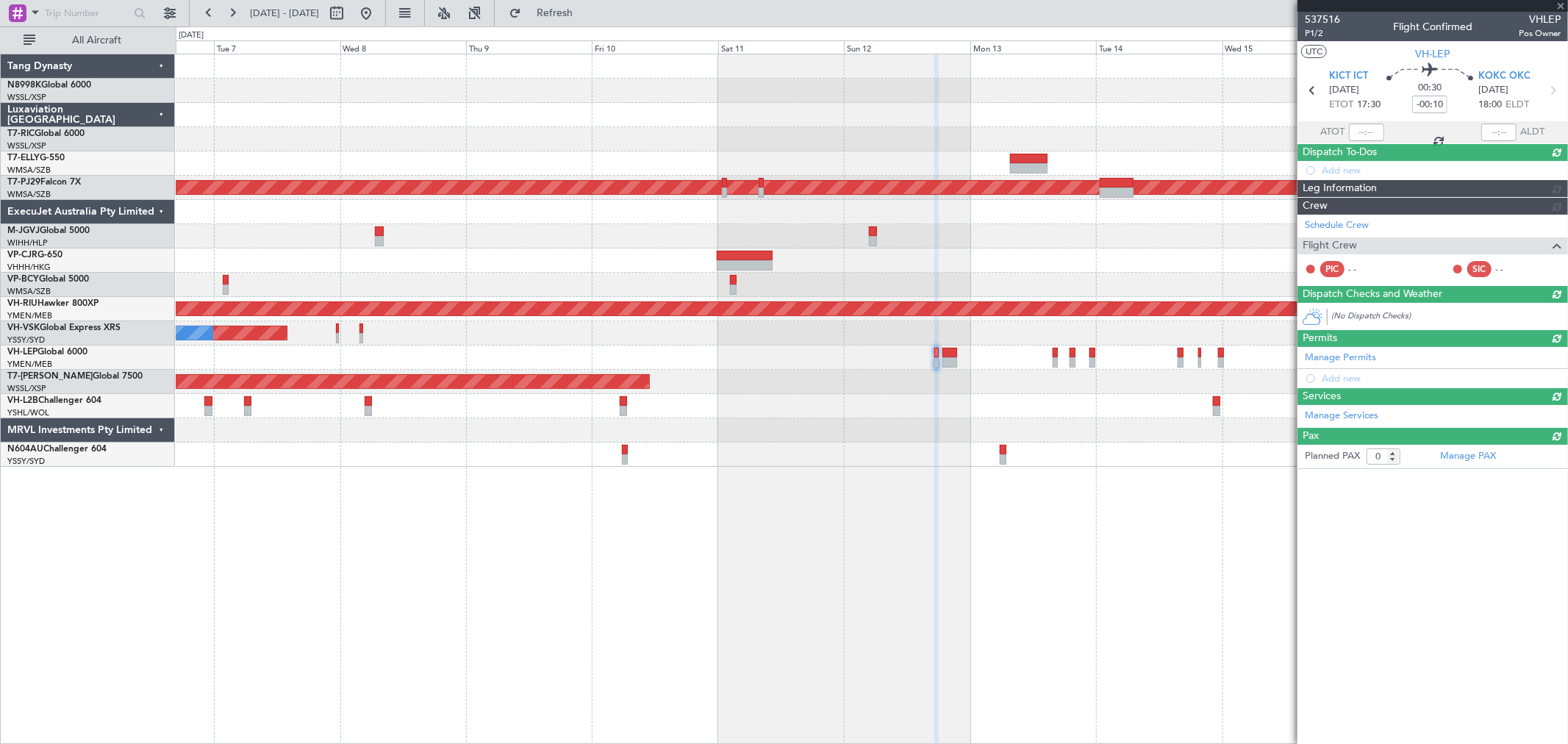
scroll to position [0, 0]
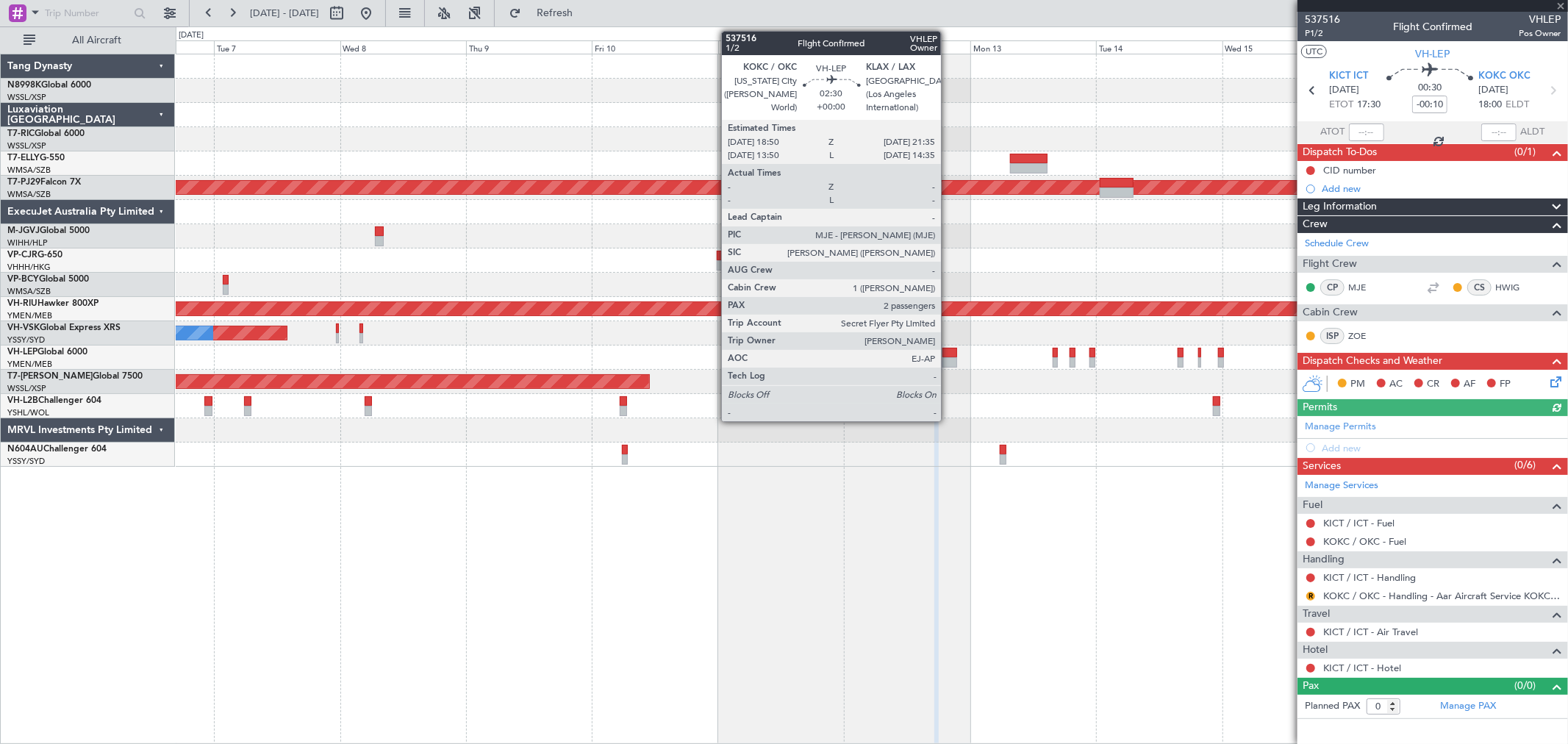
click at [948, 356] on div at bounding box center [949, 353] width 15 height 11
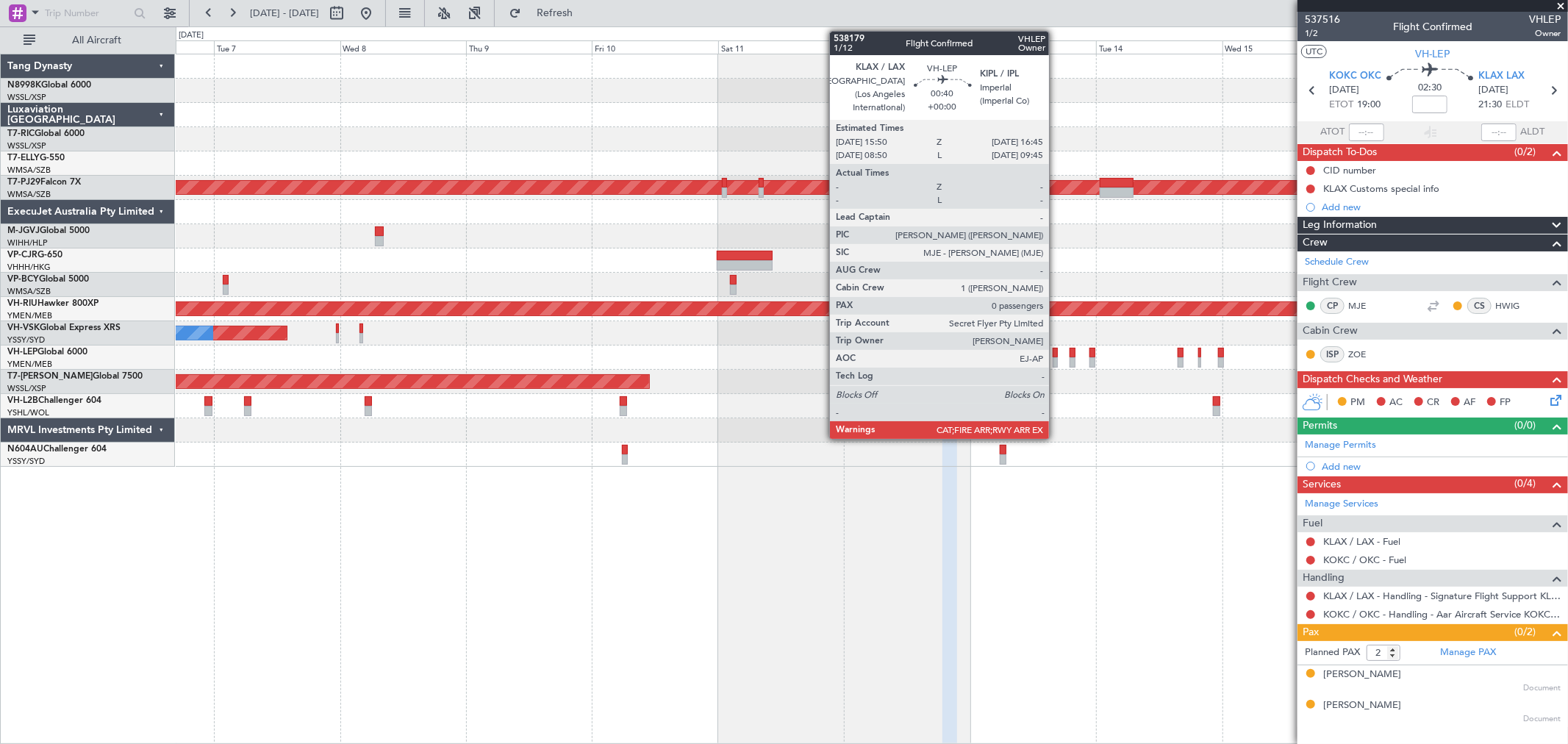
click at [1056, 356] on div at bounding box center [1055, 353] width 5 height 11
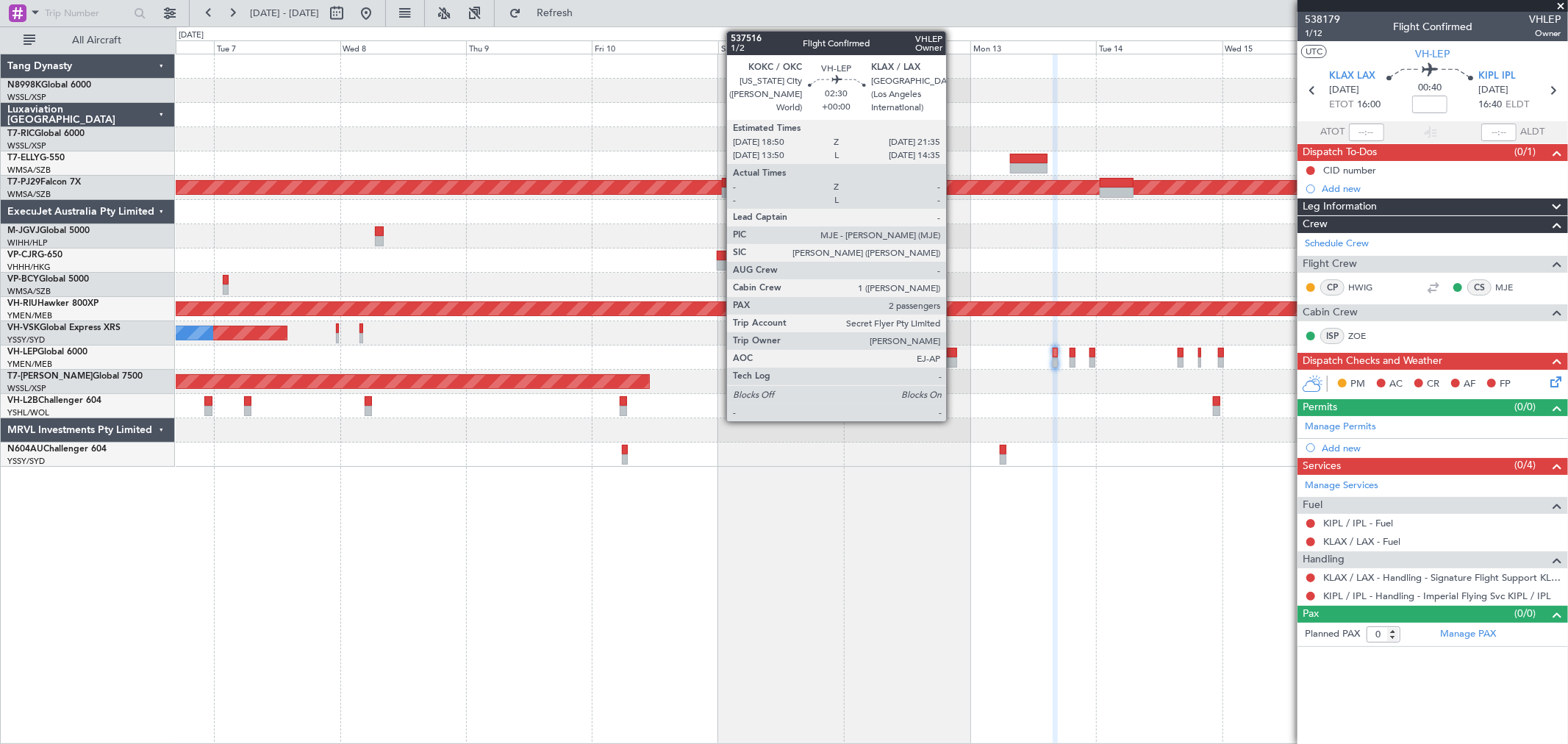
click at [952, 361] on div at bounding box center [949, 363] width 15 height 11
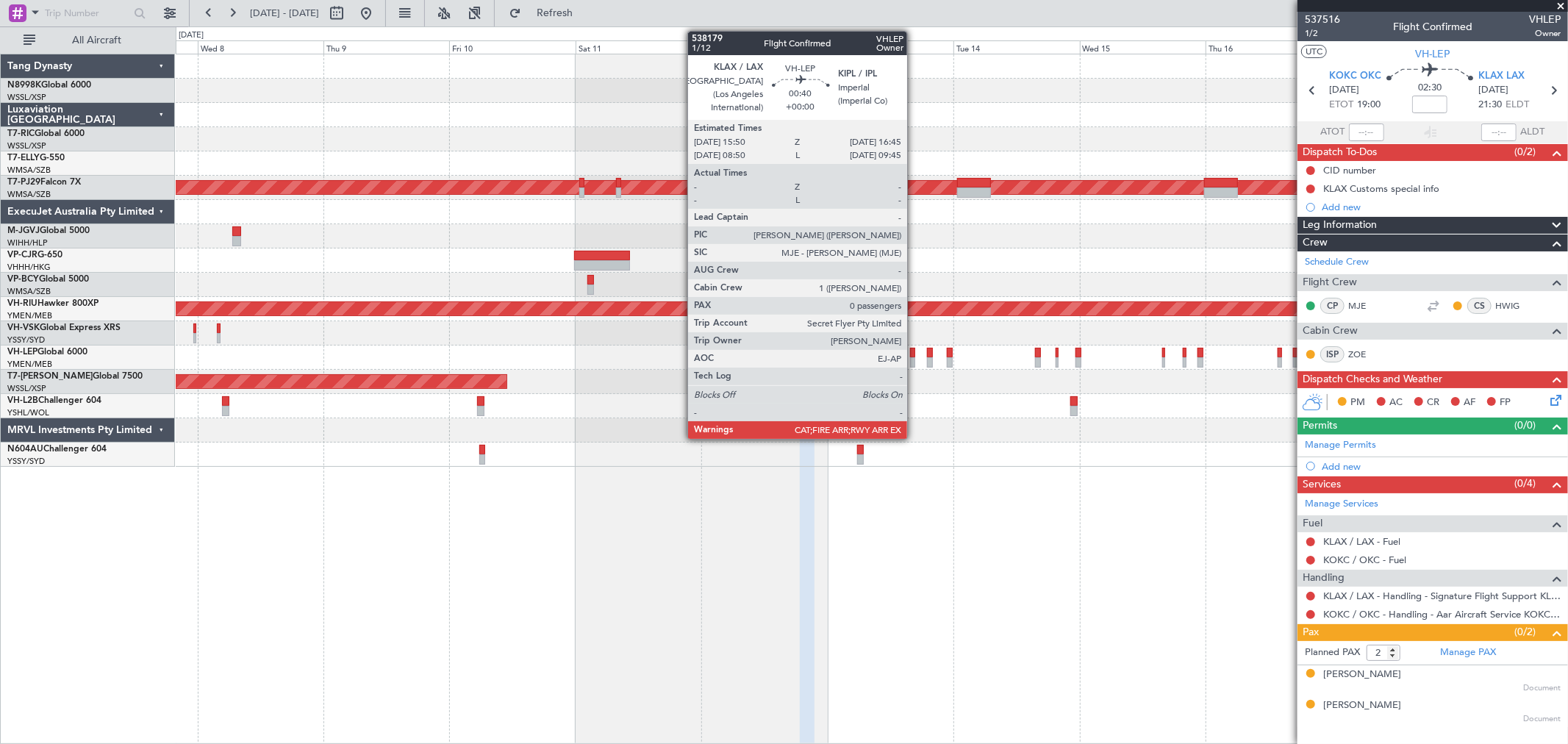
click at [914, 364] on div at bounding box center [912, 363] width 5 height 11
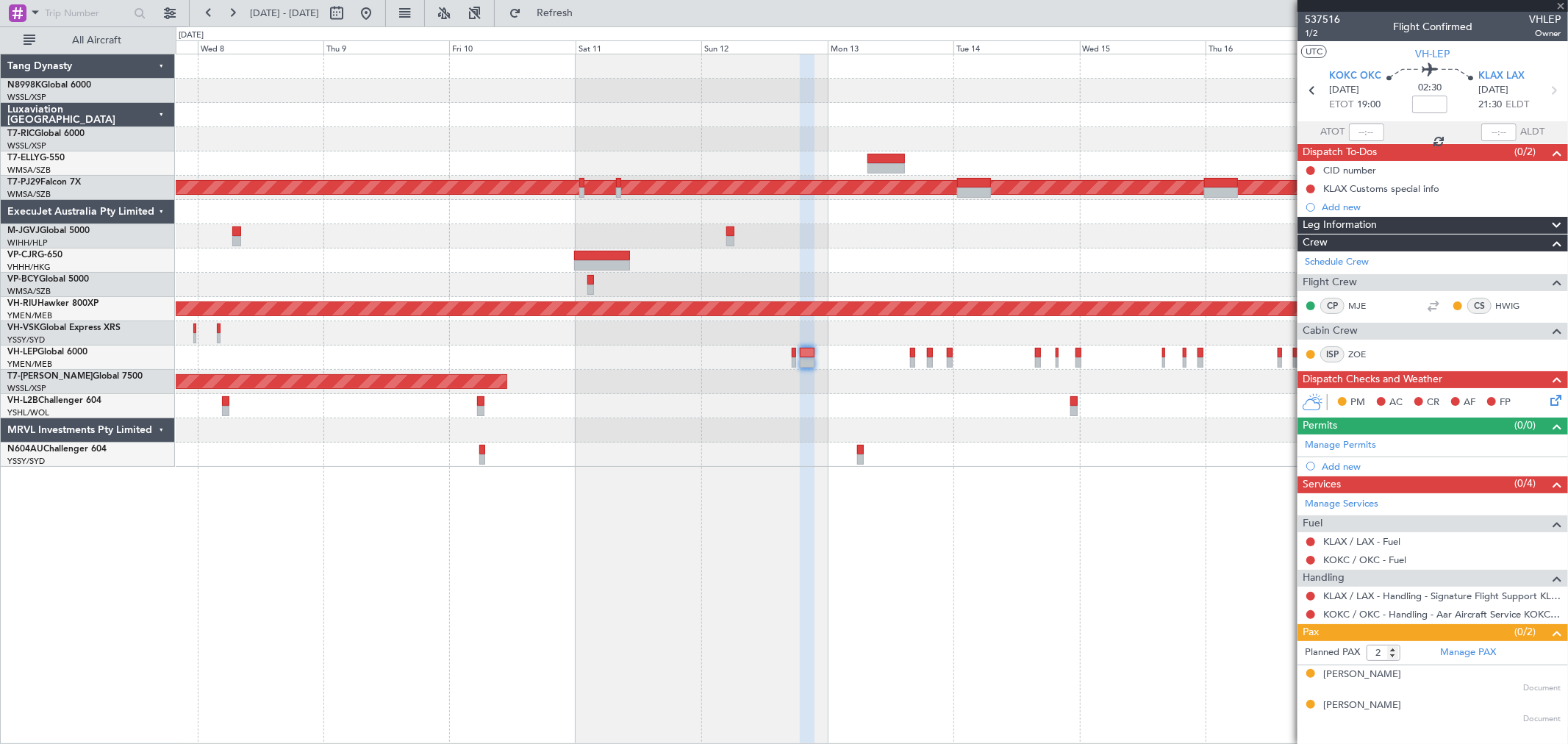
type input "0"
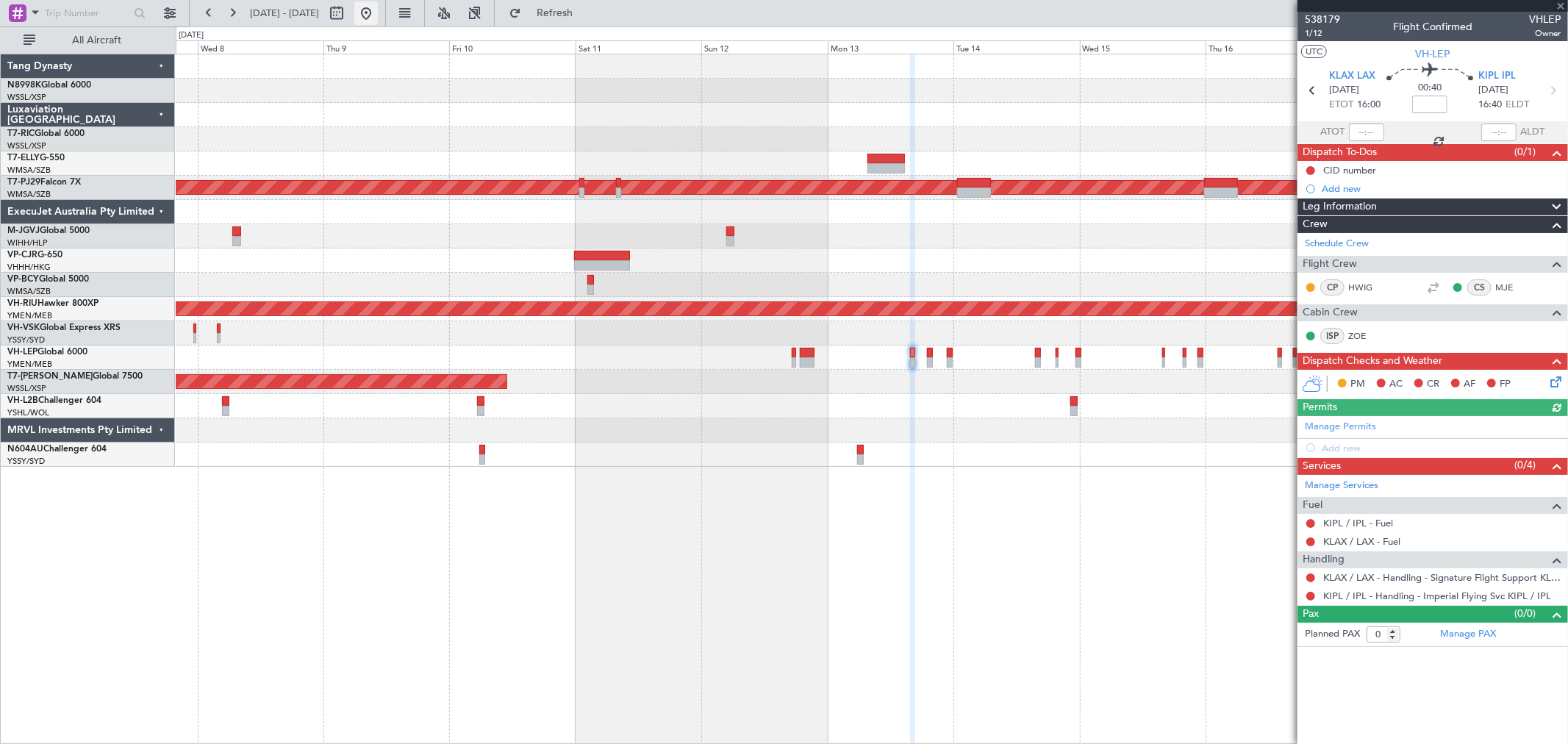
click at [377, 15] on button at bounding box center [366, 13] width 24 height 24
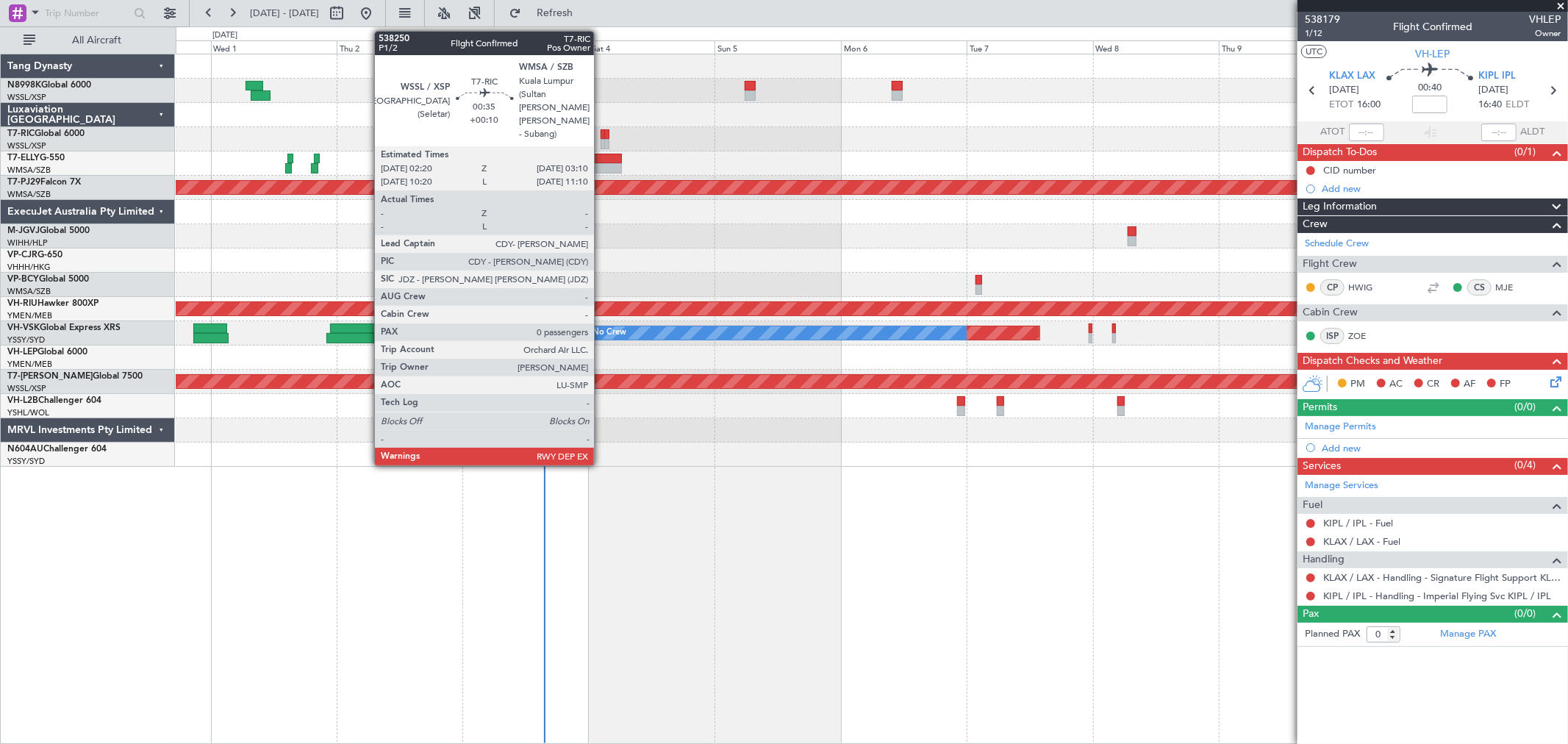
click at [601, 137] on div at bounding box center [602, 135] width 4 height 11
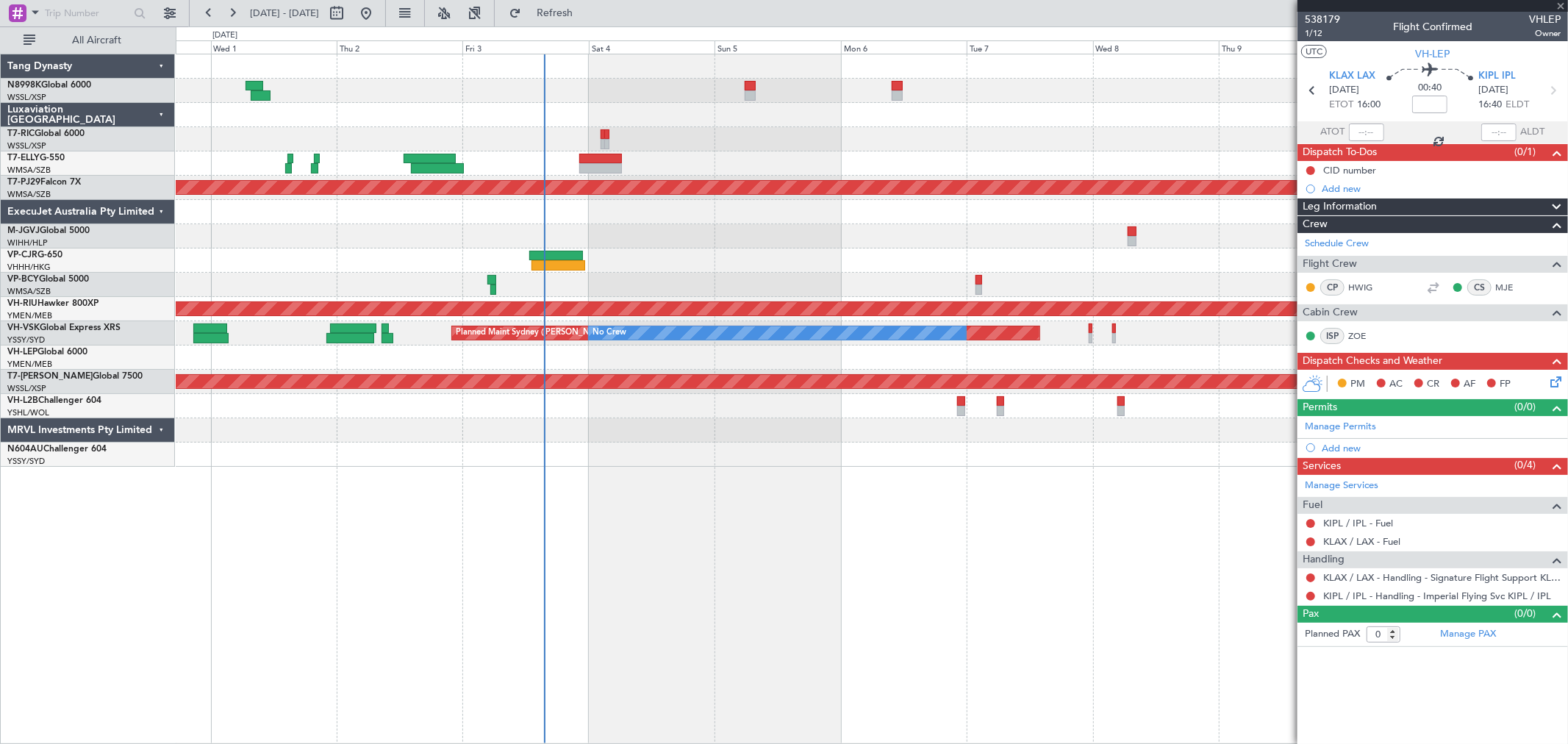
type input "+00:10"
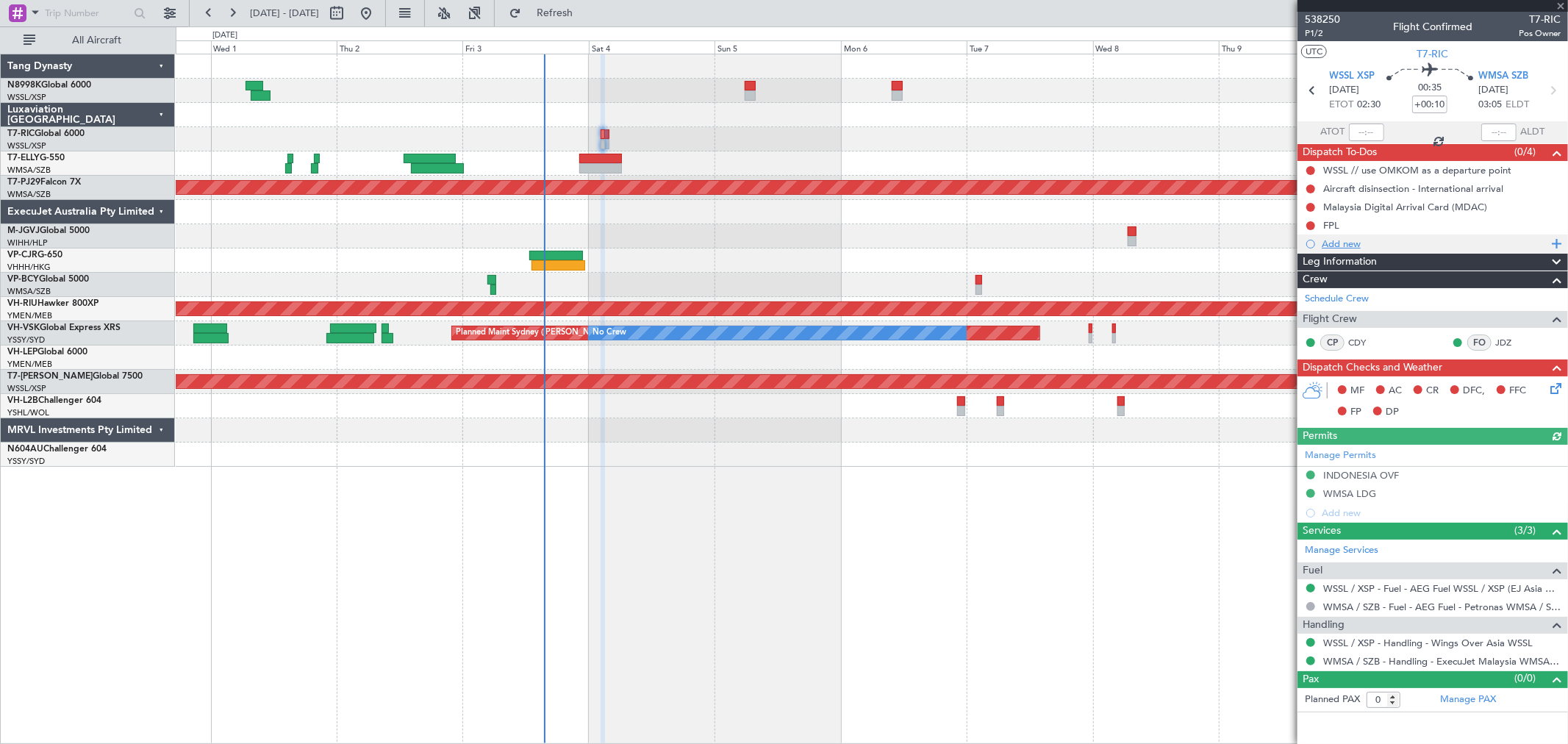
click at [1331, 241] on div "Add new" at bounding box center [1434, 244] width 225 height 12
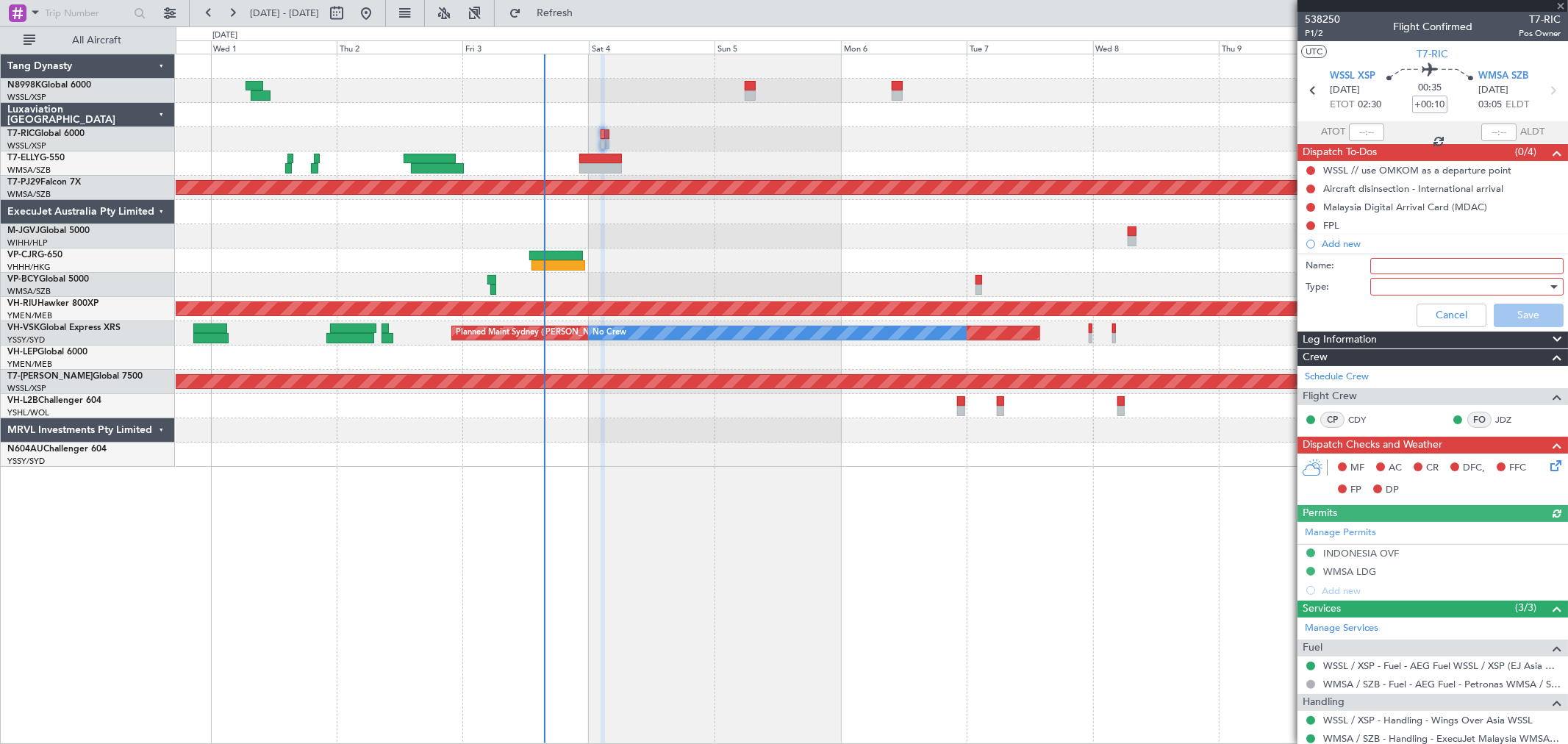
click at [1379, 266] on input "Name:" at bounding box center [1467, 266] width 194 height 16
click at [1411, 262] on input "BS" at bounding box center [1467, 266] width 194 height 16
type input "BS25 Approval"
click at [1385, 284] on div at bounding box center [1462, 286] width 172 height 22
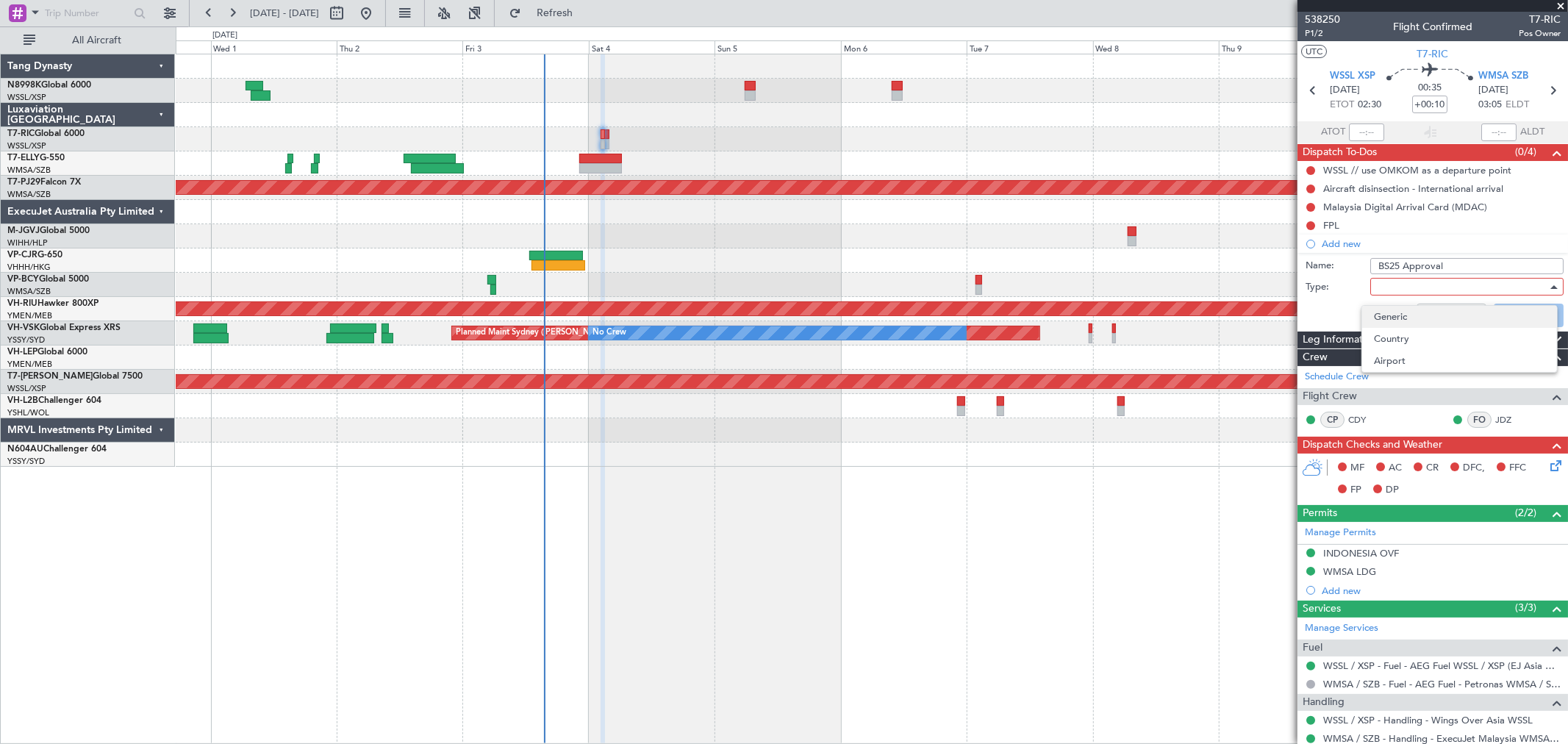
click at [1381, 314] on span "Generic" at bounding box center [1459, 316] width 172 height 22
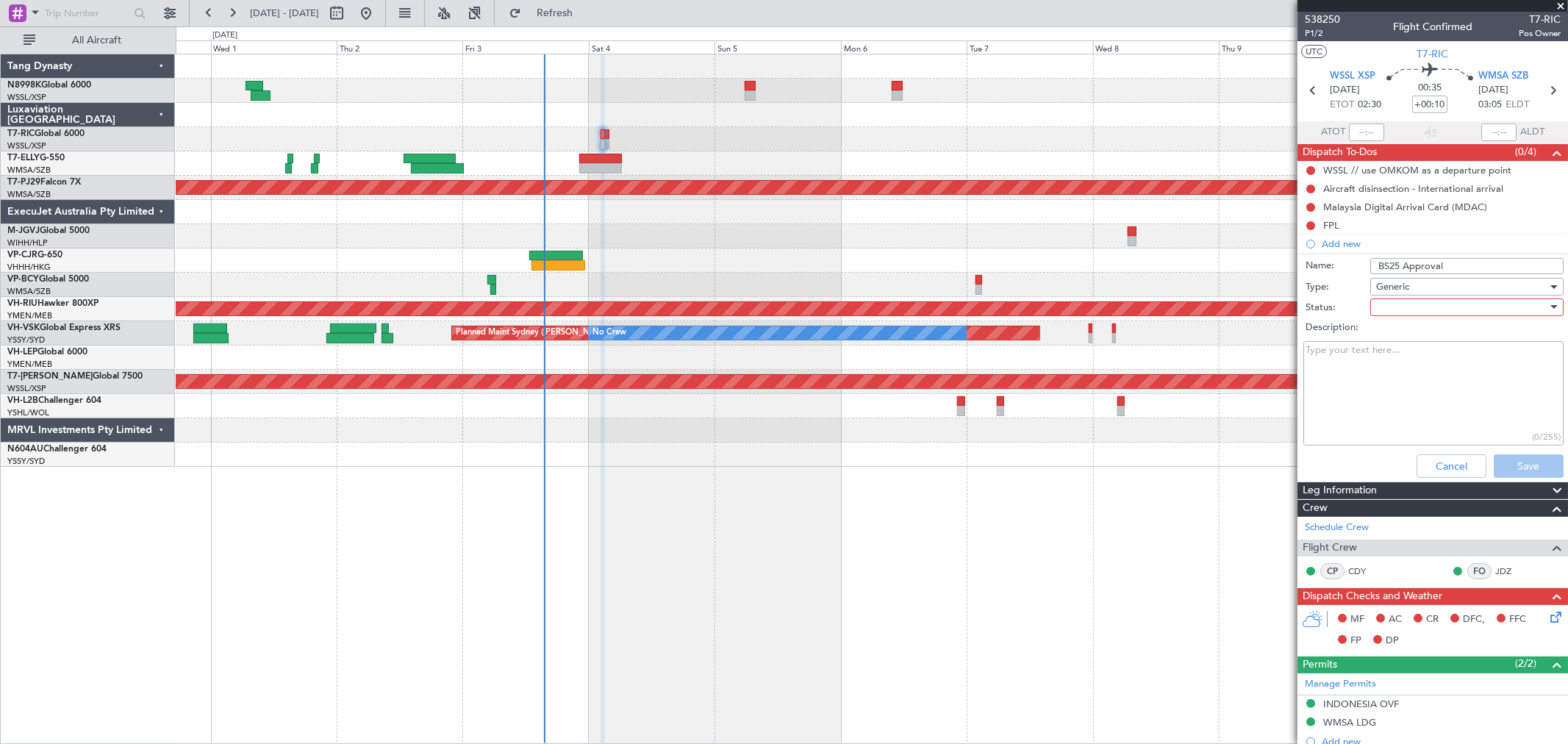
click at [1391, 306] on div at bounding box center [1462, 307] width 172 height 22
click at [1385, 327] on span "Not Started" at bounding box center [1459, 336] width 172 height 22
drag, startPoint x: 1407, startPoint y: 306, endPoint x: 1404, endPoint y: 313, distance: 7.6
click at [1405, 312] on span "Not Started" at bounding box center [1402, 307] width 52 height 13
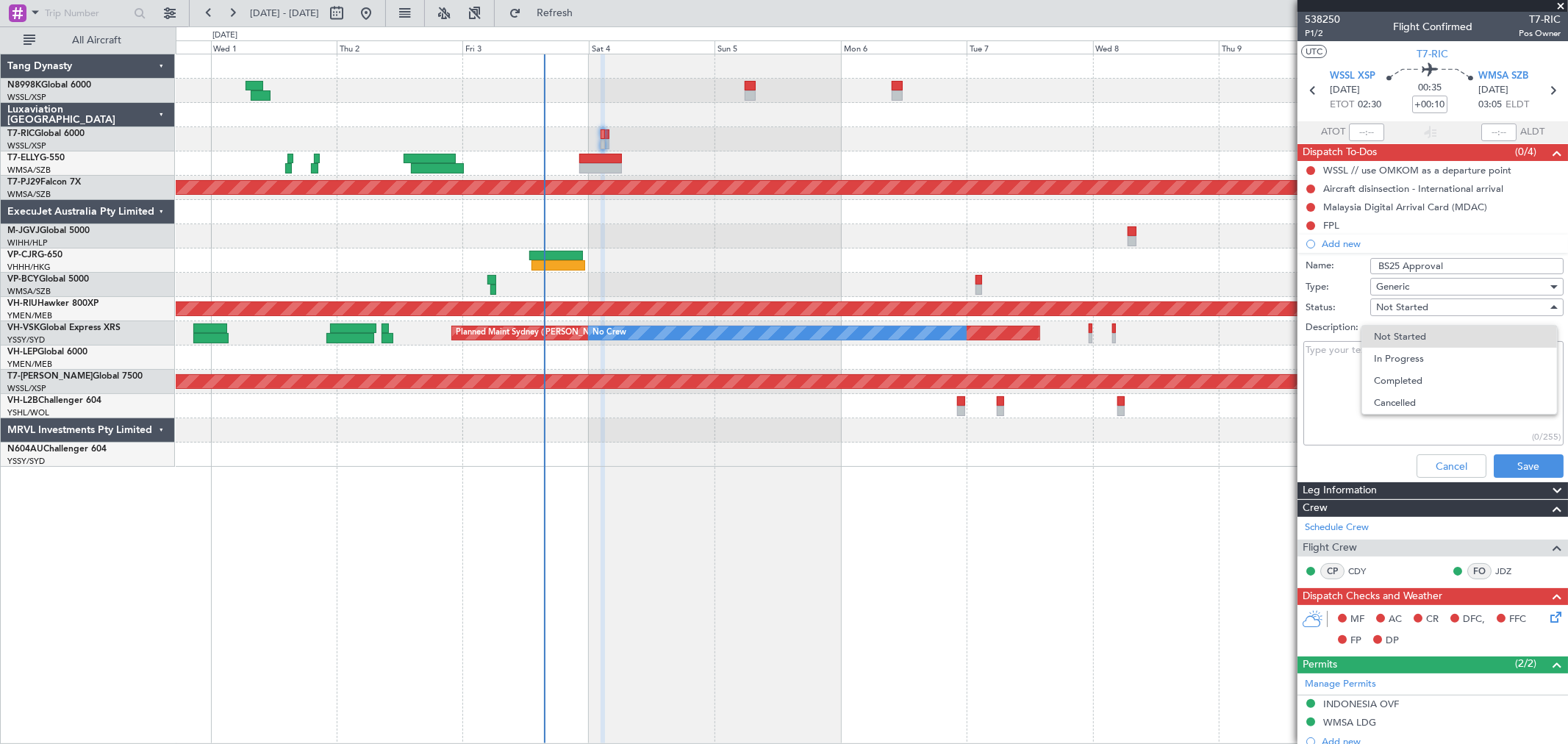
drag, startPoint x: 1394, startPoint y: 356, endPoint x: 1460, endPoint y: 369, distance: 67.3
click at [1393, 356] on span "In Progress" at bounding box center [1459, 358] width 172 height 22
click at [1497, 456] on button "Save" at bounding box center [1528, 466] width 70 height 24
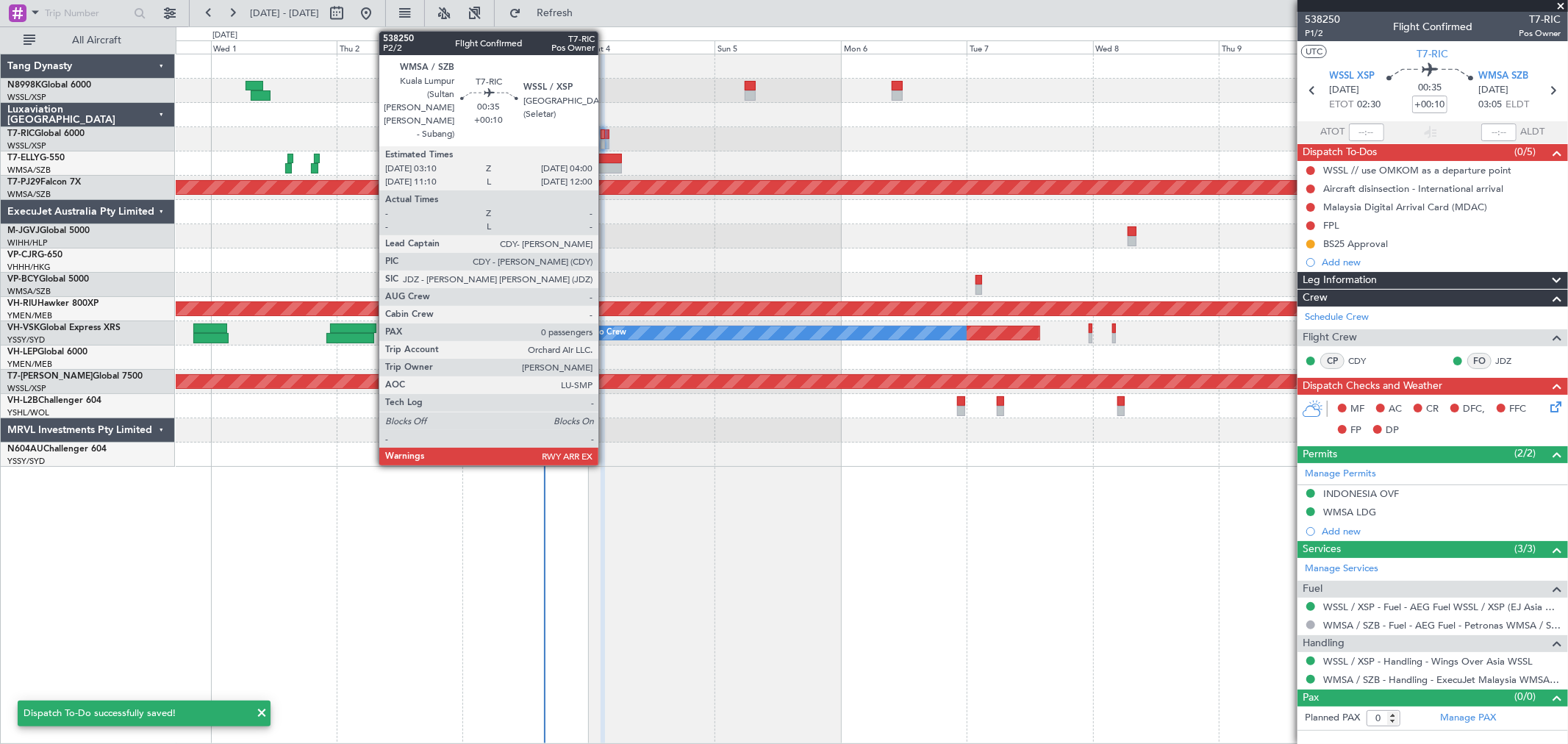
click at [605, 136] on div at bounding box center [606, 135] width 4 height 11
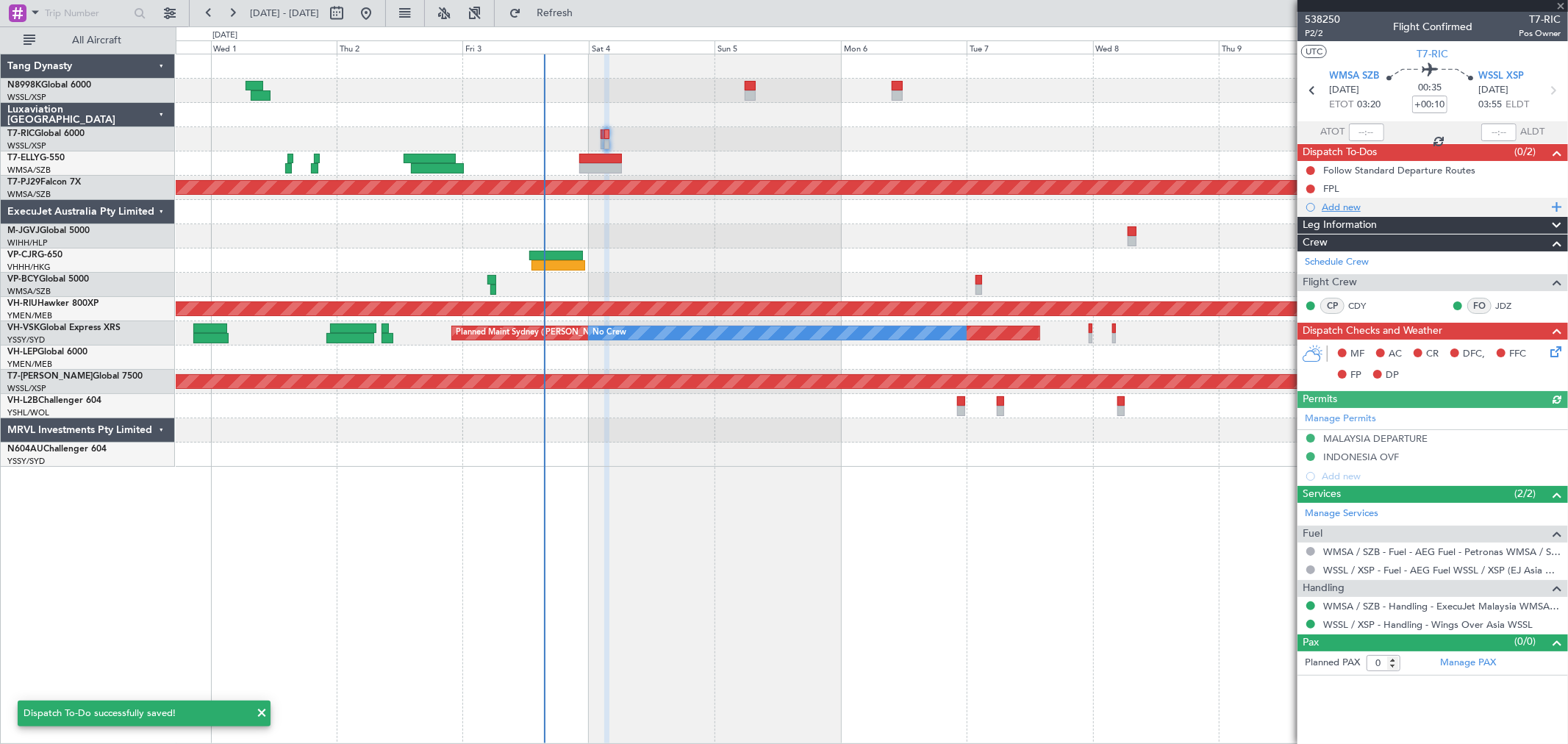
click at [1319, 208] on div "Add new" at bounding box center [1432, 207] width 270 height 18
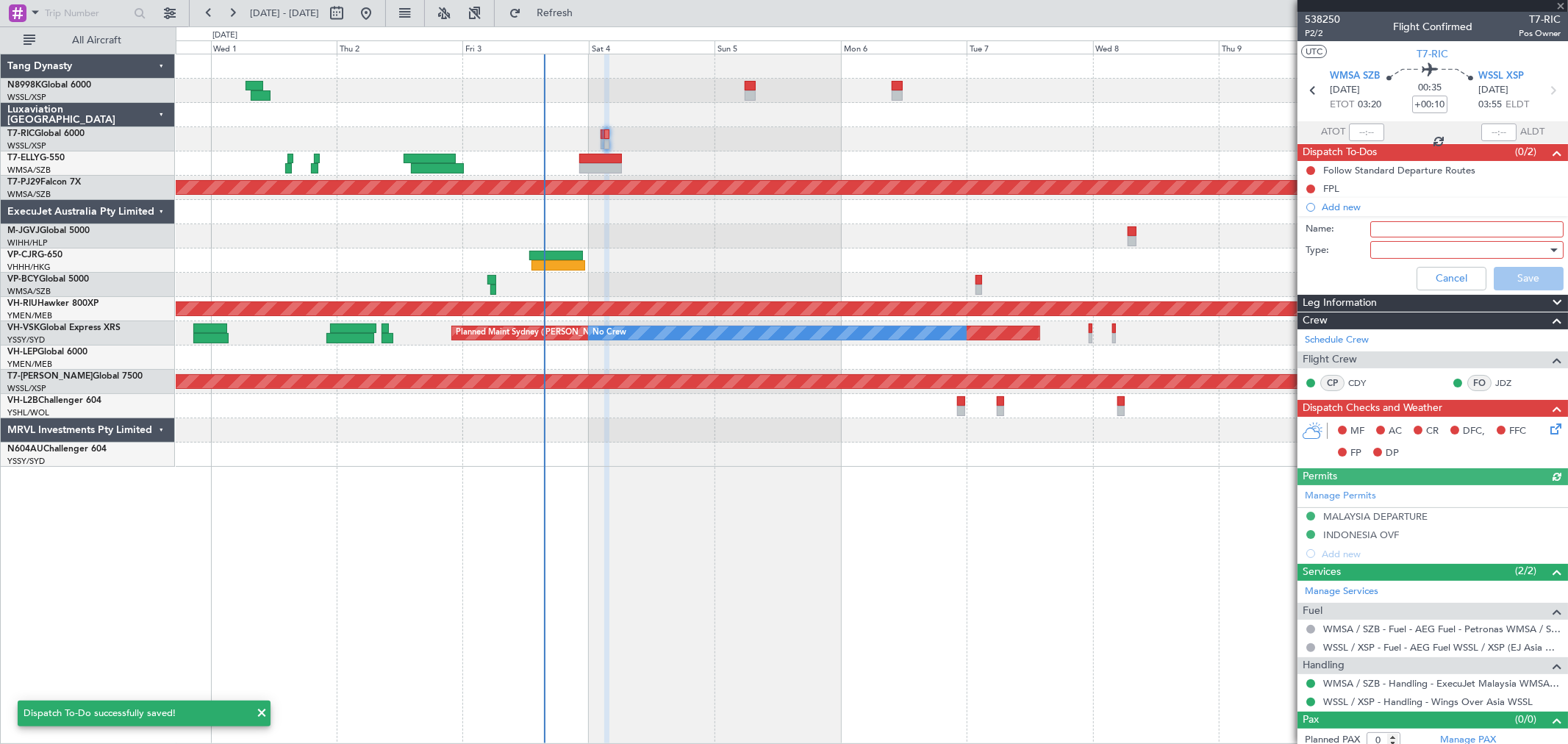
click at [1362, 228] on label "Name:" at bounding box center [1337, 229] width 65 height 15
click at [1370, 228] on input "Name:" at bounding box center [1467, 229] width 194 height 16
click at [1379, 225] on input "Name:" at bounding box center [1467, 229] width 194 height 16
click at [1382, 225] on input "Name:" at bounding box center [1467, 229] width 194 height 16
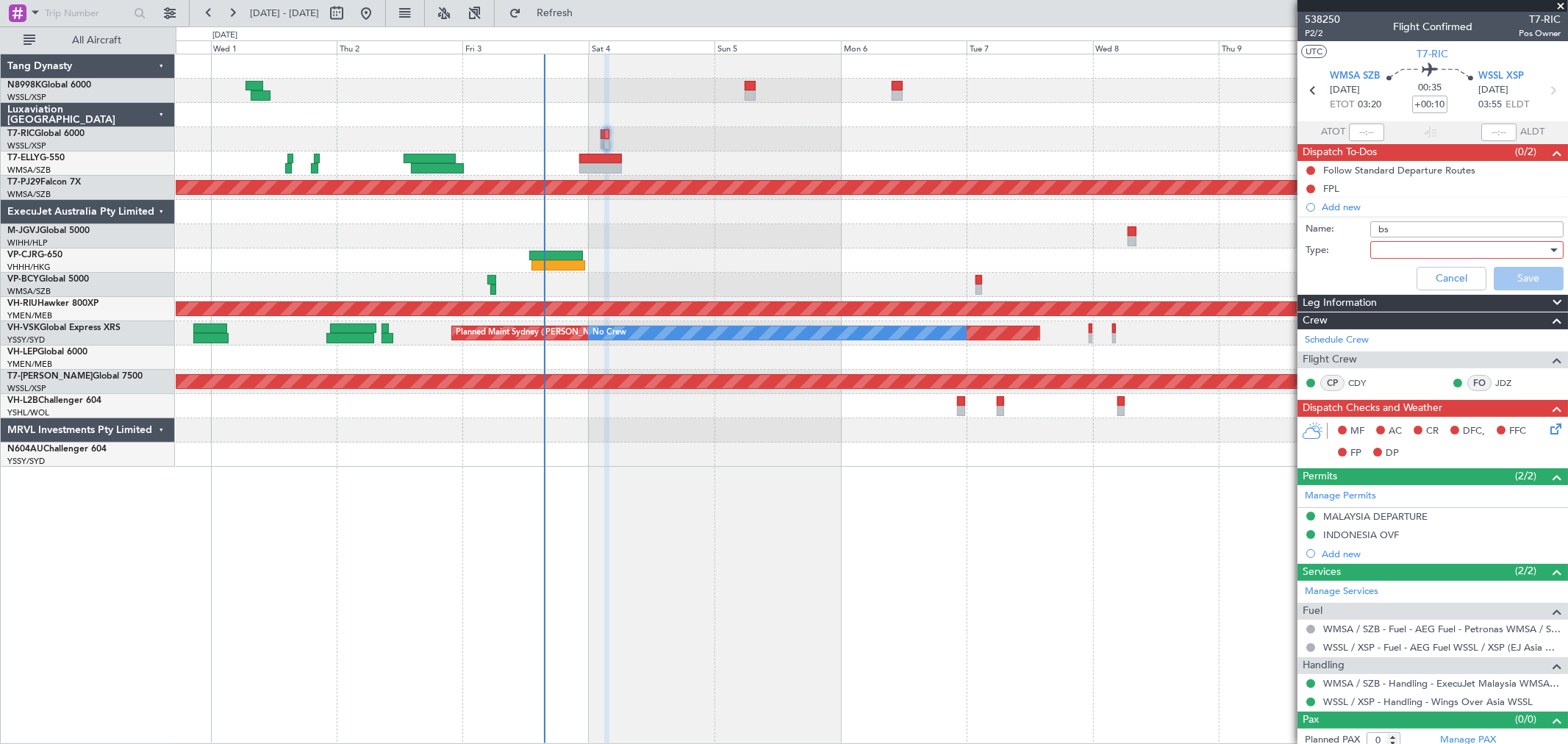
type input "BS25 Approval"
click at [1407, 254] on div at bounding box center [1462, 249] width 172 height 22
click at [1394, 275] on span "Generic" at bounding box center [1459, 280] width 172 height 22
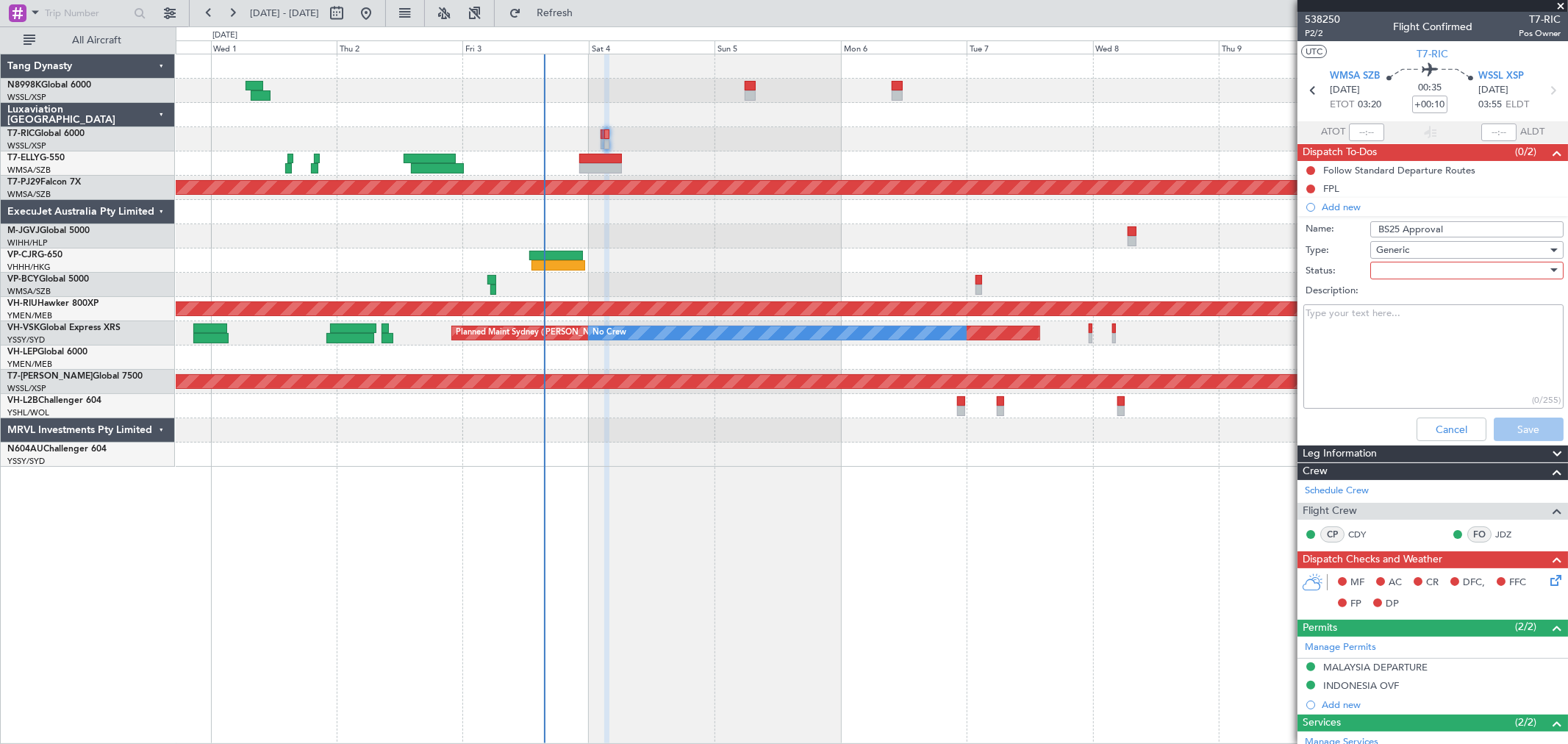
click at [1408, 275] on div at bounding box center [1462, 270] width 172 height 22
click at [1395, 313] on span "In Progress" at bounding box center [1459, 321] width 172 height 22
click at [1512, 424] on button "Save" at bounding box center [1528, 429] width 70 height 24
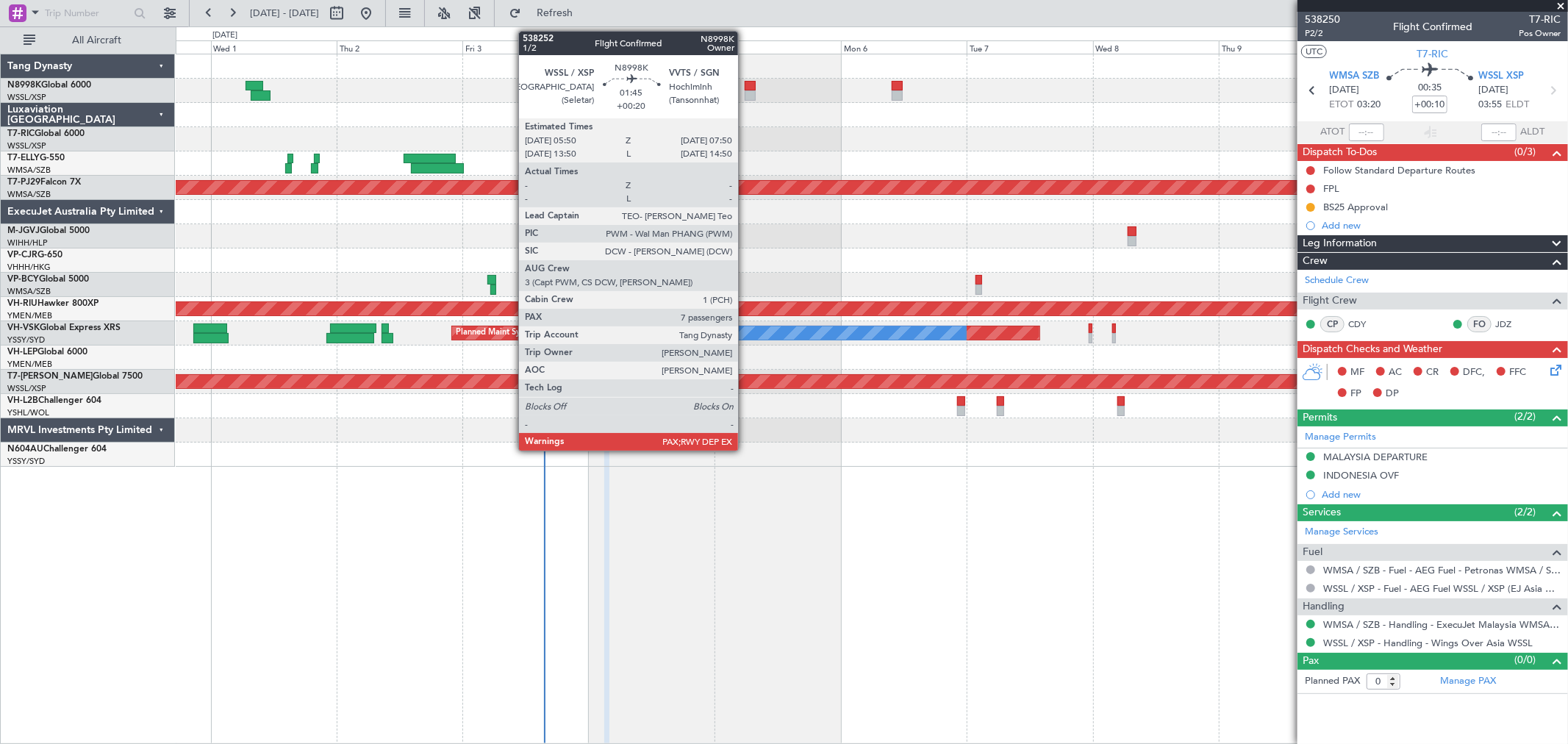
click at [745, 92] on div at bounding box center [750, 96] width 11 height 11
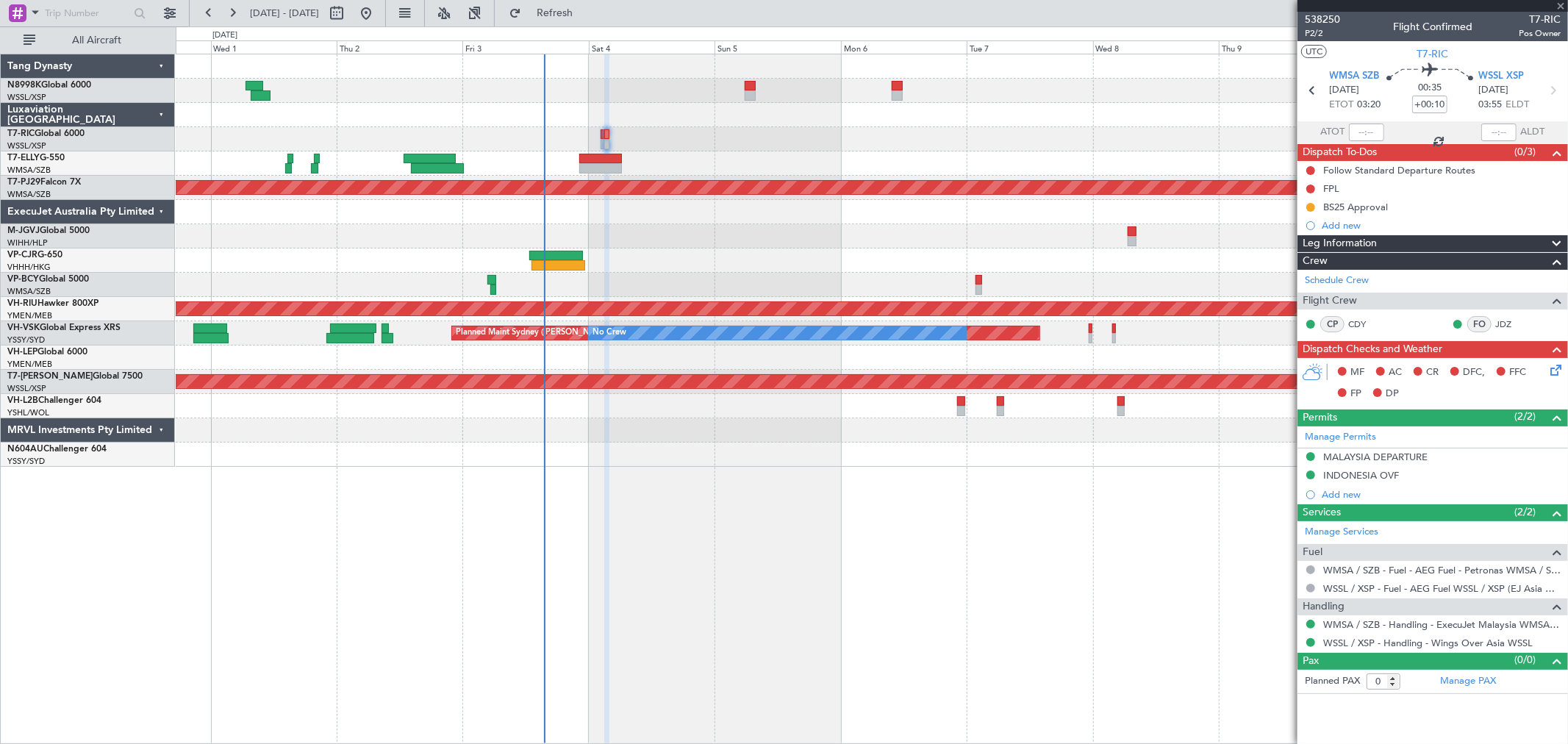
type input "+00:20"
type input "7"
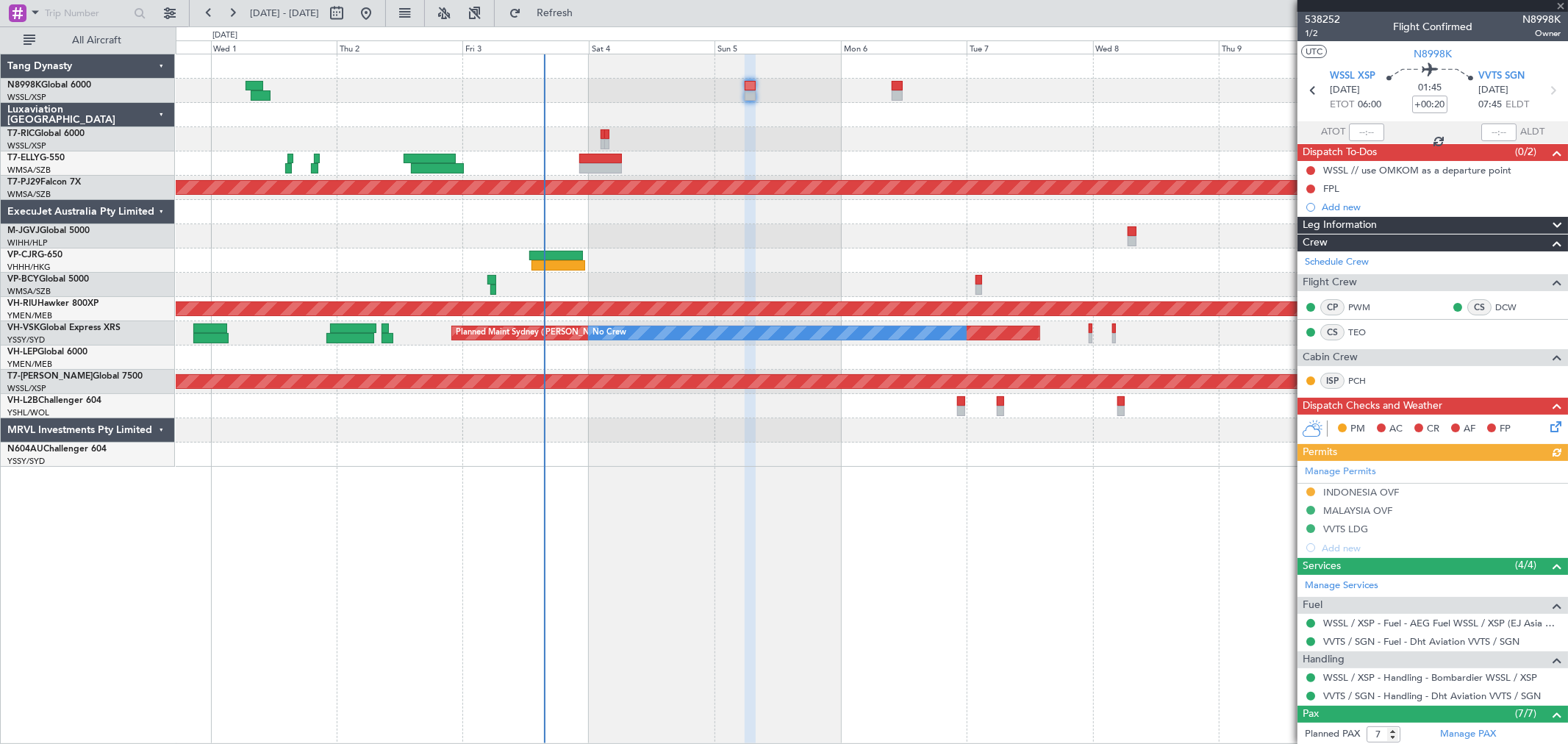
click at [1342, 493] on div "Manage Permits INDONESIA OVF MALAYSIA OVF VVTS LDG Add new" at bounding box center [1432, 509] width 270 height 96
click at [1358, 489] on div "Manage Permits INDONESIA OVF MALAYSIA OVF VVTS LDG Add new" at bounding box center [1432, 509] width 270 height 96
click at [1347, 491] on div "INDONESIA OVF" at bounding box center [1360, 492] width 76 height 12
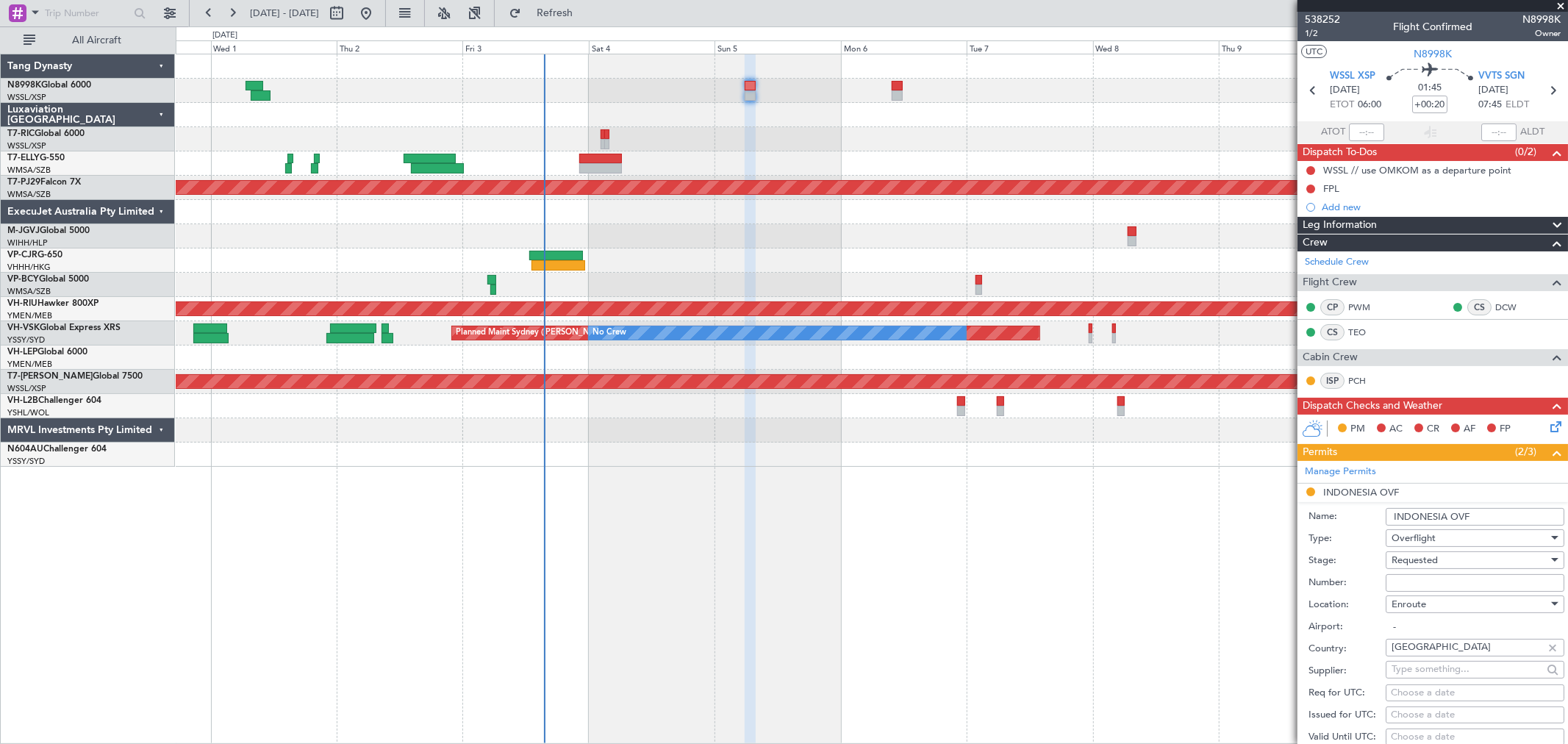
click at [1409, 583] on input "Number:" at bounding box center [1474, 583] width 179 height 18
paste input "SJ15432"
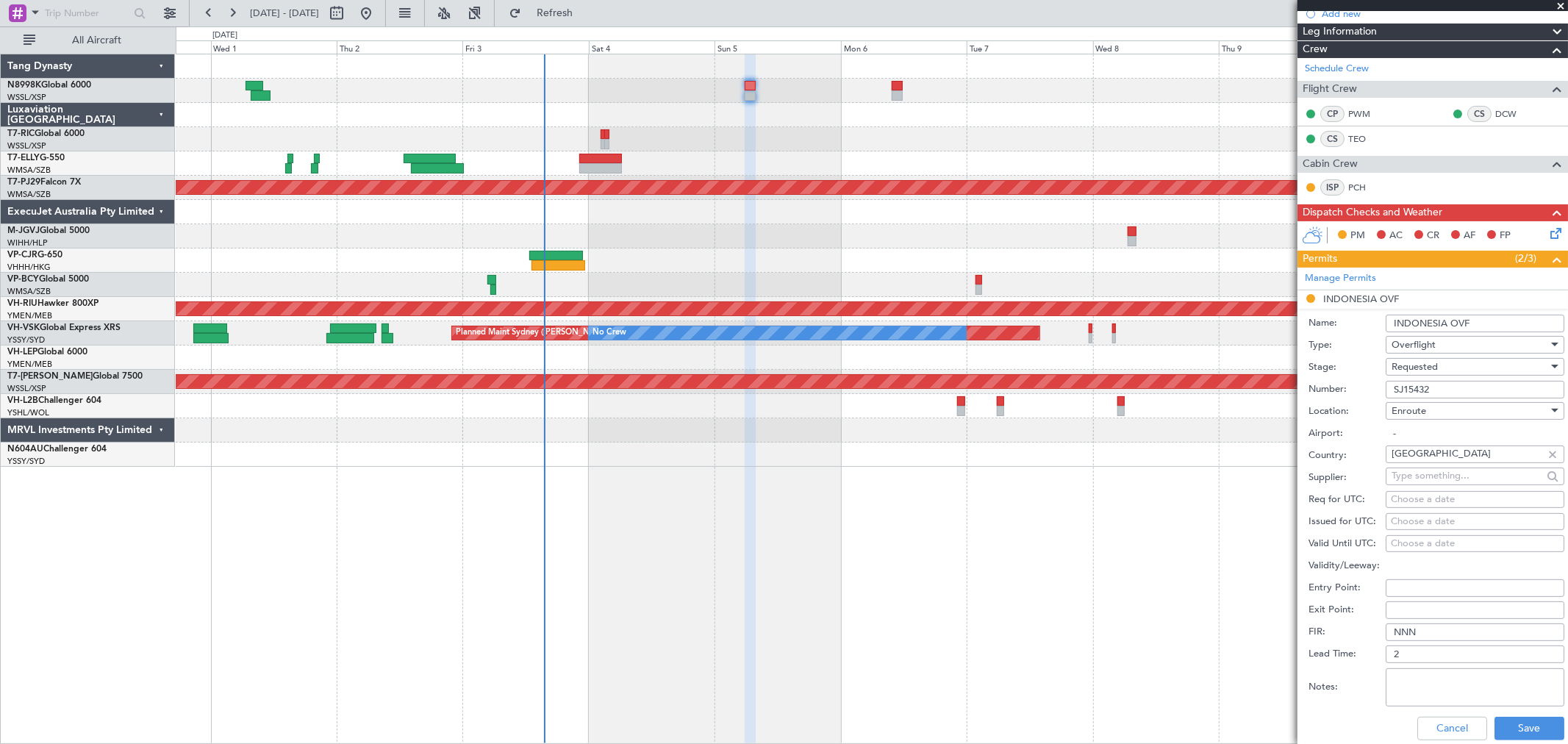
scroll to position [327, 0]
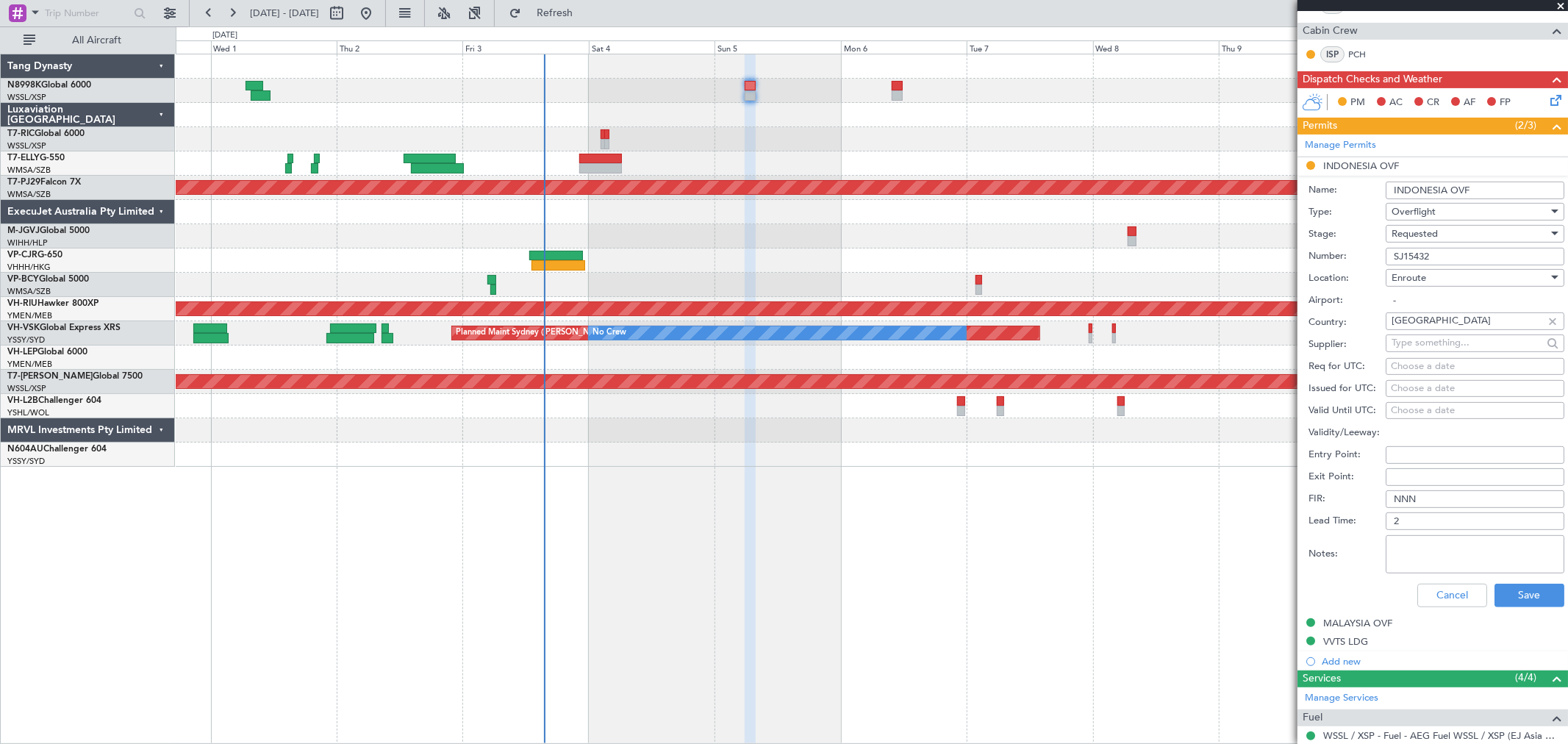
type input "SJ15432"
click at [1445, 570] on textarea "Notes:" at bounding box center [1474, 554] width 179 height 38
type textarea "valid 4-8Oct"
click at [1398, 387] on div "Choose a date" at bounding box center [1474, 388] width 168 height 15
select select "10"
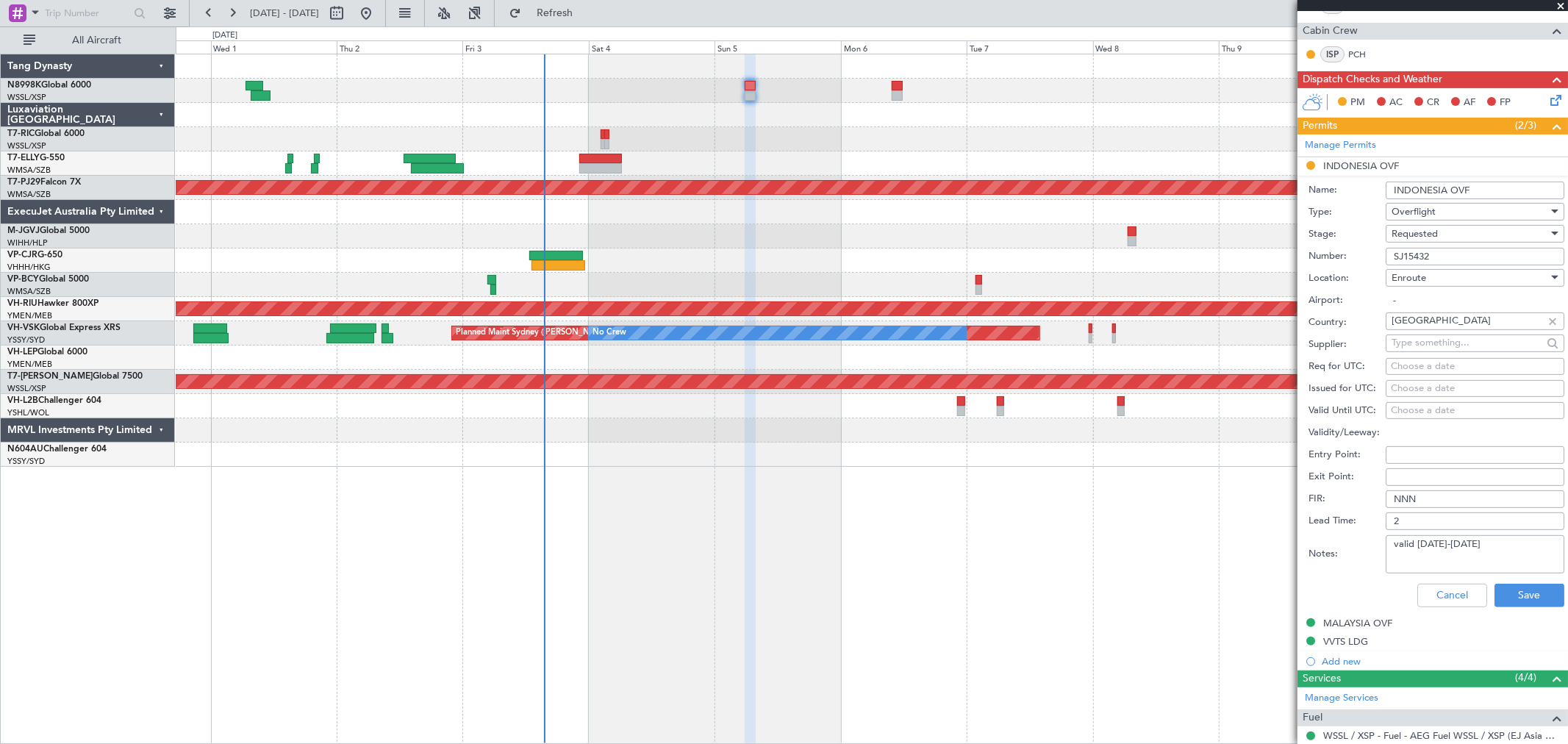
select select "2025"
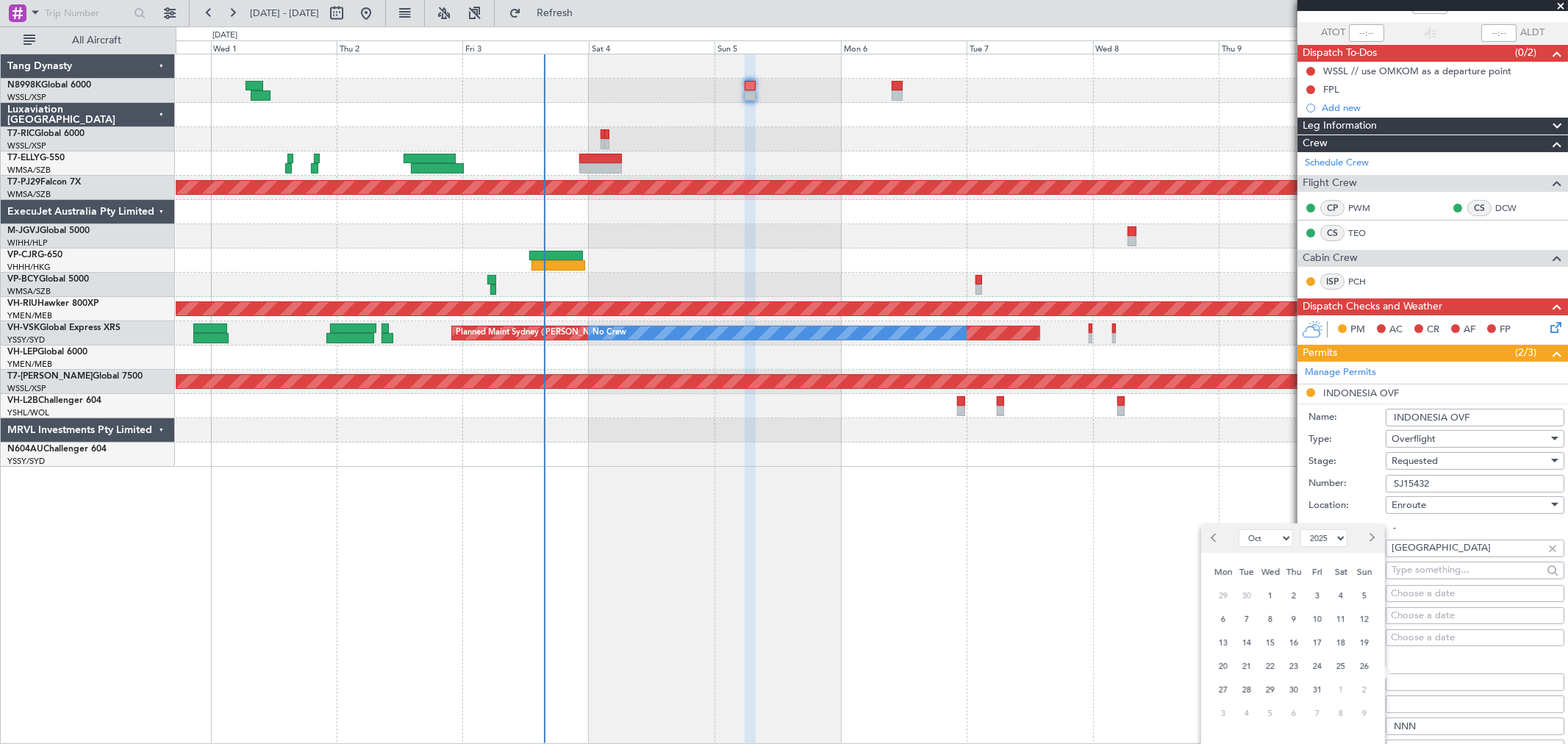
scroll to position [245, 0]
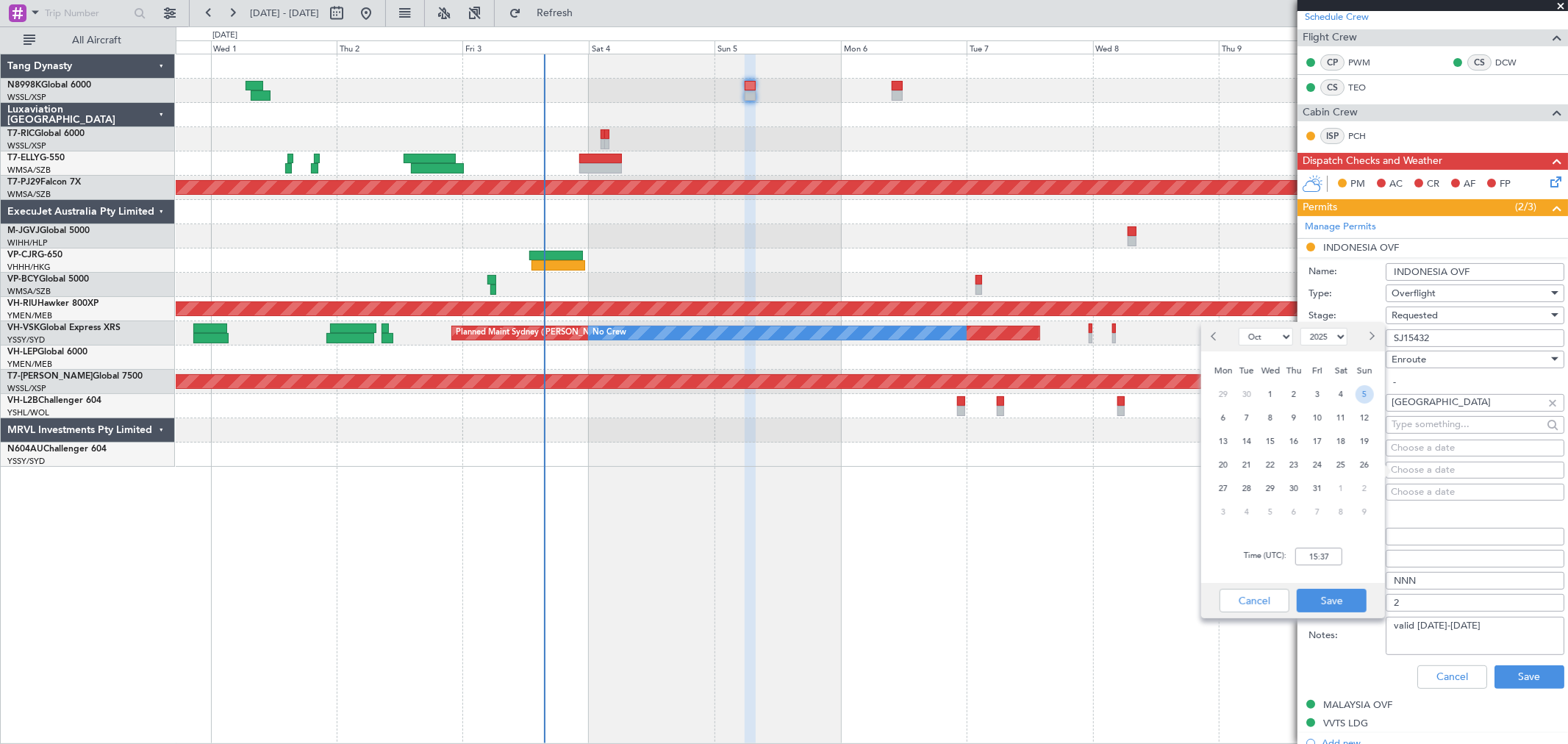
click at [1363, 394] on span "5" at bounding box center [1364, 394] width 18 height 18
click at [1329, 553] on input "00:00" at bounding box center [1318, 556] width 47 height 18
type input "06:00"
click at [1349, 600] on button "Save" at bounding box center [1330, 600] width 70 height 24
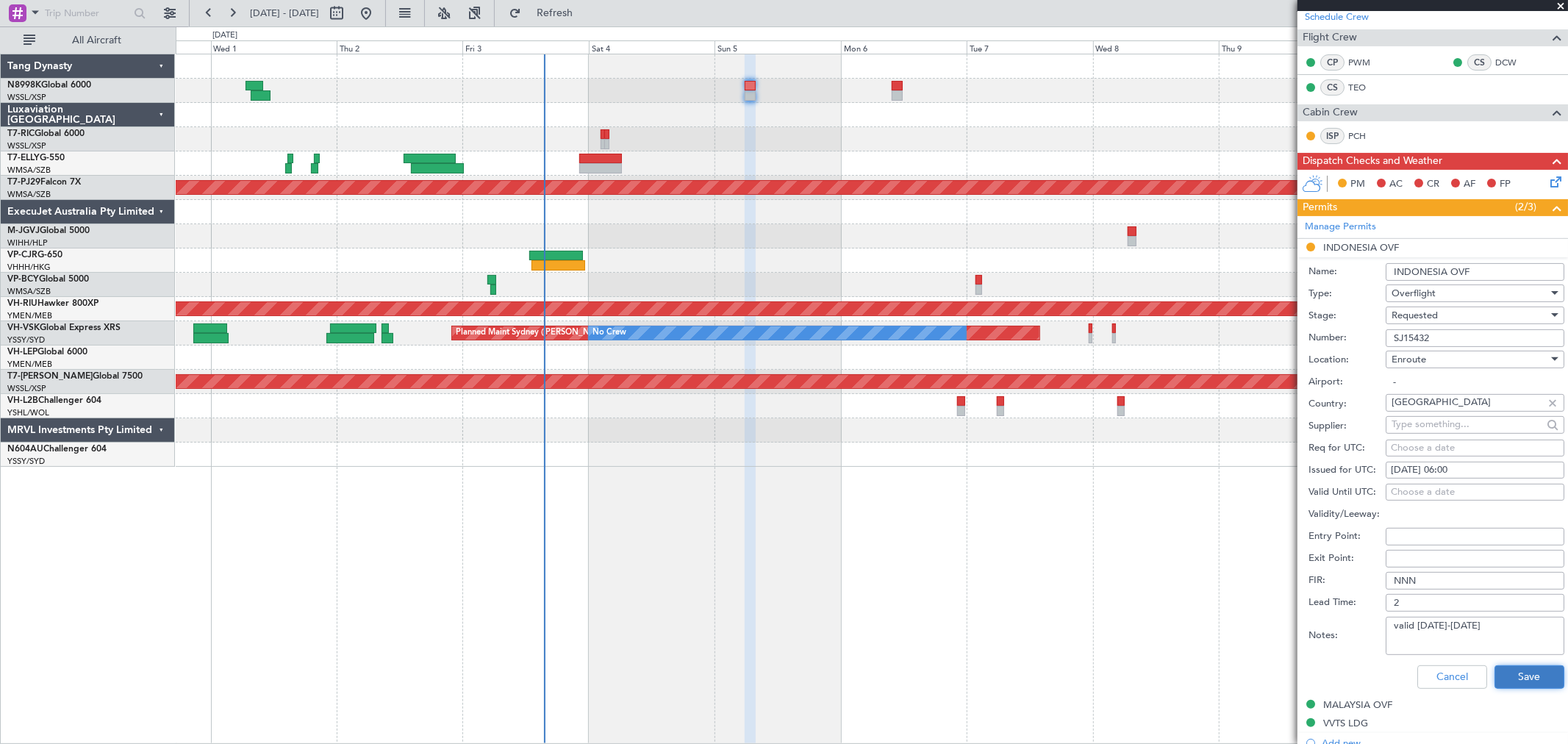
click at [1519, 669] on button "Save" at bounding box center [1528, 677] width 70 height 24
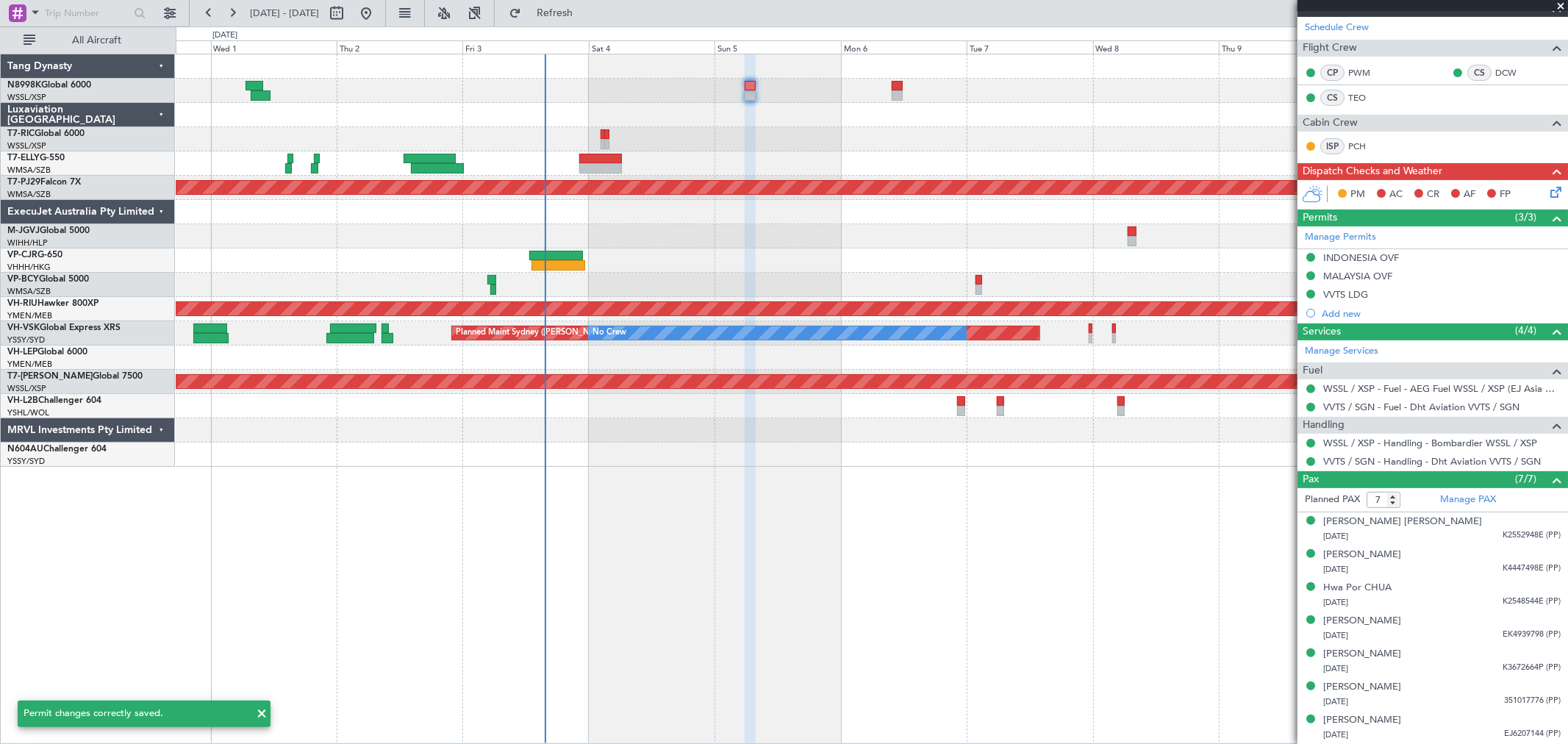
scroll to position [234, 0]
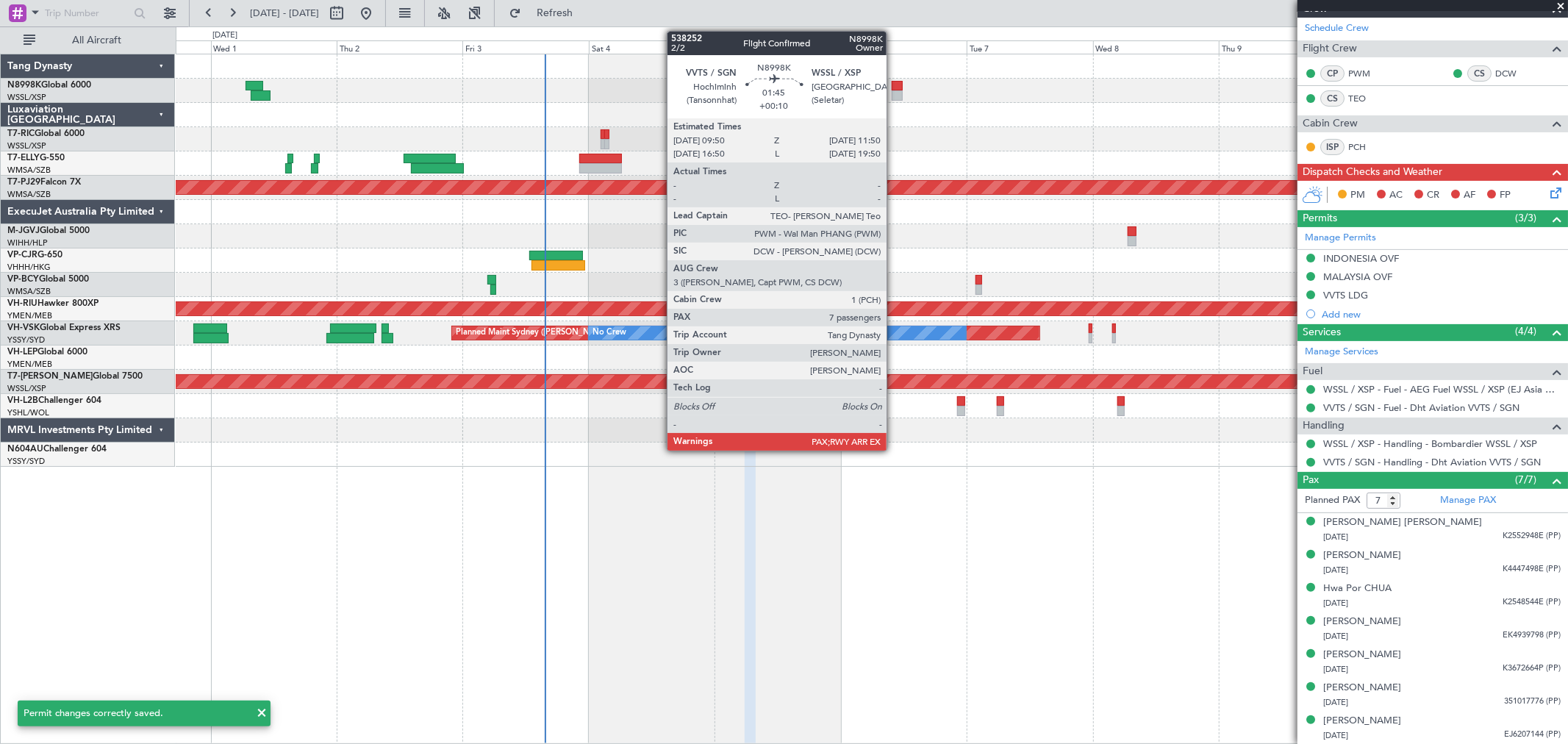
click at [894, 86] on div at bounding box center [897, 86] width 11 height 11
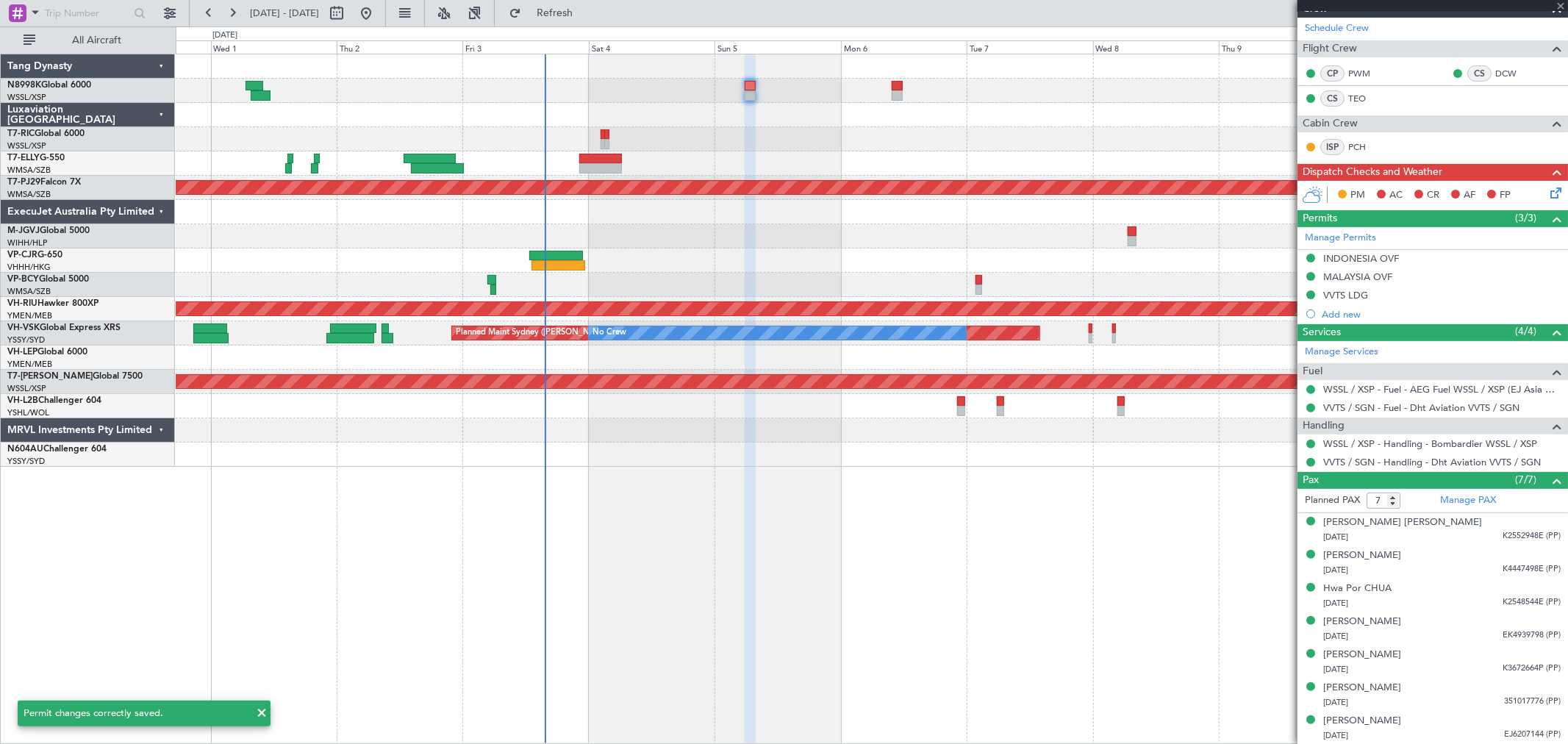
scroll to position [0, 0]
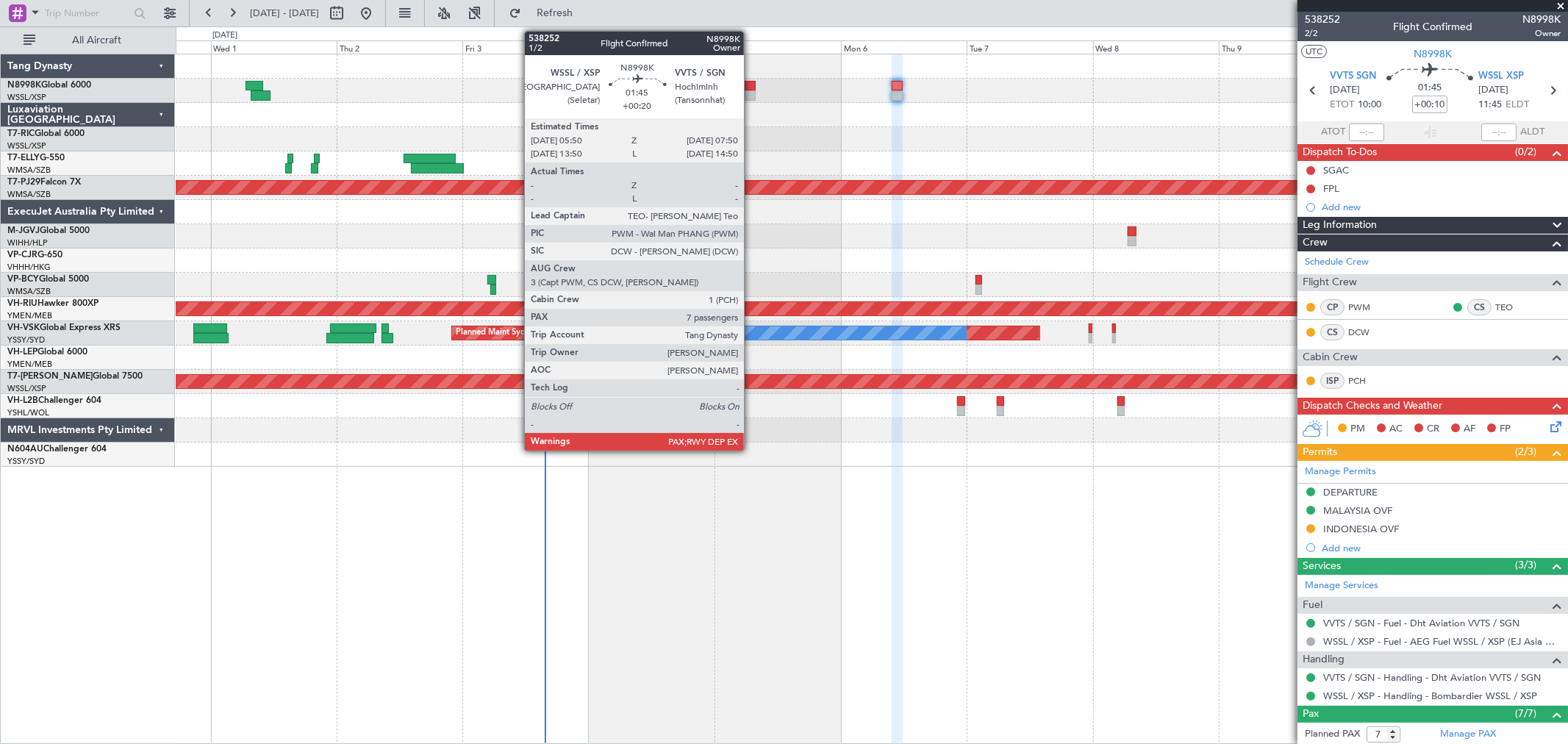
click at [751, 89] on div at bounding box center [750, 86] width 11 height 11
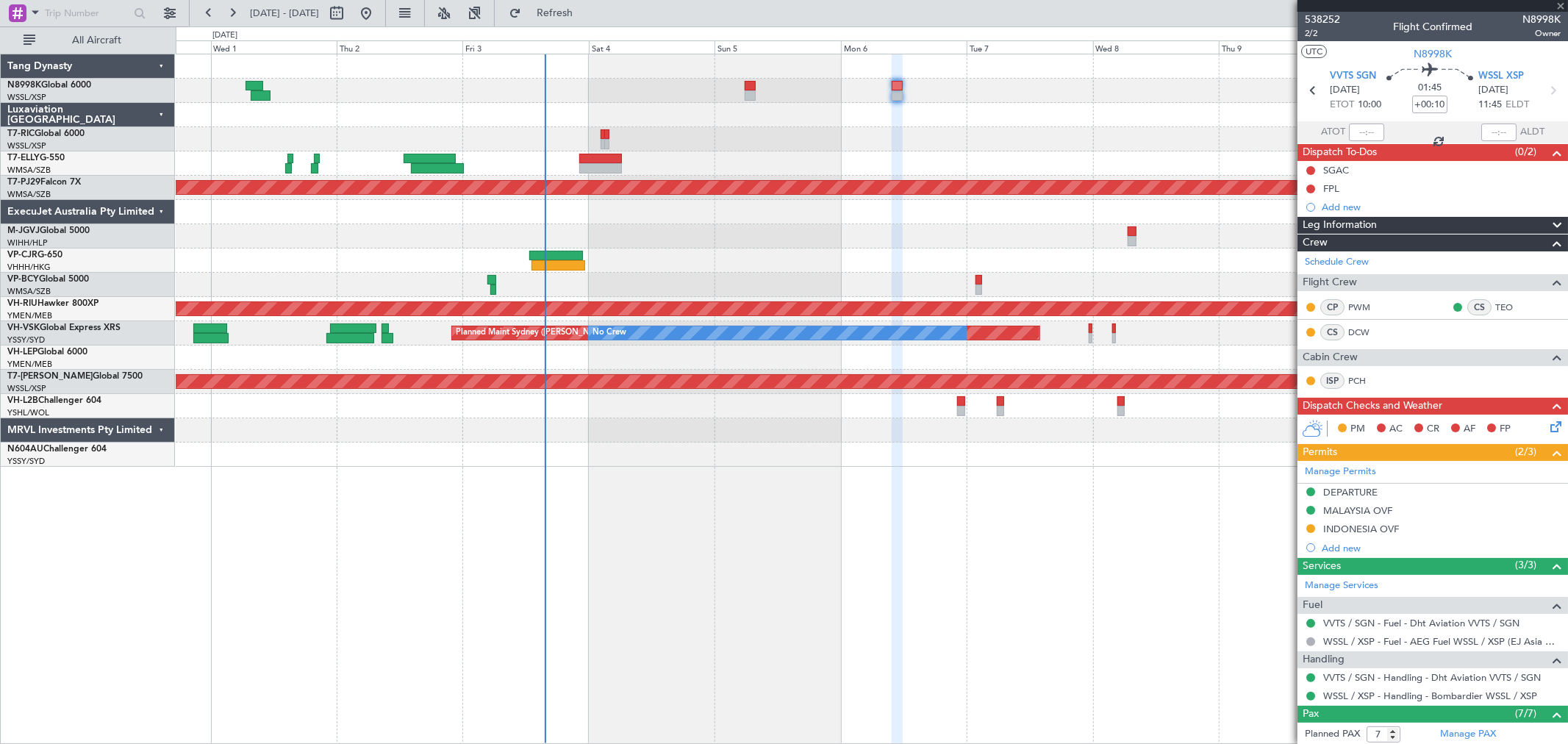
type input "+00:20"
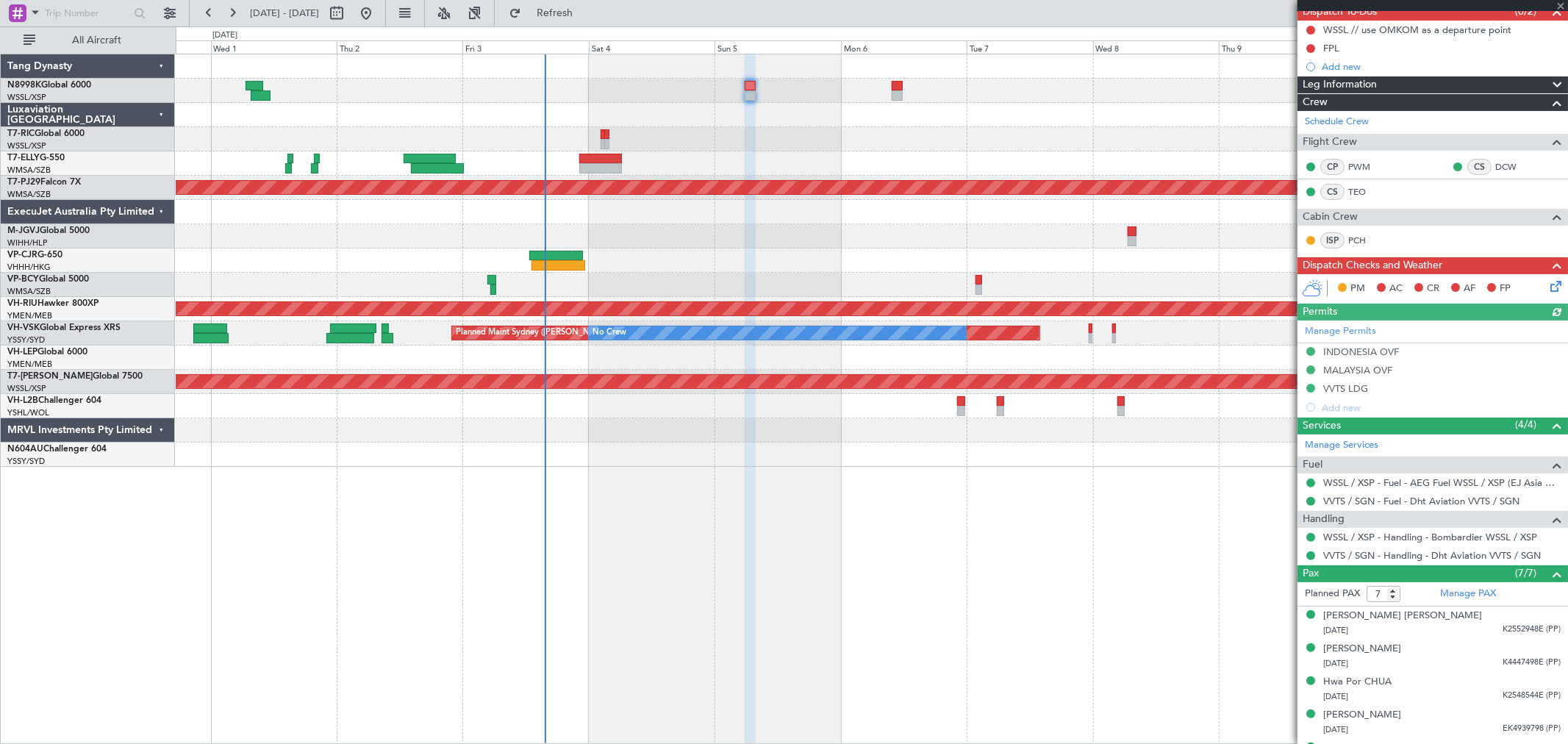
scroll to position [234, 0]
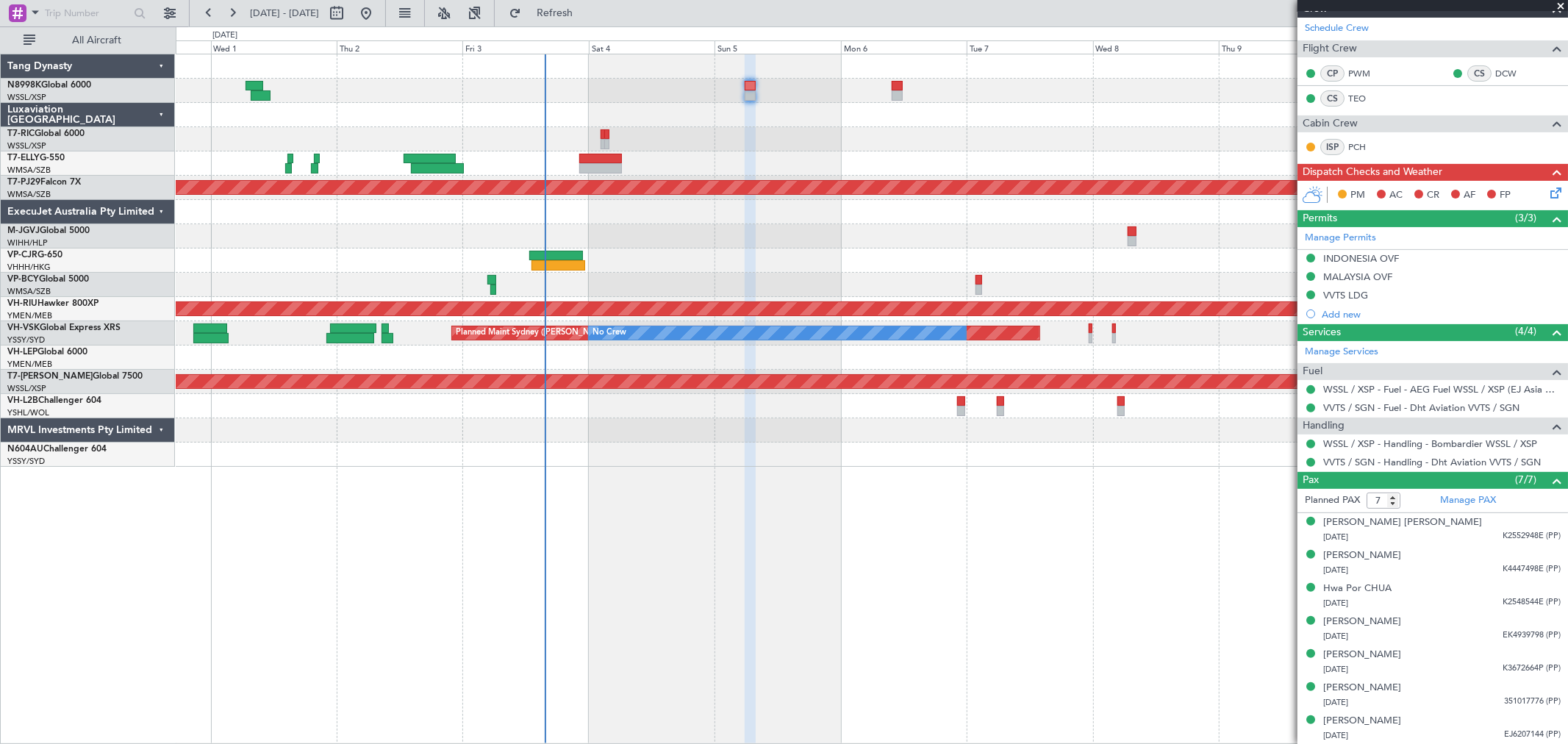
click at [766, 141] on div at bounding box center [871, 139] width 1391 height 25
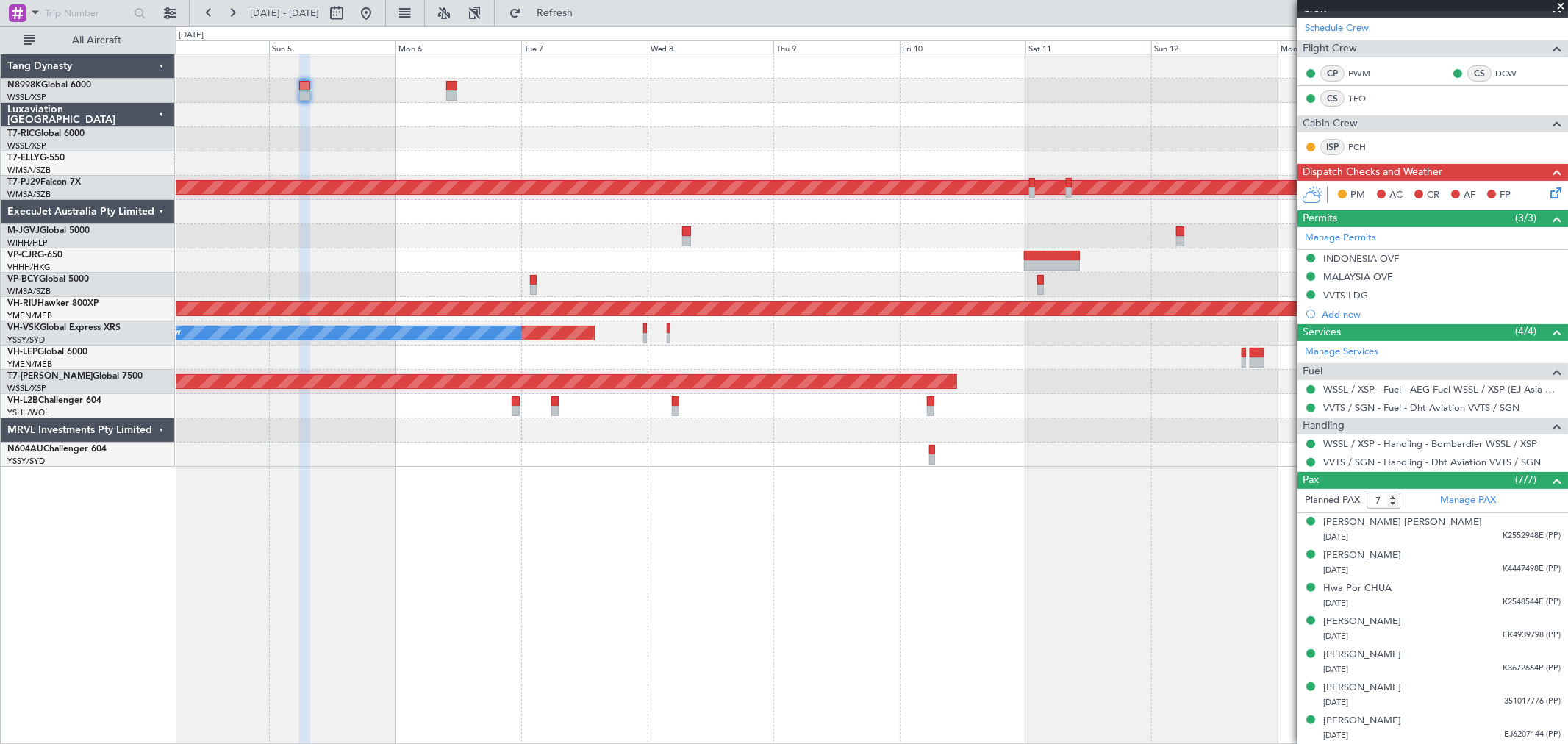
click at [885, 147] on div at bounding box center [871, 139] width 1391 height 25
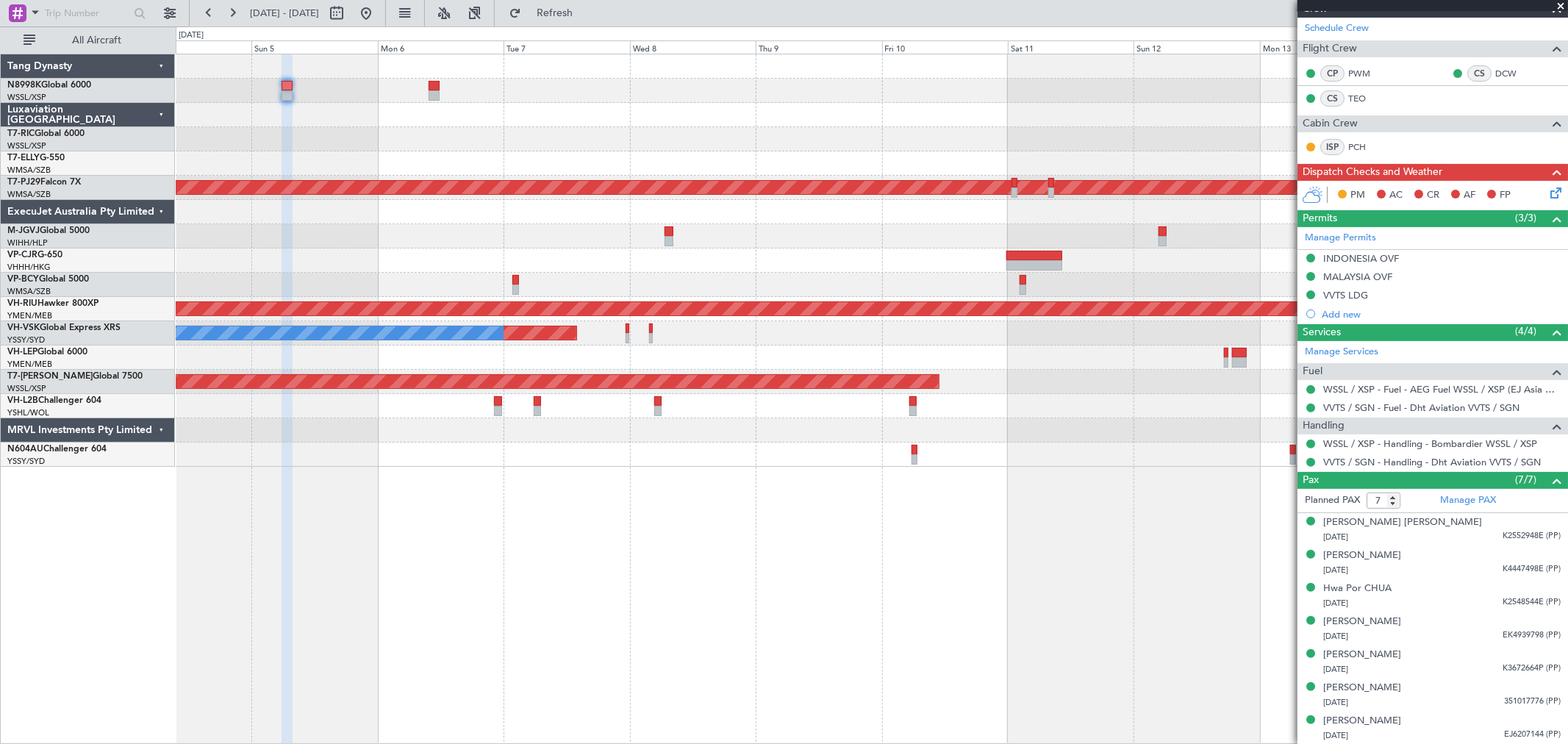
click at [937, 149] on div "Planned Maint [GEOGRAPHIC_DATA] (Sultan [PERSON_NAME] [PERSON_NAME] - Subang) P…" at bounding box center [871, 261] width 1391 height 413
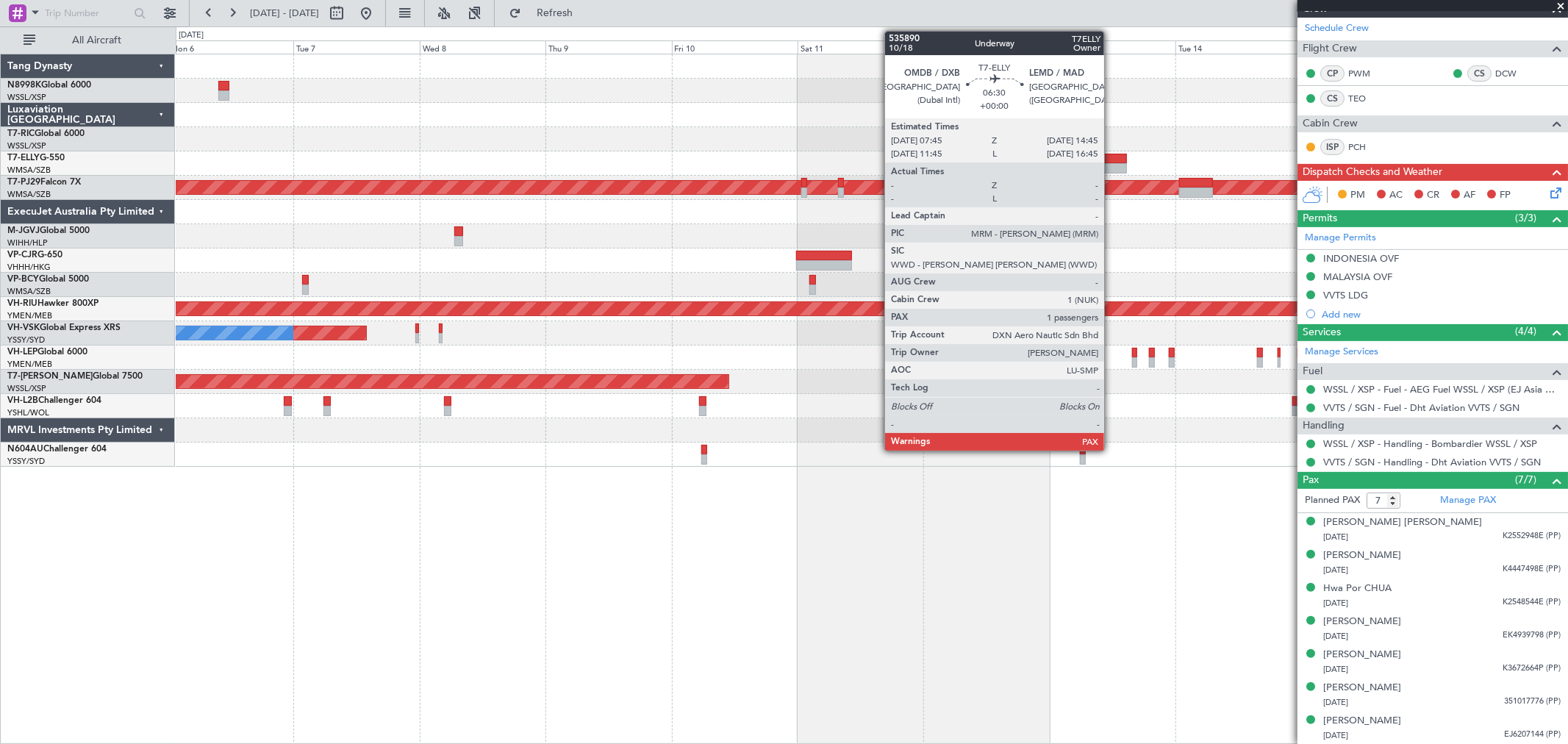
click at [1111, 158] on div at bounding box center [1108, 159] width 38 height 11
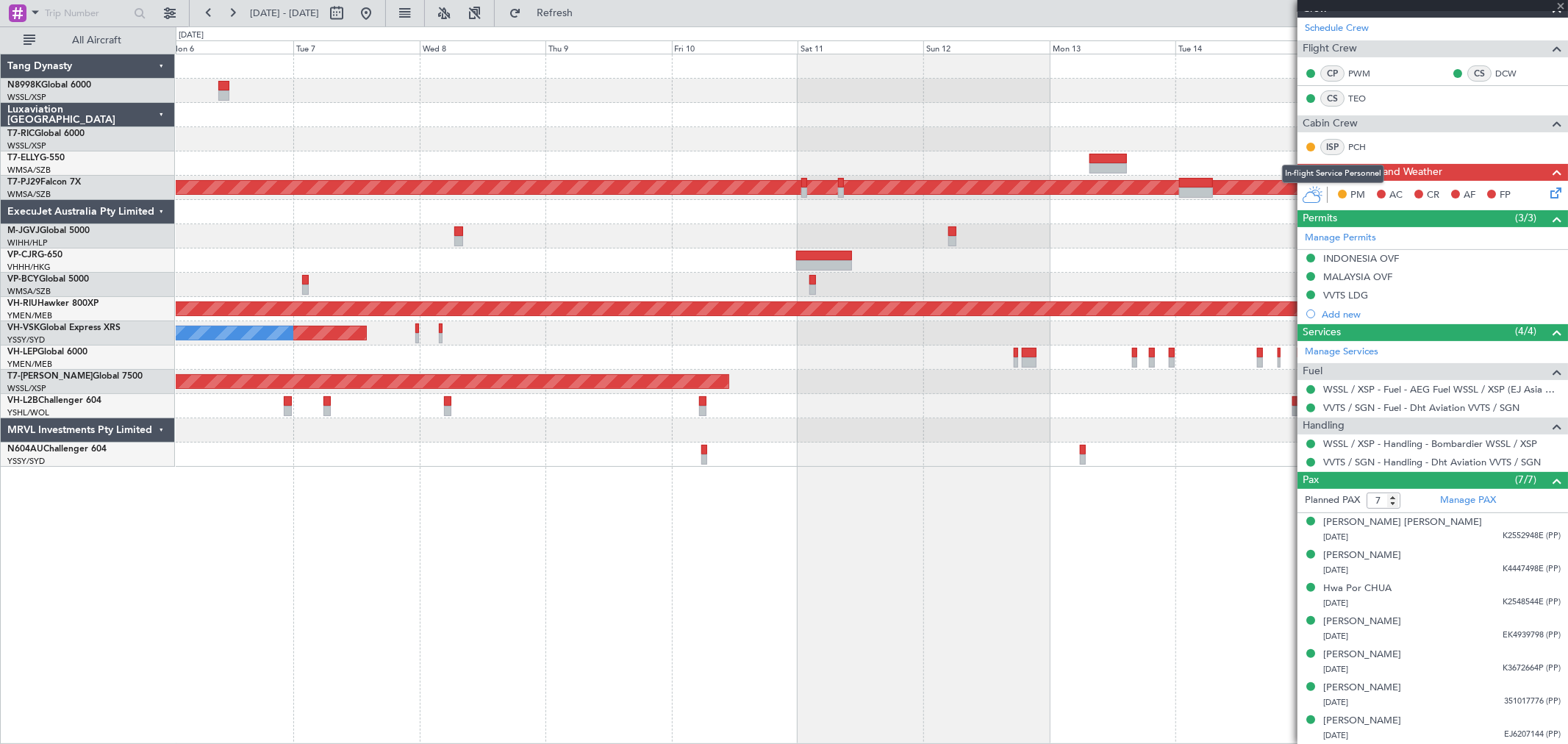
type input "1"
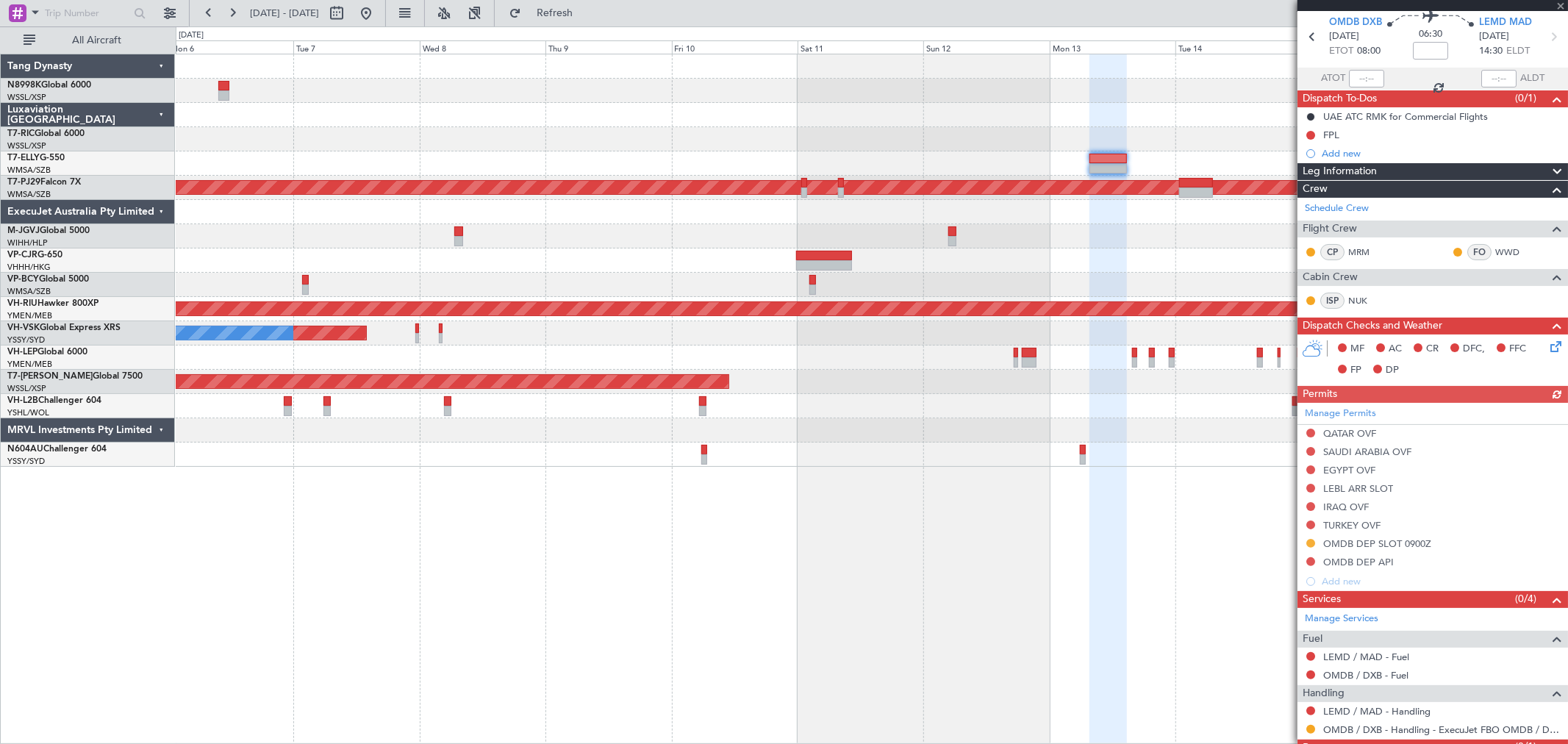
scroll to position [108, 0]
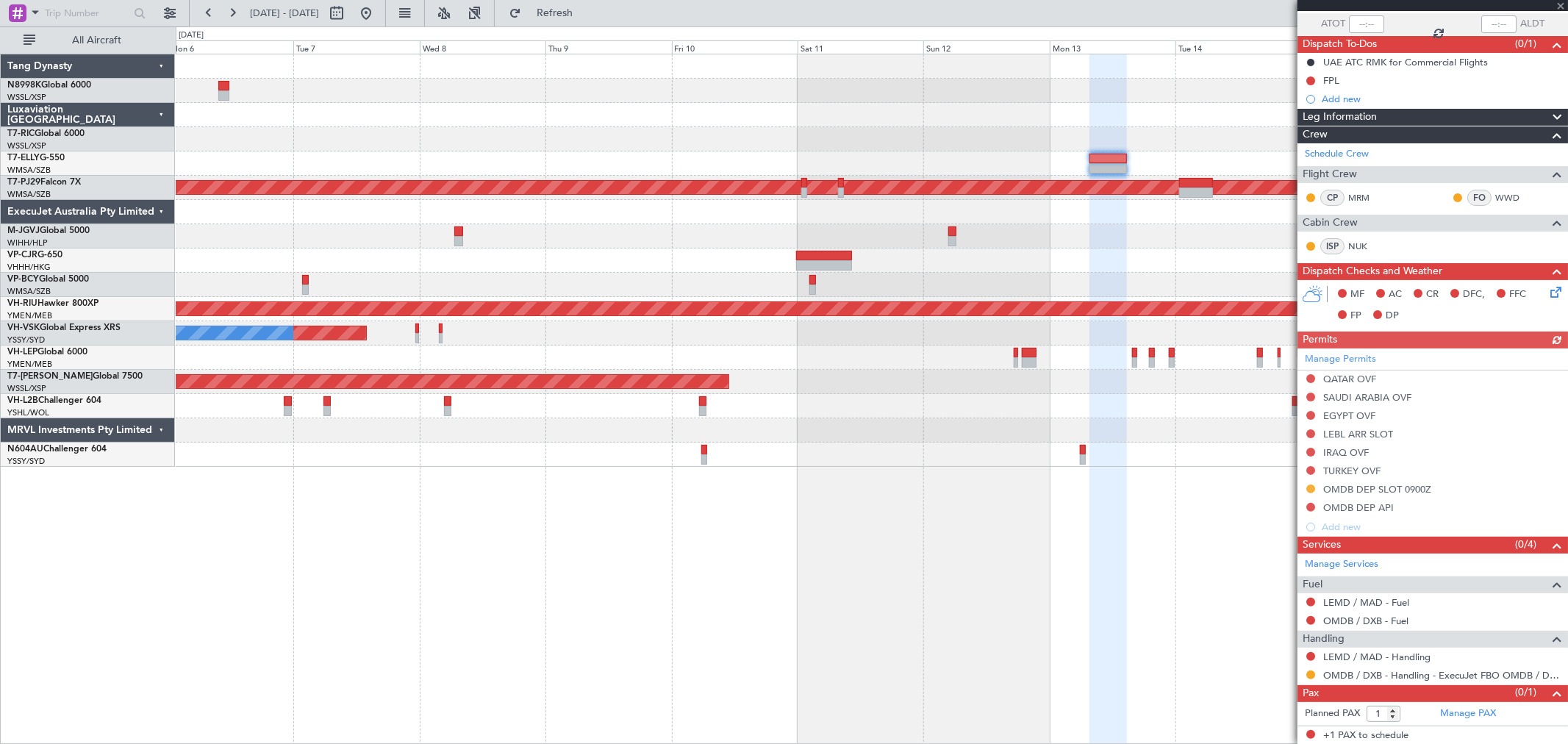
click at [1317, 493] on div "Manage Permits QATAR OVF SAUDI ARABIA OVF EGYPT OVF LEBL ARR SLOT IRAQ OVF TURK…" at bounding box center [1432, 443] width 270 height 188
click at [1306, 490] on button at bounding box center [1310, 489] width 9 height 9
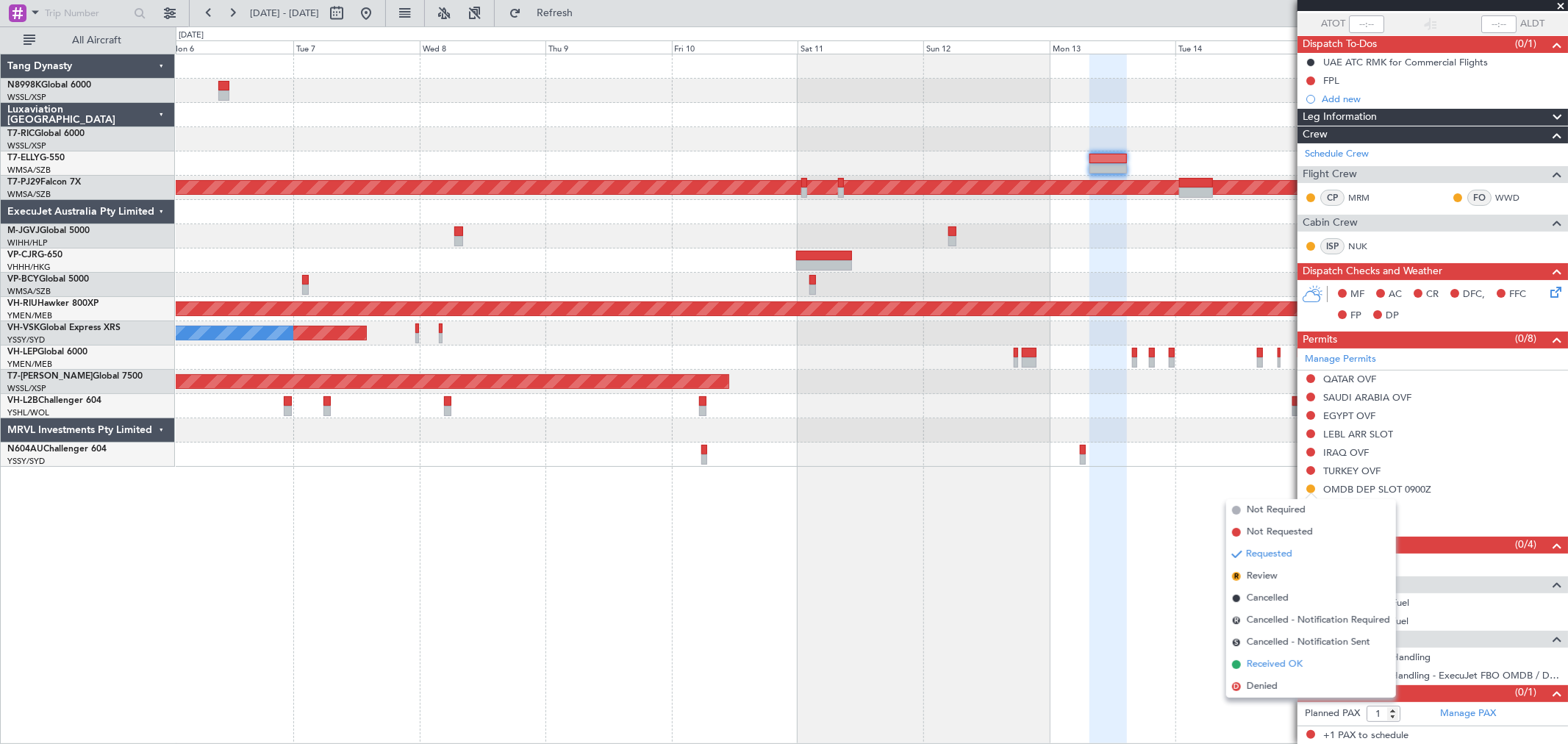
click at [1262, 662] on span "Received OK" at bounding box center [1274, 665] width 55 height 15
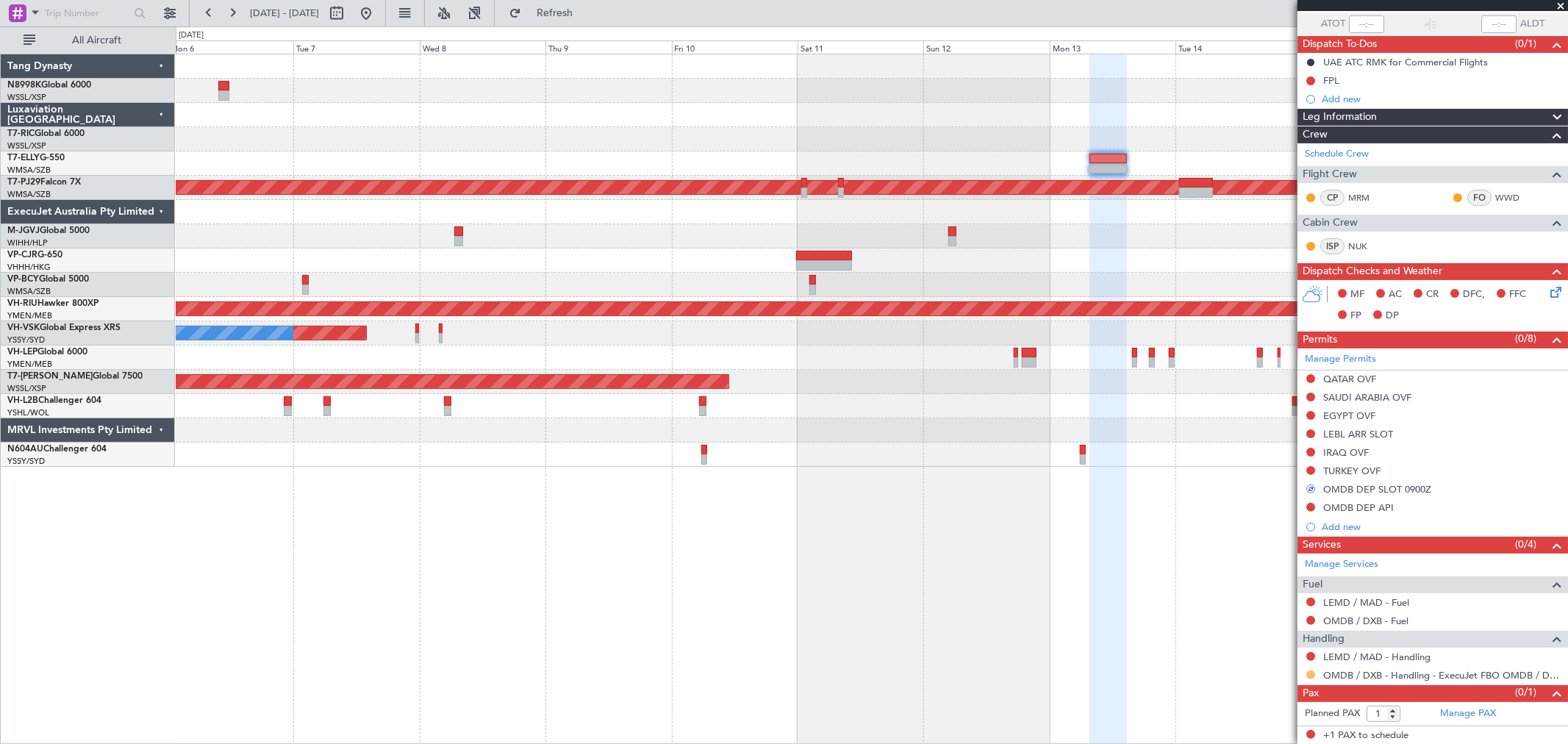
click at [1308, 674] on button at bounding box center [1310, 675] width 9 height 9
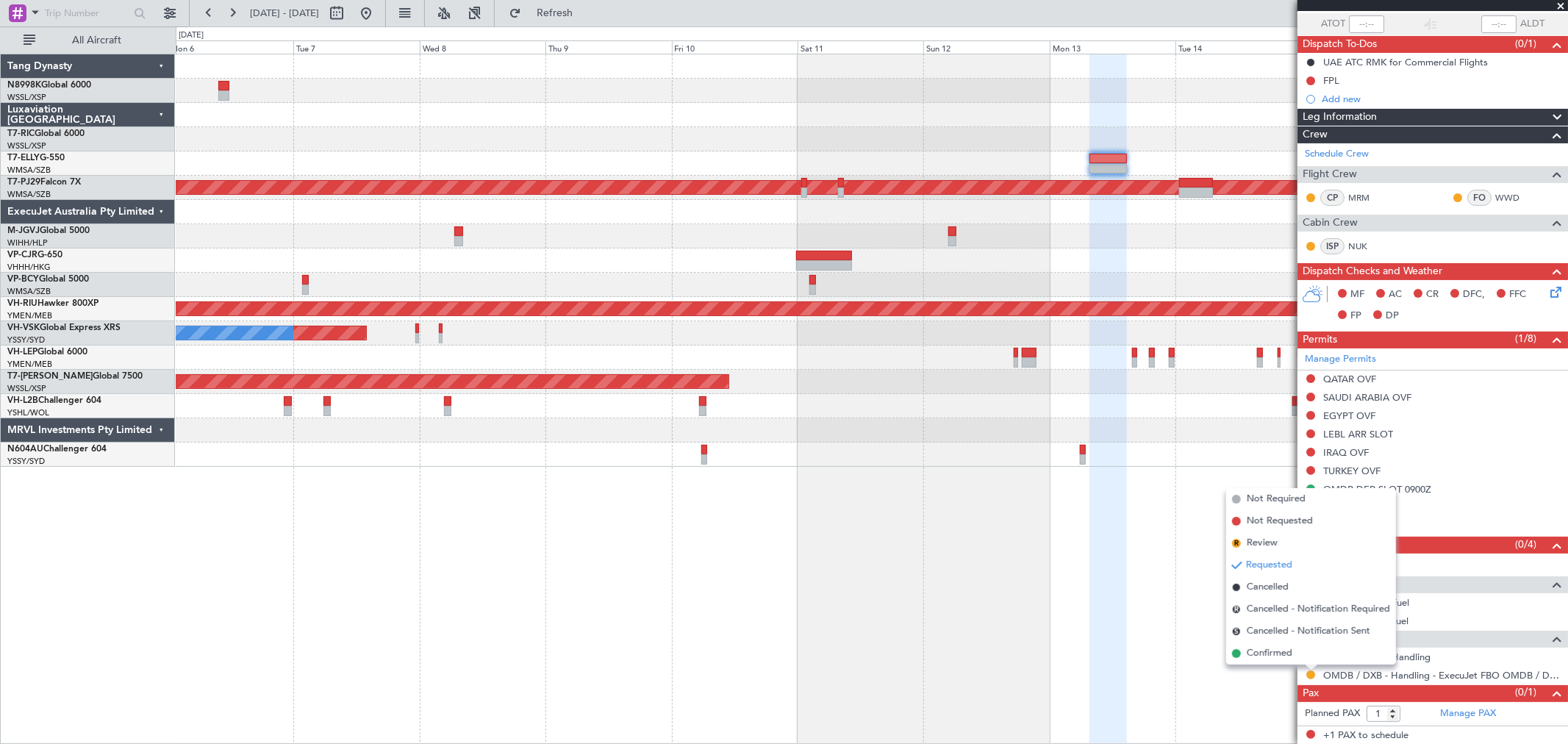
click at [1278, 654] on span "Confirmed" at bounding box center [1270, 653] width 46 height 15
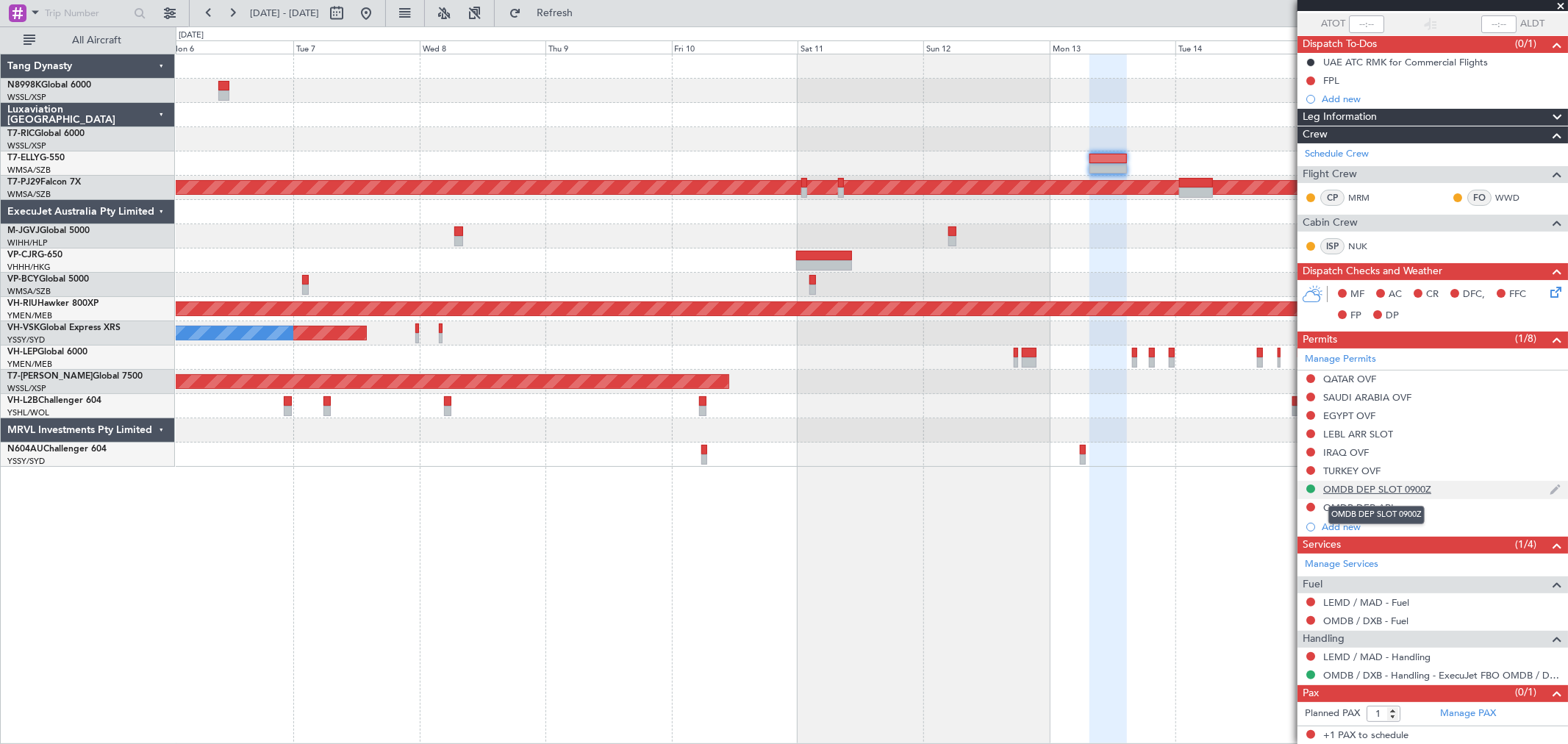
click at [1419, 488] on div "OMDB DEP SLOT 0900Z" at bounding box center [1376, 490] width 108 height 12
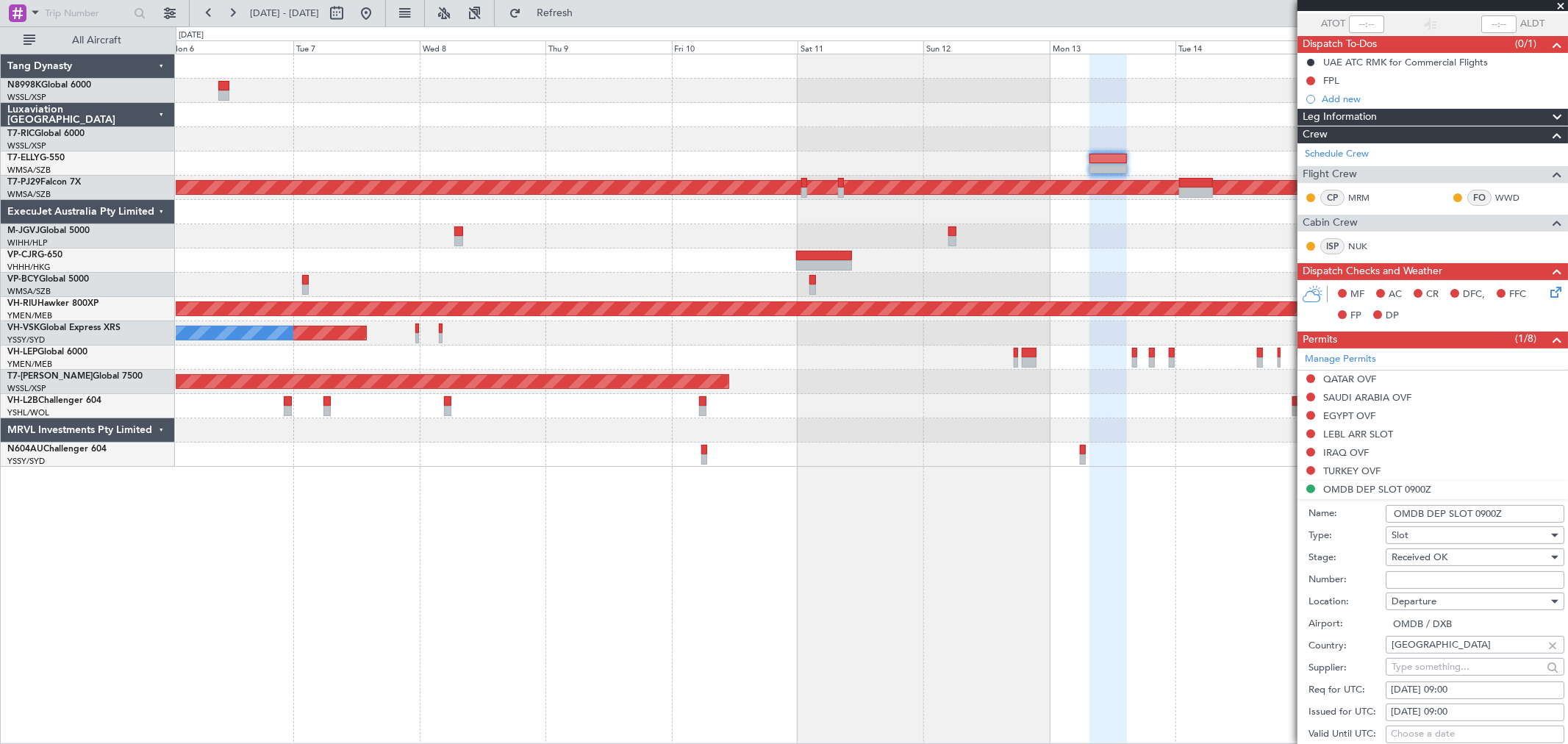
click at [1434, 707] on div "[DATE] 09:00" at bounding box center [1474, 712] width 168 height 15
select select "10"
select select "2025"
click at [1223, 685] on span "13" at bounding box center [1223, 683] width 18 height 18
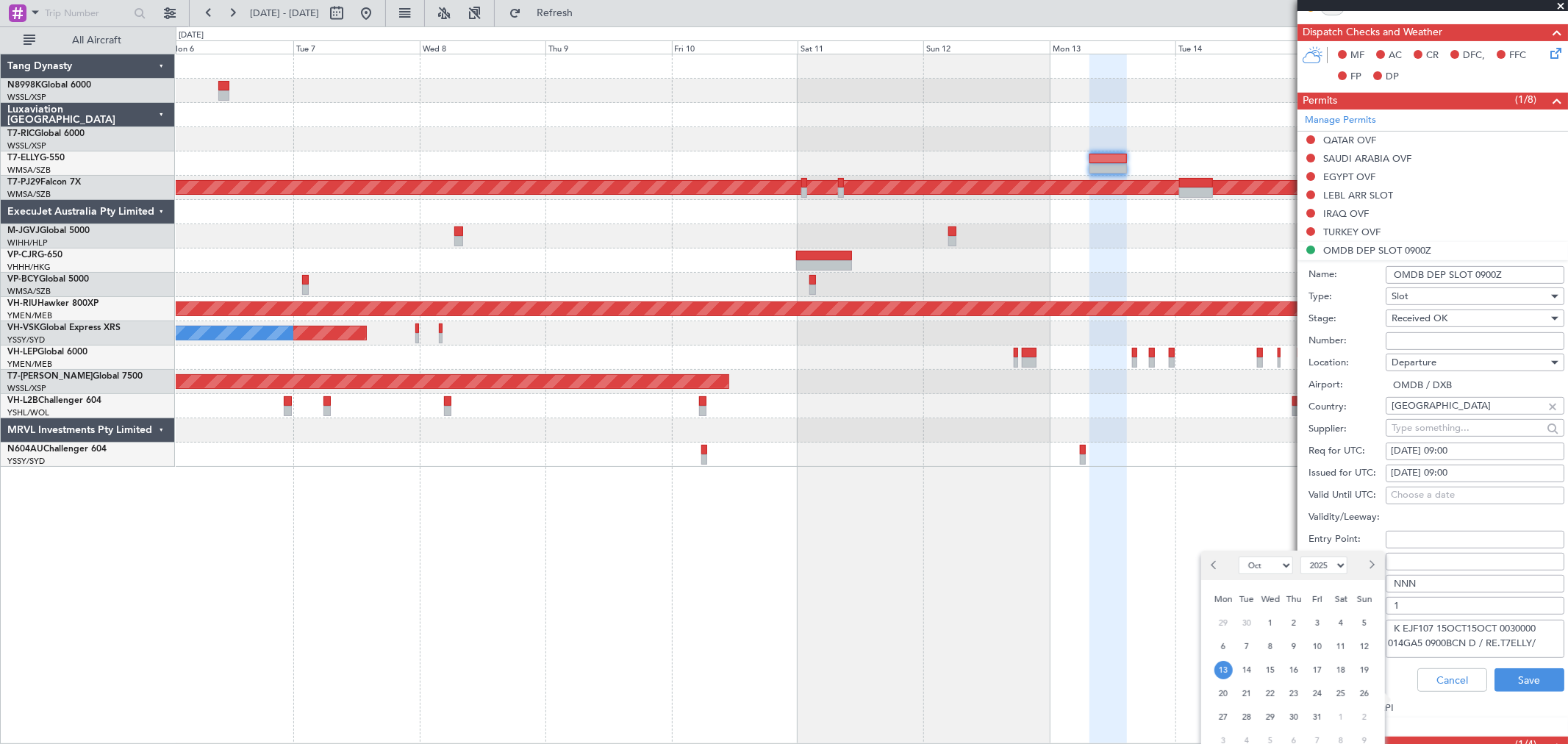
scroll to position [354, 0]
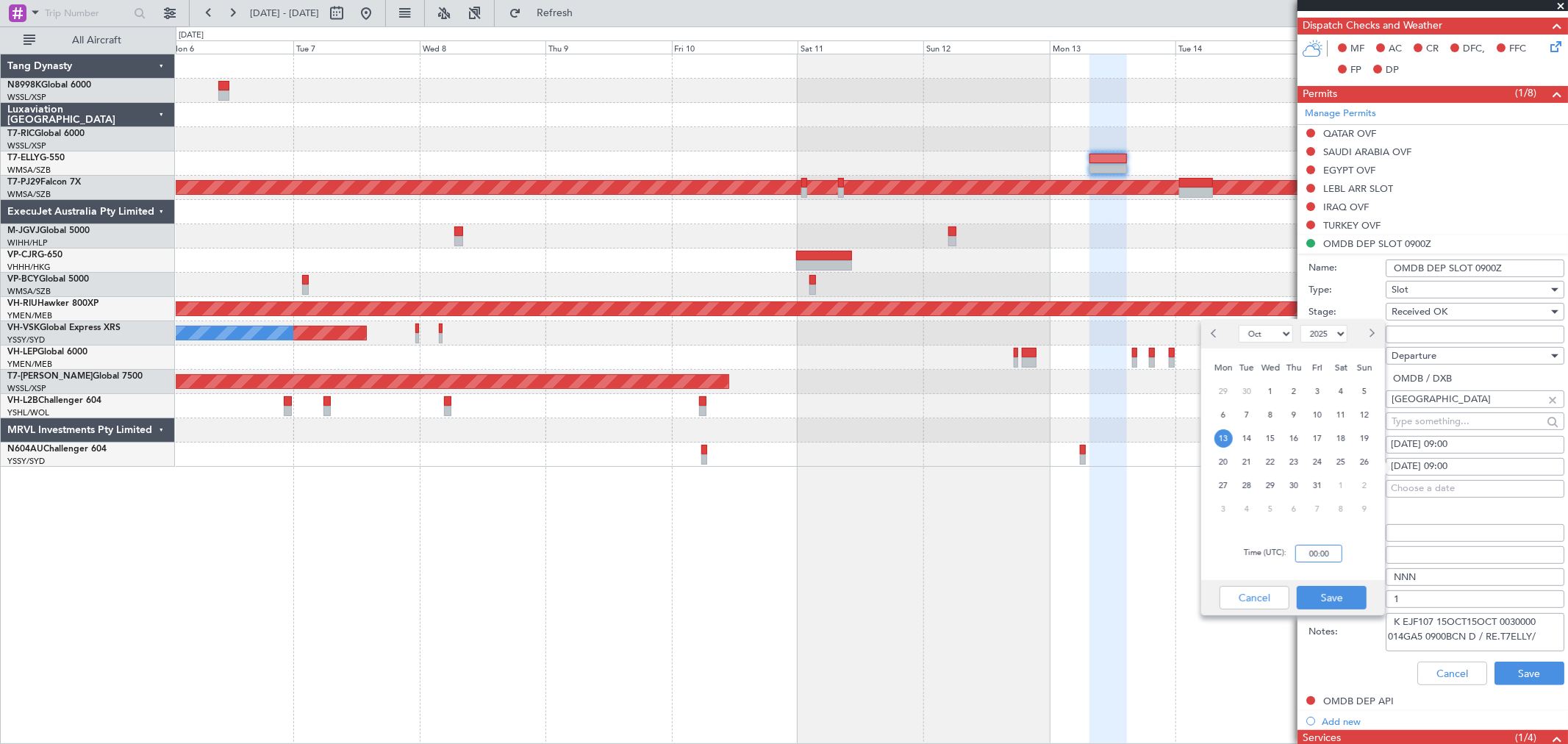
click at [1341, 556] on input "00:00" at bounding box center [1318, 554] width 47 height 18
type input "08:00"
click at [1329, 597] on button "Save" at bounding box center [1330, 598] width 70 height 24
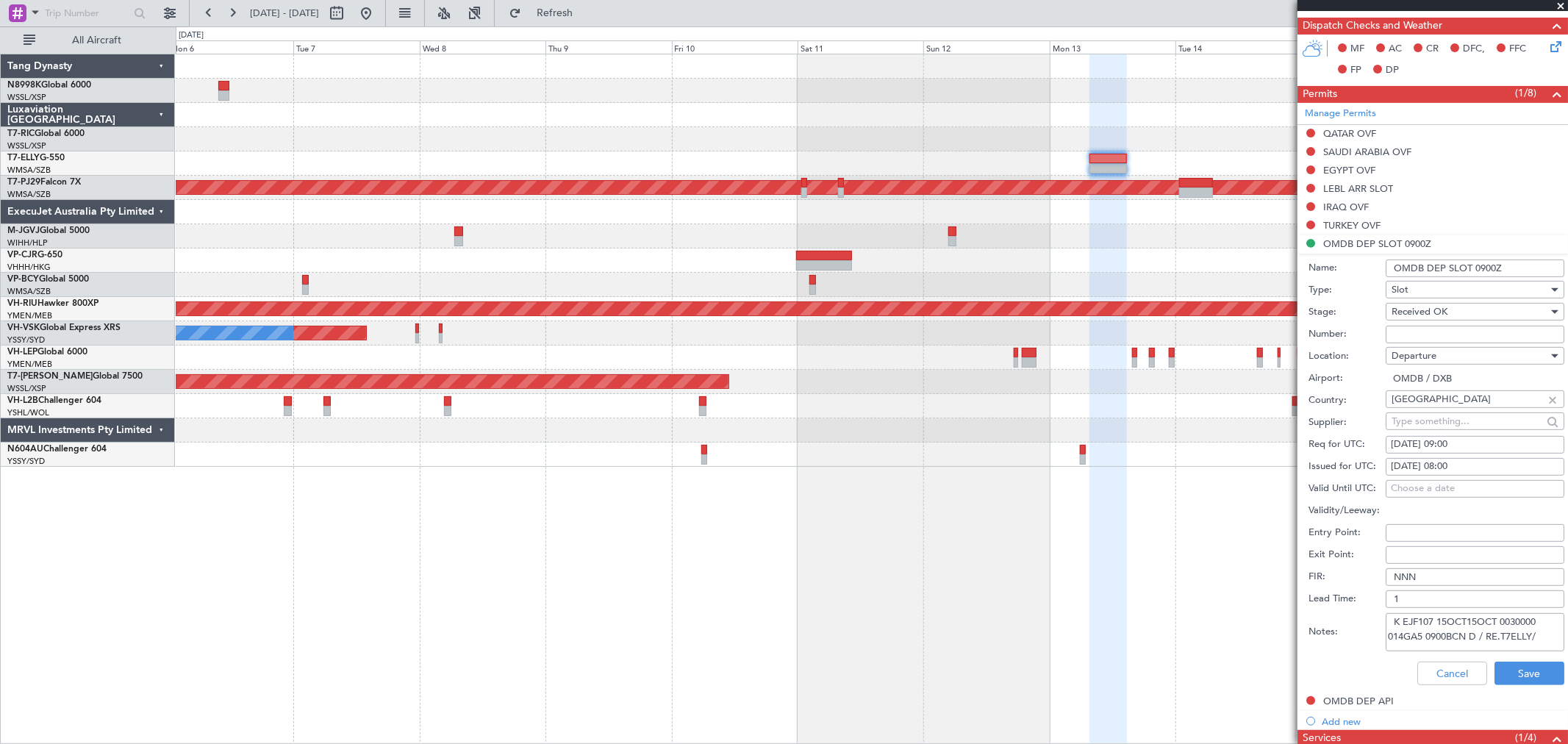
drag, startPoint x: 1546, startPoint y: 637, endPoint x: 1340, endPoint y: 621, distance: 206.6
click at [1340, 621] on div "Notes: K EJF107 15OCT15OCT 0030000 014GA5 0900BCN D / RE.T7ELLY/" at bounding box center [1436, 632] width 256 height 44
paste textarea "K EJF107 13OCT13OCT 1000000 014GA5 0800MAD D / RE.T7ELLY/"
type textarea "K EJF107 13OCT13OCT 1000000 014GA5 0800MAD D / RE.T7ELLY/"
click at [1435, 451] on div "[DATE] 09:00" at bounding box center [1474, 445] width 168 height 15
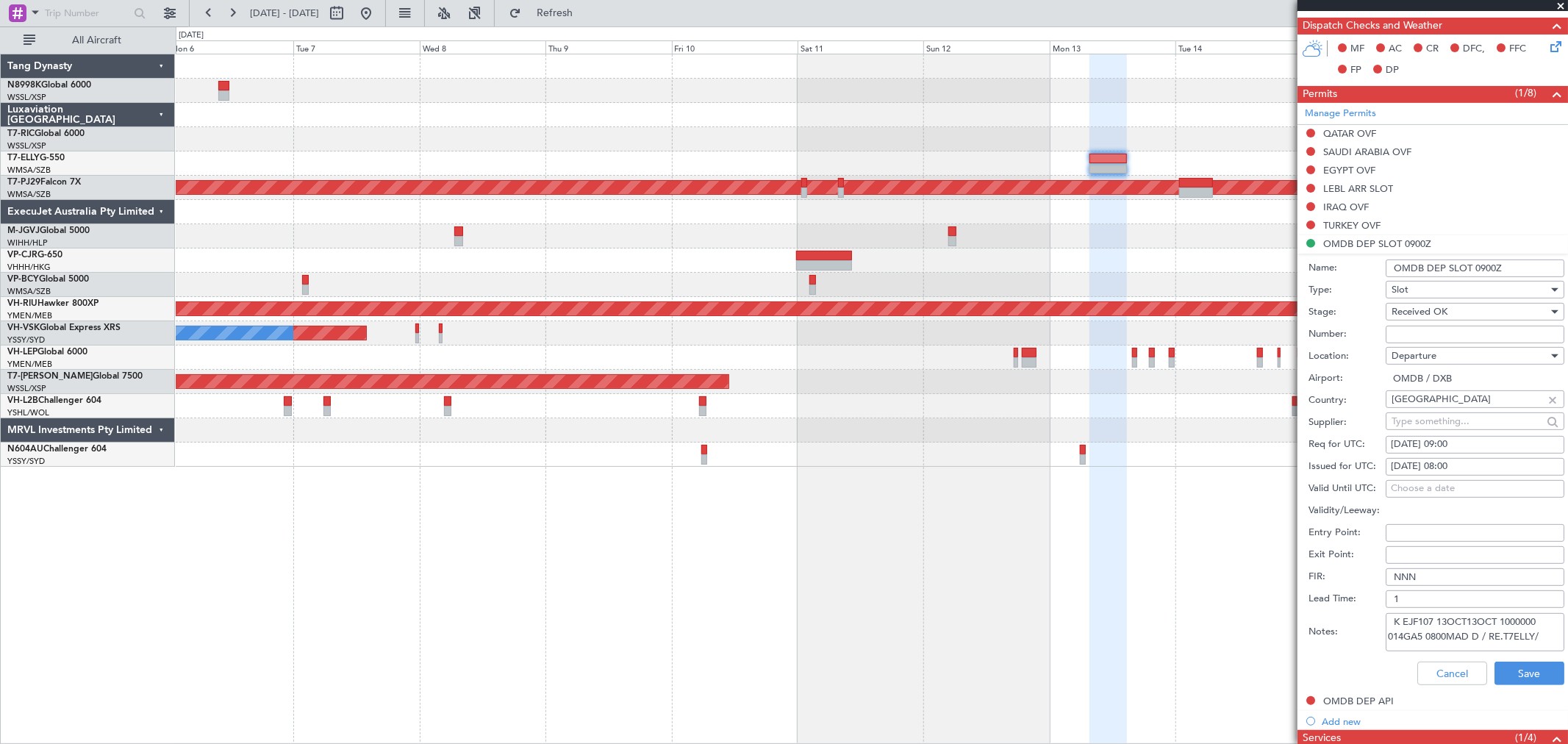
select select "10"
select select "2025"
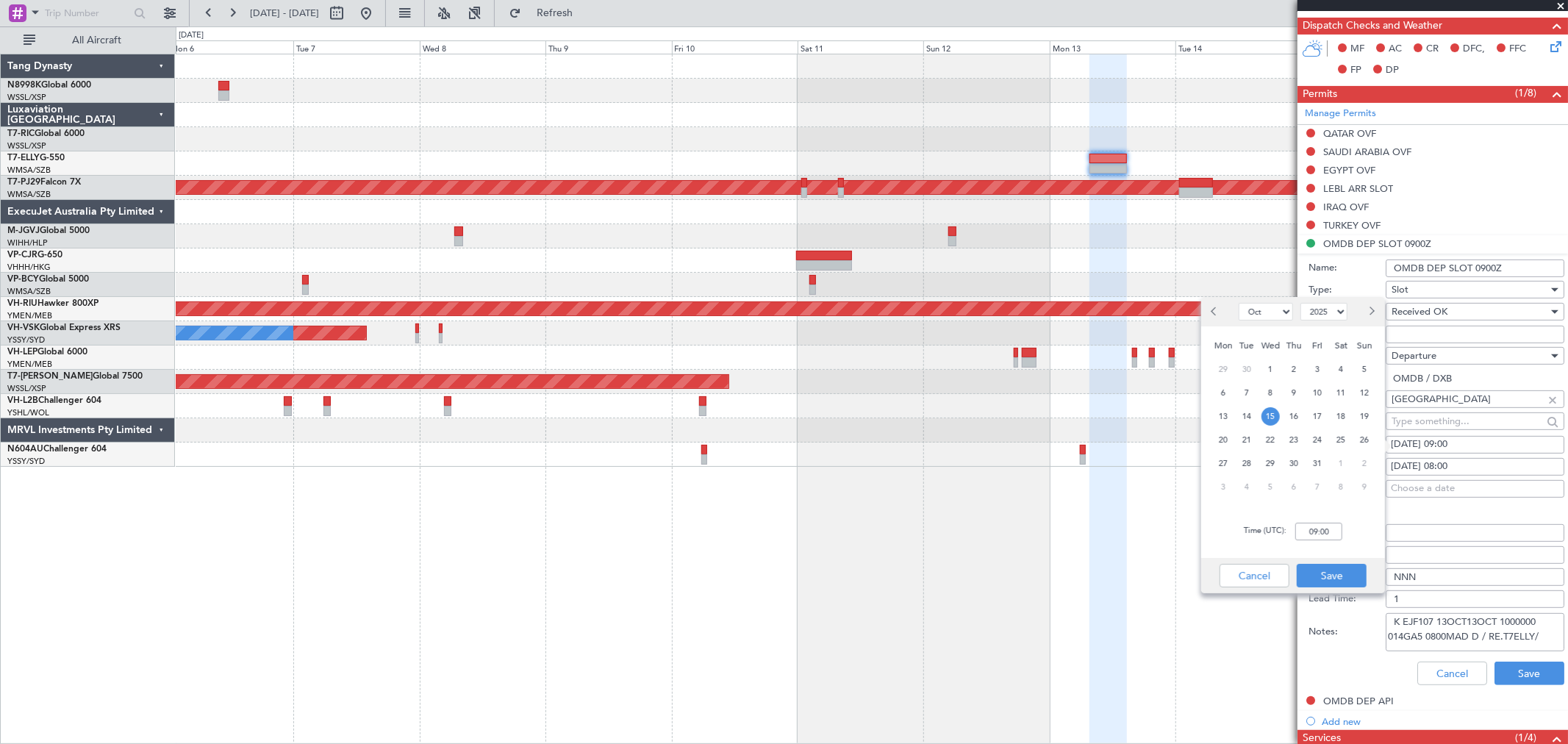
click at [1221, 415] on span "13" at bounding box center [1223, 416] width 18 height 18
click at [1327, 530] on input "00:00" at bounding box center [1318, 532] width 47 height 18
type input "08:00"
click at [1345, 568] on button "Save" at bounding box center [1330, 576] width 70 height 24
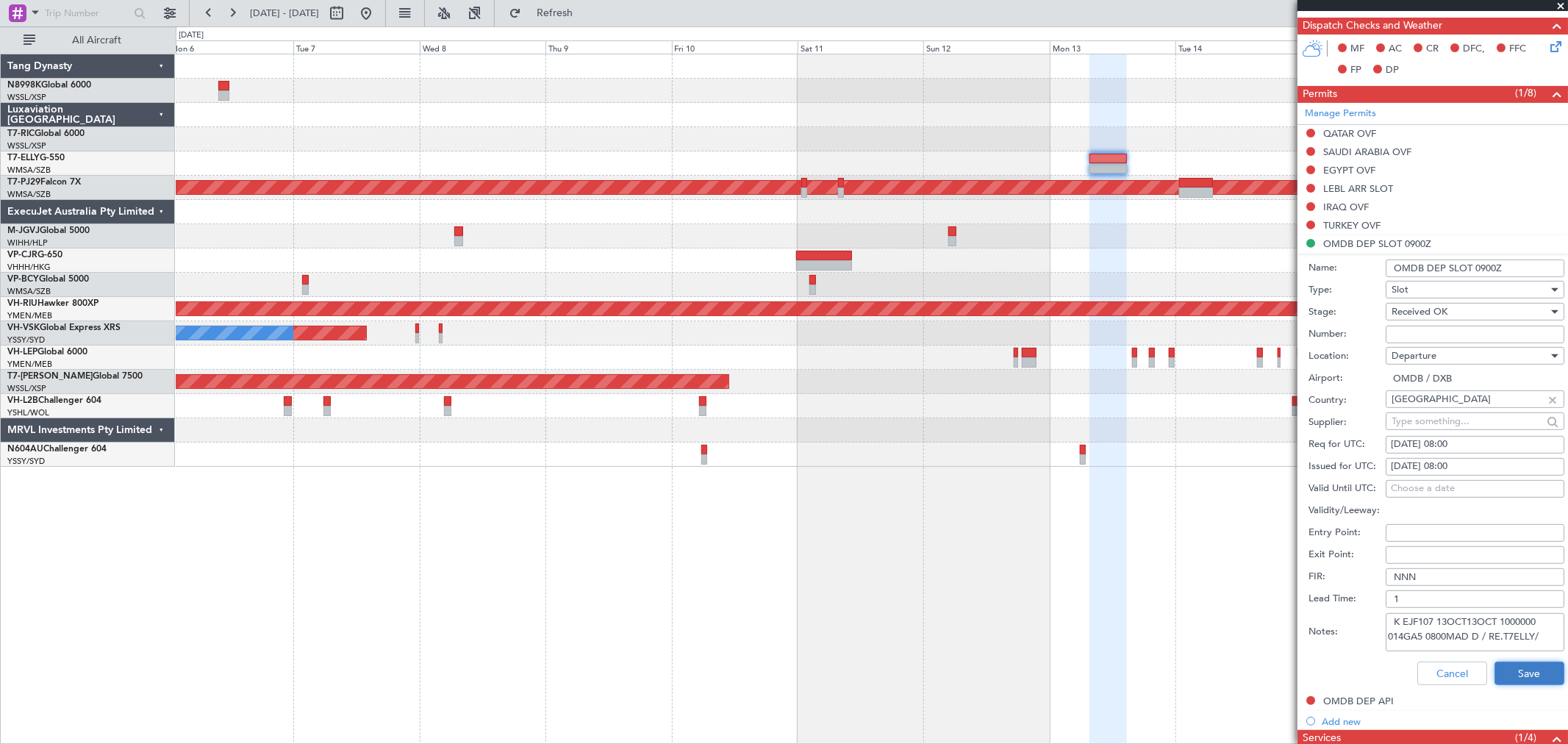
click at [1506, 669] on button "Save" at bounding box center [1528, 674] width 70 height 24
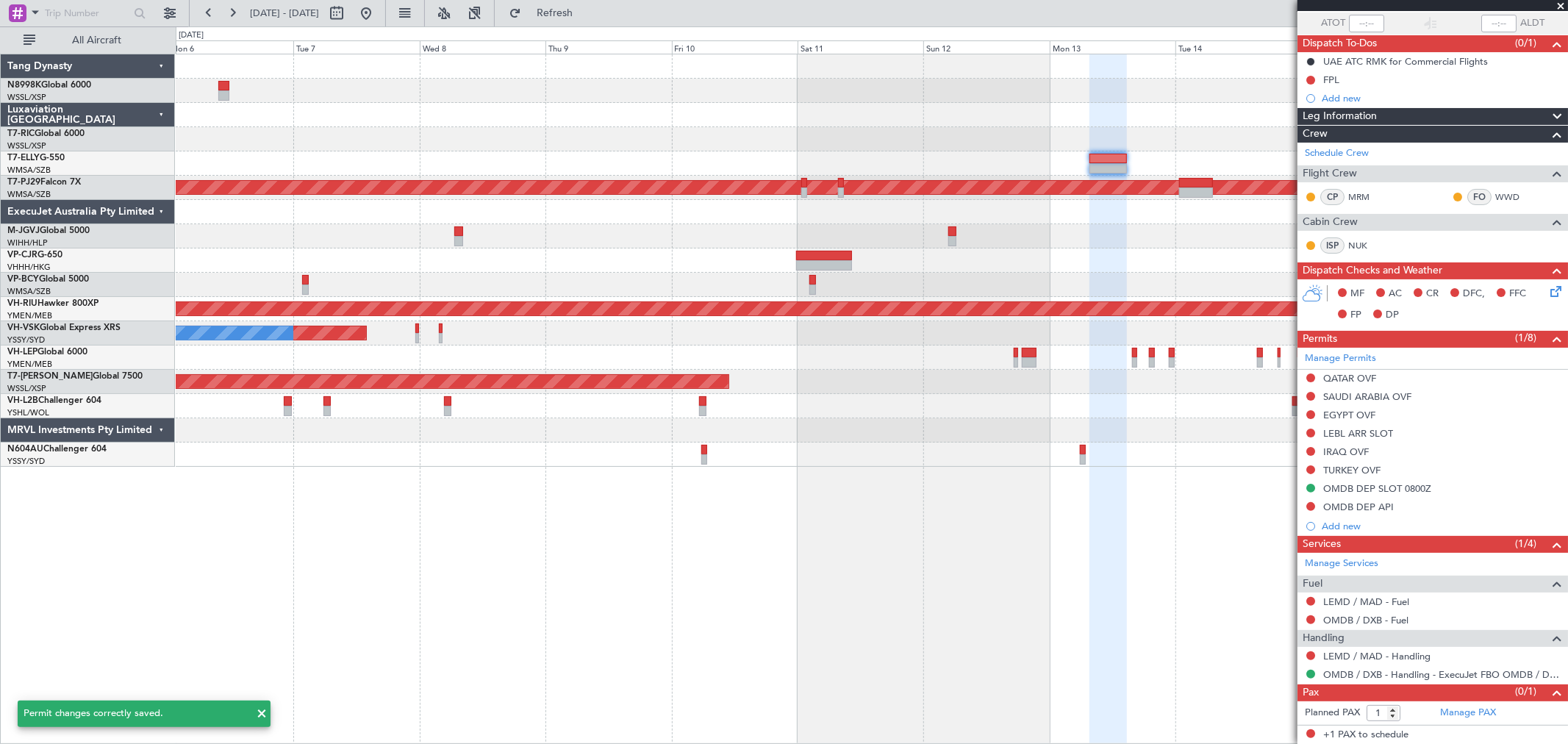
scroll to position [108, 0]
click at [980, 92] on div "Planned Maint [GEOGRAPHIC_DATA] (Sultan [PERSON_NAME] [PERSON_NAME] - Subang) P…" at bounding box center [871, 261] width 1391 height 413
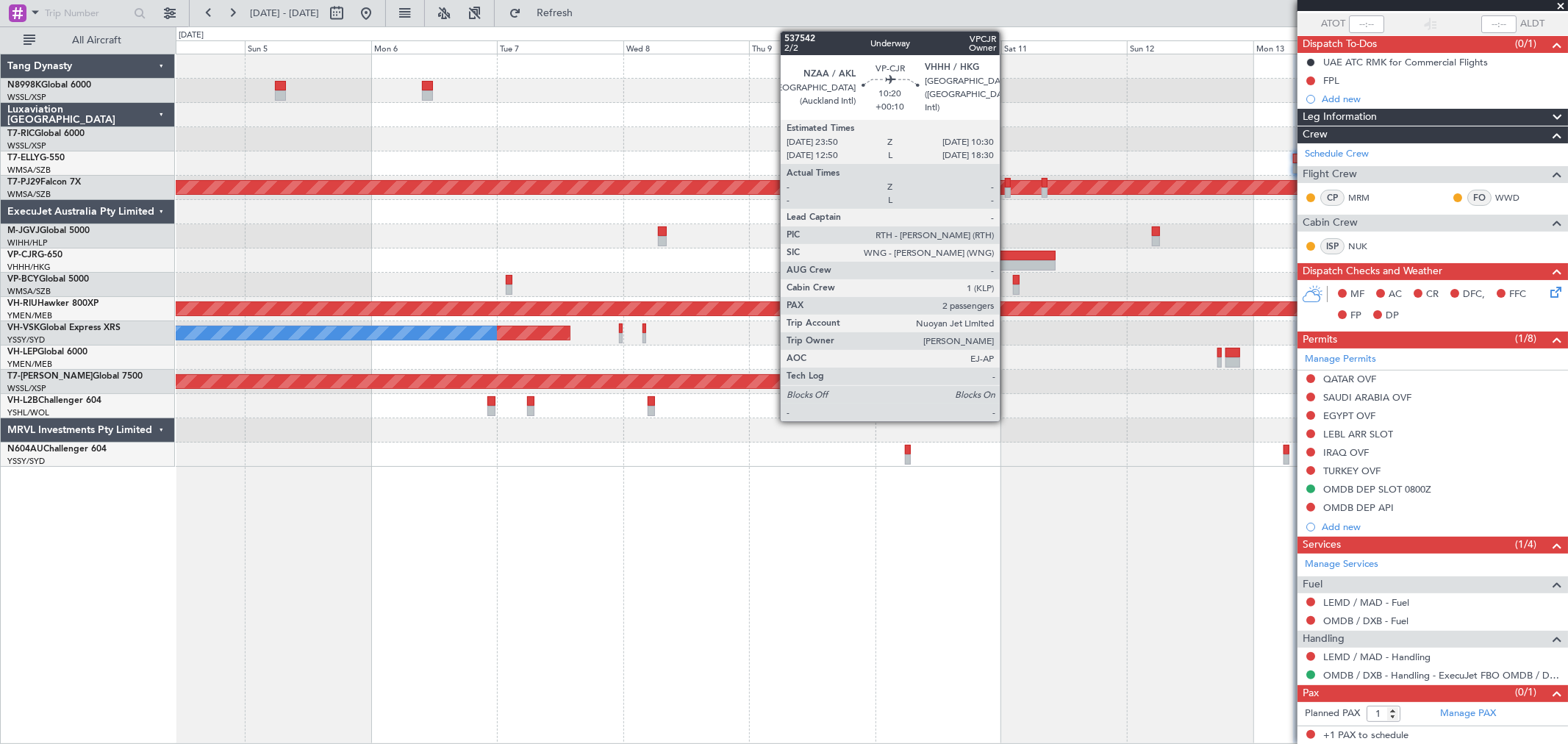
click at [1009, 259] on div at bounding box center [871, 261] width 1391 height 25
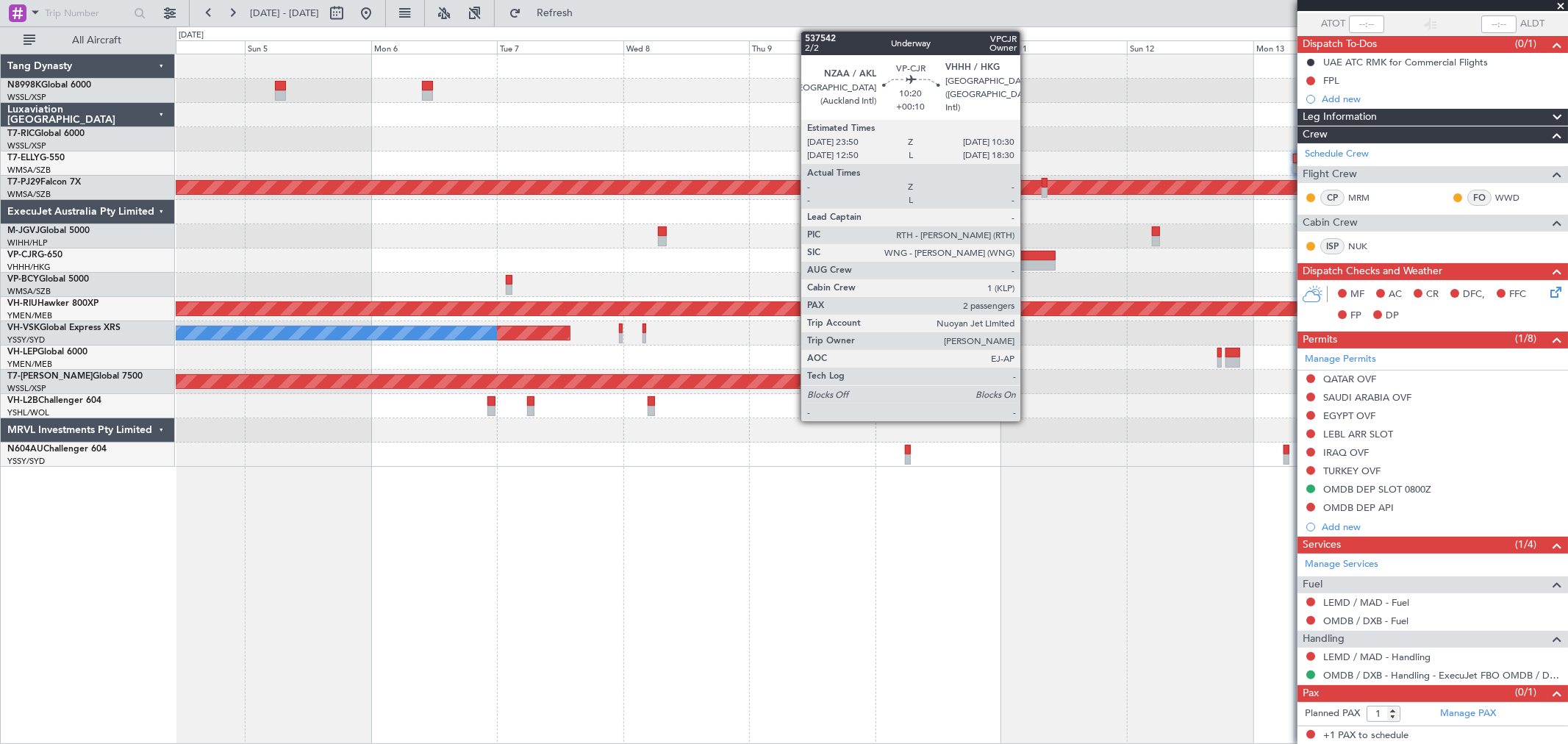
click at [1028, 257] on div at bounding box center [1028, 256] width 56 height 11
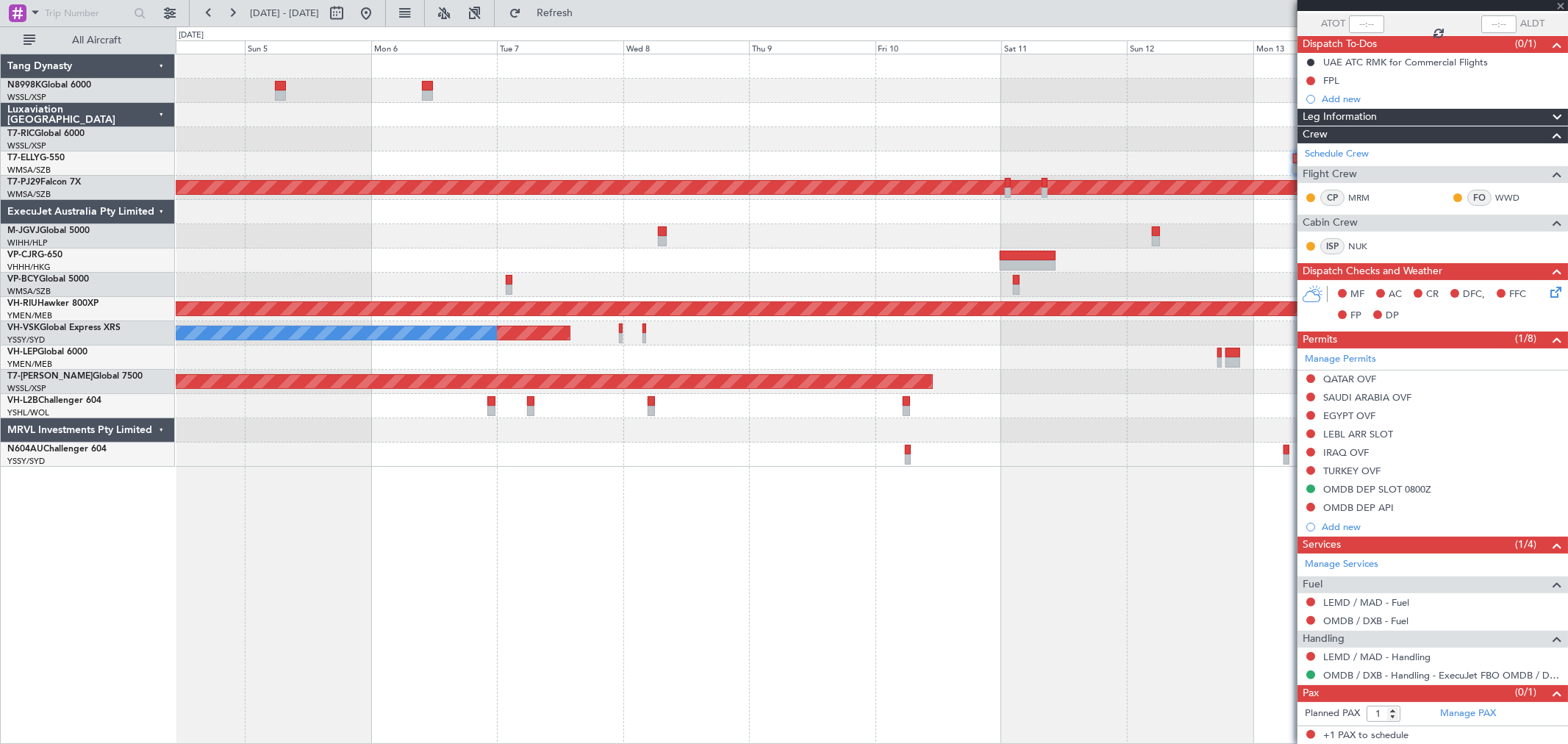
type input "+00:10"
type input "2"
